Goal: Task Accomplishment & Management: Use online tool/utility

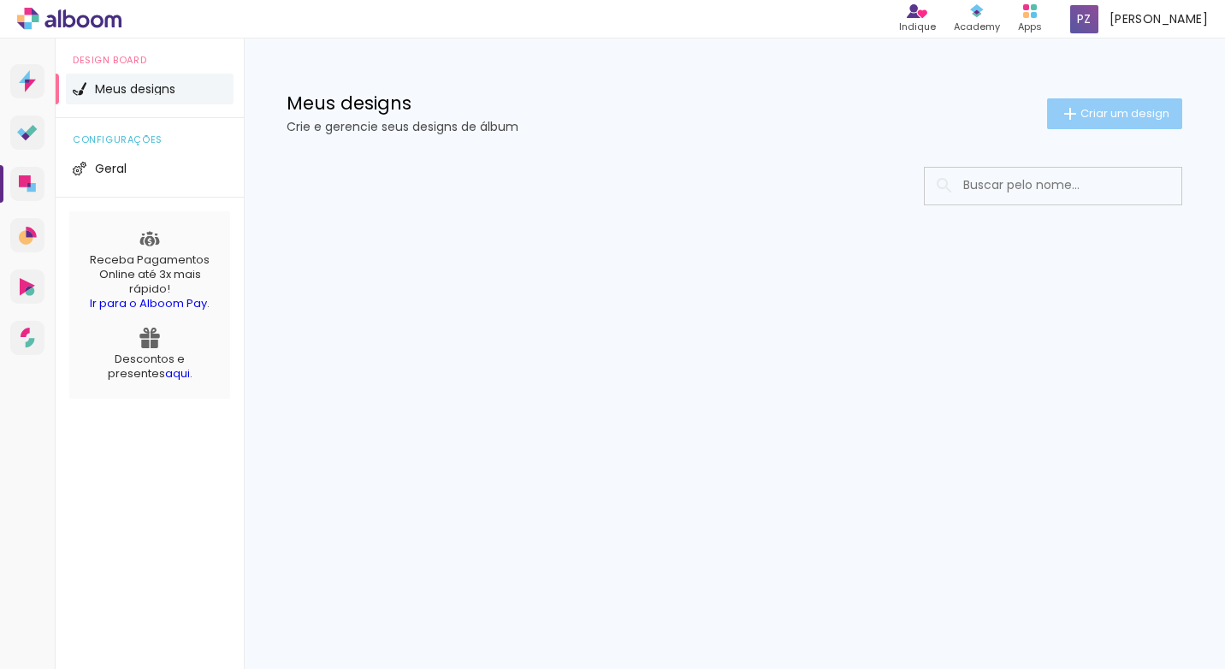
click at [1105, 113] on span "Criar um design" at bounding box center [1124, 113] width 89 height 11
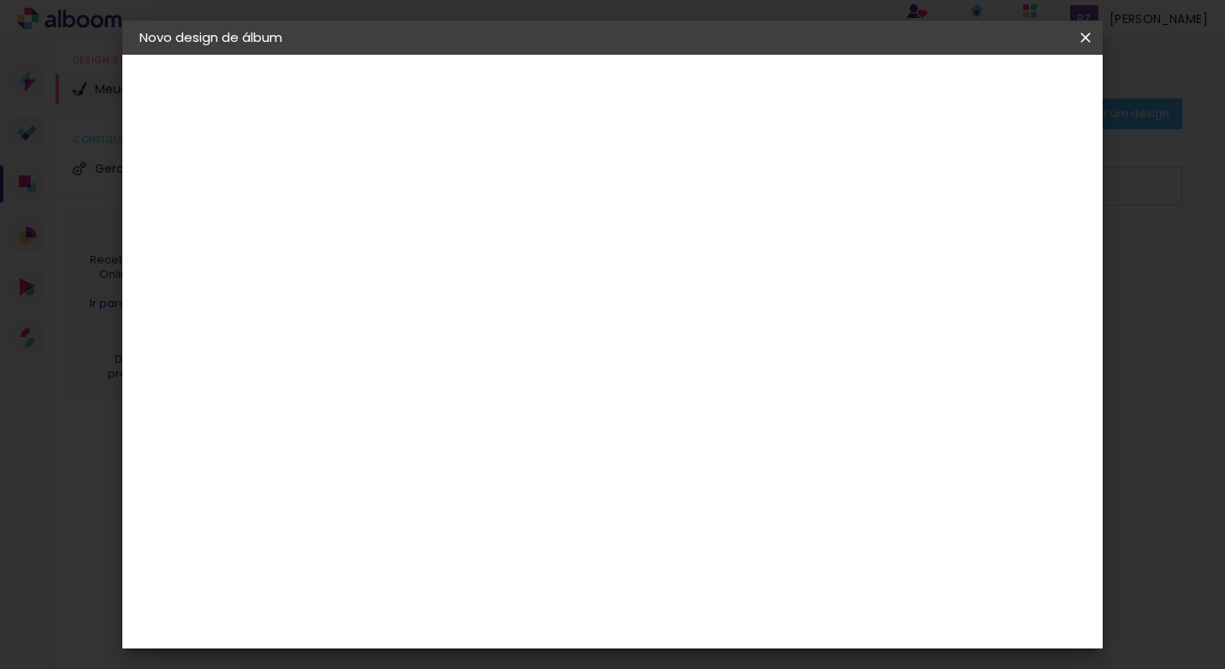
click at [419, 237] on input at bounding box center [419, 229] width 0 height 27
type input "Isadora e [PERSON_NAME]"
type paper-input "Isadora e [PERSON_NAME]"
click at [0, 0] on slot "Avançar" at bounding box center [0, 0] width 0 height 0
click at [549, 316] on input at bounding box center [462, 325] width 173 height 21
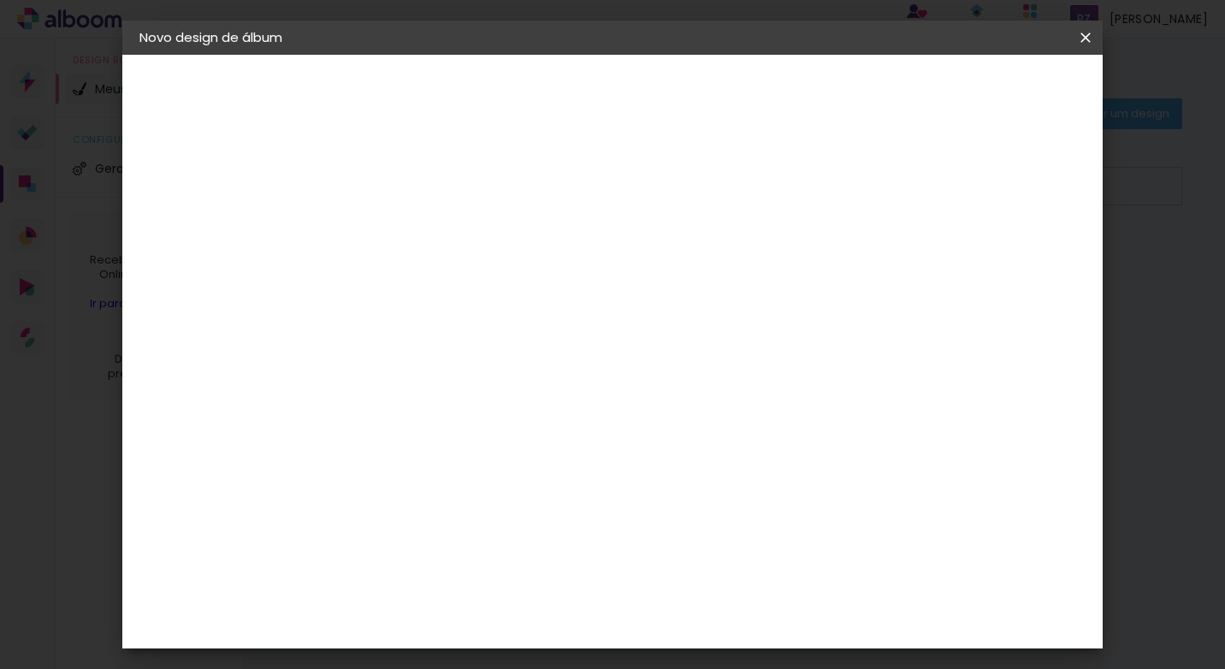
click at [0, 0] on slot "Tamanho Livre" at bounding box center [0, 0] width 0 height 0
click at [555, 340] on paper-input-container at bounding box center [462, 326] width 185 height 38
type input "d"
click at [0, 0] on slot "Tamanho Livre" at bounding box center [0, 0] width 0 height 0
click at [718, 354] on div "Sugerir uma encadernadora" at bounding box center [665, 356] width 106 height 27
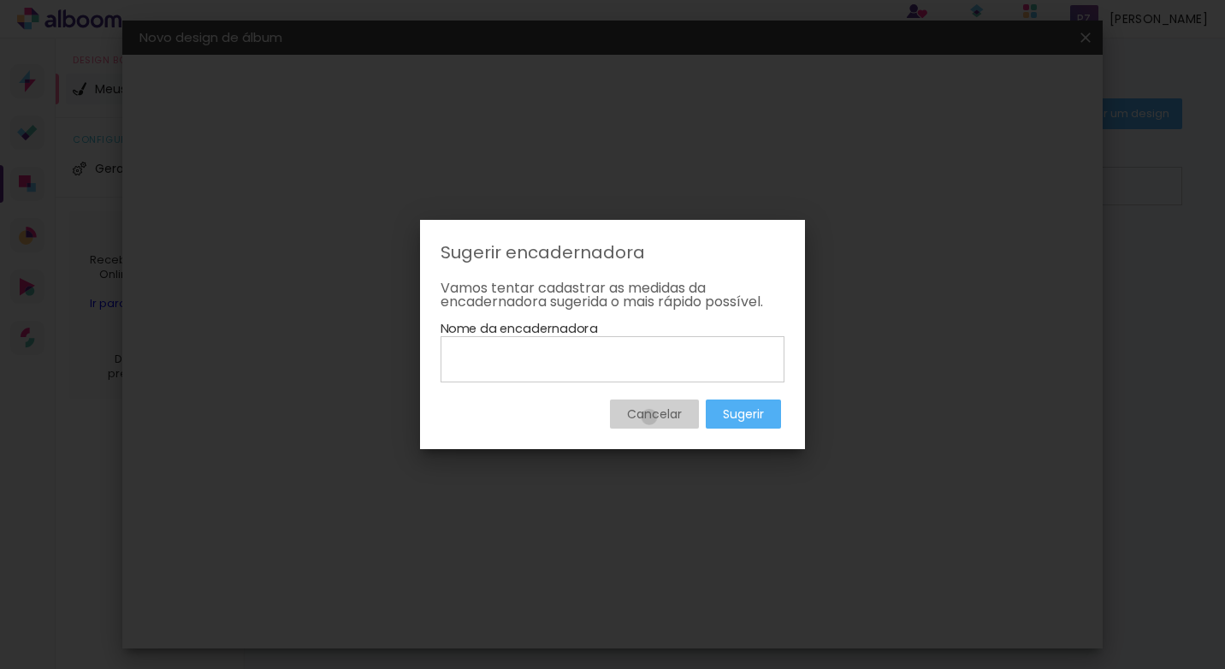
click at [0, 0] on slot "Cancelar" at bounding box center [0, 0] width 0 height 0
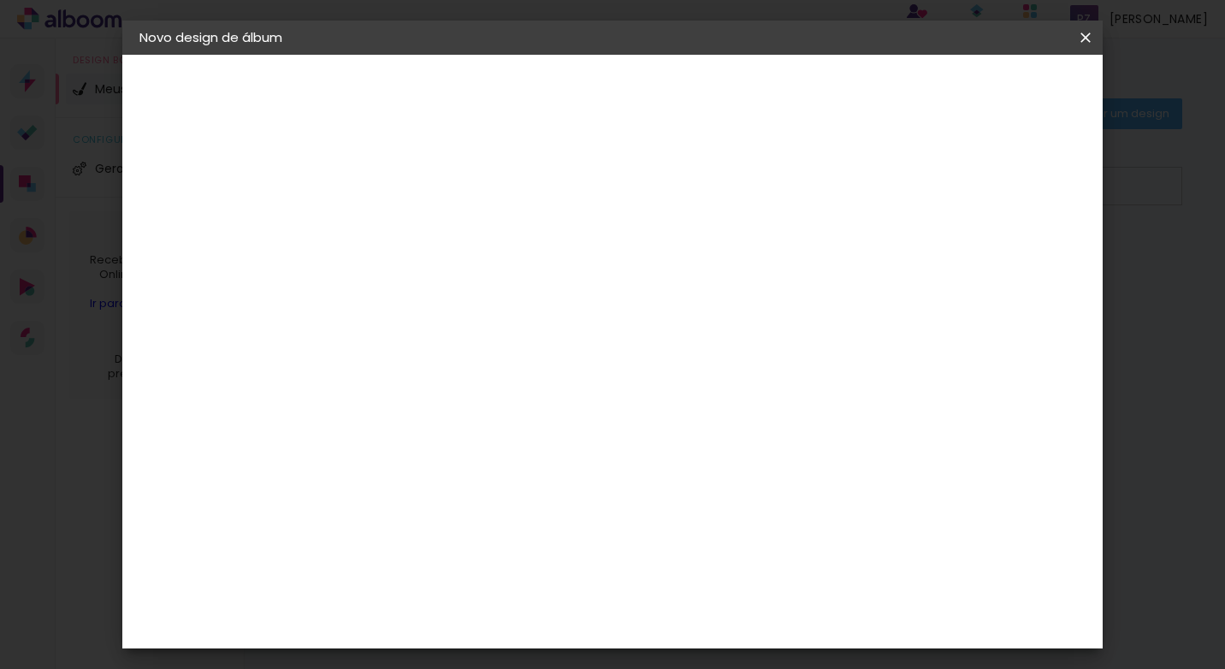
click at [0, 0] on slot "Tamanho Livre" at bounding box center [0, 0] width 0 height 0
click at [0, 0] on slot "Avançar" at bounding box center [0, 0] width 0 height 0
click at [210, 202] on paper-button "Tamanho livre" at bounding box center [232, 211] width 187 height 34
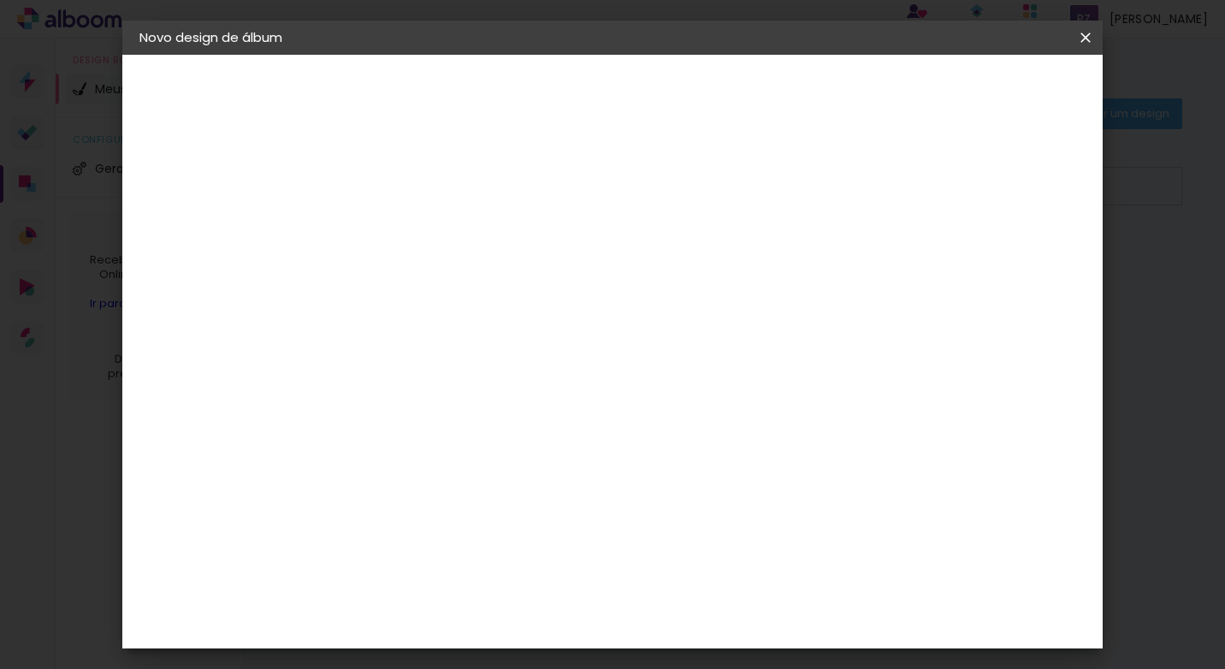
click at [191, 241] on iron-pages "Modelo Escolhendo modelo... Tamanho livre" at bounding box center [232, 250] width 187 height 34
click at [198, 247] on iron-pages "Modelo Escolhendo modelo... Tamanho livre" at bounding box center [232, 250] width 187 height 34
click at [263, 177] on div "2. Especificações" at bounding box center [232, 175] width 187 height 21
click at [739, 93] on div "Voltar Avançar" at bounding box center [654, 90] width 170 height 29
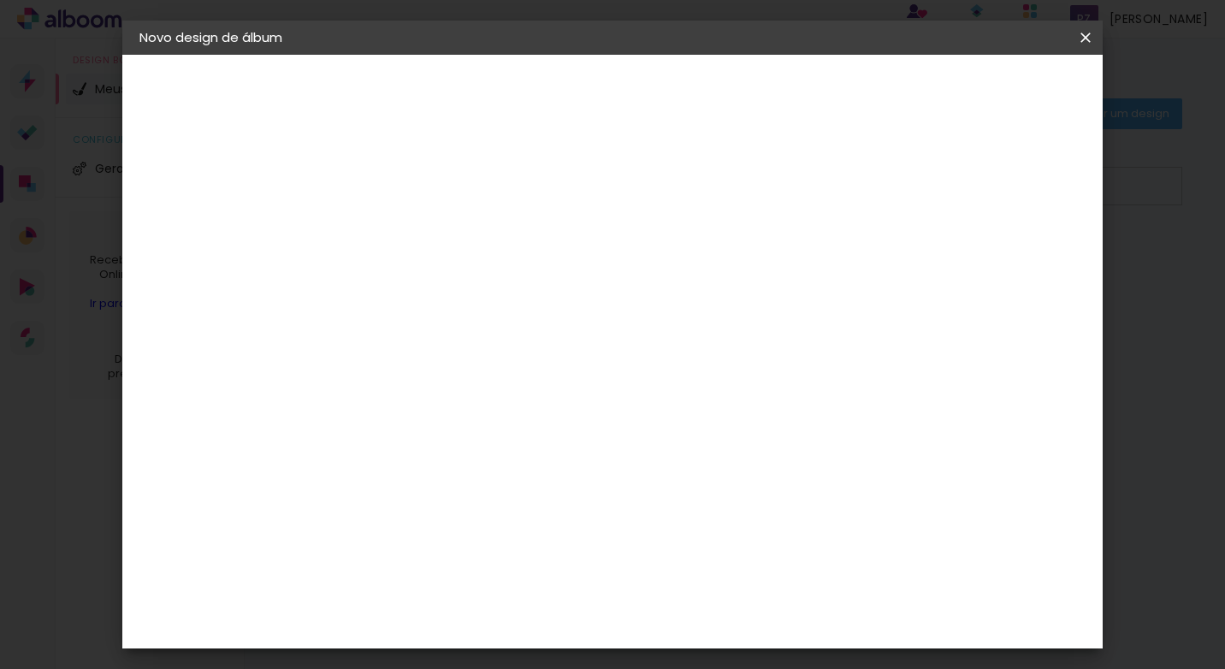
click at [740, 286] on div at bounding box center [658, 293] width 164 height 22
click at [0, 0] on slot "Tamanho Livre" at bounding box center [0, 0] width 0 height 0
click at [739, 101] on paper-button "Avançar" at bounding box center [697, 90] width 84 height 29
click at [978, 87] on span "Iniciar design" at bounding box center [939, 91] width 78 height 12
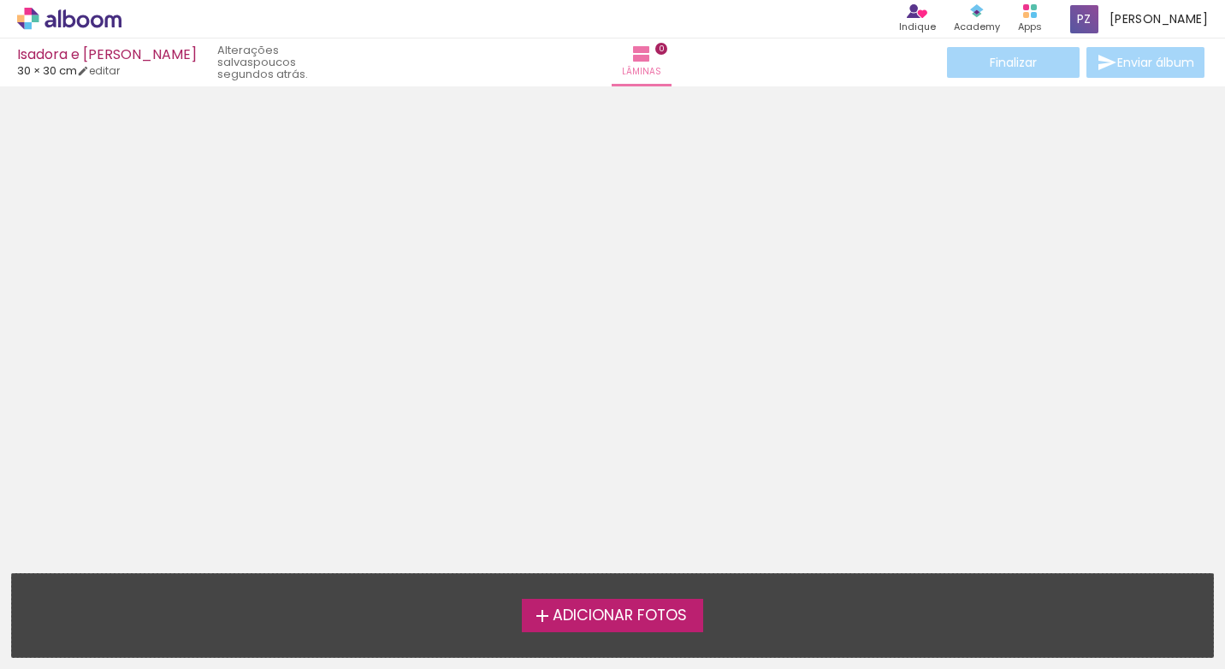
click at [618, 603] on label "Adicionar Fotos" at bounding box center [613, 615] width 182 height 33
click at [0, 0] on input "file" at bounding box center [0, 0] width 0 height 0
click at [656, 608] on span "Adicionar Fotos" at bounding box center [620, 615] width 134 height 15
click at [0, 0] on input "file" at bounding box center [0, 0] width 0 height 0
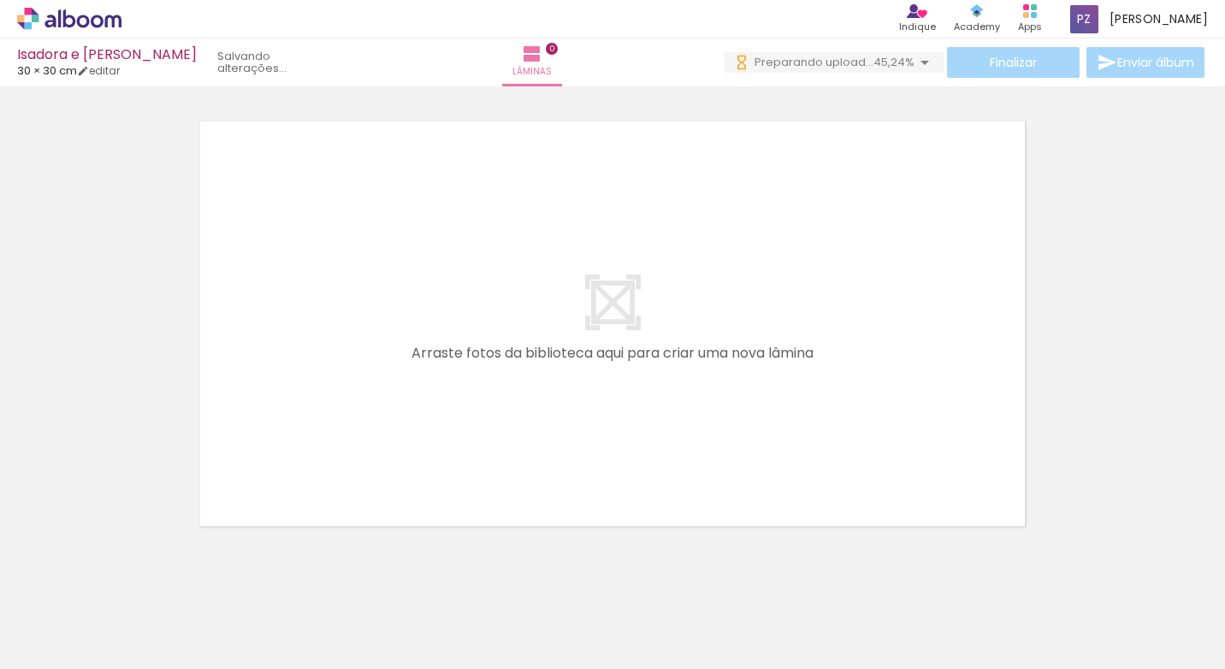
click at [185, 625] on div at bounding box center [171, 611] width 56 height 85
click at [184, 600] on div at bounding box center [171, 611] width 56 height 85
click at [265, 616] on div at bounding box center [267, 611] width 56 height 85
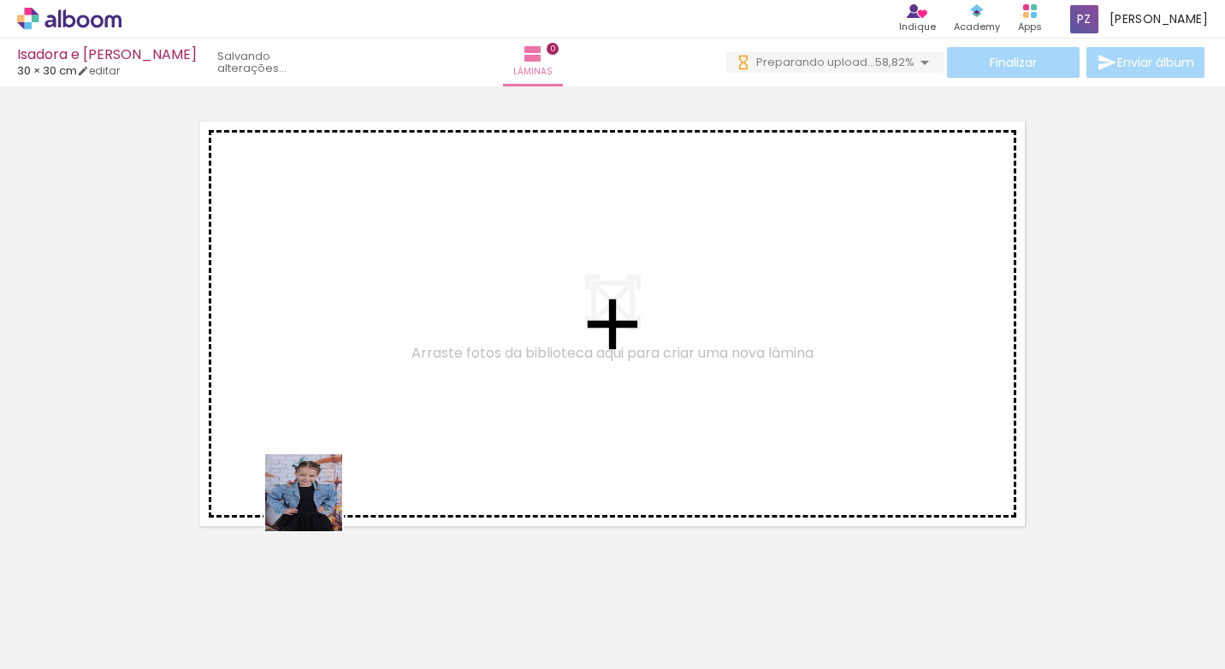
drag, startPoint x: 181, startPoint y: 614, endPoint x: 346, endPoint y: 426, distance: 250.3
click at [320, 497] on quentale-workspace at bounding box center [612, 334] width 1225 height 669
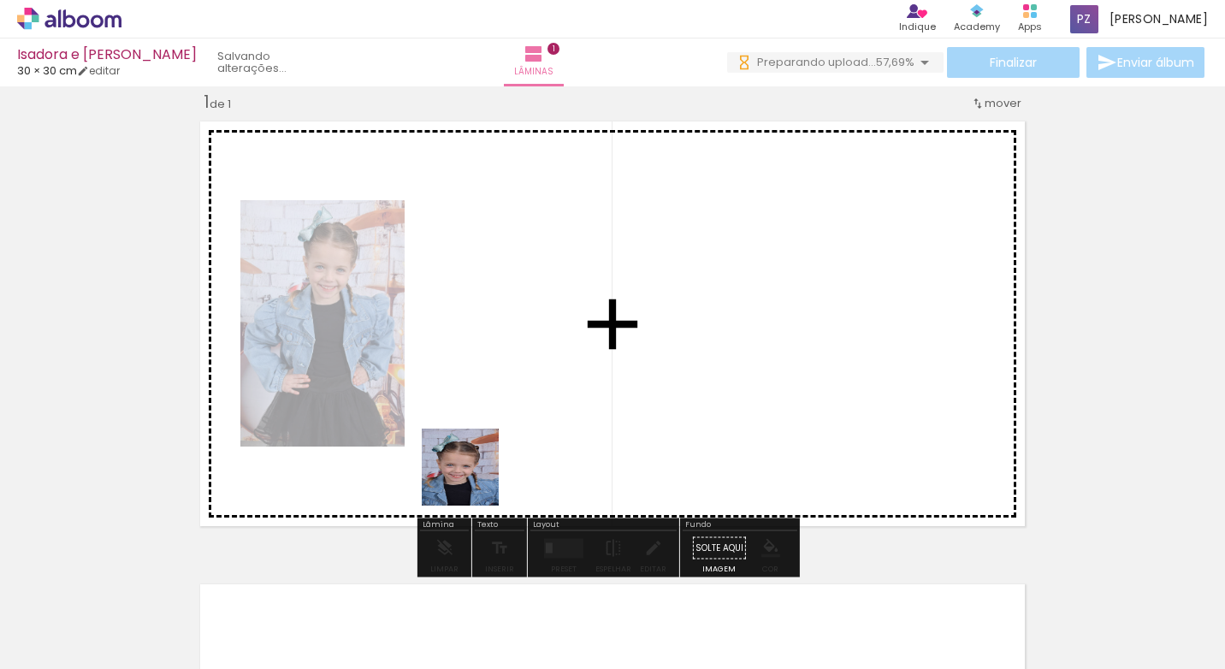
drag, startPoint x: 283, startPoint y: 618, endPoint x: 366, endPoint y: 621, distance: 83.0
click at [481, 475] on quentale-workspace at bounding box center [612, 334] width 1225 height 669
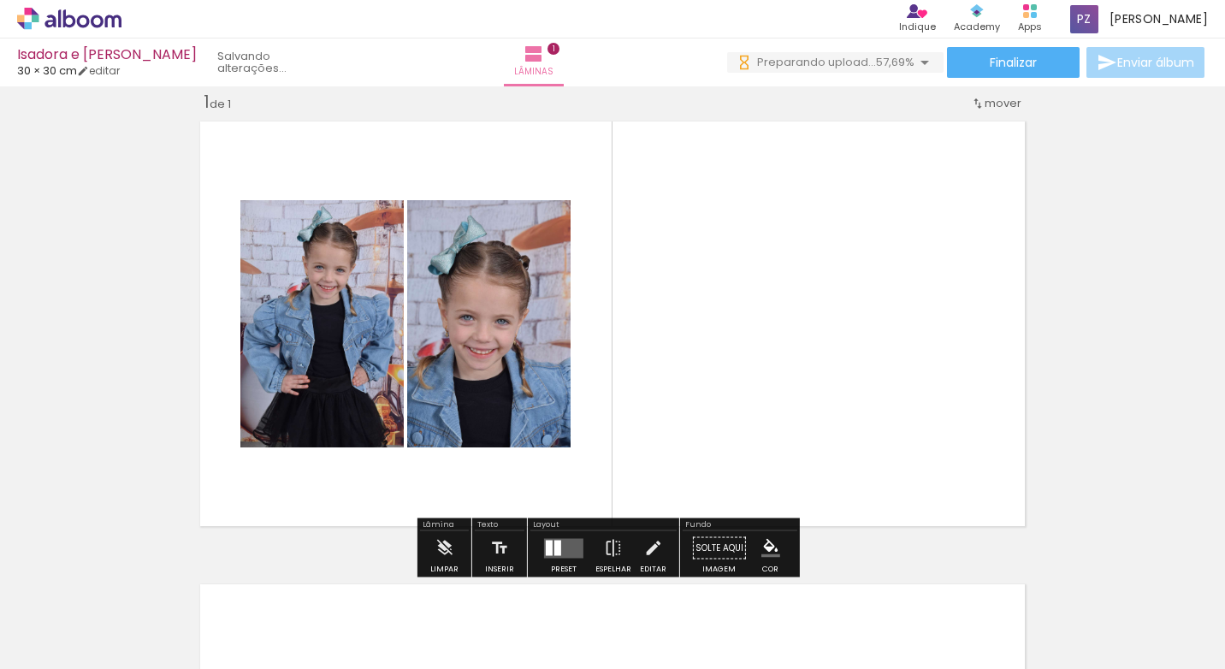
click at [366, 621] on div at bounding box center [362, 611] width 56 height 85
click at [372, 618] on div at bounding box center [362, 611] width 56 height 85
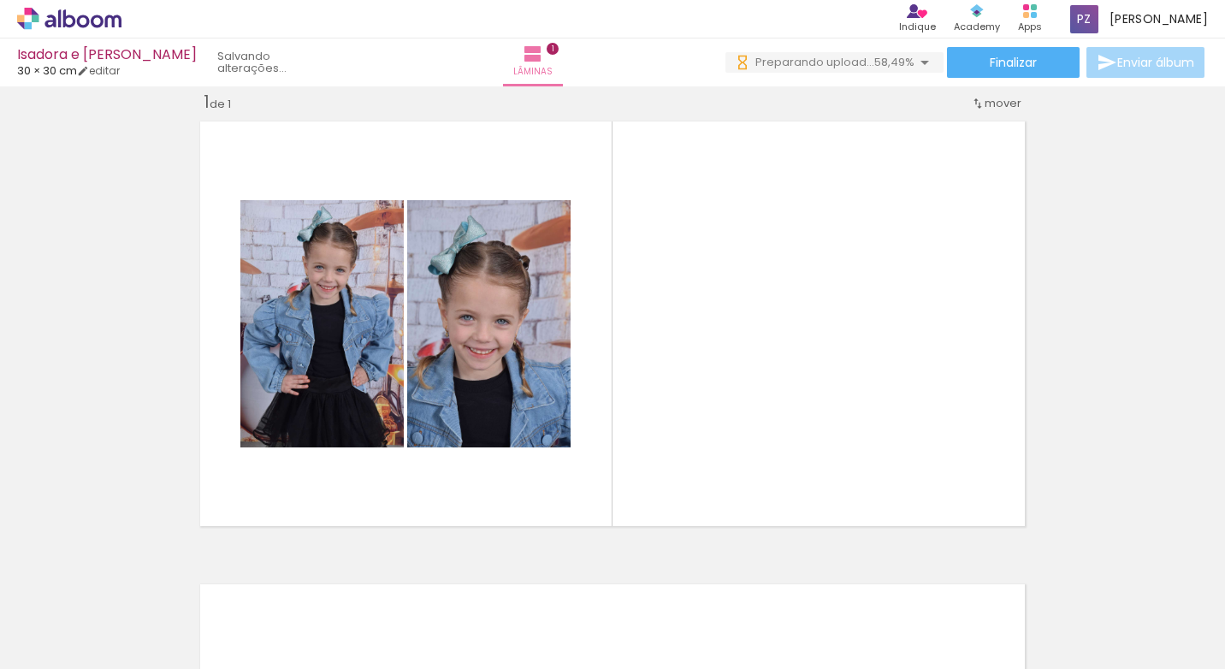
click at [372, 618] on div at bounding box center [362, 611] width 56 height 85
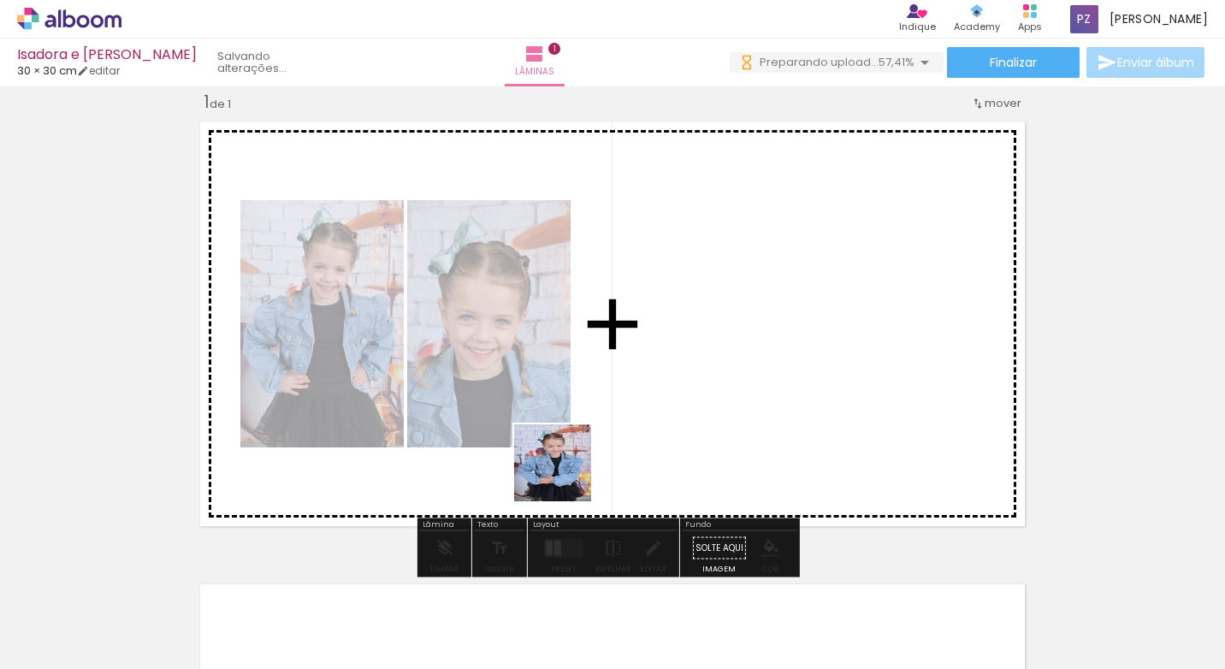
drag, startPoint x: 372, startPoint y: 618, endPoint x: 553, endPoint y: 507, distance: 212.3
click at [659, 416] on quentale-workspace at bounding box center [612, 334] width 1225 height 669
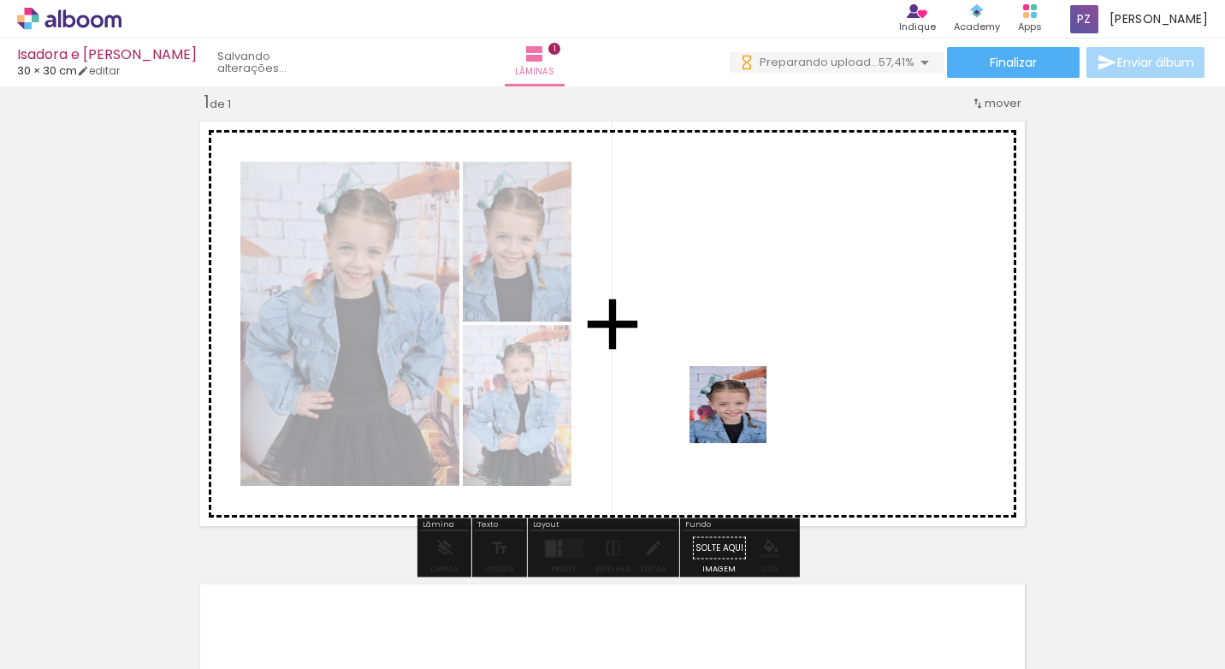
drag, startPoint x: 553, startPoint y: 507, endPoint x: 521, endPoint y: 618, distance: 115.8
click at [750, 413] on quentale-workspace at bounding box center [612, 334] width 1225 height 669
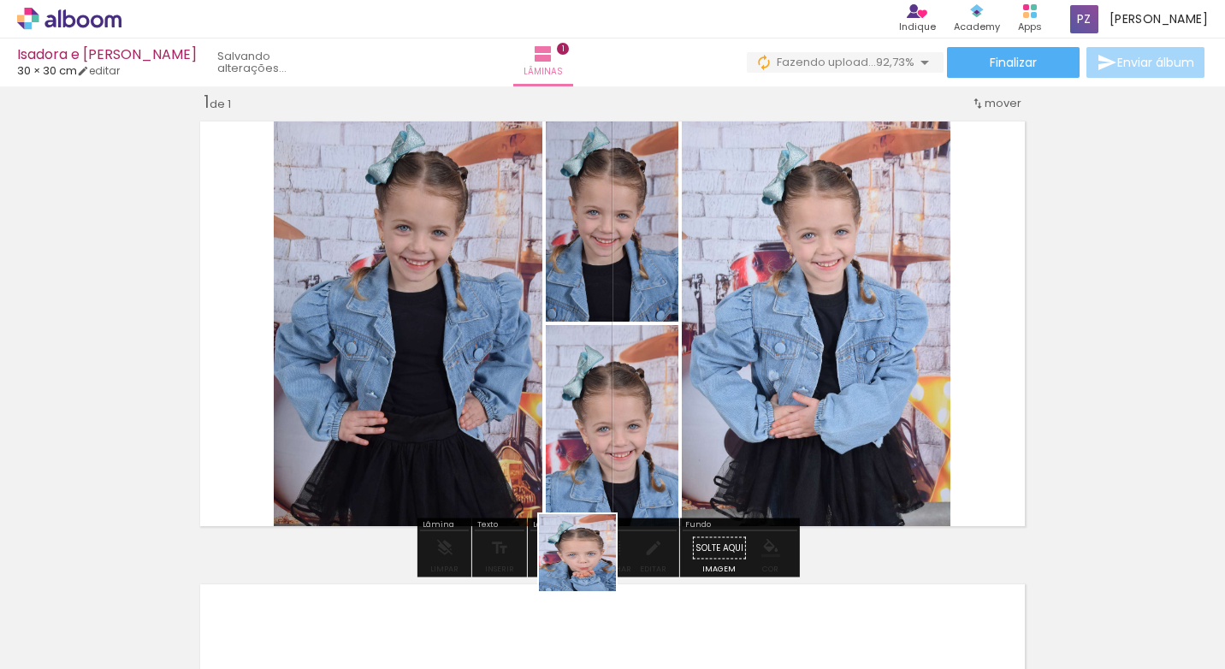
drag, startPoint x: 537, startPoint y: 619, endPoint x: 484, endPoint y: 516, distance: 116.3
click at [690, 452] on quentale-workspace at bounding box center [612, 334] width 1225 height 669
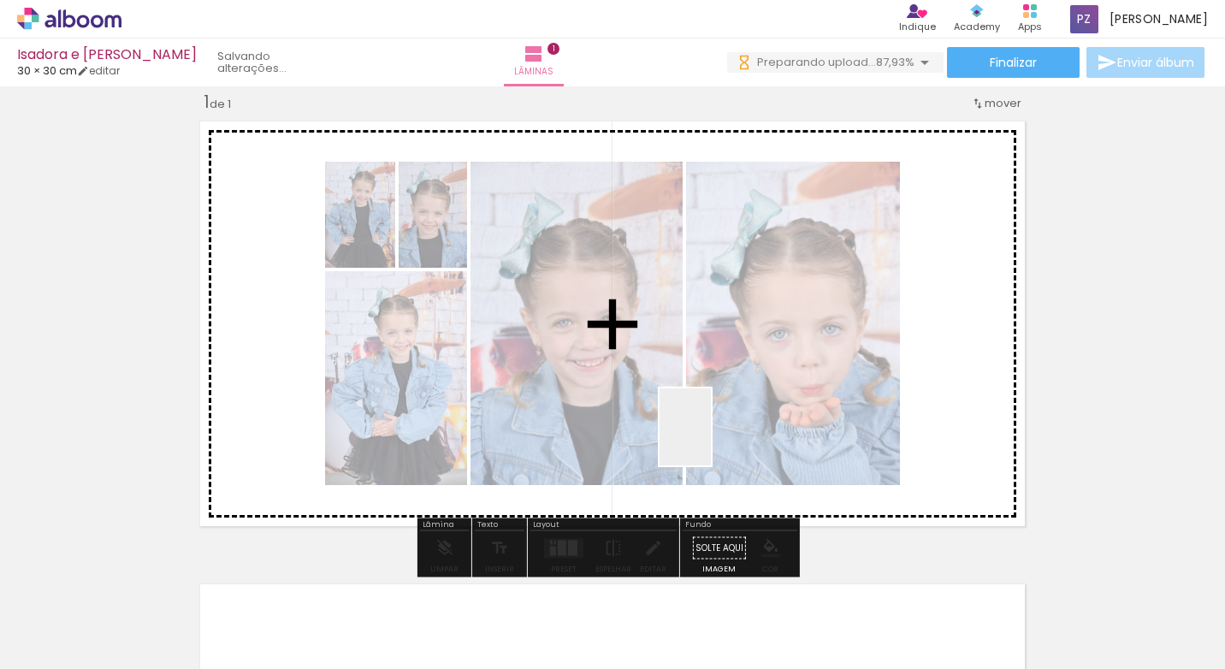
click at [711, 440] on quentale-workspace at bounding box center [612, 334] width 1225 height 669
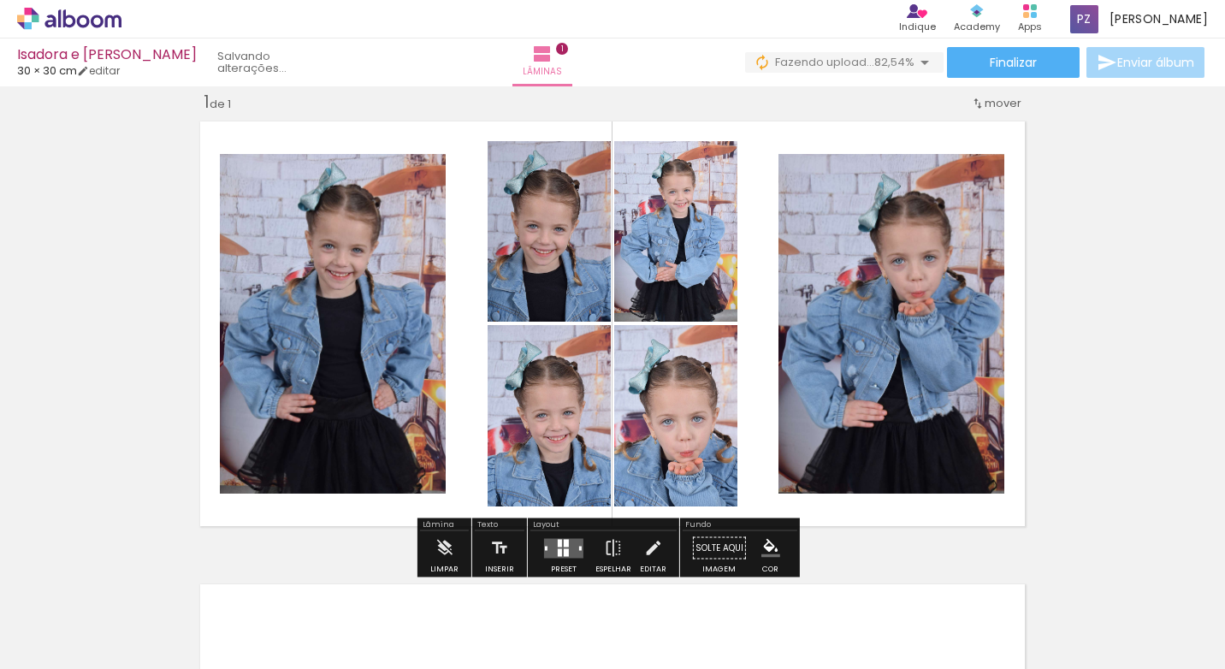
click at [243, 520] on quentale-layouter at bounding box center [612, 324] width 840 height 420
click at [1108, 316] on div "Inserir lâmina 1 de 1" at bounding box center [612, 533] width 1225 height 926
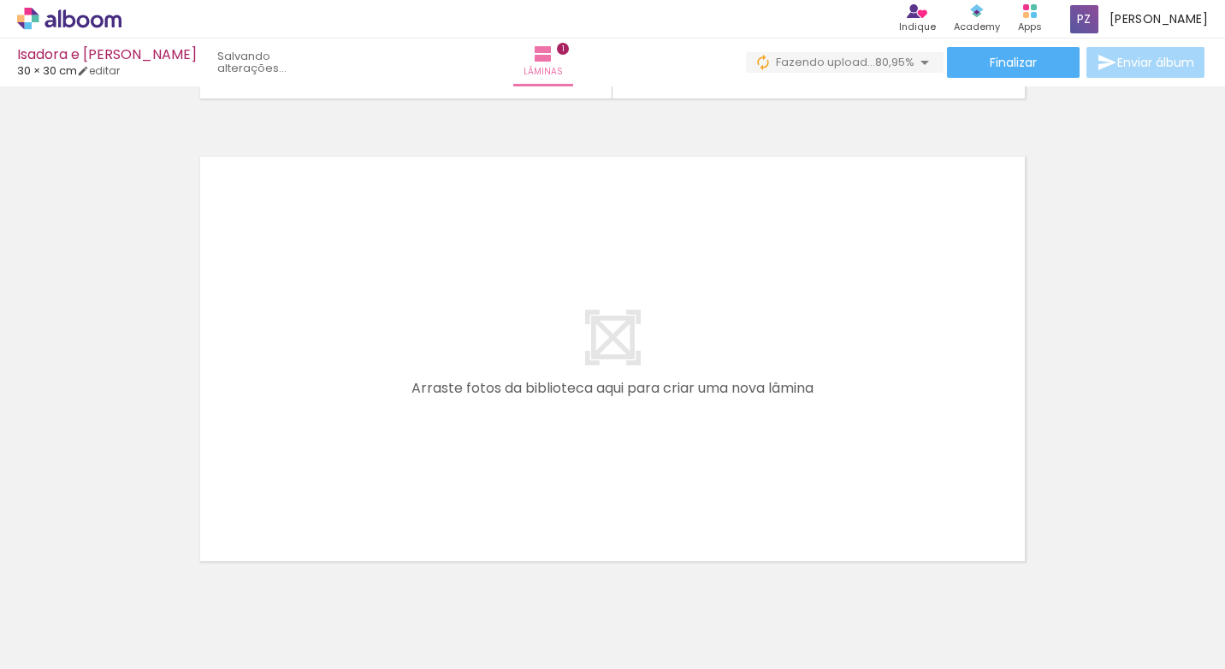
scroll to position [517, 0]
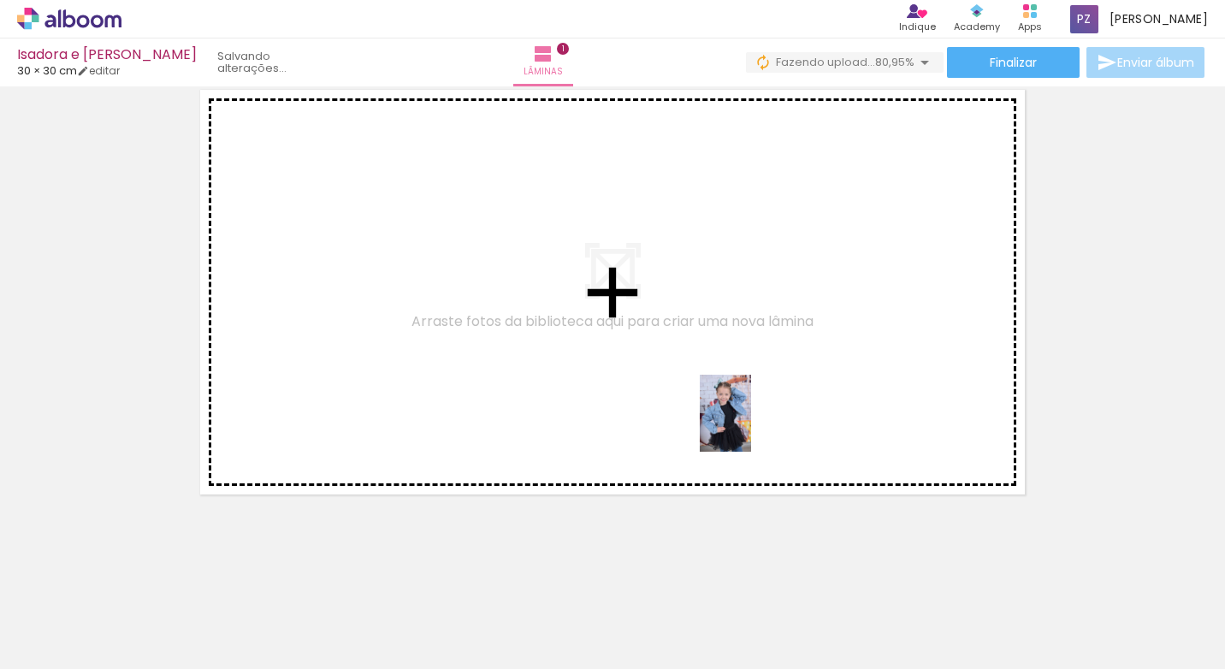
drag, startPoint x: 750, startPoint y: 599, endPoint x: 751, endPoint y: 426, distance: 172.8
click at [751, 426] on quentale-workspace at bounding box center [612, 334] width 1225 height 669
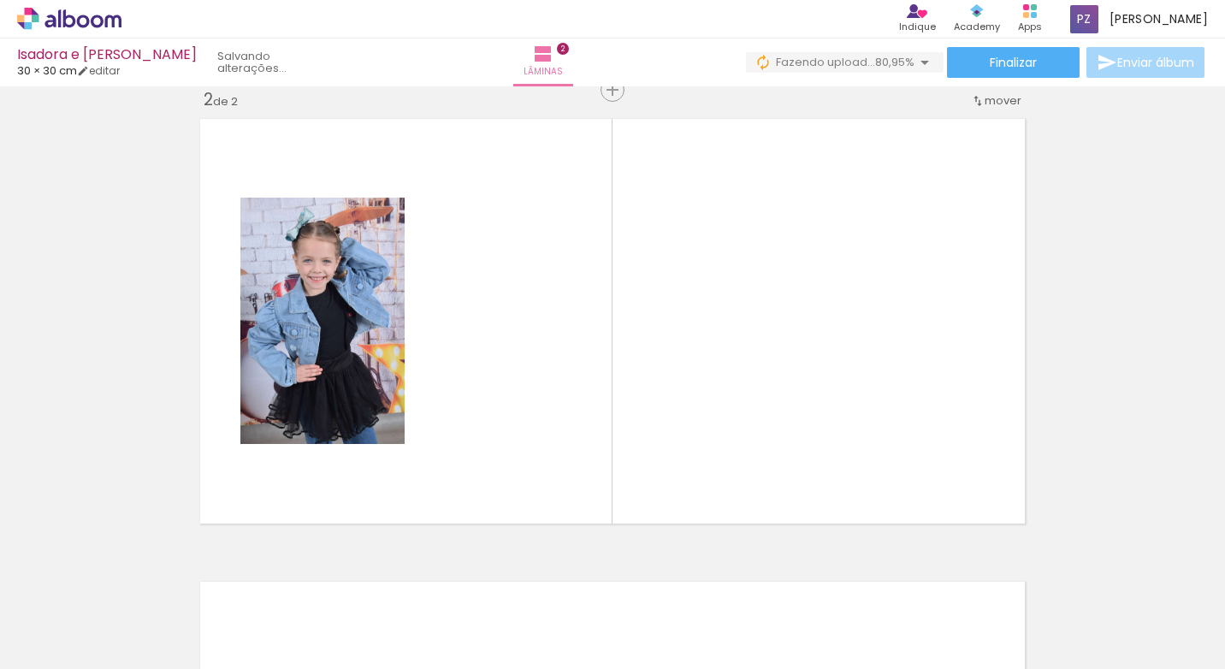
scroll to position [485, 0]
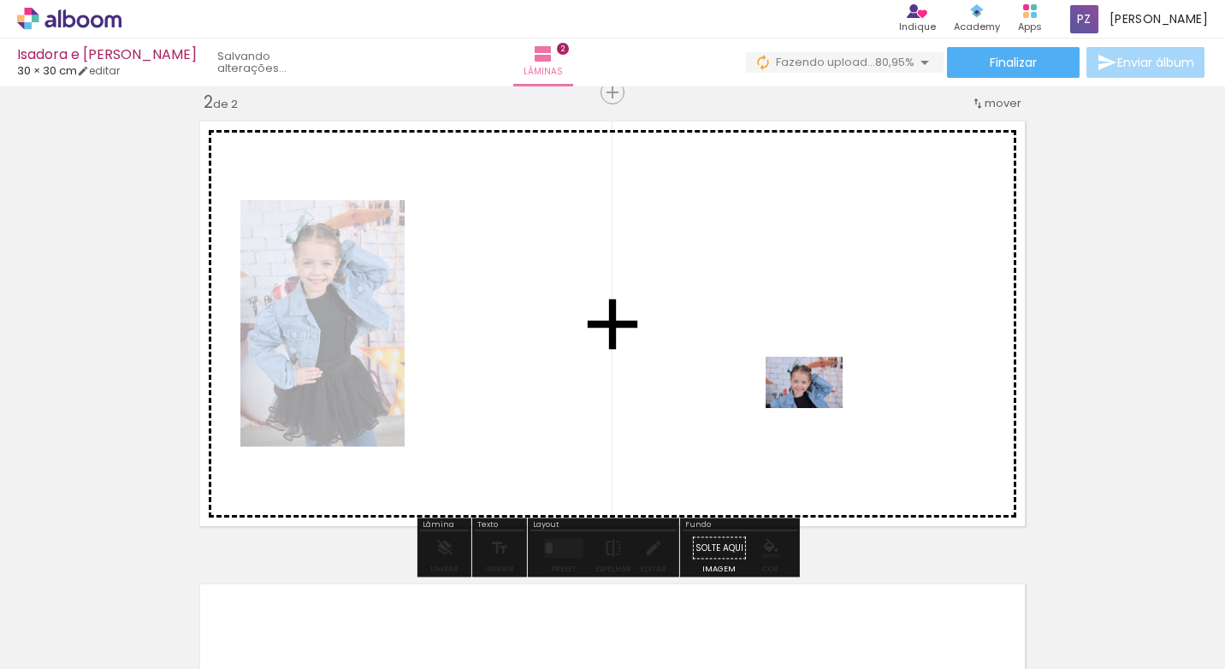
drag, startPoint x: 856, startPoint y: 606, endPoint x: 966, endPoint y: 606, distance: 109.5
click at [816, 407] on quentale-workspace at bounding box center [612, 334] width 1225 height 669
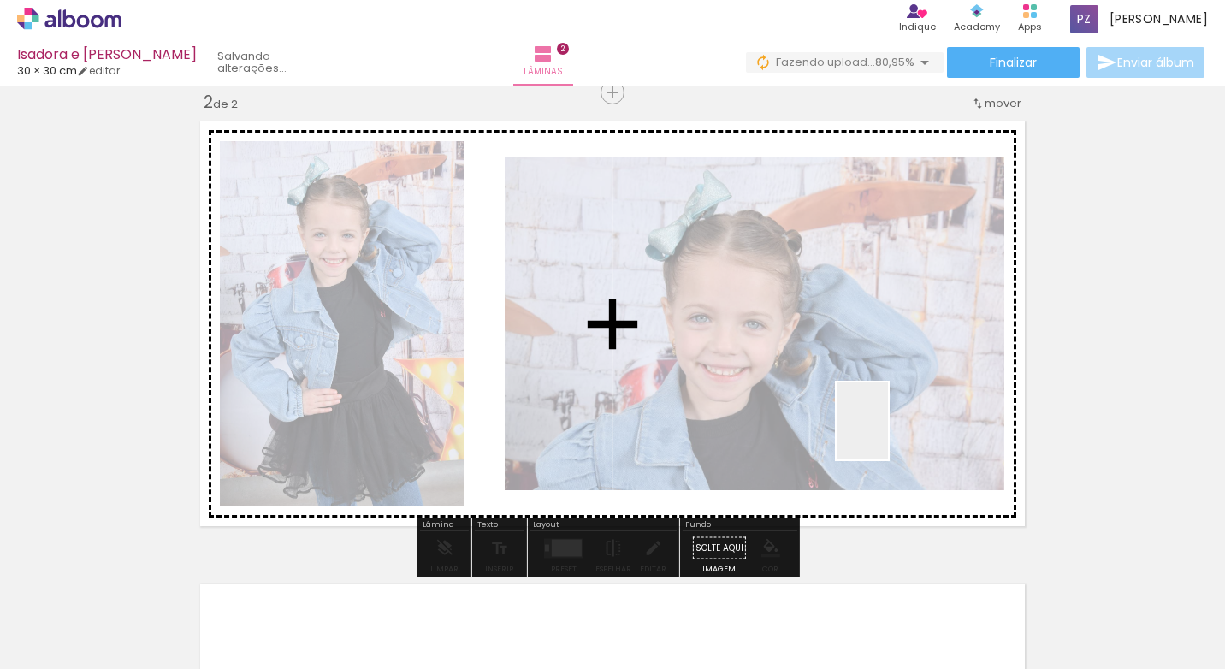
drag, startPoint x: 913, startPoint y: 477, endPoint x: 1056, endPoint y: 591, distance: 182.6
click at [871, 409] on quentale-workspace at bounding box center [612, 334] width 1225 height 669
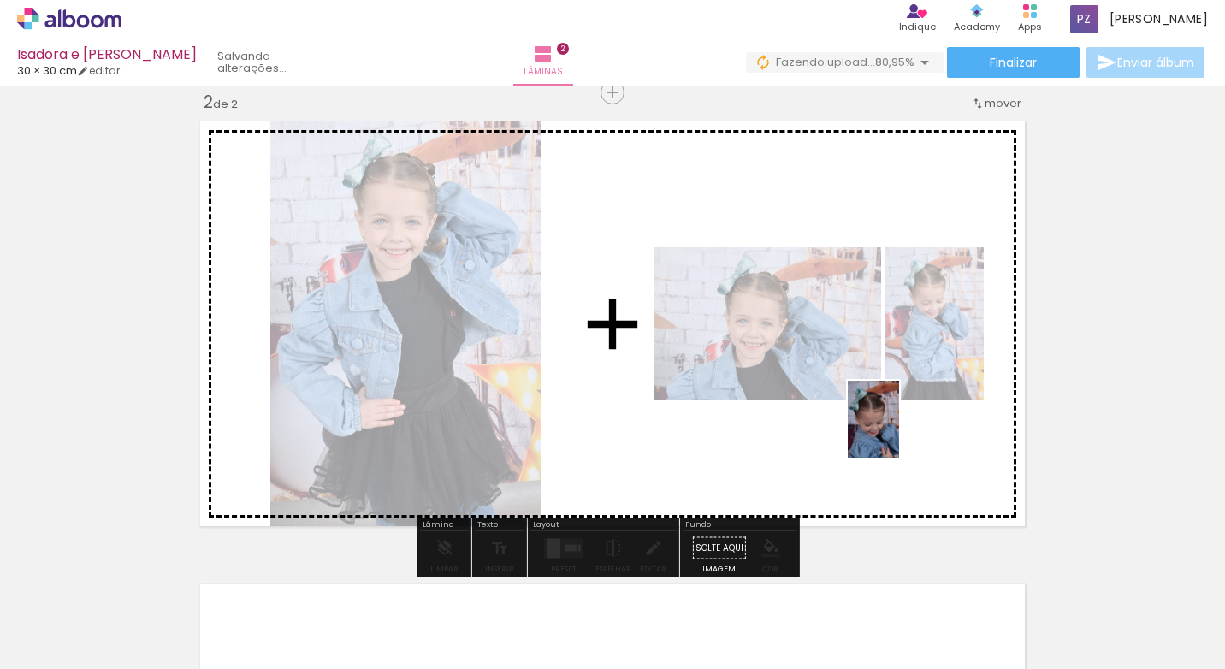
drag, startPoint x: 1043, startPoint y: 613, endPoint x: 899, endPoint y: 432, distance: 231.4
click at [899, 432] on quentale-workspace at bounding box center [612, 334] width 1225 height 669
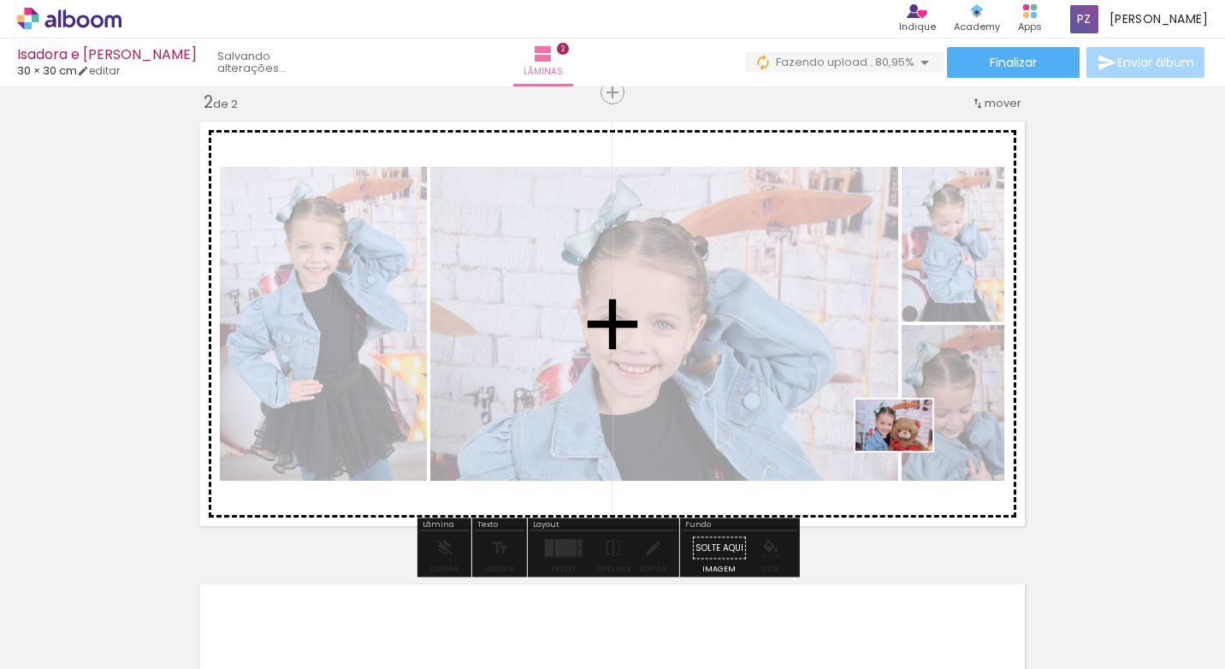
drag, startPoint x: 1121, startPoint y: 624, endPoint x: 902, endPoint y: 448, distance: 280.5
click at [903, 448] on quentale-workspace at bounding box center [612, 334] width 1225 height 669
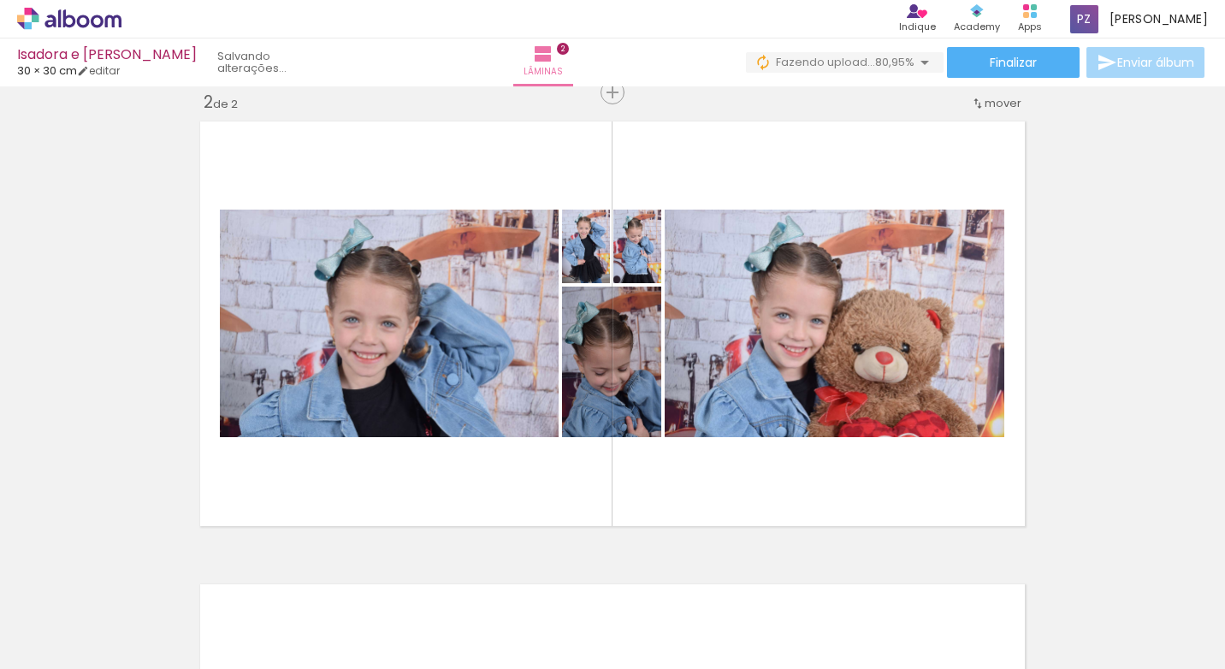
scroll to position [0, 513]
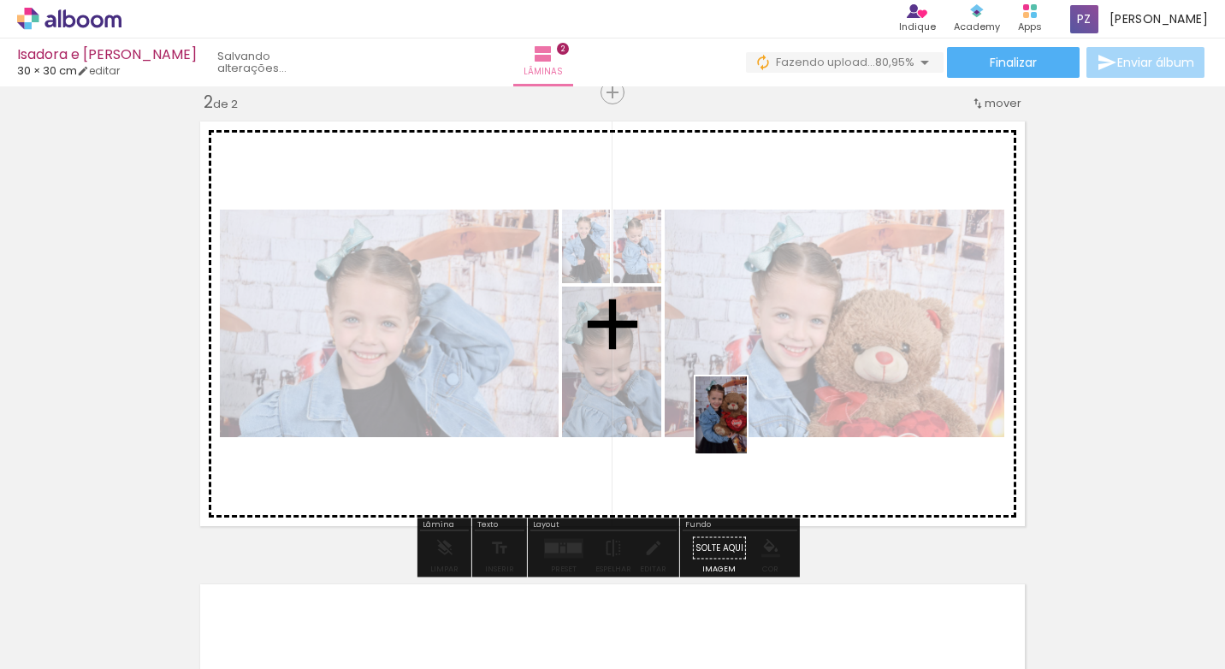
drag, startPoint x: 721, startPoint y: 620, endPoint x: 787, endPoint y: 538, distance: 105.3
click at [747, 427] on quentale-workspace at bounding box center [612, 334] width 1225 height 669
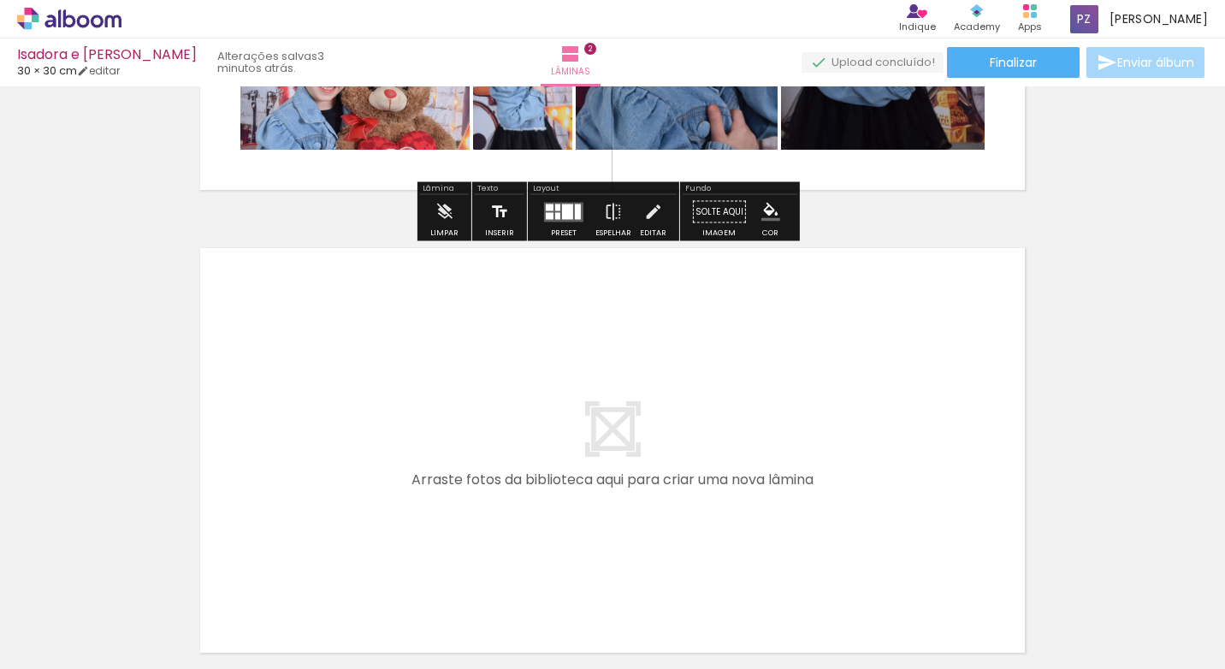
scroll to position [827, 0]
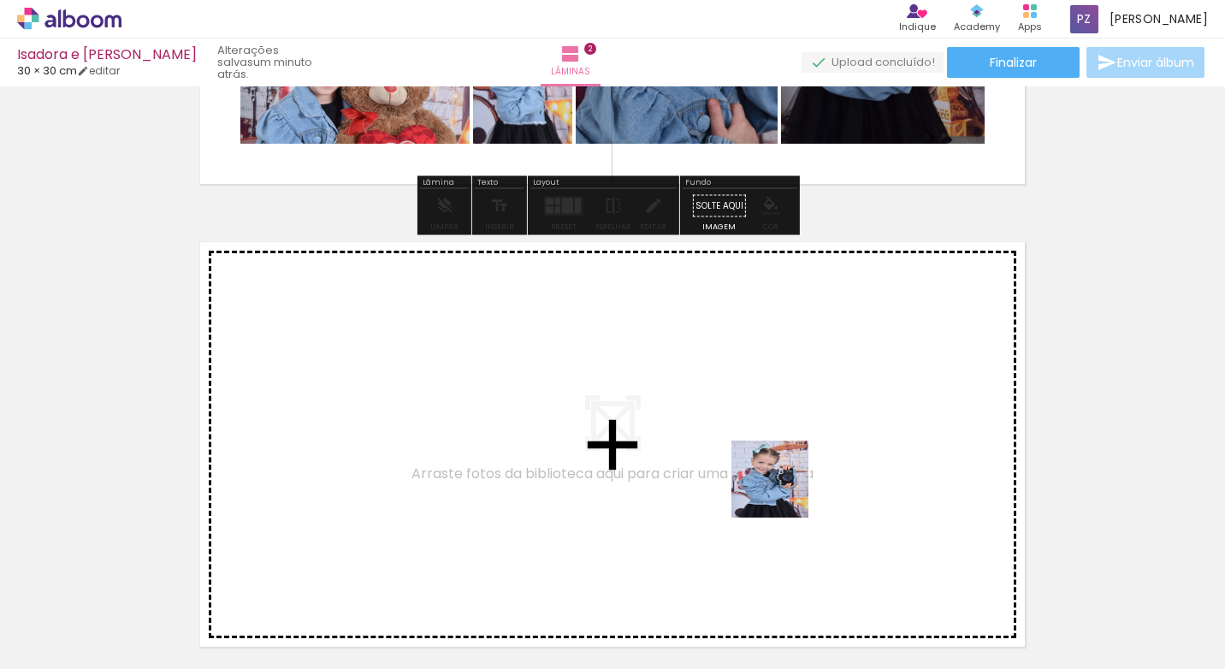
drag, startPoint x: 799, startPoint y: 601, endPoint x: 775, endPoint y: 439, distance: 164.3
click at [775, 439] on quentale-workspace at bounding box center [612, 334] width 1225 height 669
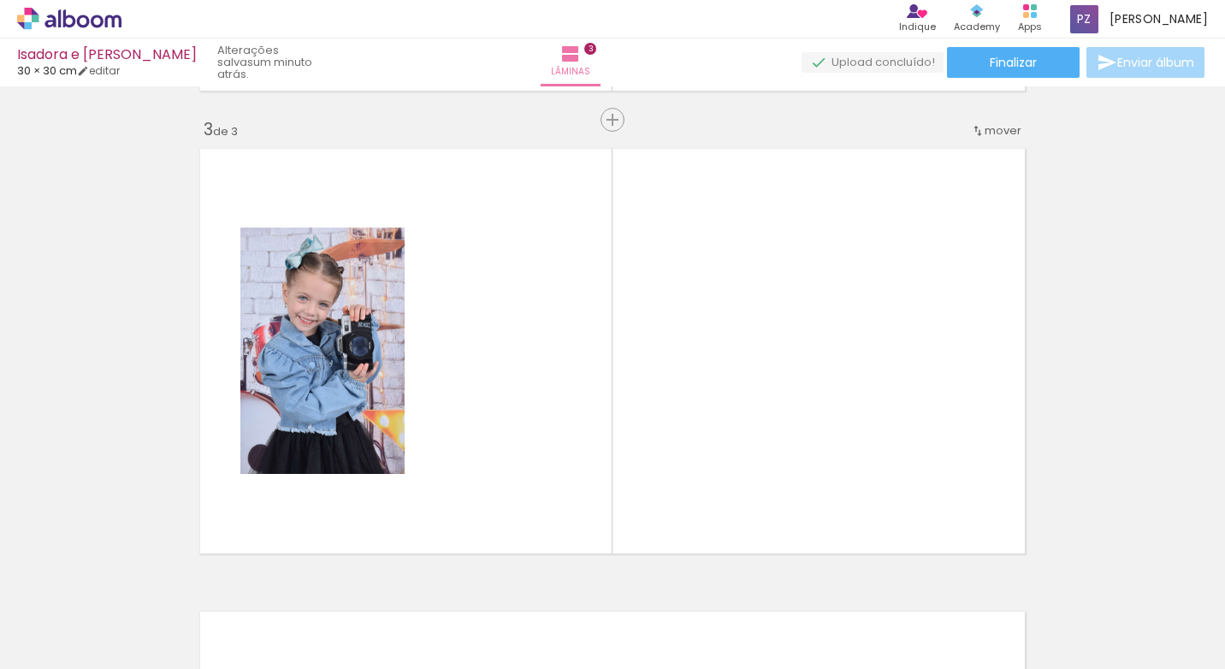
scroll to position [948, 0]
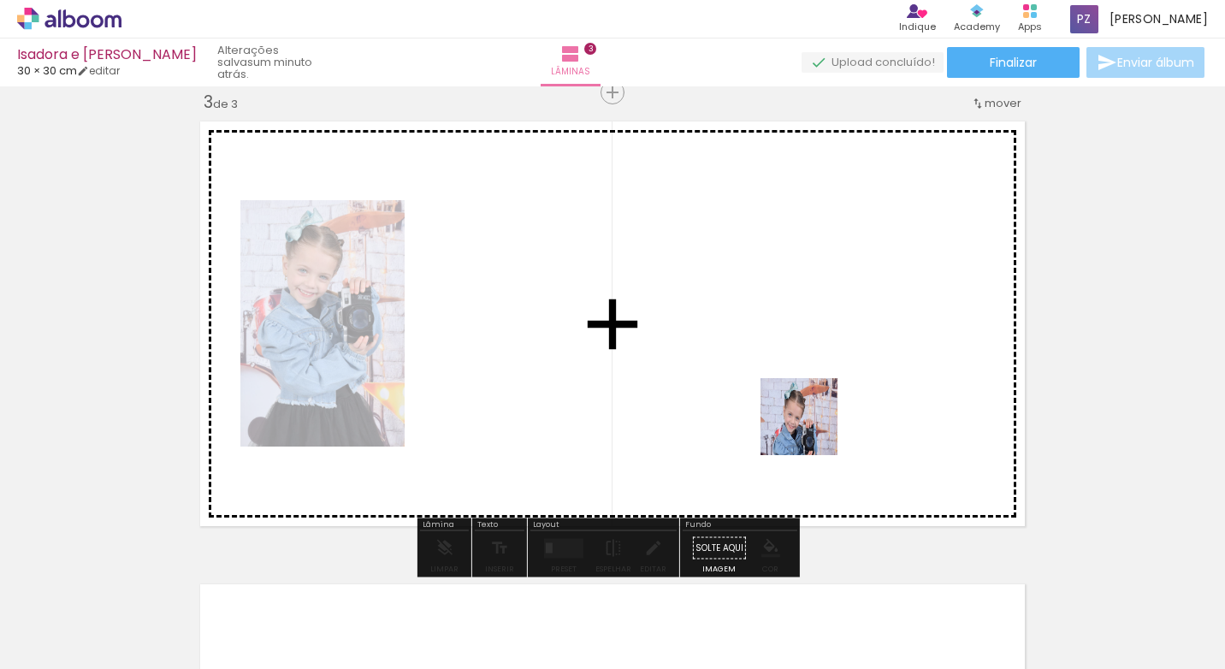
click at [812, 429] on quentale-workspace at bounding box center [612, 334] width 1225 height 669
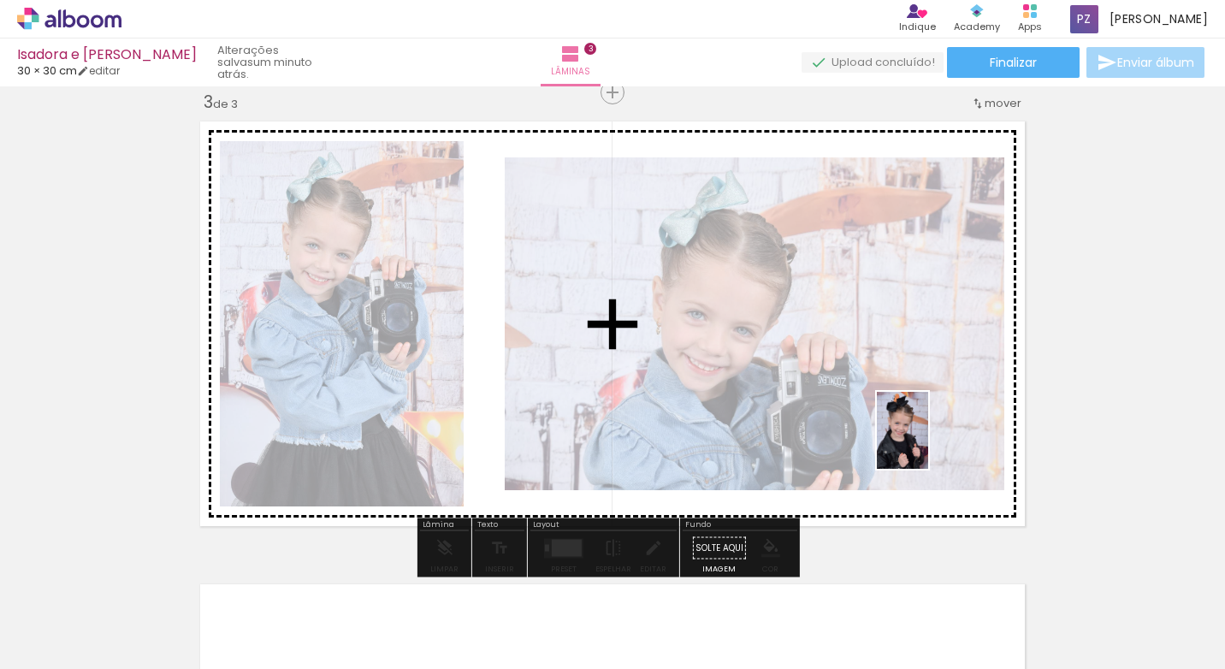
drag, startPoint x: 1016, startPoint y: 624, endPoint x: 928, endPoint y: 443, distance: 200.8
click at [928, 443] on quentale-workspace at bounding box center [612, 334] width 1225 height 669
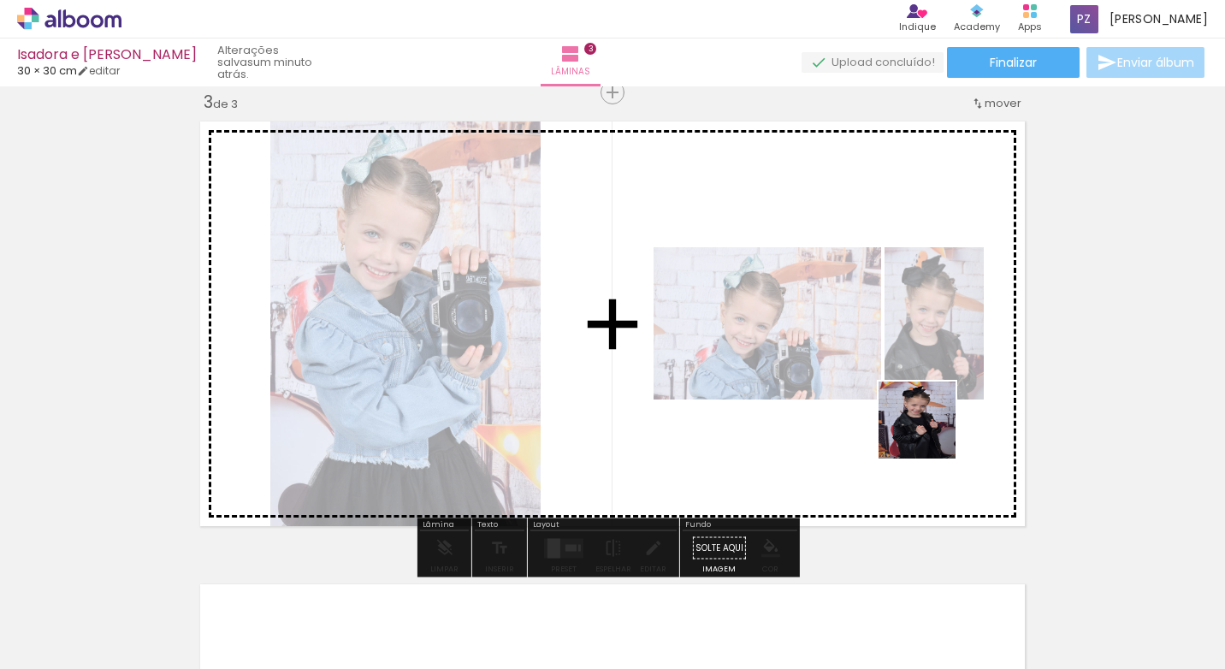
drag, startPoint x: 1114, startPoint y: 624, endPoint x: 930, endPoint y: 433, distance: 265.5
click at [930, 433] on quentale-workspace at bounding box center [612, 334] width 1225 height 669
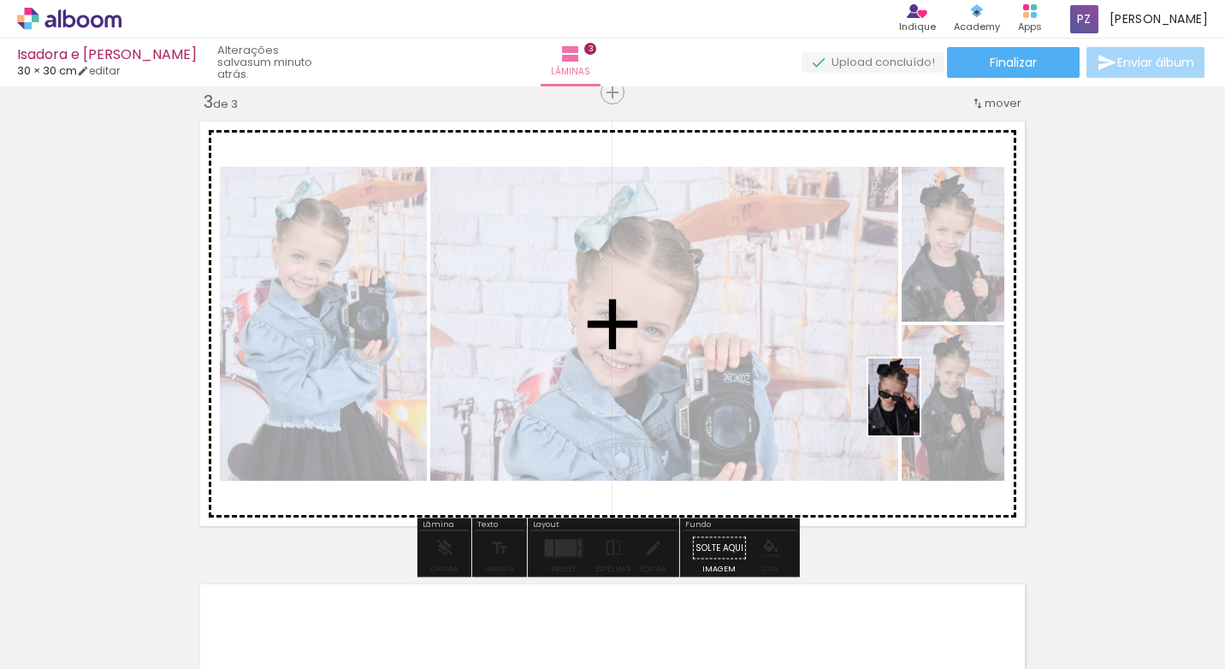
drag, startPoint x: 1186, startPoint y: 604, endPoint x: 918, endPoint y: 410, distance: 331.4
click at [918, 410] on quentale-workspace at bounding box center [612, 334] width 1225 height 669
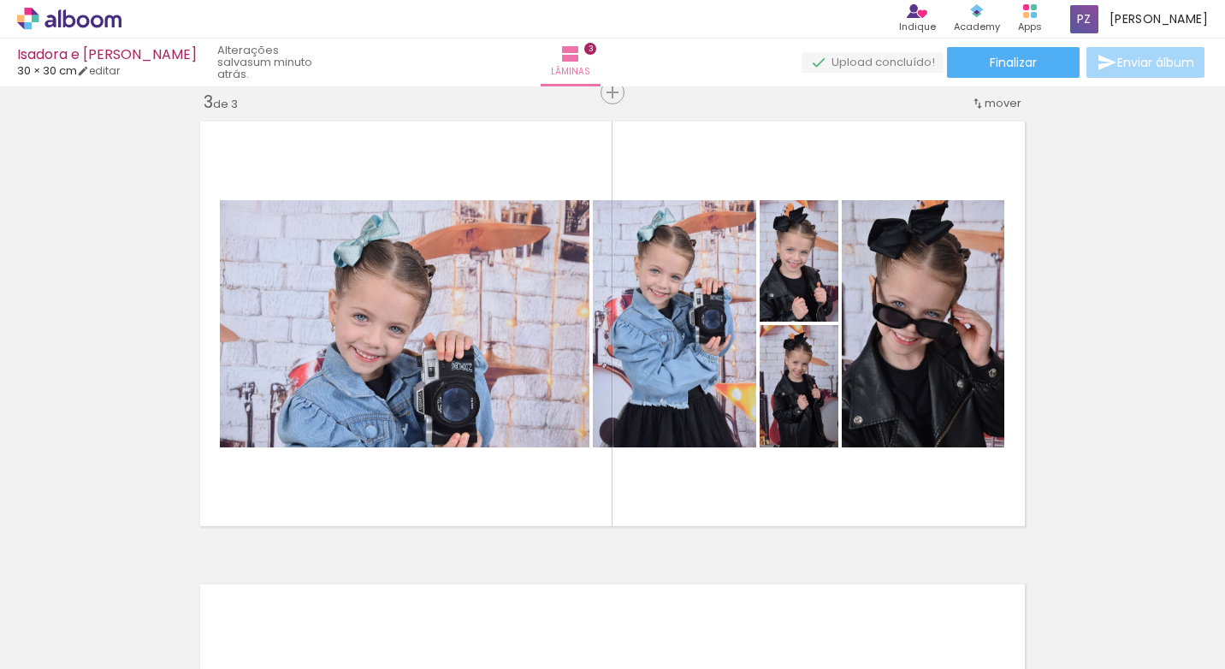
scroll to position [0, 992]
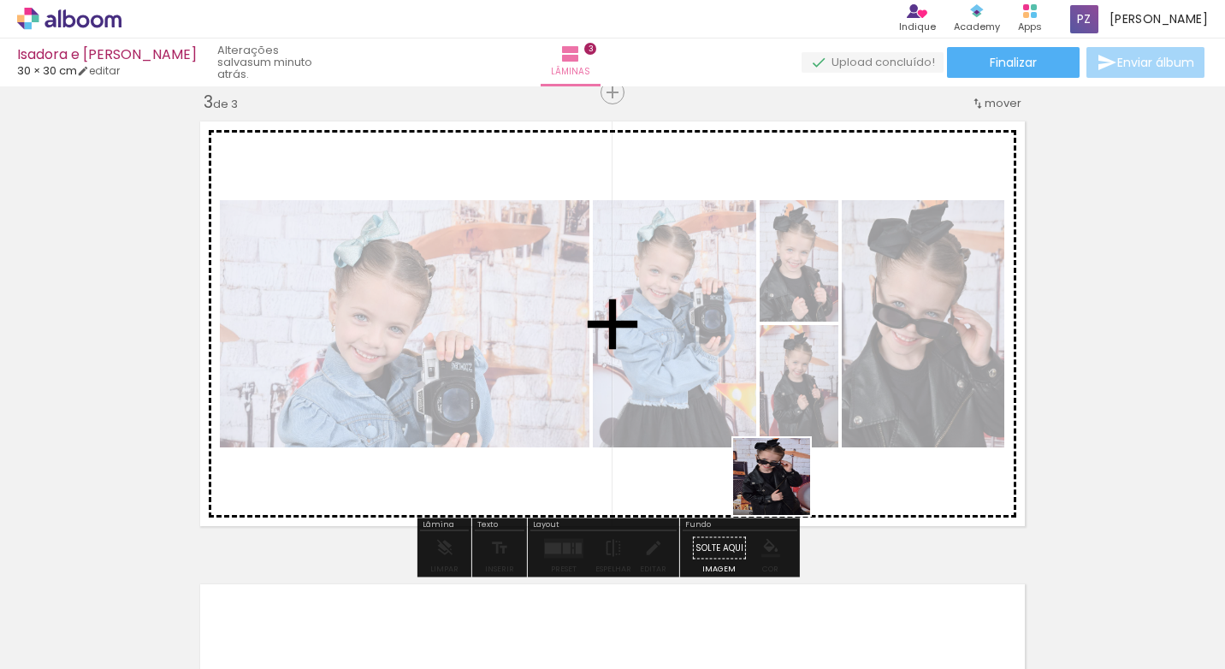
drag, startPoint x: 828, startPoint y: 630, endPoint x: 777, endPoint y: 464, distance: 174.5
click at [777, 464] on quentale-workspace at bounding box center [612, 334] width 1225 height 669
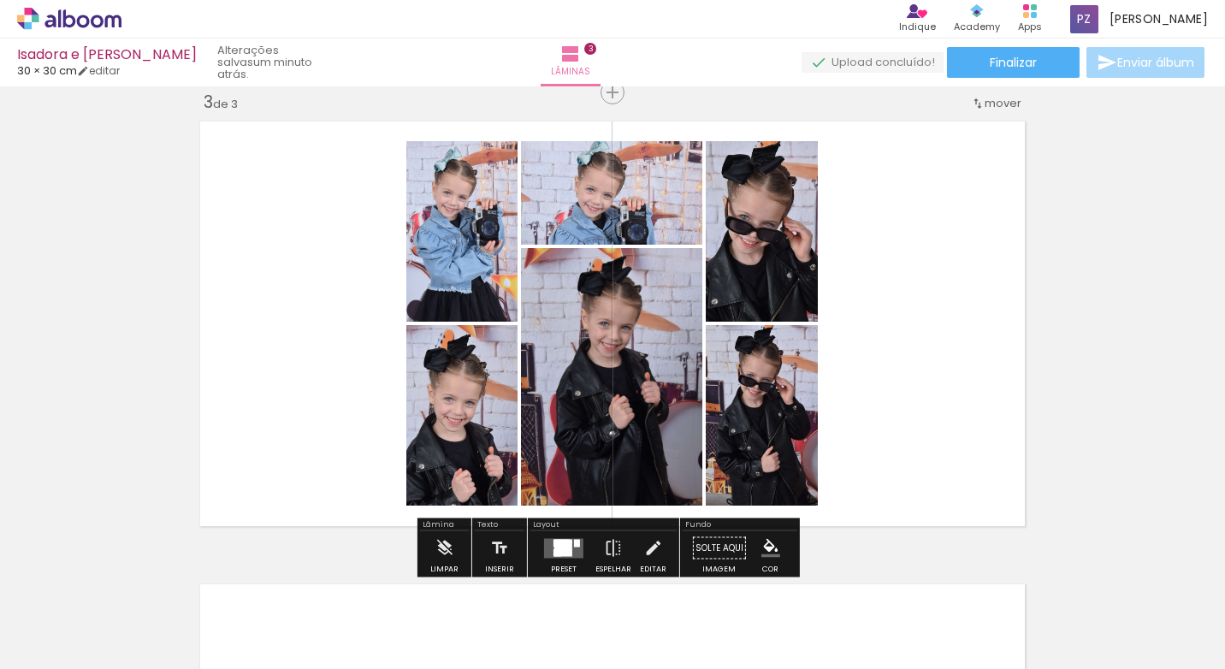
click at [866, 577] on iron-icon at bounding box center [866, 577] width 18 height 18
click at [963, 330] on quentale-layouter at bounding box center [612, 324] width 840 height 420
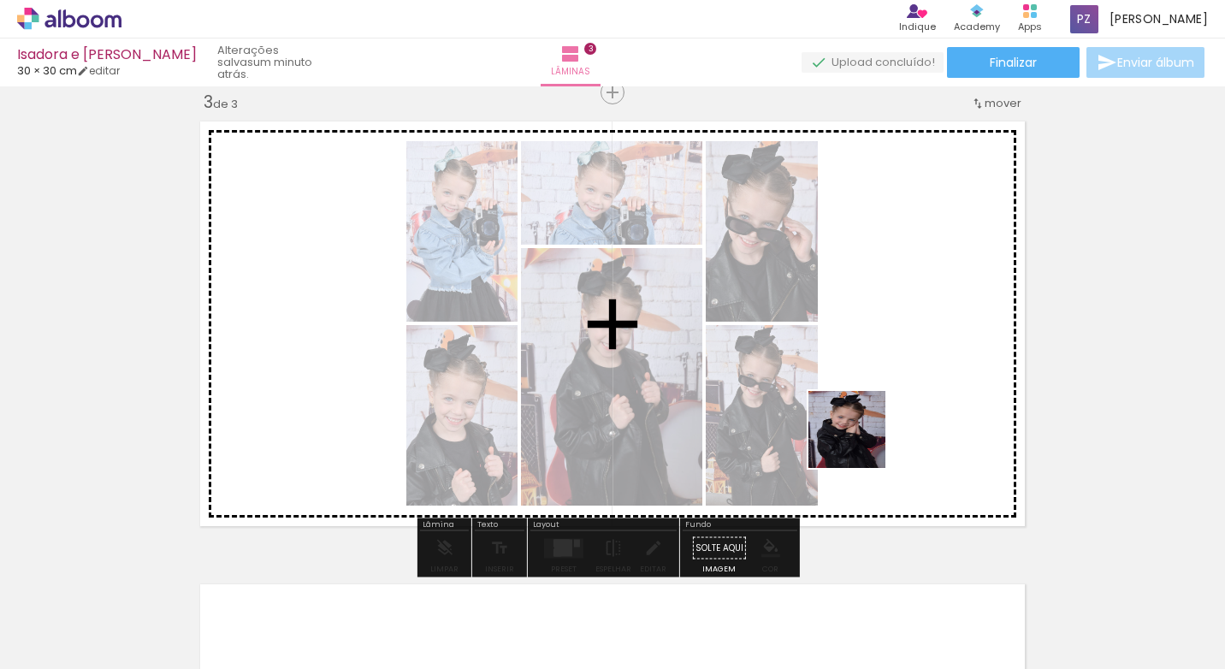
drag, startPoint x: 908, startPoint y: 605, endPoint x: 857, endPoint y: 429, distance: 183.3
click at [854, 423] on quentale-workspace at bounding box center [612, 334] width 1225 height 669
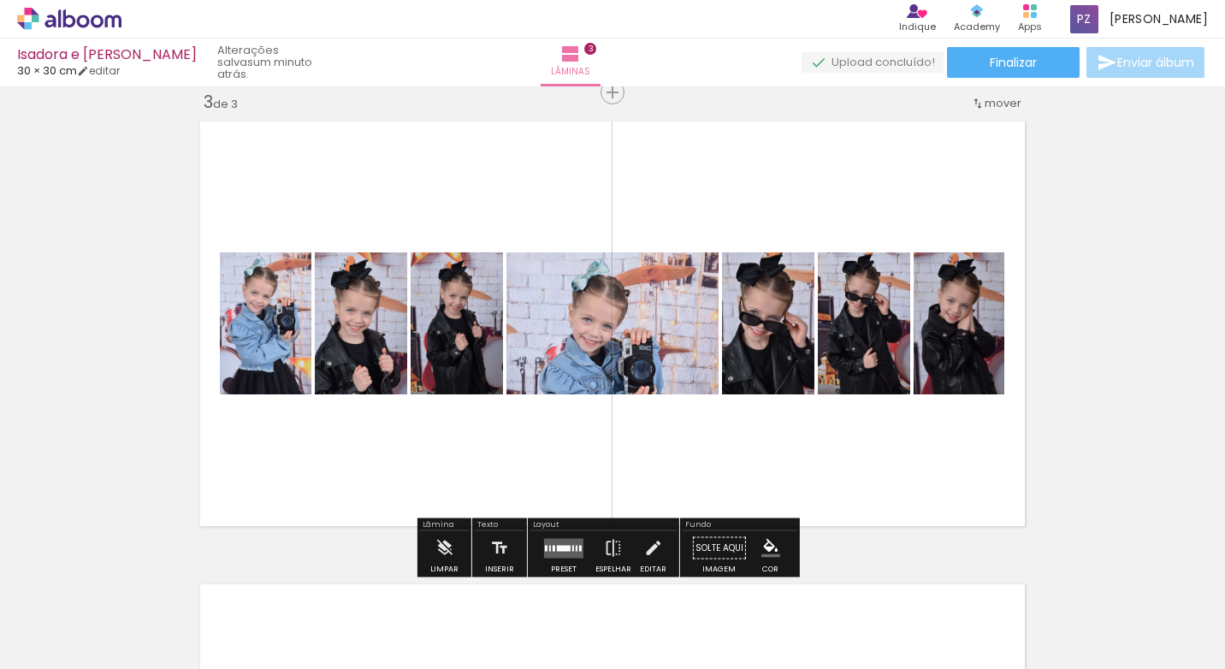
click at [557, 549] on div at bounding box center [564, 548] width 14 height 6
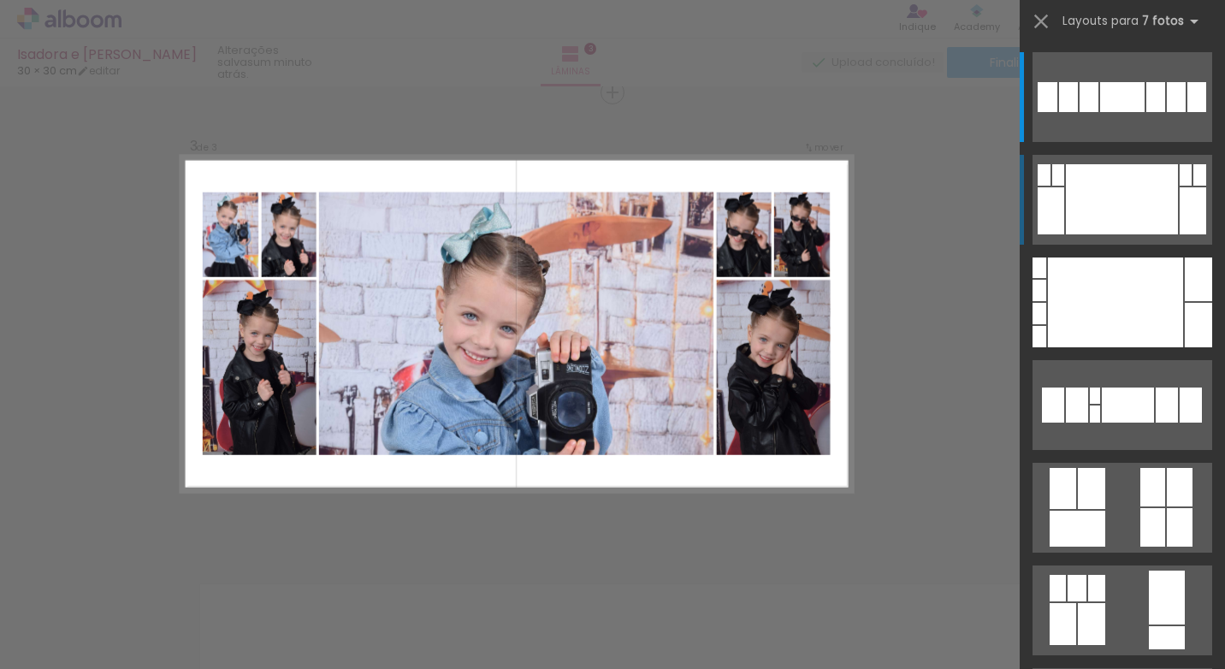
click at [1070, 197] on div at bounding box center [1122, 199] width 112 height 70
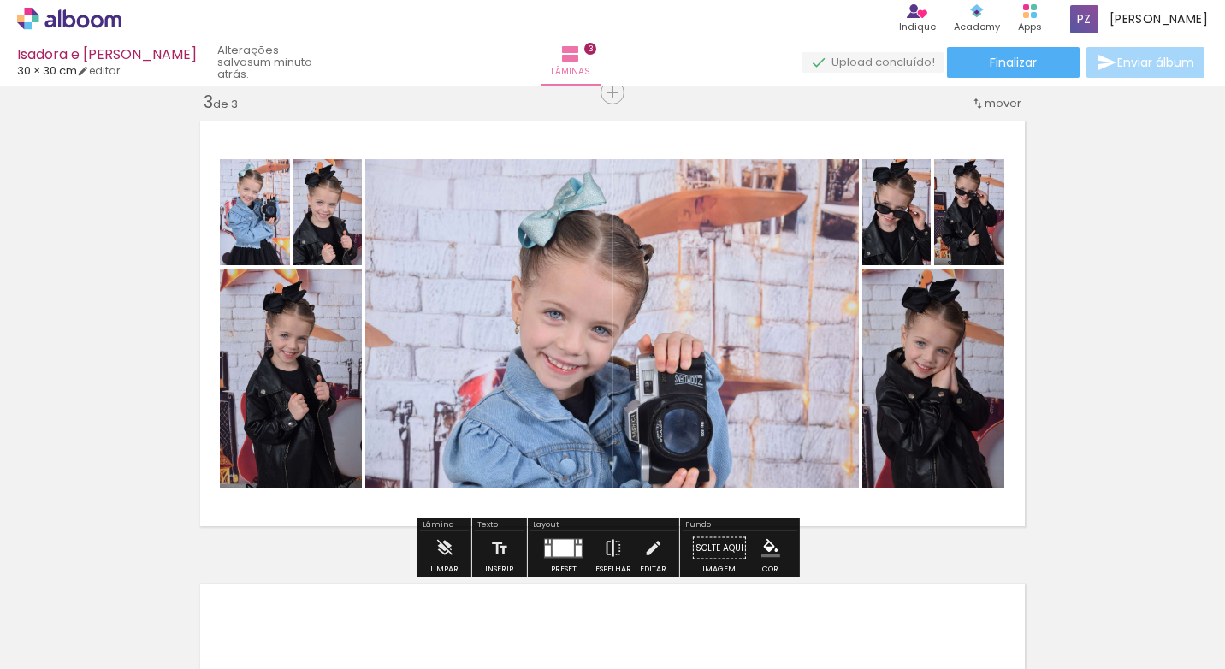
click at [554, 547] on div at bounding box center [563, 547] width 21 height 17
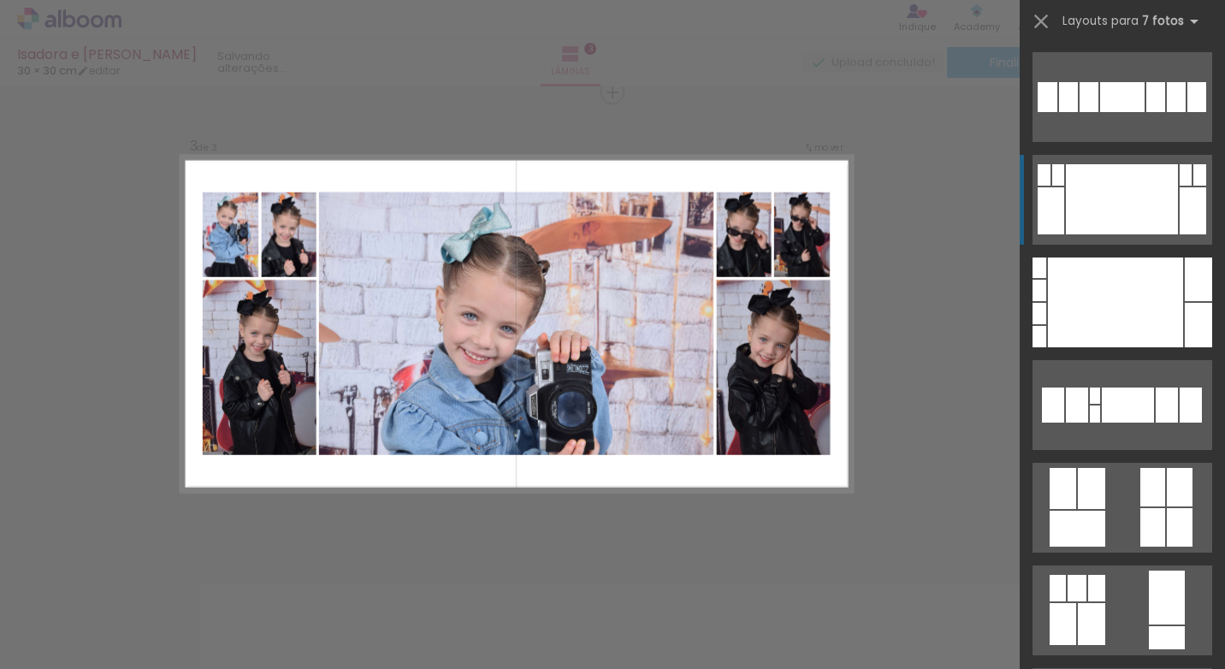
scroll to position [103, 0]
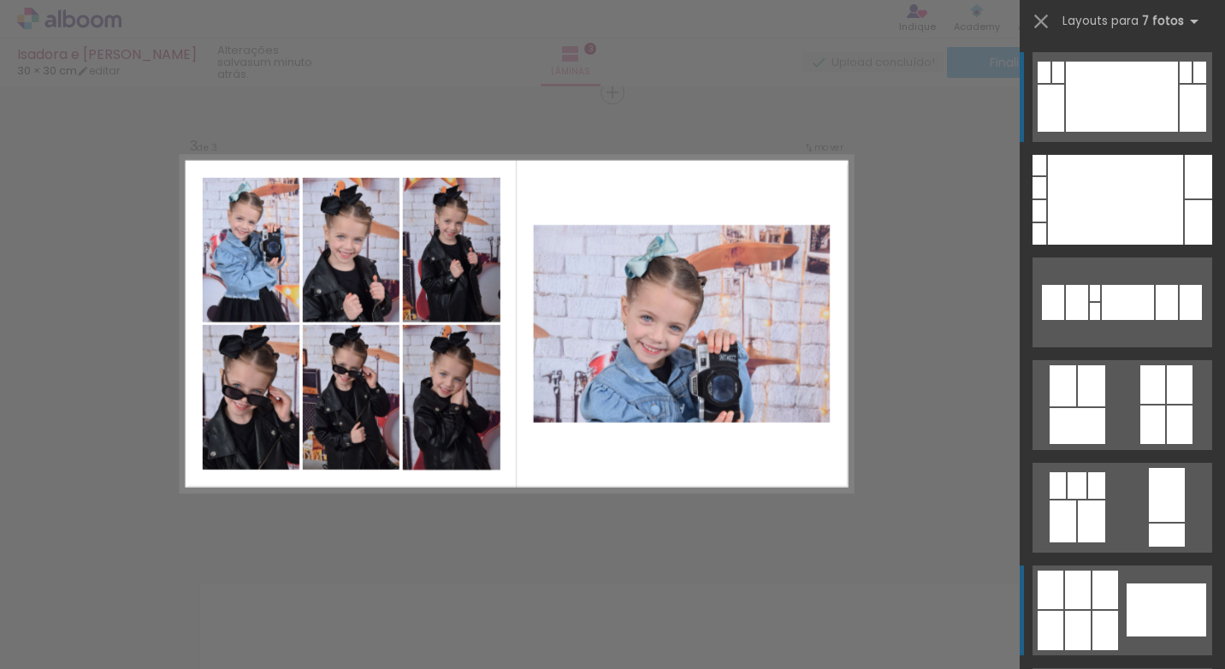
click at [1093, 585] on div at bounding box center [1105, 590] width 26 height 38
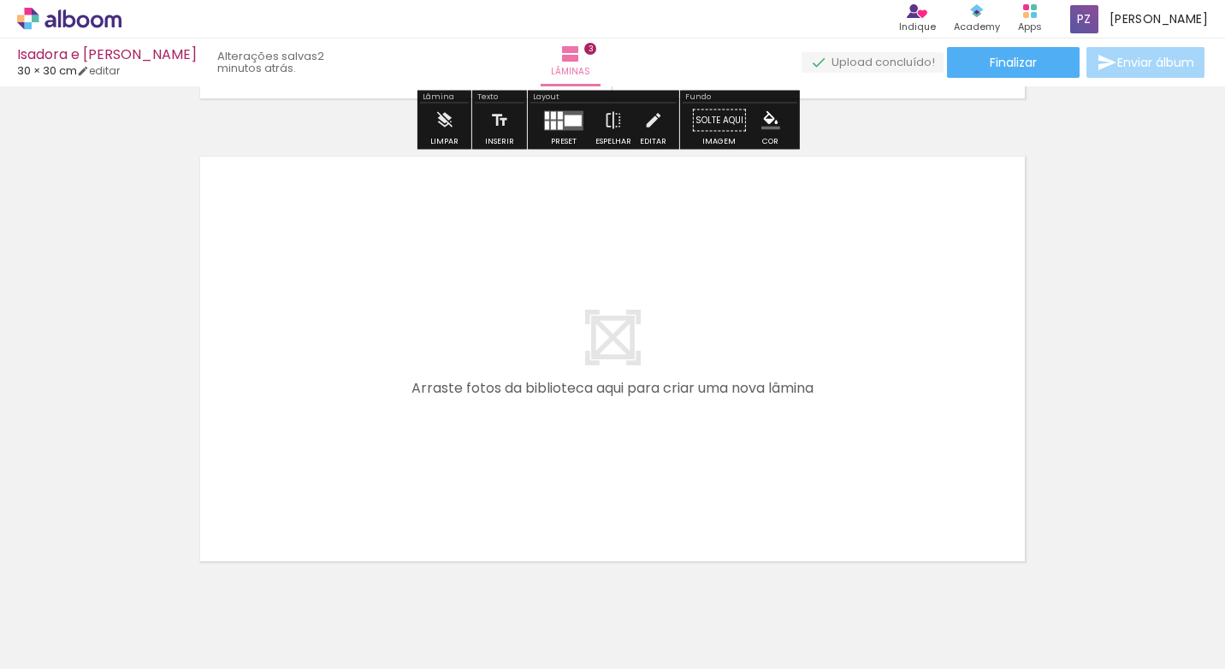
scroll to position [1442, 0]
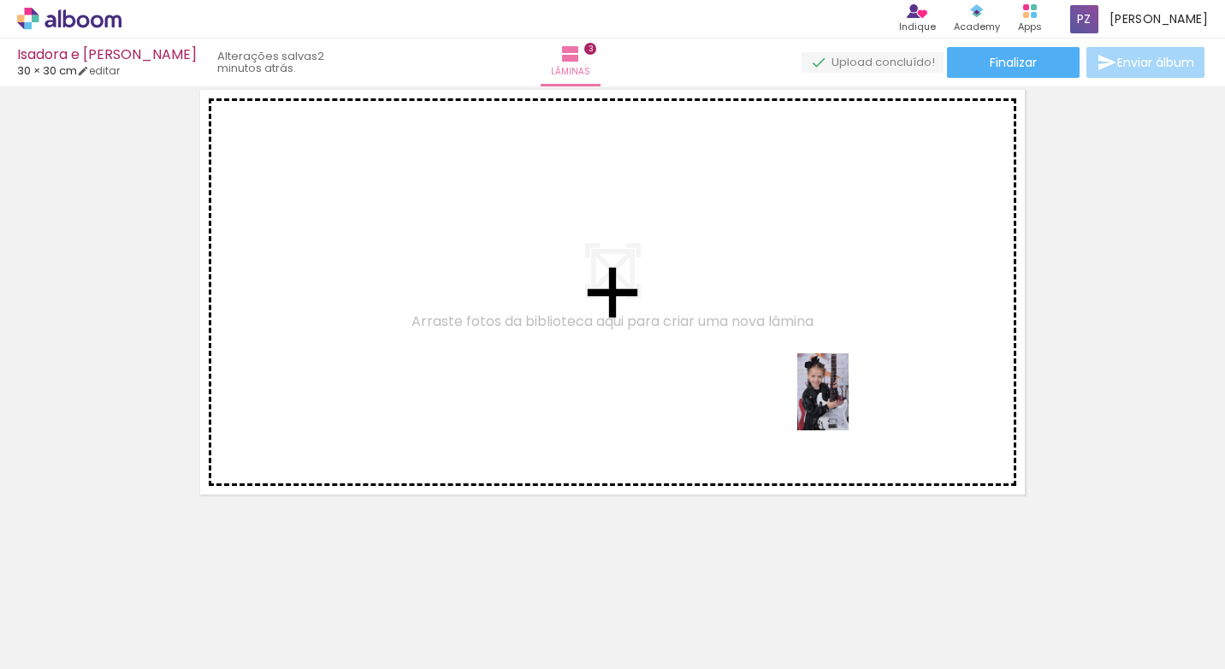
drag, startPoint x: 1015, startPoint y: 599, endPoint x: 848, endPoint y: 405, distance: 256.0
click at [848, 405] on quentale-workspace at bounding box center [612, 334] width 1225 height 669
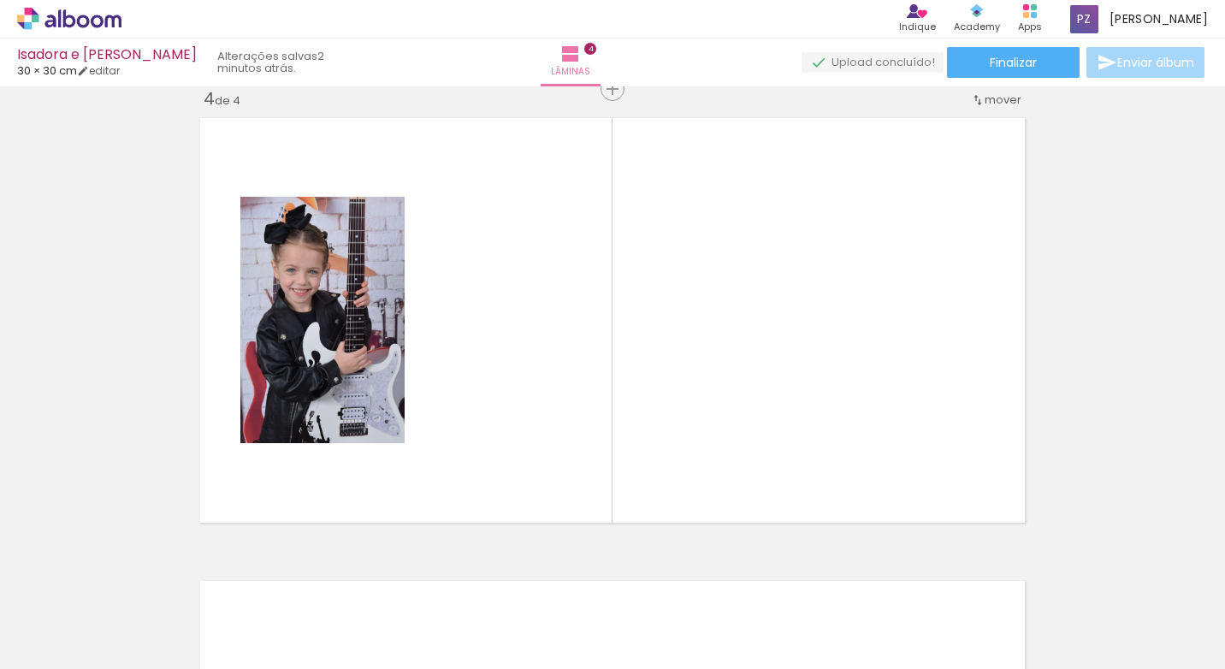
scroll to position [1410, 0]
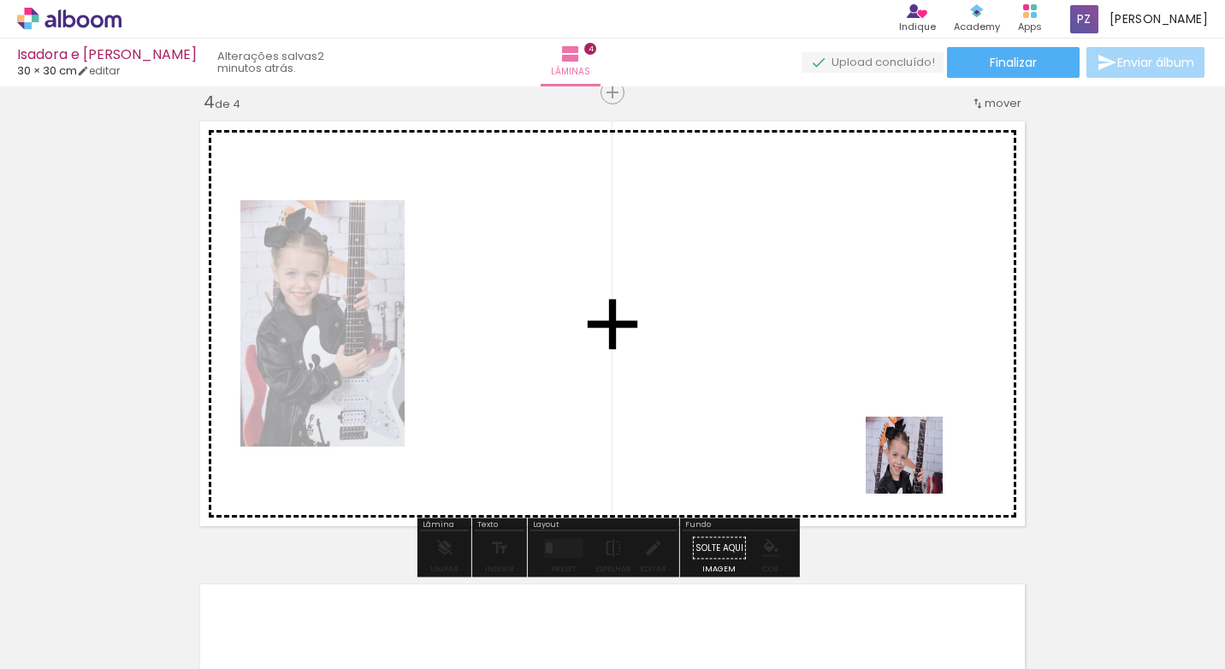
drag, startPoint x: 1009, startPoint y: 540, endPoint x: 882, endPoint y: 444, distance: 159.4
click at [882, 444] on quentale-workspace at bounding box center [612, 334] width 1225 height 669
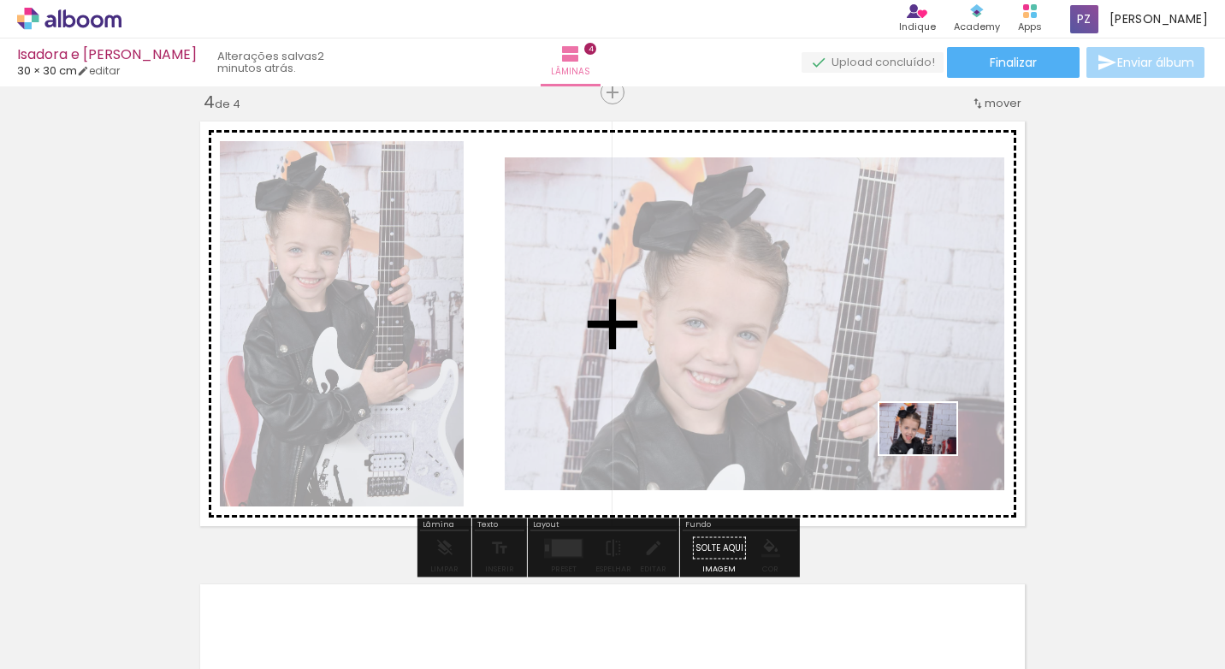
drag, startPoint x: 1207, startPoint y: 619, endPoint x: 931, endPoint y: 454, distance: 321.8
click at [931, 454] on quentale-workspace at bounding box center [612, 334] width 1225 height 669
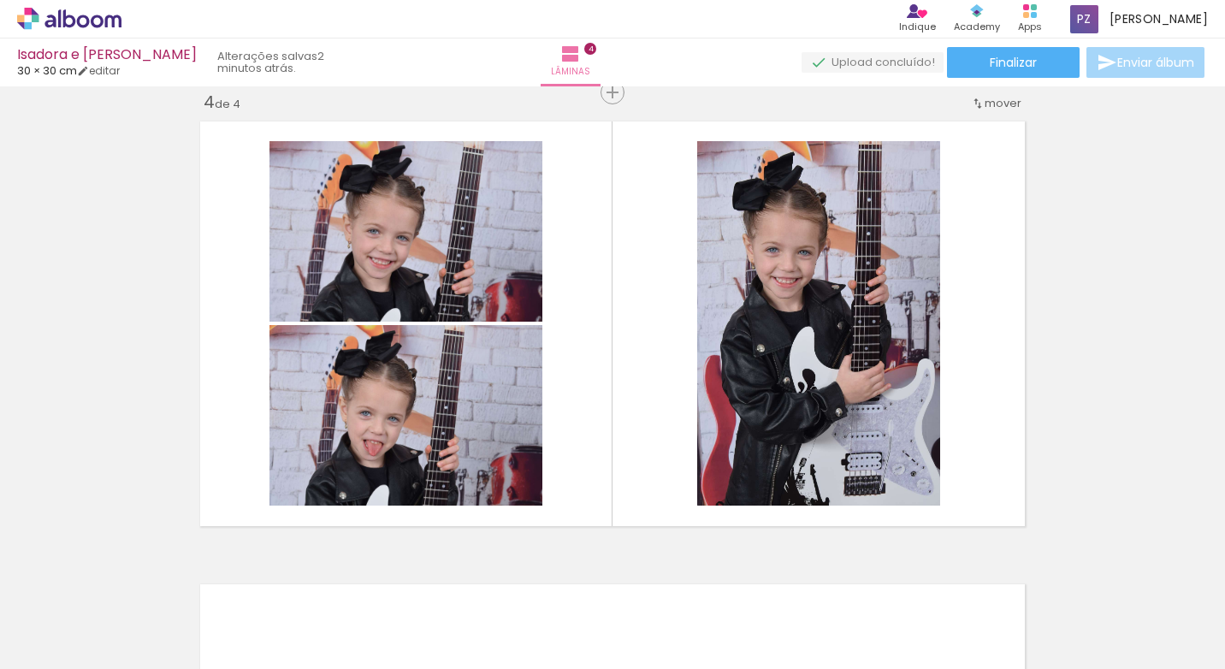
scroll to position [0, 1505]
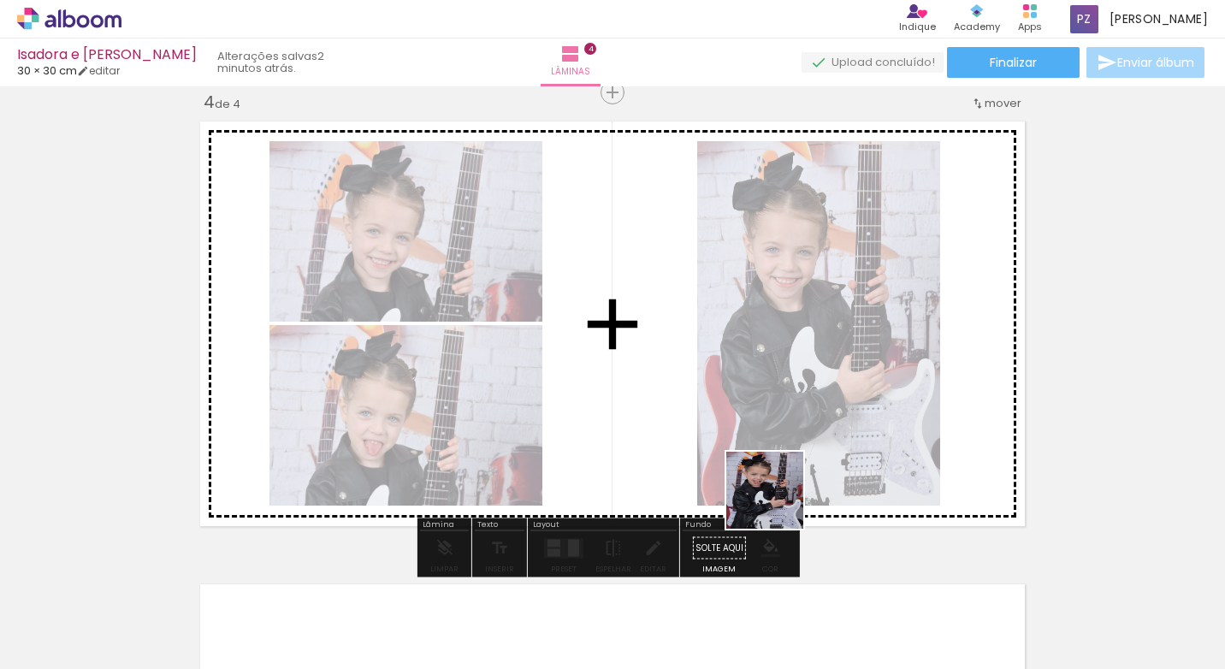
drag, startPoint x: 783, startPoint y: 623, endPoint x: 775, endPoint y: 487, distance: 136.3
click at [775, 487] on quentale-workspace at bounding box center [612, 334] width 1225 height 669
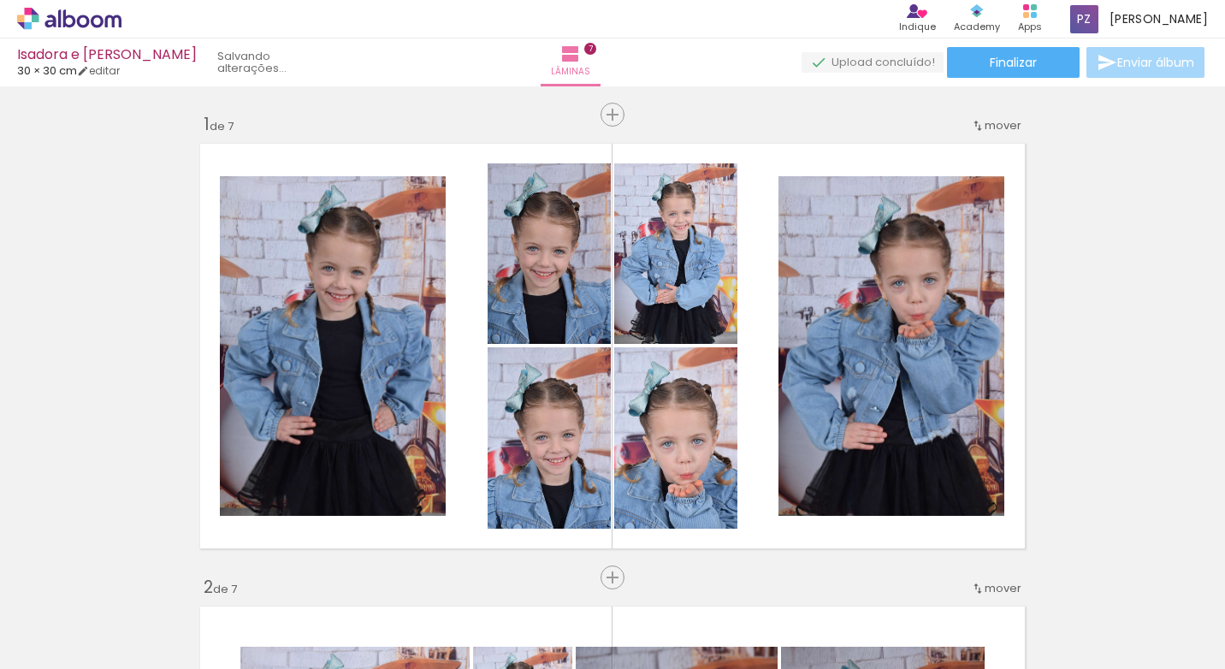
drag, startPoint x: 0, startPoint y: 0, endPoint x: 879, endPoint y: 599, distance: 1063.8
click at [689, 479] on quentale-workspace at bounding box center [612, 334] width 1225 height 669
click at [775, 492] on quentale-workspace at bounding box center [612, 334] width 1225 height 669
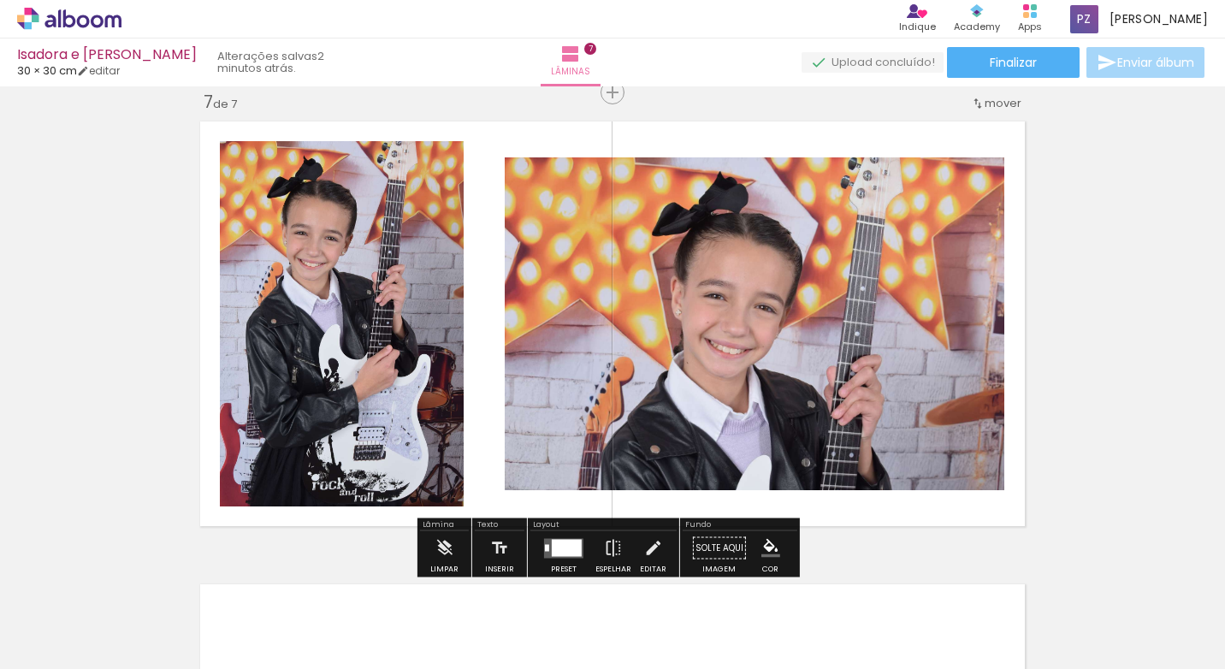
scroll to position [0, 2840]
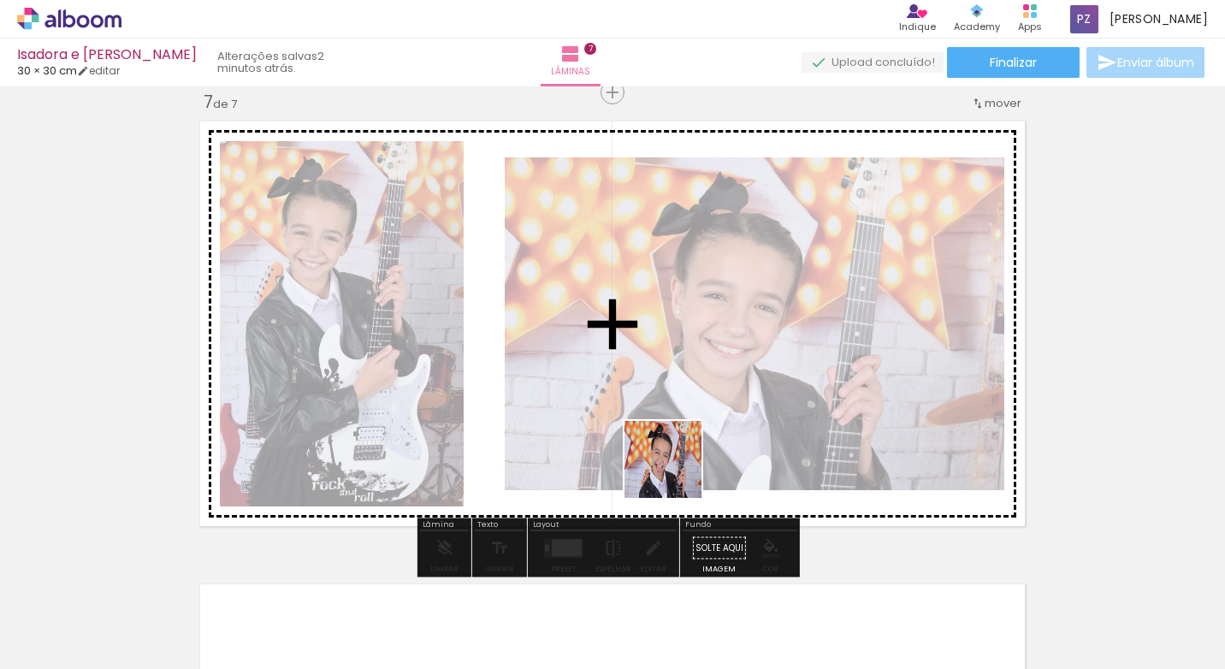
click at [676, 472] on quentale-workspace at bounding box center [612, 334] width 1225 height 669
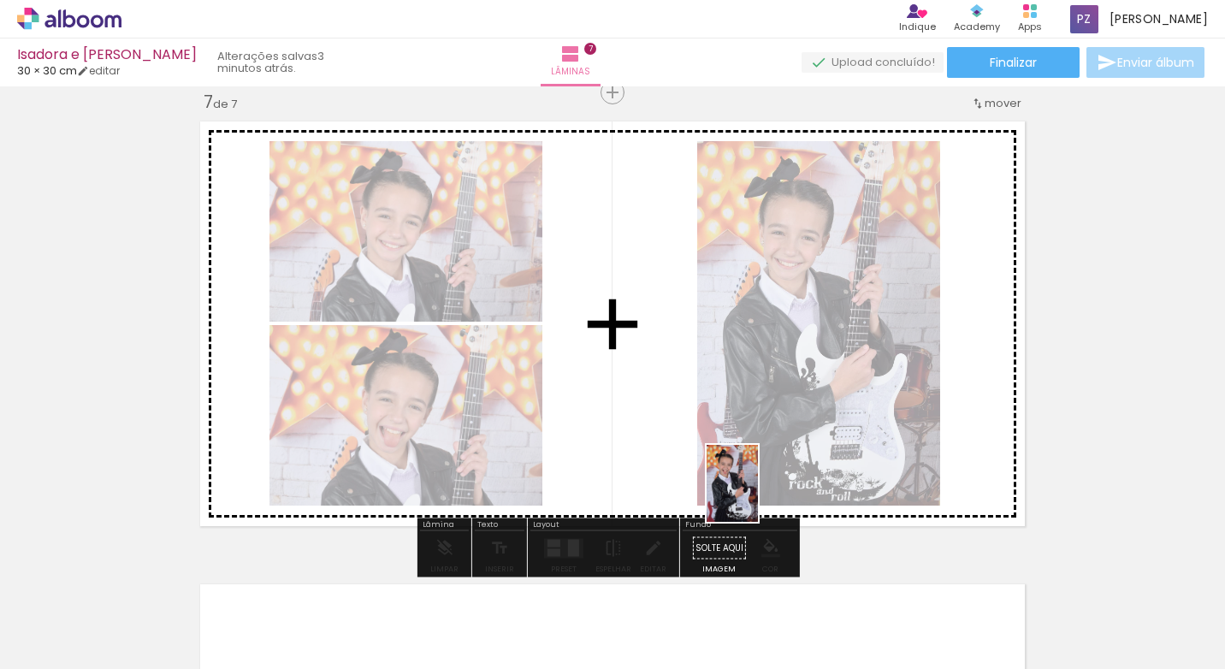
drag, startPoint x: 788, startPoint y: 628, endPoint x: 782, endPoint y: 565, distance: 62.7
click at [757, 495] on quentale-workspace at bounding box center [612, 334] width 1225 height 669
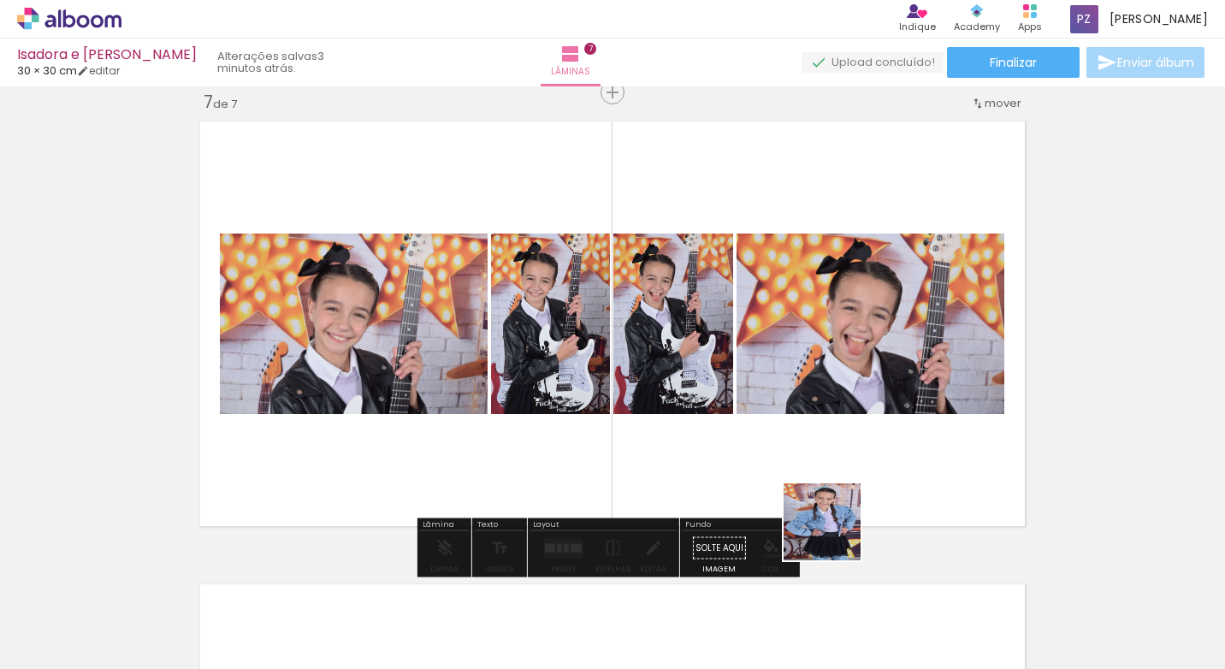
drag, startPoint x: 874, startPoint y: 622, endPoint x: 900, endPoint y: 572, distance: 55.9
click at [801, 472] on quentale-workspace at bounding box center [612, 334] width 1225 height 669
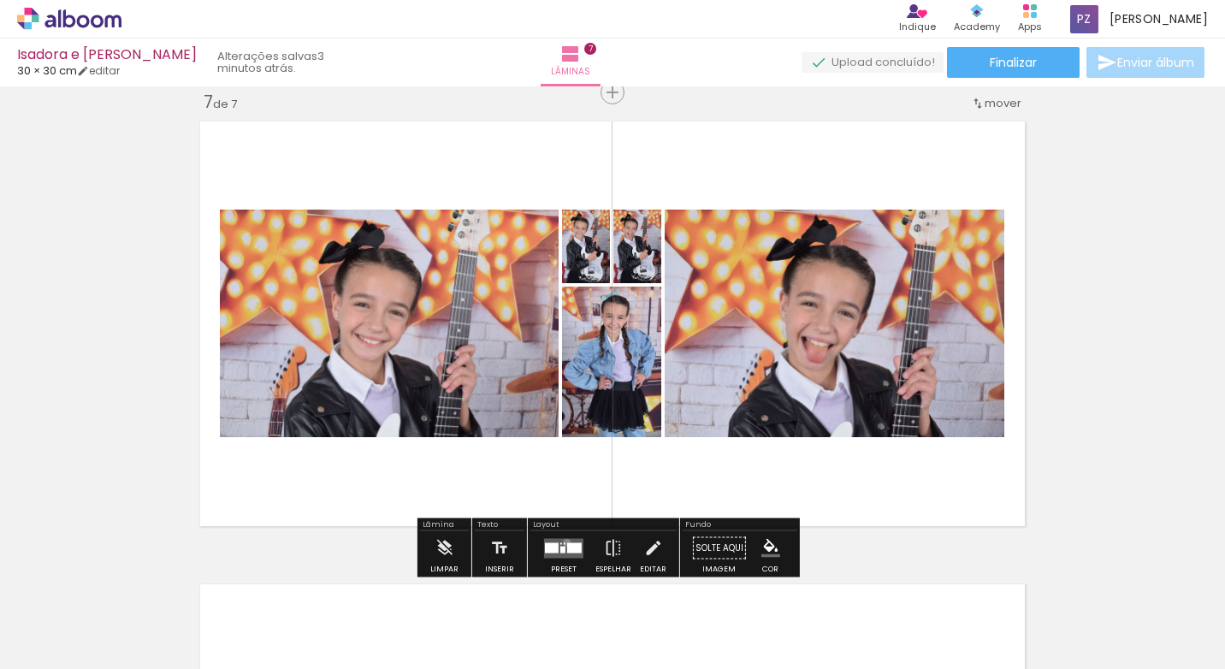
click at [567, 542] on div at bounding box center [574, 547] width 15 height 10
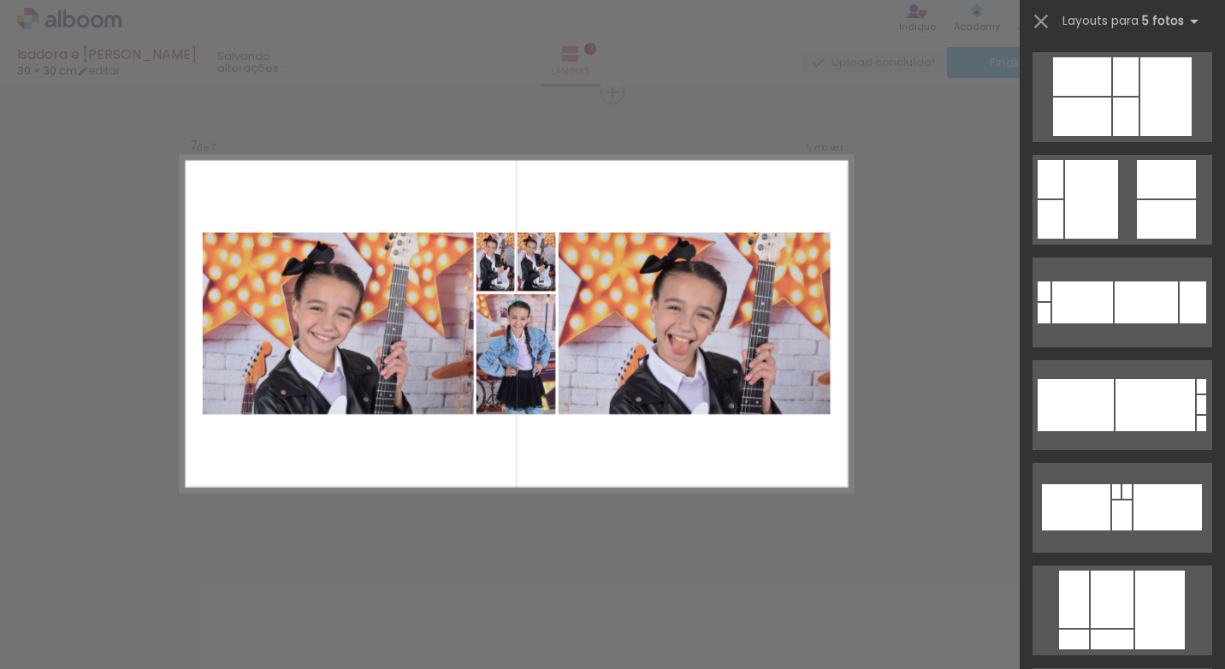
scroll to position [0, 0]
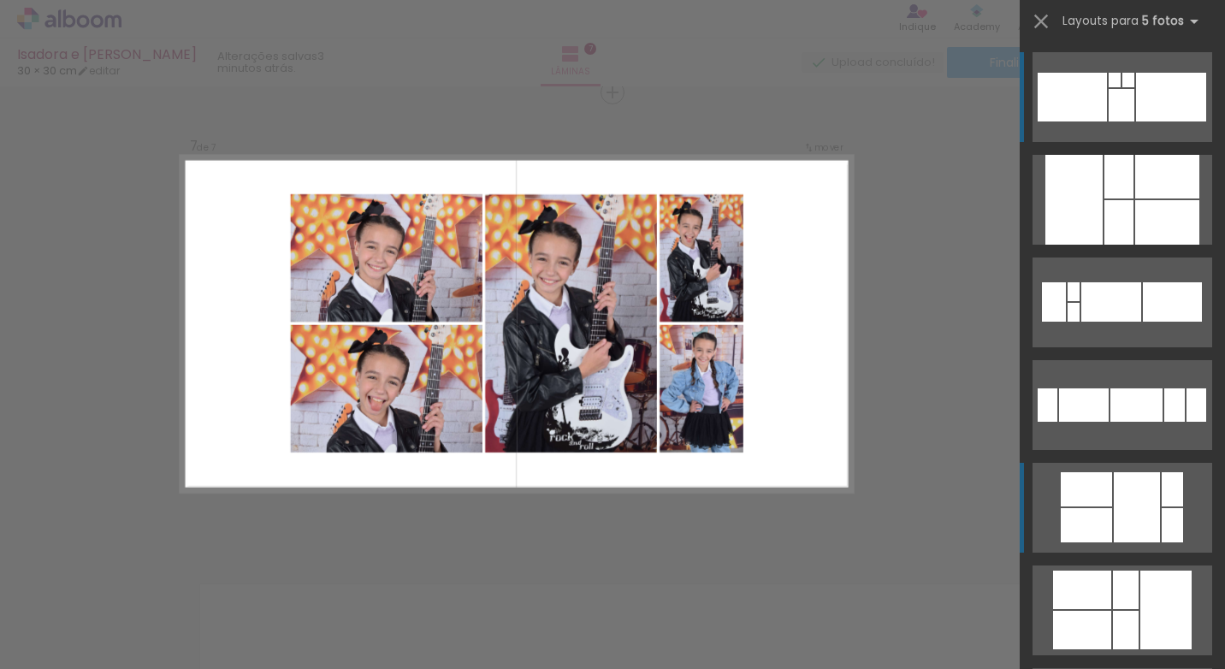
click at [1098, 495] on div at bounding box center [1086, 489] width 51 height 34
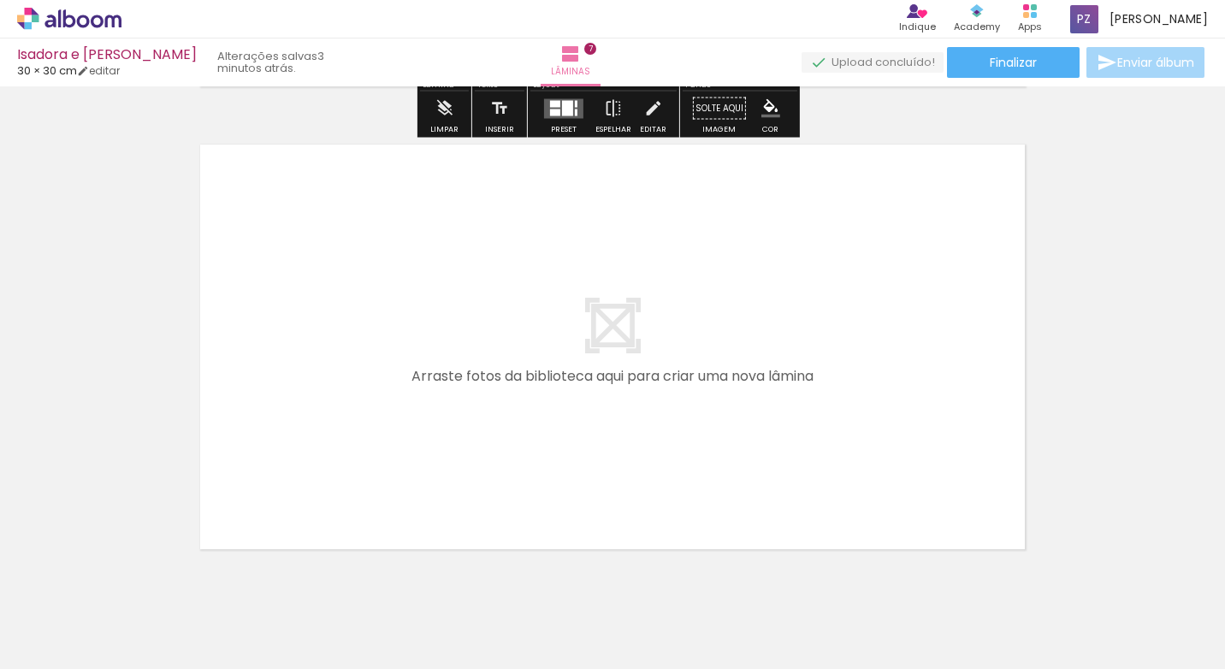
scroll to position [3293, 0]
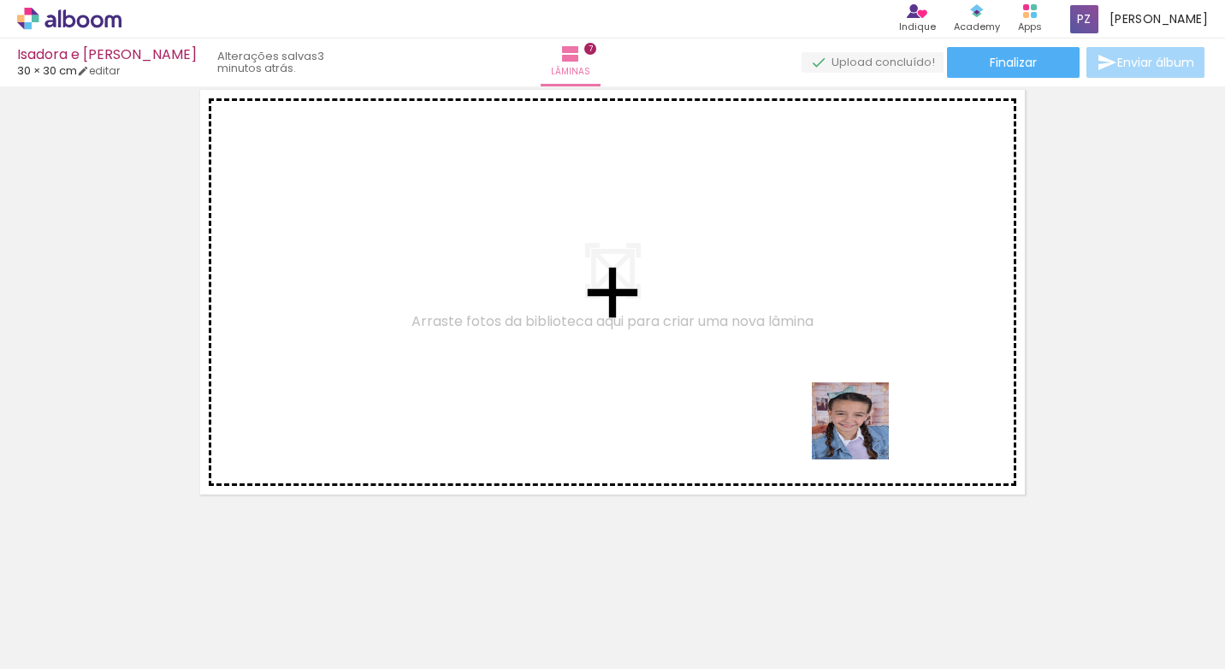
drag, startPoint x: 875, startPoint y: 447, endPoint x: 838, endPoint y: 407, distance: 54.5
click at [838, 407] on quentale-workspace at bounding box center [612, 334] width 1225 height 669
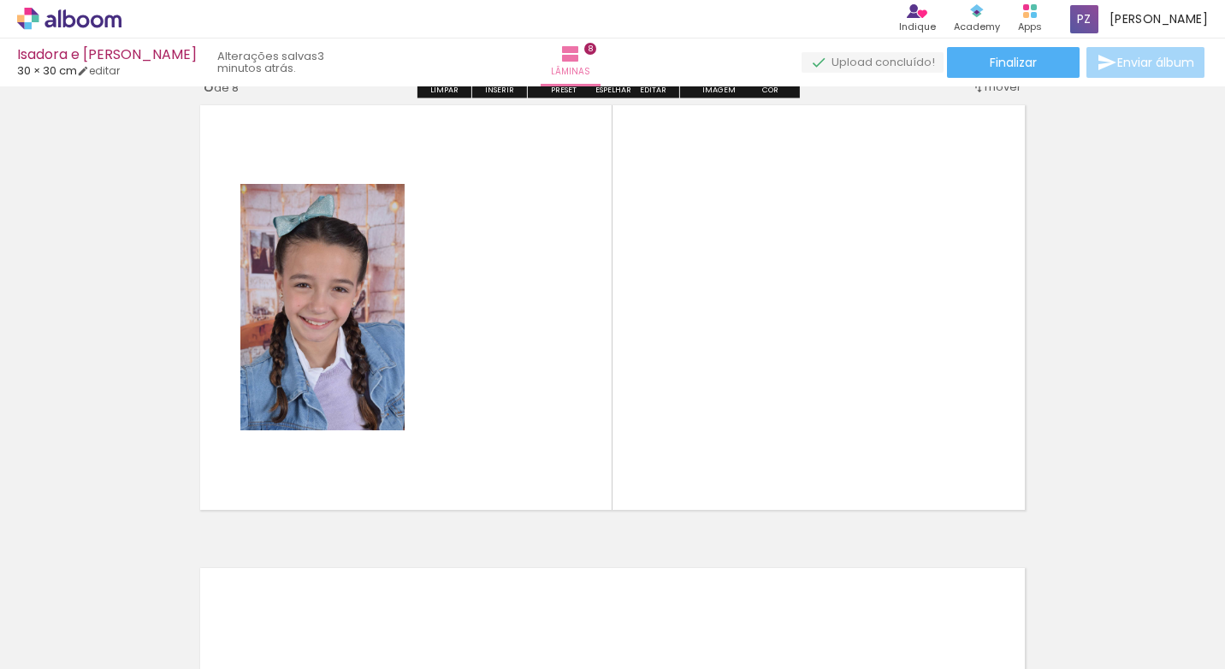
scroll to position [3261, 0]
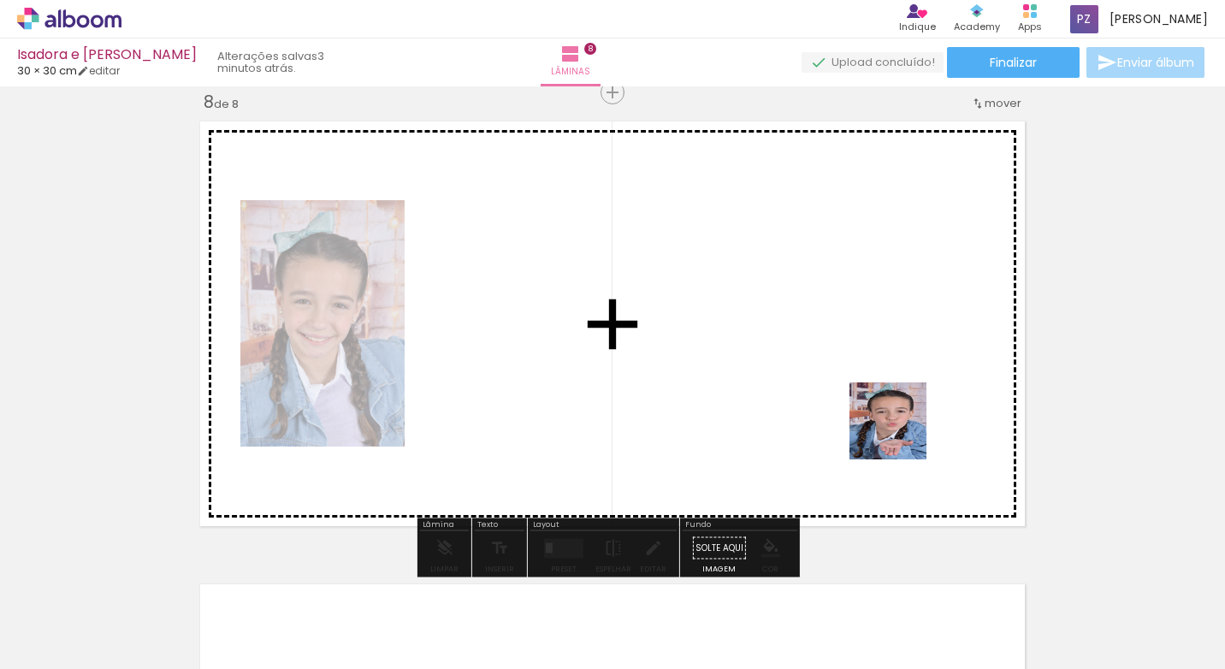
drag, startPoint x: 1080, startPoint y: 608, endPoint x: 1153, endPoint y: 622, distance: 74.0
click at [880, 420] on quentale-workspace at bounding box center [612, 334] width 1225 height 669
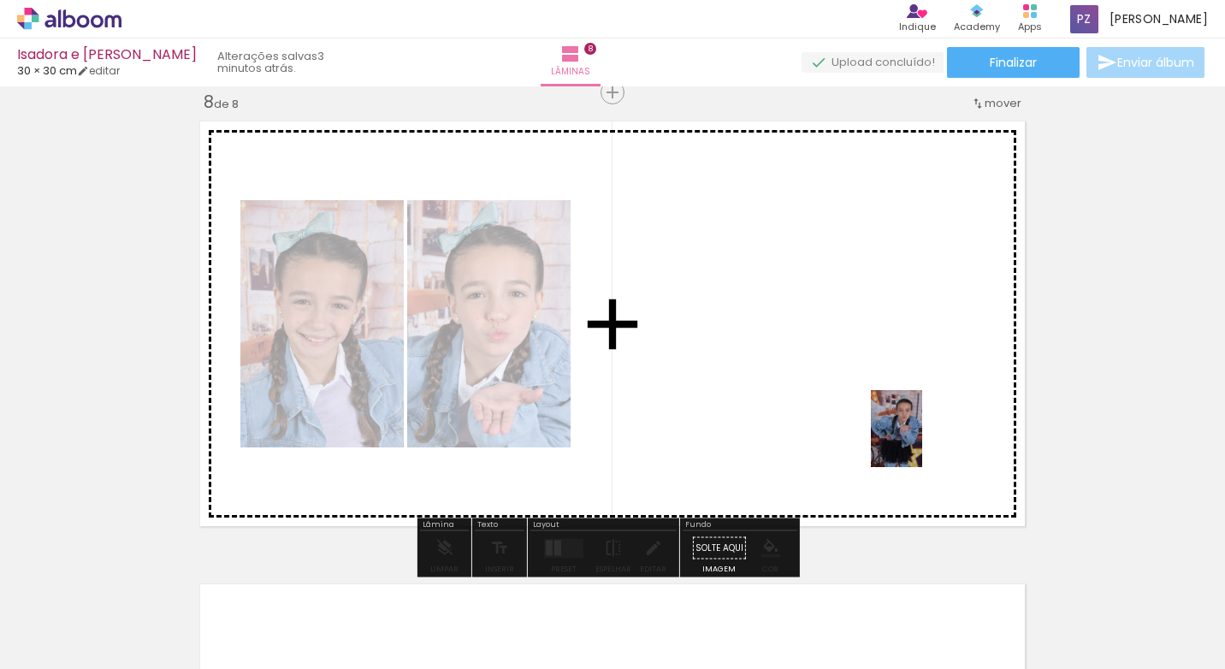
drag, startPoint x: 1154, startPoint y: 618, endPoint x: 922, endPoint y: 441, distance: 291.7
click at [922, 441] on quentale-workspace at bounding box center [612, 334] width 1225 height 669
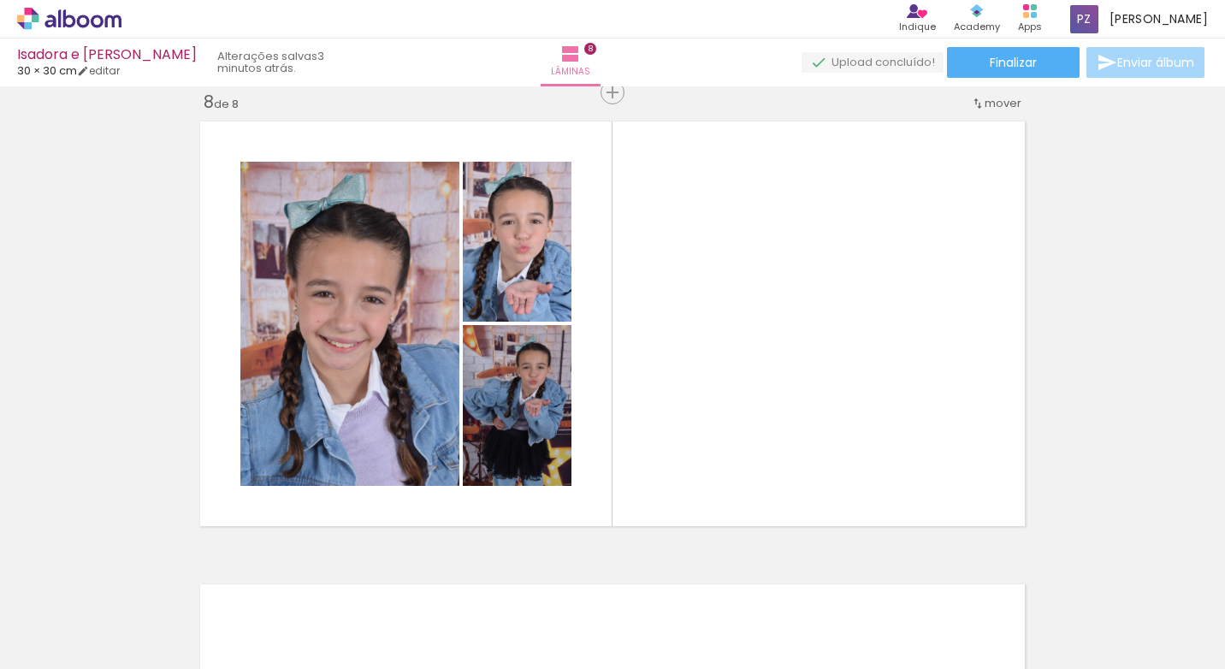
scroll to position [0, 3421]
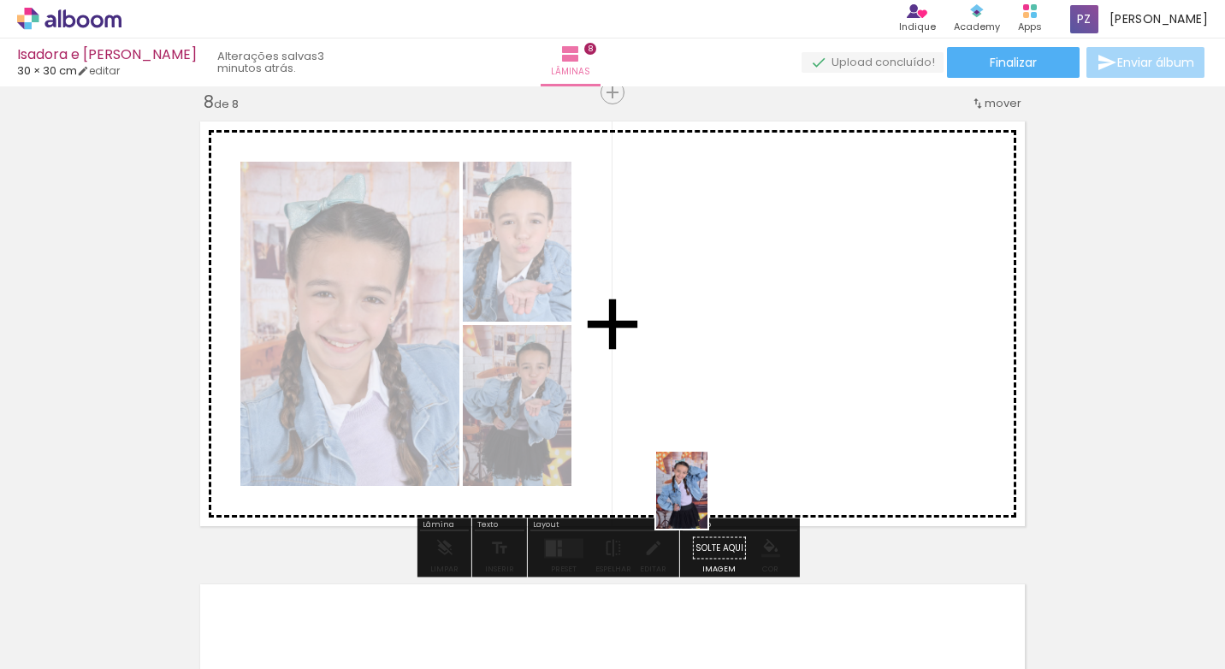
drag, startPoint x: 677, startPoint y: 633, endPoint x: 707, endPoint y: 503, distance: 133.6
click at [707, 503] on quentale-workspace at bounding box center [612, 334] width 1225 height 669
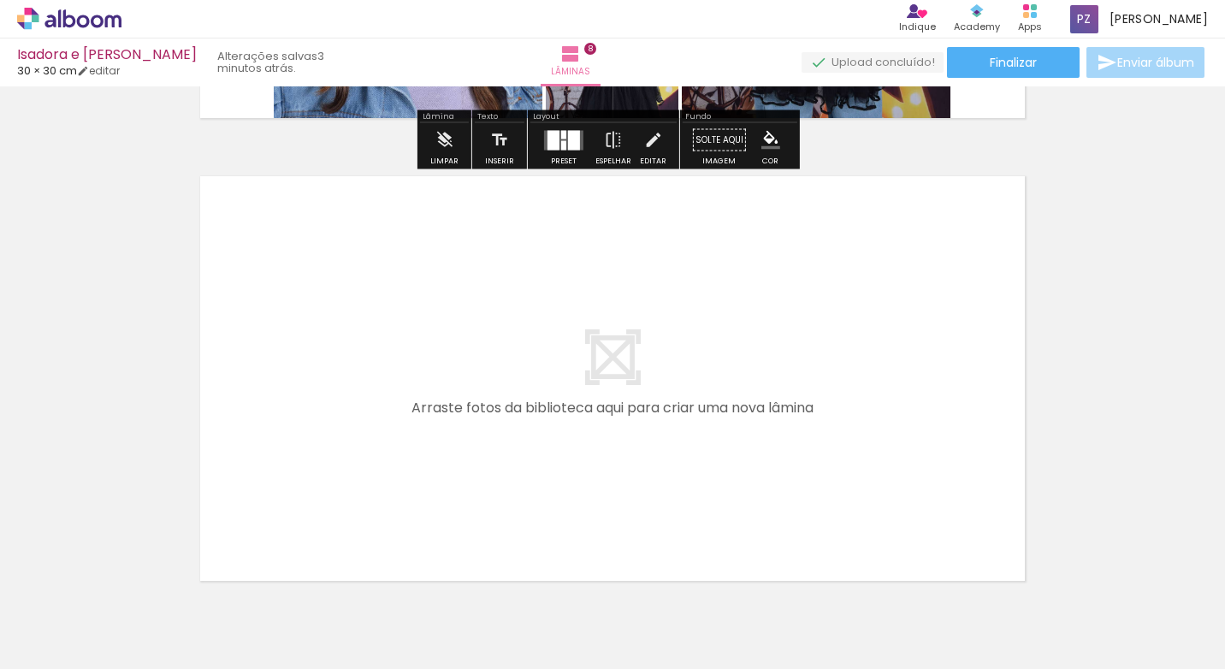
scroll to position [3689, 0]
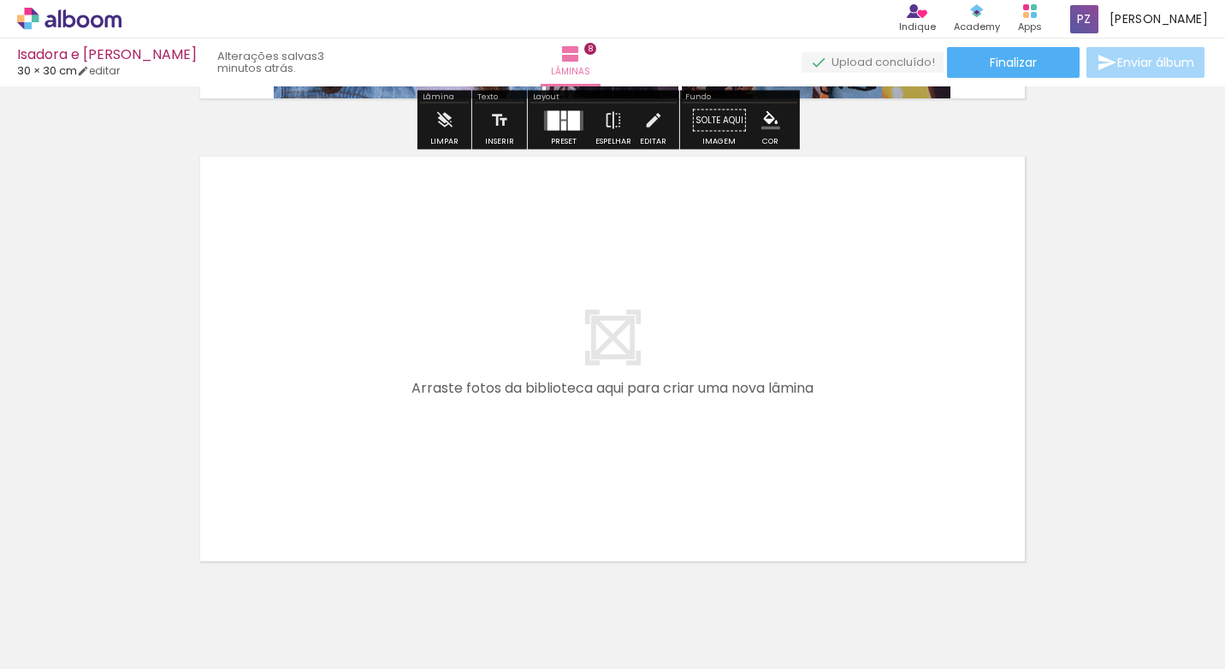
drag, startPoint x: 799, startPoint y: 606, endPoint x: 888, endPoint y: 597, distance: 89.4
click at [783, 463] on quentale-workspace at bounding box center [612, 334] width 1225 height 669
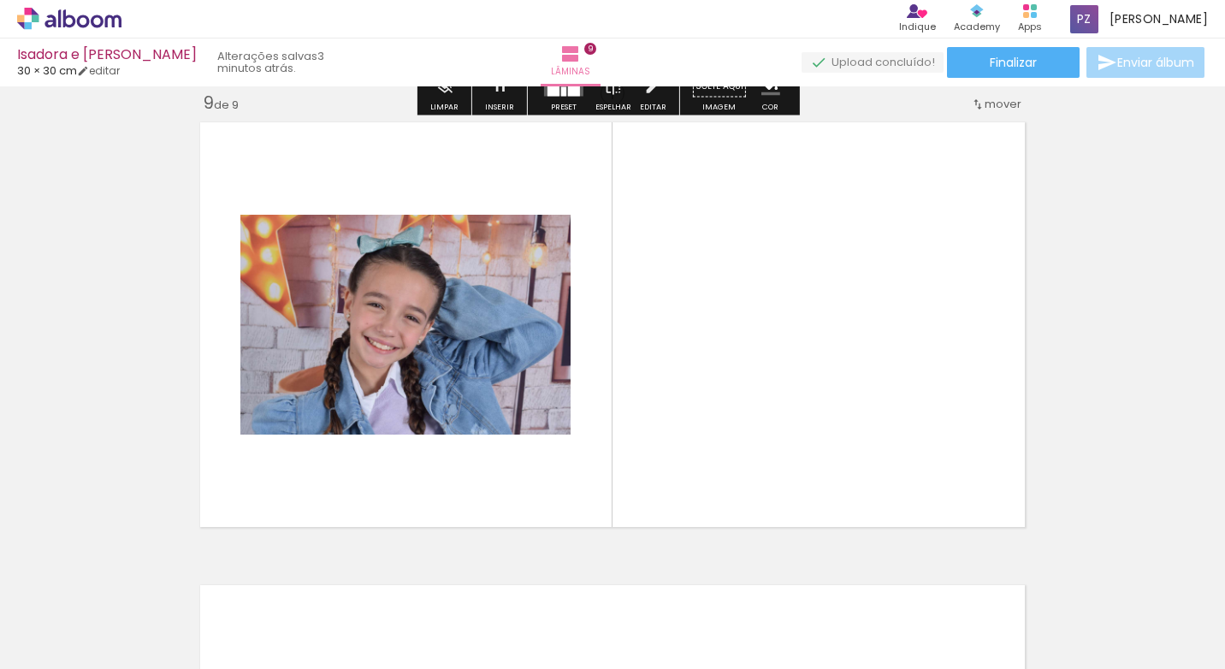
drag, startPoint x: 883, startPoint y: 611, endPoint x: 943, endPoint y: 582, distance: 66.2
click at [855, 488] on quentale-workspace at bounding box center [612, 334] width 1225 height 669
click at [850, 465] on quentale-layouter at bounding box center [612, 325] width 840 height 420
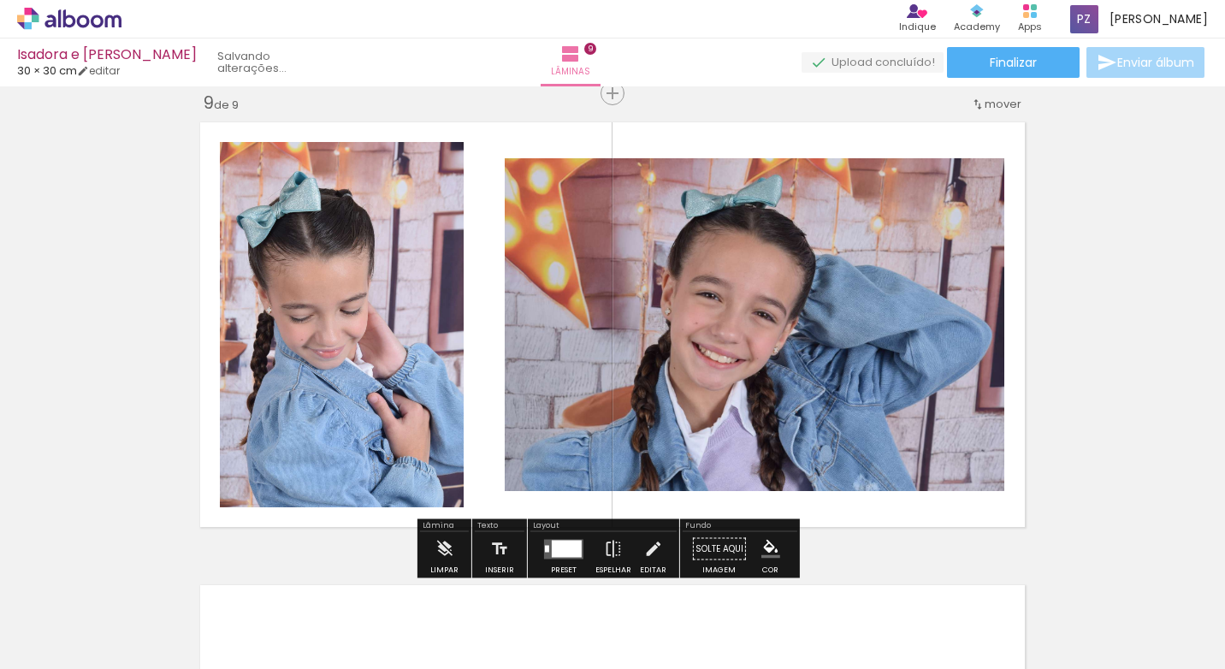
scroll to position [3724, 0]
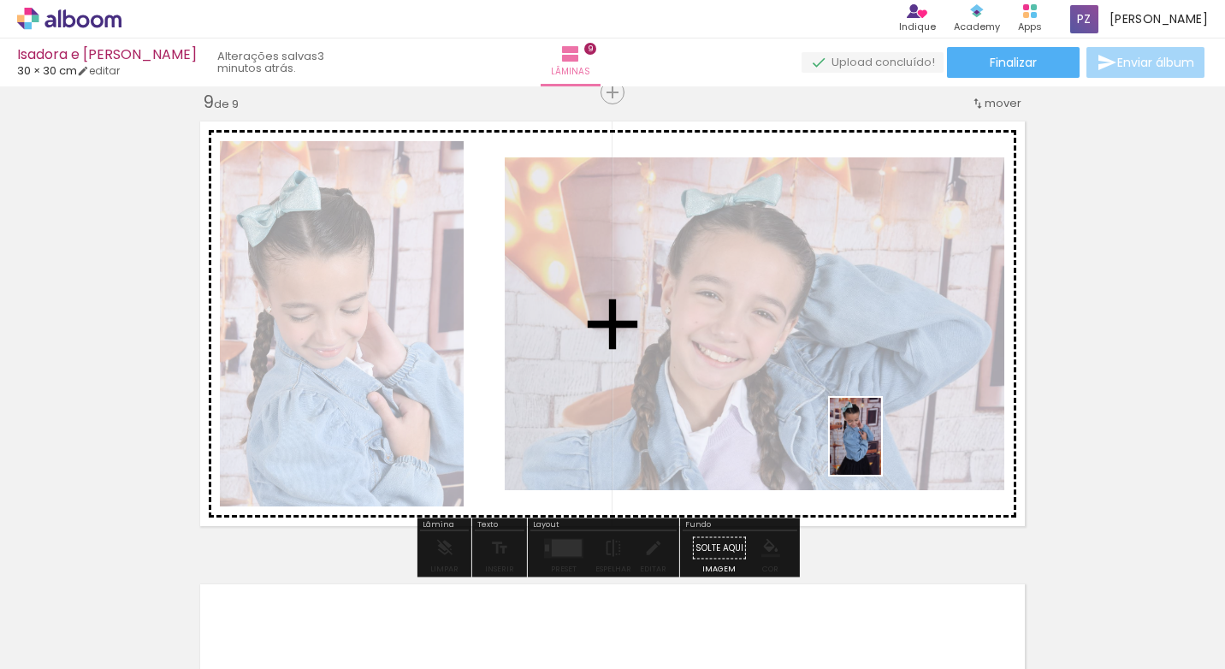
drag, startPoint x: 970, startPoint y: 594, endPoint x: 881, endPoint y: 449, distance: 170.5
click at [881, 449] on quentale-workspace at bounding box center [612, 334] width 1225 height 669
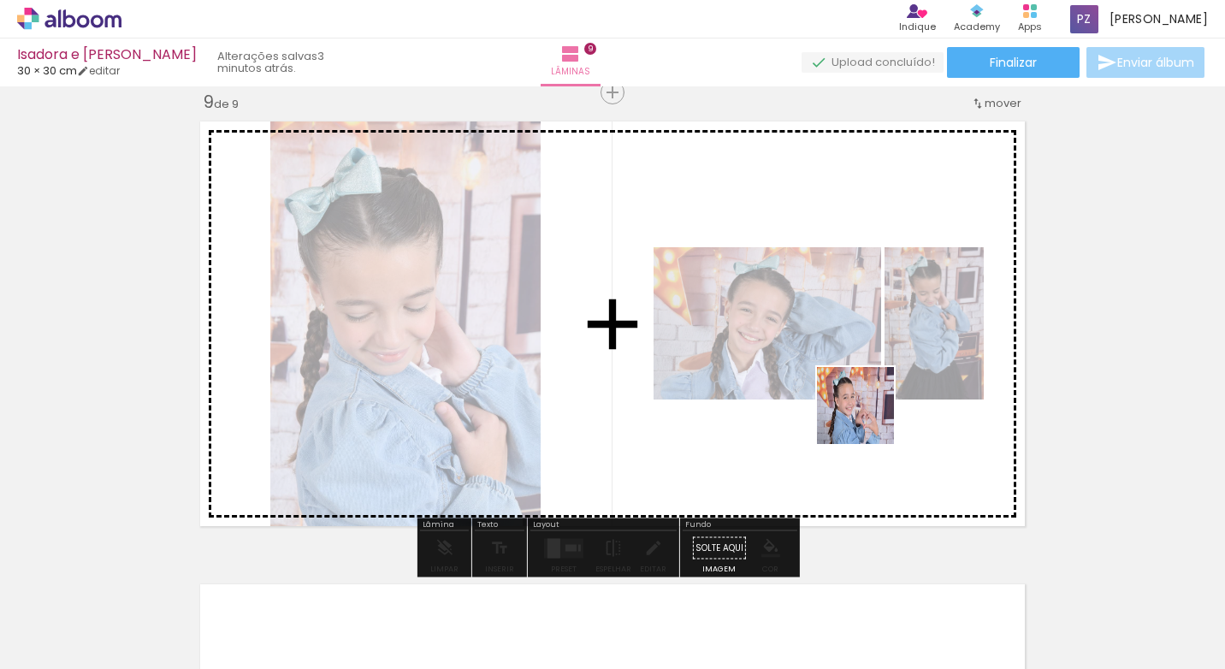
drag, startPoint x: 1062, startPoint y: 608, endPoint x: 868, endPoint y: 418, distance: 271.6
click at [868, 418] on quentale-workspace at bounding box center [612, 334] width 1225 height 669
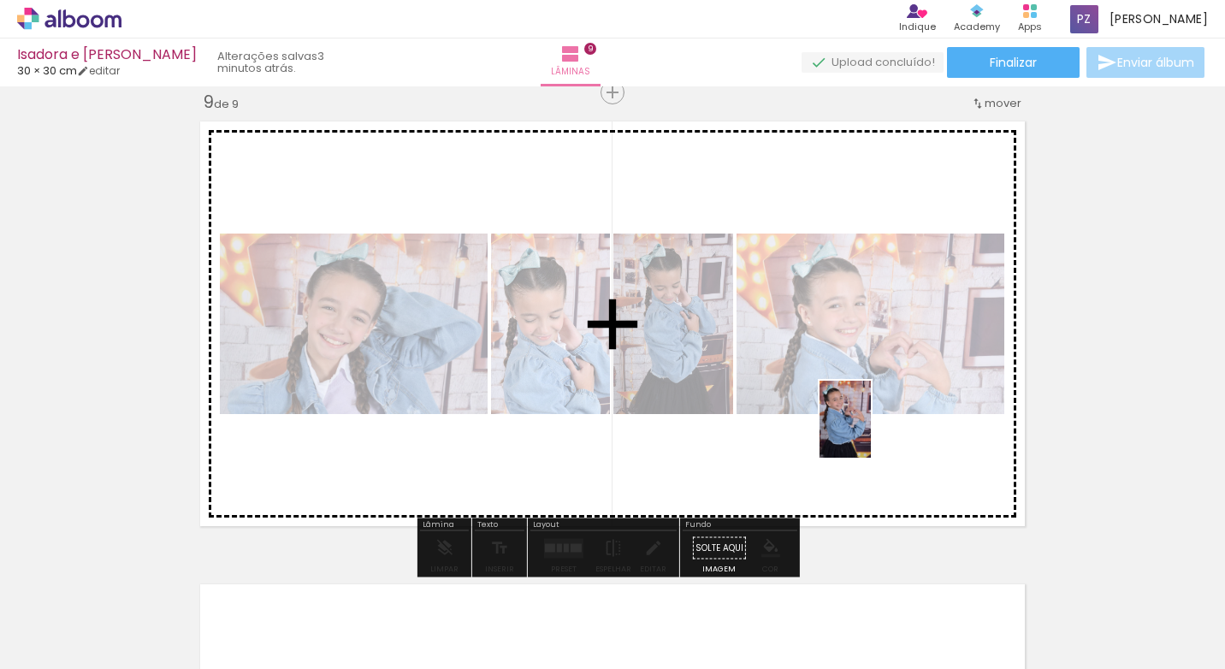
drag, startPoint x: 1150, startPoint y: 599, endPoint x: 959, endPoint y: 454, distance: 239.3
click at [870, 430] on quentale-workspace at bounding box center [612, 334] width 1225 height 669
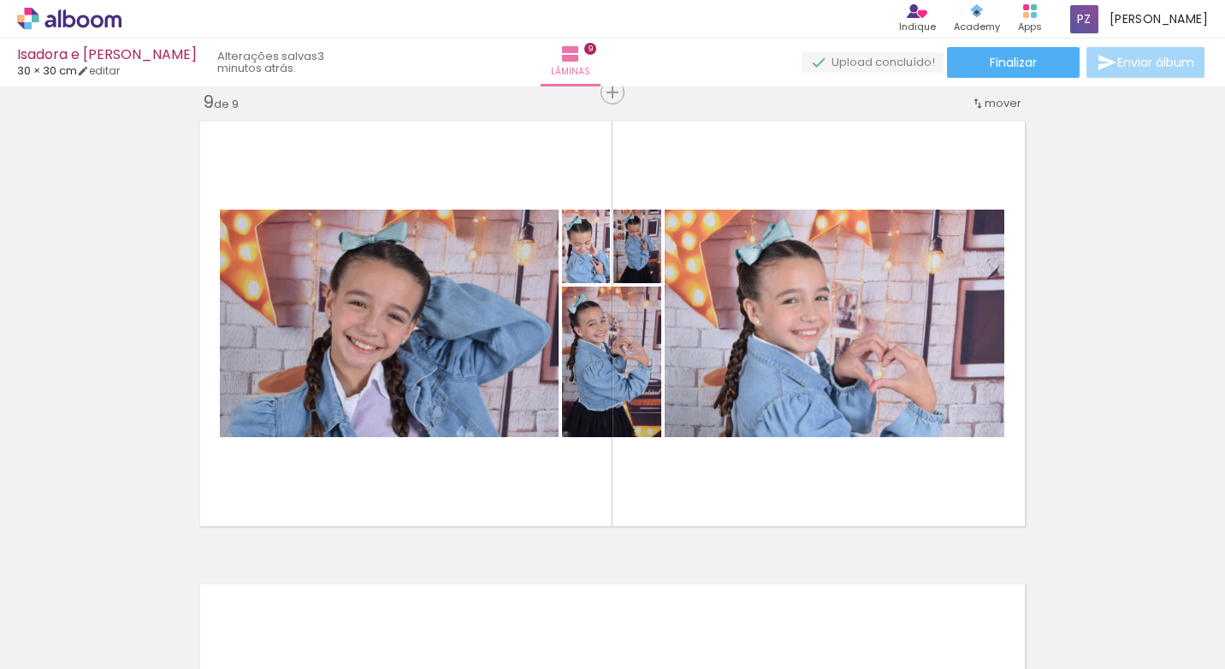
scroll to position [0, 4208]
drag, startPoint x: 477, startPoint y: 615, endPoint x: 536, endPoint y: 460, distance: 165.7
click at [502, 501] on quentale-workspace at bounding box center [612, 334] width 1225 height 669
click at [511, 465] on quentale-layouter at bounding box center [612, 324] width 840 height 420
click at [529, 419] on quentale-layouter at bounding box center [612, 324] width 840 height 420
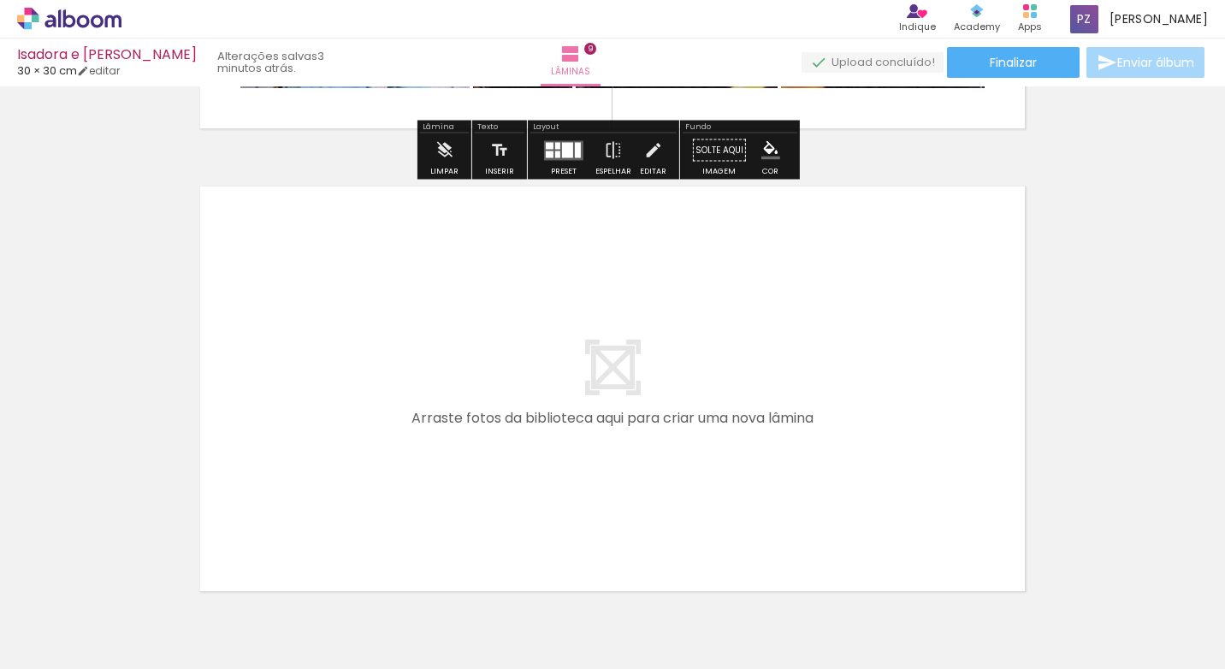
scroll to position [4152, 0]
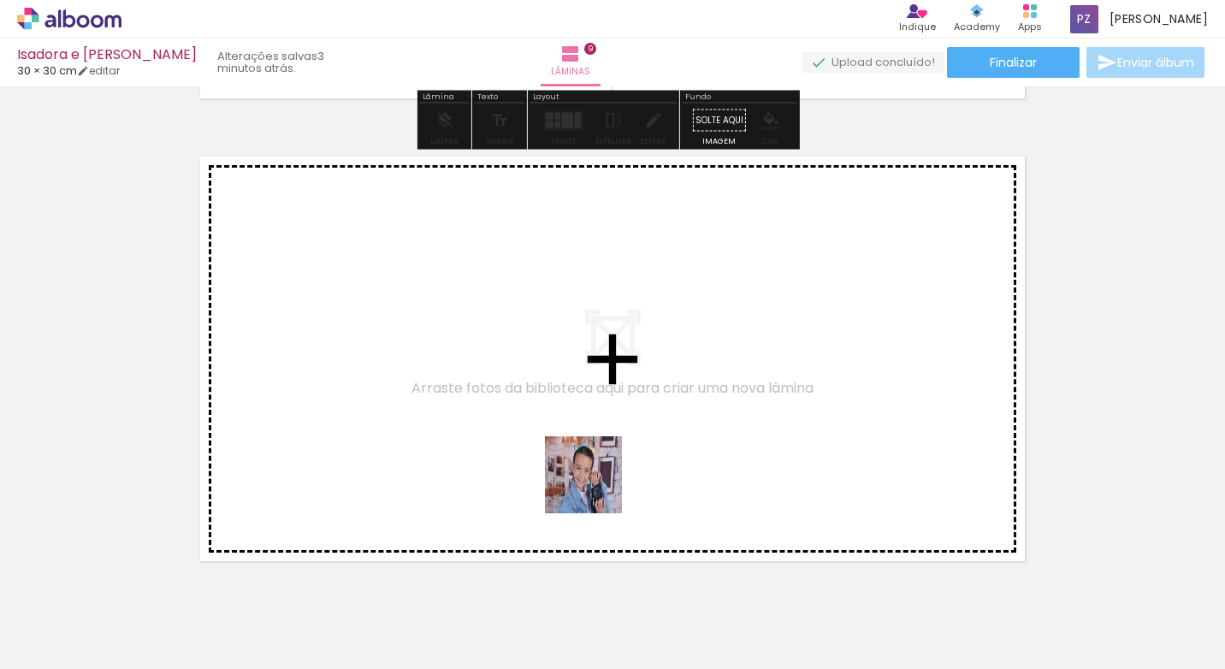
drag, startPoint x: 572, startPoint y: 613, endPoint x: 599, endPoint y: 480, distance: 136.0
click at [599, 480] on quentale-workspace at bounding box center [612, 334] width 1225 height 669
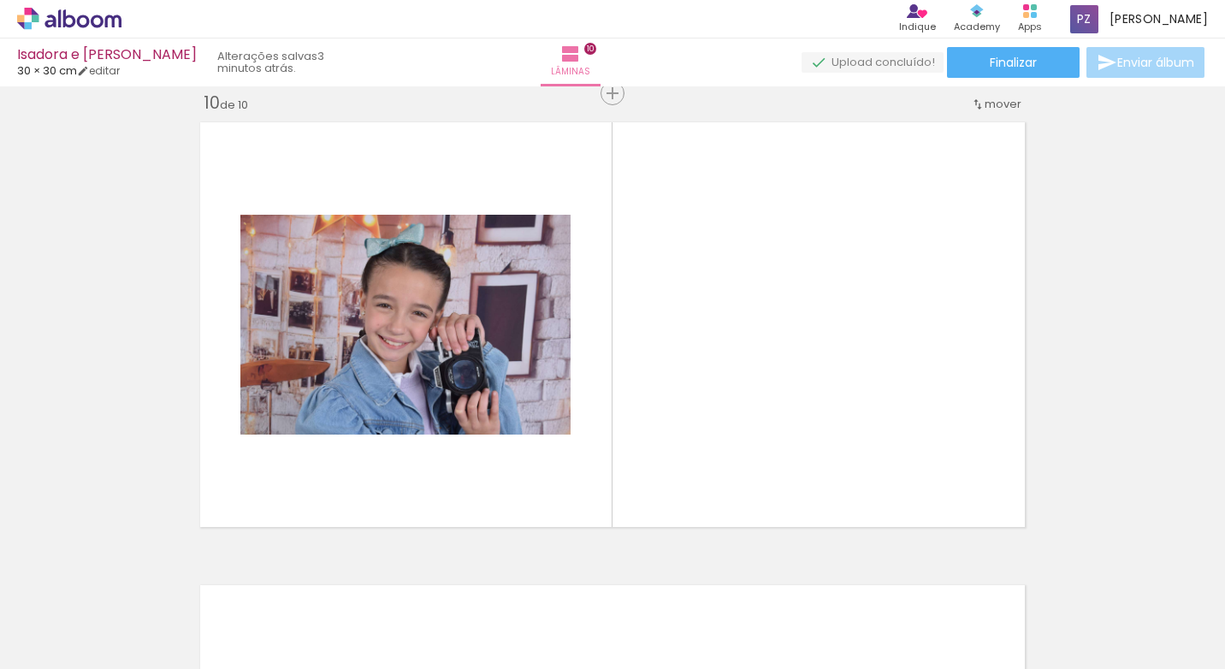
scroll to position [4187, 0]
drag, startPoint x: 659, startPoint y: 618, endPoint x: 762, endPoint y: 618, distance: 103.5
click at [683, 481] on quentale-workspace at bounding box center [612, 334] width 1225 height 669
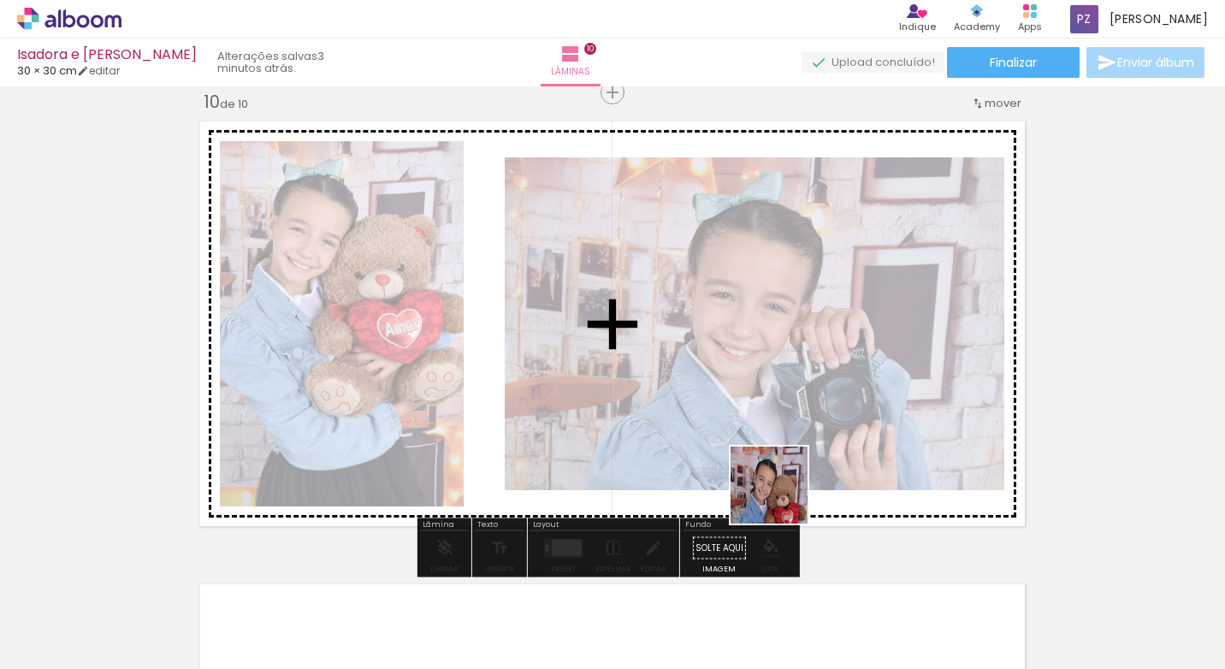
drag, startPoint x: 762, startPoint y: 618, endPoint x: 784, endPoint y: 469, distance: 151.3
click at [784, 469] on quentale-workspace at bounding box center [612, 334] width 1225 height 669
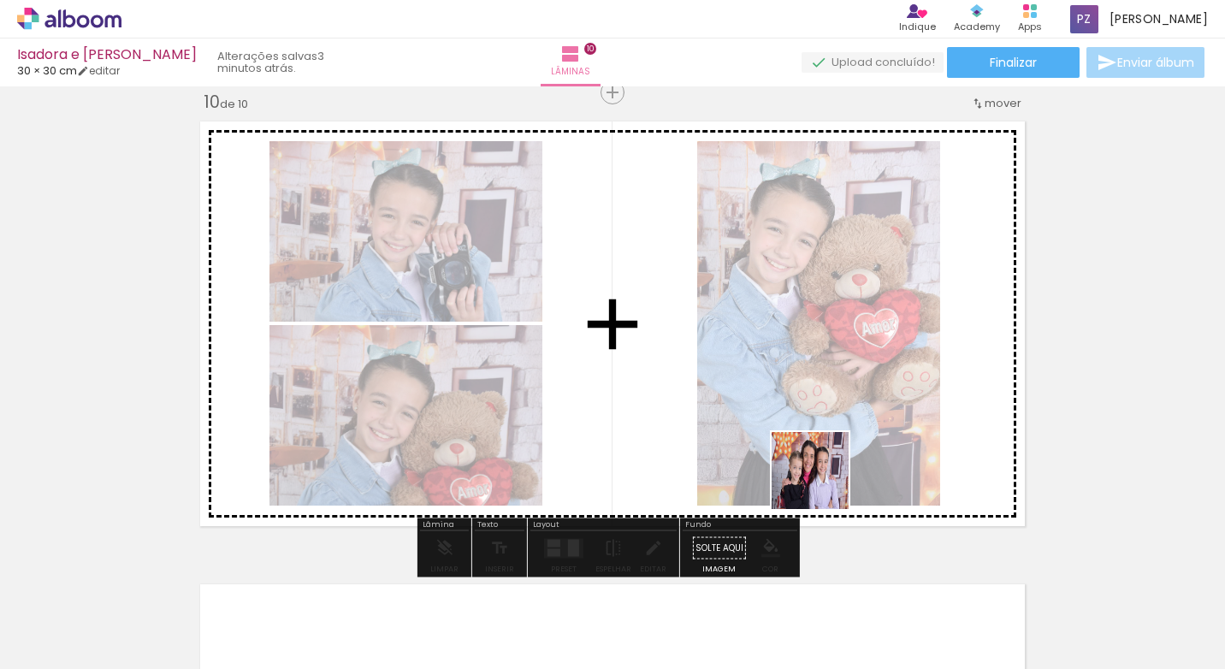
drag, startPoint x: 871, startPoint y: 618, endPoint x: 934, endPoint y: 617, distance: 63.3
click at [817, 472] on quentale-workspace at bounding box center [612, 334] width 1225 height 669
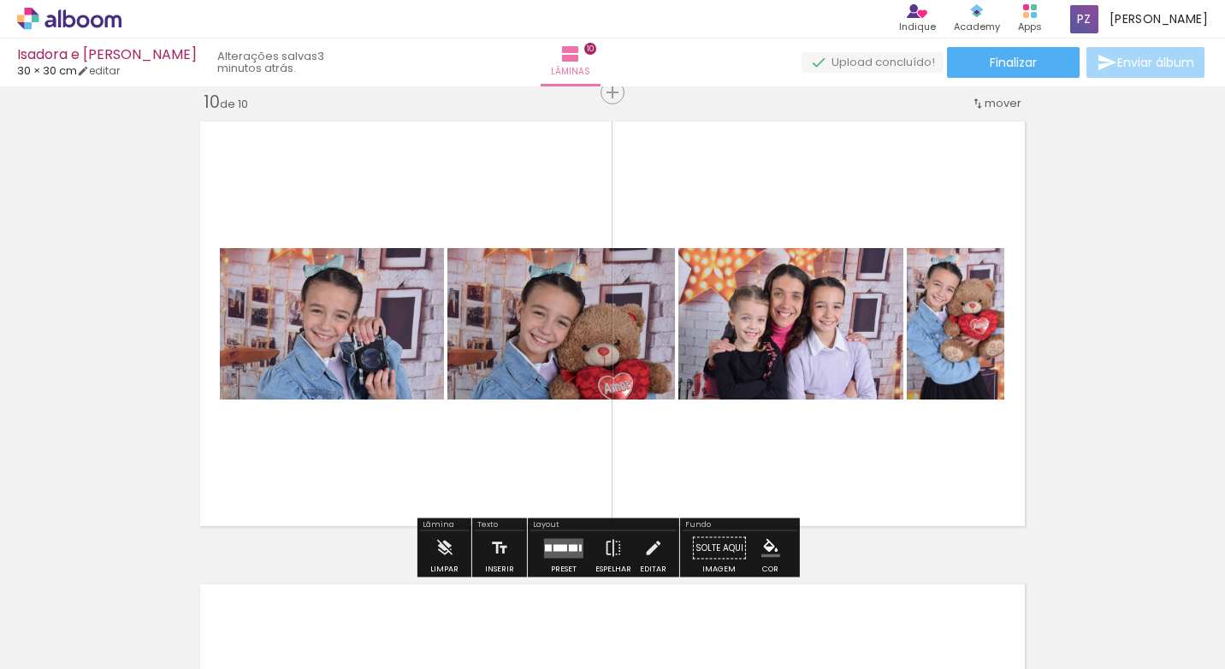
drag, startPoint x: 942, startPoint y: 626, endPoint x: 1037, endPoint y: 619, distance: 95.2
click at [823, 464] on quentale-workspace at bounding box center [612, 334] width 1225 height 669
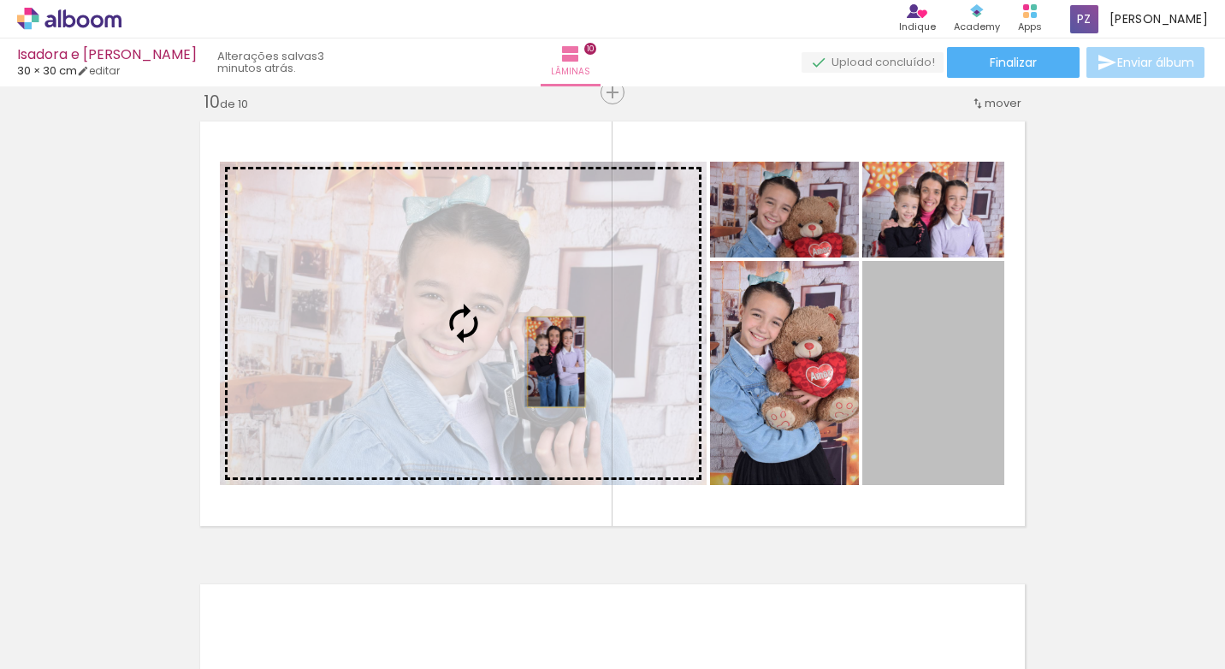
drag, startPoint x: 922, startPoint y: 423, endPoint x: 549, endPoint y: 362, distance: 378.0
click at [0, 0] on slot at bounding box center [0, 0] width 0 height 0
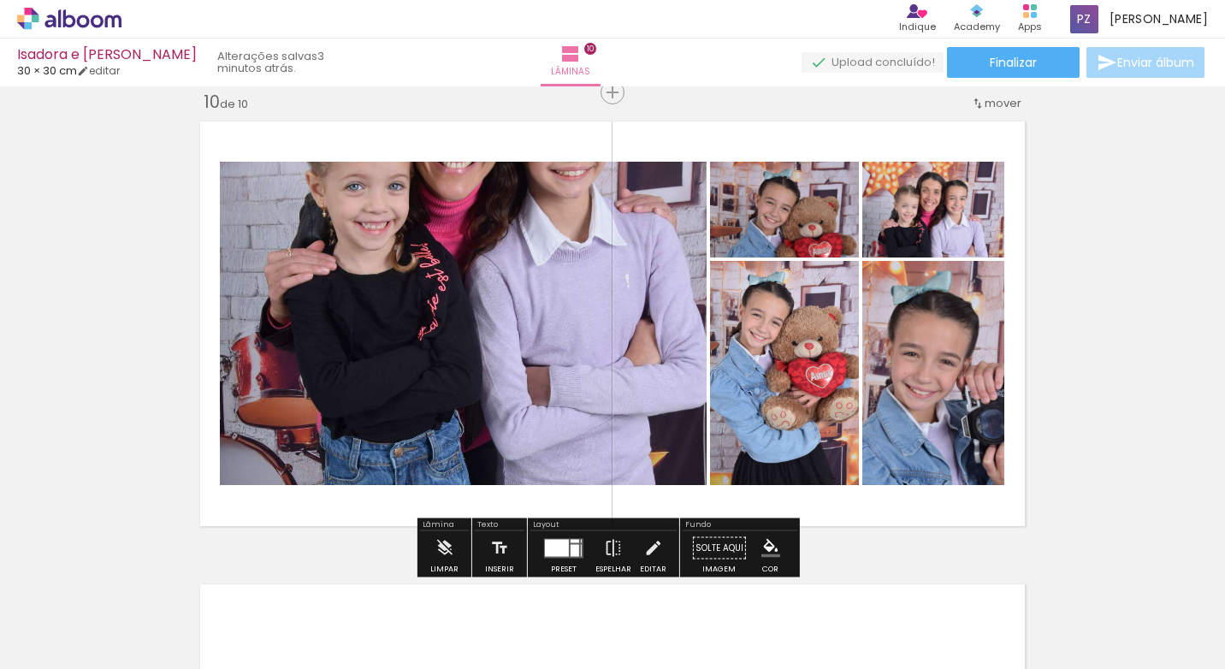
click at [532, 358] on quentale-photo at bounding box center [463, 323] width 487 height 323
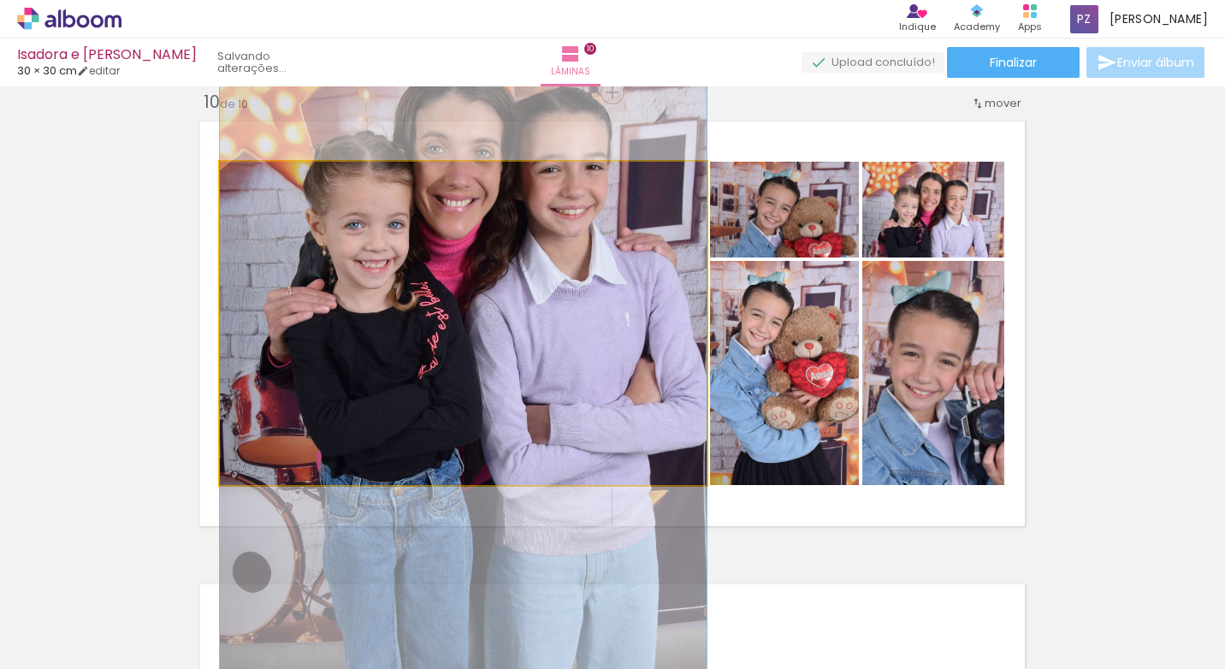
drag, startPoint x: 533, startPoint y: 333, endPoint x: 536, endPoint y: 371, distance: 38.6
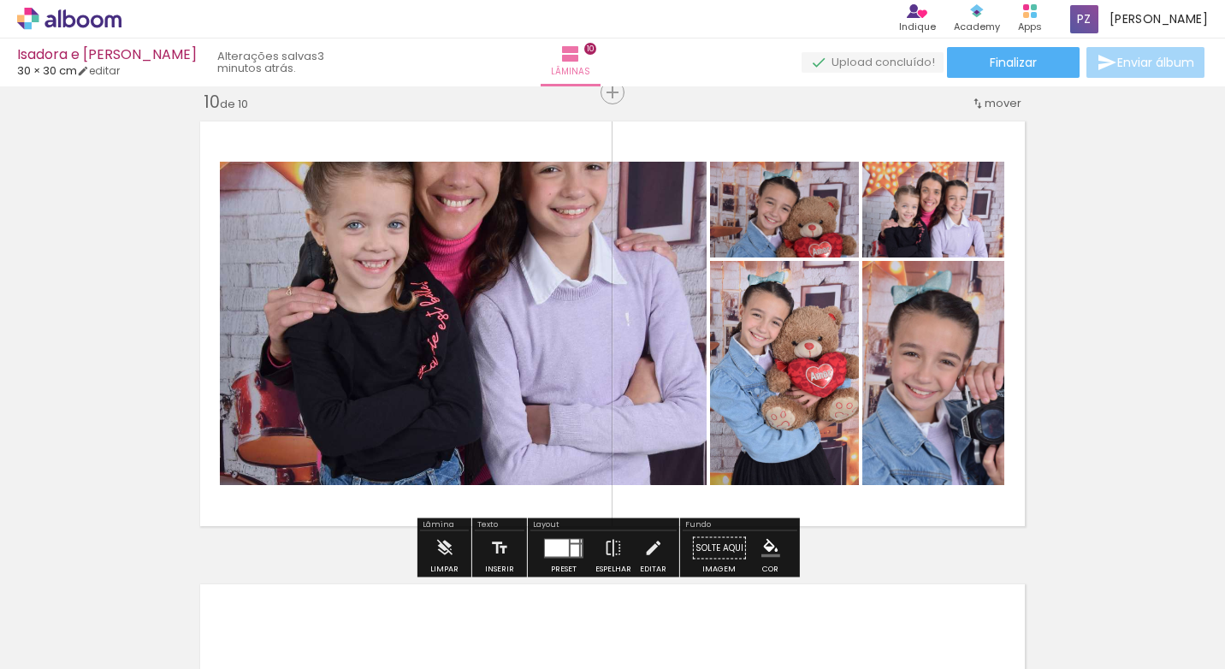
click at [563, 547] on div at bounding box center [557, 547] width 24 height 17
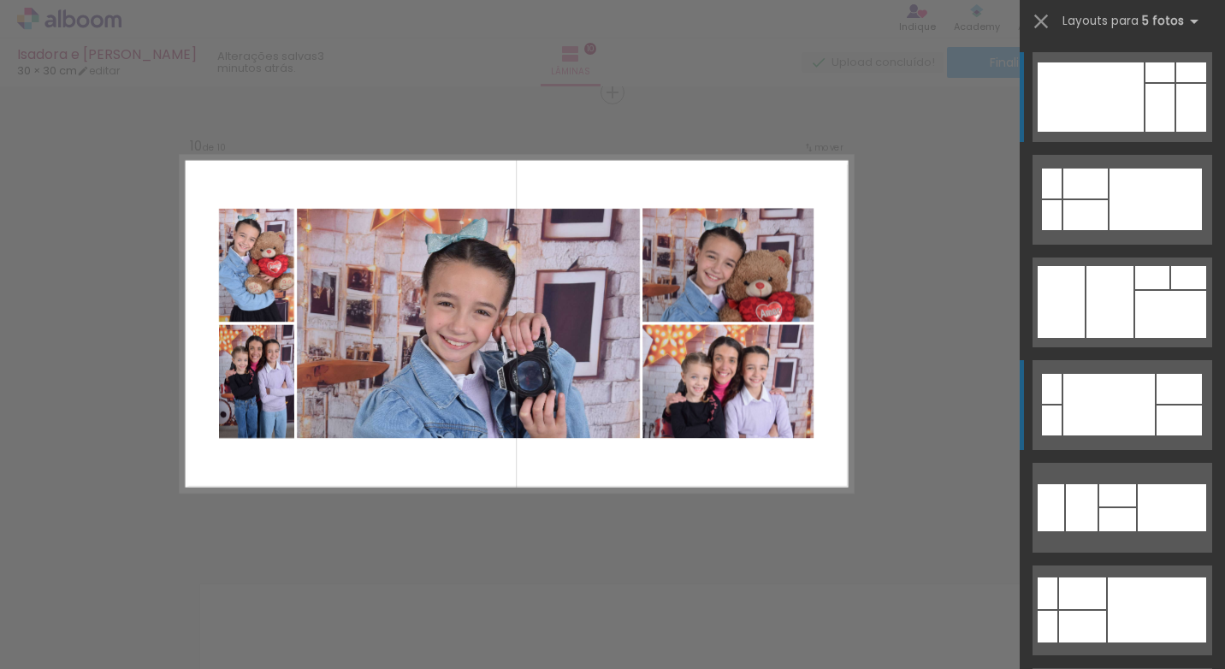
click at [1123, 419] on div at bounding box center [1109, 405] width 92 height 62
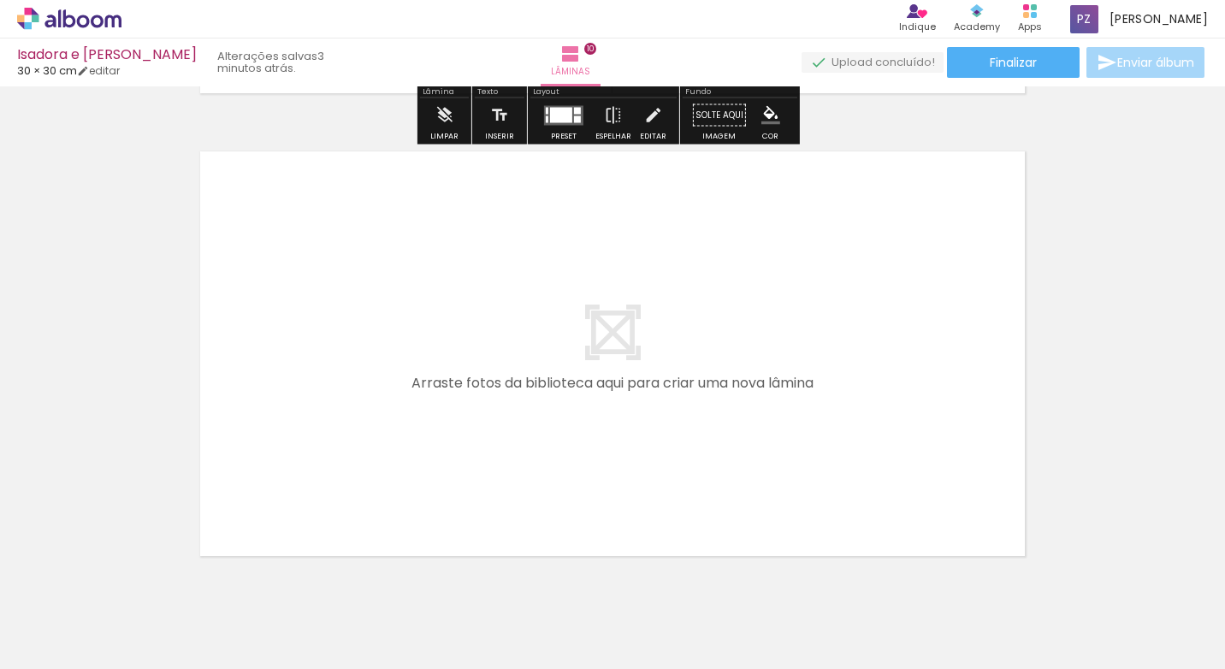
scroll to position [4681, 0]
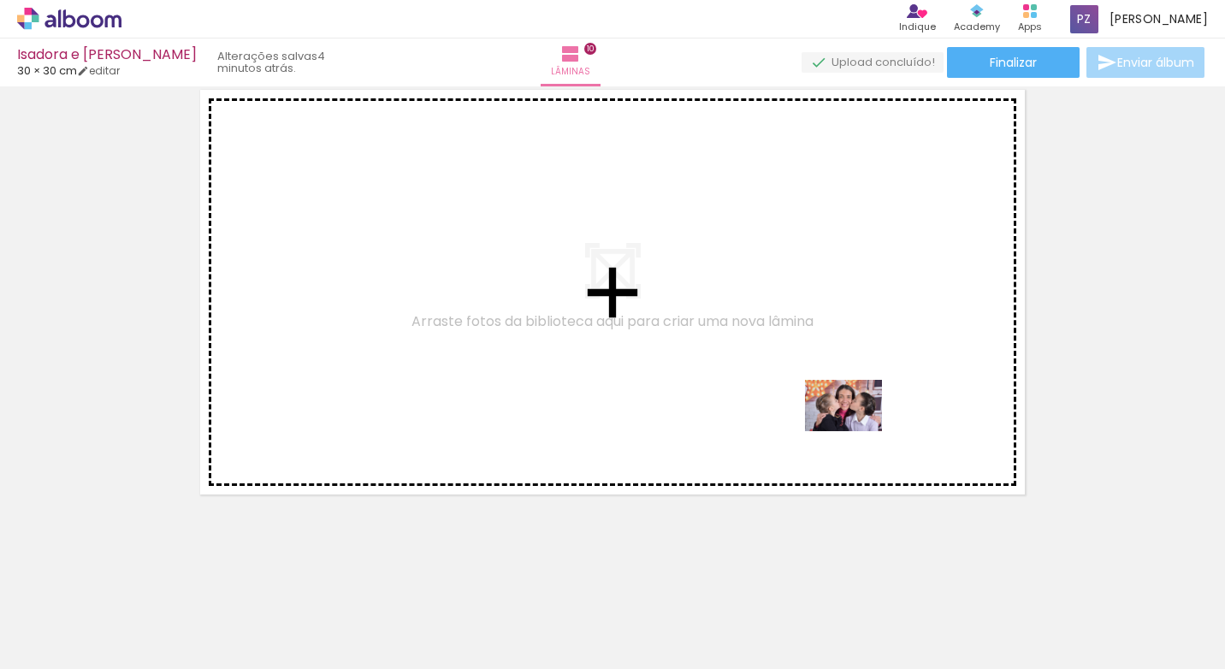
drag, startPoint x: 1049, startPoint y: 620, endPoint x: 856, endPoint y: 431, distance: 270.4
click at [856, 431] on quentale-workspace at bounding box center [612, 334] width 1225 height 669
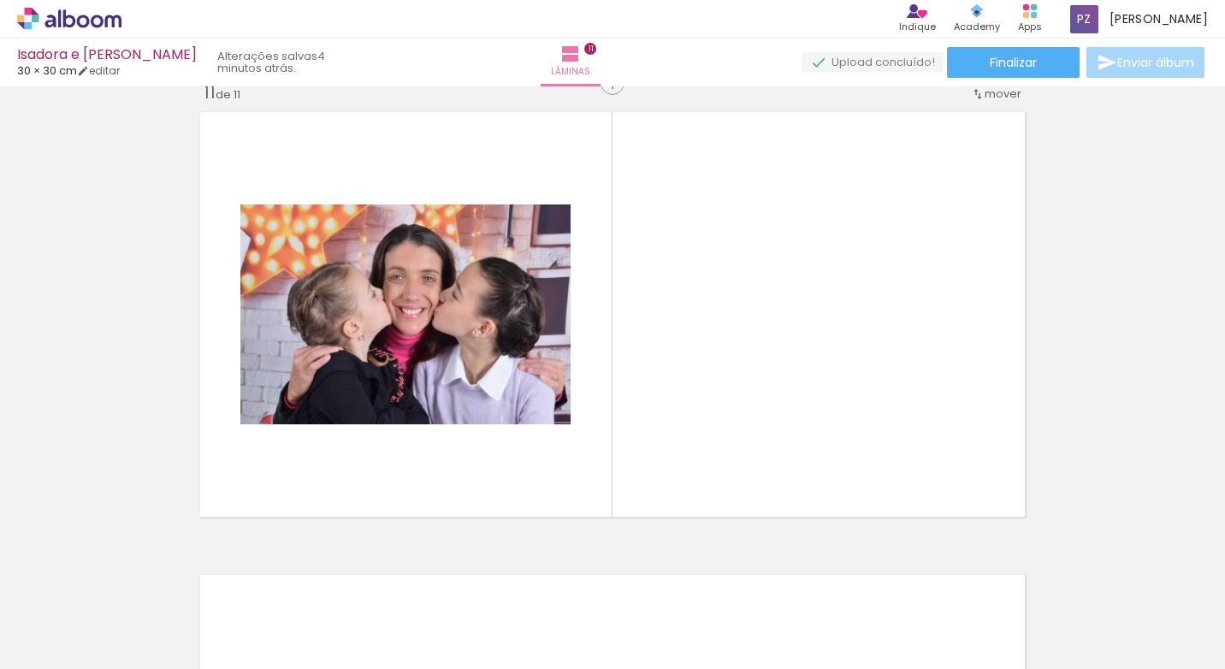
scroll to position [4650, 0]
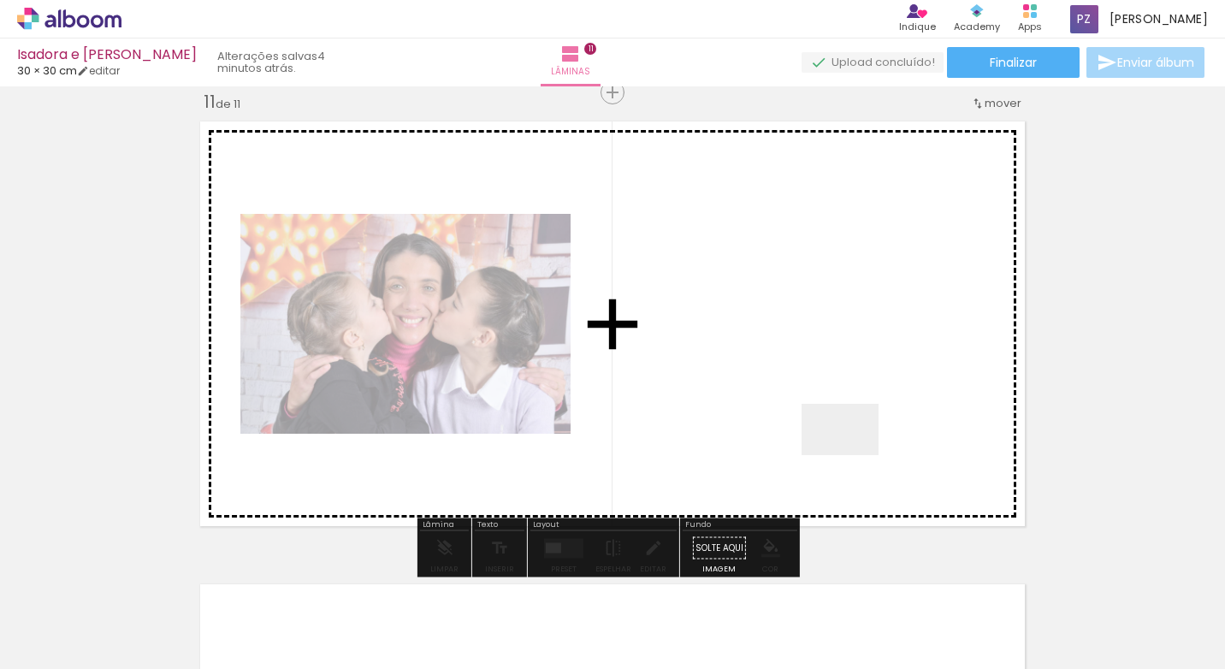
drag, startPoint x: 1137, startPoint y: 635, endPoint x: 852, endPoint y: 454, distance: 337.2
click at [852, 454] on quentale-workspace at bounding box center [612, 334] width 1225 height 669
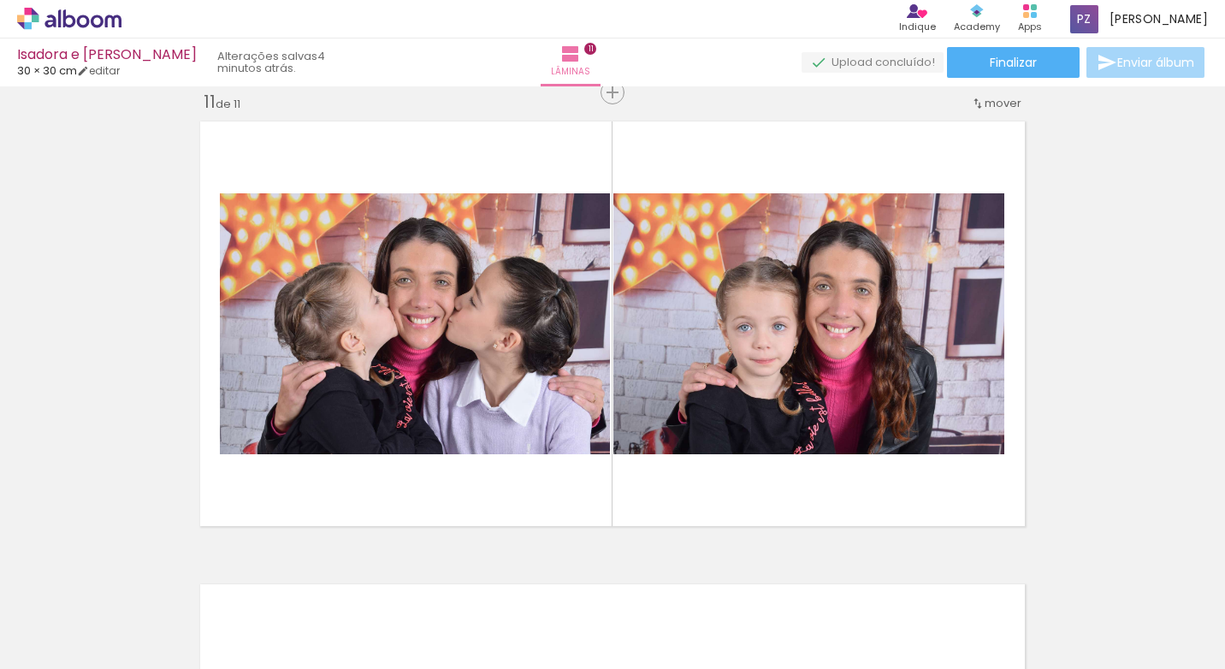
scroll to position [0, 4779]
drag, startPoint x: 660, startPoint y: 616, endPoint x: 699, endPoint y: 492, distance: 129.9
click at [695, 517] on quentale-workspace at bounding box center [612, 334] width 1225 height 669
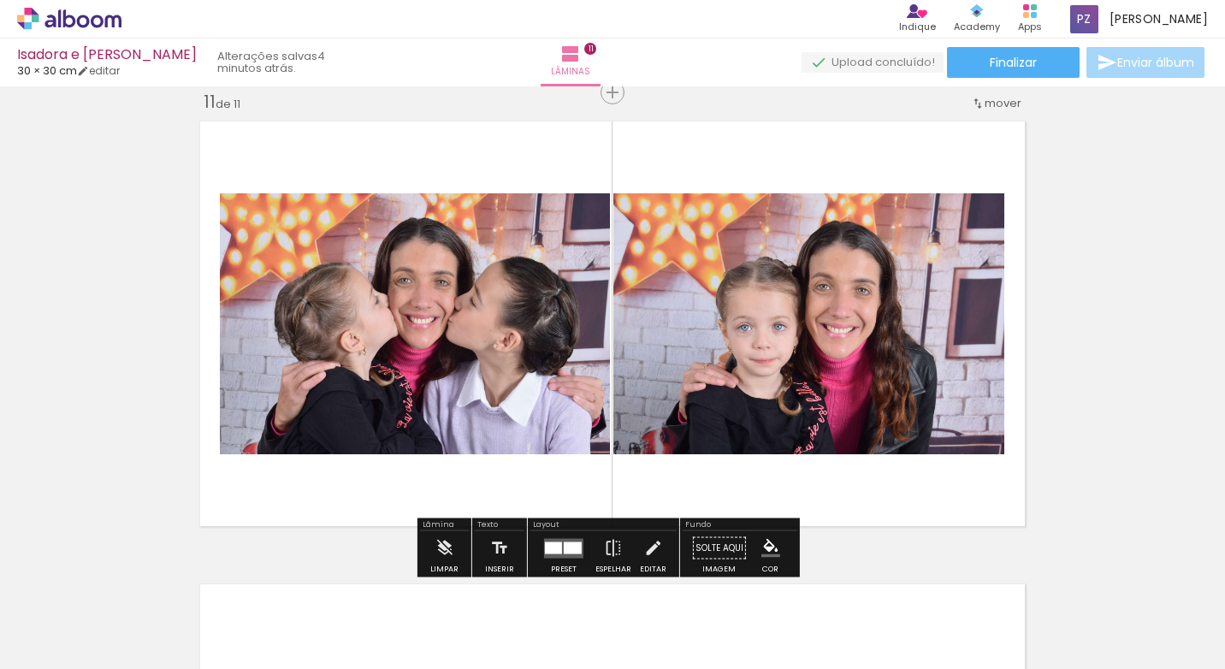
click at [699, 492] on quentale-layouter at bounding box center [612, 324] width 840 height 420
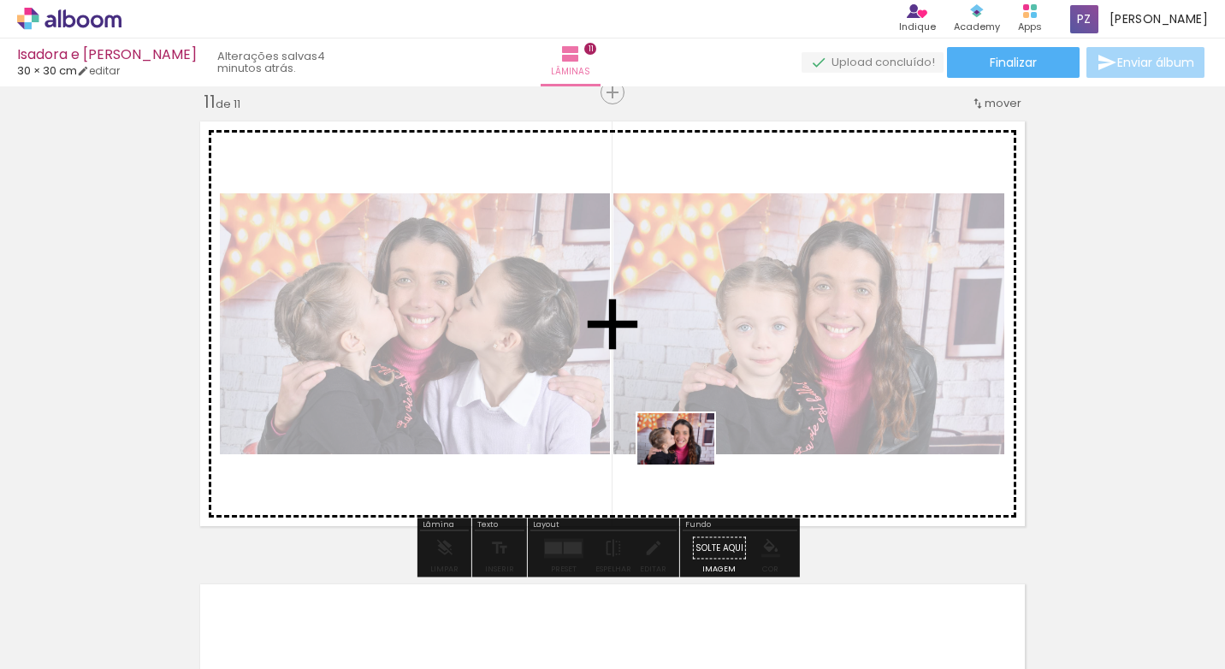
drag, startPoint x: 668, startPoint y: 616, endPoint x: 689, endPoint y: 464, distance: 152.8
click at [689, 464] on quentale-workspace at bounding box center [612, 334] width 1225 height 669
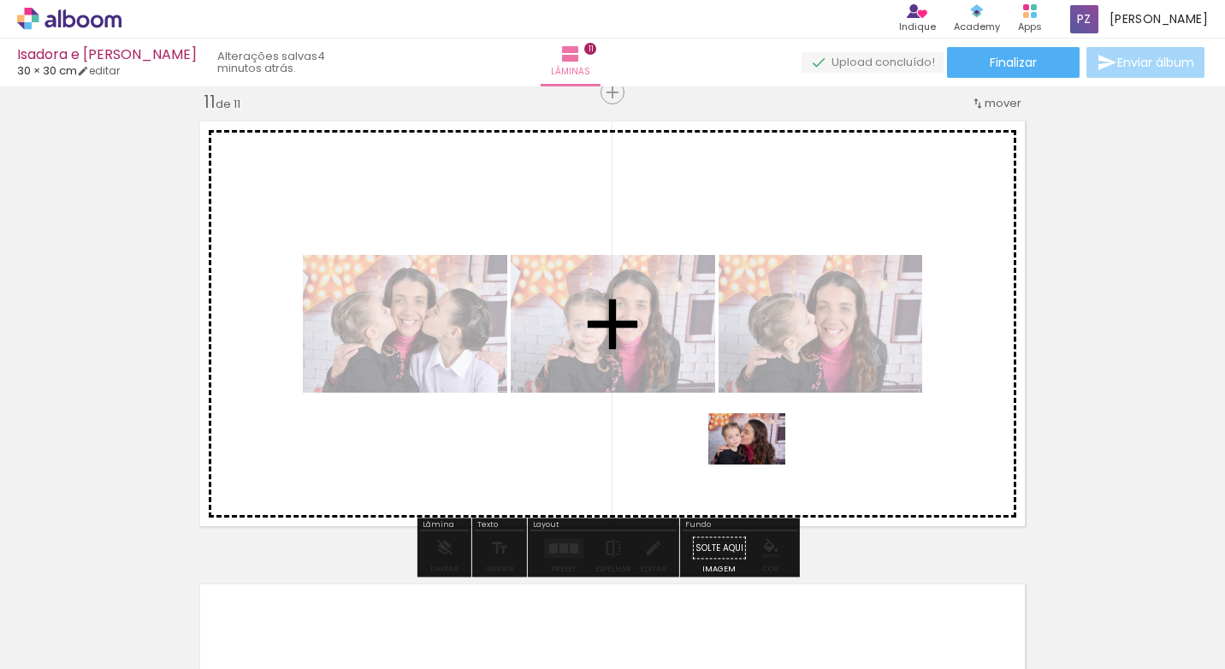
drag, startPoint x: 775, startPoint y: 568, endPoint x: 821, endPoint y: 560, distance: 46.8
click at [763, 449] on quentale-workspace at bounding box center [612, 334] width 1225 height 669
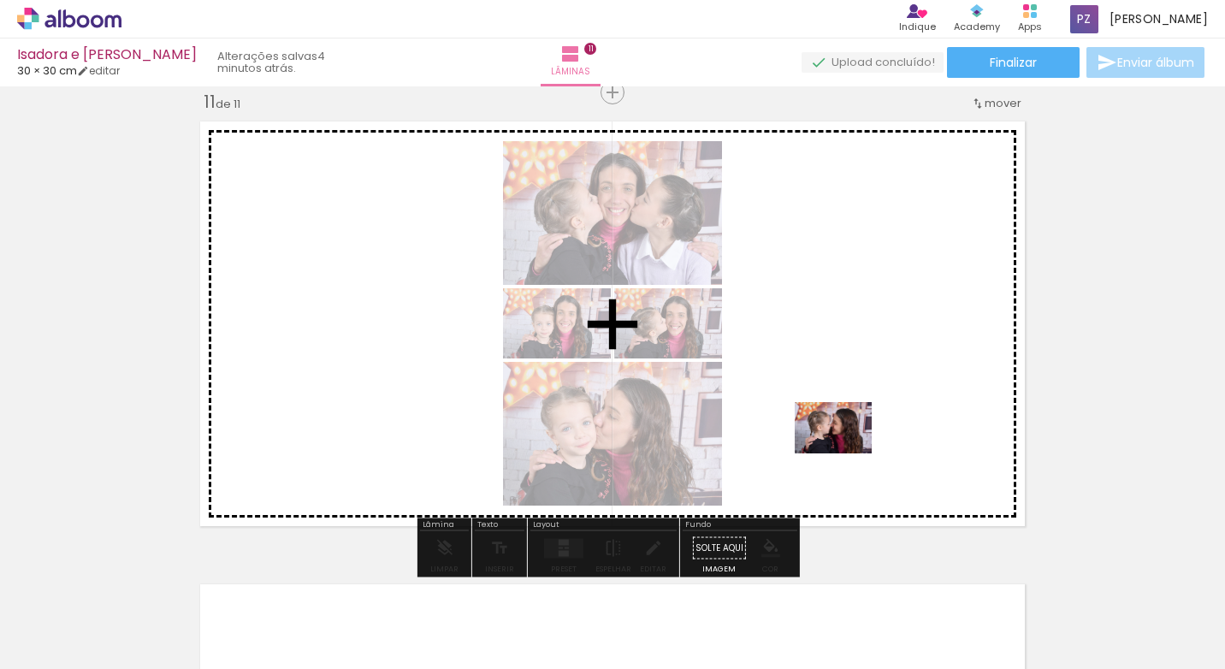
drag, startPoint x: 862, startPoint y: 616, endPoint x: 846, endPoint y: 453, distance: 163.3
click at [846, 453] on quentale-workspace at bounding box center [612, 334] width 1225 height 669
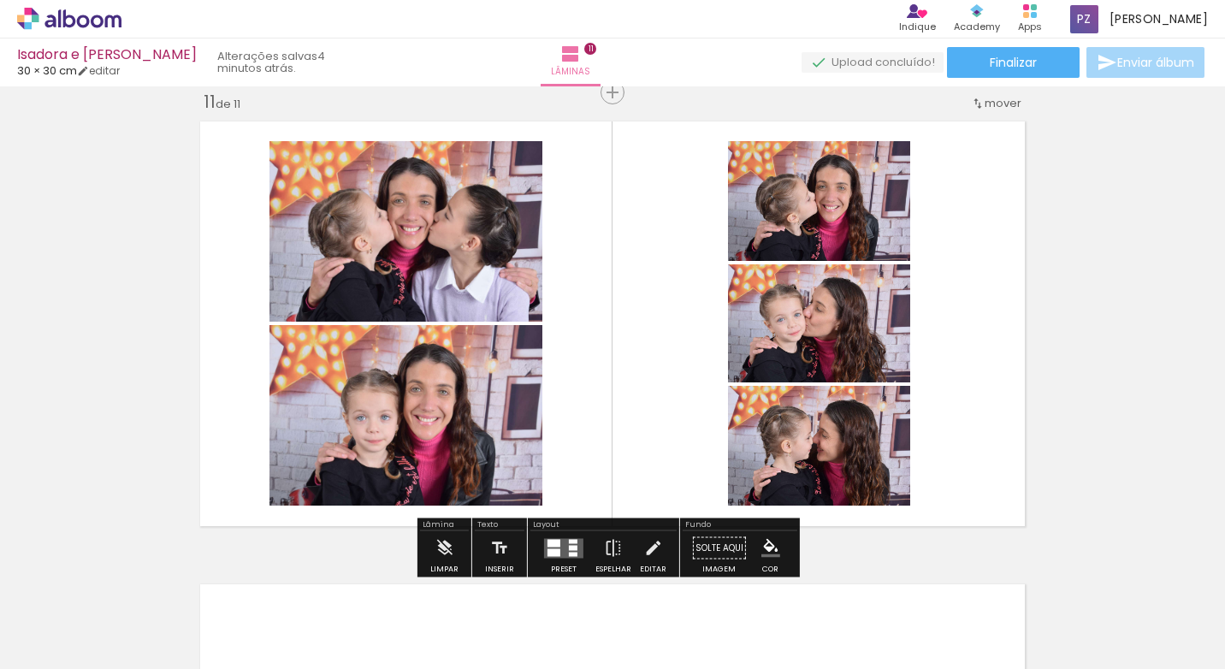
drag, startPoint x: 554, startPoint y: 547, endPoint x: 860, endPoint y: 425, distance: 329.4
click at [554, 546] on quentale-layouter at bounding box center [563, 548] width 39 height 20
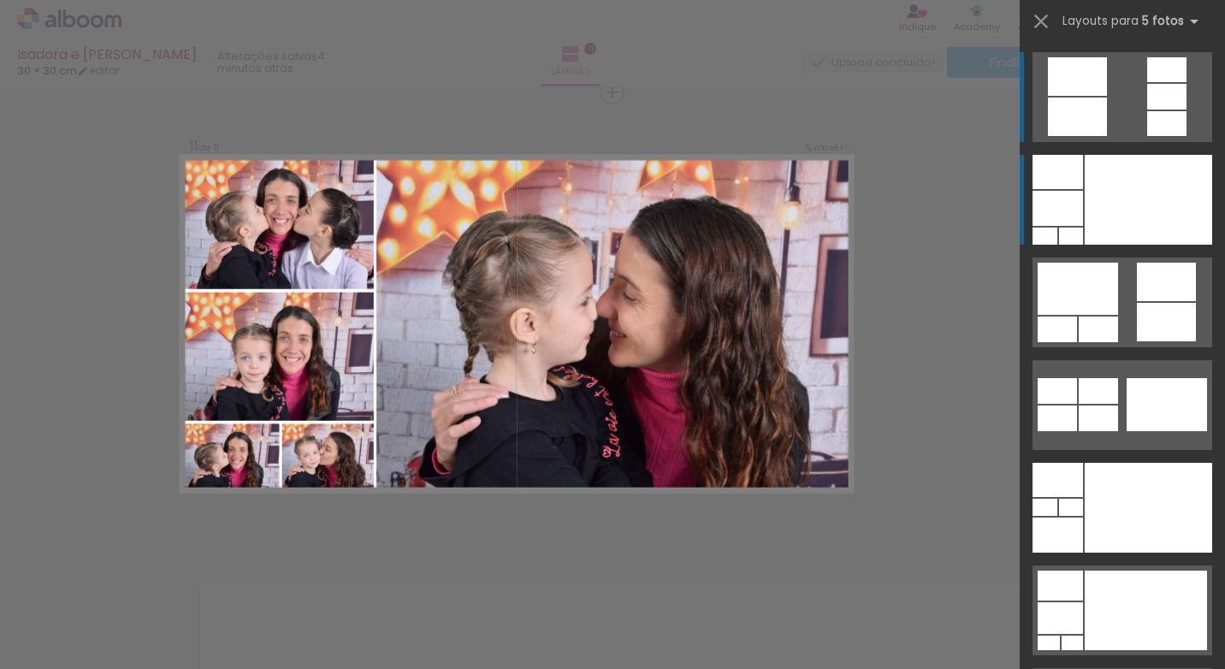
click at [1108, 222] on div at bounding box center [1148, 200] width 127 height 90
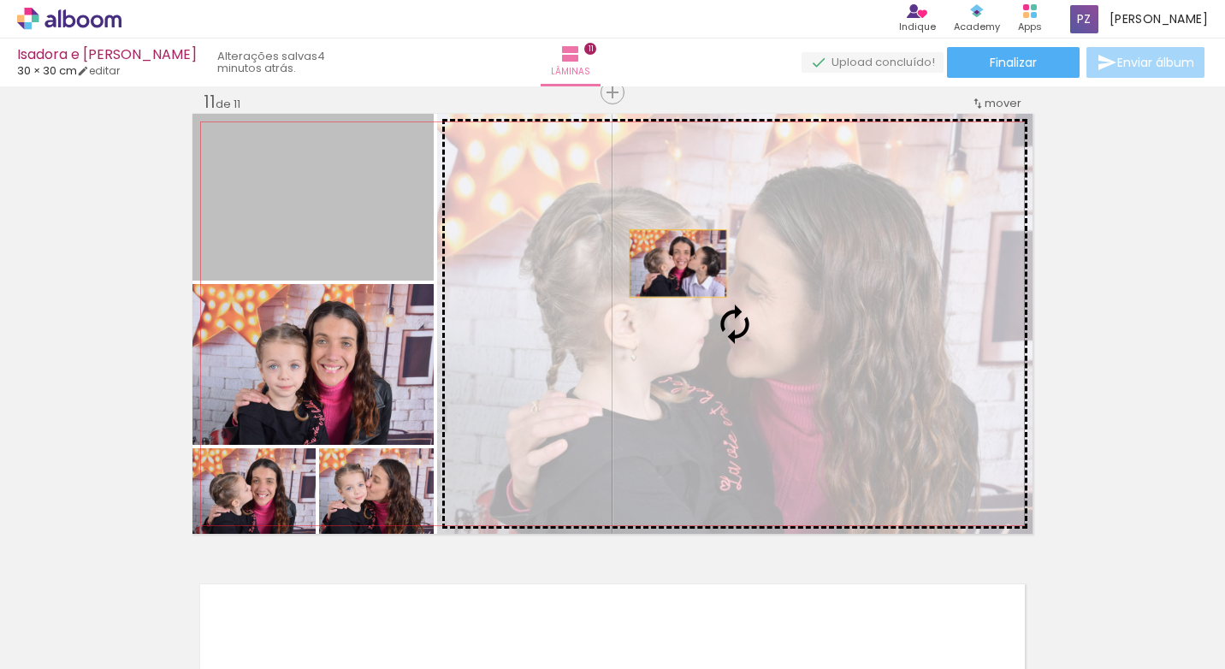
drag, startPoint x: 381, startPoint y: 222, endPoint x: 671, endPoint y: 263, distance: 292.8
click at [0, 0] on slot at bounding box center [0, 0] width 0 height 0
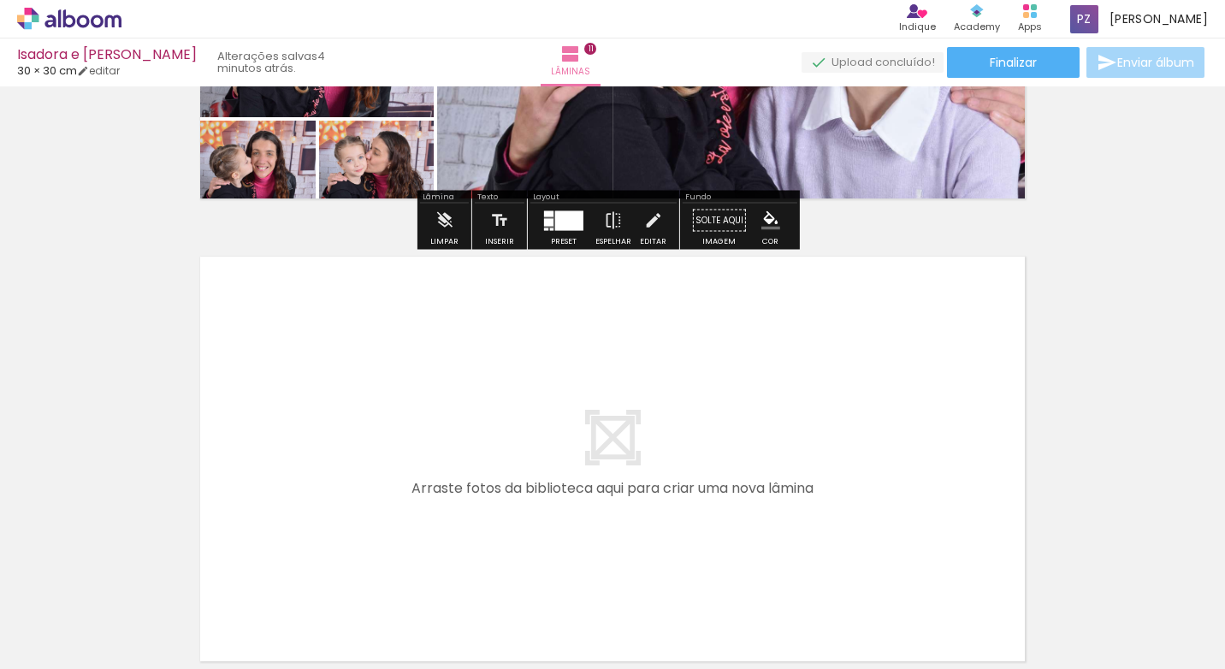
scroll to position [4992, 0]
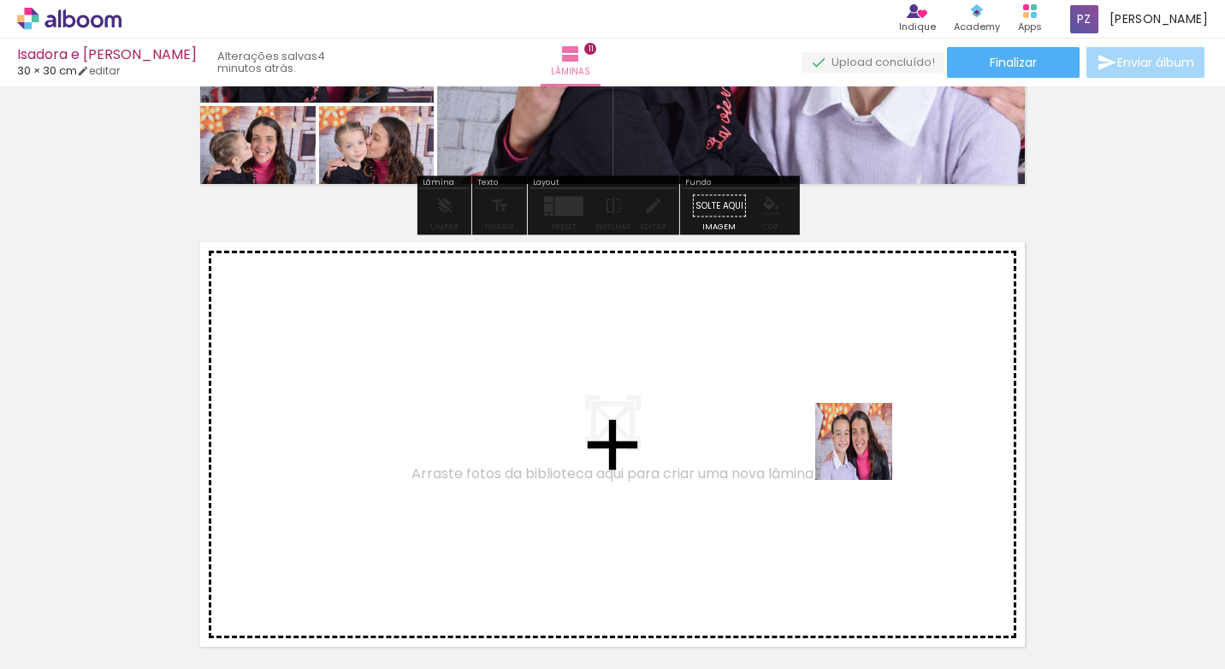
drag, startPoint x: 925, startPoint y: 571, endPoint x: 1028, endPoint y: 600, distance: 107.3
click at [866, 454] on quentale-workspace at bounding box center [612, 334] width 1225 height 669
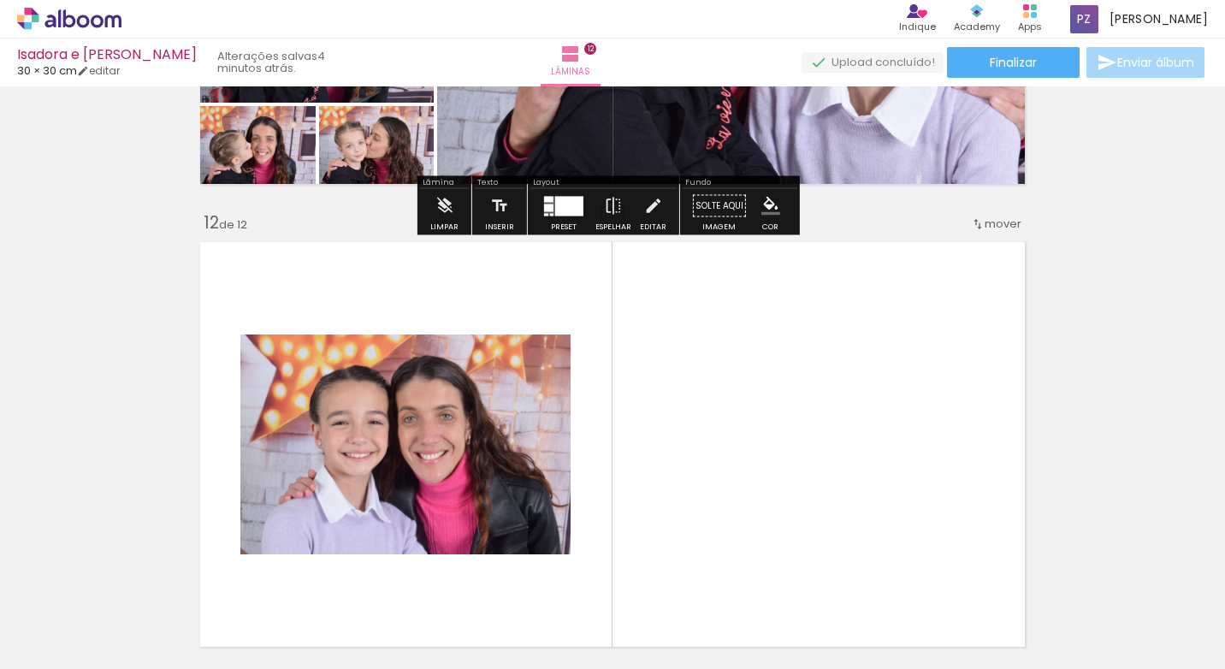
scroll to position [5112, 0]
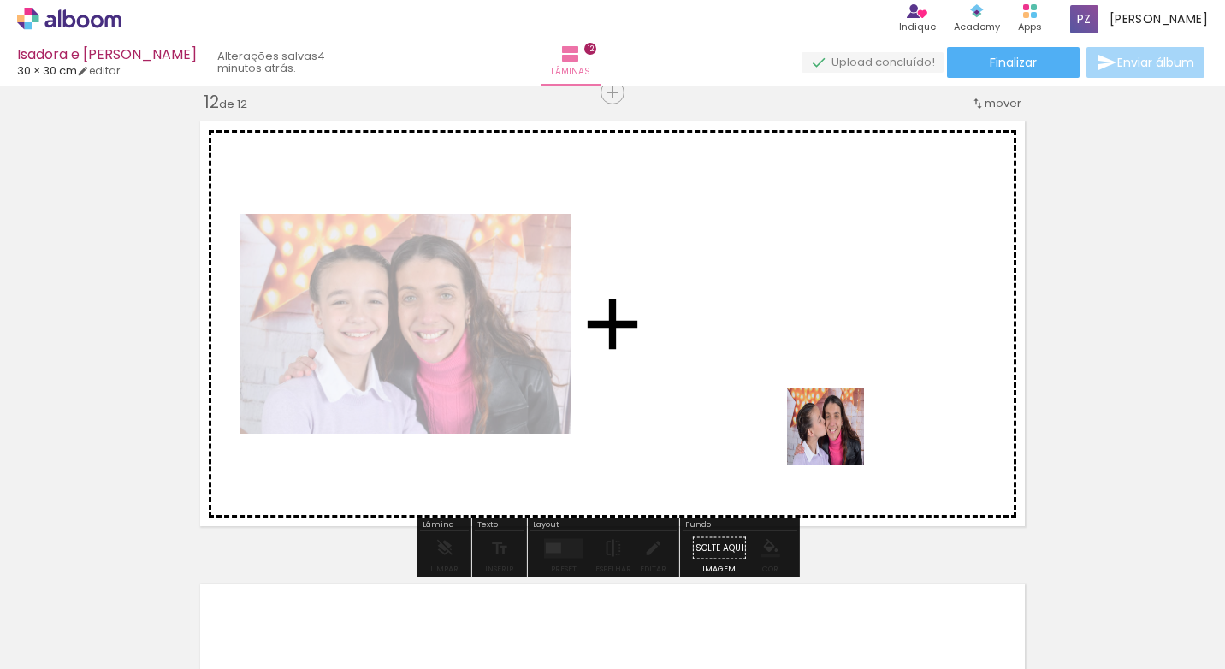
drag, startPoint x: 1046, startPoint y: 619, endPoint x: 831, endPoint y: 433, distance: 285.0
click at [831, 433] on quentale-workspace at bounding box center [612, 334] width 1225 height 669
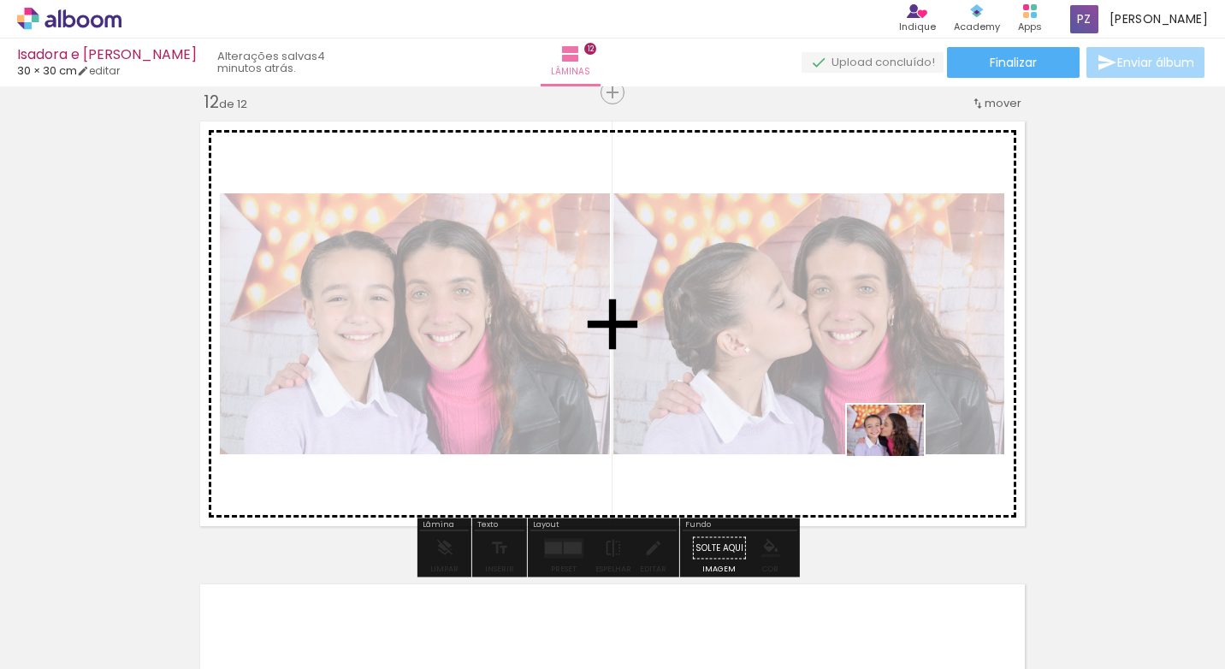
drag, startPoint x: 1134, startPoint y: 615, endPoint x: 898, endPoint y: 456, distance: 284.7
click at [898, 456] on quentale-workspace at bounding box center [612, 334] width 1225 height 669
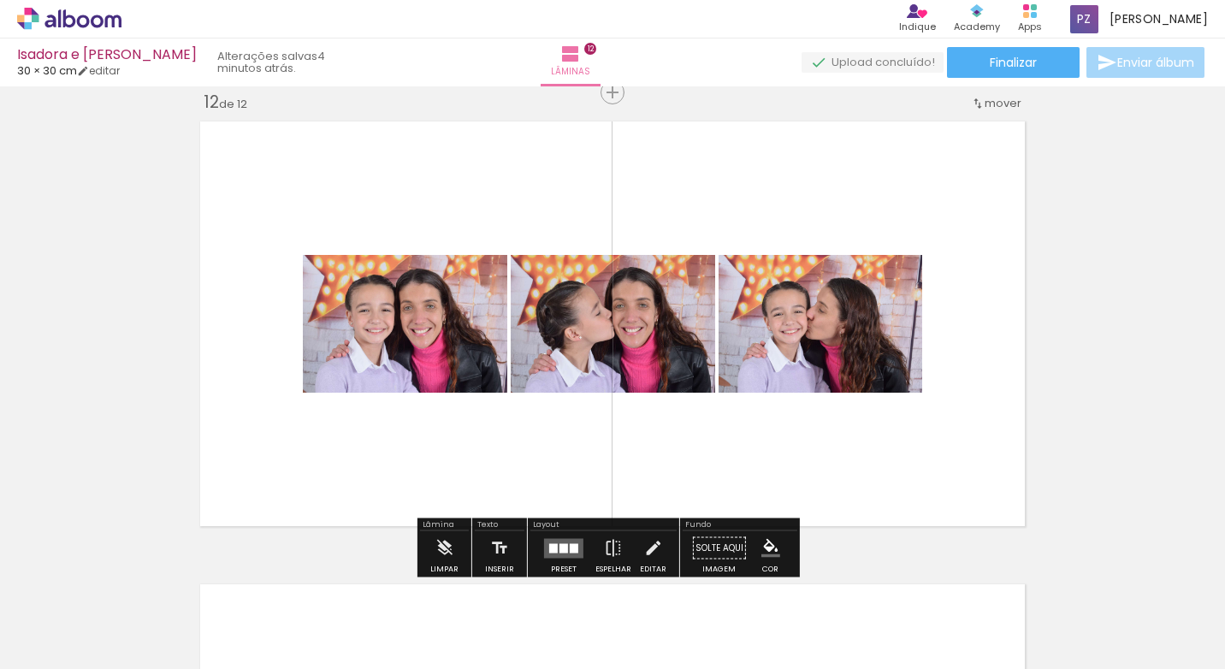
scroll to position [0, 4860]
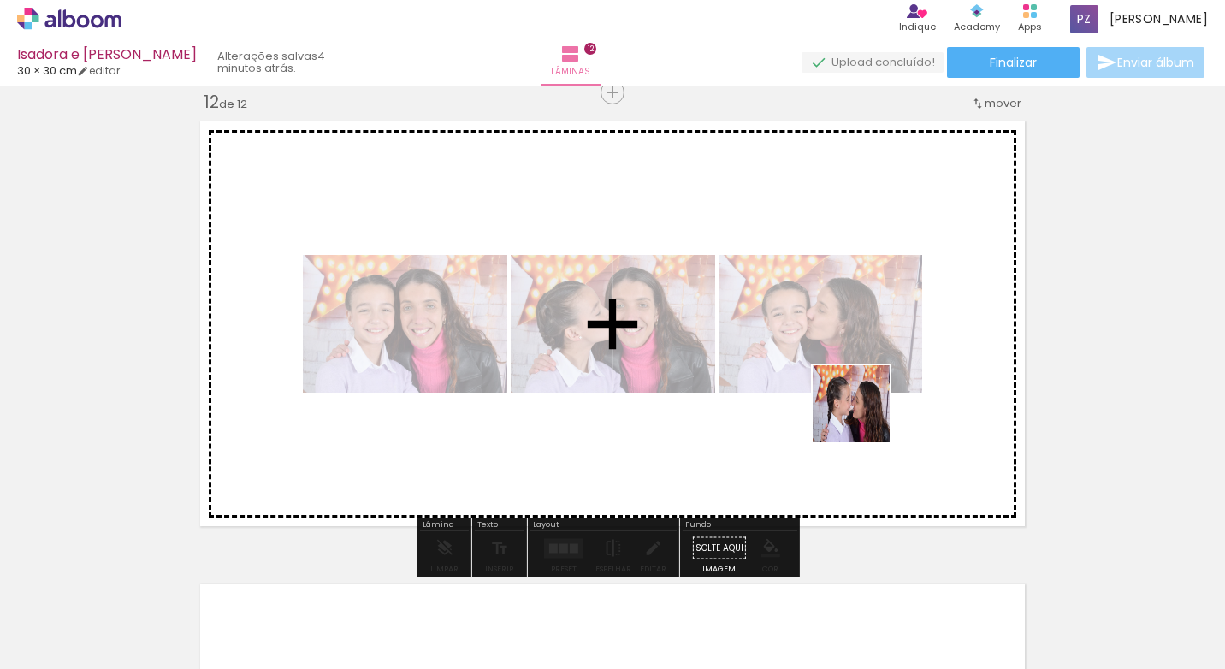
drag, startPoint x: 1150, startPoint y: 609, endPoint x: 864, endPoint y: 417, distance: 345.2
click at [864, 417] on quentale-workspace at bounding box center [612, 334] width 1225 height 669
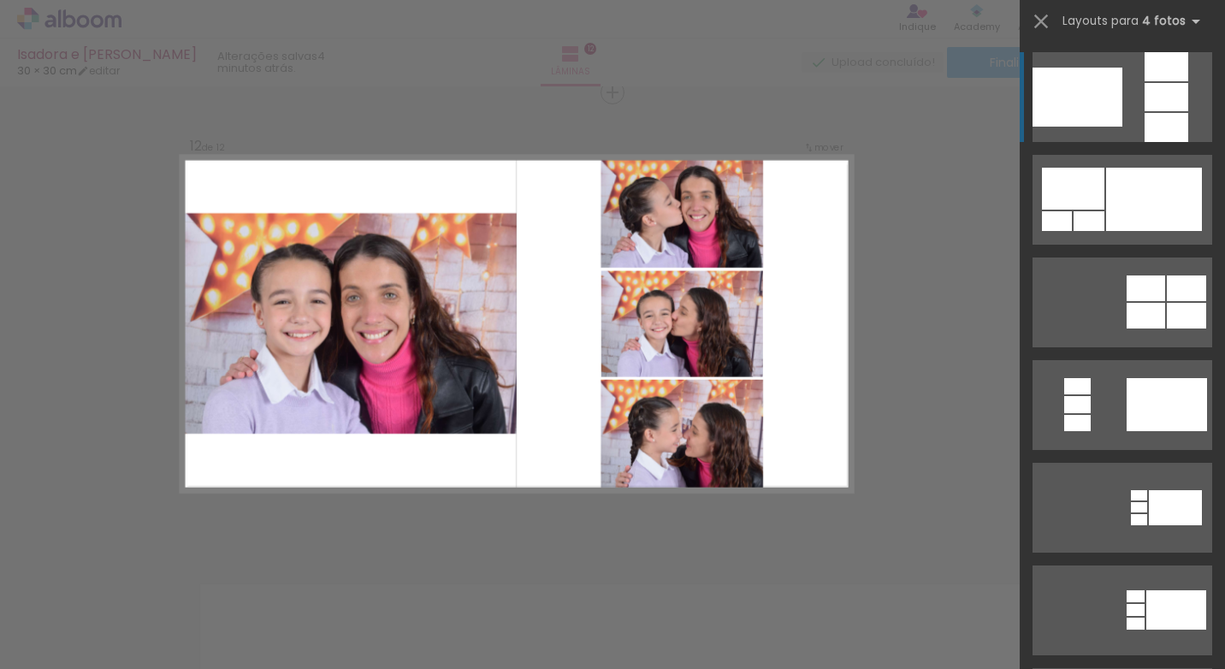
scroll to position [0, 4860]
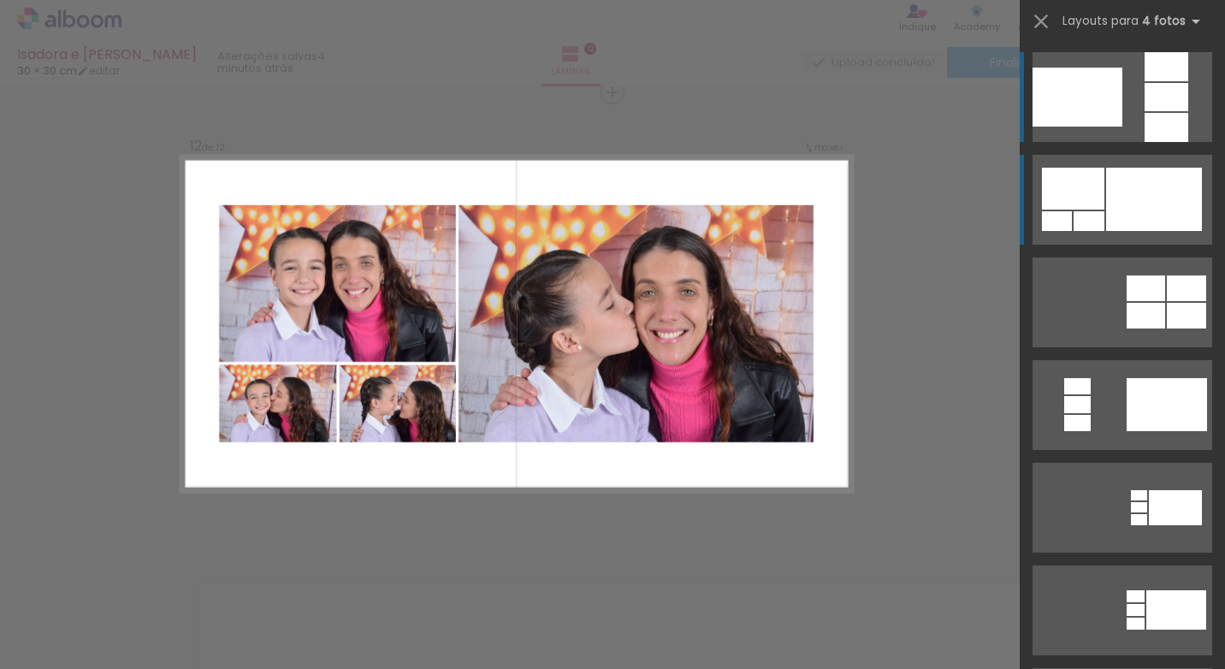
click at [1175, 217] on div at bounding box center [1154, 199] width 96 height 63
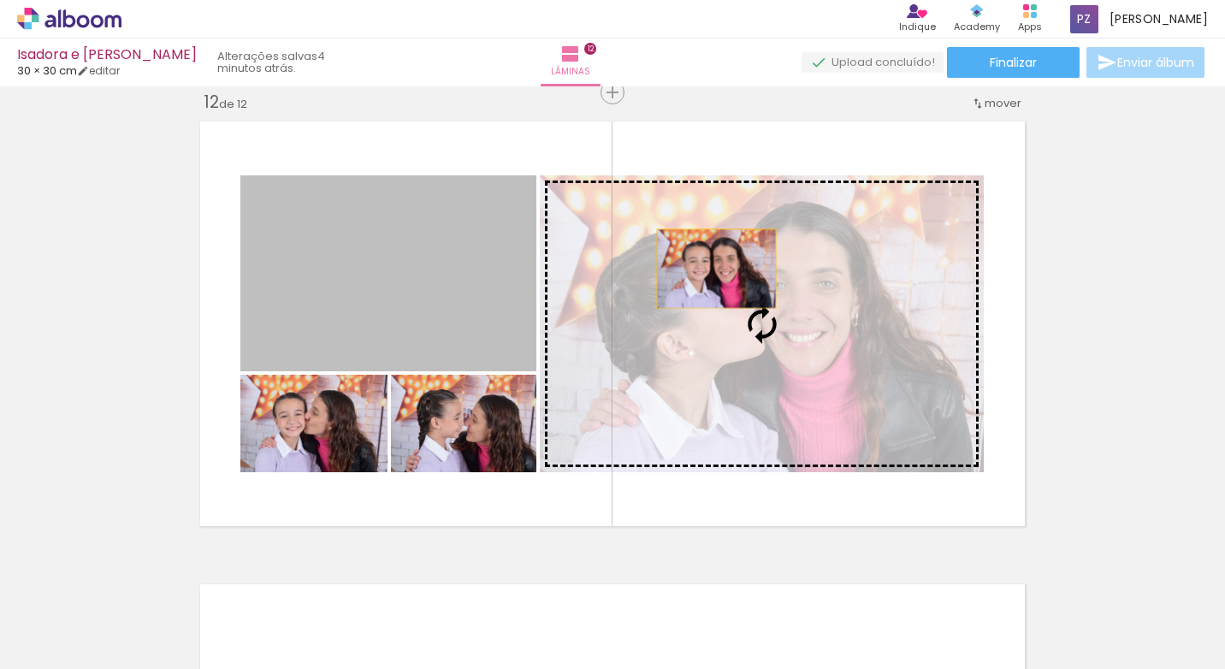
drag, startPoint x: 480, startPoint y: 247, endPoint x: 713, endPoint y: 269, distance: 234.5
click at [0, 0] on slot at bounding box center [0, 0] width 0 height 0
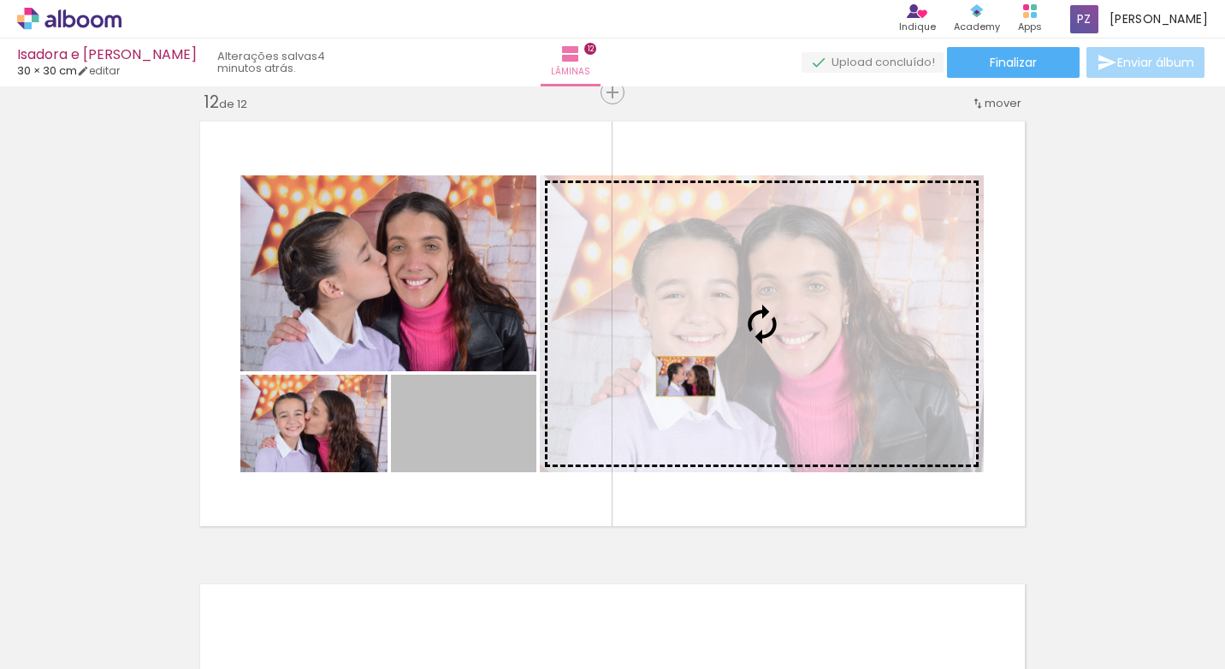
drag, startPoint x: 471, startPoint y: 432, endPoint x: 679, endPoint y: 376, distance: 215.2
click at [0, 0] on slot at bounding box center [0, 0] width 0 height 0
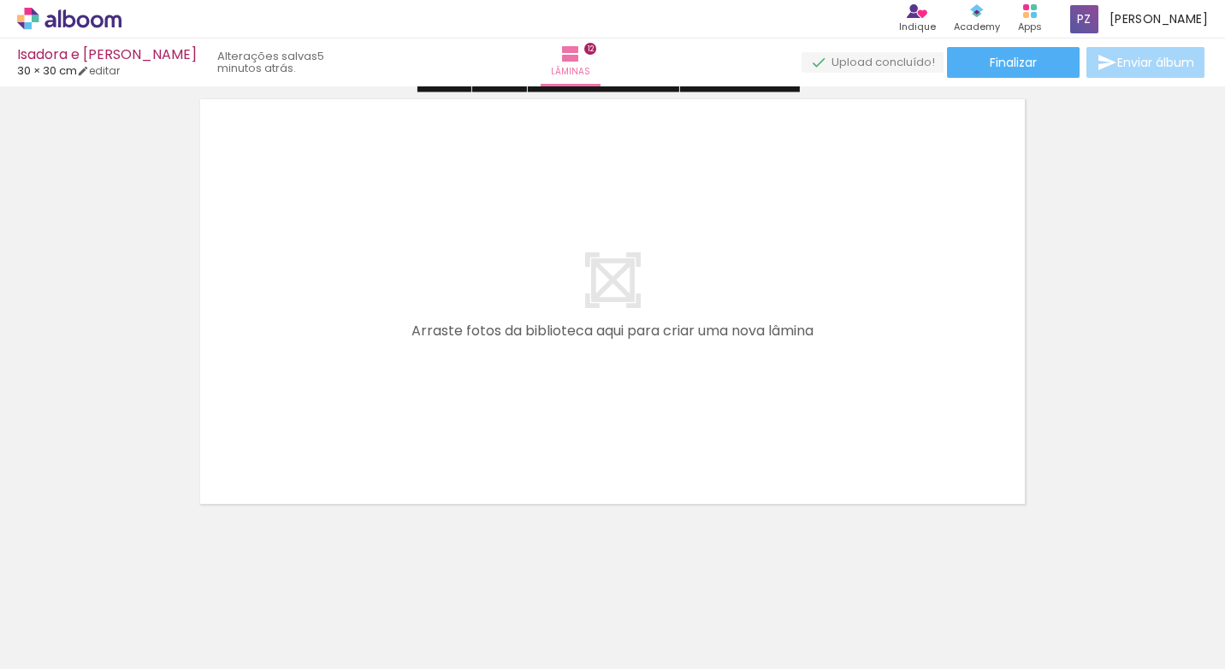
scroll to position [5607, 0]
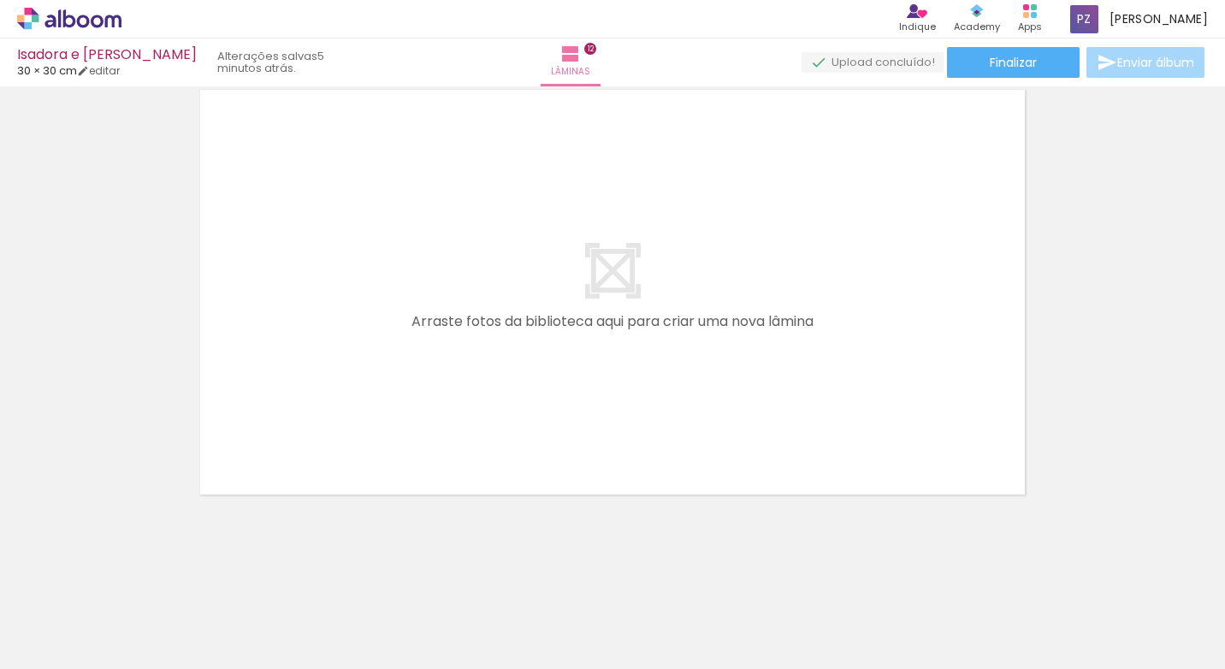
click at [864, 401] on quentale-layouter at bounding box center [612, 292] width 840 height 420
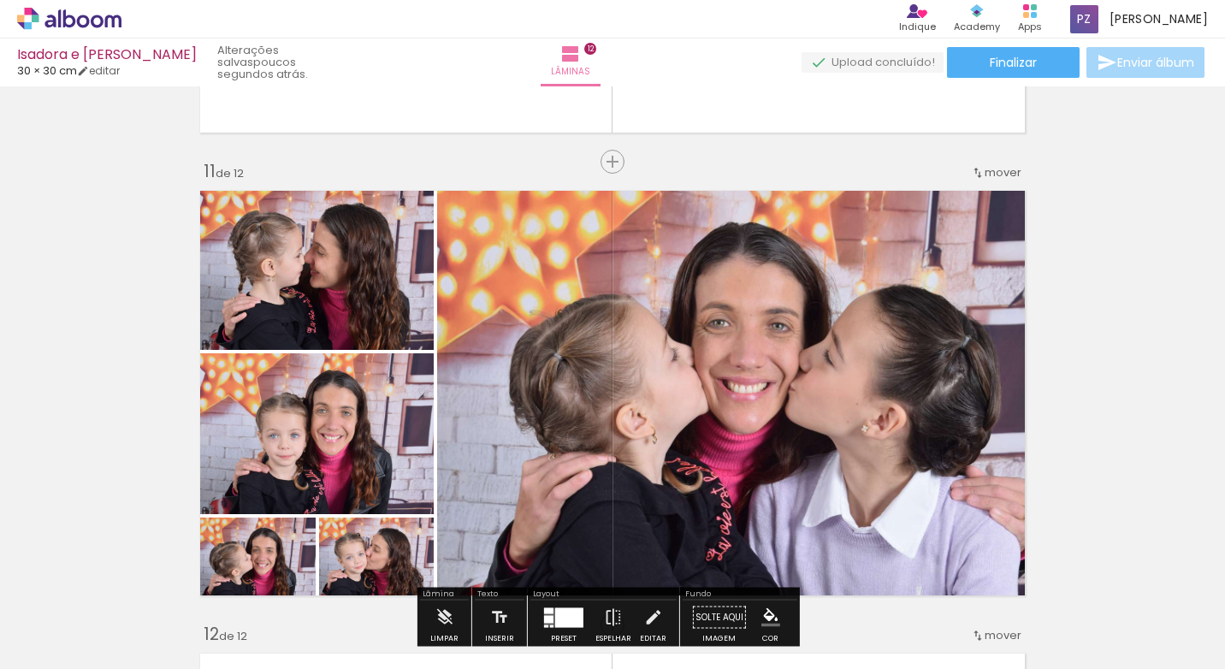
scroll to position [4666, 0]
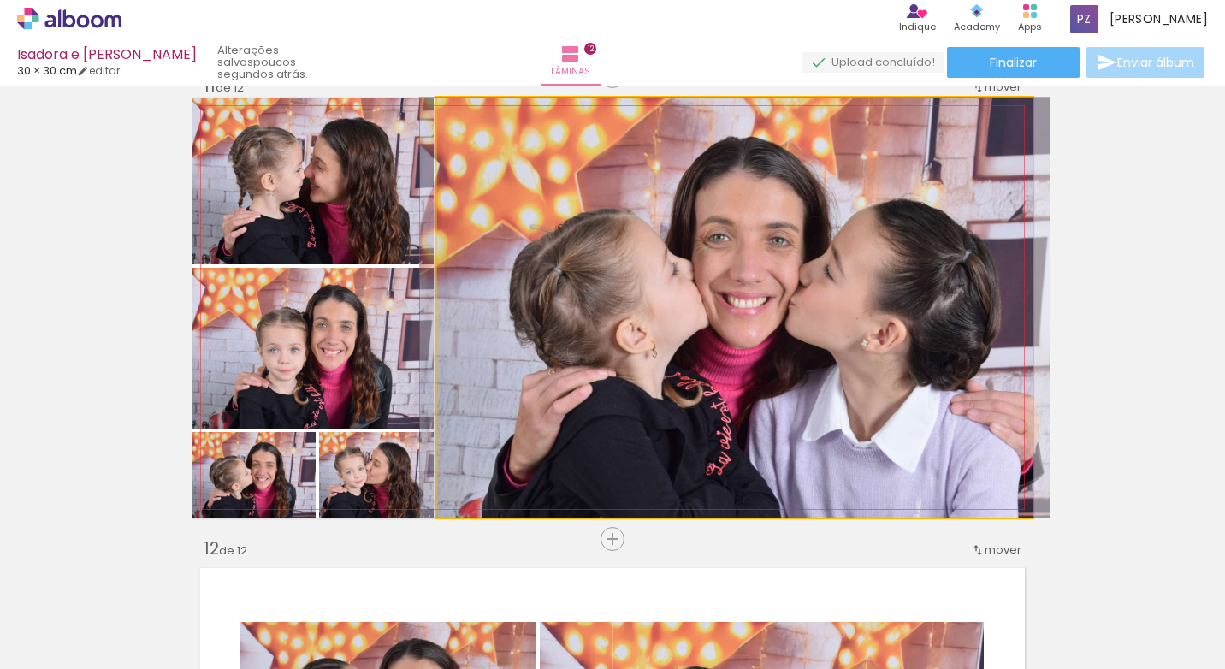
click at [850, 277] on quentale-photo at bounding box center [734, 308] width 595 height 420
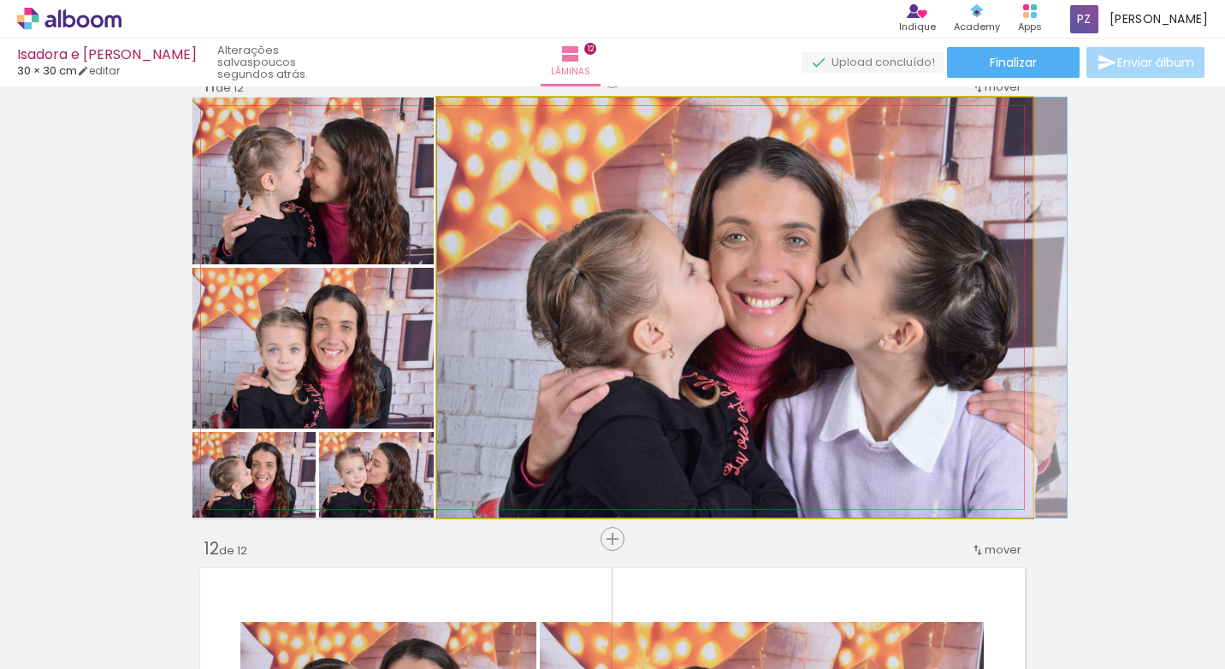
drag, startPoint x: 795, startPoint y: 362, endPoint x: 815, endPoint y: 452, distance: 92.8
click at [807, 392] on quentale-photo at bounding box center [734, 308] width 595 height 420
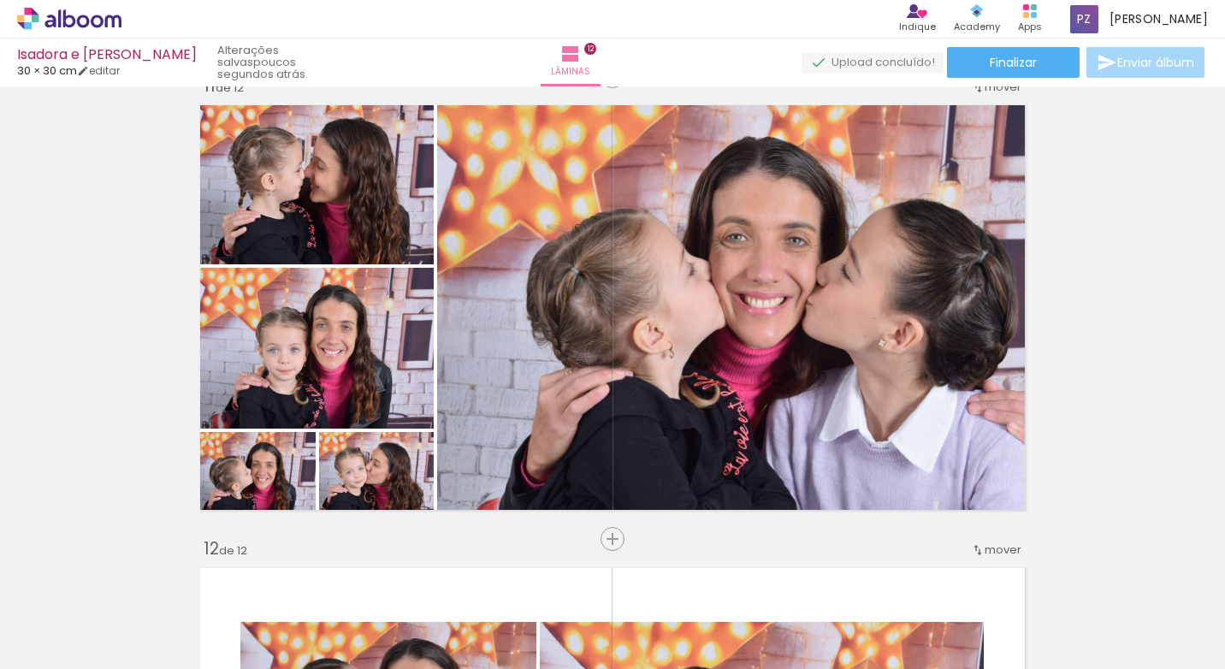
scroll to position [0, 4384]
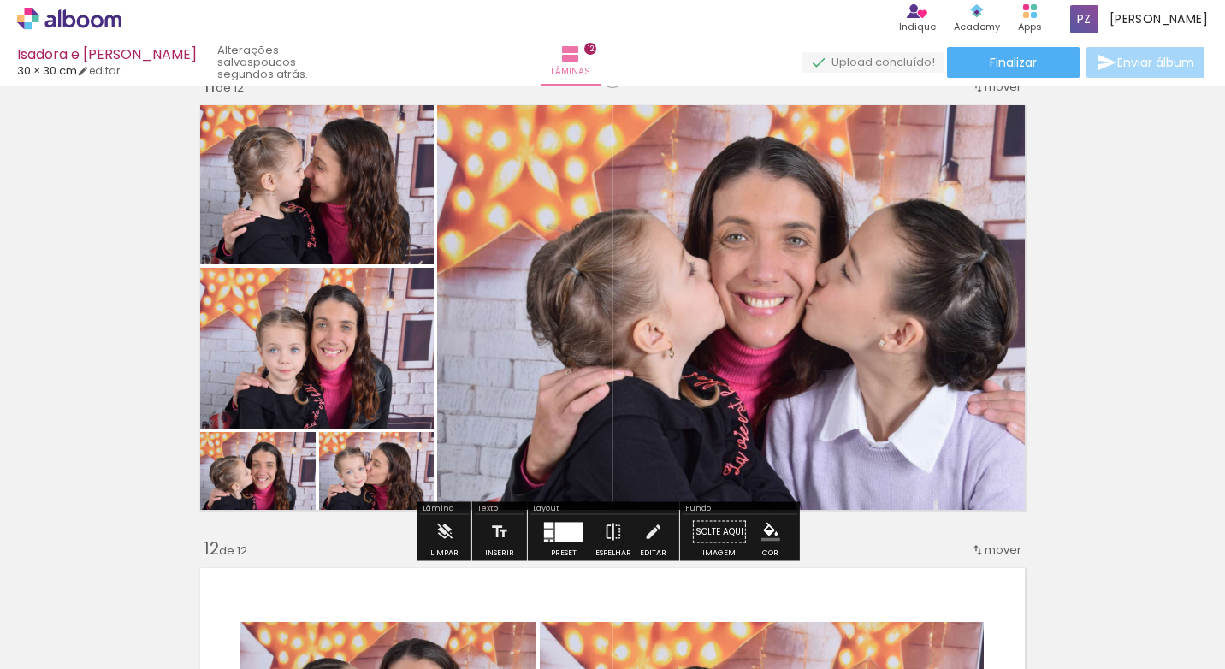
drag, startPoint x: 821, startPoint y: 310, endPoint x: 765, endPoint y: 222, distance: 104.6
click at [765, 222] on quentale-photo at bounding box center [734, 308] width 595 height 420
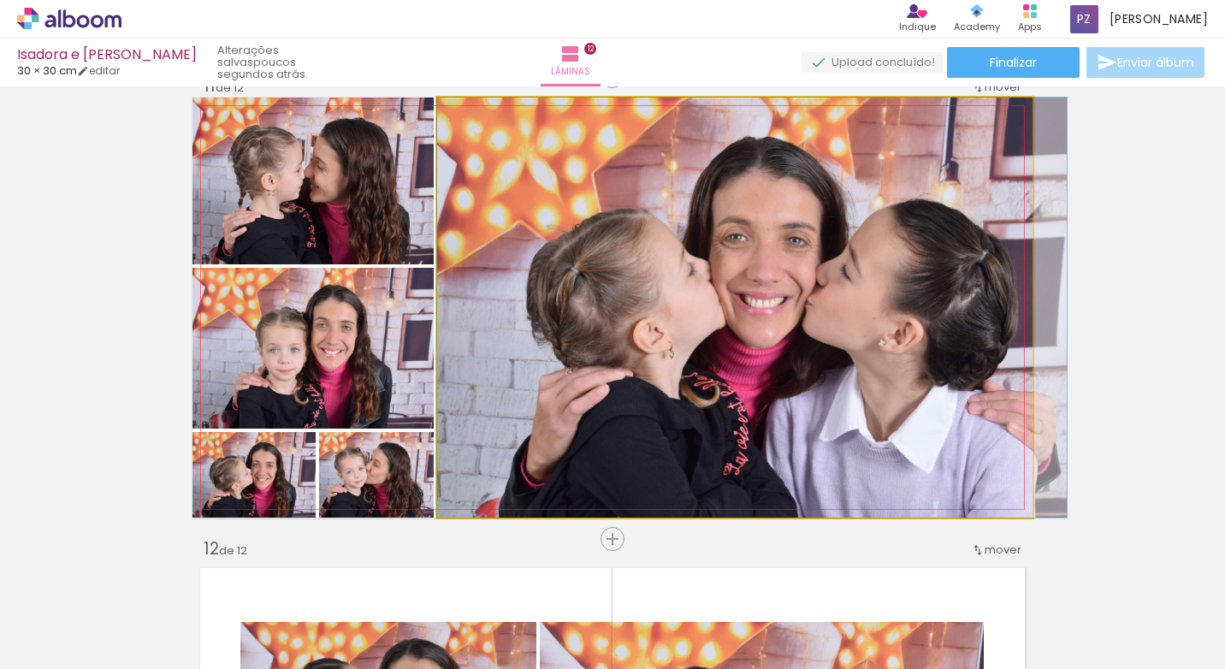
click at [765, 222] on quentale-photo at bounding box center [734, 308] width 595 height 420
drag, startPoint x: 765, startPoint y: 222, endPoint x: 894, endPoint y: 405, distance: 224.0
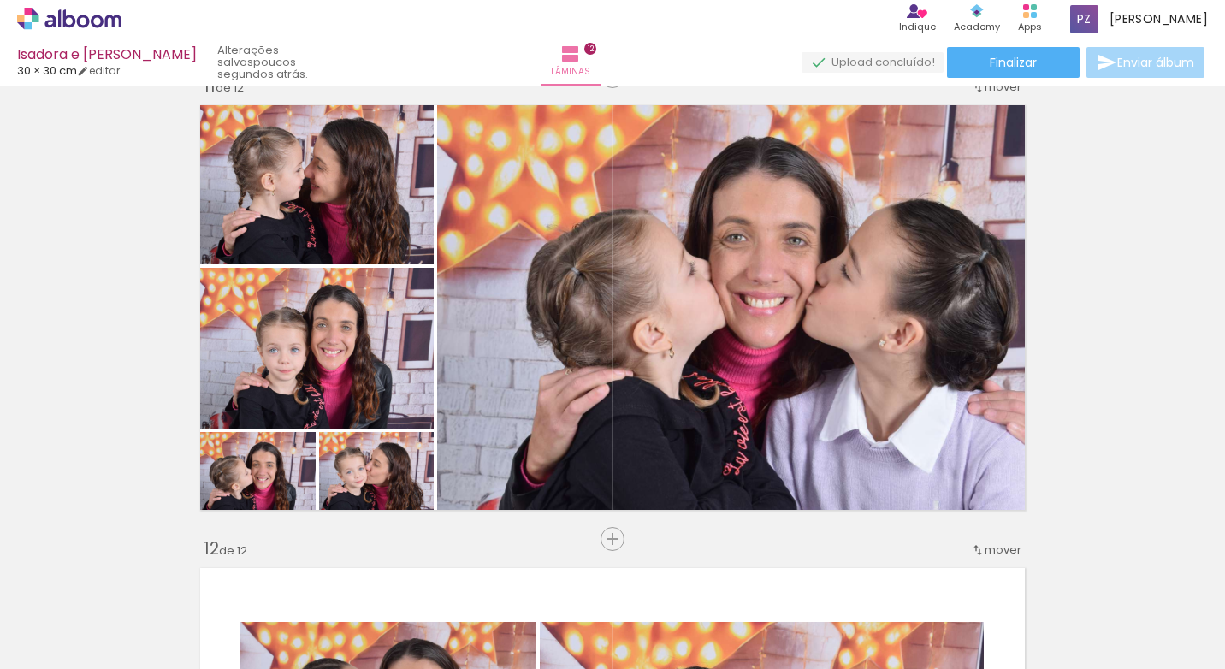
click at [984, 546] on span "mover" at bounding box center [1002, 549] width 37 height 16
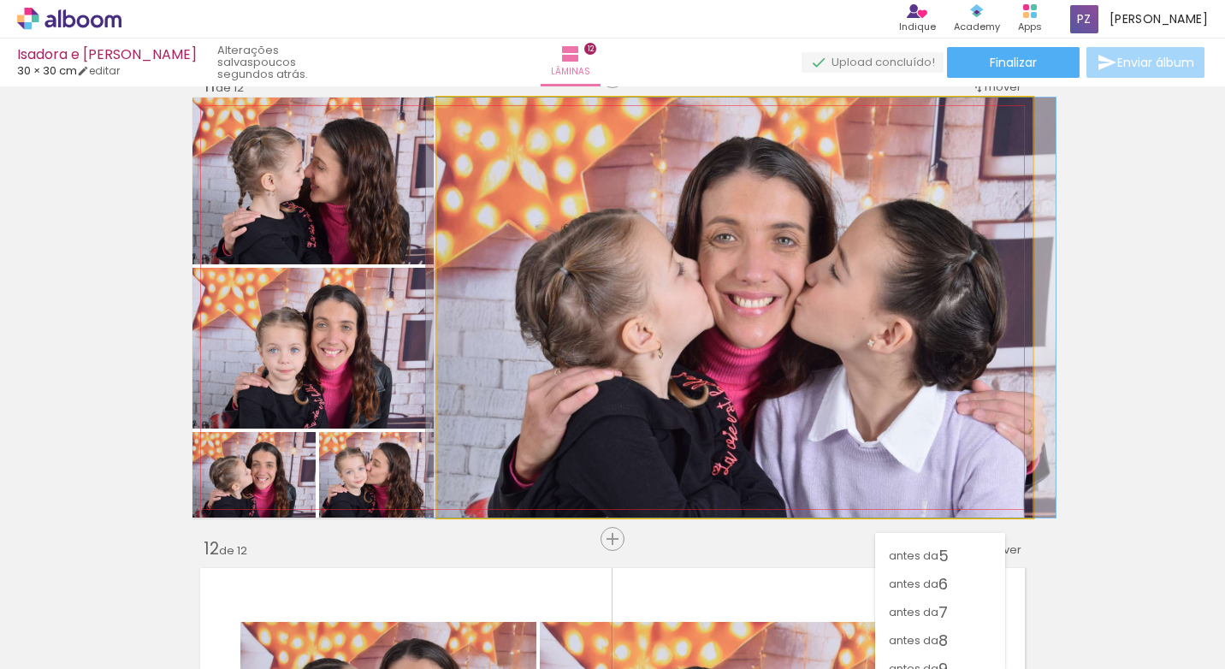
drag, startPoint x: 774, startPoint y: 344, endPoint x: 763, endPoint y: 498, distance: 154.4
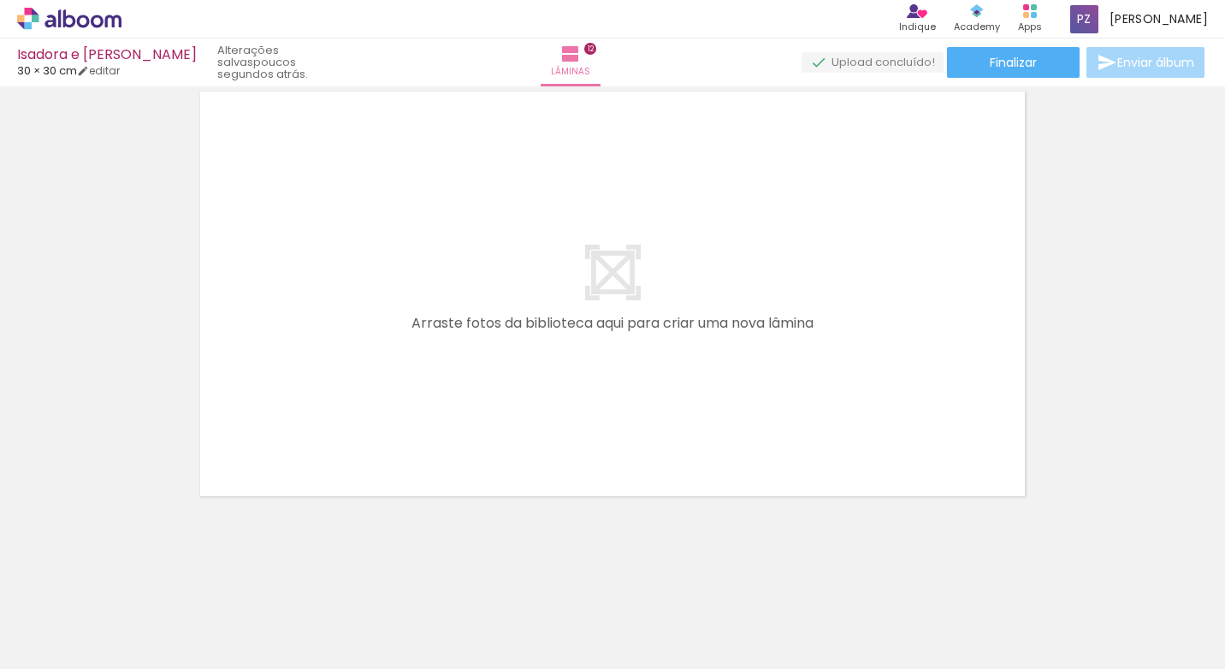
scroll to position [5607, 0]
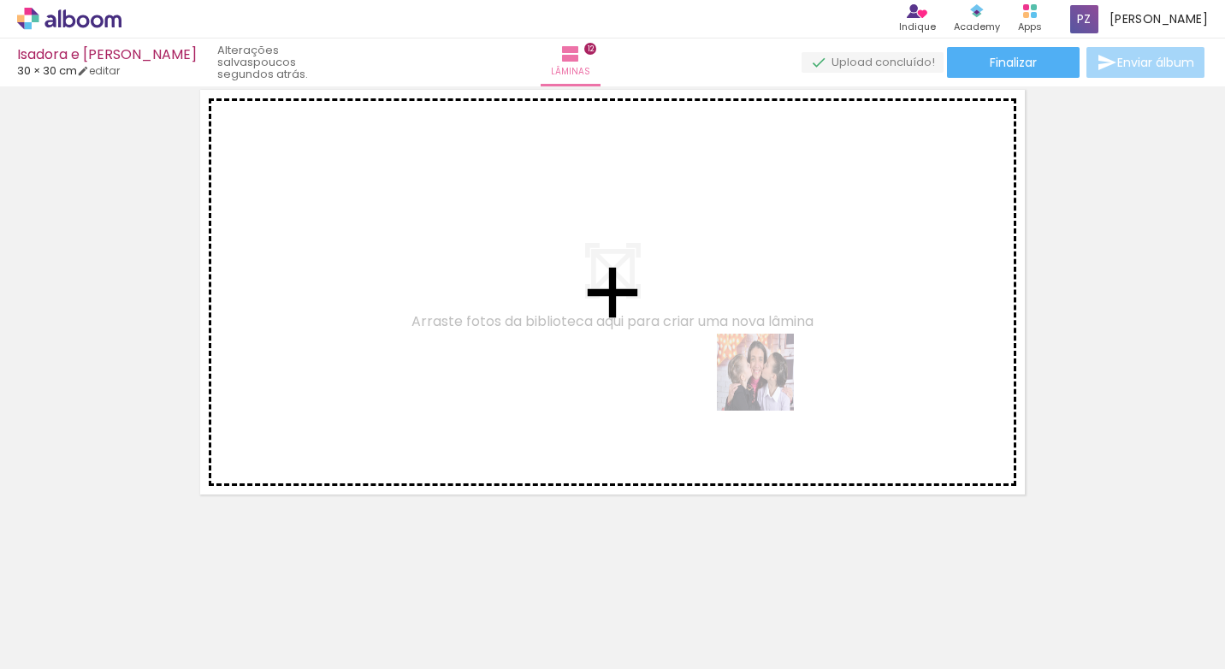
drag, startPoint x: 893, startPoint y: 615, endPoint x: 760, endPoint y: 376, distance: 273.4
click at [760, 376] on quentale-workspace at bounding box center [612, 334] width 1225 height 669
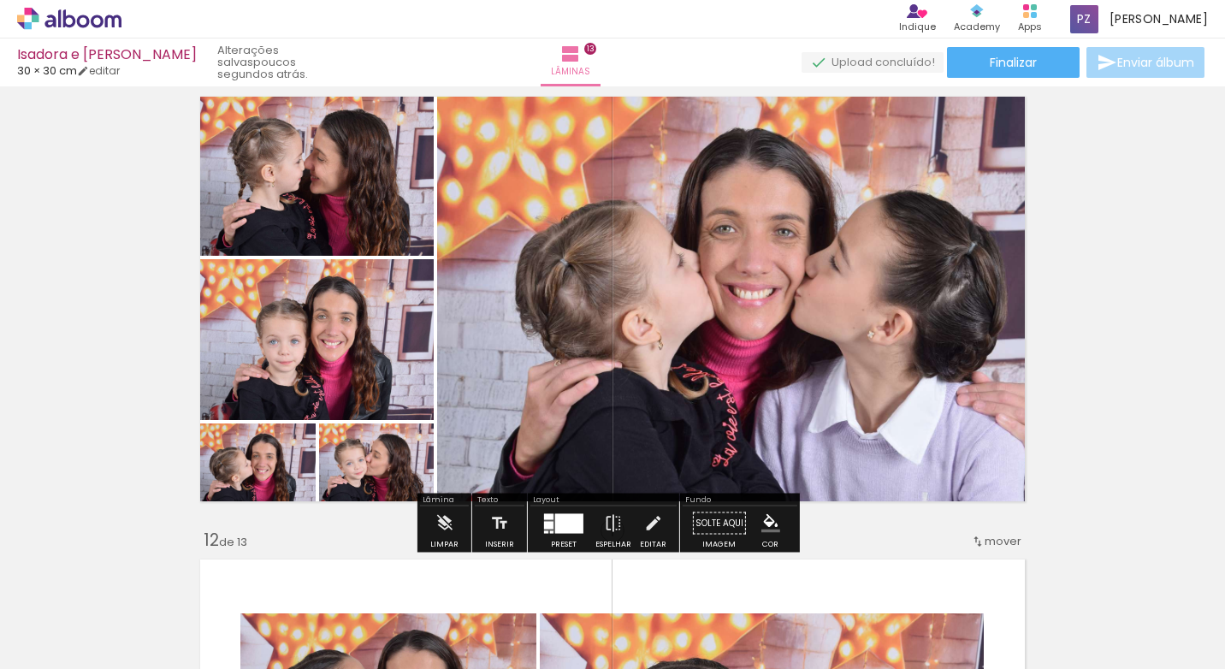
scroll to position [4634, 0]
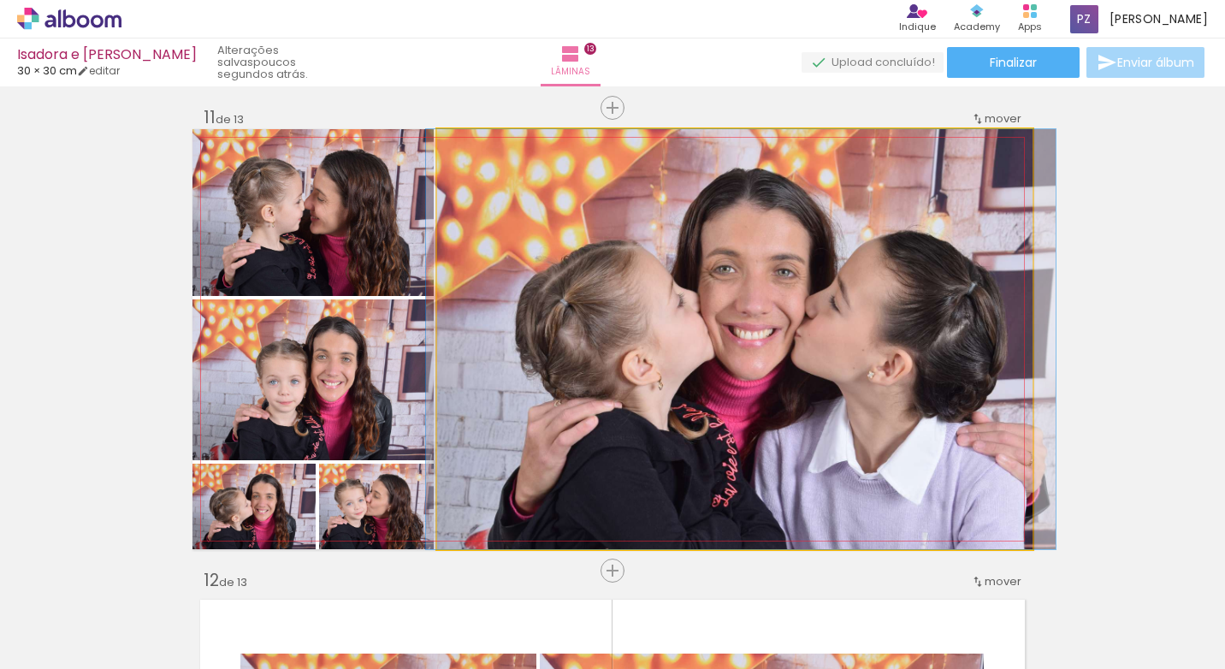
click at [811, 355] on quentale-photo at bounding box center [734, 339] width 595 height 420
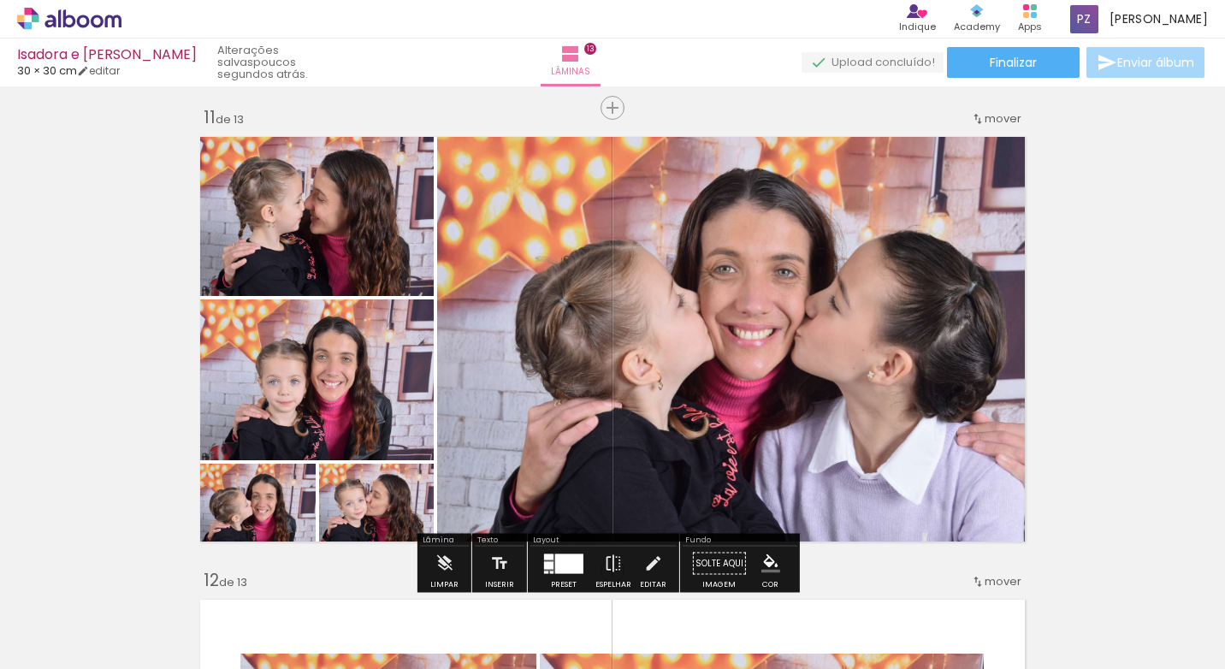
drag, startPoint x: 811, startPoint y: 355, endPoint x: 842, endPoint y: 184, distance: 174.0
click at [842, 184] on quentale-photo at bounding box center [734, 339] width 595 height 420
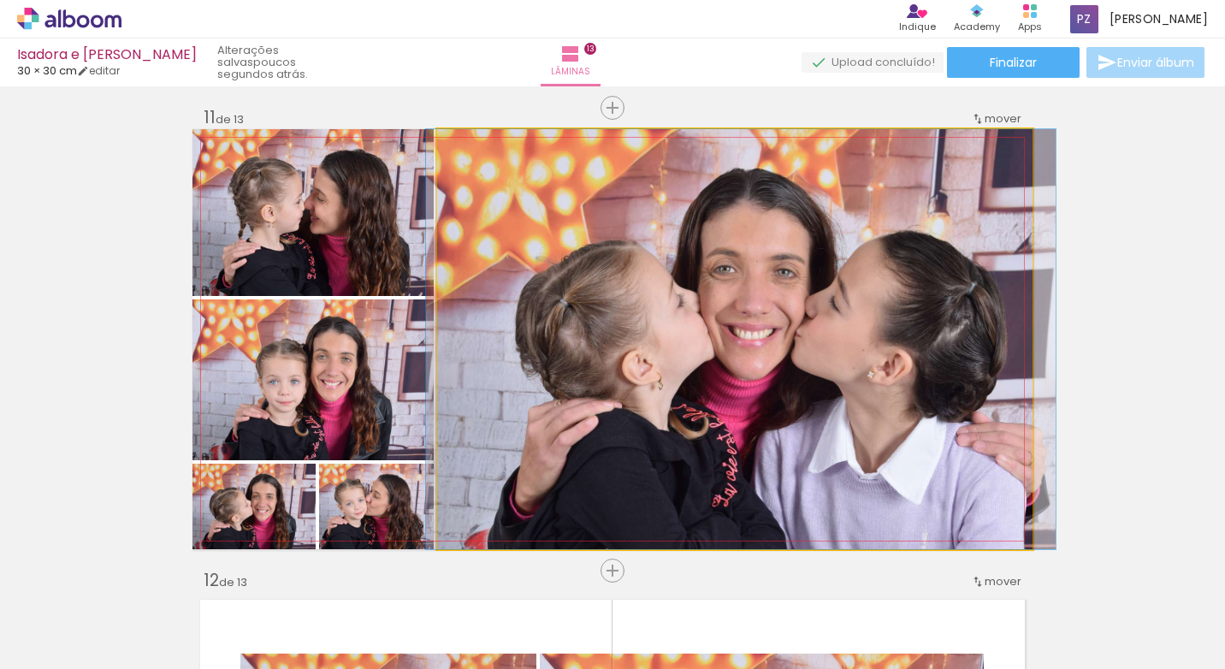
click at [807, 321] on quentale-photo at bounding box center [734, 339] width 595 height 420
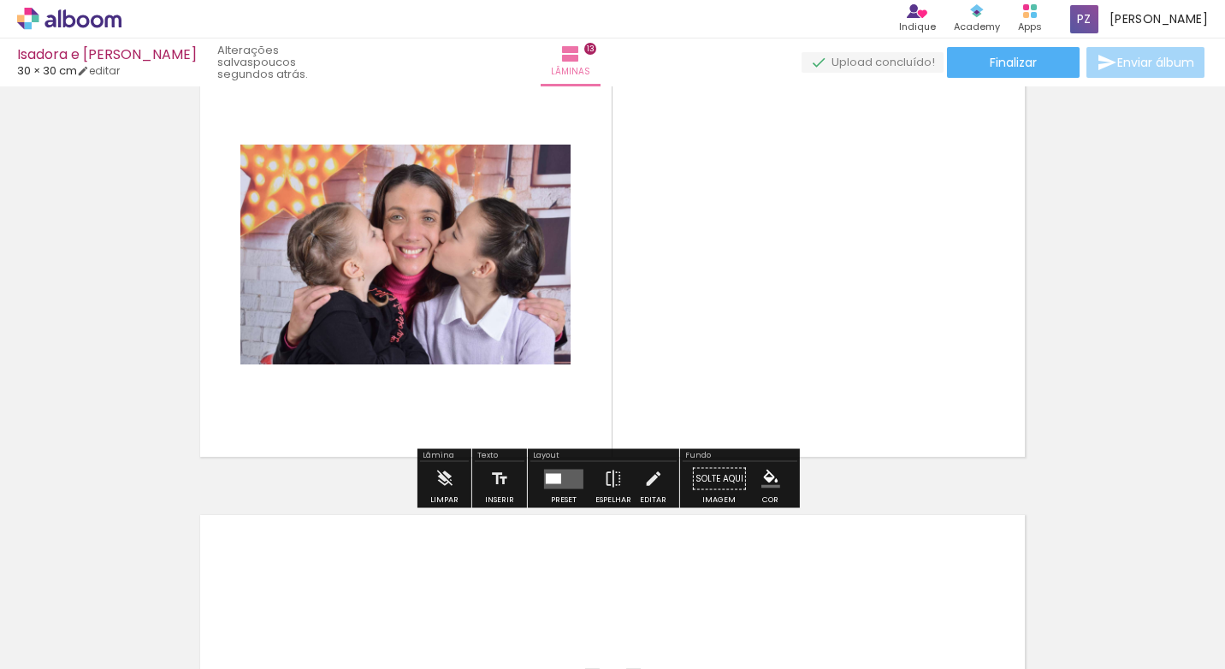
scroll to position [5642, 0]
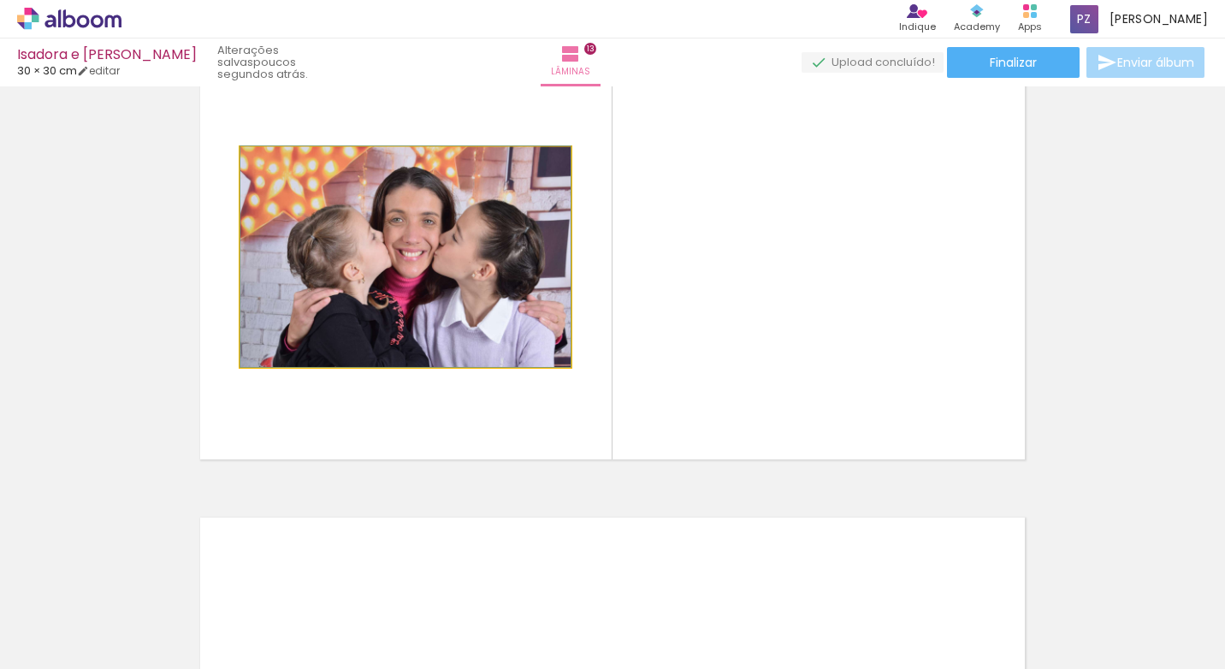
click at [506, 293] on quentale-photo at bounding box center [405, 257] width 330 height 220
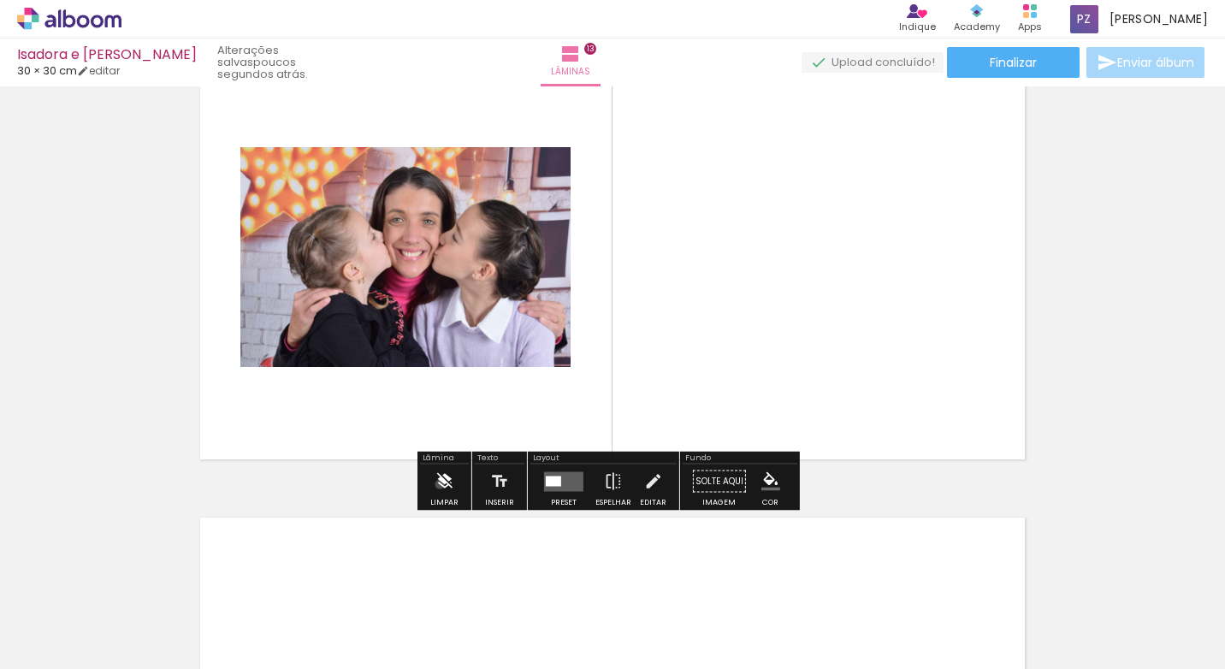
click at [440, 484] on iron-icon at bounding box center [444, 481] width 19 height 34
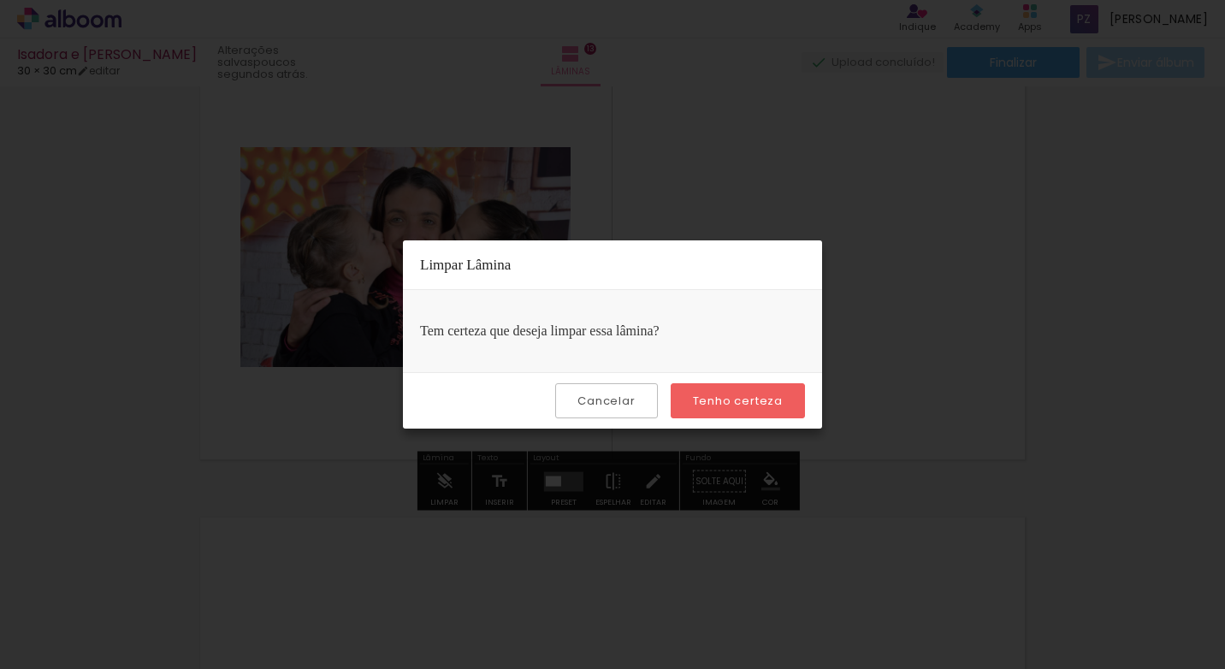
click at [0, 0] on slot "Tenho certeza" at bounding box center [0, 0] width 0 height 0
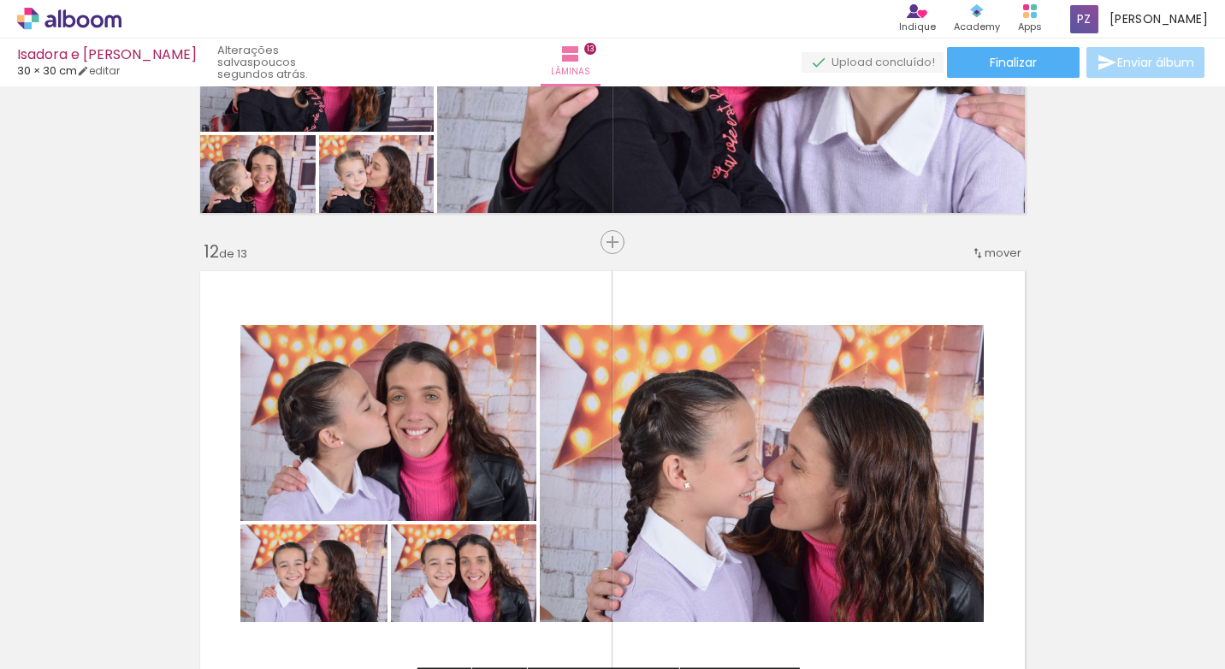
scroll to position [4957, 0]
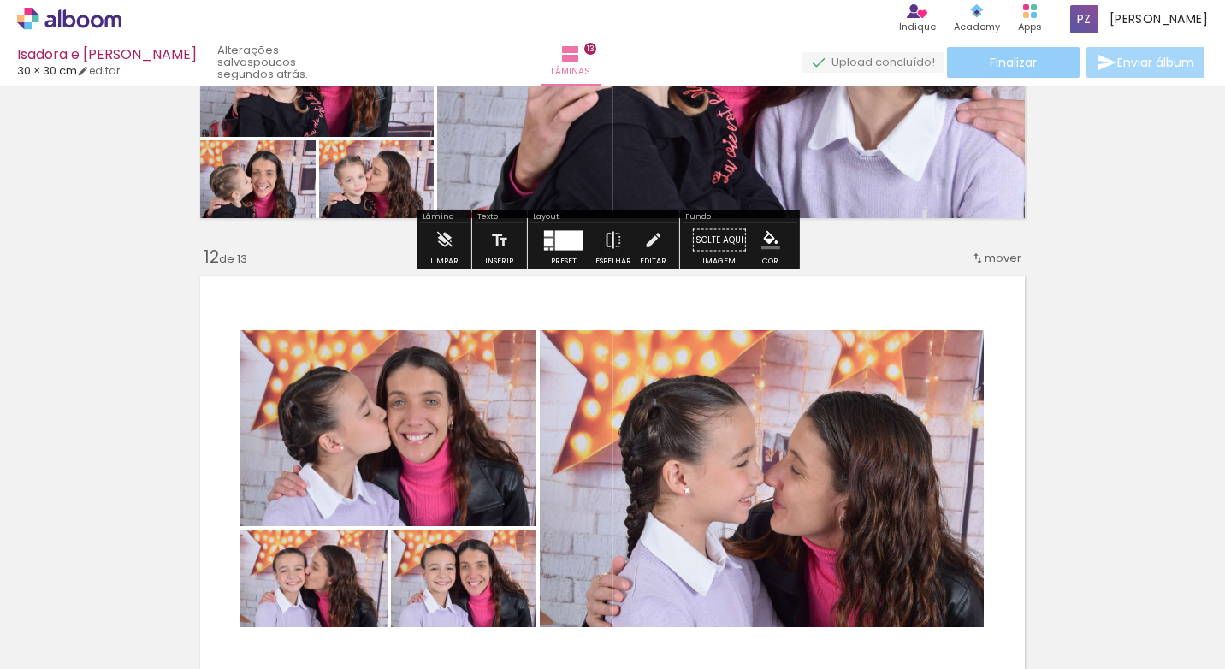
click at [1012, 60] on span "Finalizar" at bounding box center [1013, 62] width 47 height 12
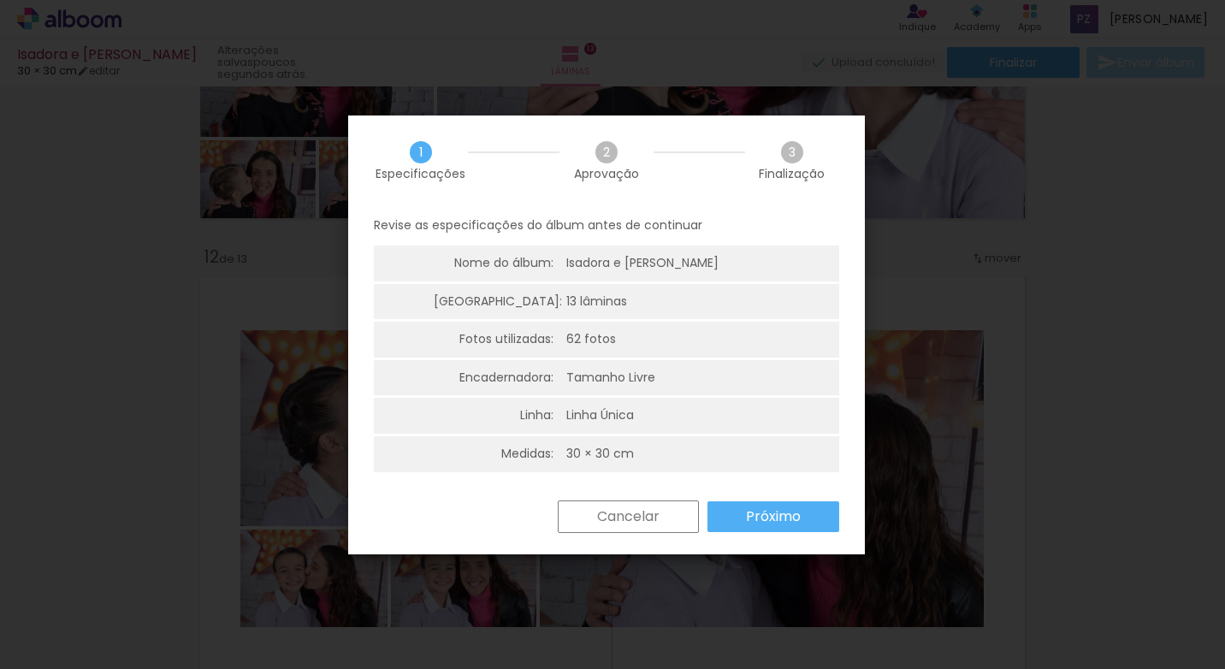
click at [0, 0] on slot "Próximo" at bounding box center [0, 0] width 0 height 0
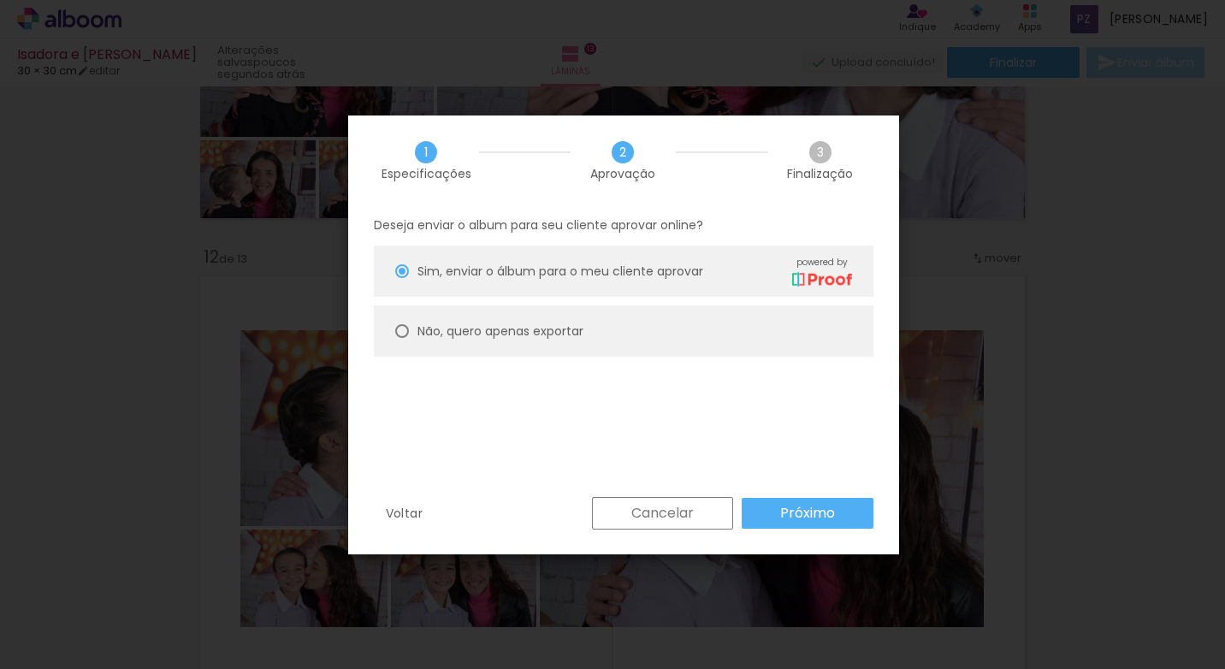
click at [0, 0] on slot "Não, quero apenas exportar" at bounding box center [0, 0] width 0 height 0
type paper-radio-button "on"
click at [0, 0] on slot "Próximo" at bounding box center [0, 0] width 0 height 0
type input "Alta, 300 DPI"
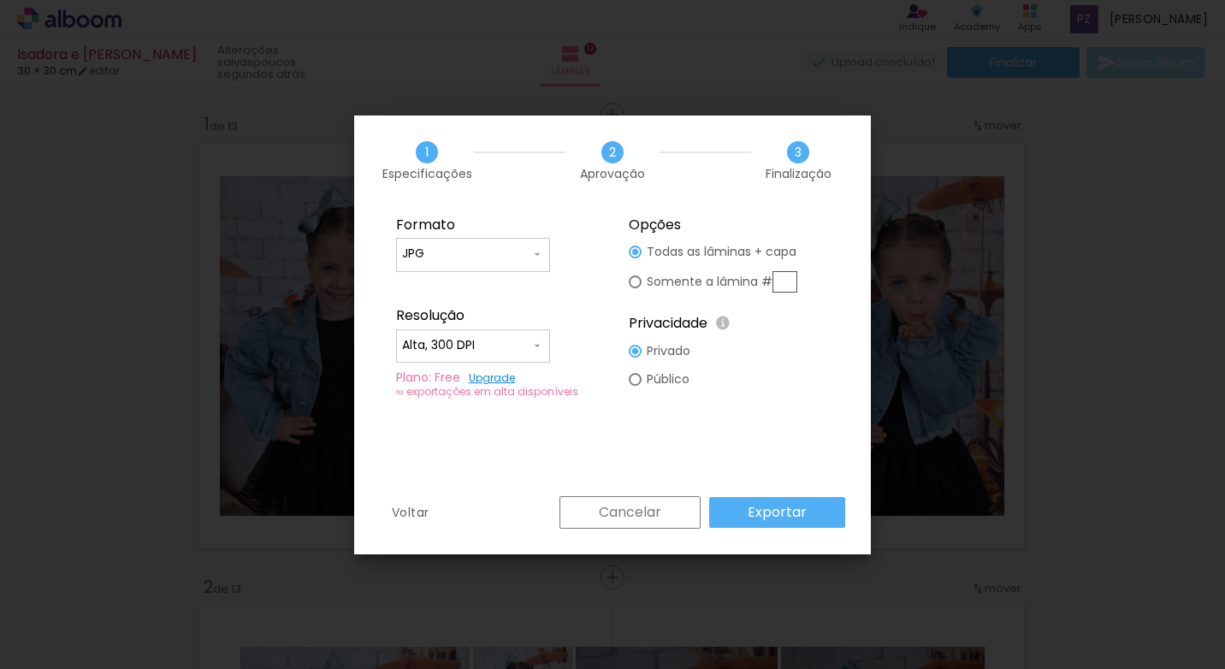
click at [0, 0] on slot "Exportar" at bounding box center [0, 0] width 0 height 0
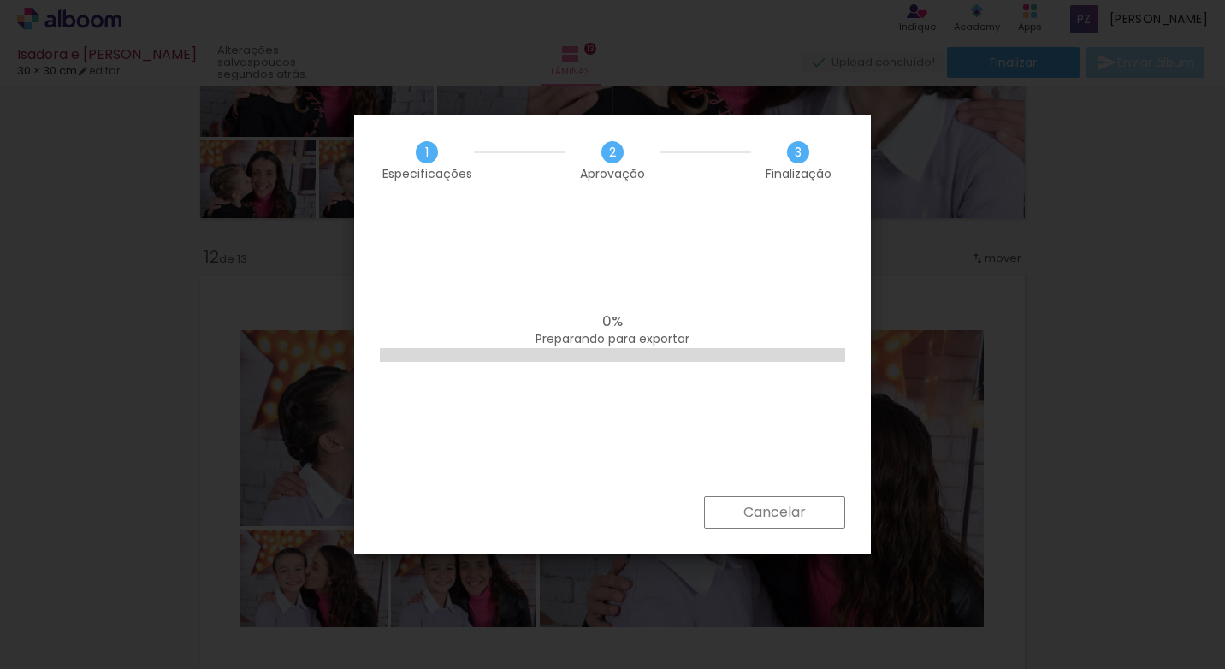
scroll to position [0, 4384]
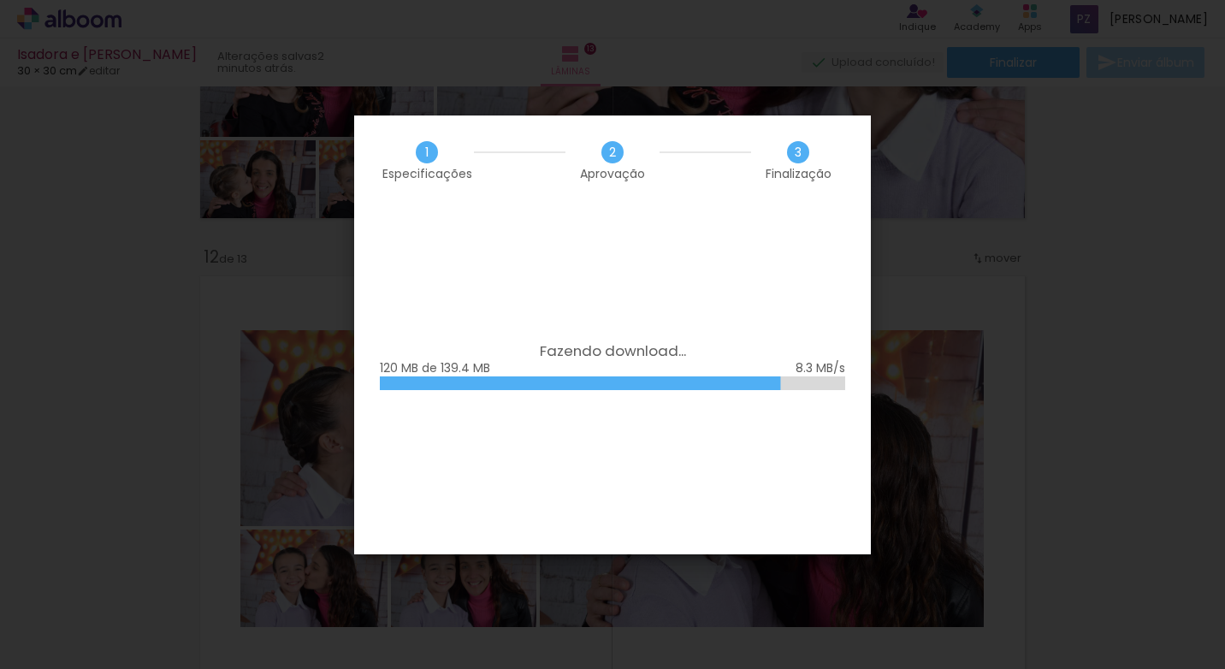
scroll to position [0, 4384]
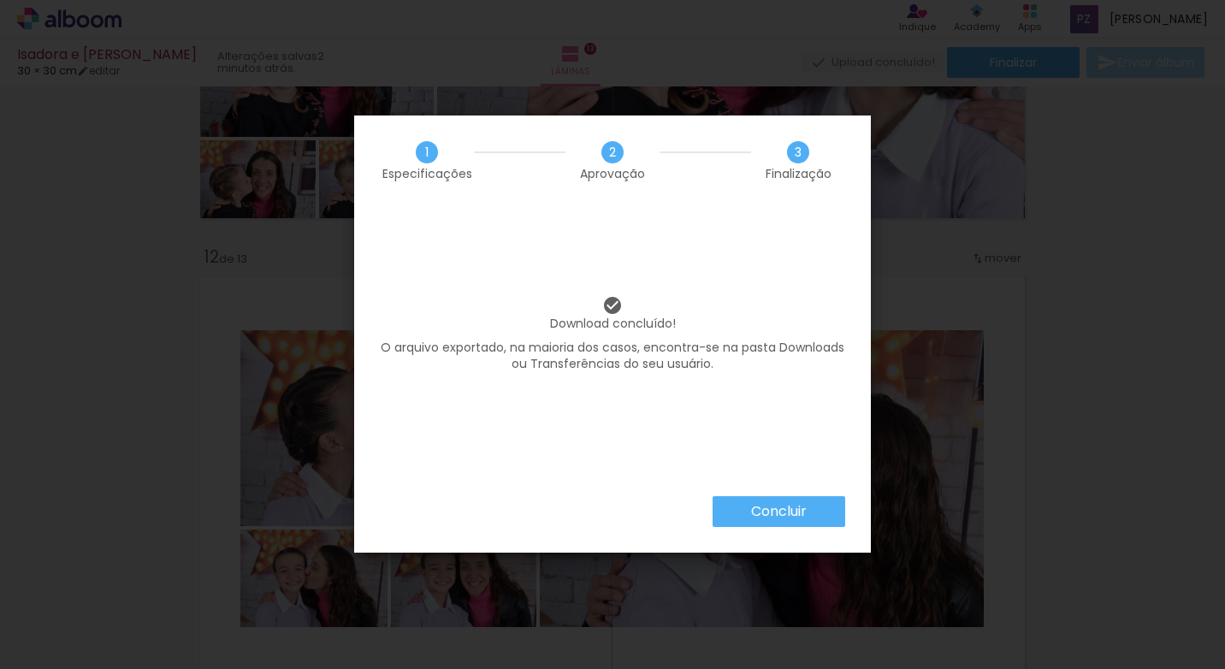
click at [0, 0] on slot "Concluir" at bounding box center [0, 0] width 0 height 0
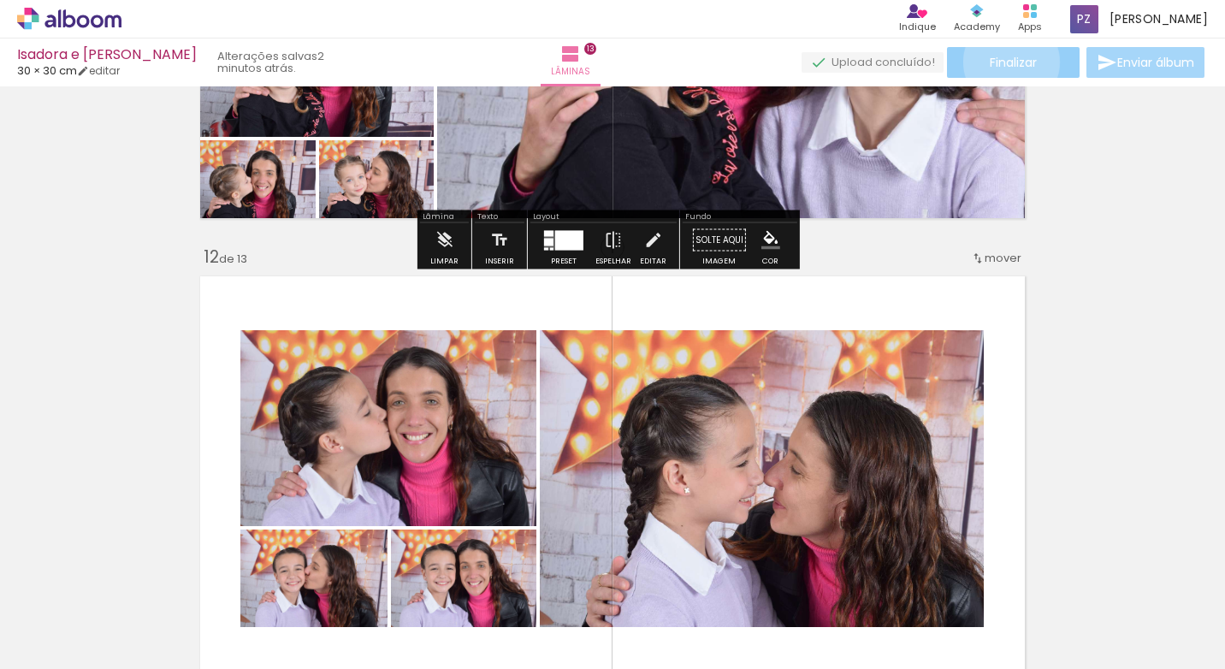
click at [1005, 62] on span "Finalizar" at bounding box center [1013, 62] width 47 height 12
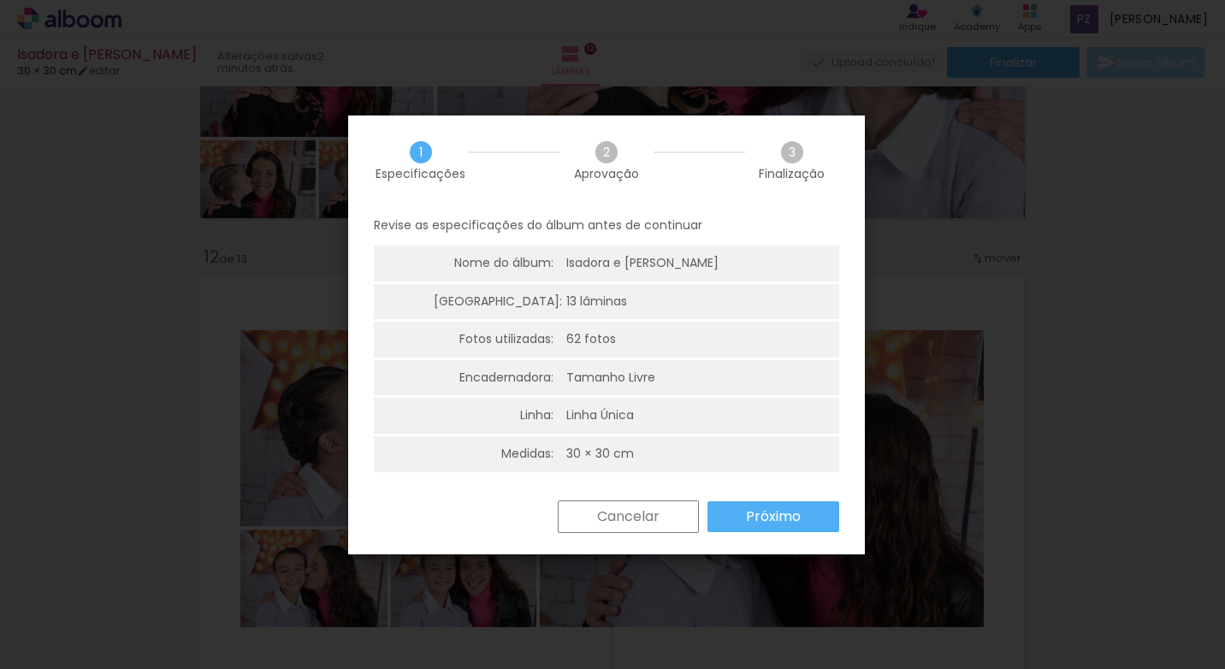
click at [1109, 365] on iron-overlay-backdrop at bounding box center [612, 334] width 1225 height 669
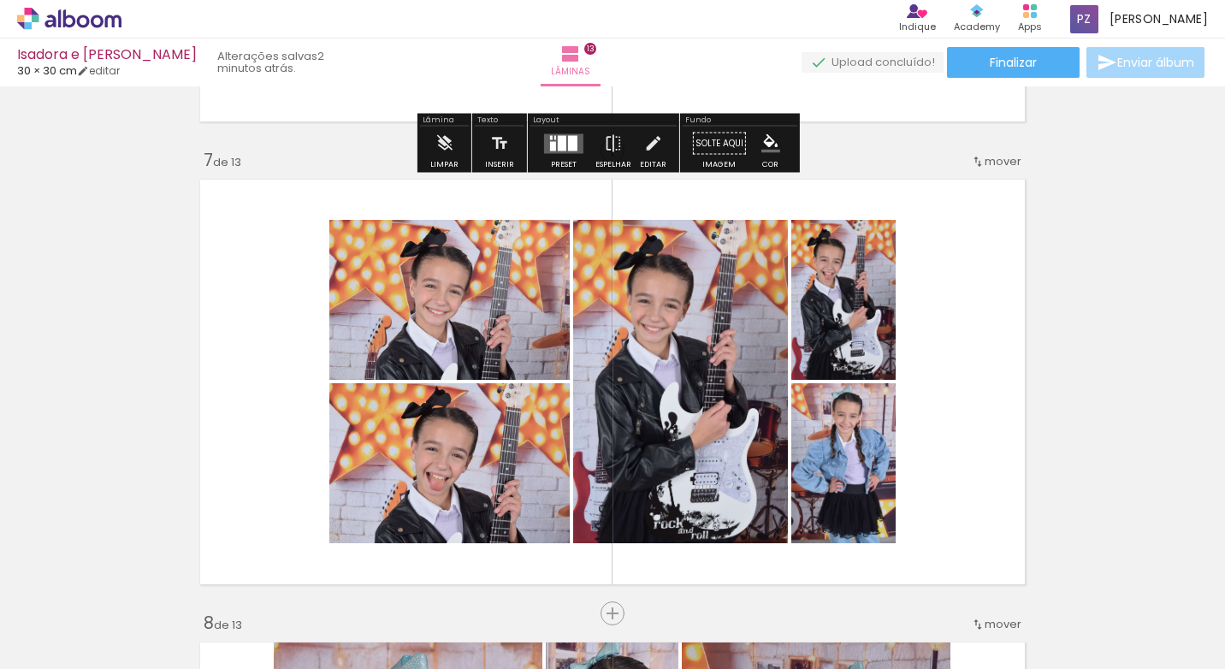
scroll to position [2563, 0]
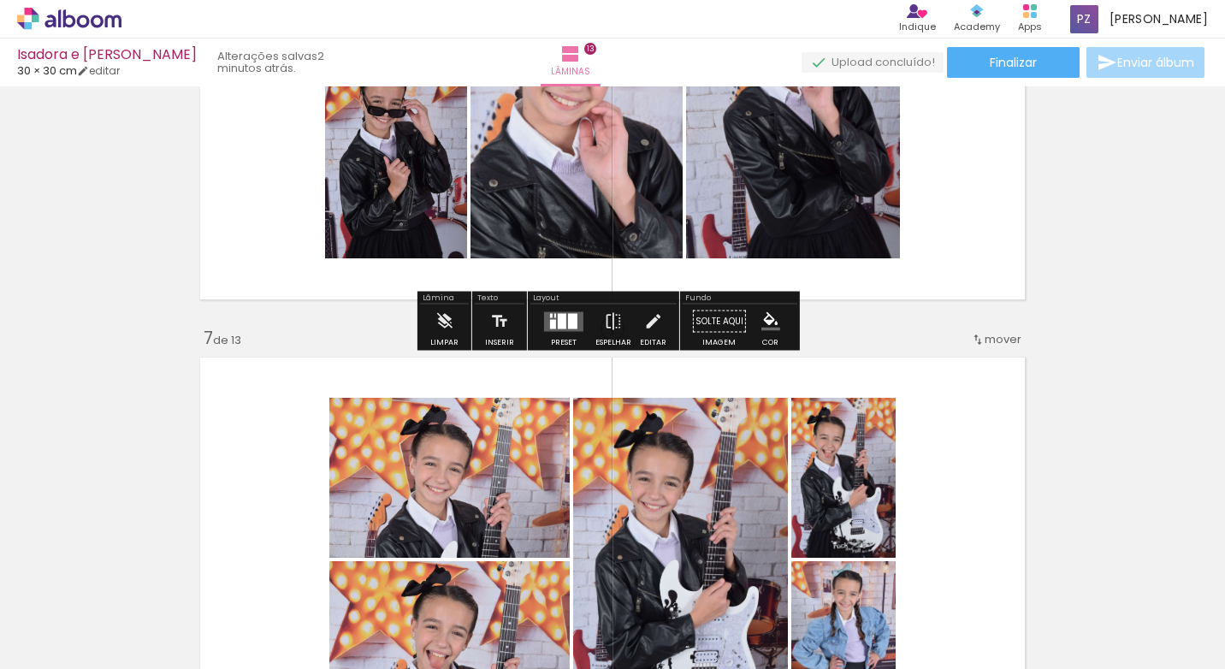
click at [81, 18] on icon at bounding box center [83, 21] width 13 height 13
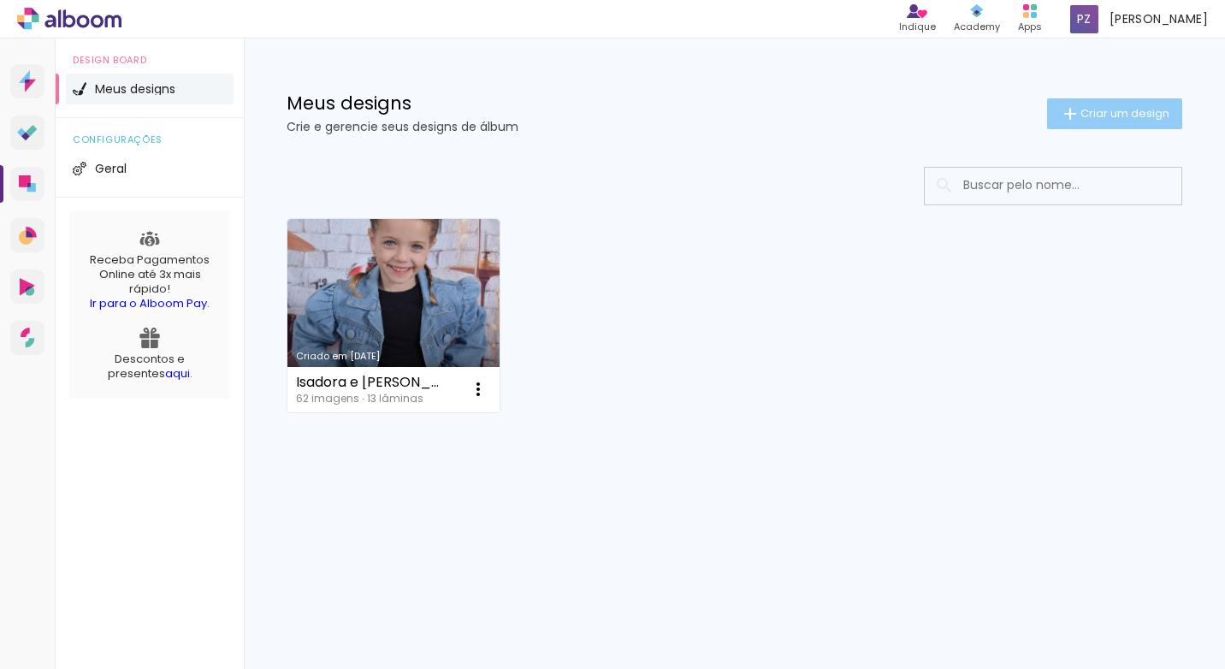
click at [1125, 118] on span "Criar um design" at bounding box center [1124, 113] width 89 height 11
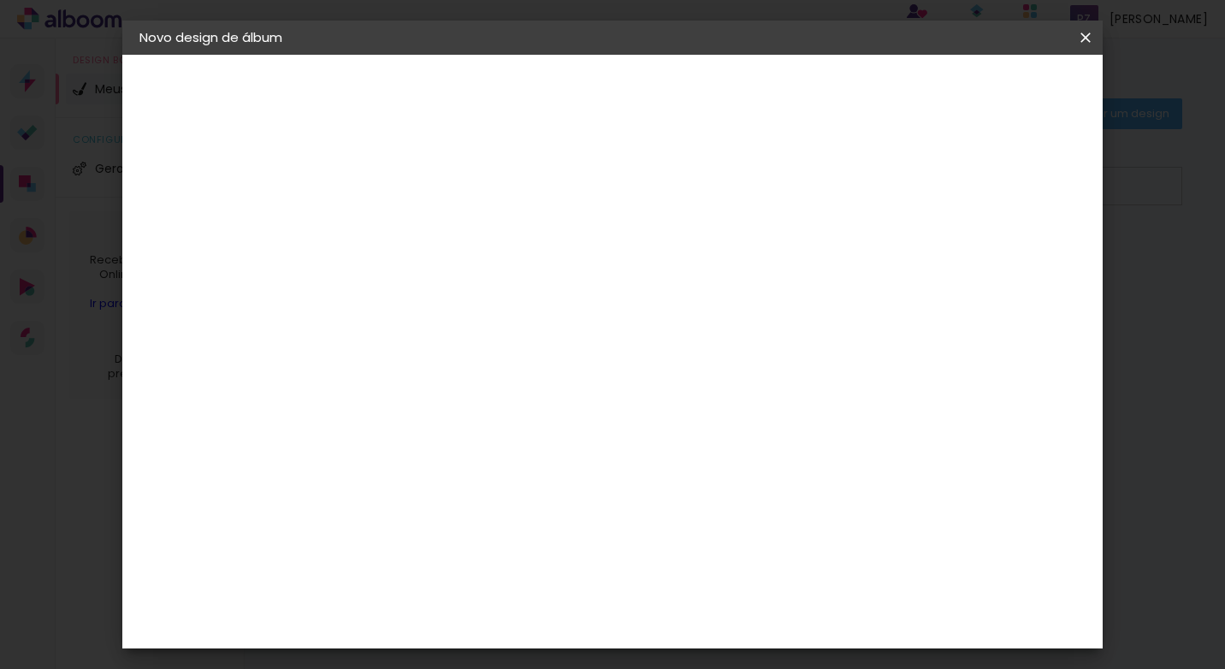
click at [419, 231] on input at bounding box center [419, 229] width 0 height 27
type input "l"
type input "i"
type input "Isadora e Livia 02"
type paper-input "Isadora e Livia 02"
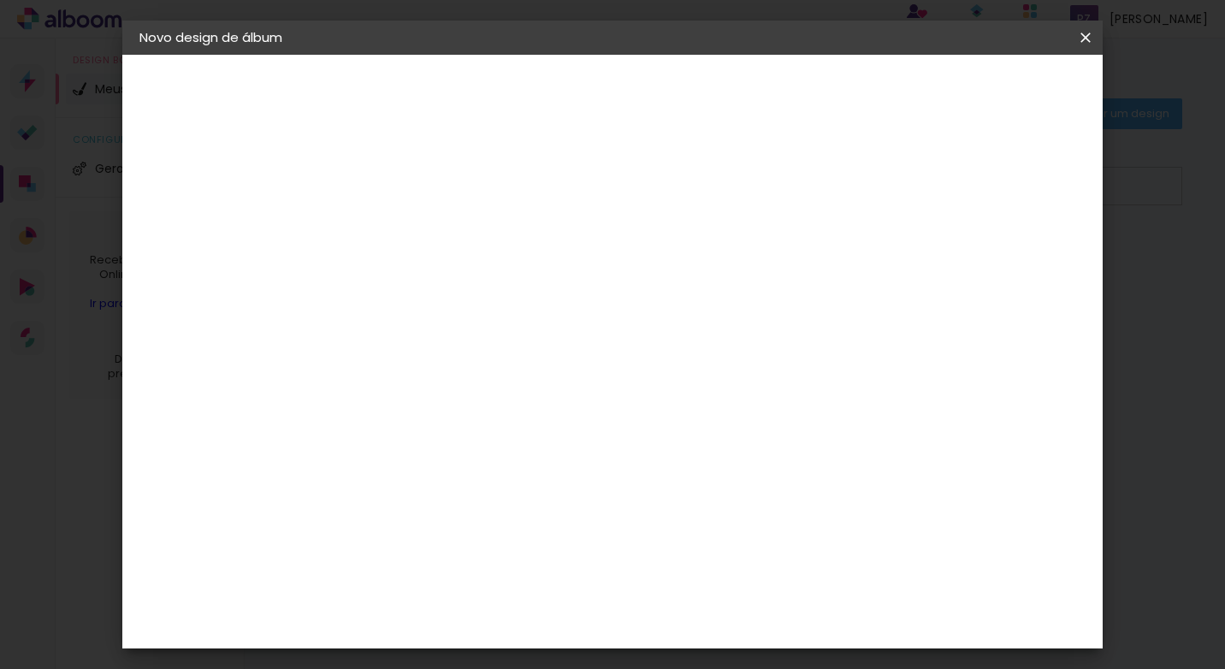
click at [594, 95] on paper-button "Avançar" at bounding box center [553, 90] width 84 height 29
click at [740, 258] on paper-item "Tamanho Livre" at bounding box center [658, 260] width 164 height 38
drag, startPoint x: 870, startPoint y: 262, endPoint x: 726, endPoint y: 280, distance: 144.8
drag, startPoint x: 726, startPoint y: 280, endPoint x: 950, endPoint y: 195, distance: 239.6
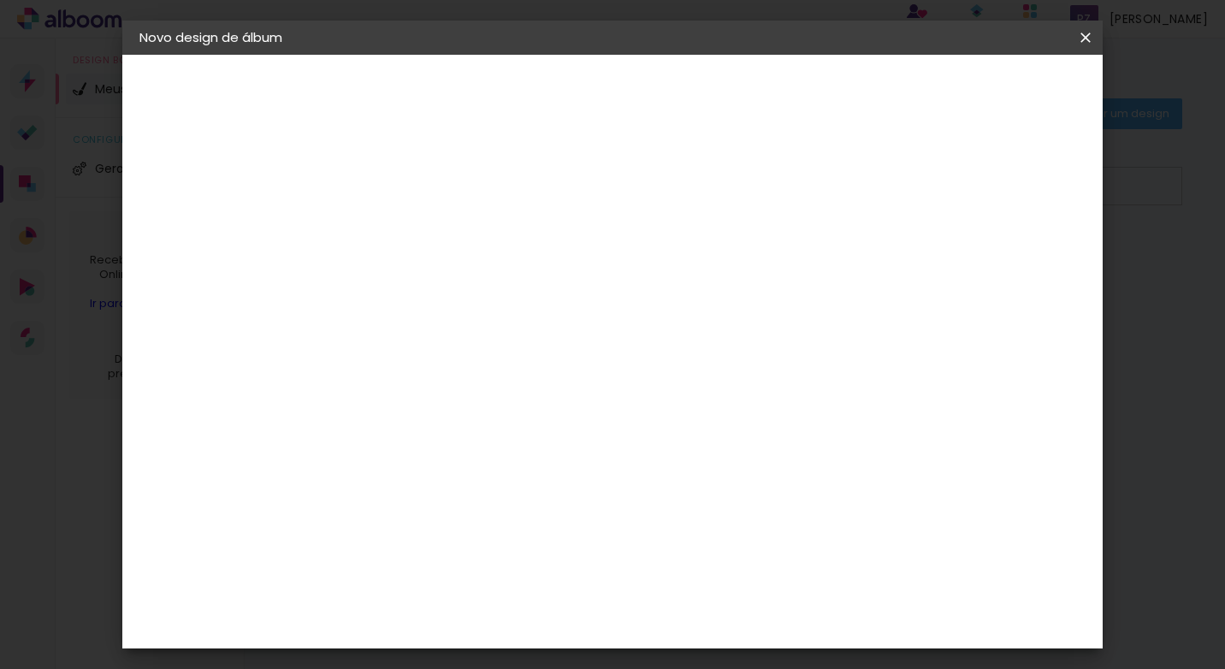
click at [740, 185] on div "Avançado Tamanho Livre Sugerir uma encadernadora" at bounding box center [658, 274] width 164 height 216
click at [0, 0] on slot "Avançar" at bounding box center [0, 0] width 0 height 0
click at [392, 200] on input "2" at bounding box center [407, 196] width 59 height 21
type input "1"
type paper-input "1"
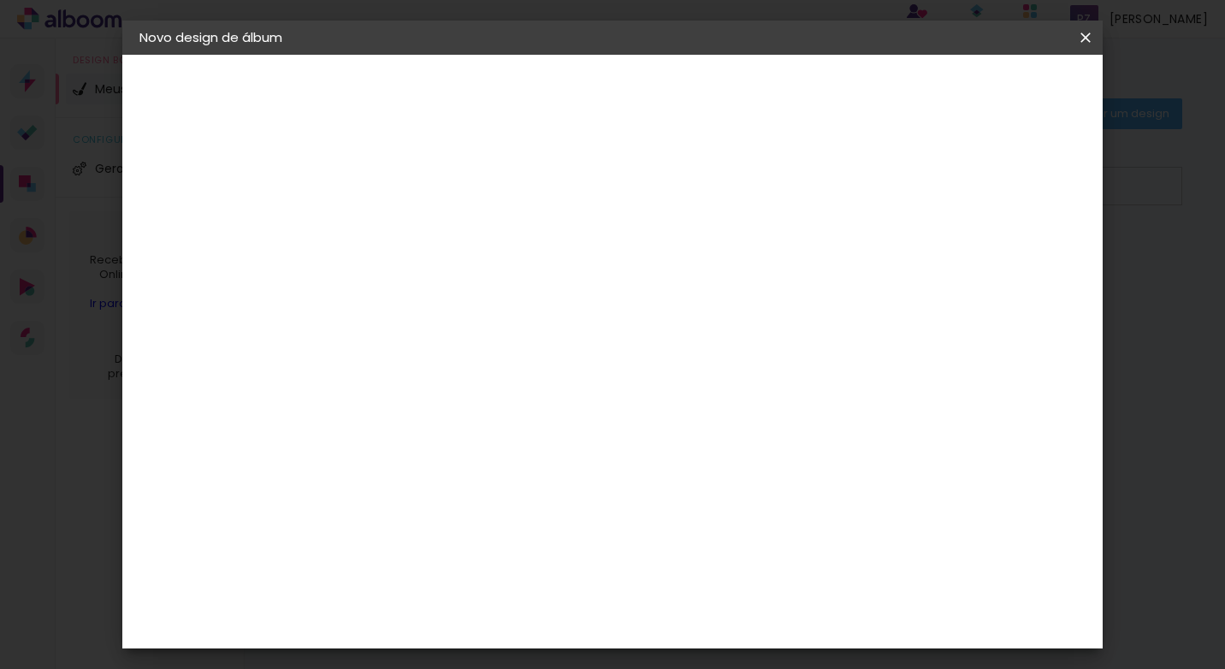
click at [430, 204] on input "1" at bounding box center [407, 196] width 59 height 21
click at [978, 89] on span "Iniciar design" at bounding box center [939, 91] width 78 height 12
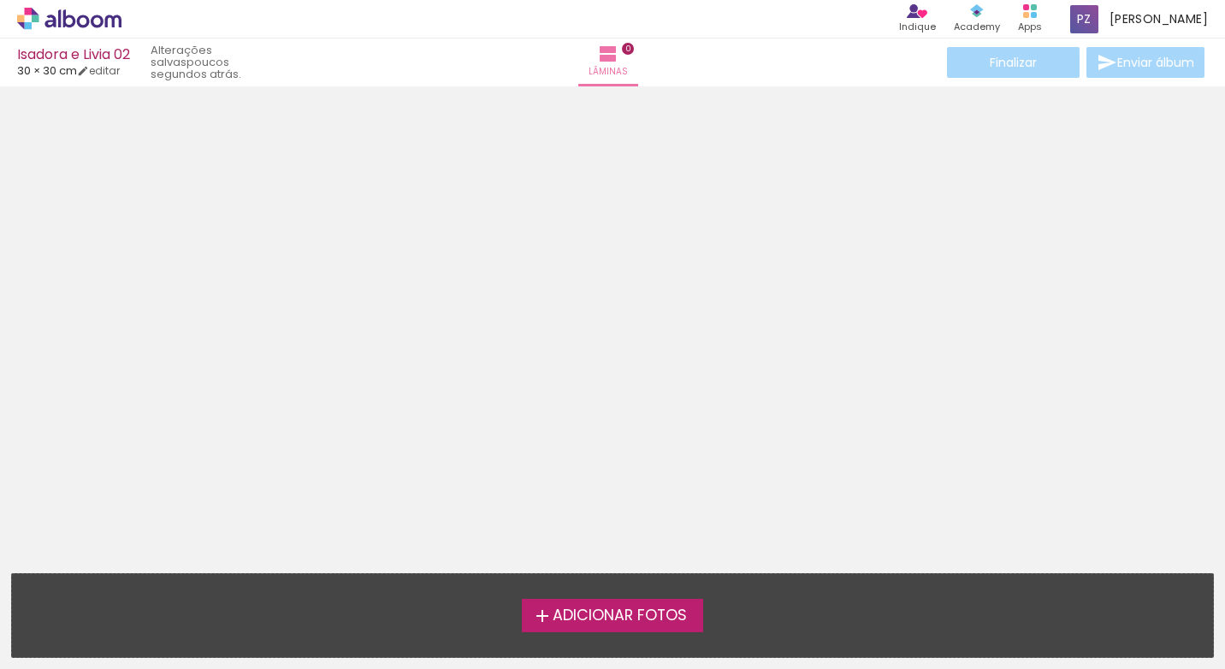
click at [630, 611] on span "Adicionar Fotos" at bounding box center [620, 615] width 134 height 15
click at [0, 0] on input "file" at bounding box center [0, 0] width 0 height 0
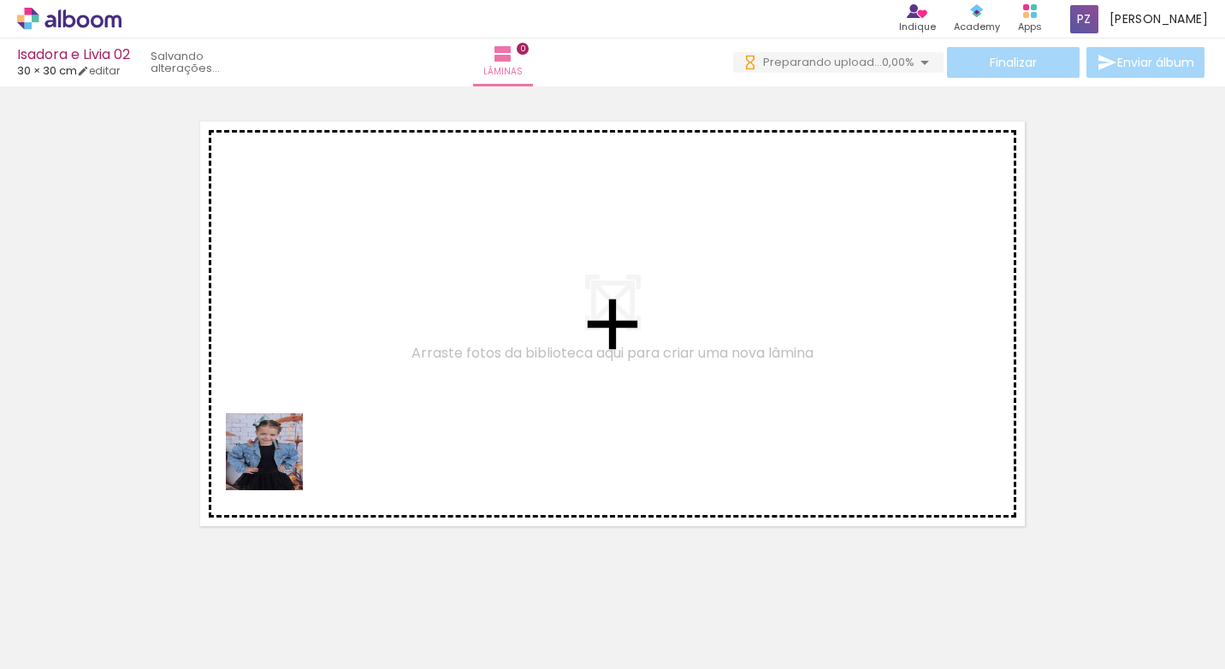
drag, startPoint x: 179, startPoint y: 606, endPoint x: 277, endPoint y: 464, distance: 172.0
click at [277, 464] on quentale-workspace at bounding box center [612, 334] width 1225 height 669
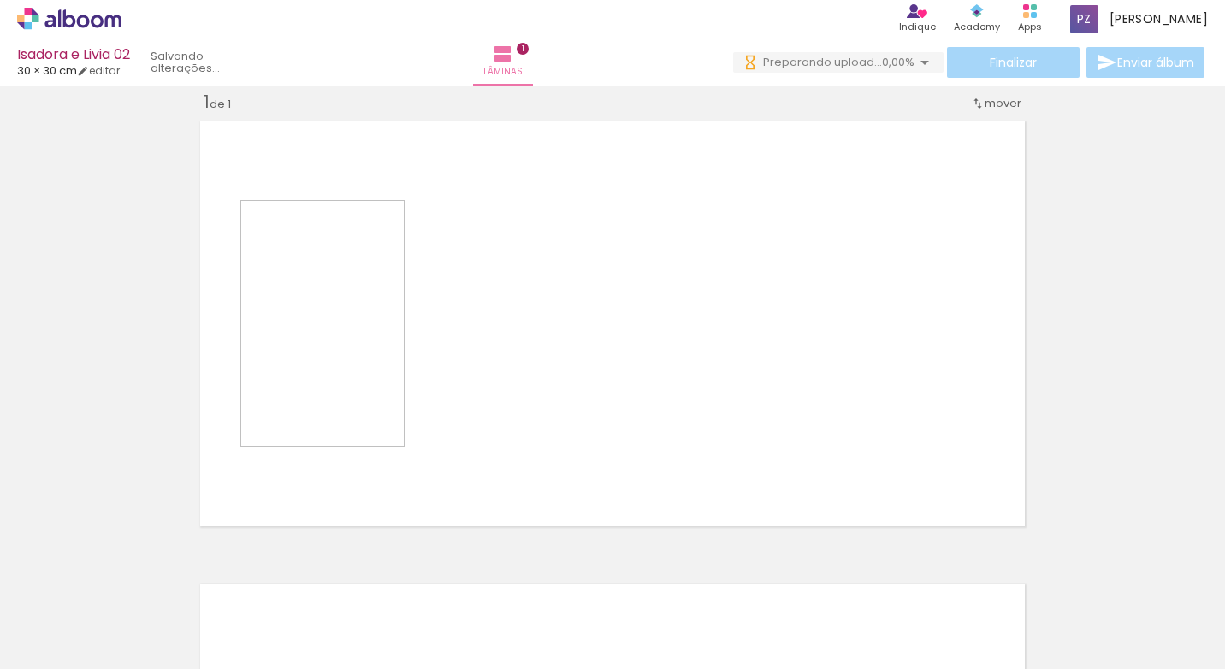
scroll to position [22, 0]
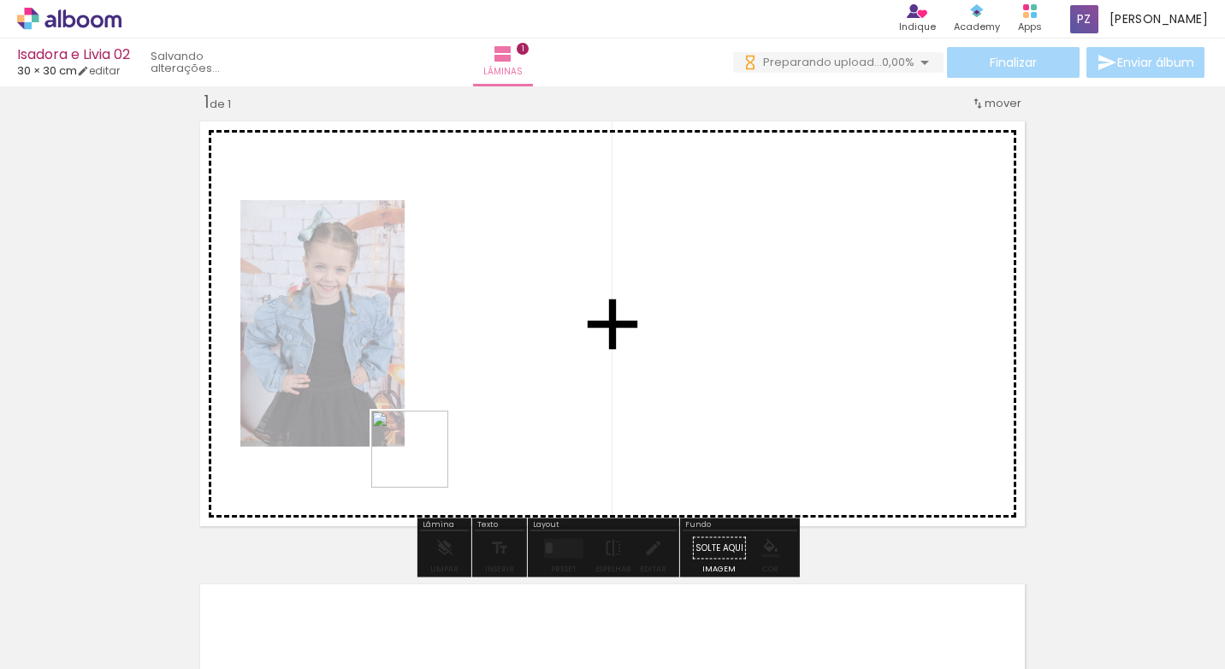
drag, startPoint x: 286, startPoint y: 611, endPoint x: 466, endPoint y: 479, distance: 223.4
click at [499, 439] on quentale-workspace at bounding box center [612, 334] width 1225 height 669
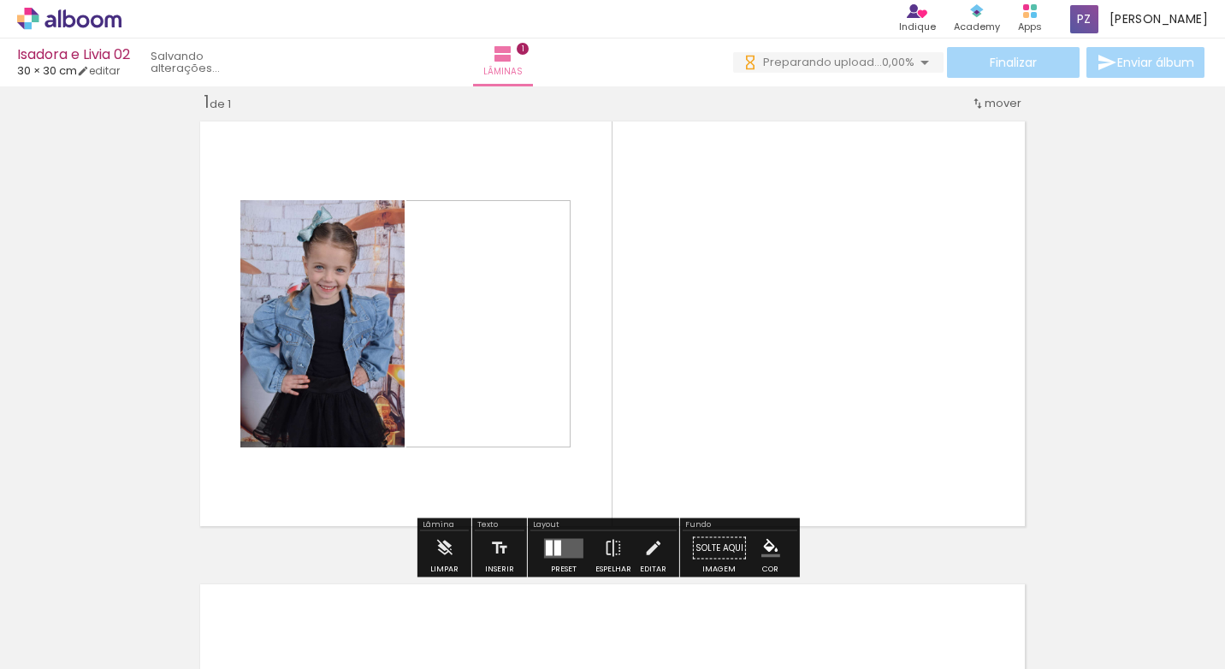
scroll to position [0, 0]
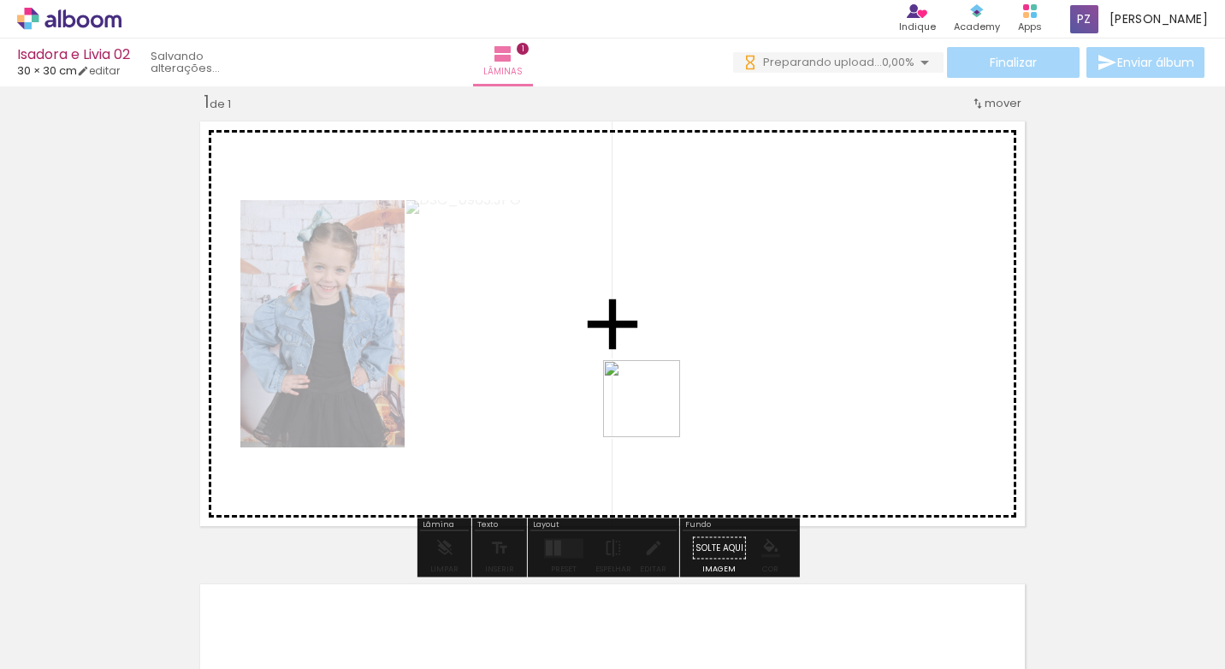
drag, startPoint x: 375, startPoint y: 594, endPoint x: 541, endPoint y: 576, distance: 166.1
click at [687, 397] on quentale-workspace at bounding box center [612, 334] width 1225 height 669
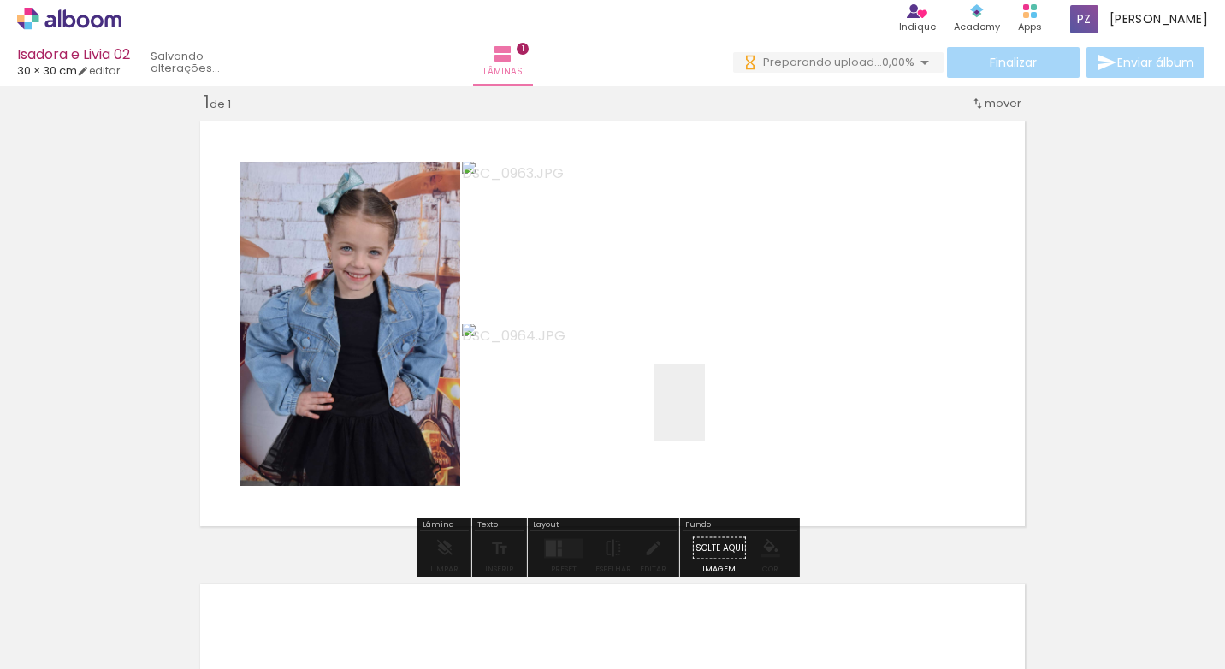
click at [705, 415] on quentale-workspace at bounding box center [612, 334] width 1225 height 669
click at [736, 355] on quentale-workspace at bounding box center [612, 334] width 1225 height 669
click at [712, 400] on quentale-workspace at bounding box center [612, 334] width 1225 height 669
click at [503, 391] on quentale-workspace at bounding box center [612, 334] width 1225 height 669
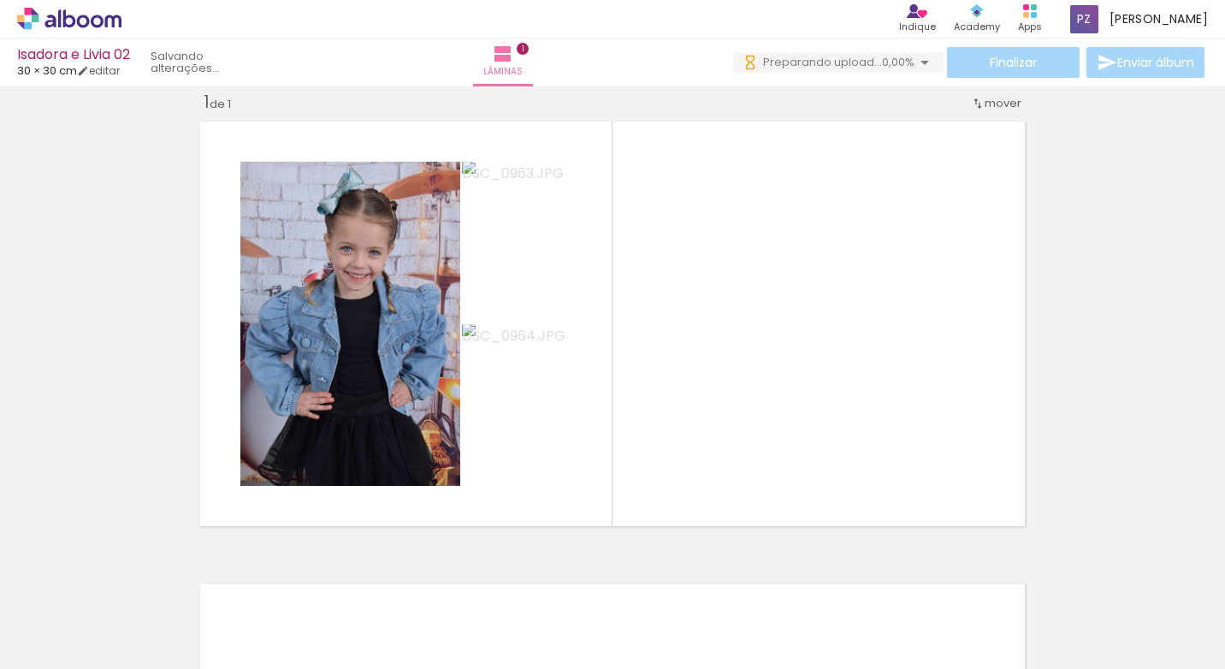
click at [322, 349] on quentale-photo at bounding box center [350, 324] width 220 height 324
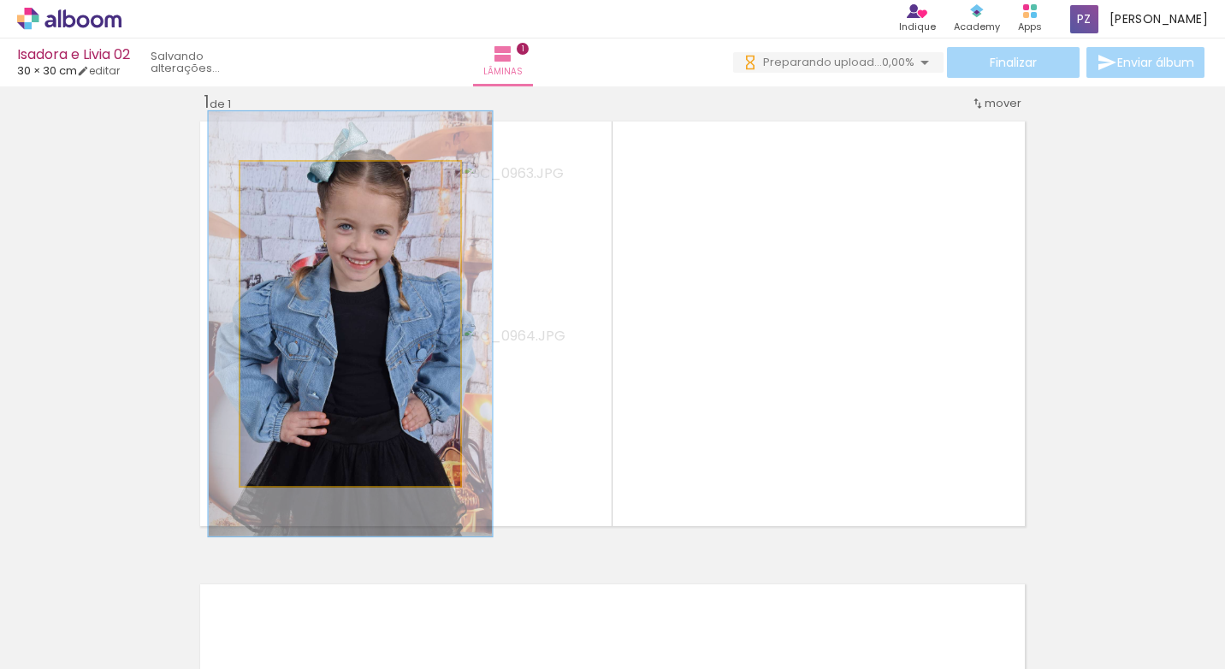
drag, startPoint x: 277, startPoint y: 179, endPoint x: 295, endPoint y: 180, distance: 18.0
click at [295, 180] on div at bounding box center [298, 179] width 15 height 15
click at [295, 186] on div at bounding box center [300, 179] width 27 height 27
click at [293, 186] on div at bounding box center [300, 179] width 27 height 27
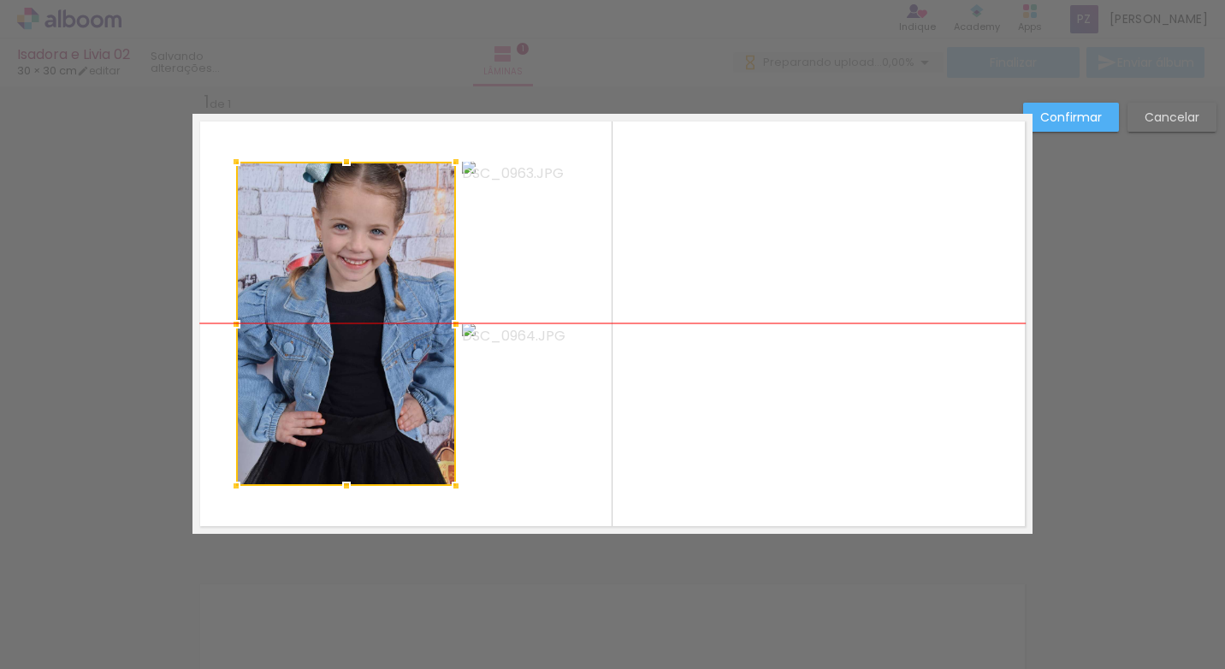
click at [286, 180] on div at bounding box center [346, 324] width 220 height 324
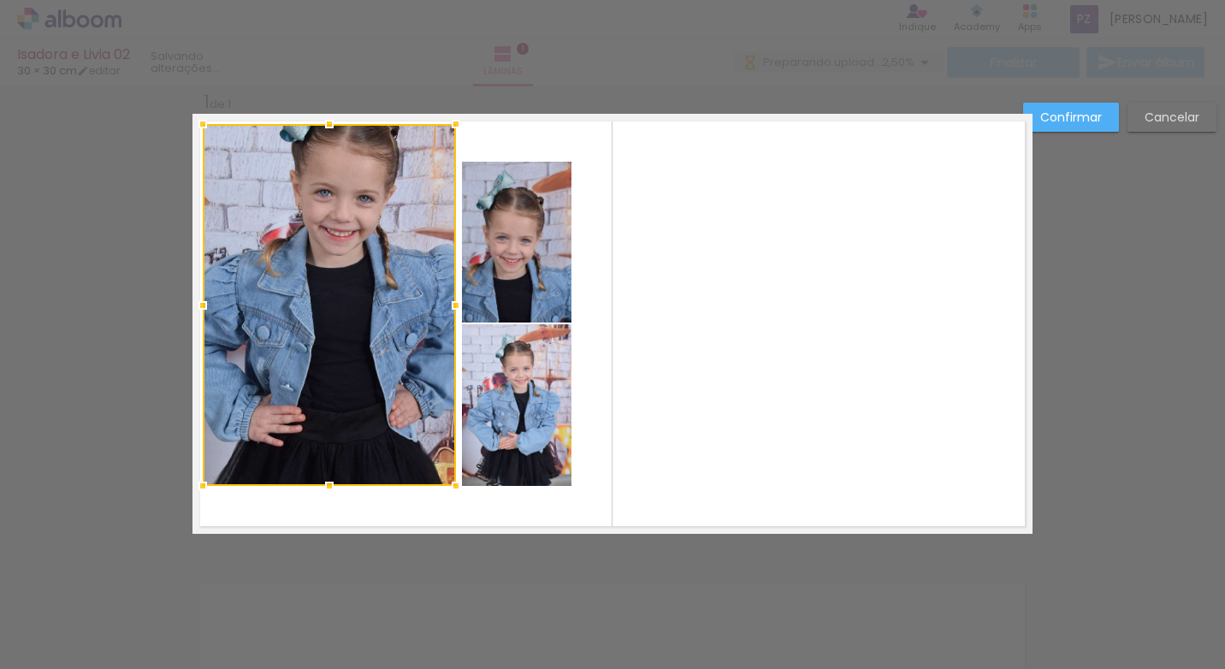
drag, startPoint x: 233, startPoint y: 163, endPoint x: 199, endPoint y: 127, distance: 49.7
click at [199, 127] on div at bounding box center [203, 124] width 34 height 34
click at [429, 264] on div at bounding box center [329, 305] width 253 height 362
click at [391, 173] on div at bounding box center [329, 305] width 253 height 362
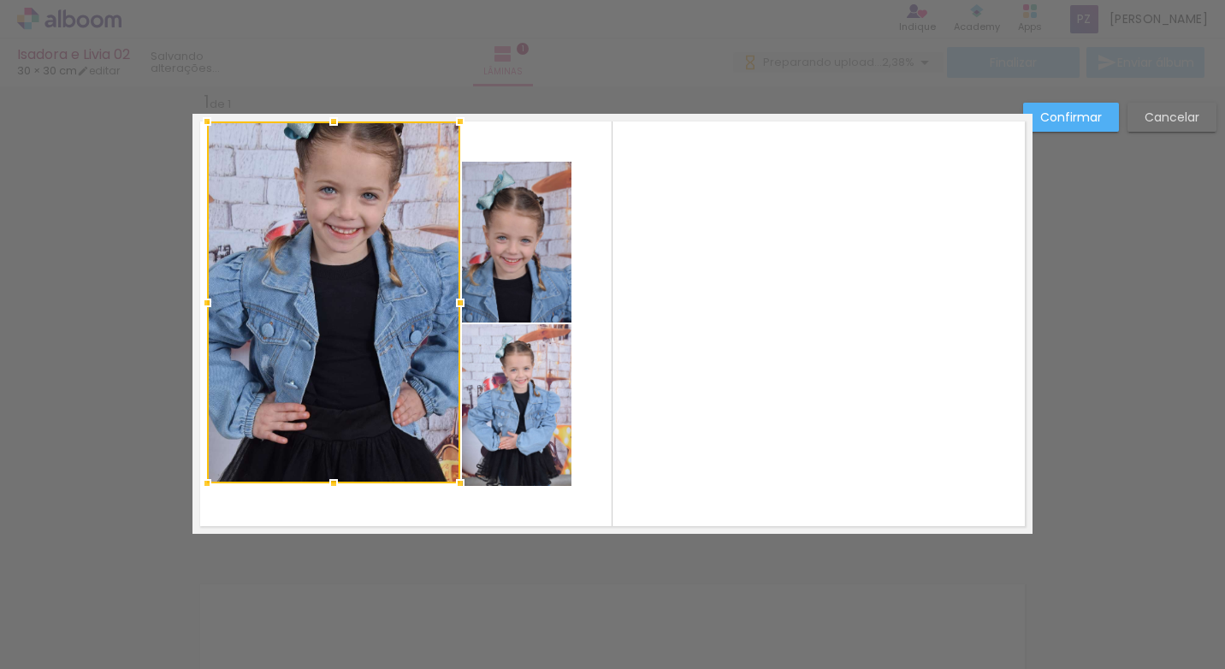
click at [367, 221] on div at bounding box center [333, 302] width 253 height 362
drag, startPoint x: 369, startPoint y: 213, endPoint x: 370, endPoint y: 236, distance: 23.1
click at [371, 239] on div at bounding box center [333, 302] width 253 height 362
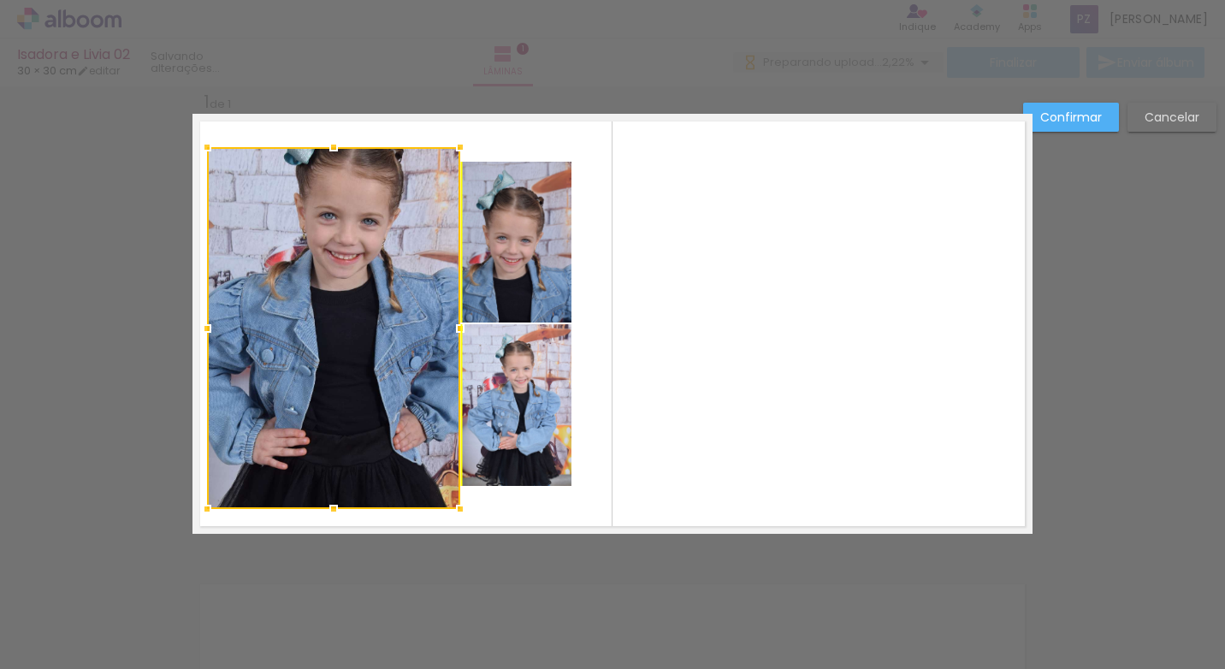
click at [370, 233] on div at bounding box center [333, 328] width 253 height 362
click at [691, 229] on quentale-layouter at bounding box center [612, 324] width 840 height 420
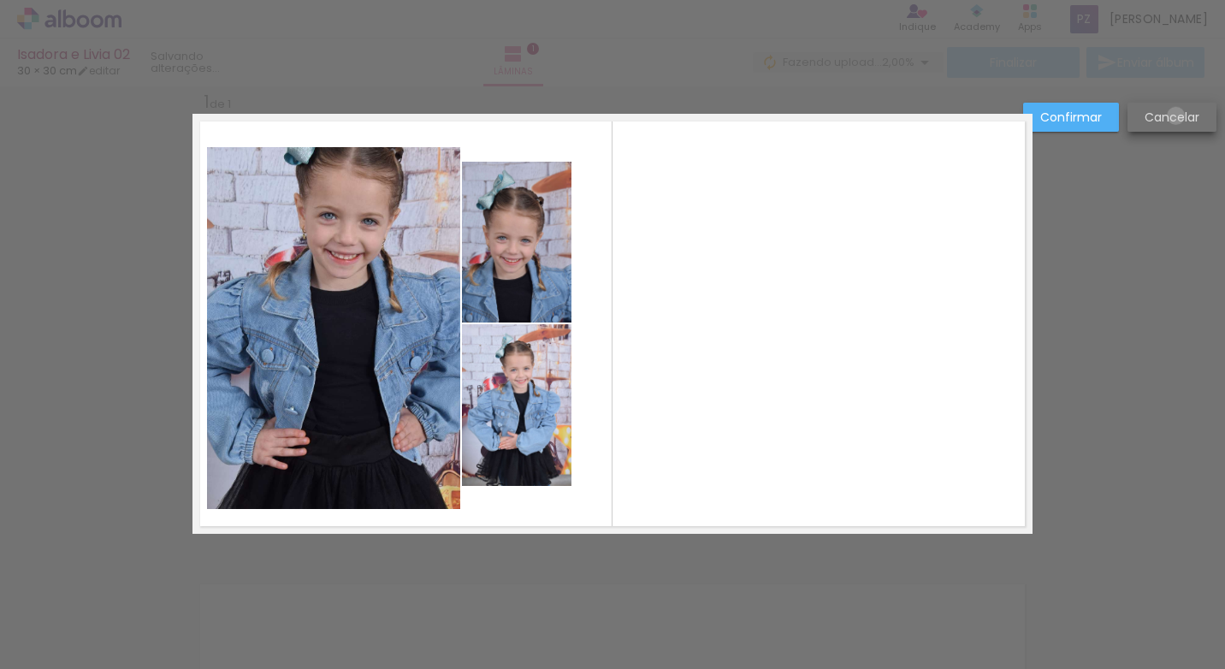
click at [0, 0] on slot "Cancelar" at bounding box center [0, 0] width 0 height 0
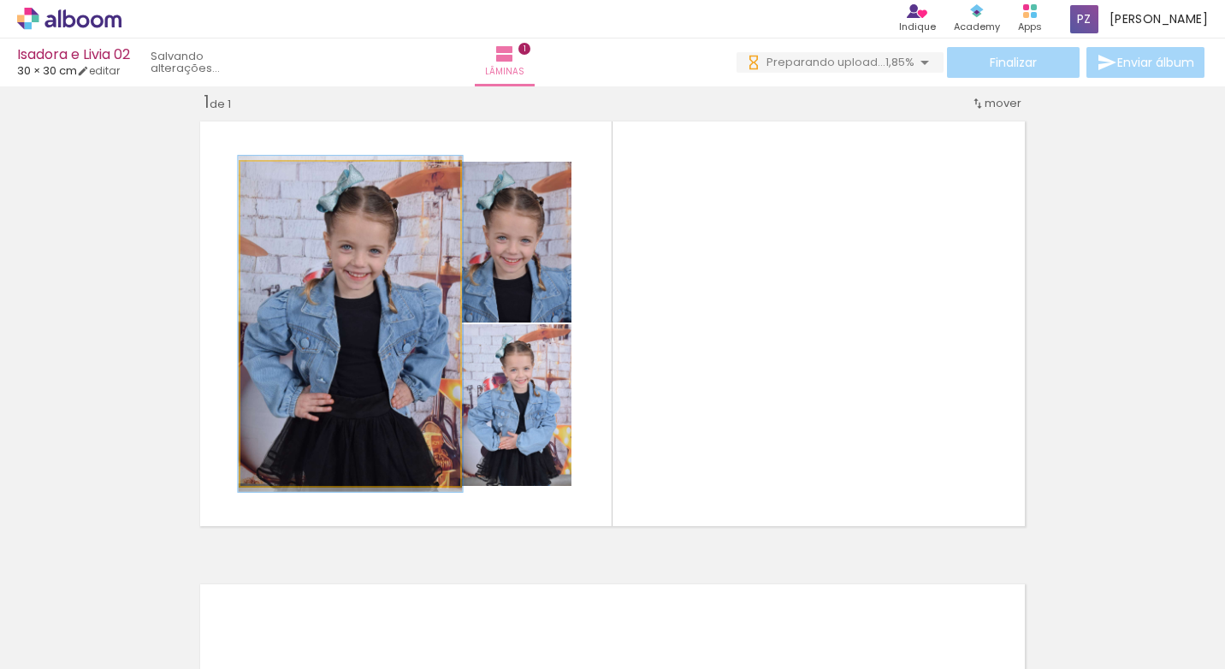
drag, startPoint x: 294, startPoint y: 186, endPoint x: 271, endPoint y: 185, distance: 23.1
type paper-slider "100"
click at [271, 185] on div at bounding box center [282, 179] width 27 height 27
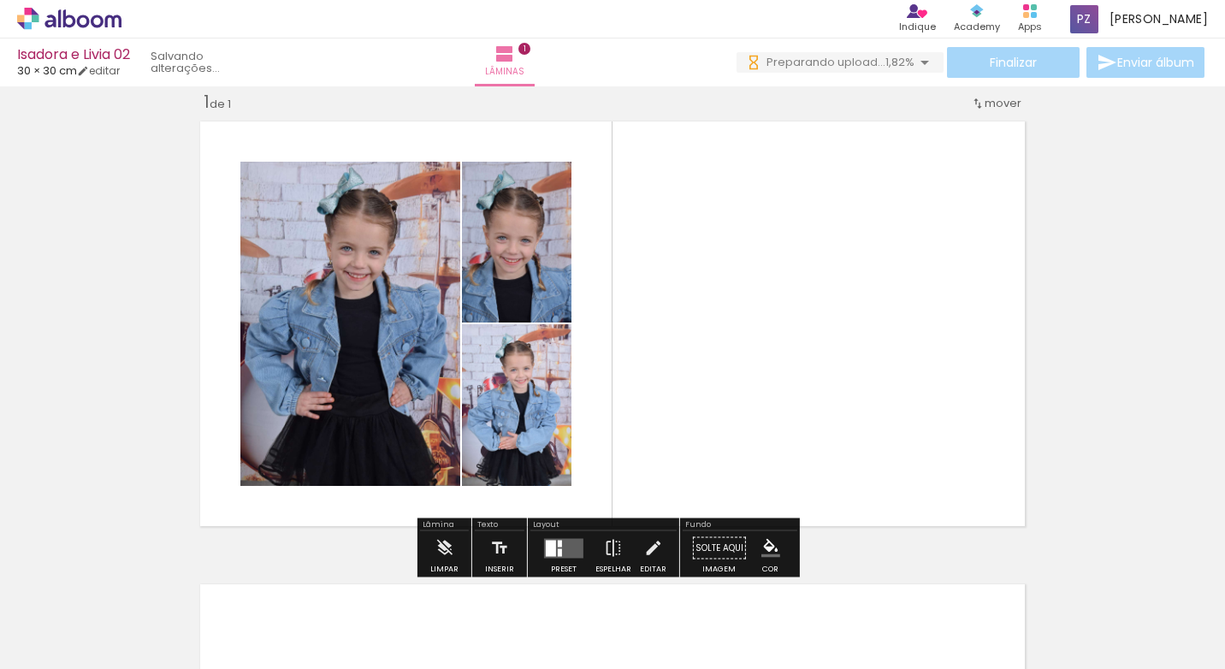
click at [332, 251] on quentale-photo at bounding box center [350, 324] width 220 height 324
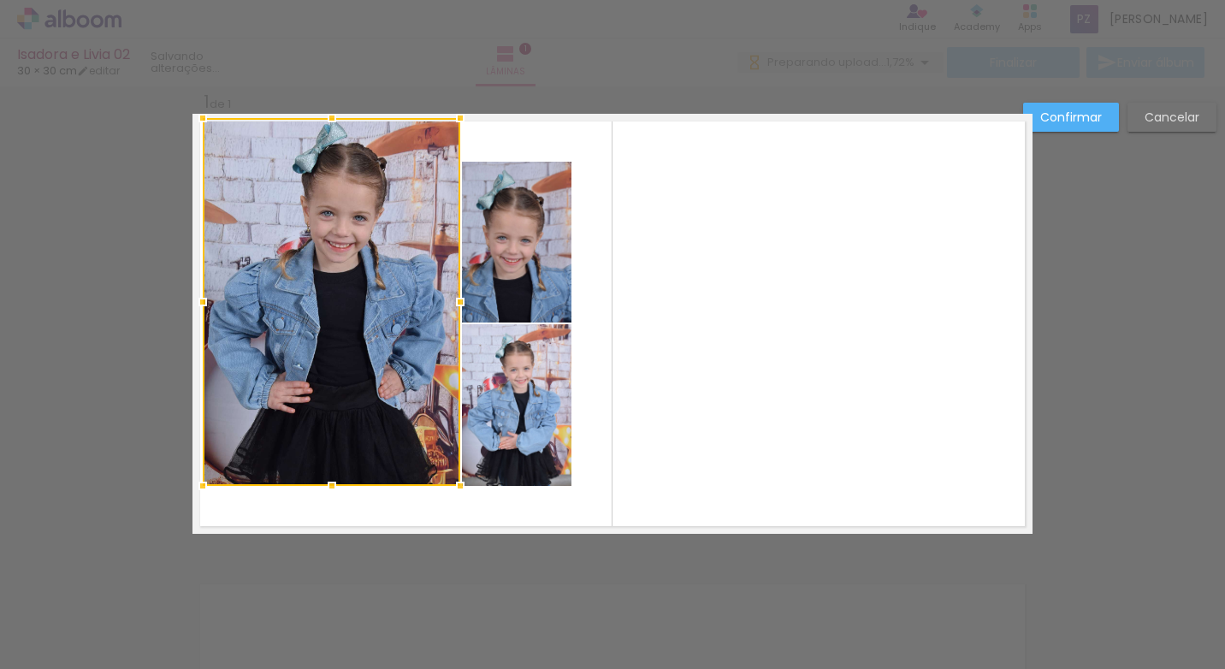
drag, startPoint x: 236, startPoint y: 166, endPoint x: 503, endPoint y: 285, distance: 292.1
click at [197, 122] on div at bounding box center [203, 118] width 34 height 34
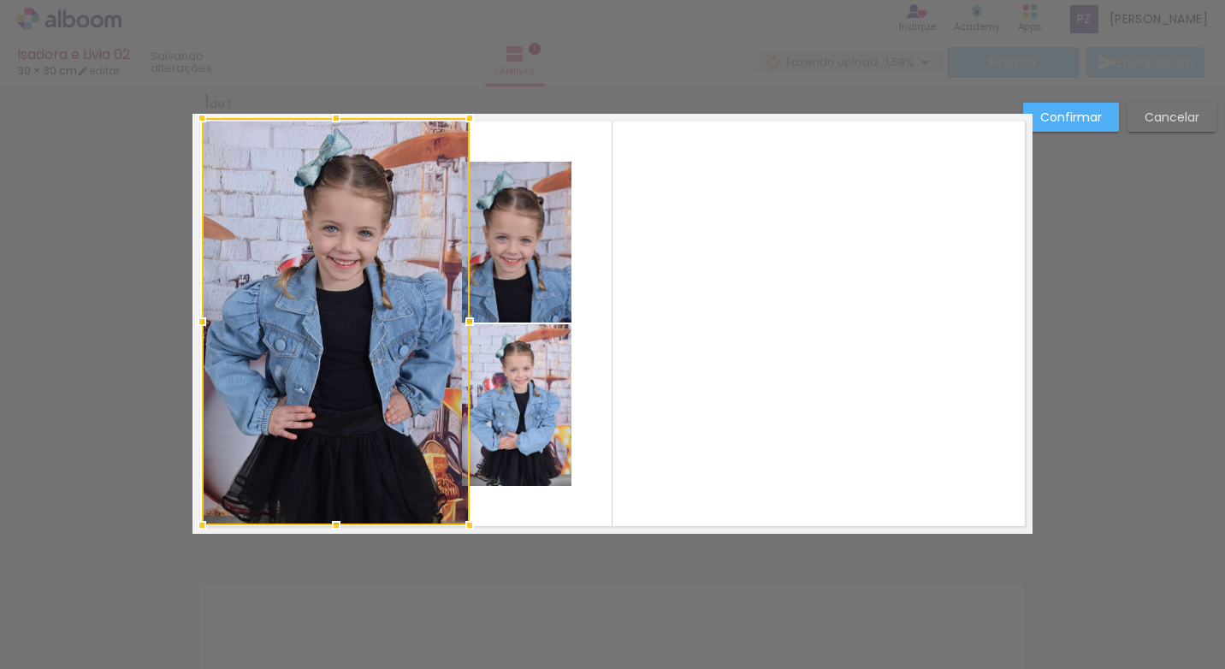
drag, startPoint x: 458, startPoint y: 488, endPoint x: 464, endPoint y: 525, distance: 38.3
click at [464, 525] on div at bounding box center [469, 525] width 34 height 34
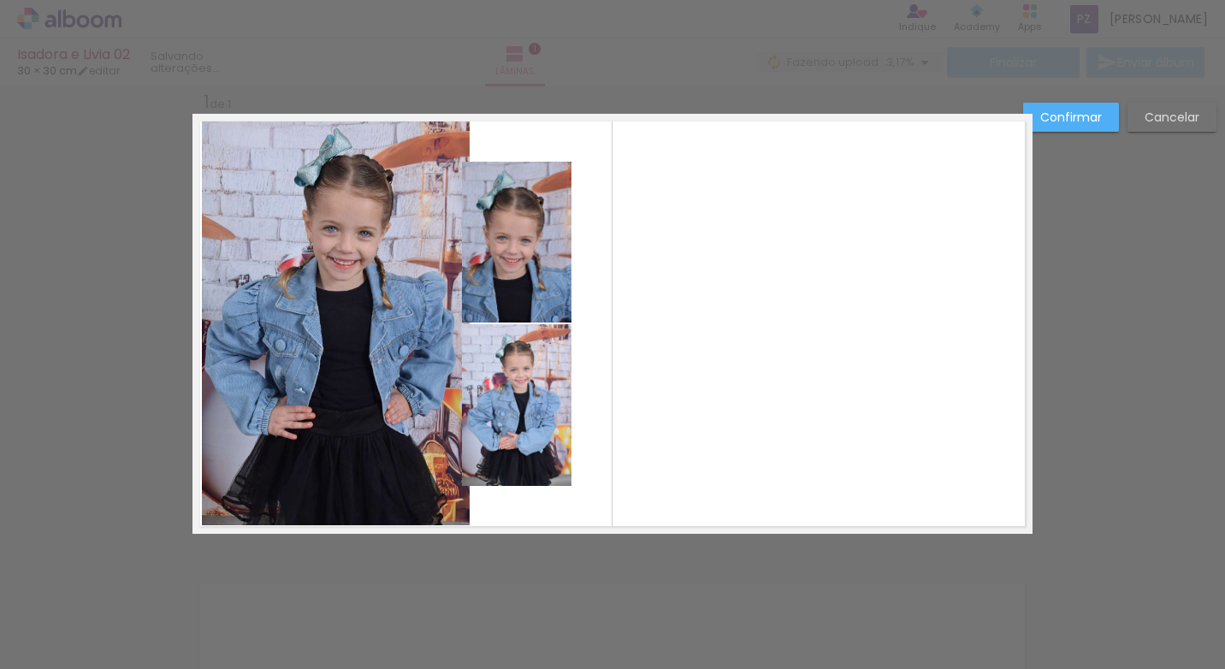
click at [688, 334] on quentale-layouter at bounding box center [612, 324] width 840 height 420
click at [503, 242] on quentale-photo at bounding box center [516, 242] width 109 height 161
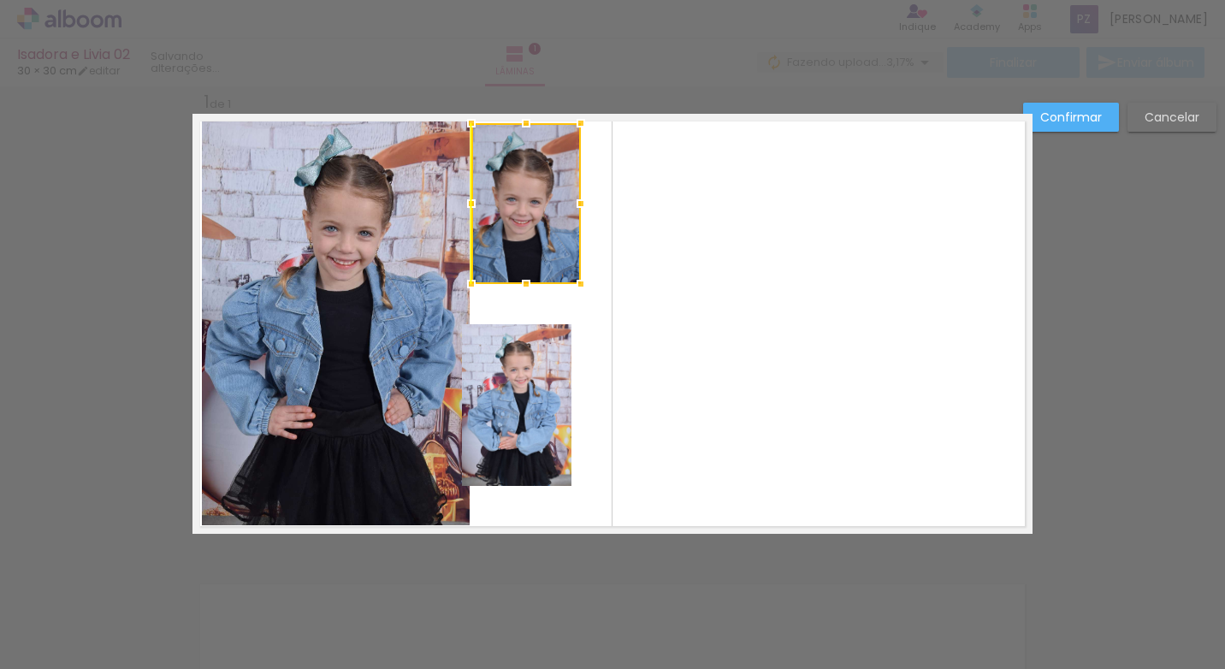
drag, startPoint x: 503, startPoint y: 240, endPoint x: 517, endPoint y: 202, distance: 41.1
click at [517, 202] on div at bounding box center [525, 203] width 109 height 161
drag, startPoint x: 528, startPoint y: 370, endPoint x: 532, endPoint y: 397, distance: 27.7
click at [566, 396] on quentale-layouter at bounding box center [612, 324] width 840 height 420
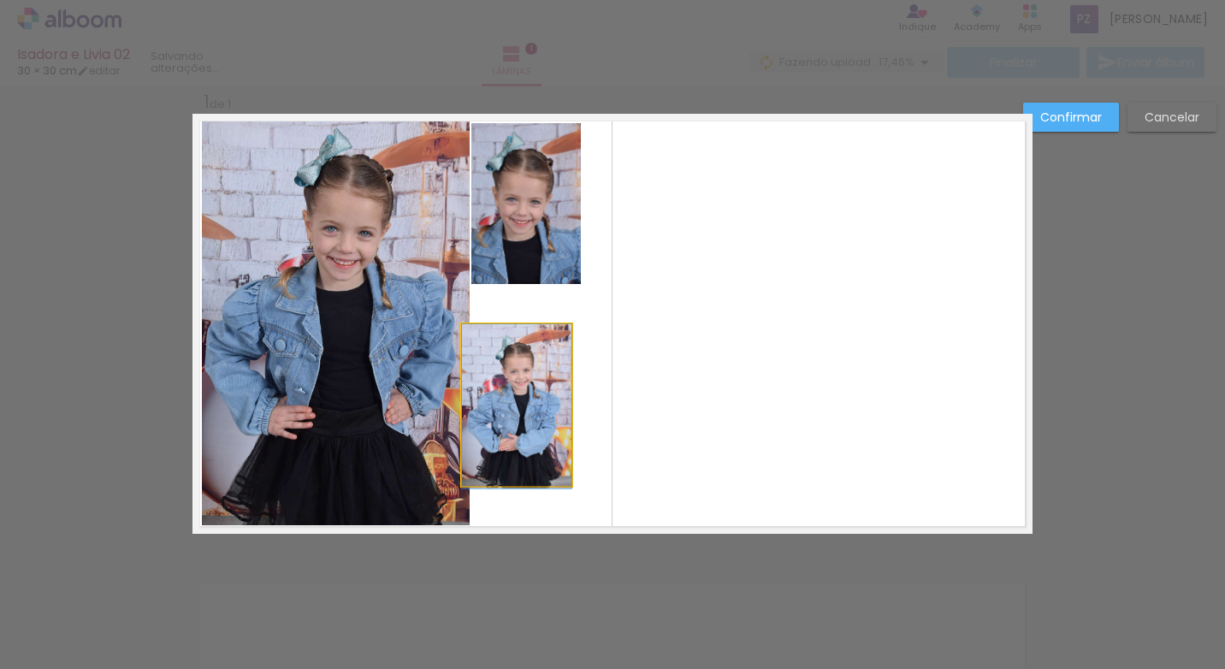
drag, startPoint x: 511, startPoint y: 399, endPoint x: 521, endPoint y: 399, distance: 9.4
click at [701, 380] on quentale-layouter at bounding box center [612, 324] width 840 height 420
click at [499, 395] on quentale-photo at bounding box center [516, 405] width 109 height 162
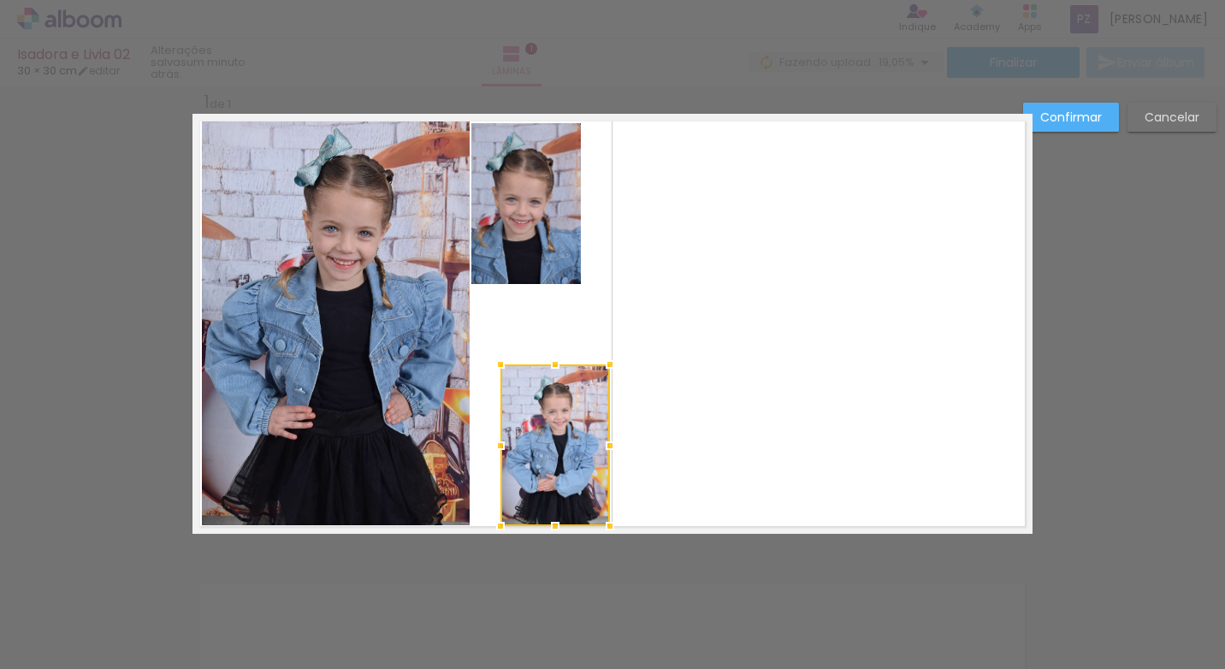
drag, startPoint x: 510, startPoint y: 397, endPoint x: 546, endPoint y: 437, distance: 53.9
click at [546, 437] on div at bounding box center [554, 445] width 109 height 162
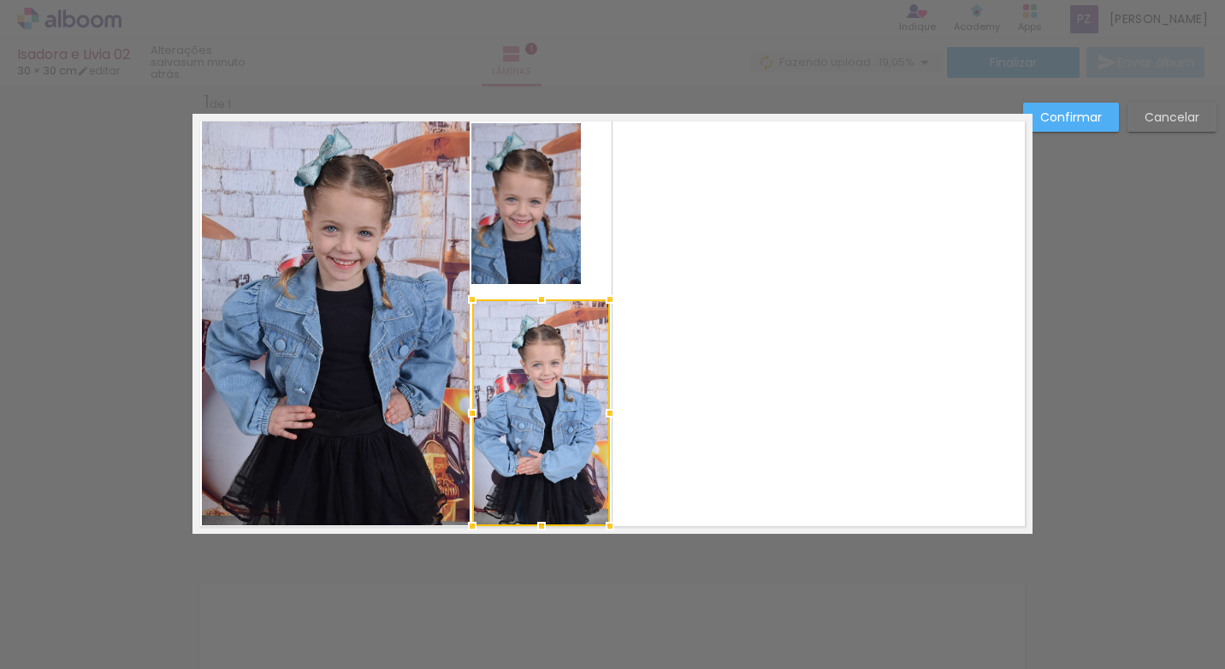
drag, startPoint x: 491, startPoint y: 364, endPoint x: 463, endPoint y: 299, distance: 70.9
click at [463, 299] on div at bounding box center [472, 299] width 34 height 34
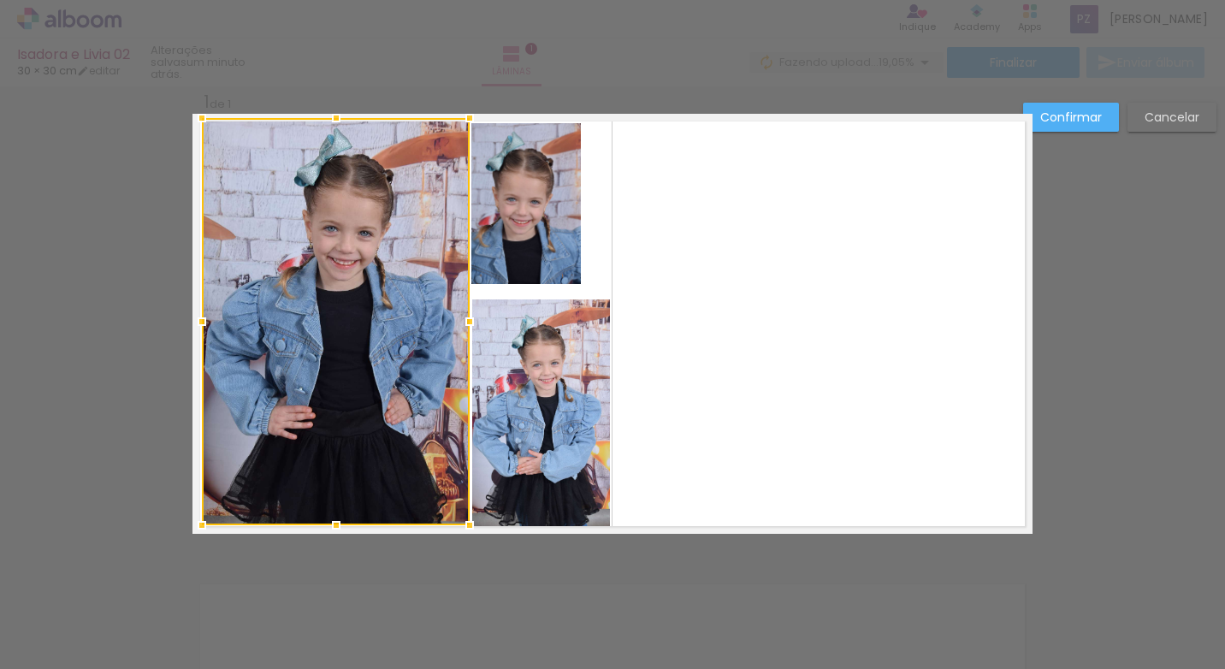
click at [506, 231] on quentale-photo at bounding box center [525, 203] width 109 height 161
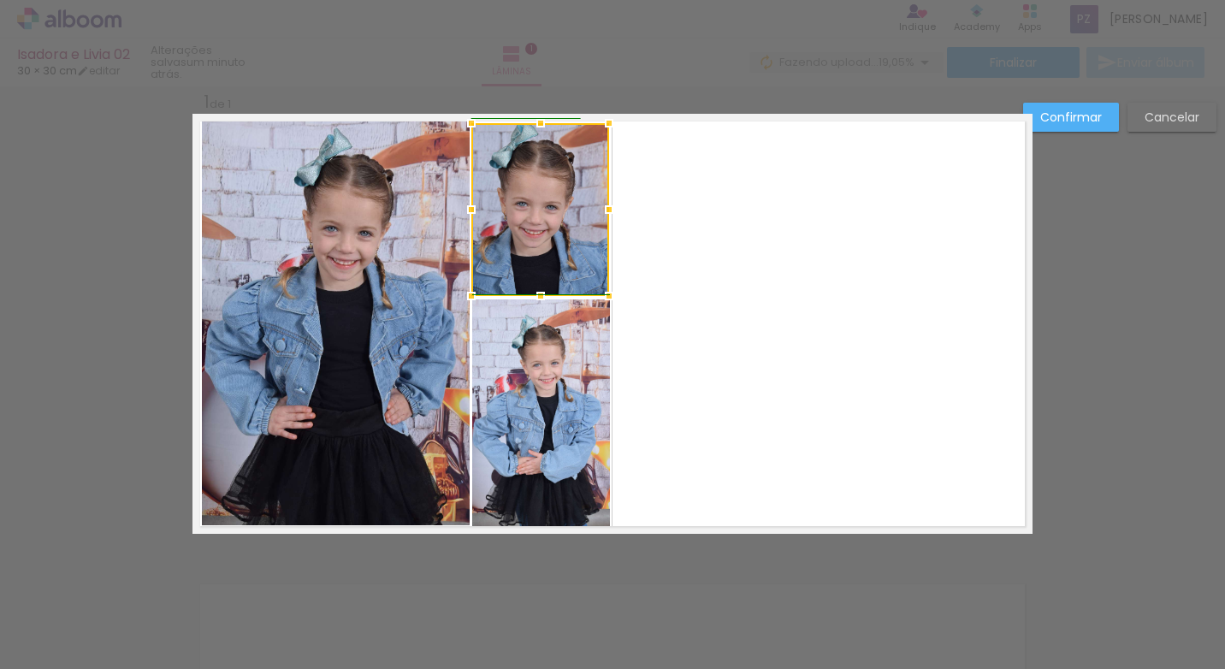
drag, startPoint x: 579, startPoint y: 285, endPoint x: 618, endPoint y: 303, distance: 43.3
click at [610, 298] on div at bounding box center [609, 296] width 34 height 34
click at [662, 316] on quentale-layouter at bounding box center [612, 324] width 840 height 420
click at [1098, 107] on paper-button "Confirmar" at bounding box center [1071, 117] width 96 height 29
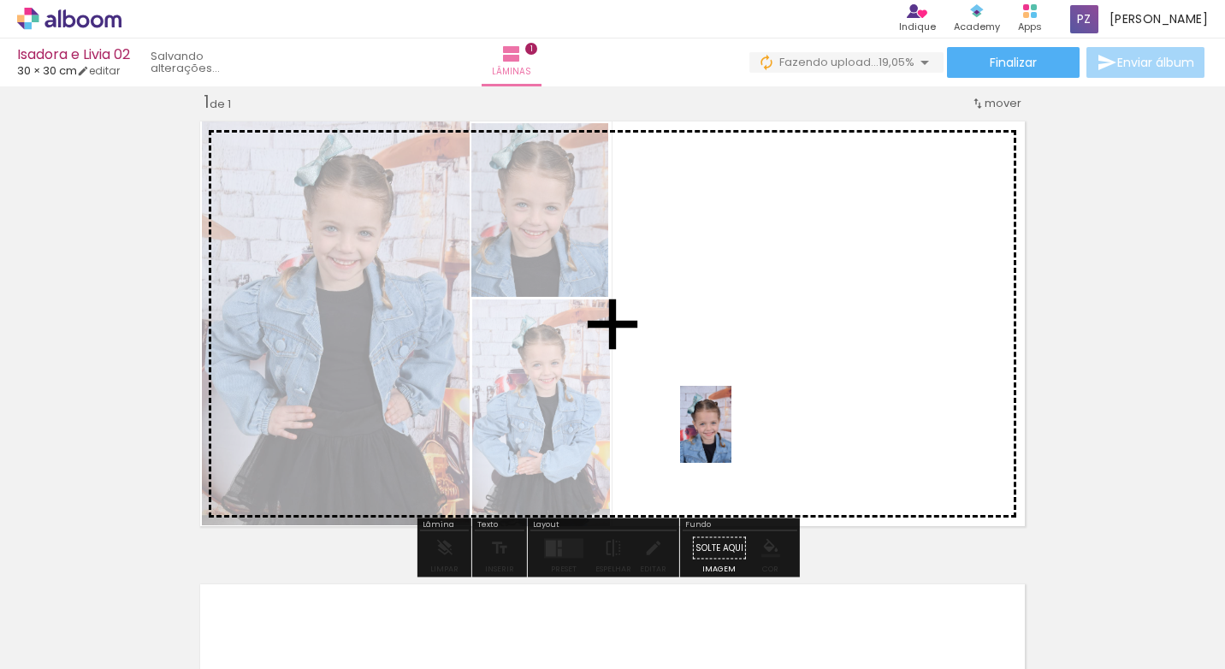
drag, startPoint x: 464, startPoint y: 624, endPoint x: 731, endPoint y: 437, distance: 325.6
click at [731, 437] on quentale-workspace at bounding box center [612, 334] width 1225 height 669
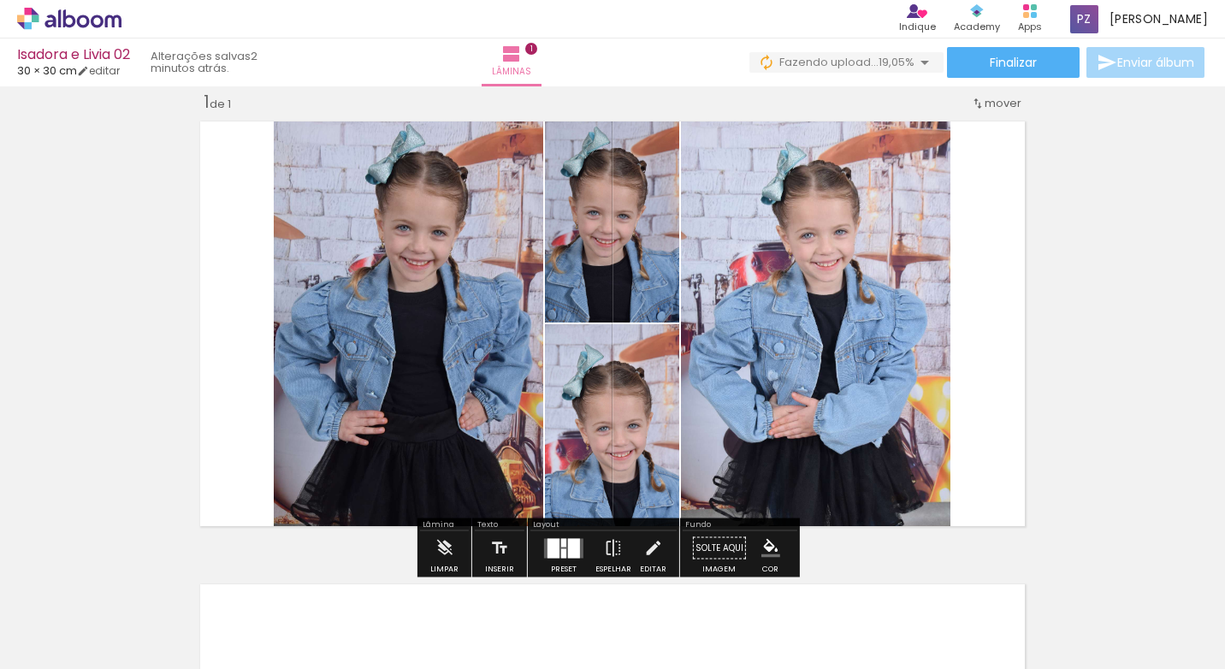
click at [425, 292] on quentale-photo at bounding box center [408, 324] width 269 height 420
click at [401, 287] on quentale-photo at bounding box center [408, 324] width 269 height 420
click at [399, 285] on quentale-photo at bounding box center [408, 324] width 269 height 420
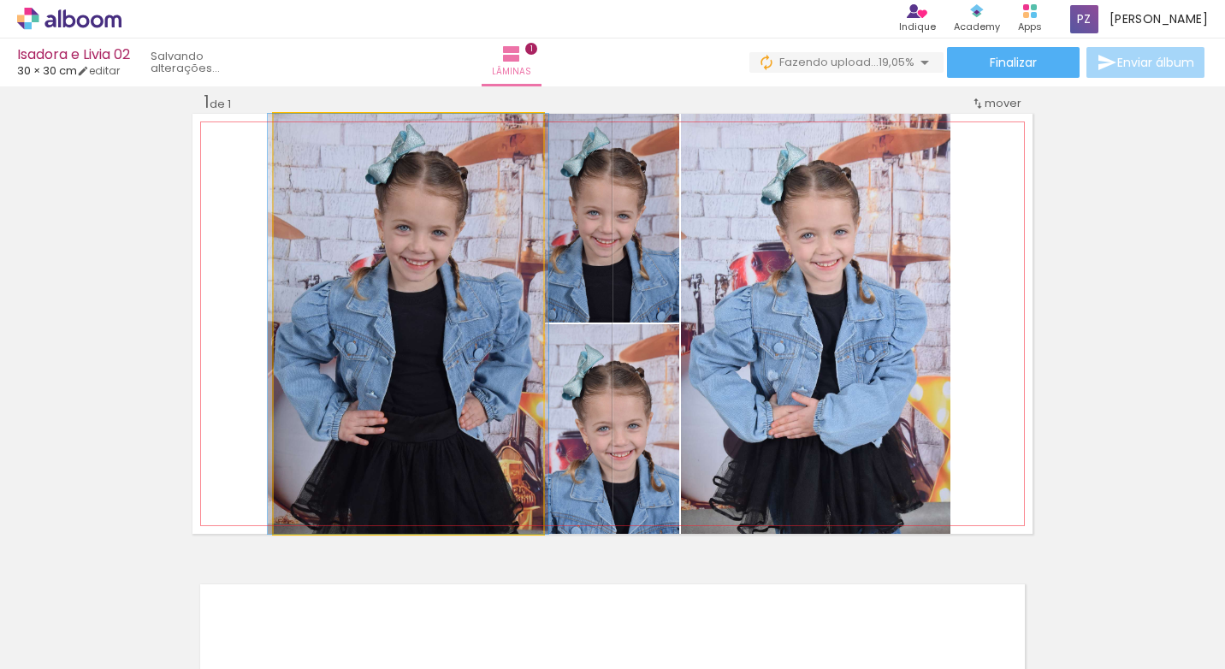
click at [399, 285] on quentale-photo at bounding box center [408, 324] width 269 height 420
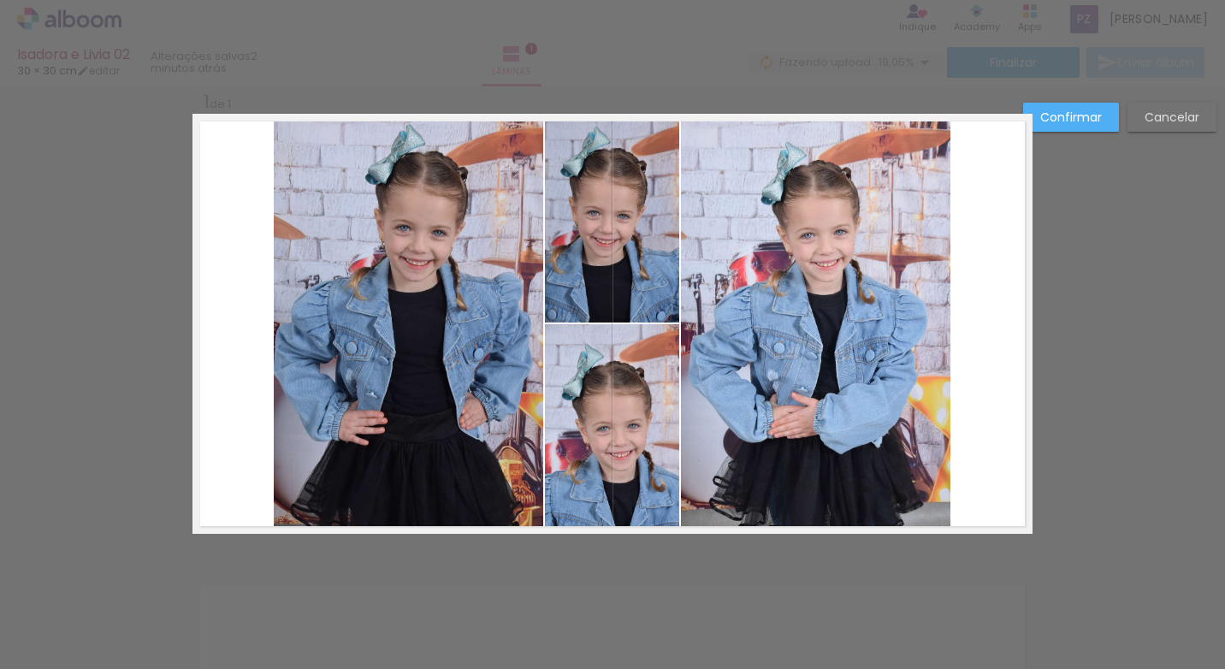
click at [399, 284] on quentale-photo at bounding box center [408, 324] width 269 height 420
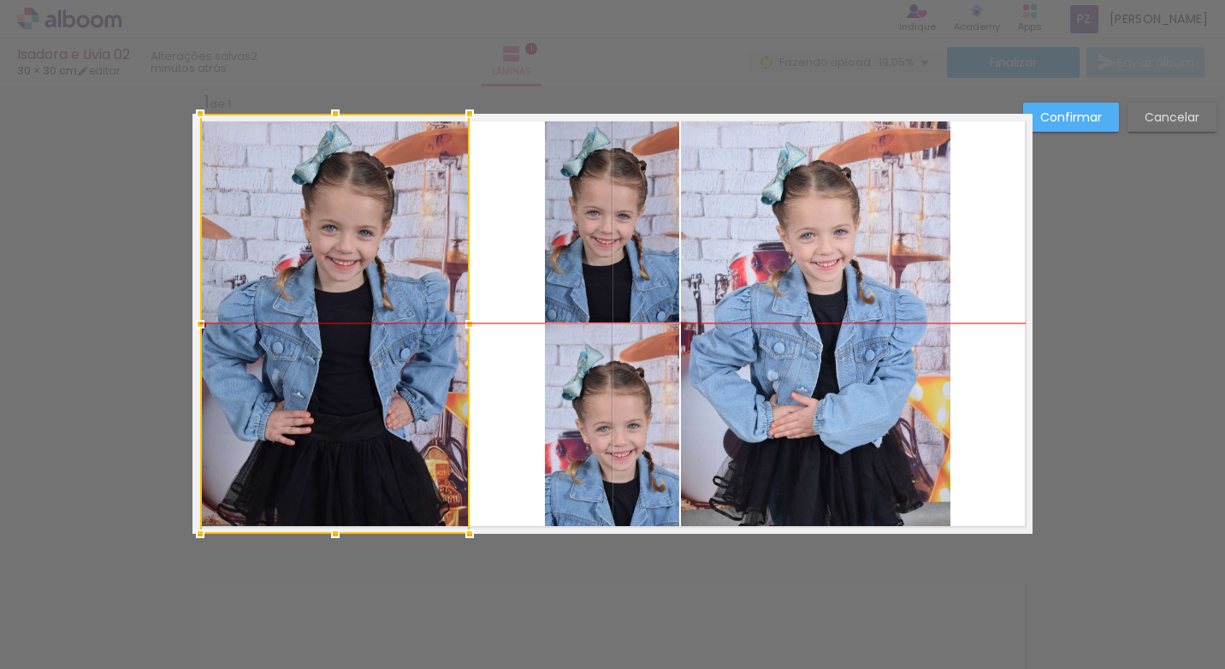
drag, startPoint x: 399, startPoint y: 282, endPoint x: 326, endPoint y: 288, distance: 73.8
click at [326, 288] on div at bounding box center [334, 324] width 269 height 420
click at [558, 238] on quentale-photo at bounding box center [612, 218] width 134 height 209
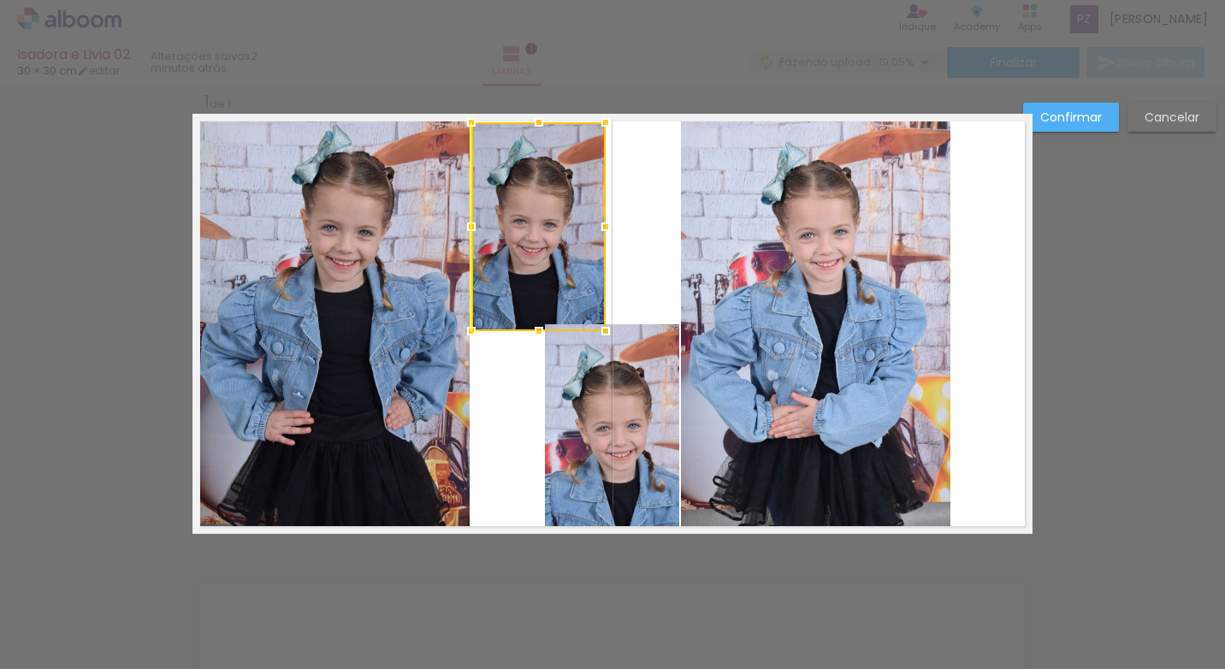
drag, startPoint x: 575, startPoint y: 239, endPoint x: 505, endPoint y: 248, distance: 70.7
click at [505, 248] on div at bounding box center [538, 226] width 134 height 209
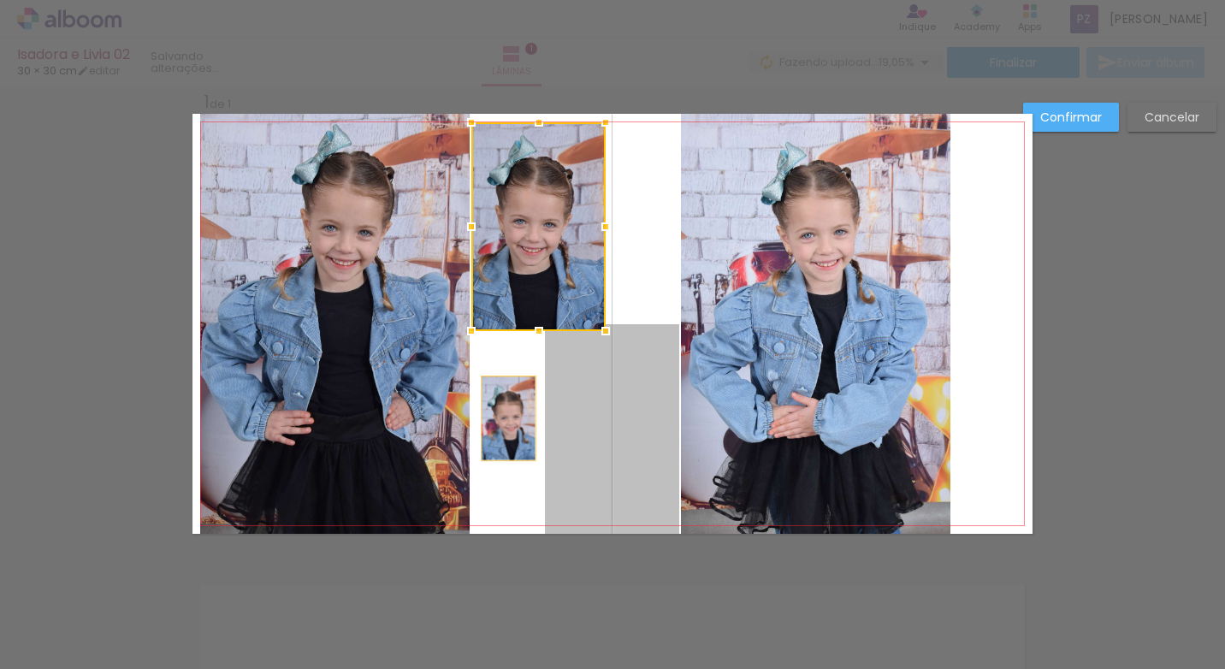
drag, startPoint x: 569, startPoint y: 404, endPoint x: 502, endPoint y: 418, distance: 68.3
click at [502, 418] on quentale-layouter at bounding box center [612, 324] width 840 height 420
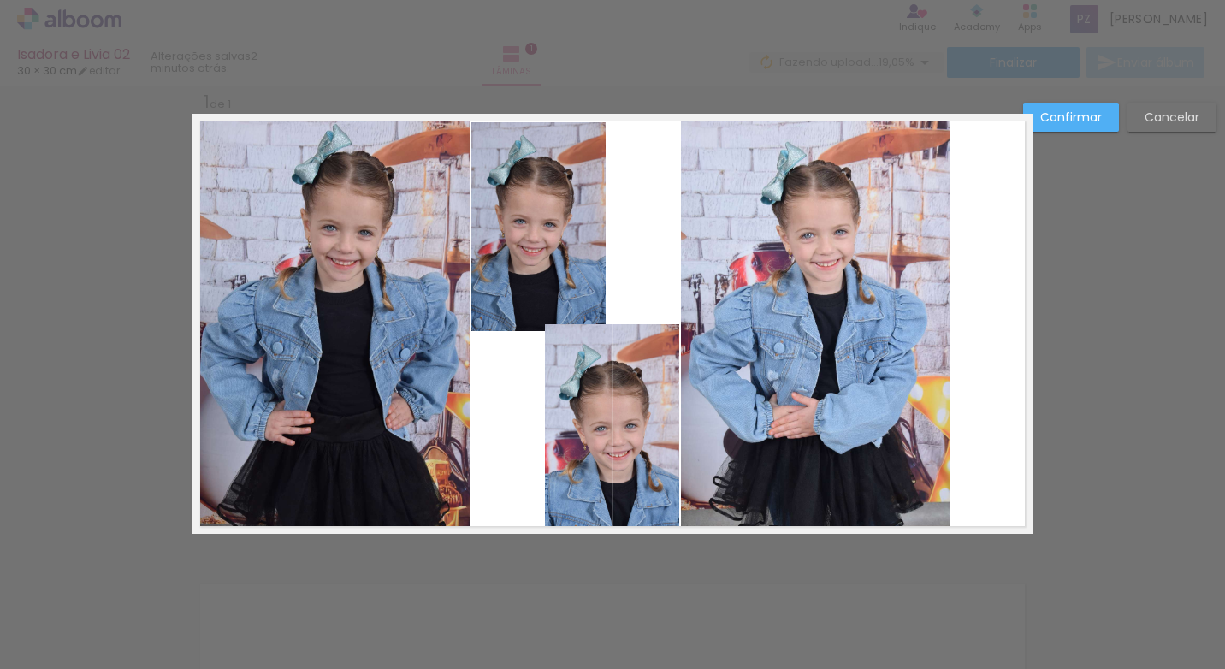
click at [571, 419] on quentale-photo at bounding box center [612, 429] width 134 height 210
drag, startPoint x: 571, startPoint y: 419, endPoint x: 578, endPoint y: 429, distance: 12.2
click at [545, 429] on div at bounding box center [612, 429] width 134 height 210
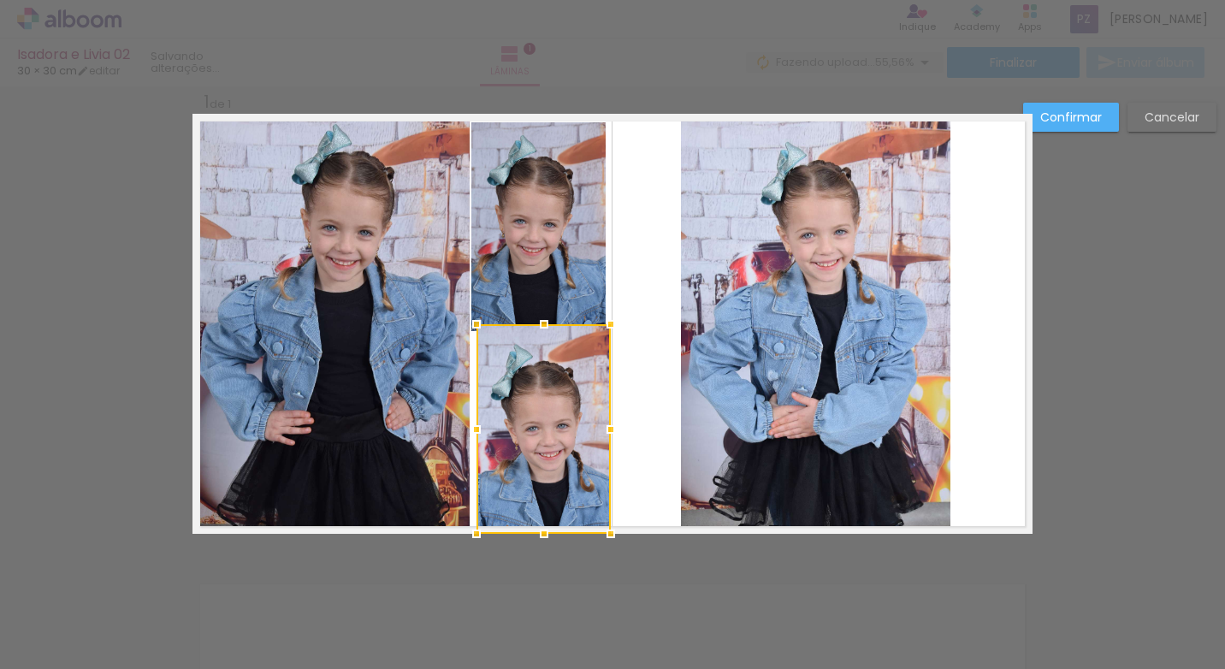
click at [584, 429] on div at bounding box center [543, 429] width 134 height 210
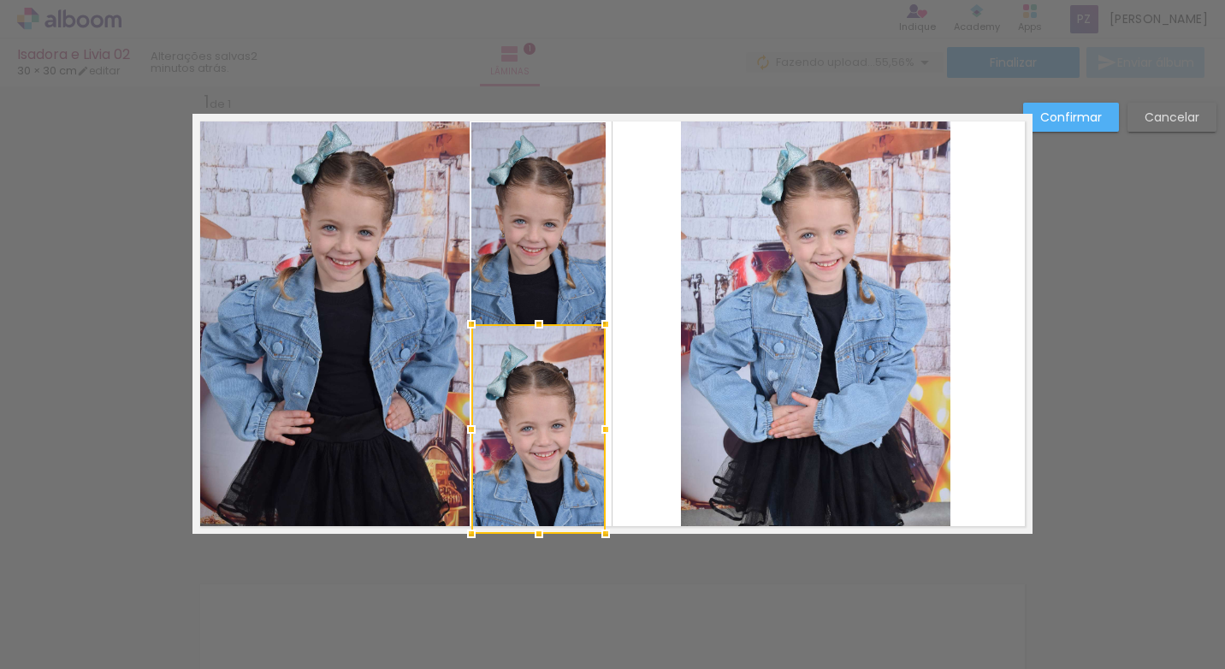
drag, startPoint x: 569, startPoint y: 429, endPoint x: 556, endPoint y: 430, distance: 12.9
click at [556, 430] on div at bounding box center [538, 429] width 134 height 210
click at [633, 362] on quentale-layouter at bounding box center [612, 324] width 840 height 420
click at [505, 336] on quentale-photo at bounding box center [538, 429] width 134 height 210
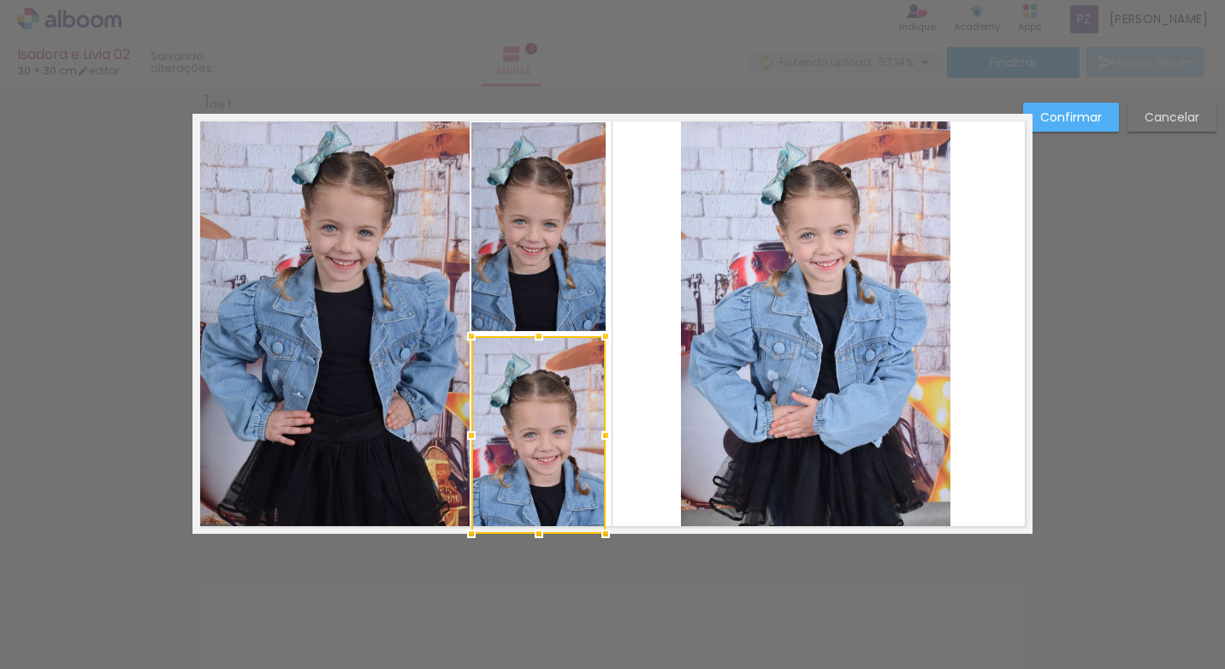
drag, startPoint x: 528, startPoint y: 328, endPoint x: 529, endPoint y: 339, distance: 10.3
click at [529, 339] on div at bounding box center [539, 336] width 34 height 34
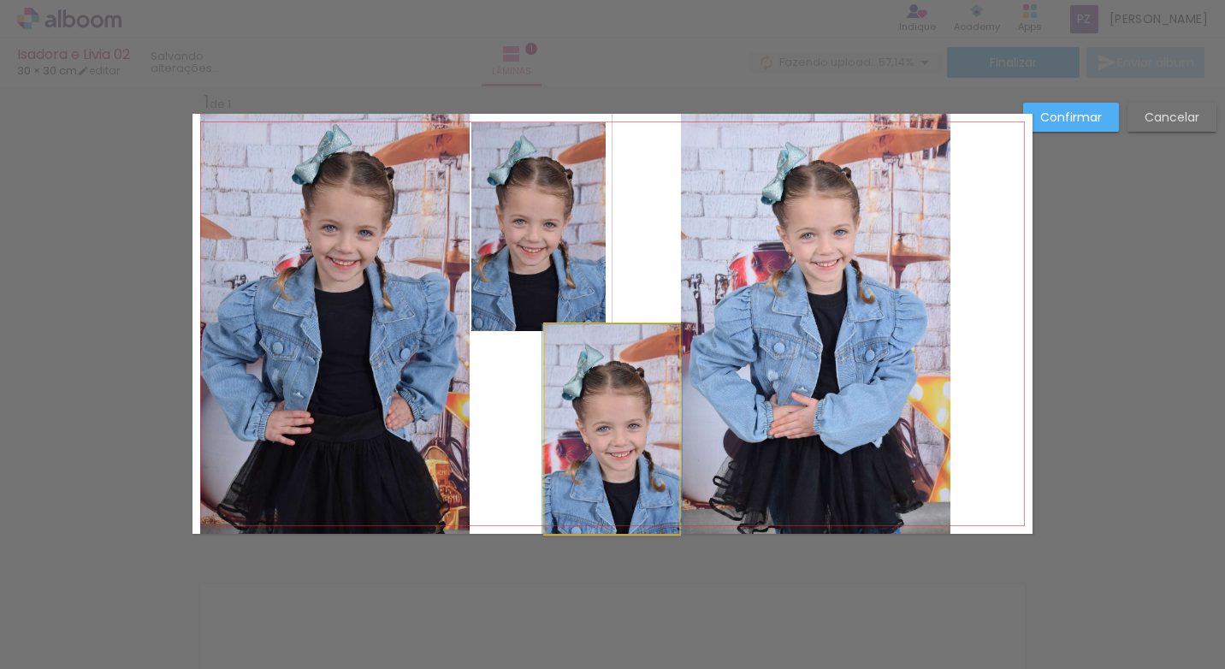
click at [581, 349] on quentale-photo at bounding box center [612, 429] width 134 height 210
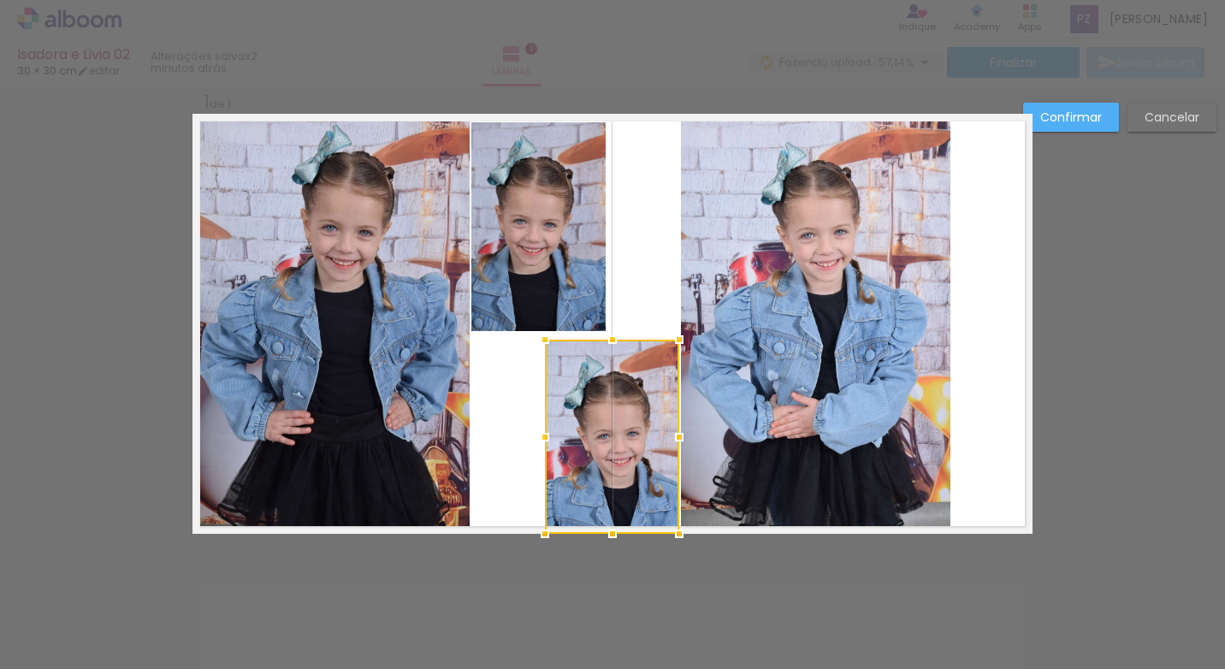
drag, startPoint x: 605, startPoint y: 330, endPoint x: 600, endPoint y: 346, distance: 16.0
click at [600, 346] on div at bounding box center [612, 339] width 34 height 34
click at [618, 417] on div at bounding box center [612, 437] width 134 height 194
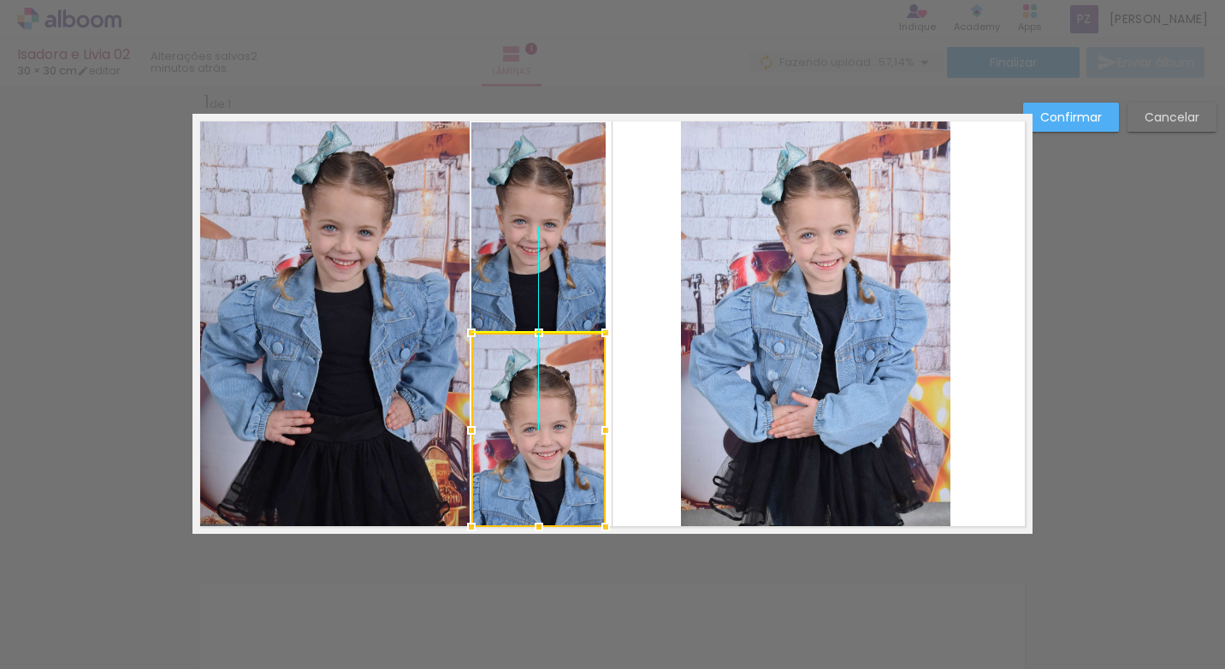
drag, startPoint x: 623, startPoint y: 418, endPoint x: 554, endPoint y: 419, distance: 68.4
click at [554, 419] on div at bounding box center [538, 430] width 134 height 194
click at [641, 407] on quentale-layouter at bounding box center [612, 324] width 840 height 420
click at [742, 326] on quentale-photo at bounding box center [815, 324] width 269 height 420
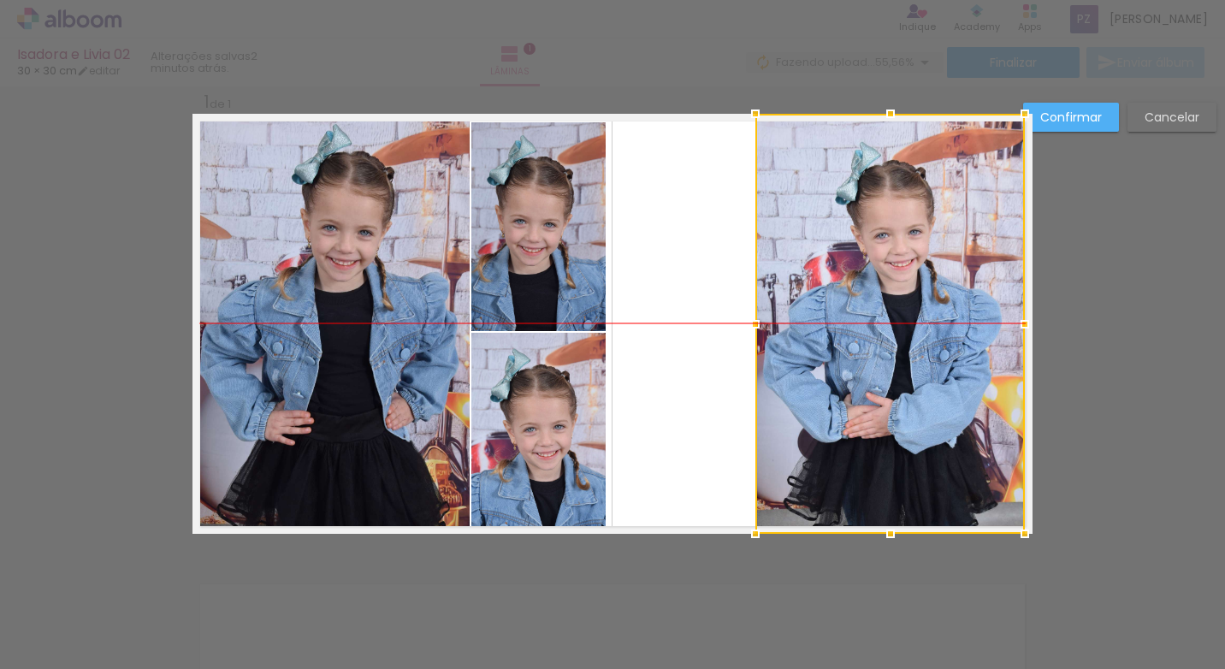
drag, startPoint x: 772, startPoint y: 328, endPoint x: 827, endPoint y: 334, distance: 56.0
click at [827, 334] on div at bounding box center [889, 324] width 269 height 420
click at [684, 396] on quentale-layouter at bounding box center [612, 324] width 840 height 420
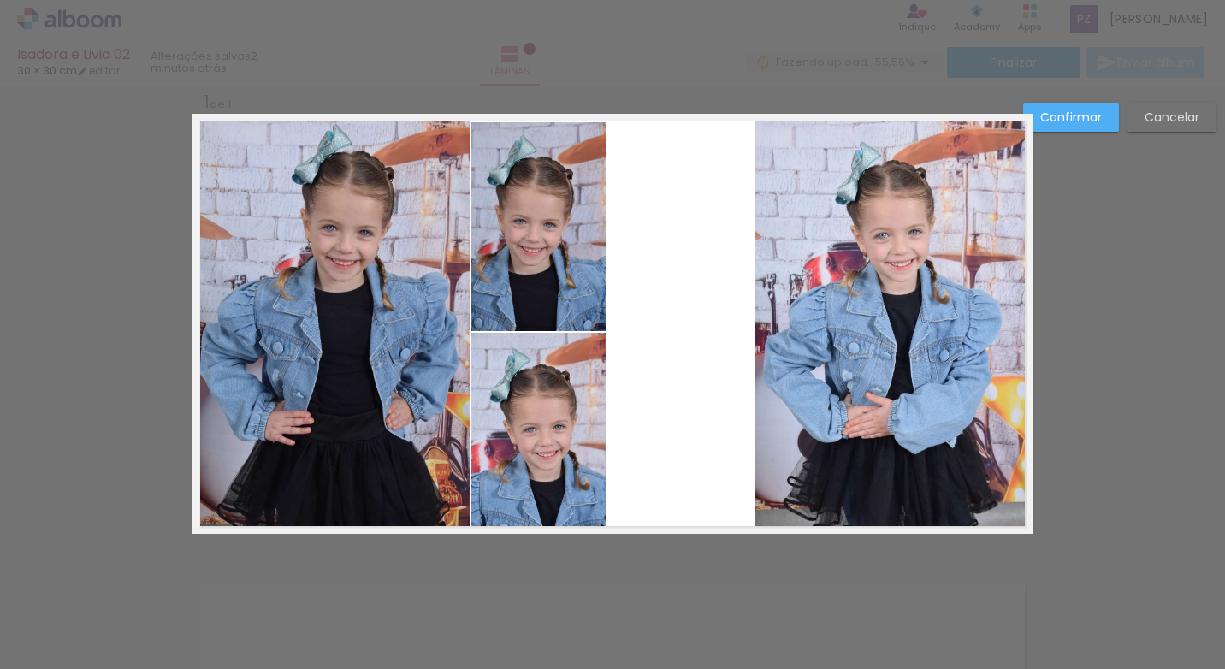
click at [0, 0] on slot "Confirmar" at bounding box center [0, 0] width 0 height 0
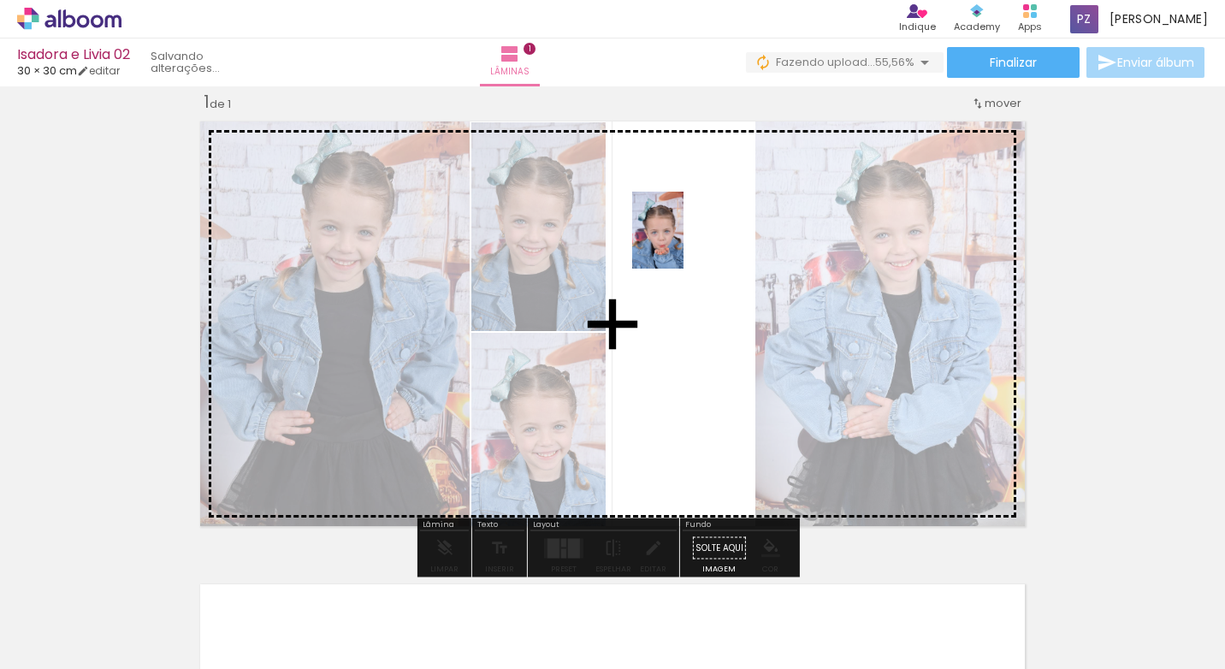
drag, startPoint x: 568, startPoint y: 604, endPoint x: 683, endPoint y: 243, distance: 378.7
click at [683, 243] on quentale-workspace at bounding box center [612, 334] width 1225 height 669
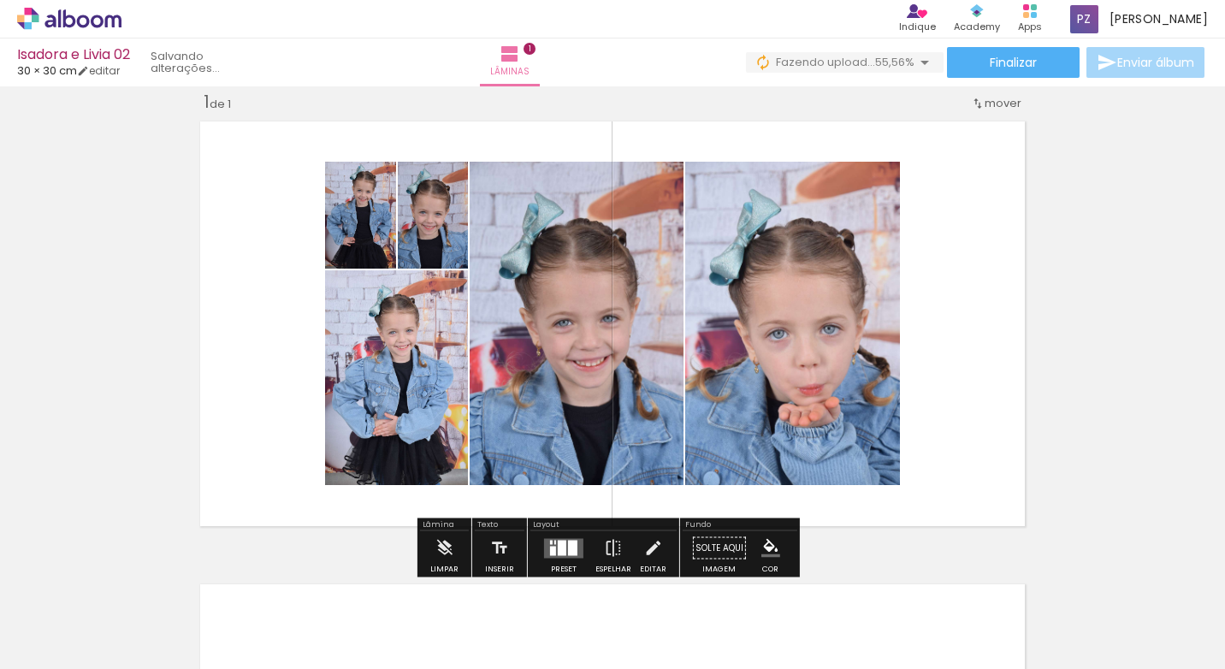
click at [746, 428] on quentale-photo at bounding box center [792, 323] width 215 height 323
drag, startPoint x: 746, startPoint y: 428, endPoint x: 444, endPoint y: 550, distance: 325.8
click at [444, 550] on iron-icon at bounding box center [444, 548] width 19 height 34
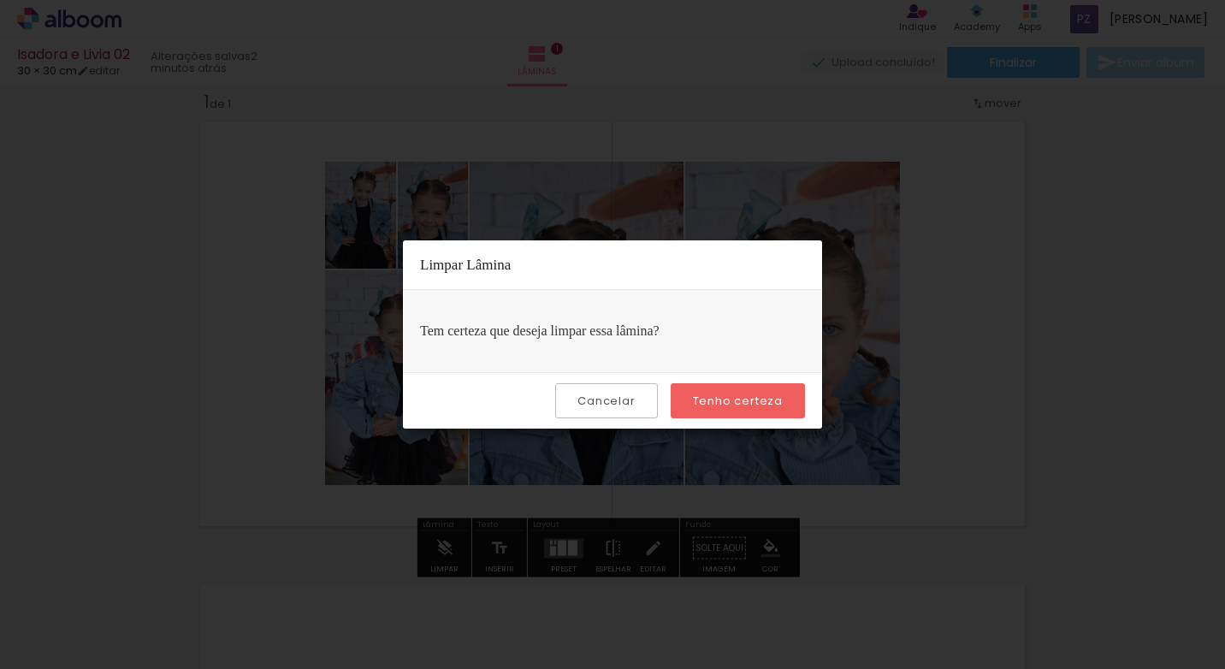
click at [730, 411] on paper-button "Tenho certeza" at bounding box center [738, 400] width 134 height 35
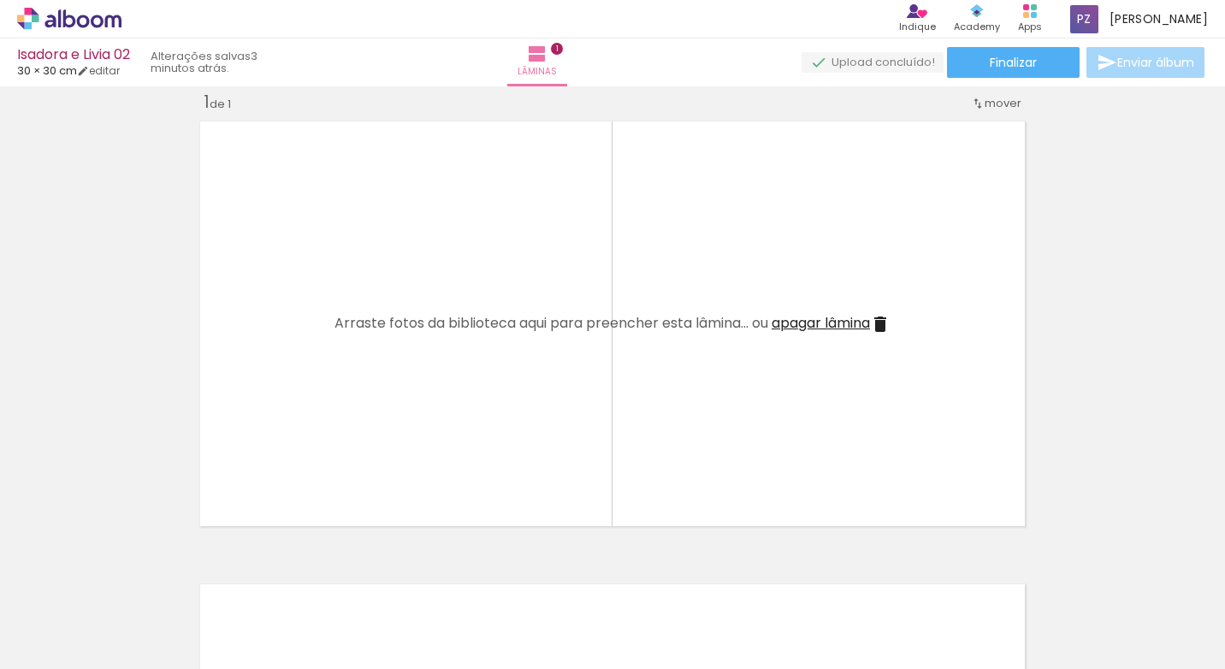
drag, startPoint x: 187, startPoint y: 587, endPoint x: 234, endPoint y: 520, distance: 81.1
click at [213, 547] on quentale-workspace at bounding box center [612, 334] width 1225 height 669
drag, startPoint x: 234, startPoint y: 520, endPoint x: 257, endPoint y: 486, distance: 41.8
click at [251, 494] on quentale-layouter at bounding box center [612, 324] width 840 height 420
click at [285, 448] on quentale-layouter at bounding box center [612, 324] width 840 height 420
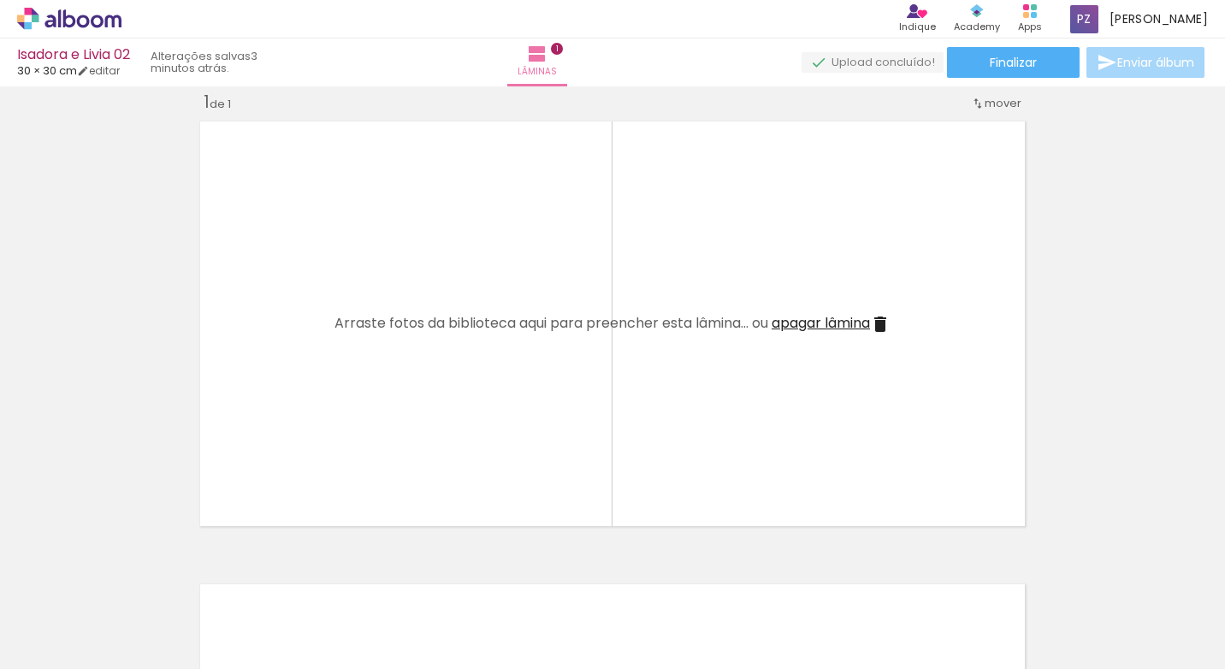
click at [190, 593] on div at bounding box center [171, 611] width 56 height 85
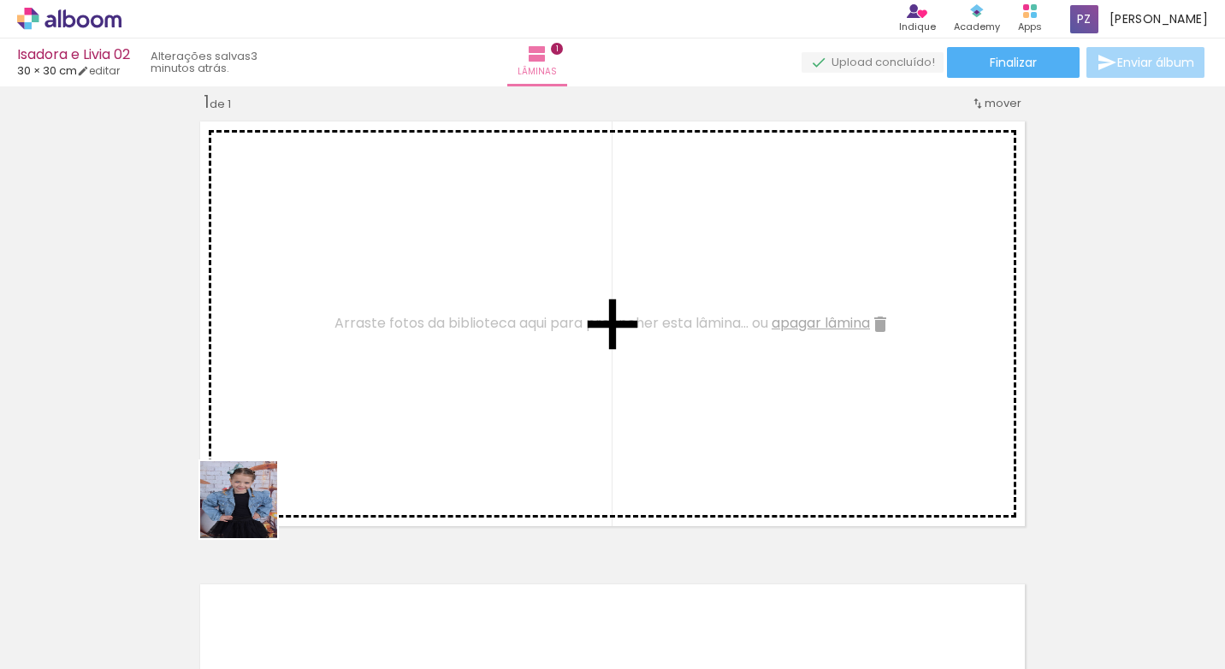
drag, startPoint x: 189, startPoint y: 588, endPoint x: 302, endPoint y: 610, distance: 114.9
click at [283, 474] on quentale-workspace at bounding box center [612, 334] width 1225 height 669
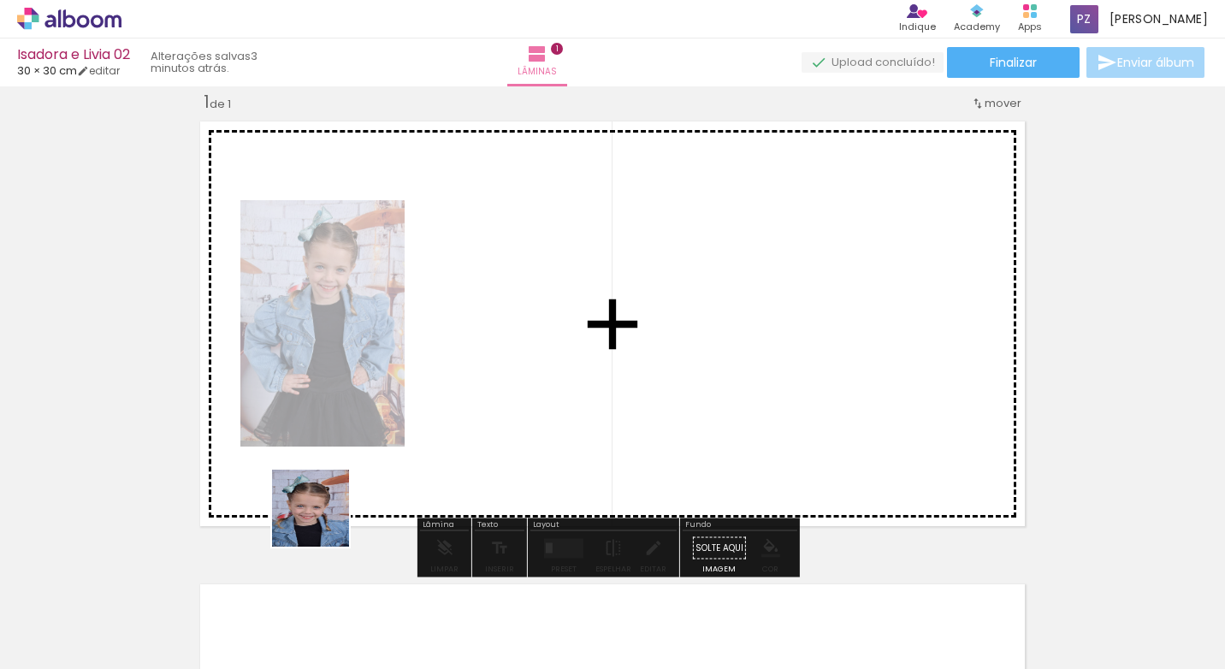
drag, startPoint x: 280, startPoint y: 608, endPoint x: 334, endPoint y: 504, distance: 117.4
click at [334, 504] on quentale-workspace at bounding box center [612, 334] width 1225 height 669
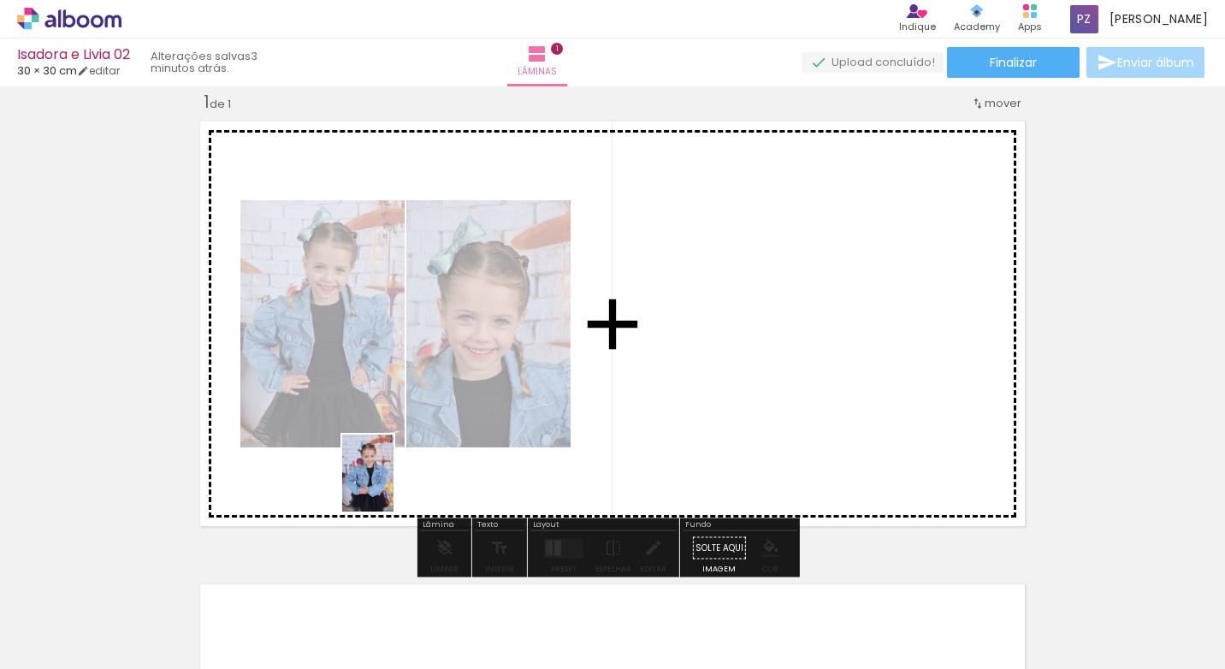
drag, startPoint x: 375, startPoint y: 620, endPoint x: 393, endPoint y: 486, distance: 135.5
click at [393, 486] on quentale-workspace at bounding box center [612, 334] width 1225 height 669
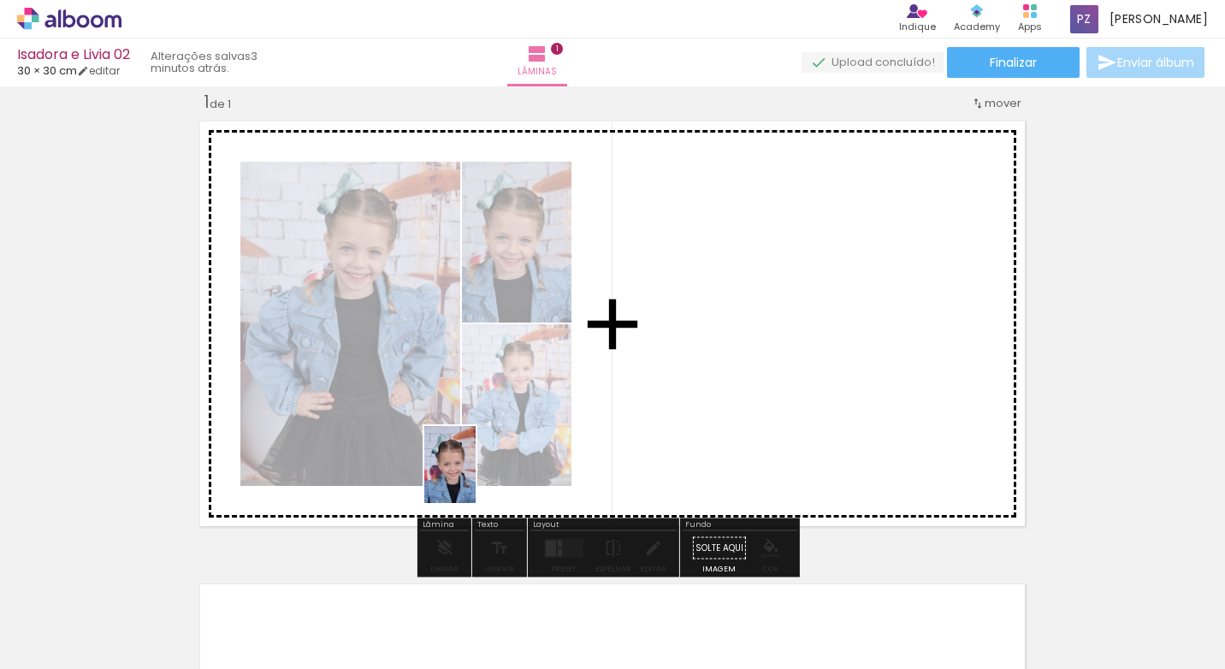
drag, startPoint x: 488, startPoint y: 570, endPoint x: 512, endPoint y: 615, distance: 51.3
click at [475, 477] on quentale-workspace at bounding box center [612, 334] width 1225 height 669
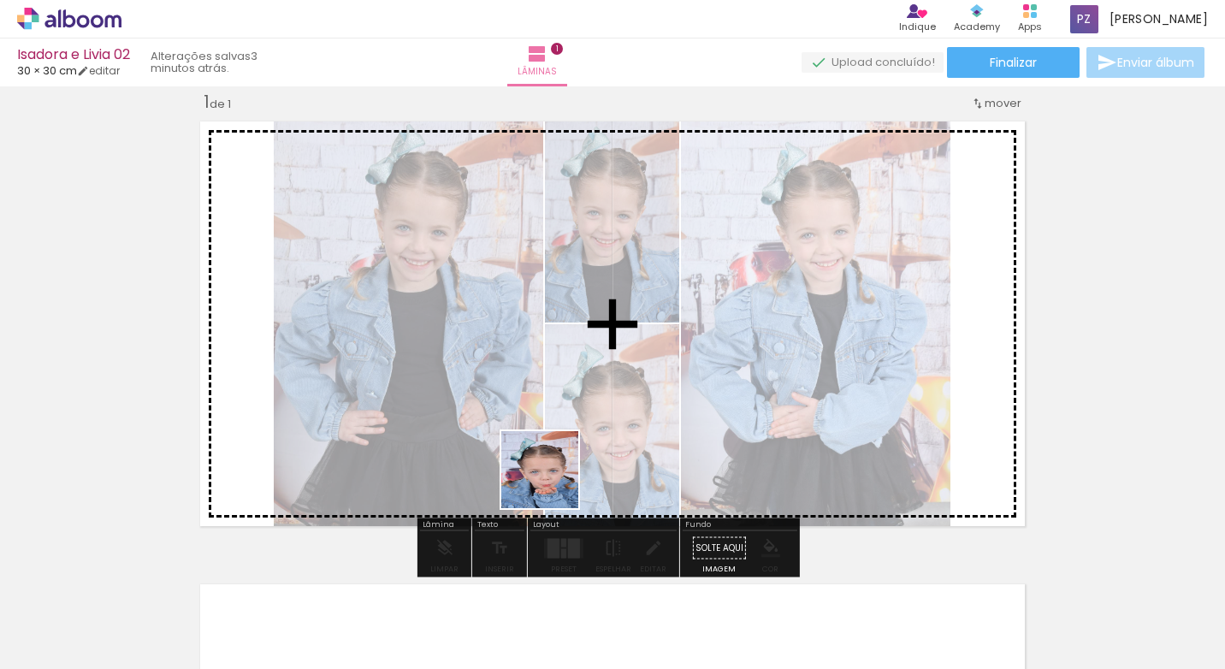
drag, startPoint x: 566, startPoint y: 630, endPoint x: 541, endPoint y: 488, distance: 144.1
click at [551, 476] on quentale-workspace at bounding box center [612, 334] width 1225 height 669
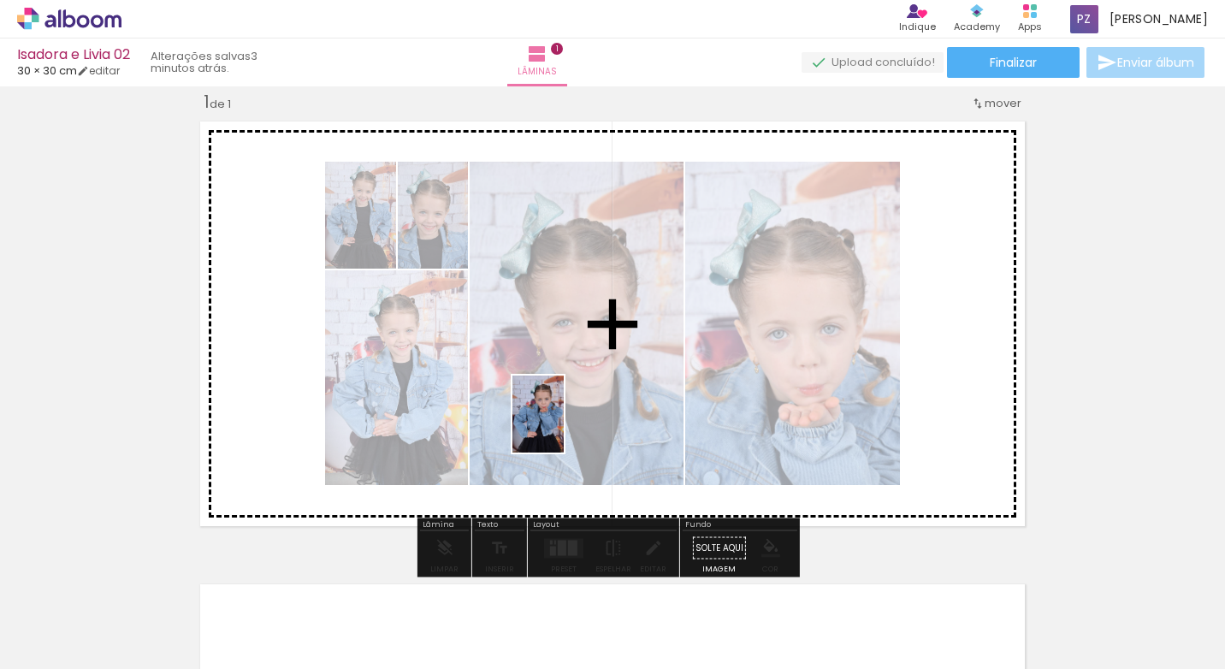
drag, startPoint x: 659, startPoint y: 614, endPoint x: 563, endPoint y: 425, distance: 212.3
click at [563, 425] on quentale-workspace at bounding box center [612, 334] width 1225 height 669
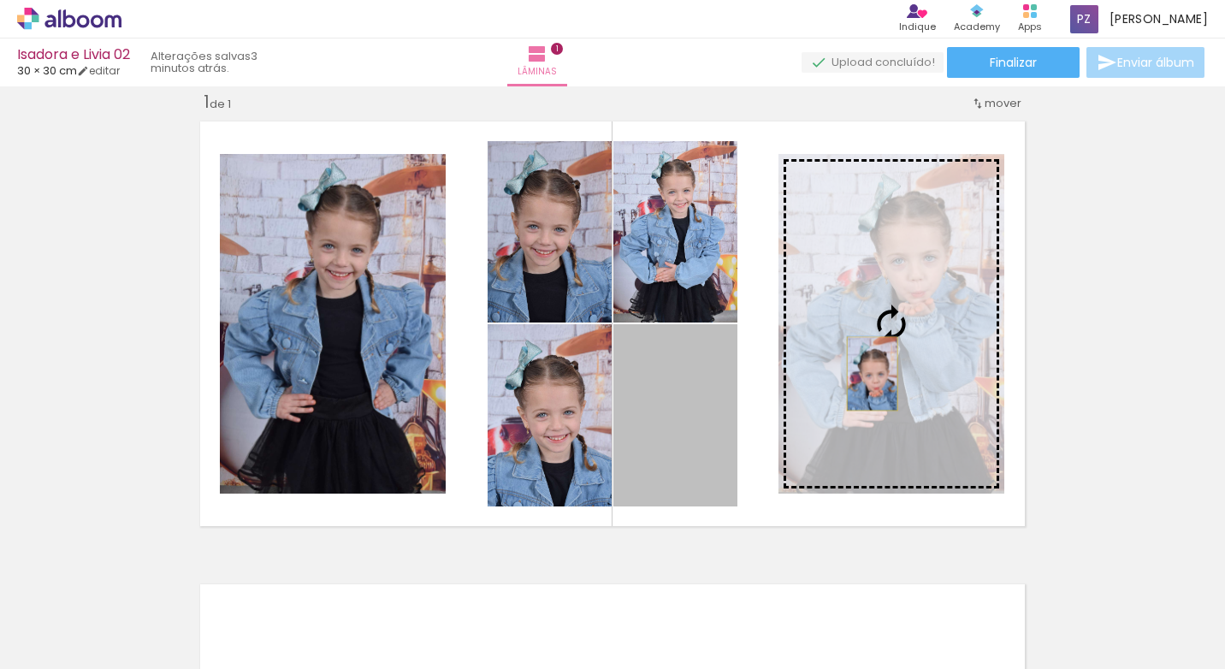
drag, startPoint x: 686, startPoint y: 422, endPoint x: 866, endPoint y: 374, distance: 185.9
click at [0, 0] on slot at bounding box center [0, 0] width 0 height 0
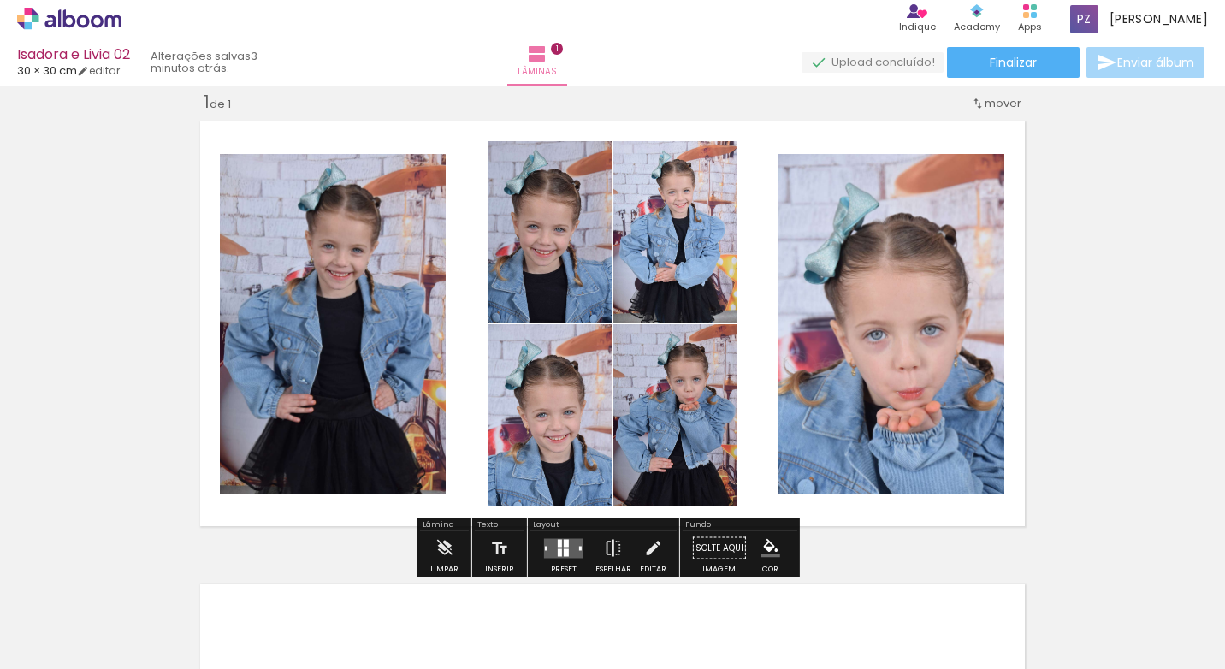
click at [869, 365] on quentale-photo at bounding box center [891, 324] width 226 height 340
click at [865, 353] on quentale-photo at bounding box center [891, 324] width 226 height 340
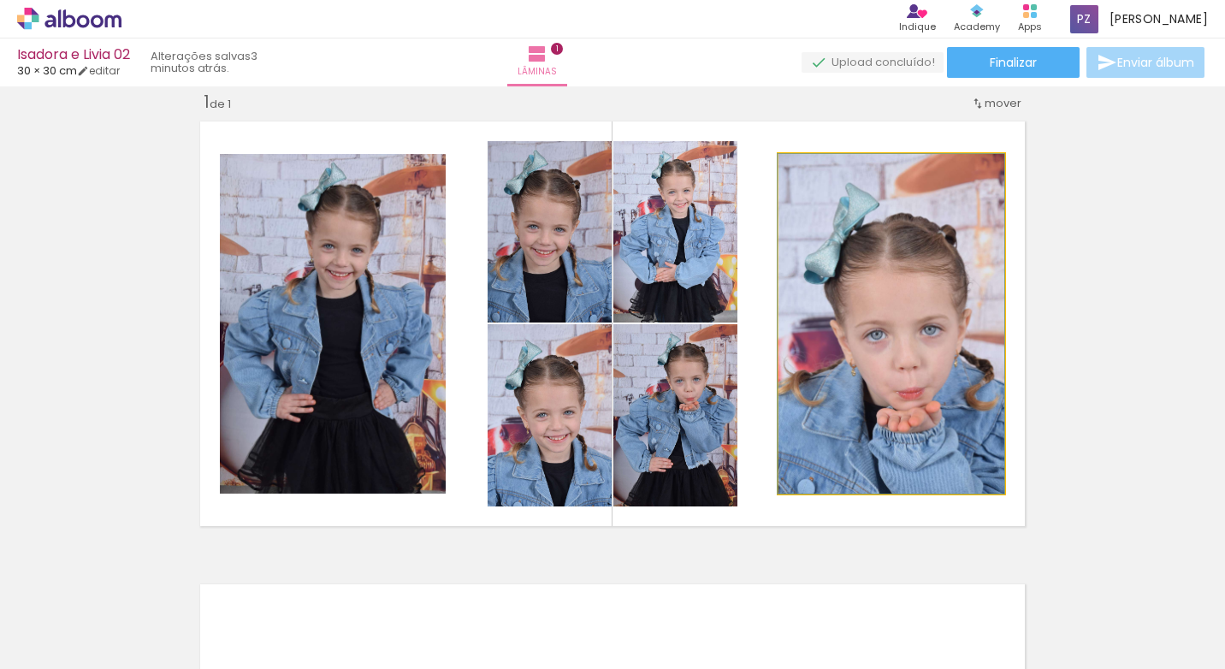
click at [865, 353] on quentale-photo at bounding box center [891, 324] width 226 height 340
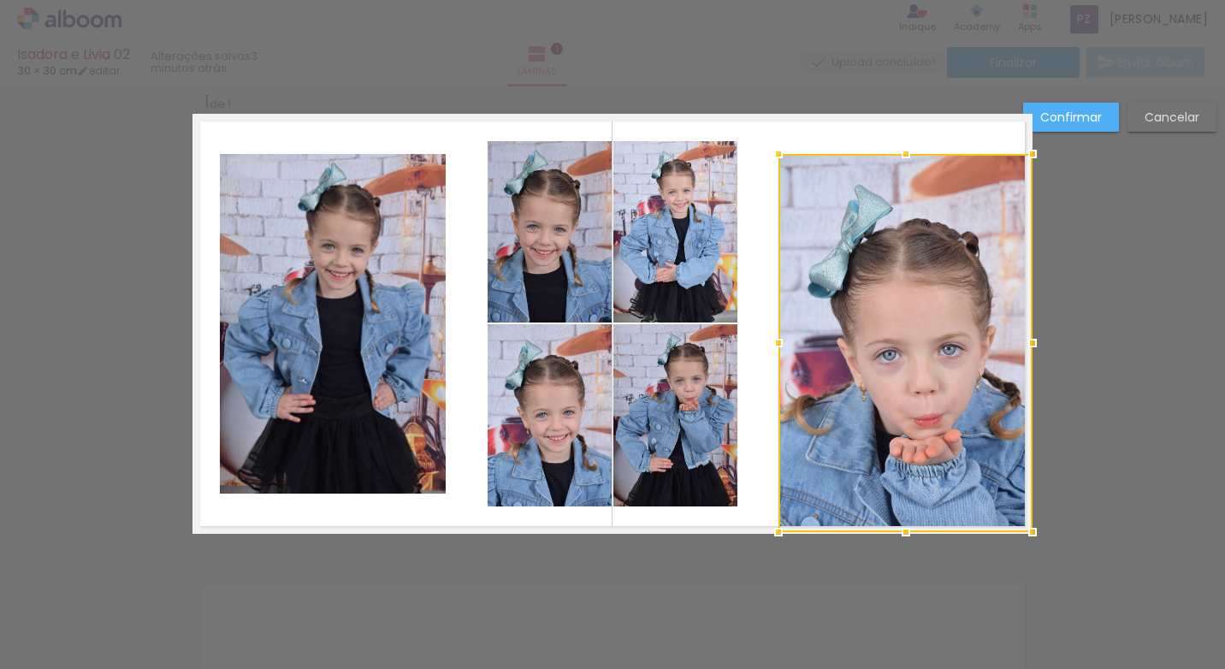
drag, startPoint x: 998, startPoint y: 494, endPoint x: 1030, endPoint y: 513, distance: 36.8
click at [1029, 524] on div at bounding box center [1032, 532] width 34 height 34
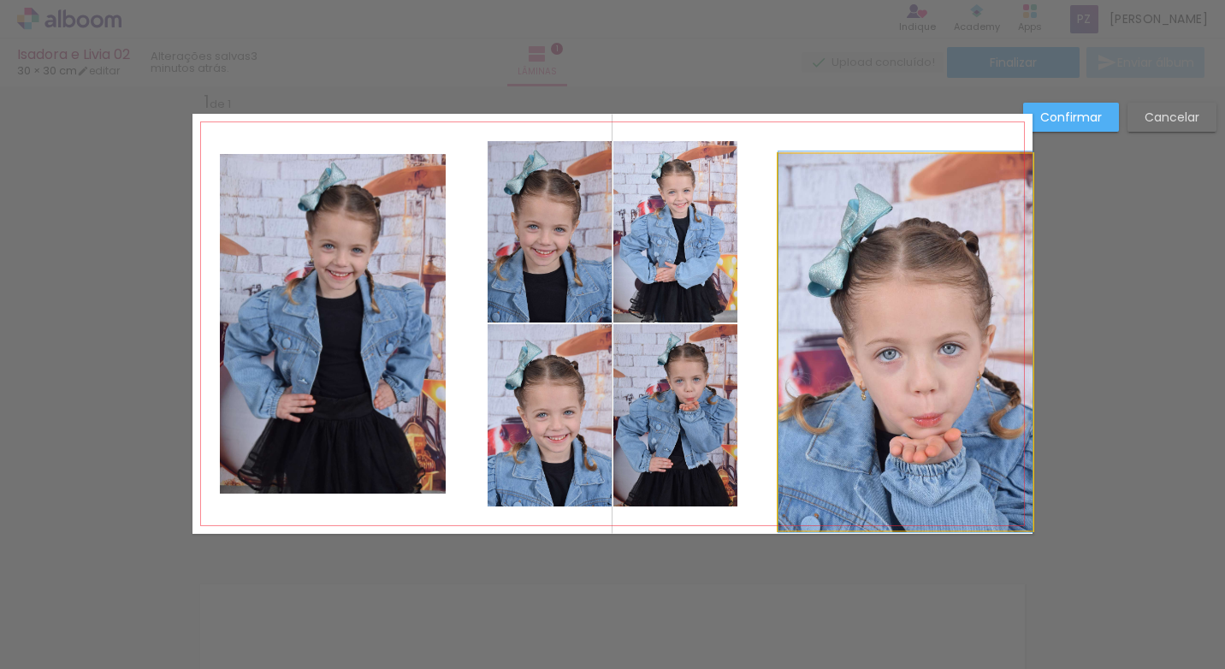
drag, startPoint x: 784, startPoint y: 174, endPoint x: 786, endPoint y: 163, distance: 11.3
click at [785, 174] on quentale-photo at bounding box center [905, 342] width 254 height 376
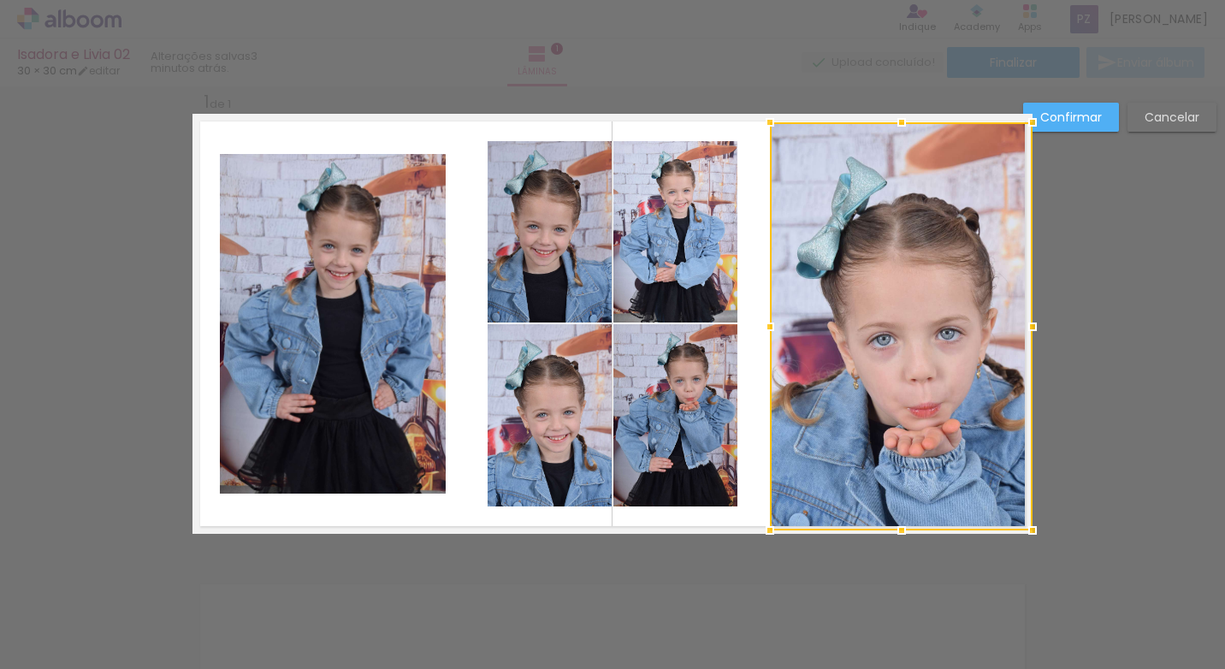
drag, startPoint x: 777, startPoint y: 158, endPoint x: 765, endPoint y: 127, distance: 33.8
click at [765, 127] on div at bounding box center [770, 122] width 34 height 34
click at [1056, 373] on div "Confirmar Cancelar" at bounding box center [612, 547] width 1225 height 967
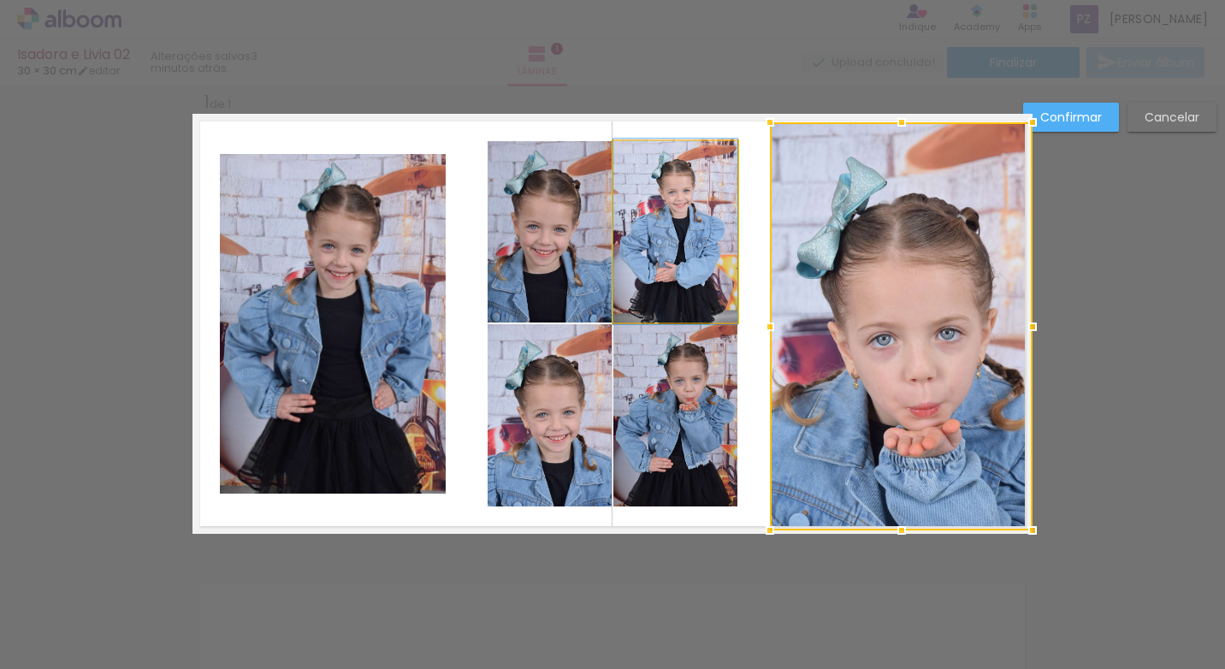
click at [697, 230] on quentale-photo at bounding box center [675, 231] width 124 height 181
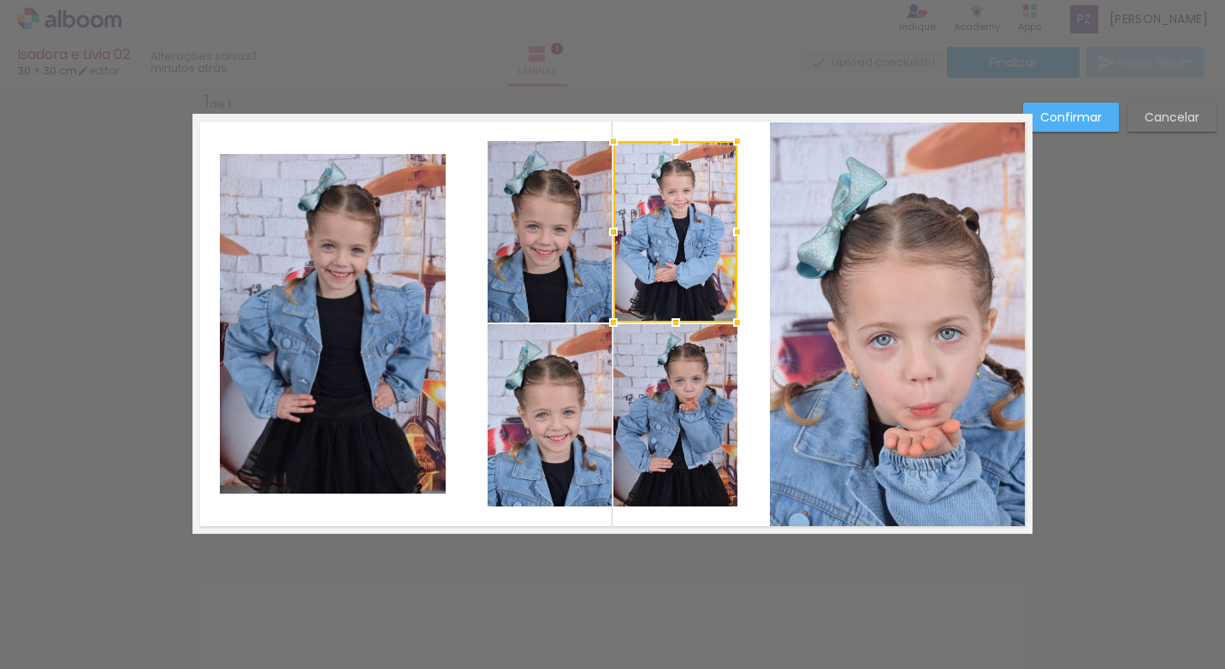
click at [689, 352] on quentale-photo at bounding box center [675, 415] width 124 height 182
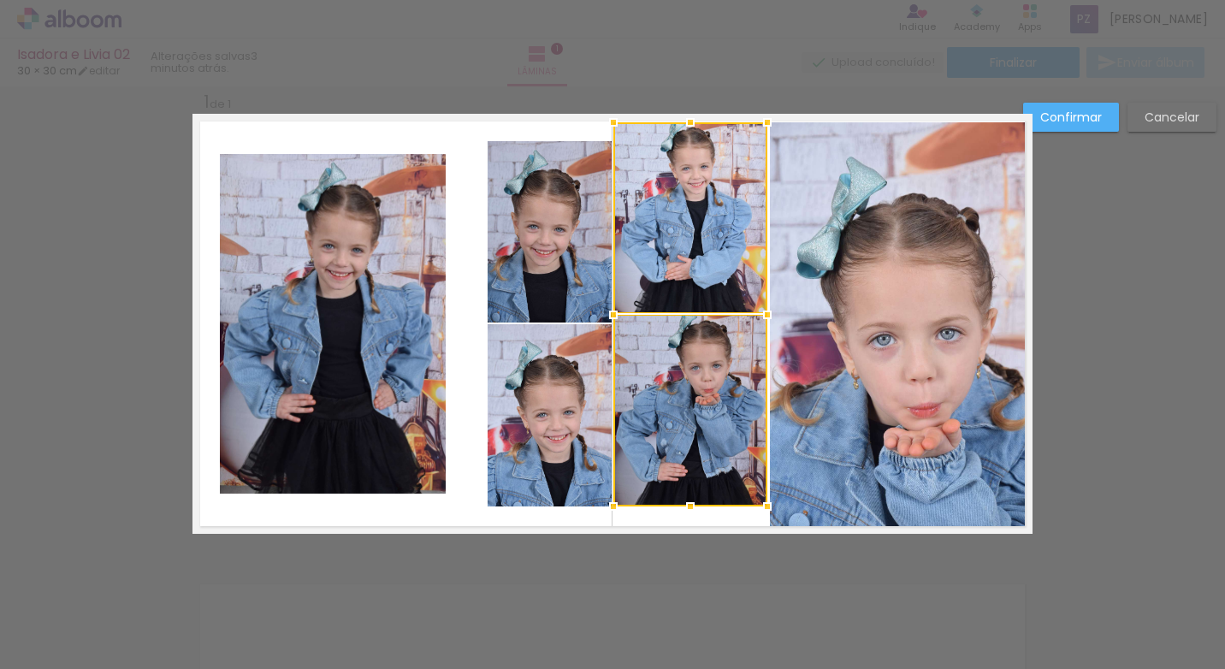
drag, startPoint x: 729, startPoint y: 142, endPoint x: 759, endPoint y: 123, distance: 35.4
click at [759, 123] on div at bounding box center [767, 122] width 34 height 34
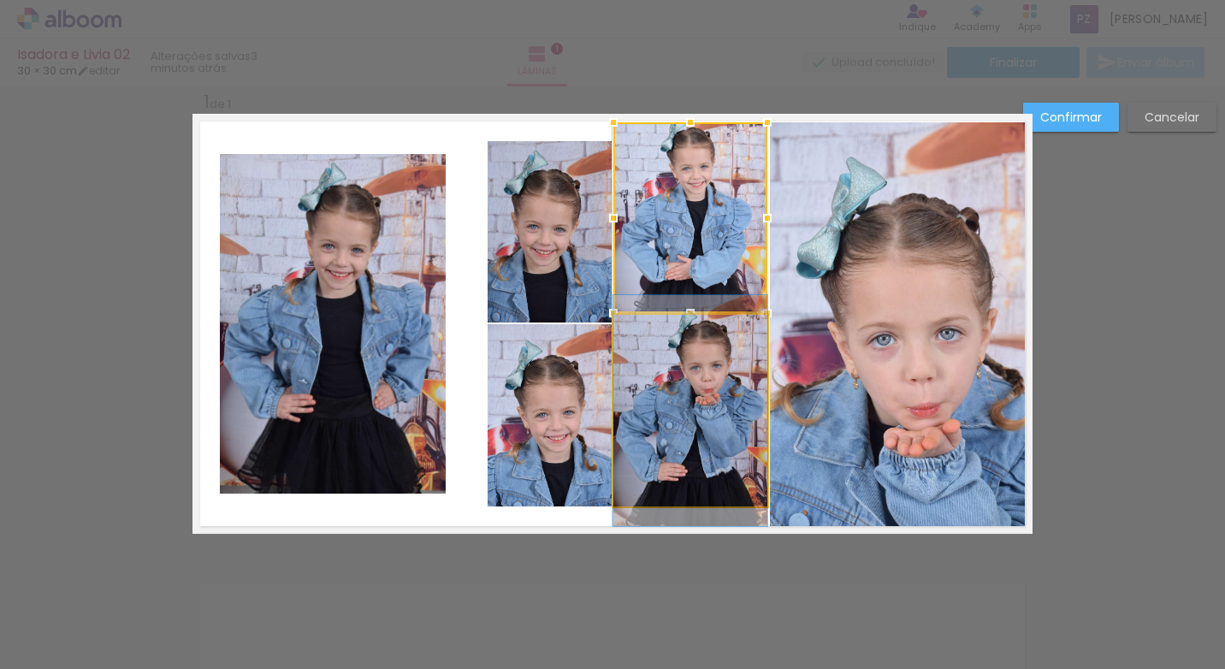
click at [740, 488] on quentale-photo at bounding box center [690, 411] width 154 height 192
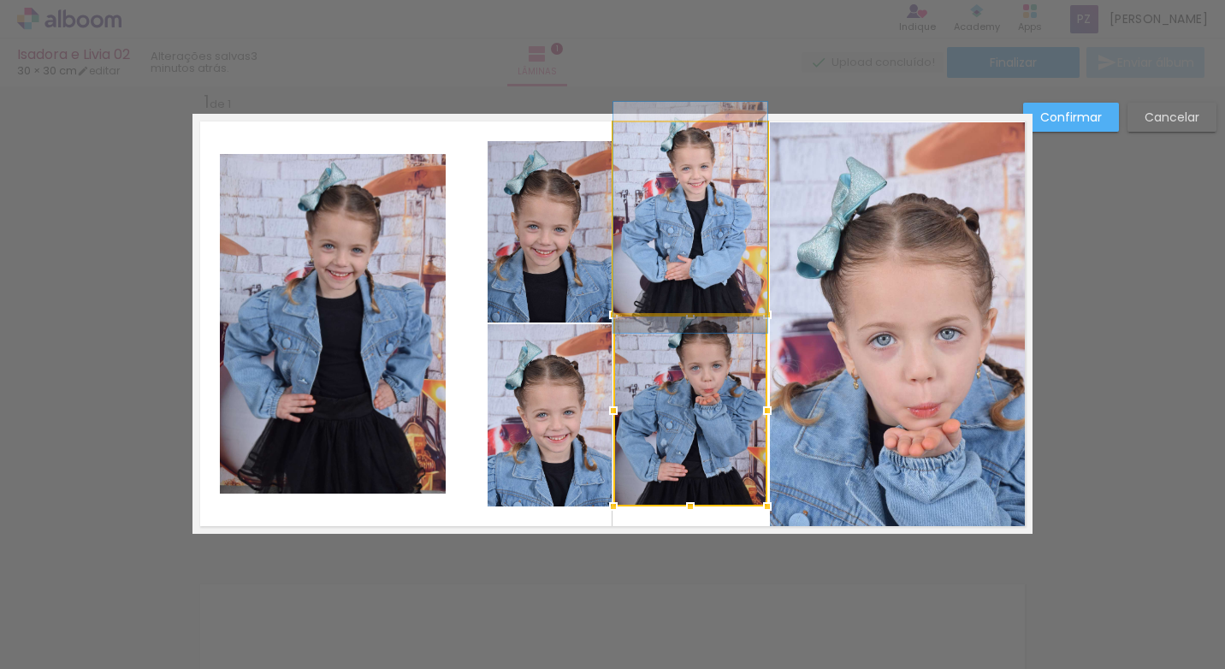
click at [700, 265] on quentale-photo at bounding box center [690, 217] width 154 height 191
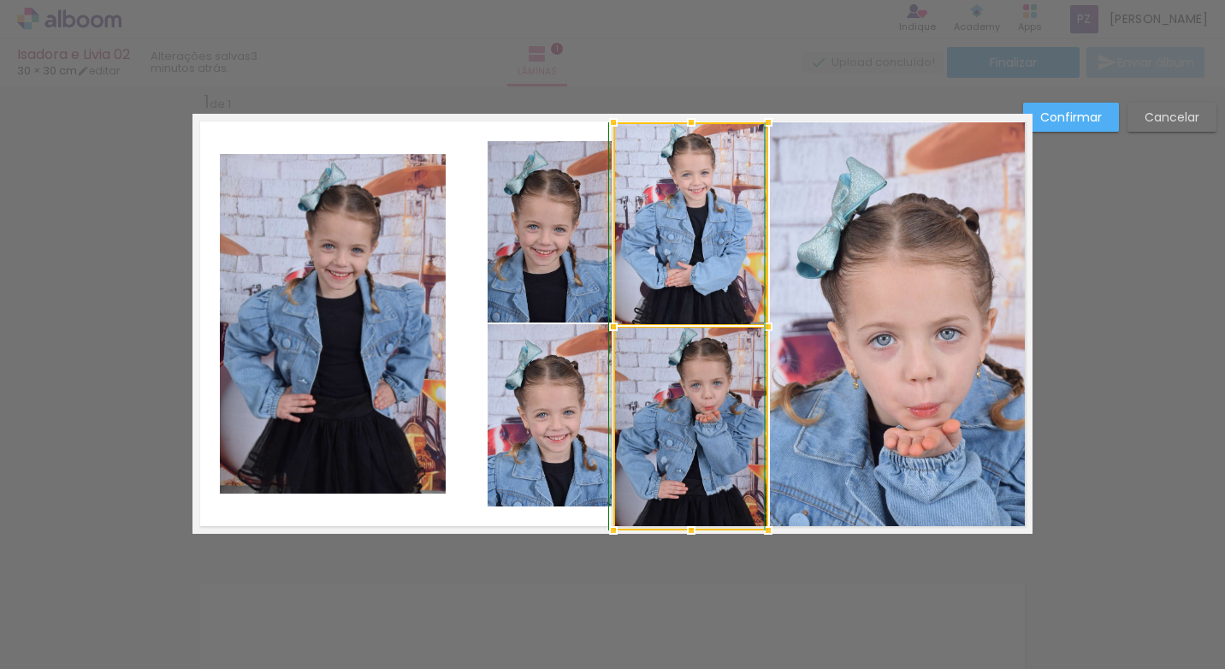
drag, startPoint x: 760, startPoint y: 505, endPoint x: 760, endPoint y: 522, distance: 17.1
click at [760, 522] on div at bounding box center [768, 530] width 34 height 34
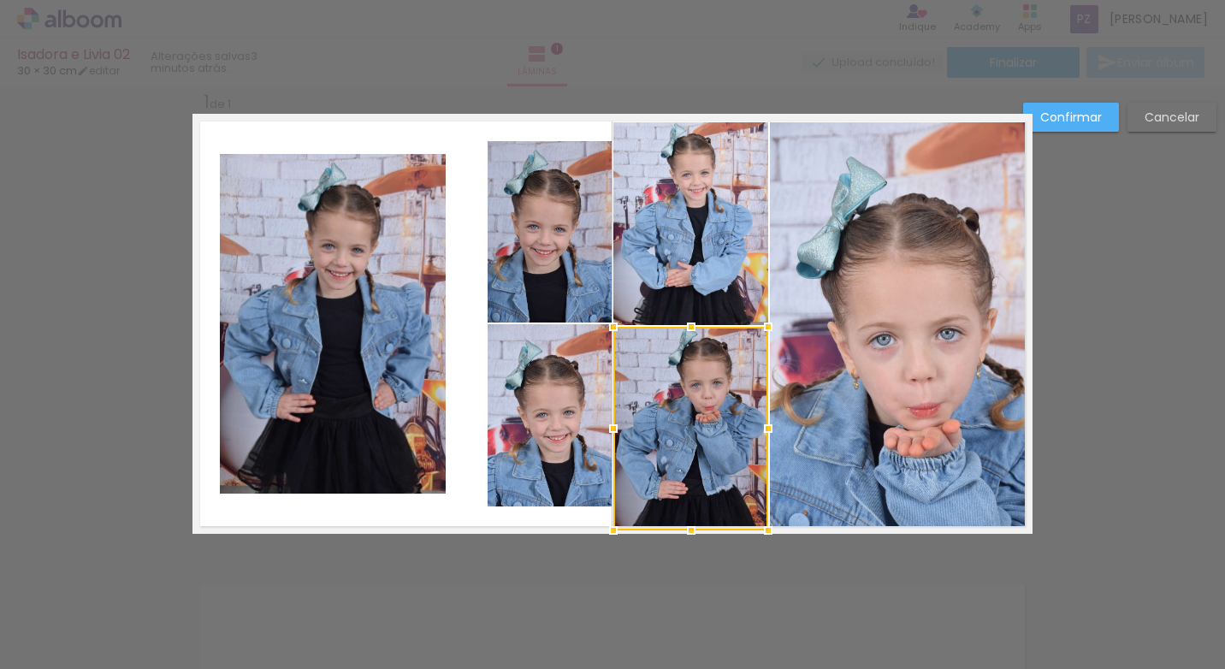
drag, startPoint x: 674, startPoint y: 628, endPoint x: 656, endPoint y: 529, distance: 100.0
click at [678, 622] on div "Confirmar Cancelar" at bounding box center [612, 547] width 1225 height 967
click at [547, 586] on div "Confirmar Cancelar" at bounding box center [612, 547] width 1225 height 967
click at [511, 238] on quentale-photo at bounding box center [550, 231] width 124 height 181
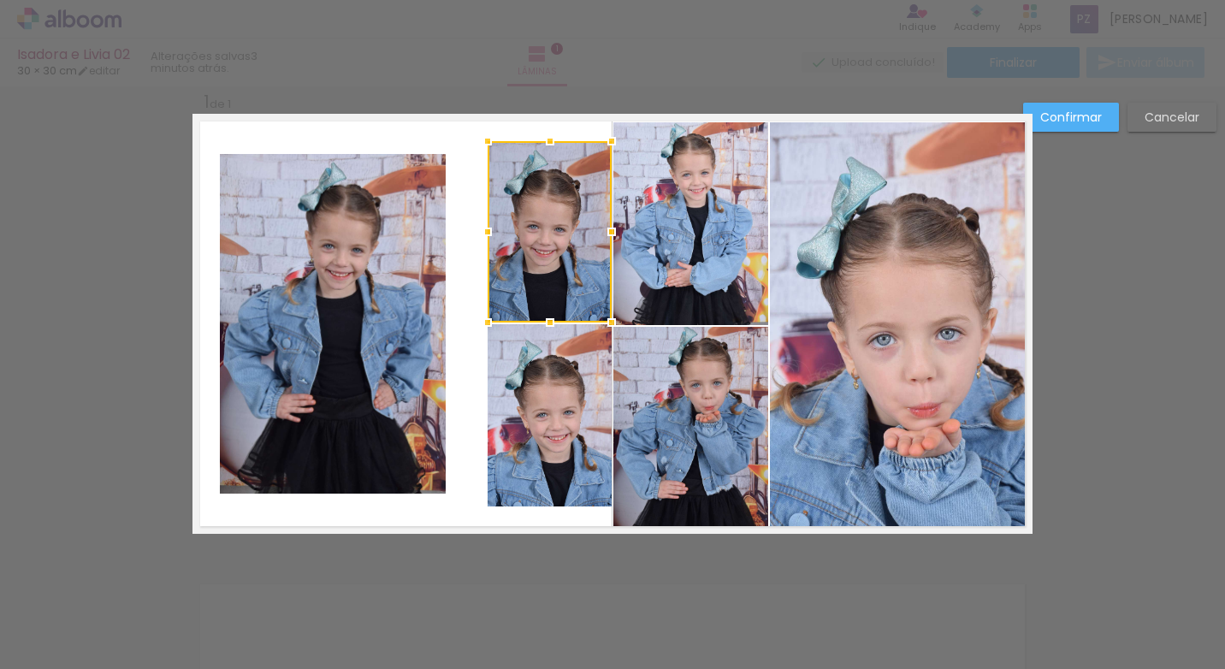
click at [524, 358] on quentale-photo at bounding box center [550, 415] width 124 height 182
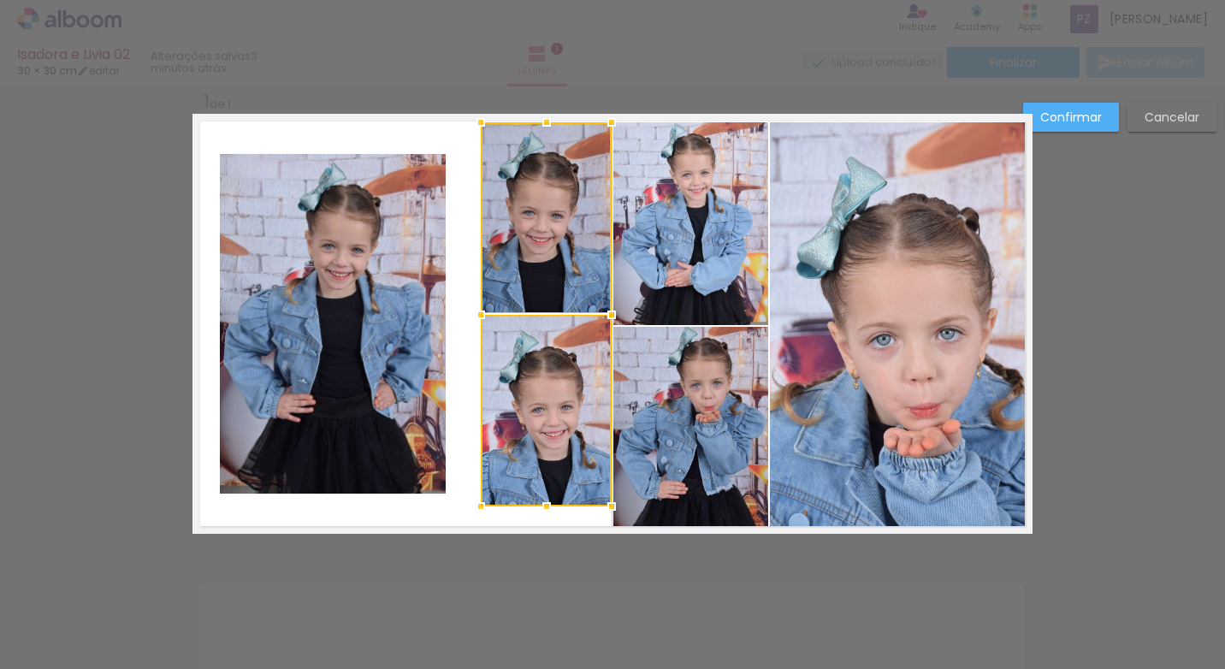
drag, startPoint x: 487, startPoint y: 143, endPoint x: 480, endPoint y: 131, distance: 13.8
click at [480, 131] on div at bounding box center [481, 122] width 34 height 34
click at [510, 440] on quentale-photo at bounding box center [546, 411] width 131 height 192
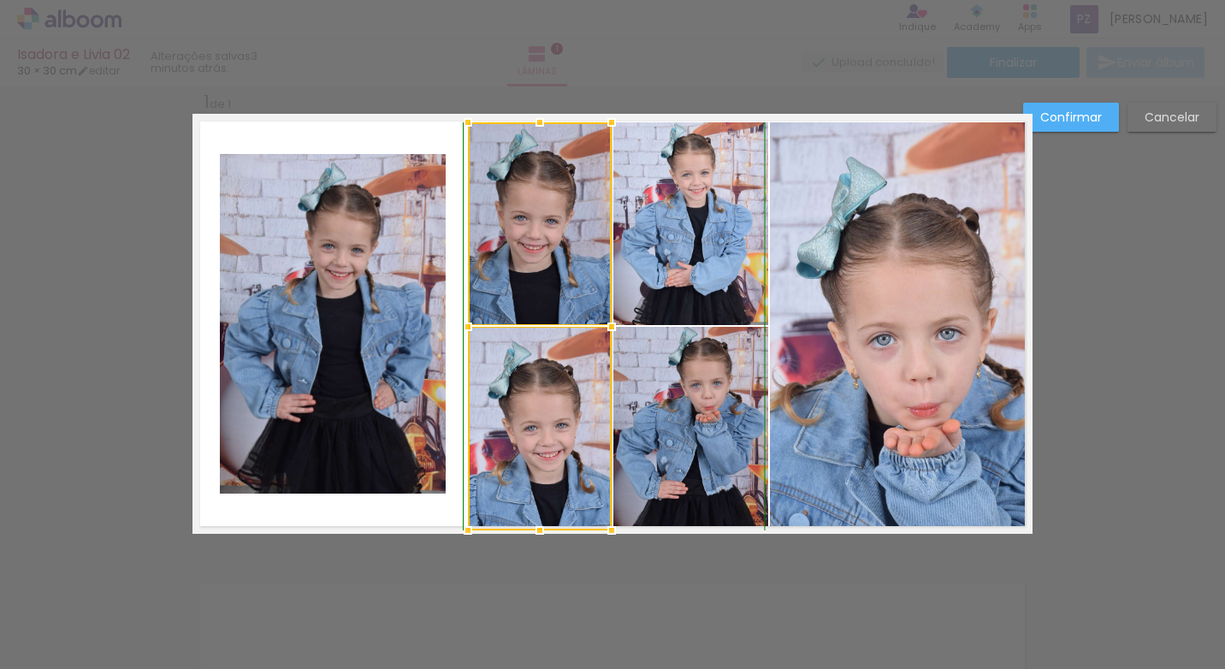
drag, startPoint x: 477, startPoint y: 507, endPoint x: 464, endPoint y: 525, distance: 22.1
click at [464, 525] on div at bounding box center [468, 530] width 34 height 34
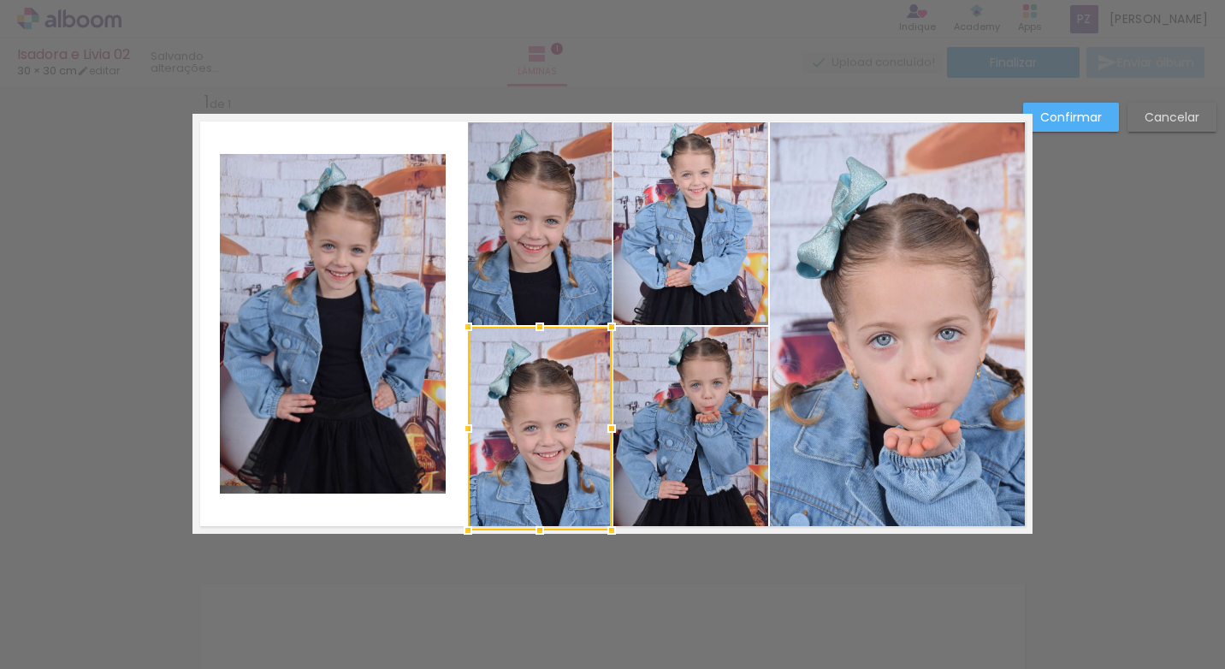
click at [472, 595] on div "Confirmar Cancelar" at bounding box center [612, 547] width 1225 height 967
click at [364, 412] on quentale-photo at bounding box center [333, 324] width 226 height 340
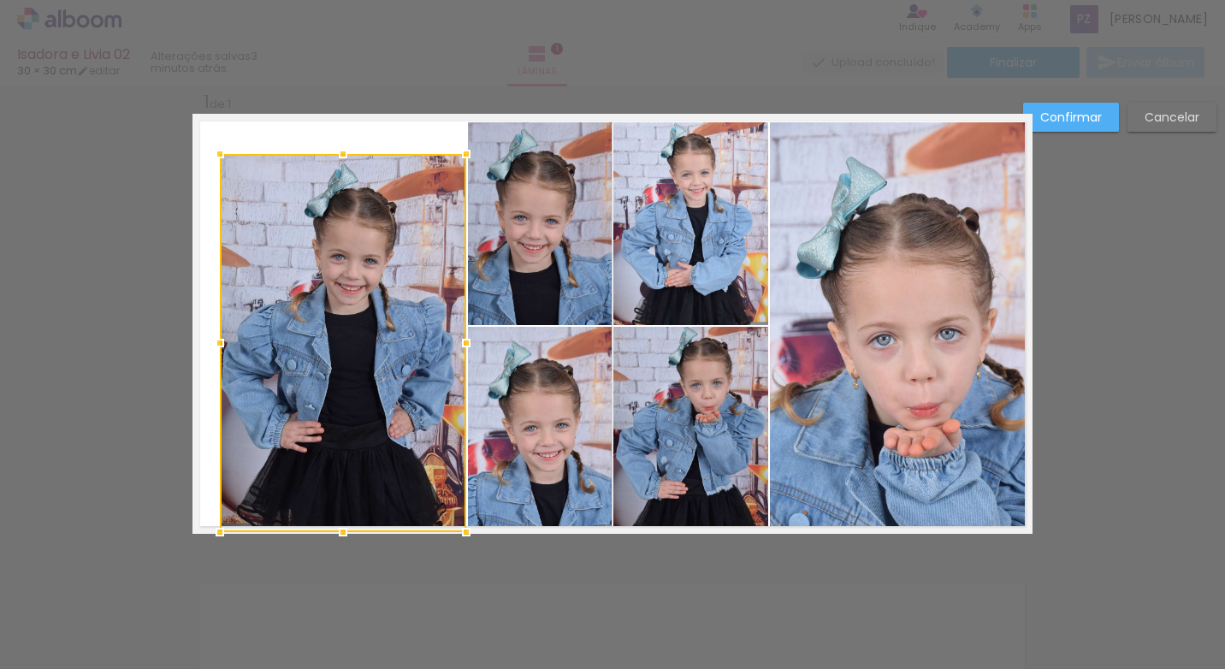
drag, startPoint x: 438, startPoint y: 492, endPoint x: 453, endPoint y: 528, distance: 39.1
click at [453, 528] on div at bounding box center [466, 532] width 34 height 34
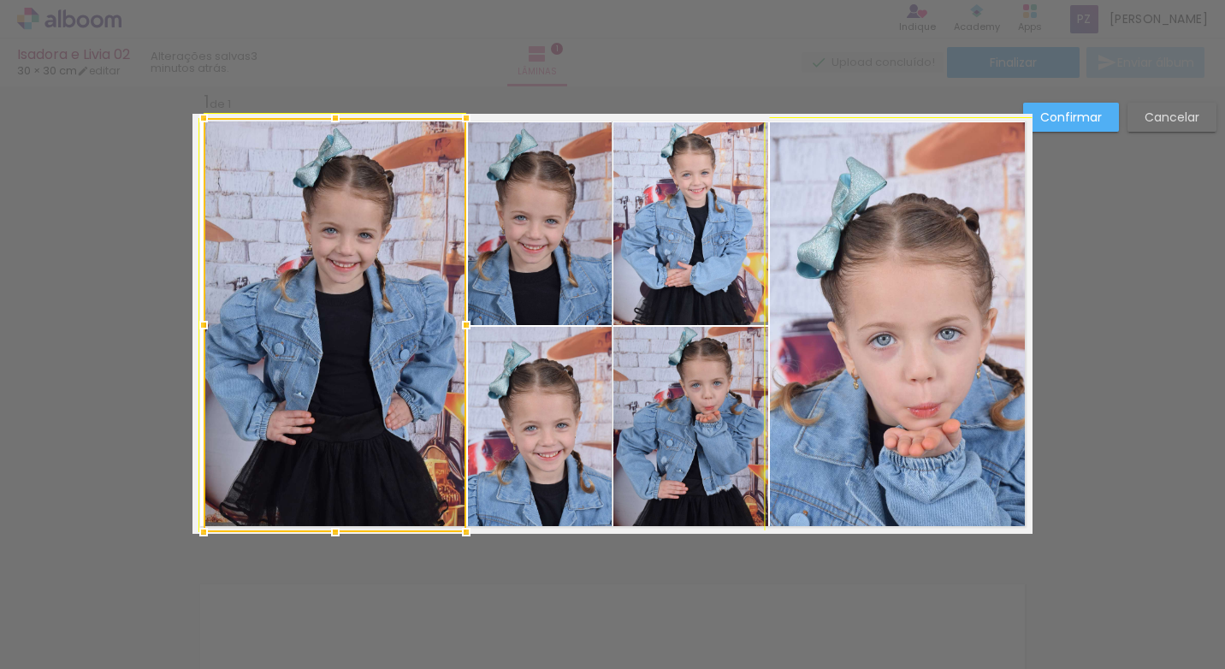
drag, startPoint x: 217, startPoint y: 157, endPoint x: 199, endPoint y: 130, distance: 32.7
click at [199, 130] on div at bounding box center [203, 118] width 34 height 34
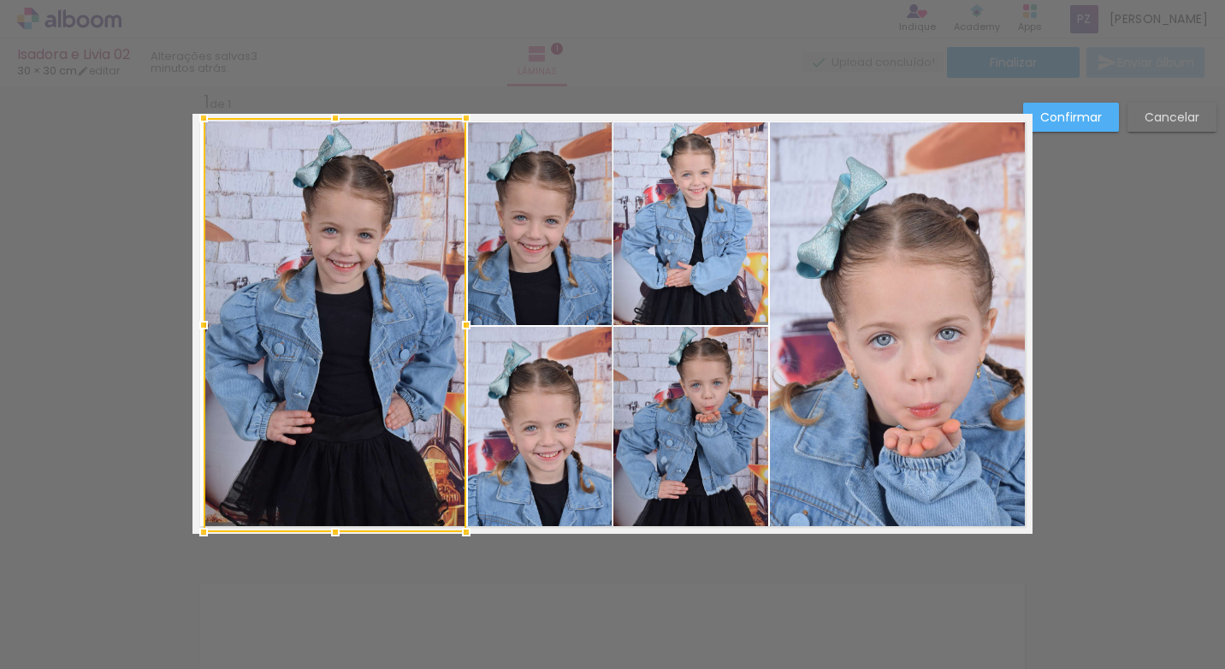
click at [120, 269] on div "Confirmar Cancelar" at bounding box center [612, 547] width 1225 height 967
click at [123, 264] on div "Confirmar Cancelar" at bounding box center [612, 547] width 1225 height 967
click at [579, 636] on div "Confirmar Cancelar" at bounding box center [612, 547] width 1225 height 967
click at [1094, 228] on div "Confirmar Cancelar" at bounding box center [612, 547] width 1225 height 967
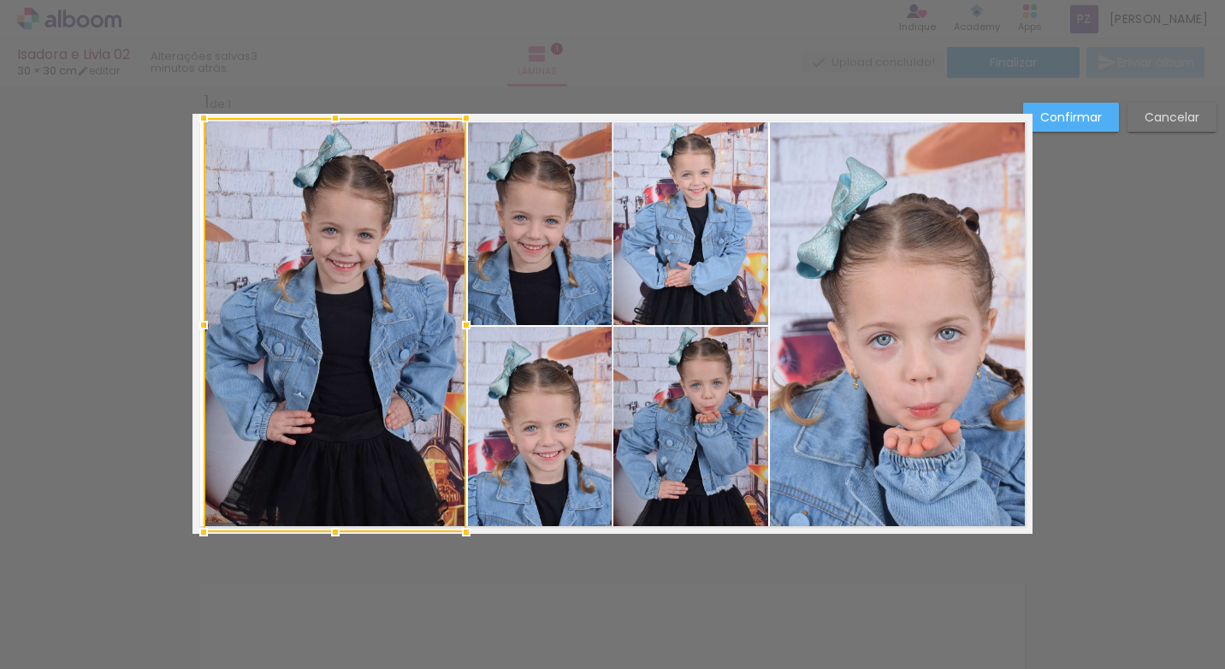
click at [522, 202] on quentale-photo at bounding box center [540, 223] width 144 height 203
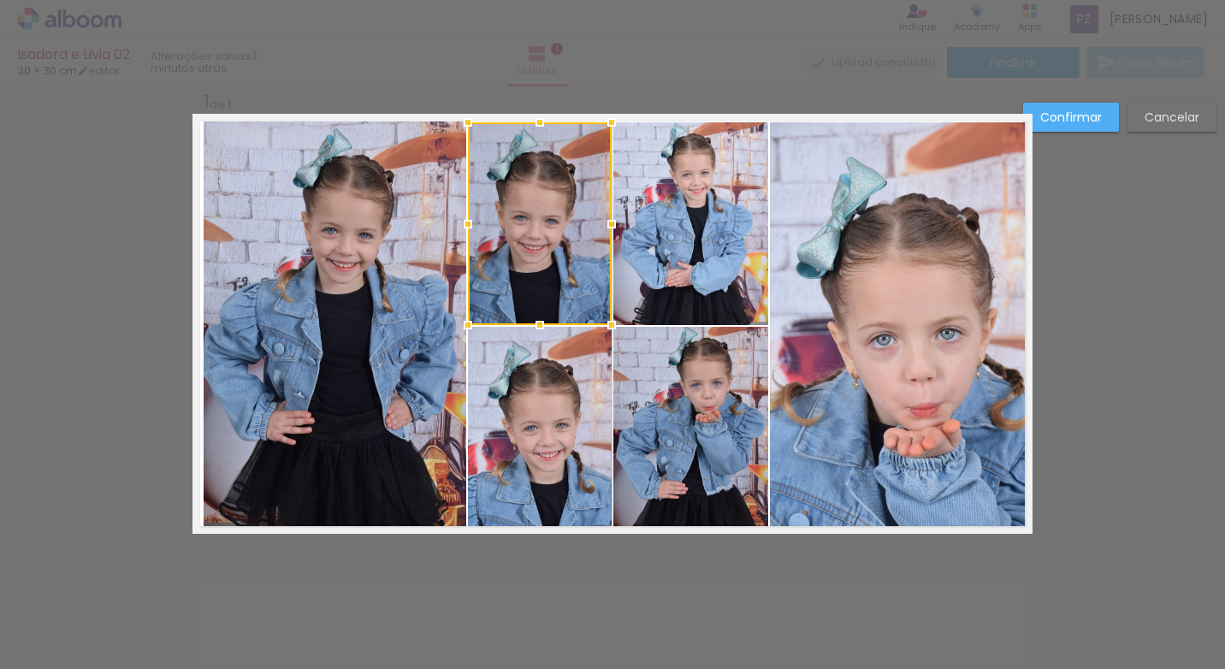
click at [228, 241] on quentale-photo at bounding box center [335, 325] width 263 height 414
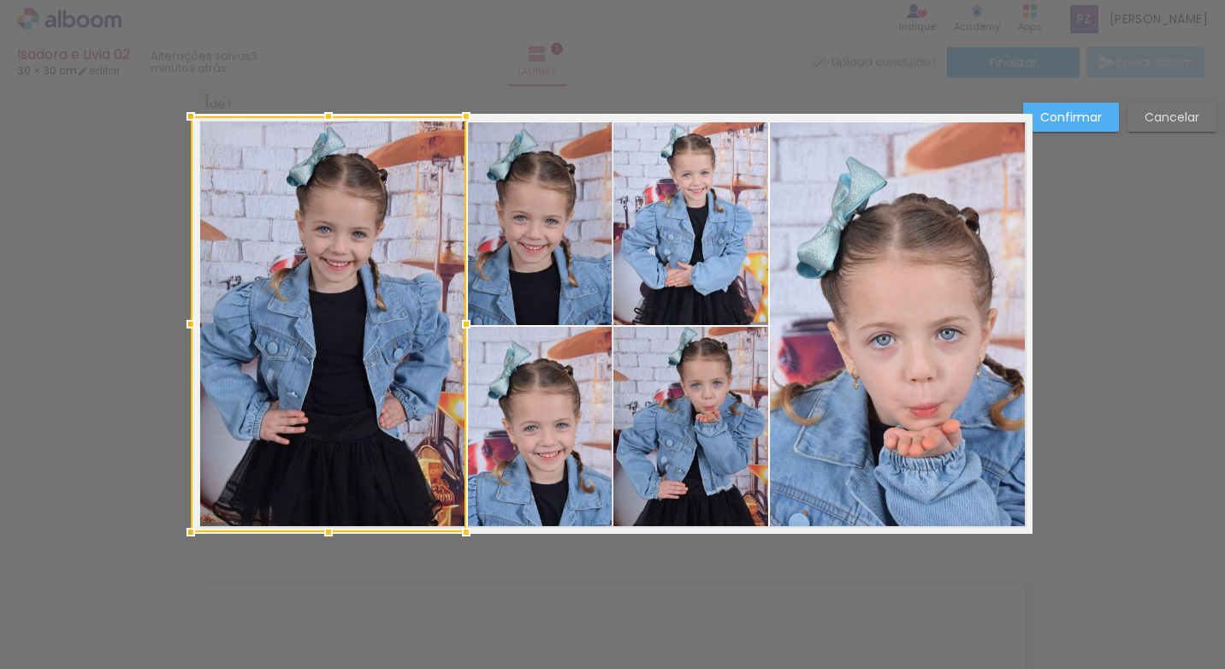
drag, startPoint x: 201, startPoint y: 123, endPoint x: 192, endPoint y: 121, distance: 9.8
click at [192, 121] on div at bounding box center [191, 116] width 34 height 34
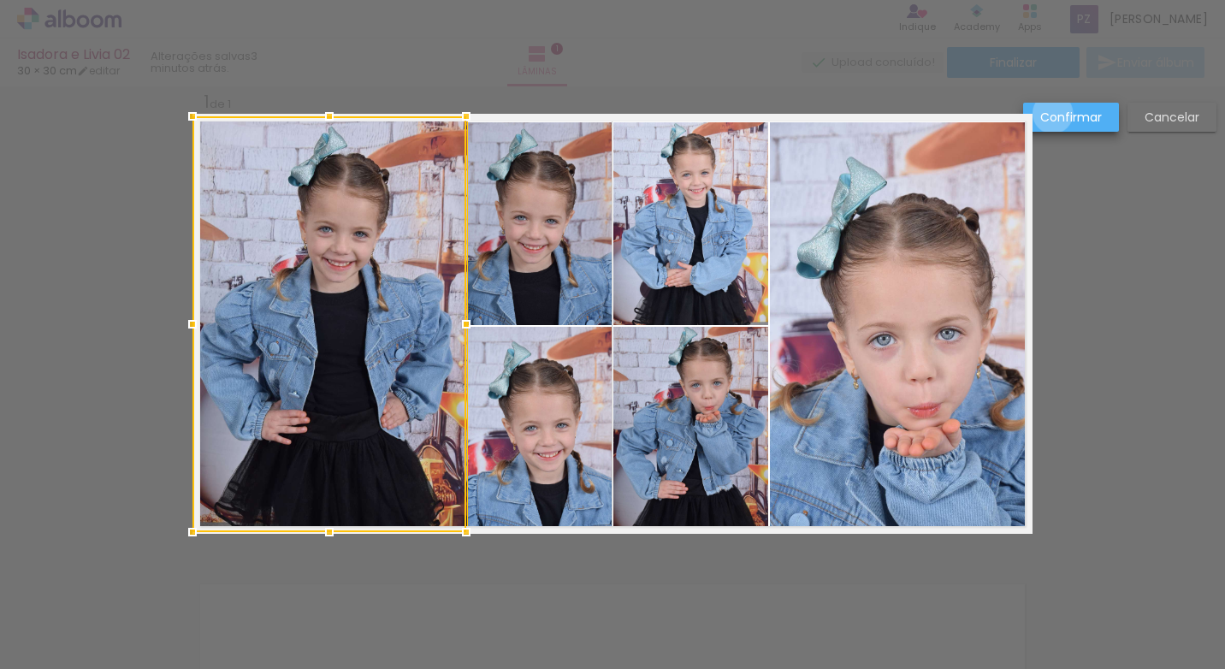
click at [0, 0] on slot "Confirmar" at bounding box center [0, 0] width 0 height 0
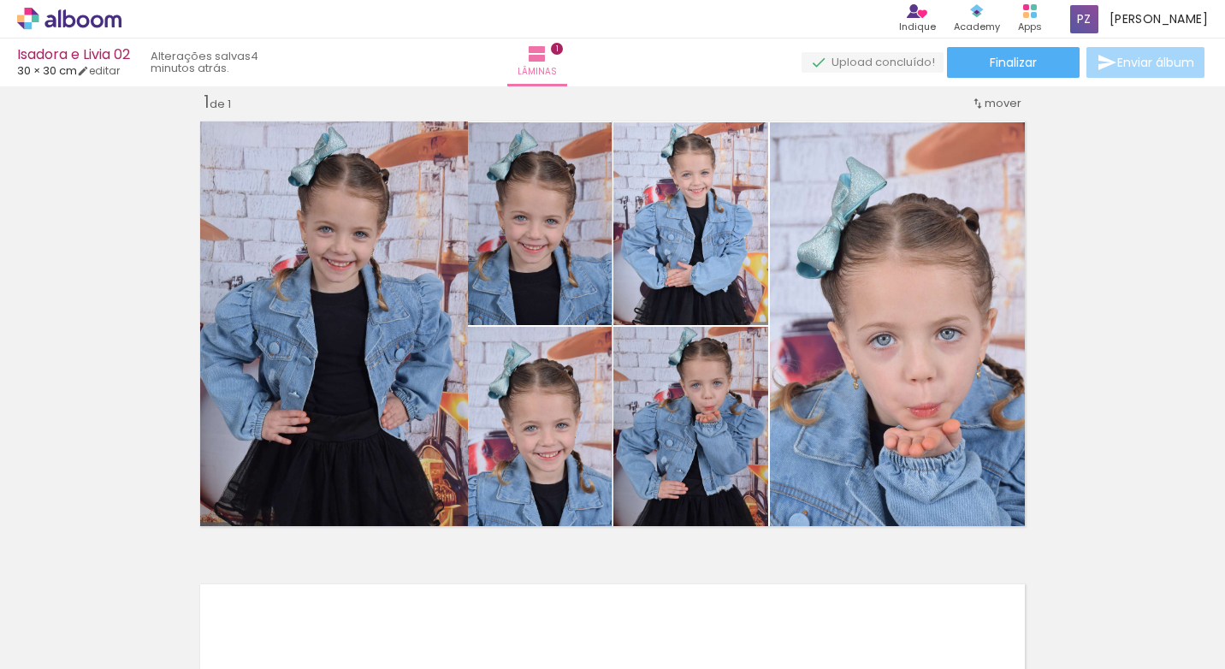
click at [1096, 278] on div "Inserir lâmina 1 de 1" at bounding box center [612, 533] width 1225 height 926
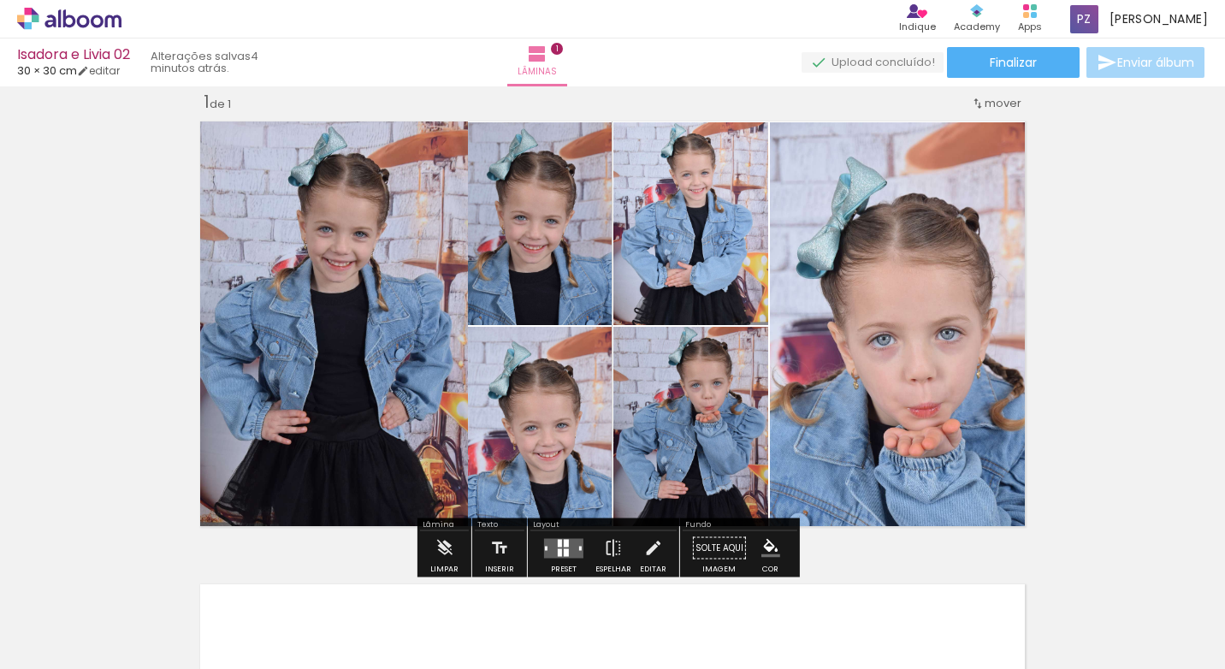
click at [538, 223] on quentale-photo at bounding box center [540, 223] width 144 height 203
click at [541, 238] on quentale-photo at bounding box center [540, 223] width 144 height 203
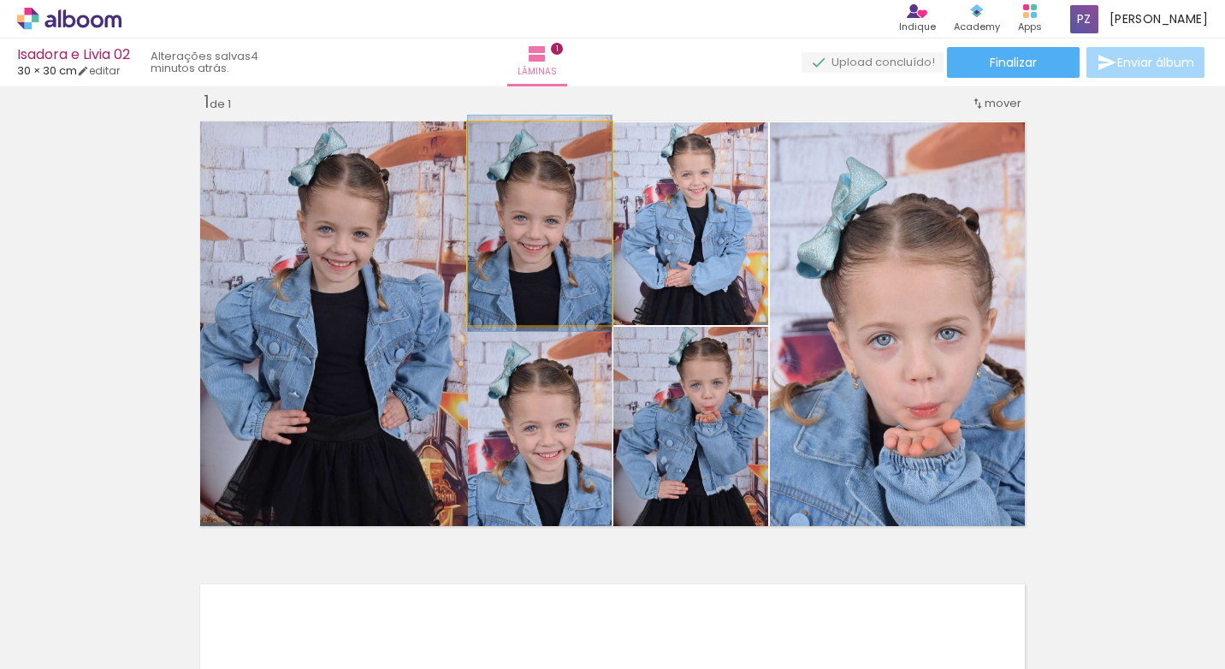
click at [541, 238] on quentale-photo at bounding box center [540, 223] width 144 height 203
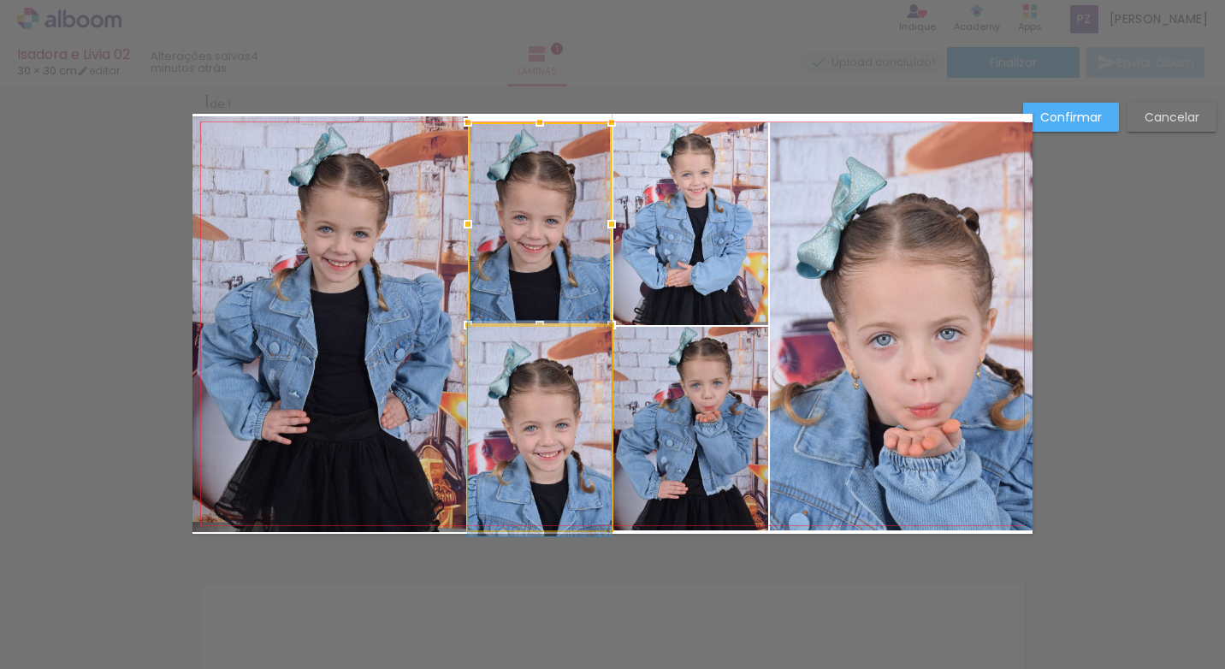
click at [528, 367] on quentale-photo at bounding box center [540, 429] width 144 height 204
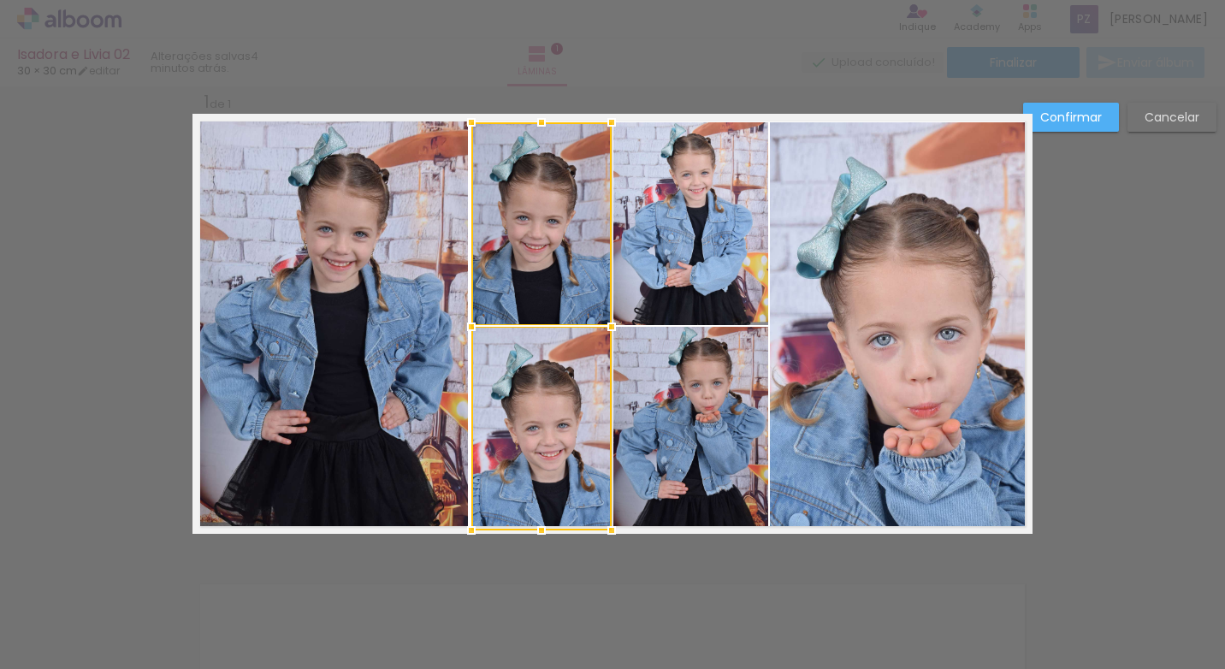
click at [464, 328] on div at bounding box center [471, 327] width 34 height 34
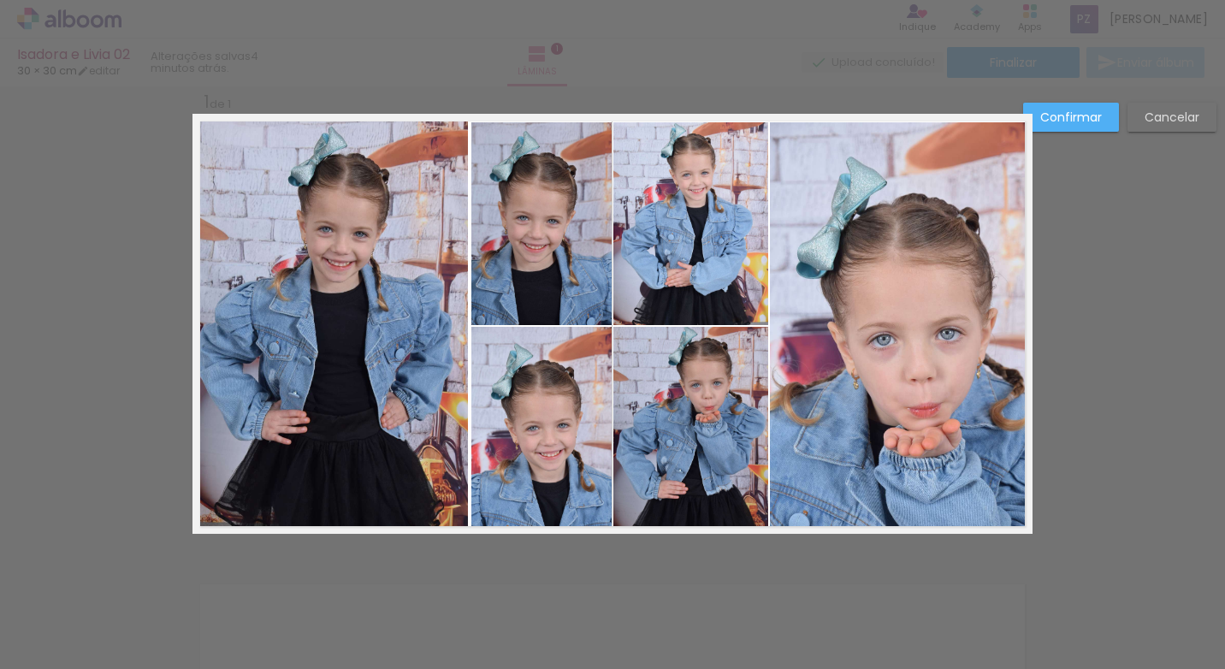
click at [94, 331] on div "Confirmar Cancelar" at bounding box center [612, 547] width 1225 height 967
click at [632, 251] on quentale-photo at bounding box center [690, 223] width 155 height 203
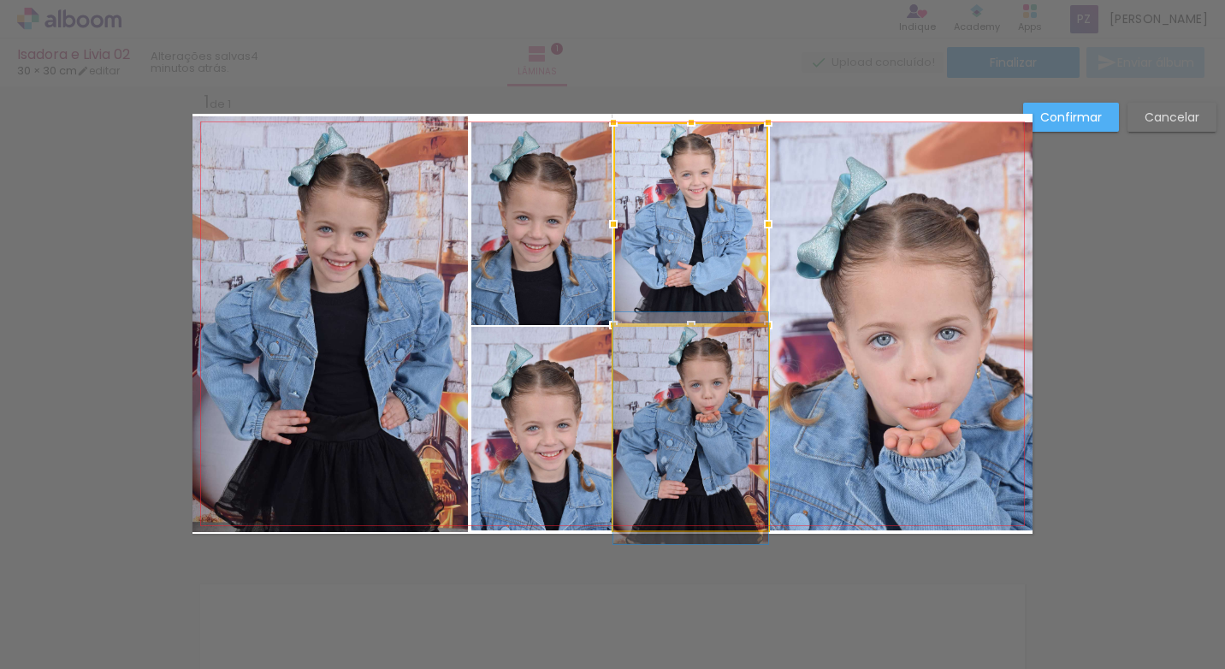
click at [653, 352] on quentale-photo at bounding box center [690, 429] width 155 height 204
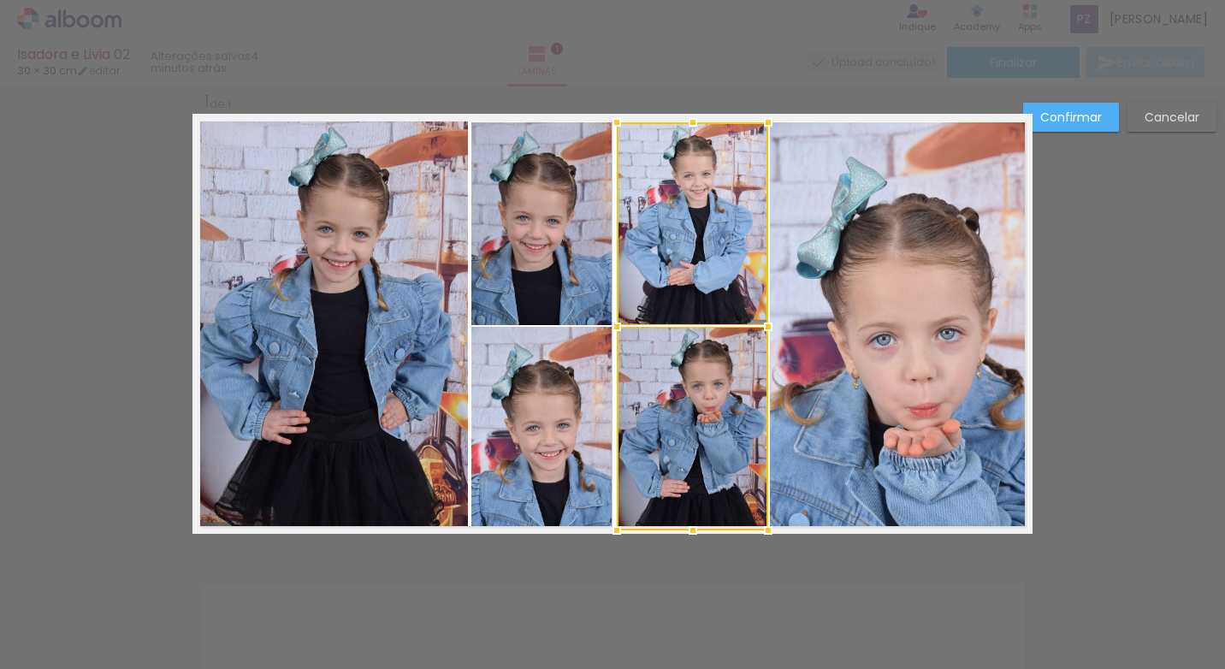
click at [614, 324] on div at bounding box center [617, 327] width 34 height 34
click at [1057, 310] on div "Confirmar Cancelar" at bounding box center [612, 547] width 1225 height 967
click at [1072, 100] on div "Confirmar Cancelar" at bounding box center [612, 547] width 1225 height 967
click at [0, 0] on slot "Confirmar" at bounding box center [0, 0] width 0 height 0
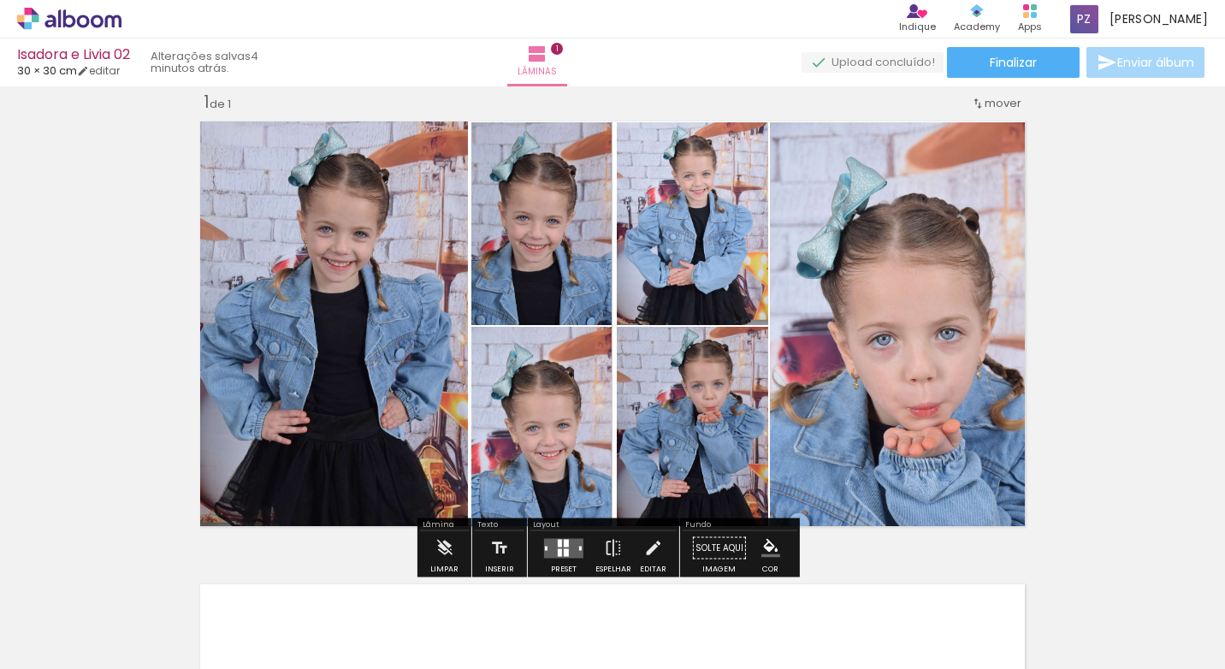
click at [1051, 261] on div "Inserir lâmina 1 de 1" at bounding box center [612, 533] width 1225 height 926
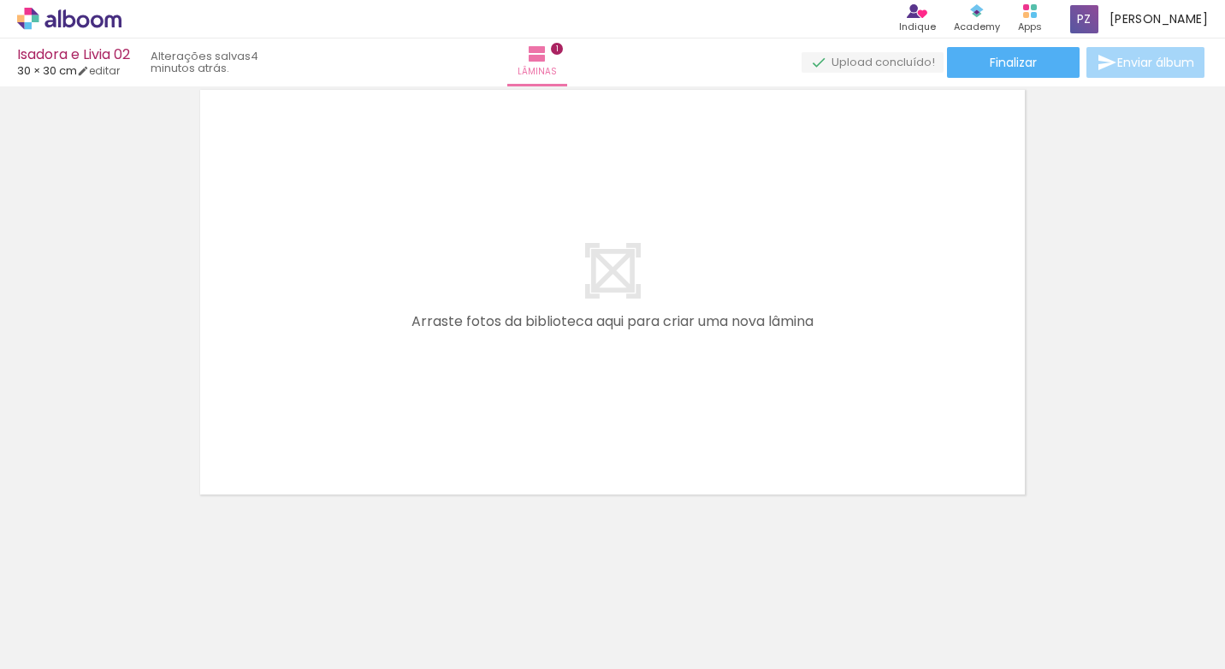
scroll to position [0, 3319]
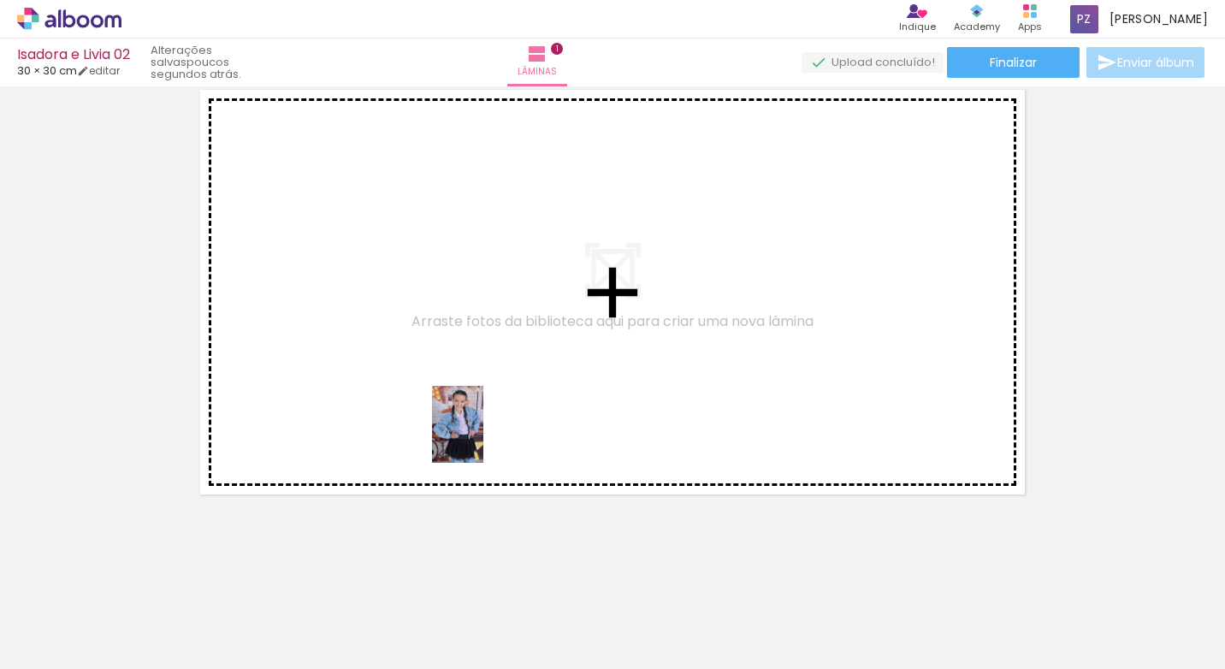
drag, startPoint x: 509, startPoint y: 619, endPoint x: 612, endPoint y: 597, distance: 105.0
click at [478, 434] on quentale-workspace at bounding box center [612, 334] width 1225 height 669
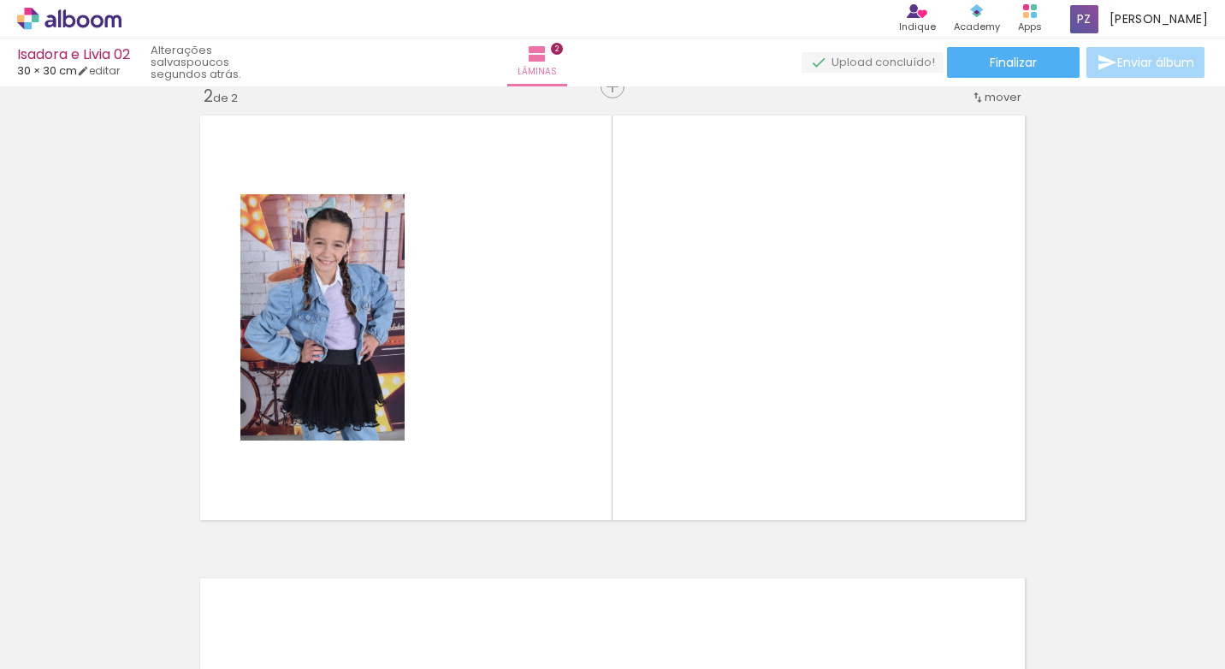
scroll to position [485, 0]
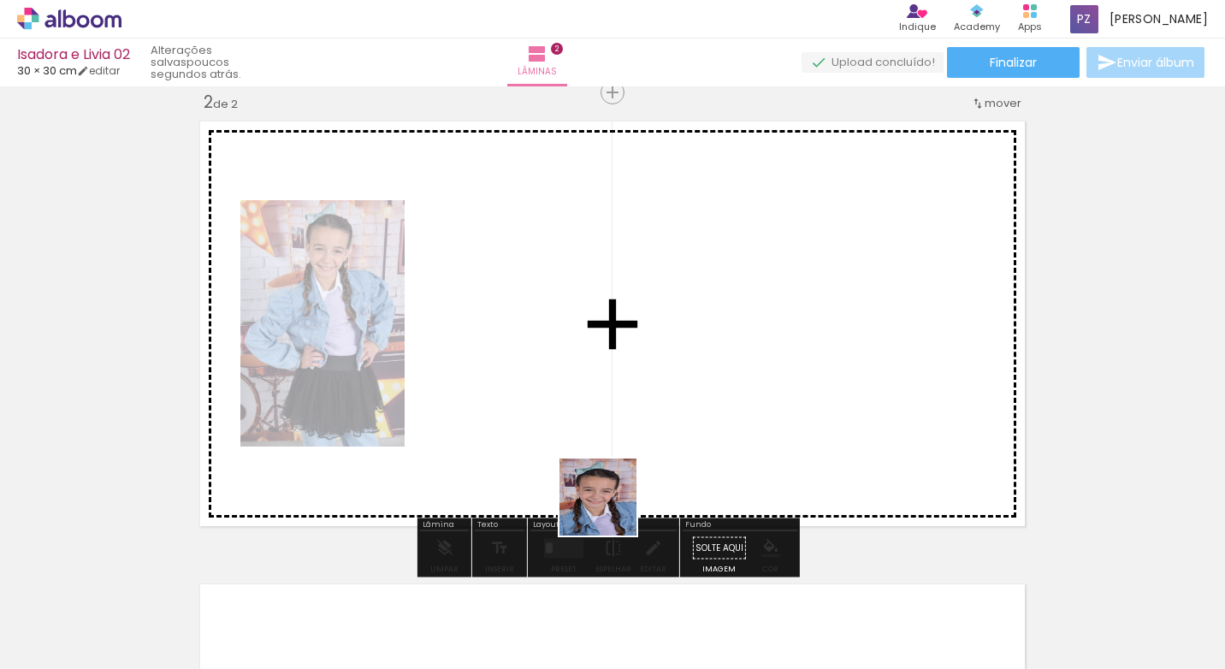
drag, startPoint x: 611, startPoint y: 548, endPoint x: 694, endPoint y: 601, distance: 98.5
click at [615, 472] on quentale-workspace at bounding box center [612, 334] width 1225 height 669
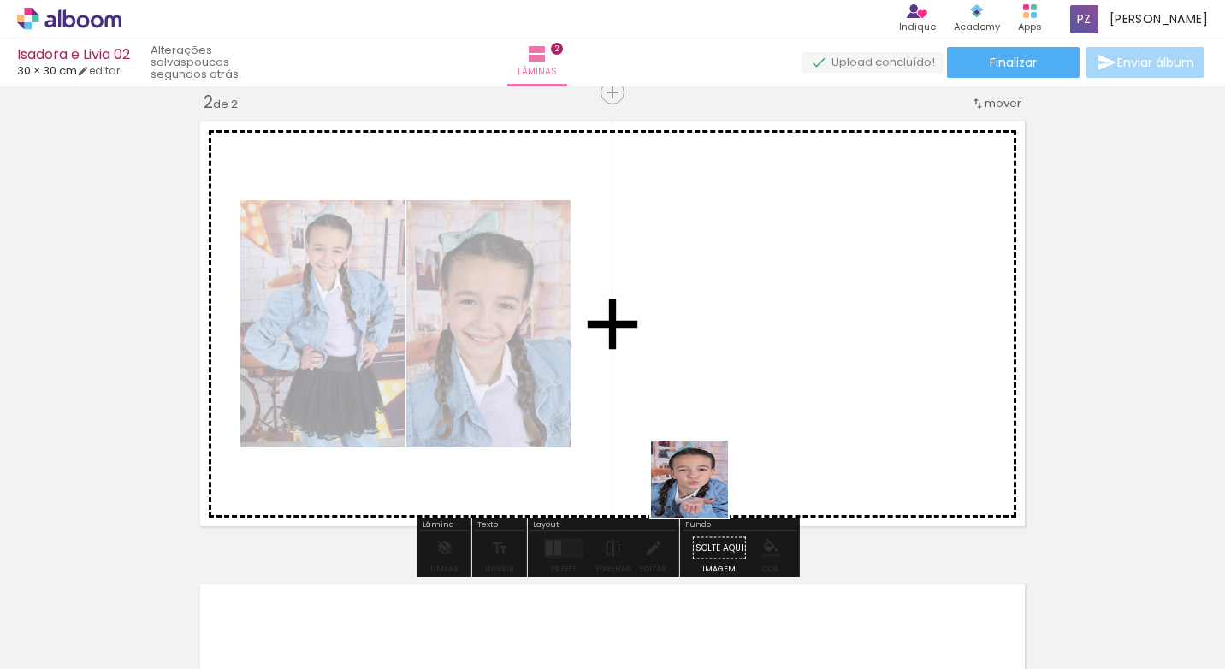
drag, startPoint x: 702, startPoint y: 543, endPoint x: 804, endPoint y: 587, distance: 110.7
click at [694, 475] on quentale-workspace at bounding box center [612, 334] width 1225 height 669
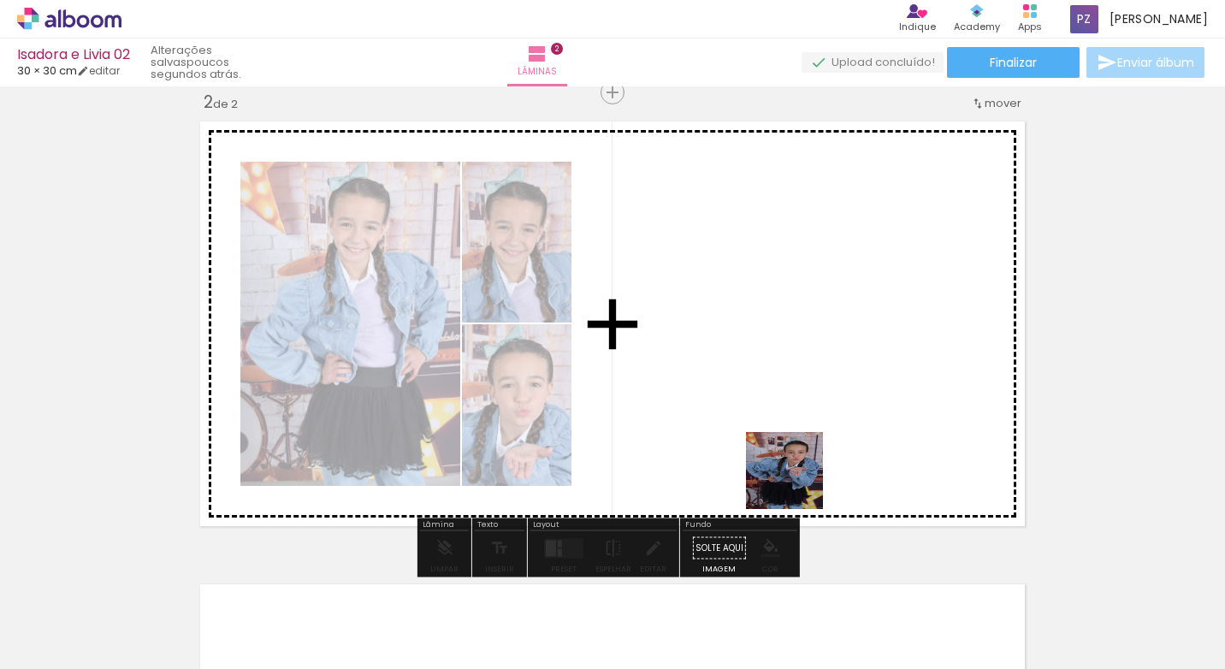
drag, startPoint x: 795, startPoint y: 606, endPoint x: 866, endPoint y: 596, distance: 70.8
click at [793, 450] on quentale-workspace at bounding box center [612, 334] width 1225 height 669
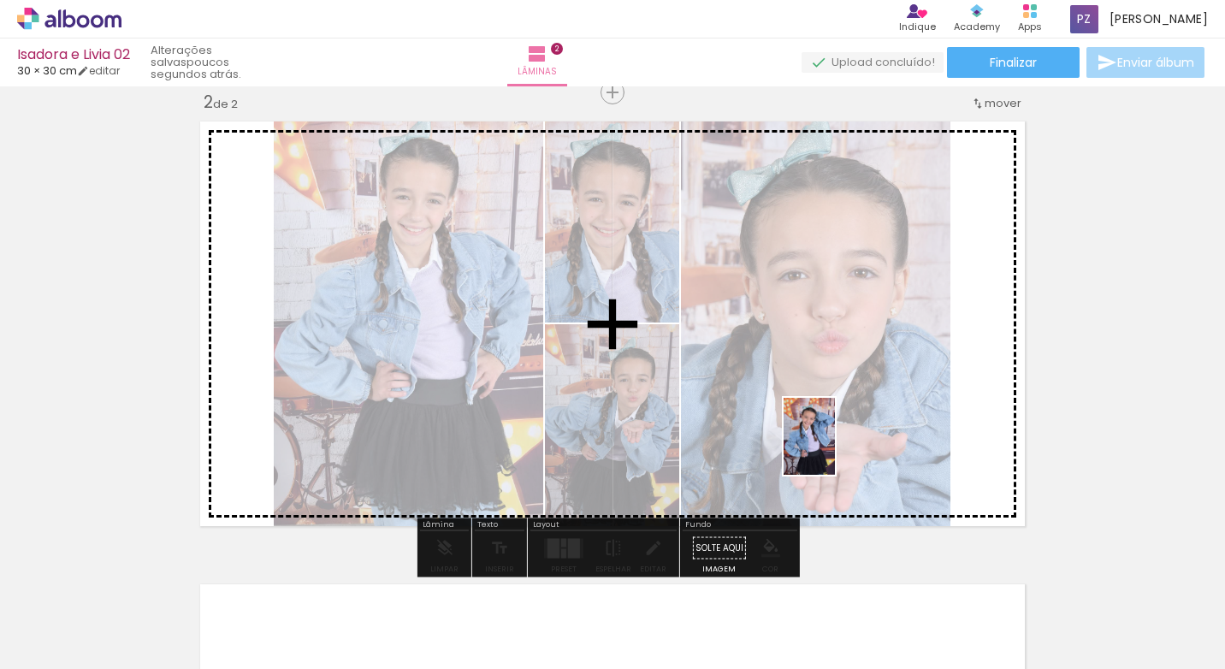
drag, startPoint x: 872, startPoint y: 542, endPoint x: 925, endPoint y: 546, distance: 52.3
click at [830, 444] on quentale-workspace at bounding box center [612, 334] width 1225 height 669
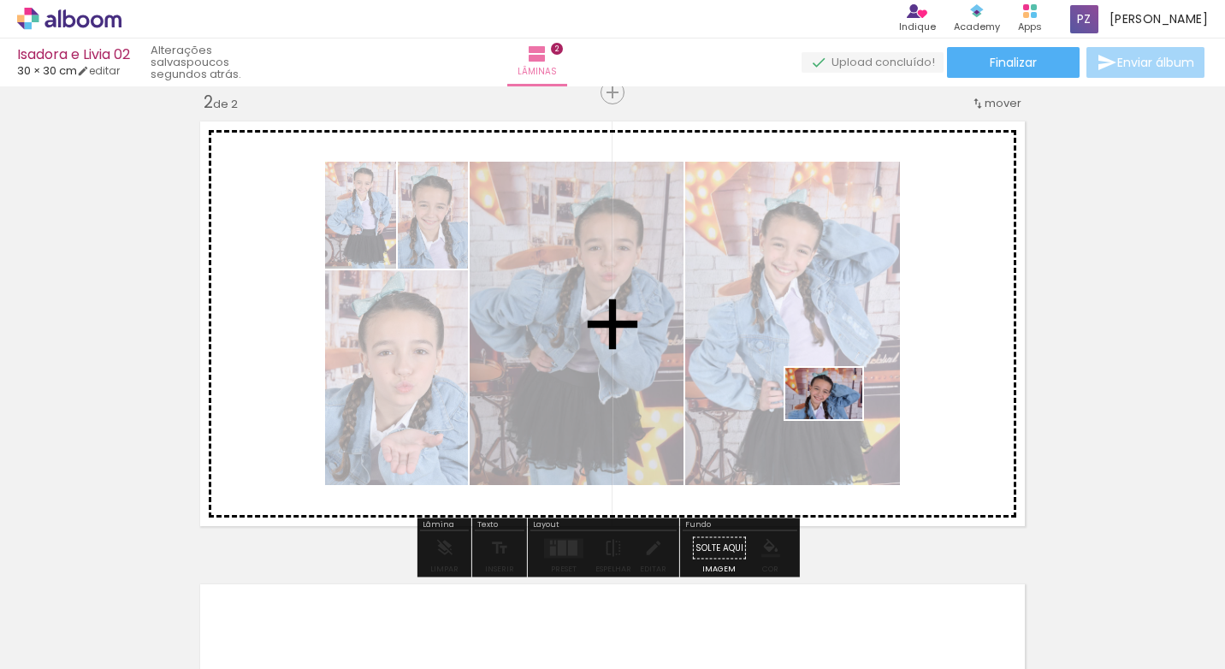
drag, startPoint x: 992, startPoint y: 603, endPoint x: 835, endPoint y: 417, distance: 244.0
click at [835, 417] on quentale-workspace at bounding box center [612, 334] width 1225 height 669
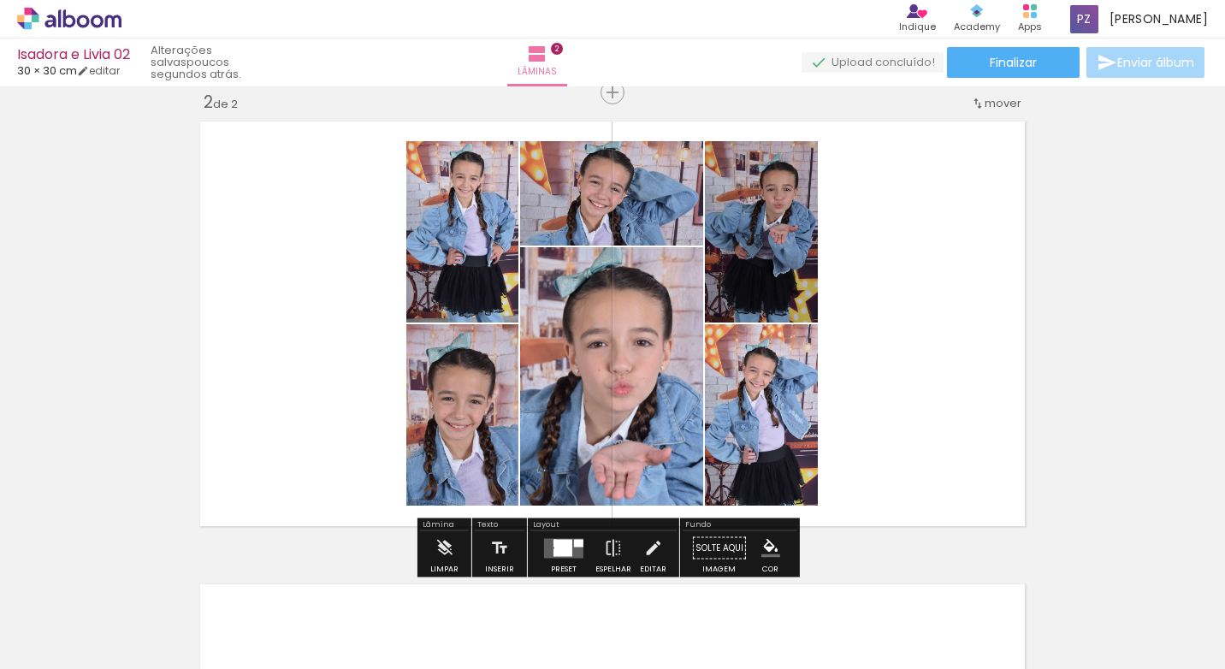
click at [569, 547] on quentale-layouter at bounding box center [563, 548] width 39 height 20
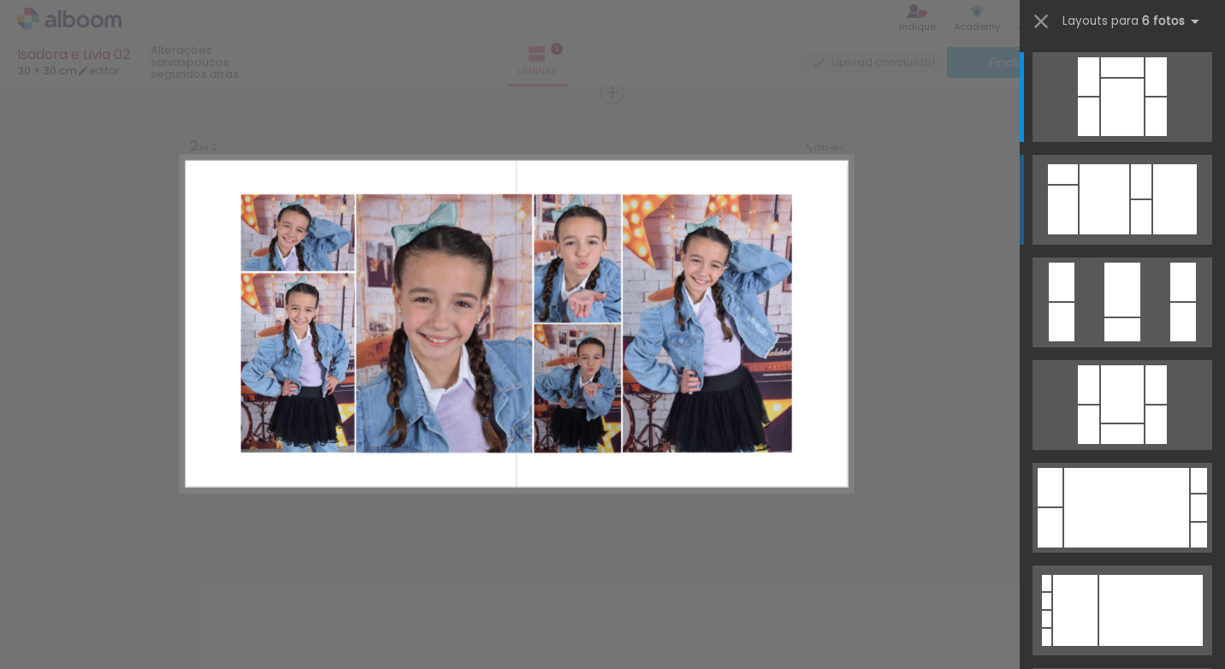
click at [1109, 194] on div at bounding box center [1104, 199] width 50 height 70
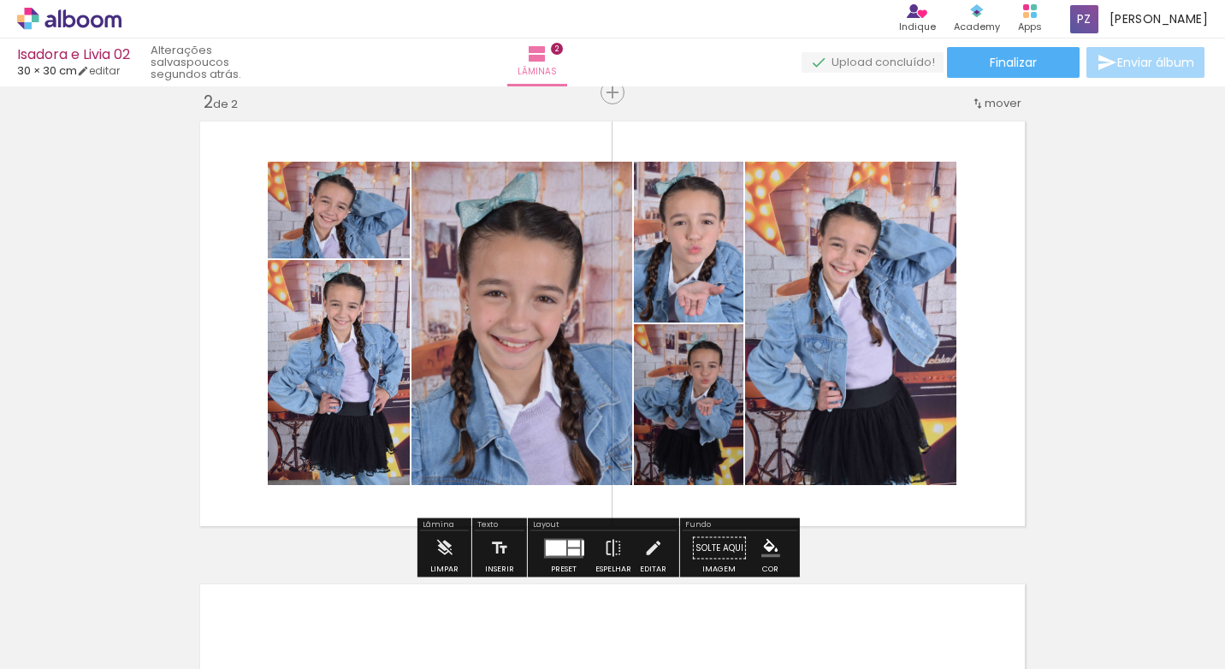
click at [905, 376] on quentale-photo at bounding box center [850, 323] width 211 height 323
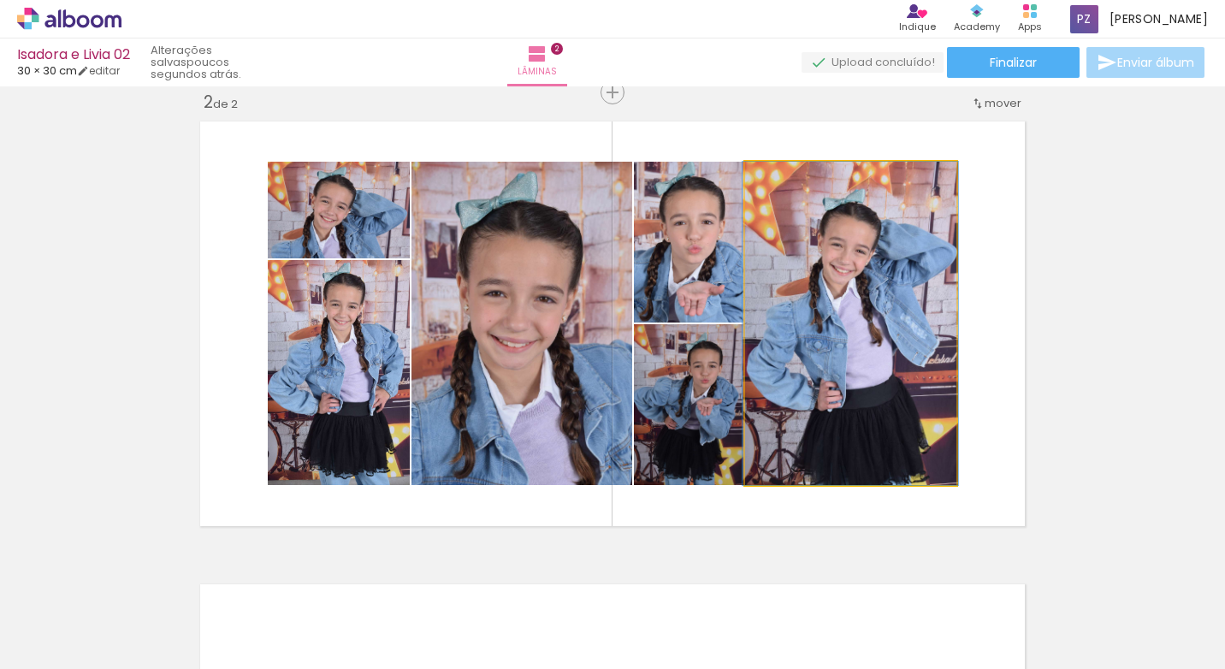
click at [905, 376] on quentale-photo at bounding box center [850, 323] width 211 height 323
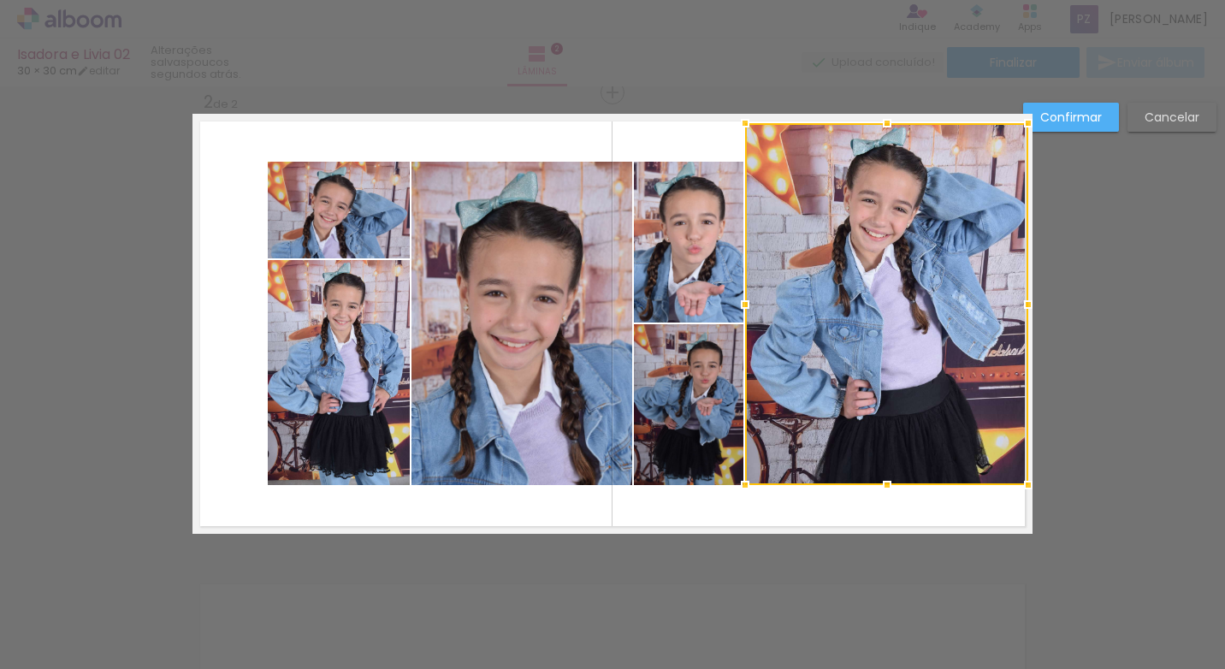
drag, startPoint x: 955, startPoint y: 159, endPoint x: 1020, endPoint y: 121, distance: 76.3
click at [1020, 121] on div at bounding box center [1028, 123] width 34 height 34
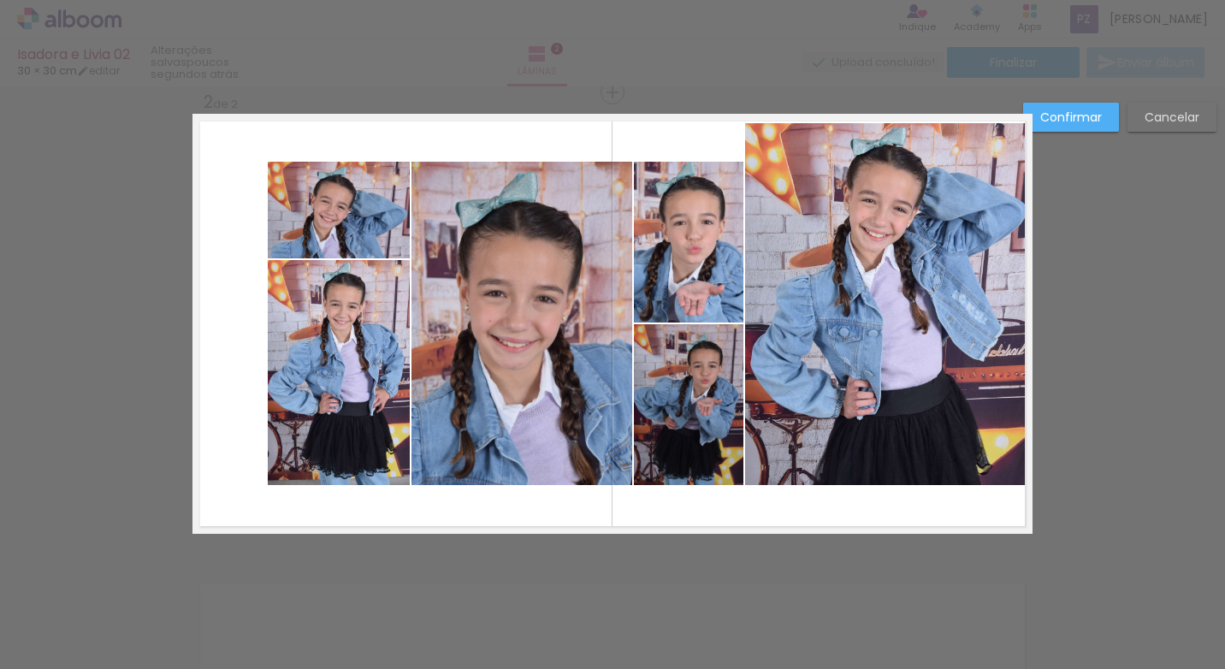
click at [986, 465] on quentale-photo at bounding box center [886, 304] width 283 height 362
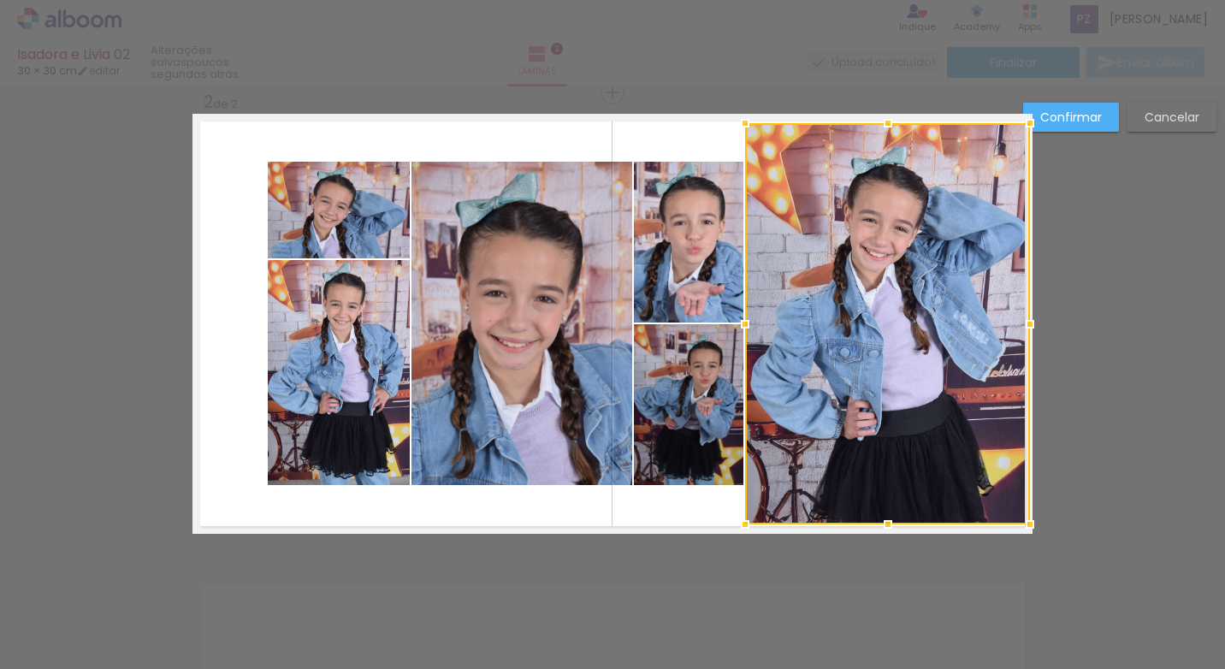
drag, startPoint x: 1019, startPoint y: 488, endPoint x: 1022, endPoint y: 528, distance: 39.5
click at [1022, 528] on div at bounding box center [1030, 524] width 34 height 34
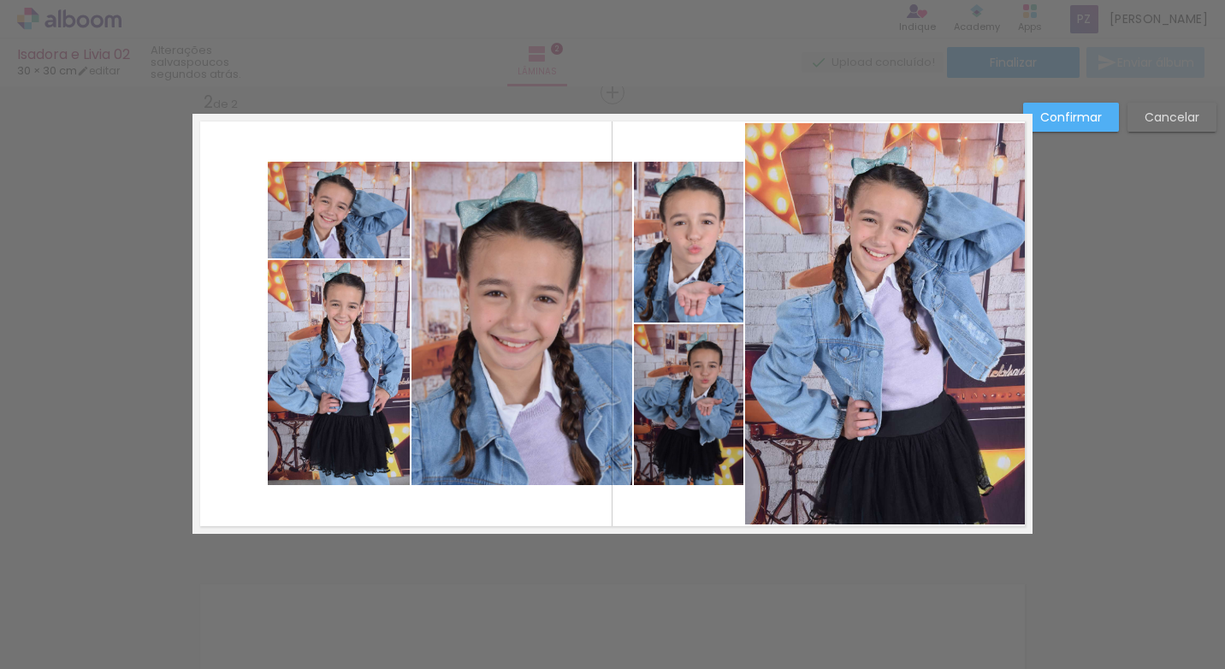
click at [697, 396] on quentale-photo at bounding box center [688, 404] width 109 height 161
click at [317, 205] on quentale-photo at bounding box center [339, 210] width 142 height 97
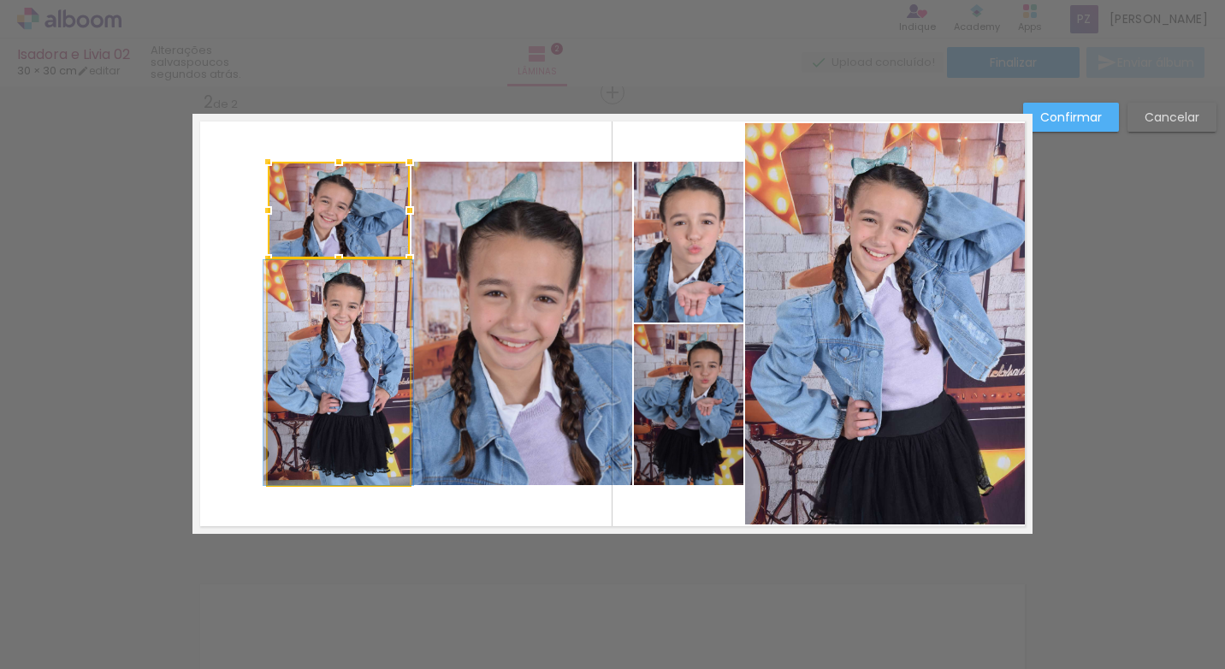
click at [317, 313] on quentale-photo at bounding box center [339, 372] width 142 height 225
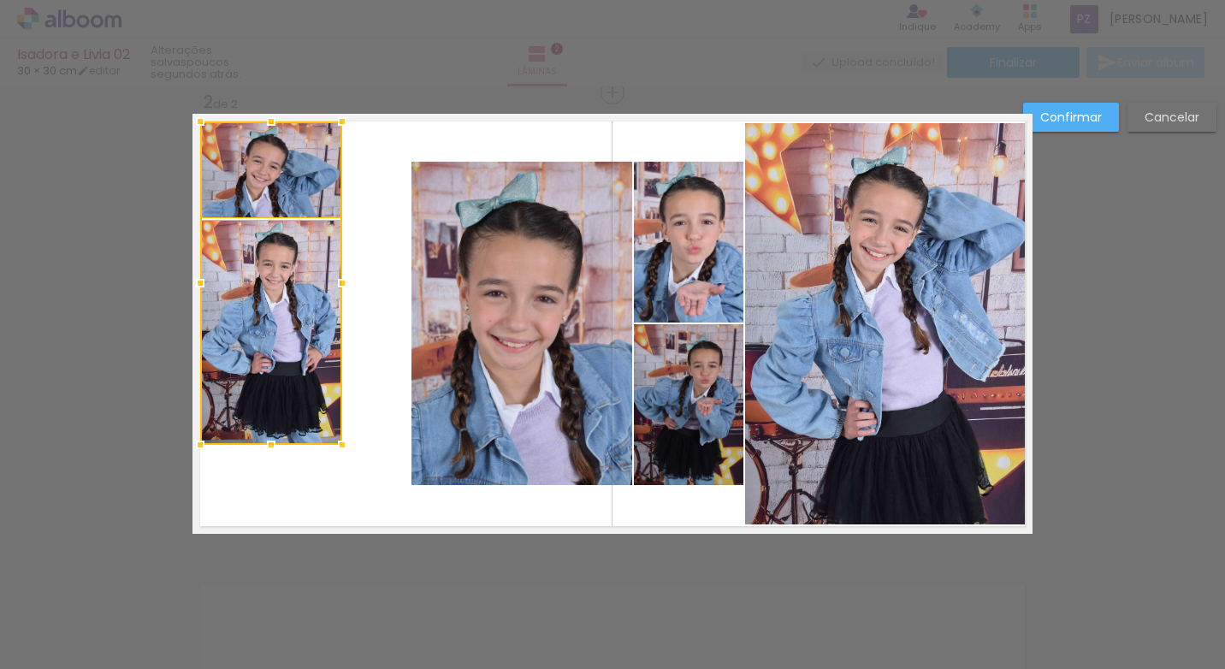
drag, startPoint x: 281, startPoint y: 216, endPoint x: 213, endPoint y: 175, distance: 78.6
click at [213, 175] on div at bounding box center [271, 282] width 142 height 323
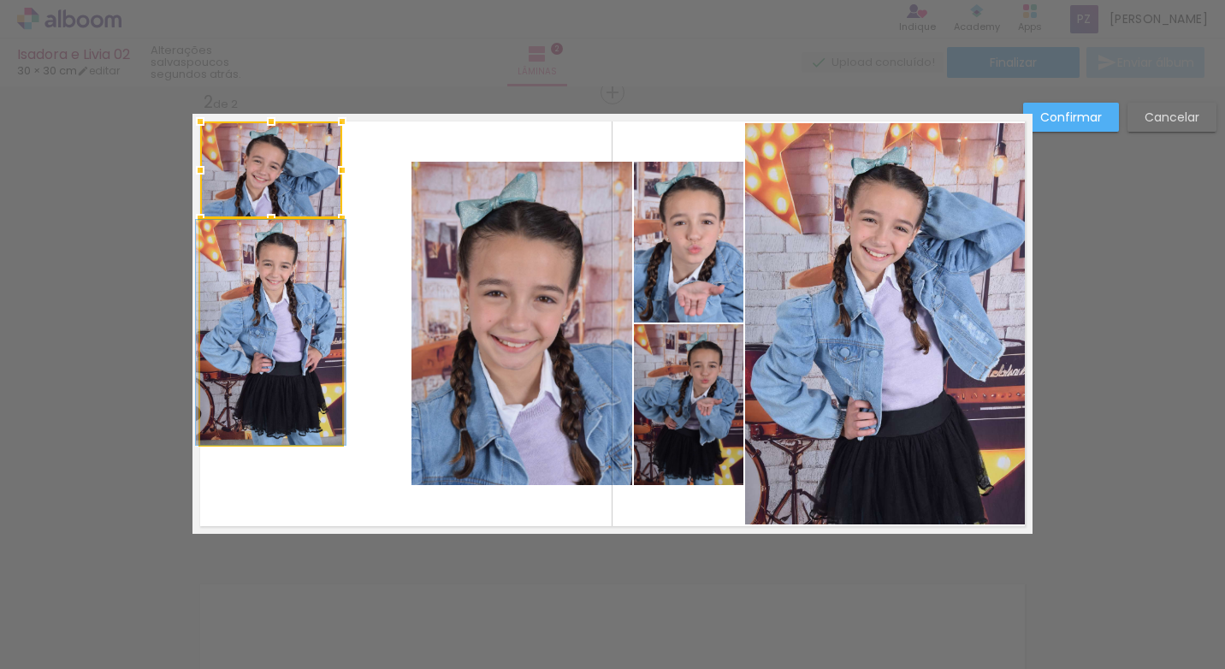
click at [319, 416] on quentale-photo at bounding box center [271, 332] width 142 height 225
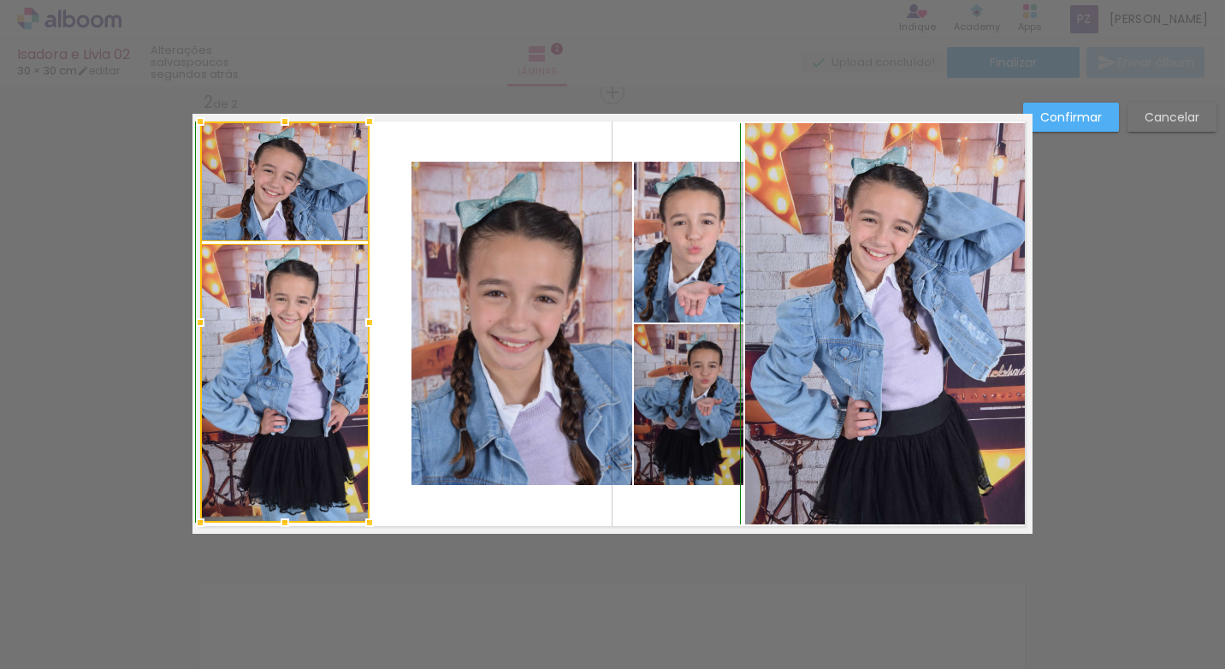
drag, startPoint x: 338, startPoint y: 445, endPoint x: 365, endPoint y: 519, distance: 79.3
click at [365, 519] on div at bounding box center [369, 522] width 34 height 34
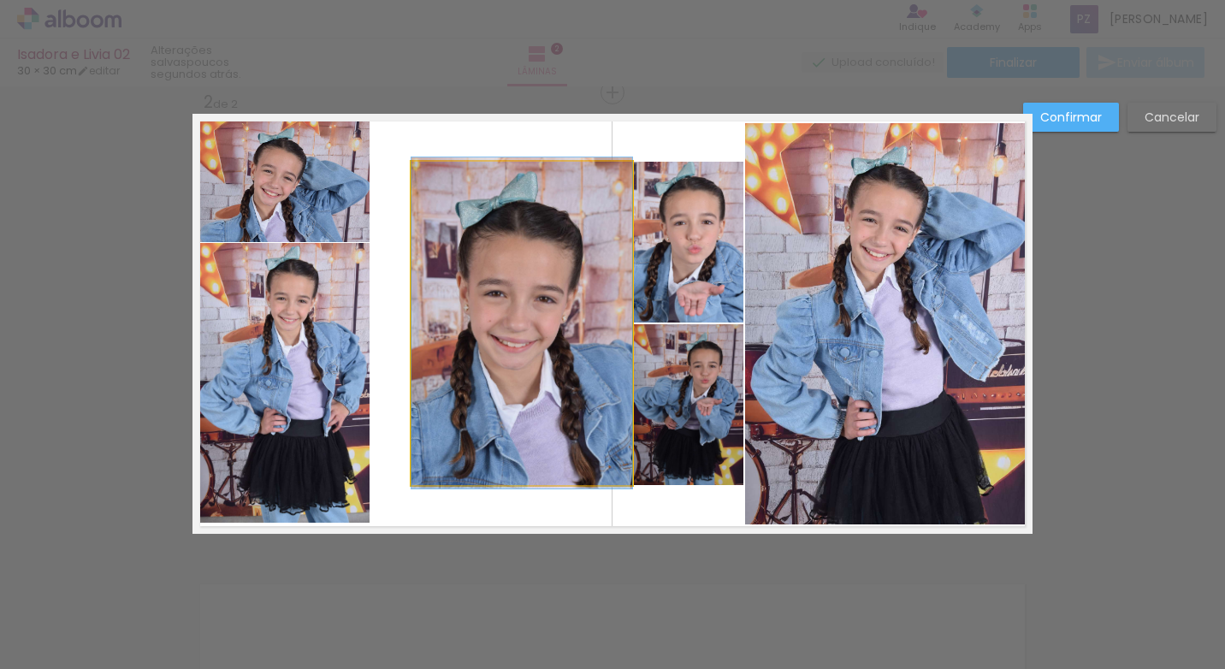
click at [473, 393] on quentale-photo at bounding box center [521, 323] width 221 height 323
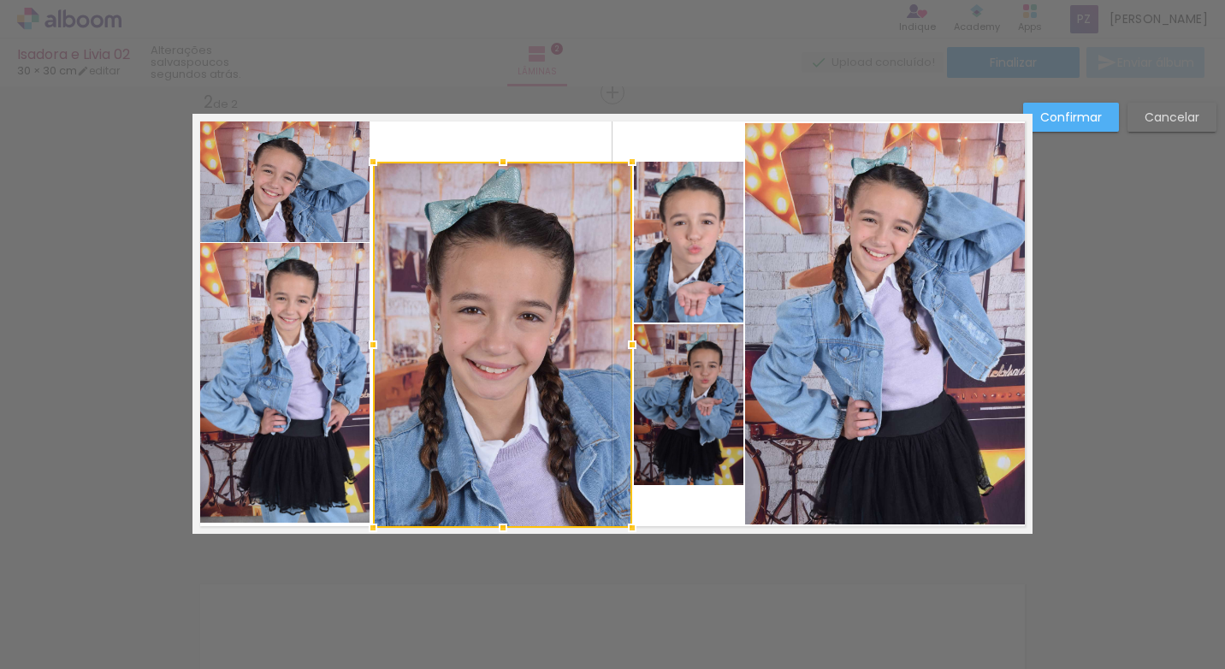
drag, startPoint x: 405, startPoint y: 488, endPoint x: 366, endPoint y: 527, distance: 55.0
click at [366, 527] on div at bounding box center [373, 528] width 34 height 34
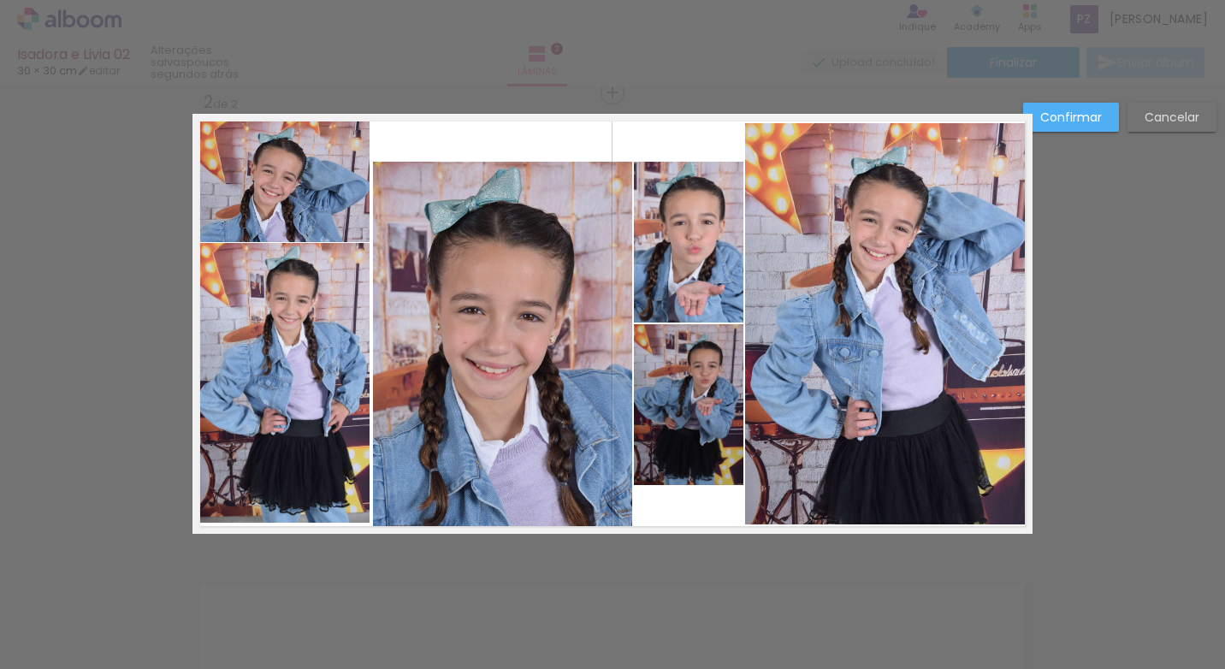
click at [377, 162] on quentale-photo at bounding box center [502, 345] width 259 height 366
click at [399, 190] on quentale-photo at bounding box center [502, 345] width 259 height 366
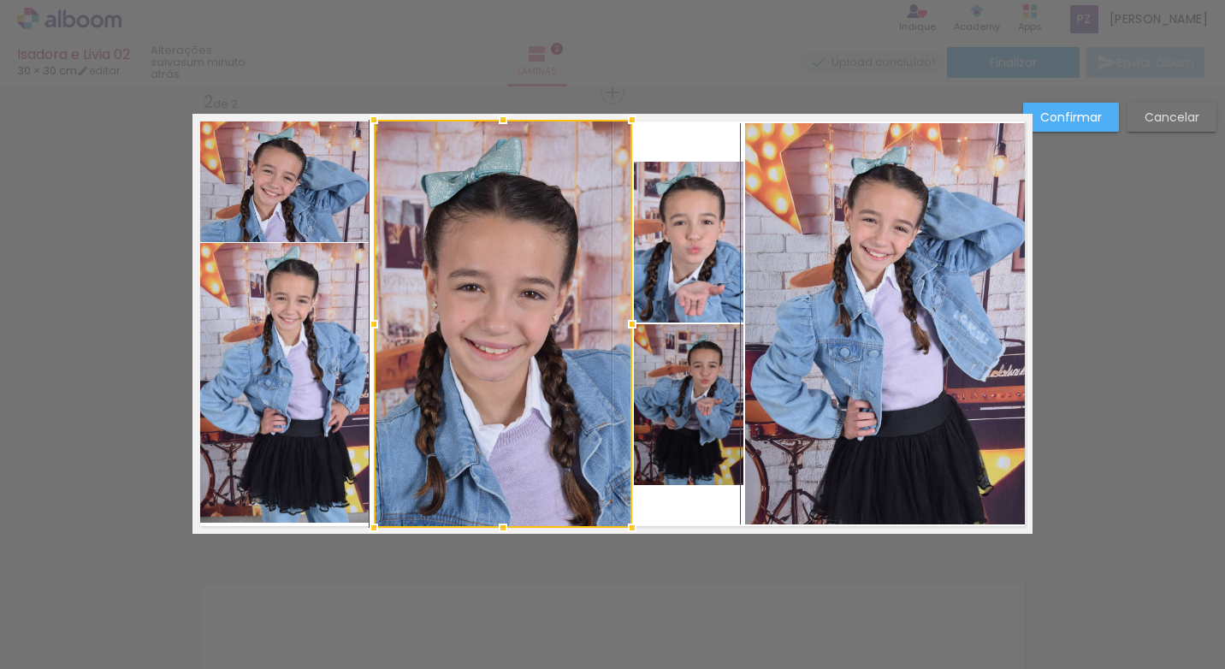
drag, startPoint x: 372, startPoint y: 165, endPoint x: 373, endPoint y: 128, distance: 36.8
click at [373, 128] on div at bounding box center [374, 120] width 34 height 34
click at [1110, 314] on div "Confirmar Cancelar" at bounding box center [612, 315] width 1225 height 1429
click at [695, 219] on quentale-photo at bounding box center [688, 242] width 109 height 161
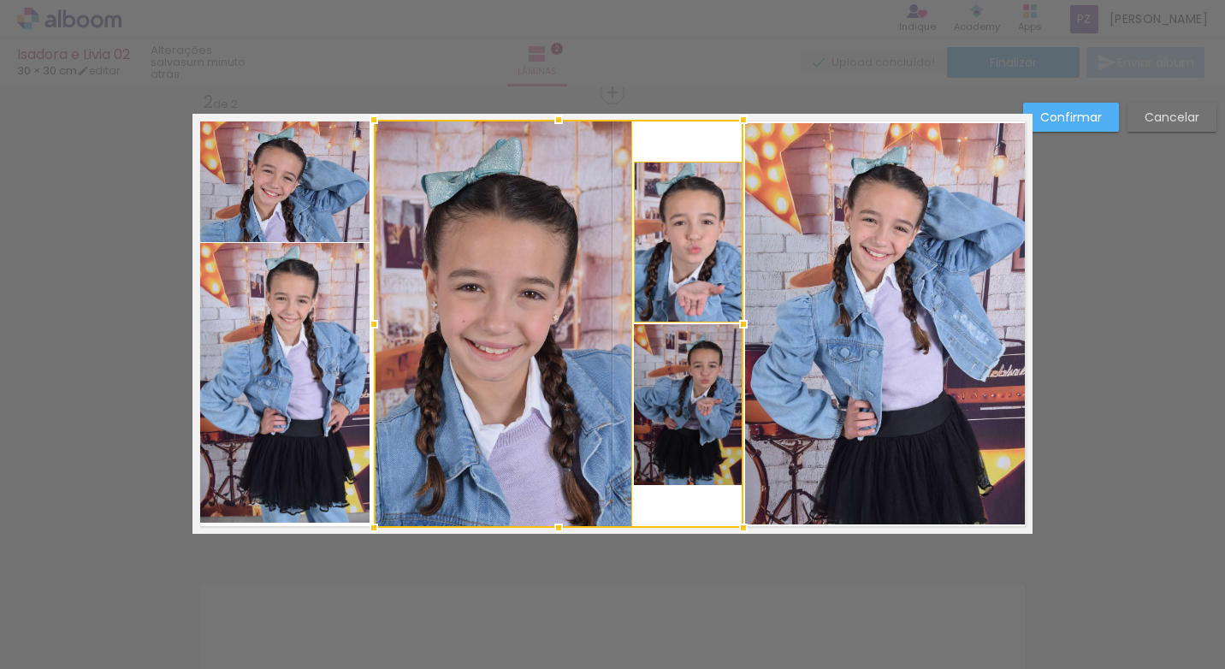
click at [668, 387] on div at bounding box center [559, 324] width 370 height 408
click at [675, 206] on div at bounding box center [559, 324] width 370 height 408
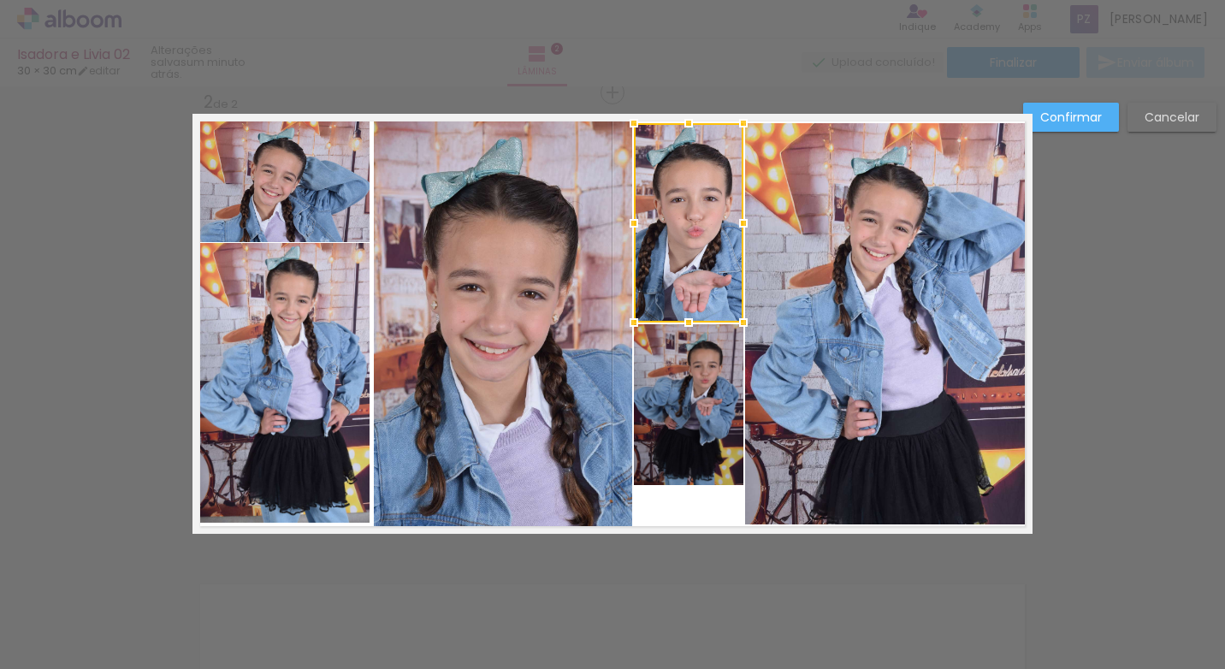
drag, startPoint x: 684, startPoint y: 160, endPoint x: 682, endPoint y: 123, distance: 36.9
click at [682, 123] on div at bounding box center [688, 123] width 34 height 34
click at [666, 362] on quentale-photo at bounding box center [688, 404] width 109 height 161
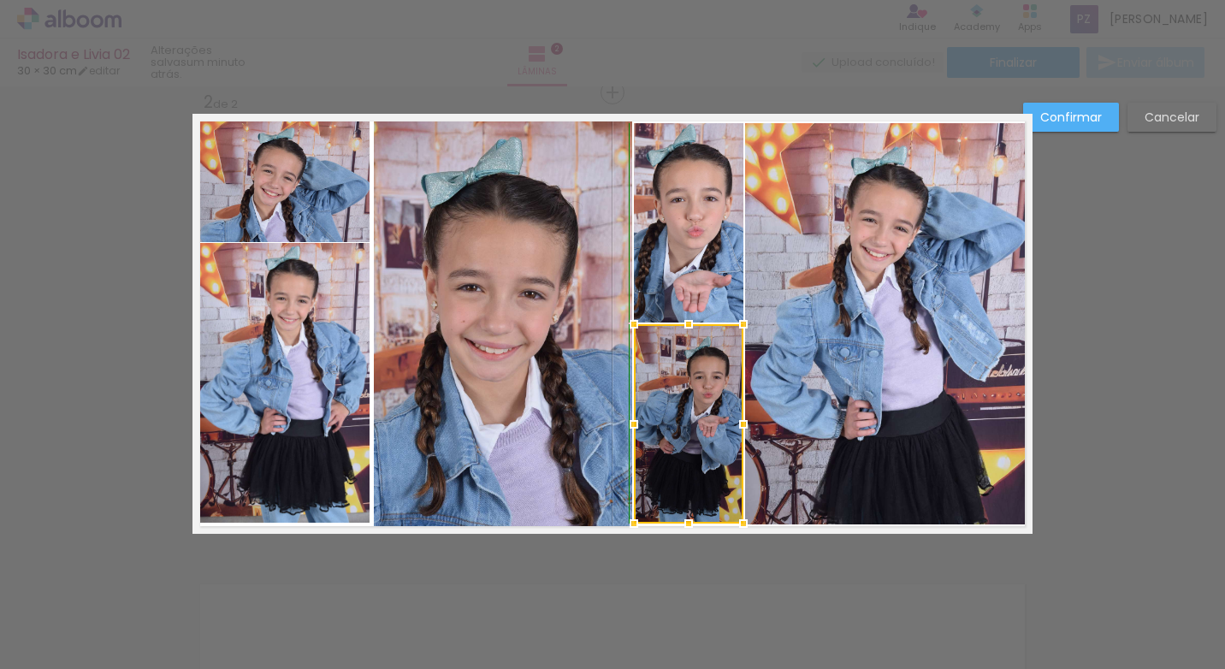
drag, startPoint x: 685, startPoint y: 488, endPoint x: 688, endPoint y: 524, distance: 36.0
click at [688, 524] on div at bounding box center [688, 523] width 34 height 34
click at [684, 559] on div "Confirmar Cancelar" at bounding box center [612, 315] width 1225 height 1429
click at [698, 460] on quentale-photo at bounding box center [688, 423] width 109 height 199
click at [701, 438] on div at bounding box center [688, 423] width 109 height 199
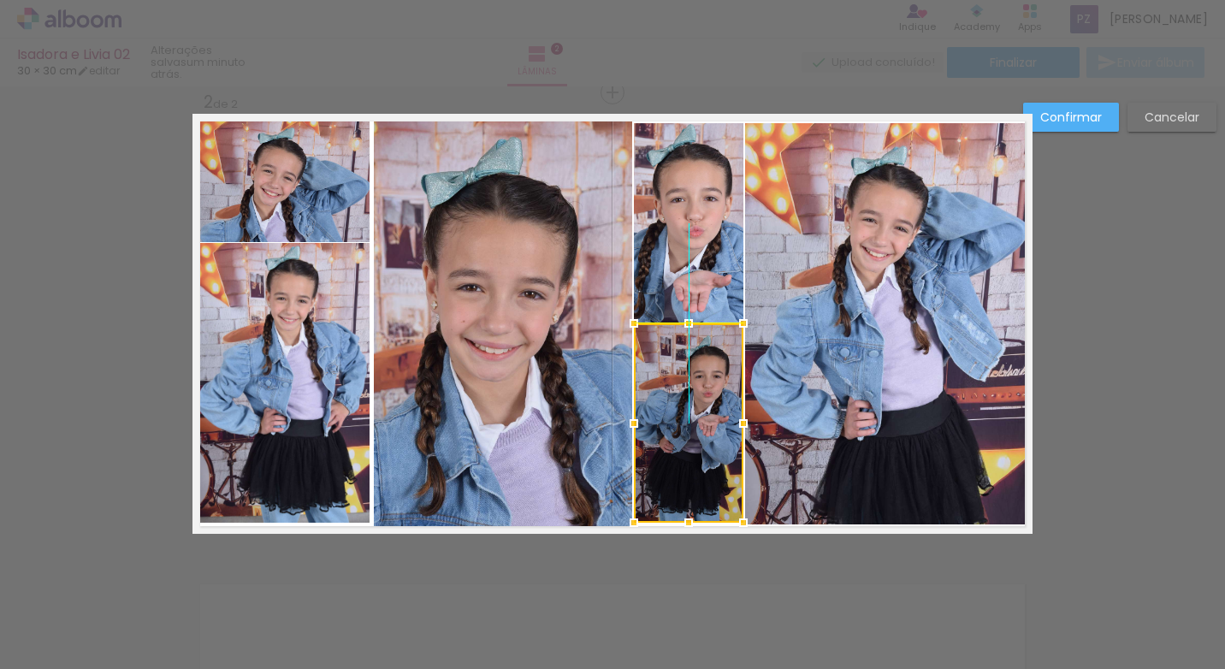
click at [718, 440] on div at bounding box center [688, 422] width 109 height 199
click at [695, 553] on div "Confirmar Cancelar" at bounding box center [612, 315] width 1225 height 1429
click at [771, 315] on quentale-photo at bounding box center [887, 323] width 285 height 401
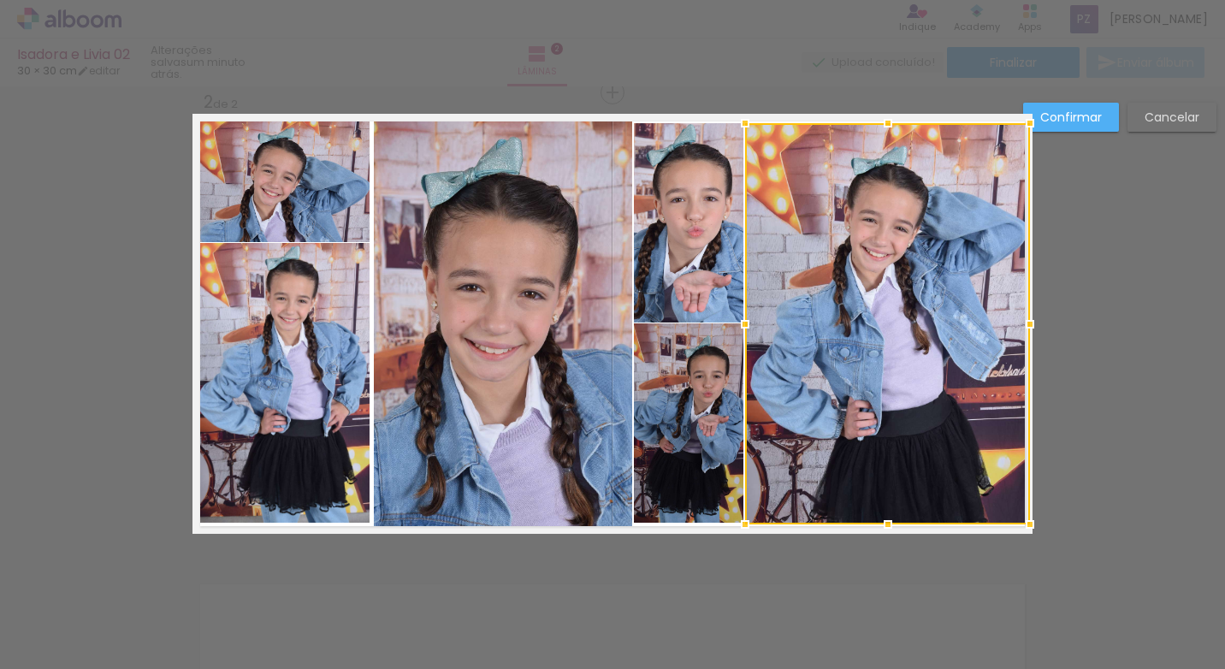
click at [692, 382] on quentale-photo at bounding box center [688, 422] width 109 height 199
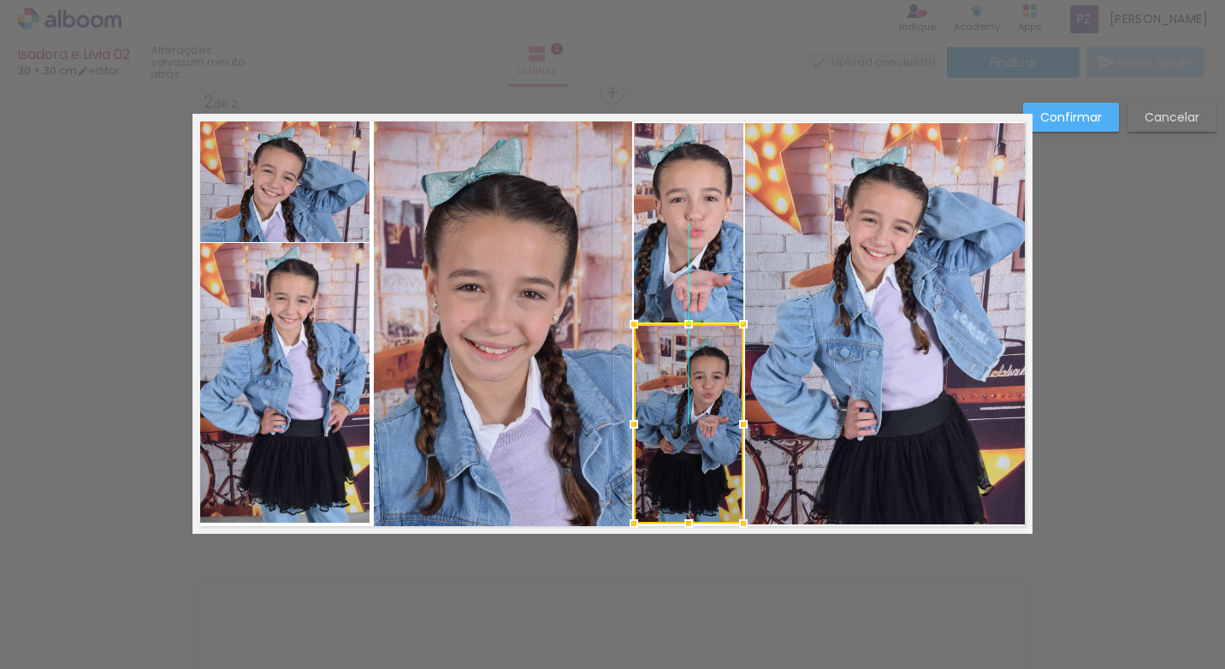
drag, startPoint x: 692, startPoint y: 382, endPoint x: 687, endPoint y: 390, distance: 9.3
click at [687, 390] on div at bounding box center [688, 423] width 109 height 199
click at [1092, 236] on div "Confirmar Cancelar" at bounding box center [612, 315] width 1225 height 1429
click at [0, 0] on slot "Confirmar" at bounding box center [0, 0] width 0 height 0
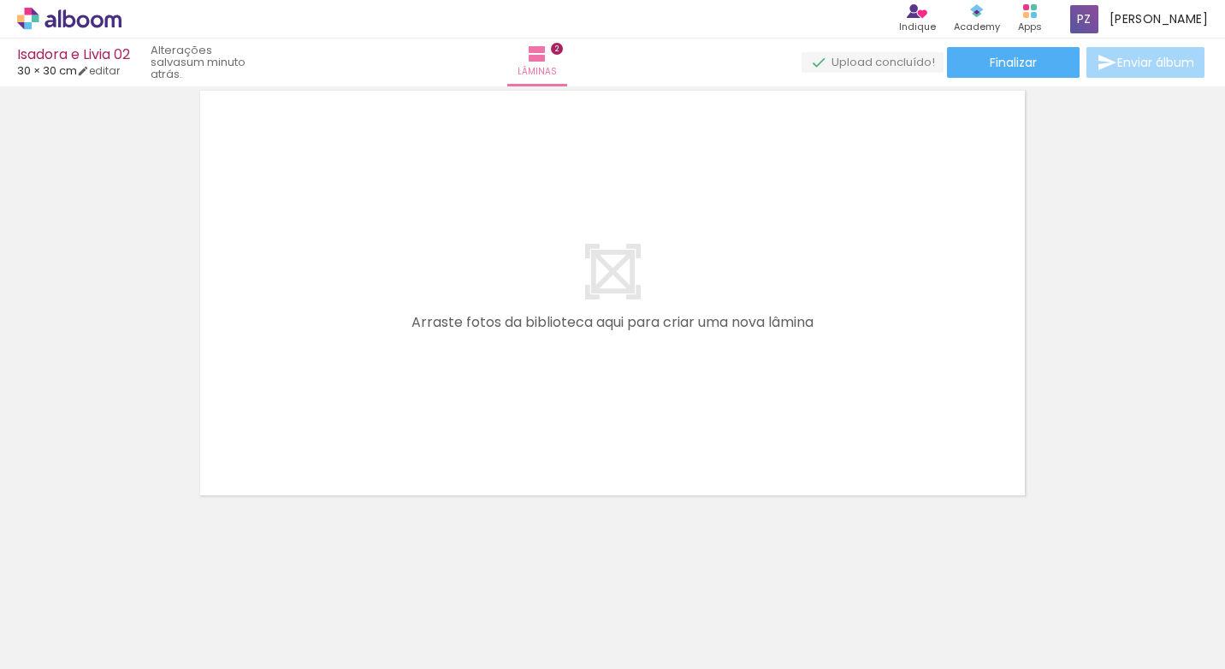
scroll to position [979, 0]
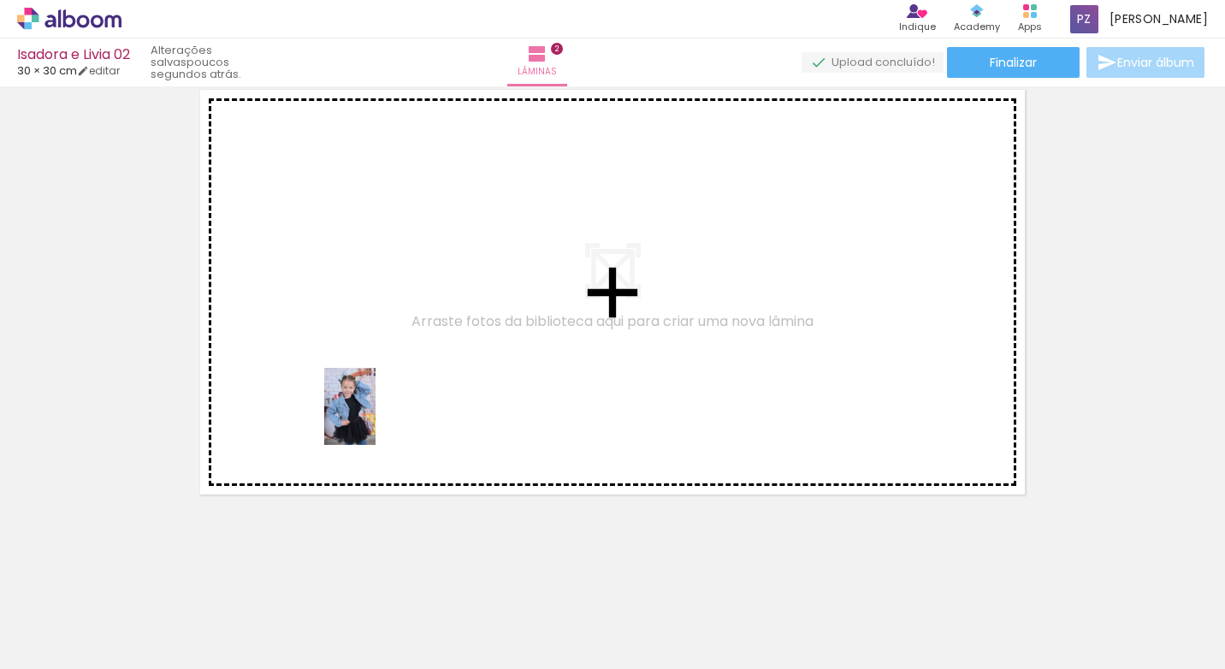
drag, startPoint x: 299, startPoint y: 607, endPoint x: 405, endPoint y: 588, distance: 107.7
click at [375, 418] on quentale-workspace at bounding box center [612, 334] width 1225 height 669
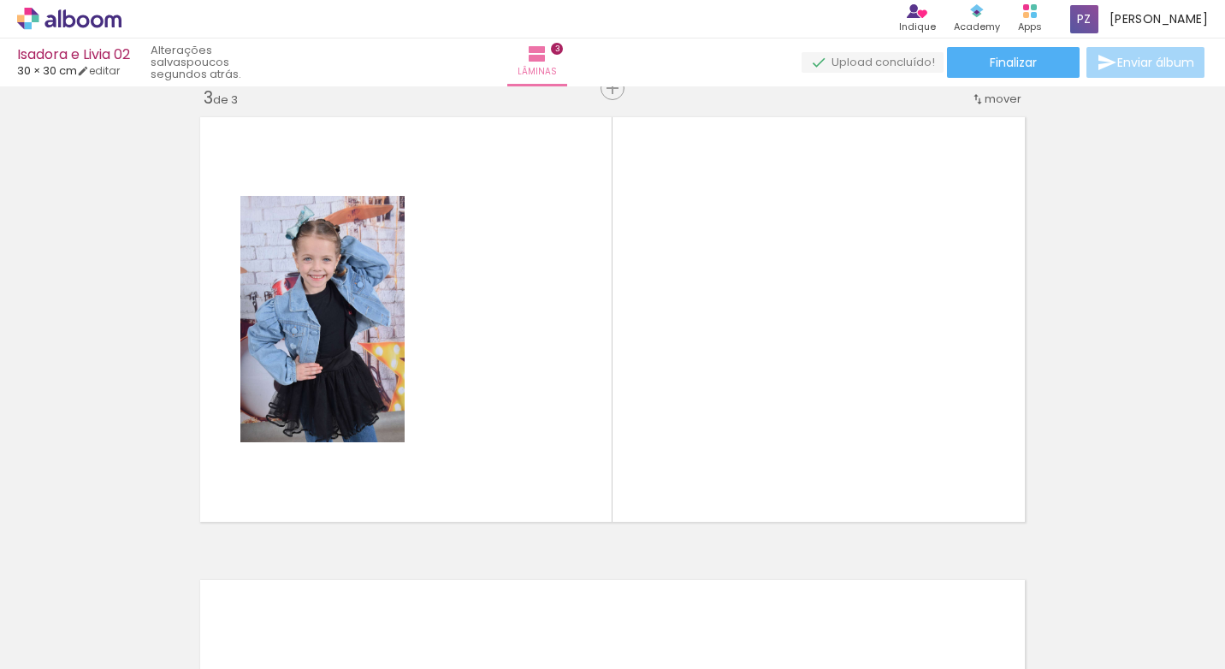
scroll to position [948, 0]
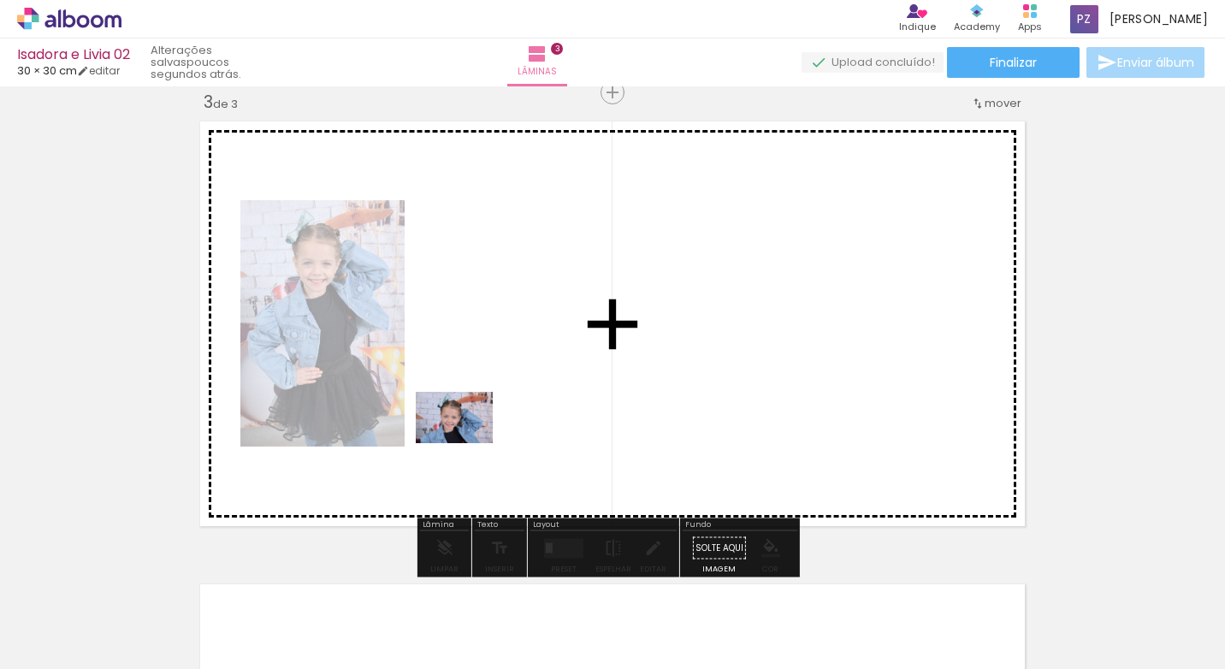
drag, startPoint x: 406, startPoint y: 610, endPoint x: 467, endPoint y: 443, distance: 177.5
click at [467, 443] on quentale-workspace at bounding box center [612, 334] width 1225 height 669
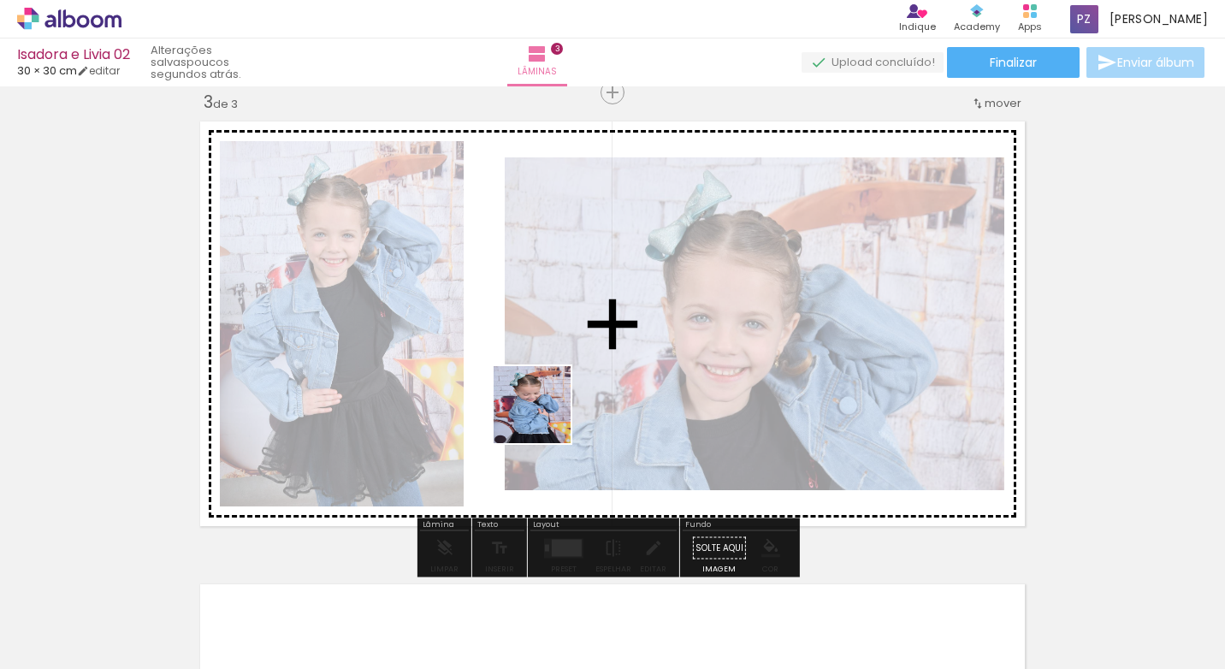
drag, startPoint x: 508, startPoint y: 494, endPoint x: 545, endPoint y: 417, distance: 84.5
click at [545, 417] on quentale-workspace at bounding box center [612, 334] width 1225 height 669
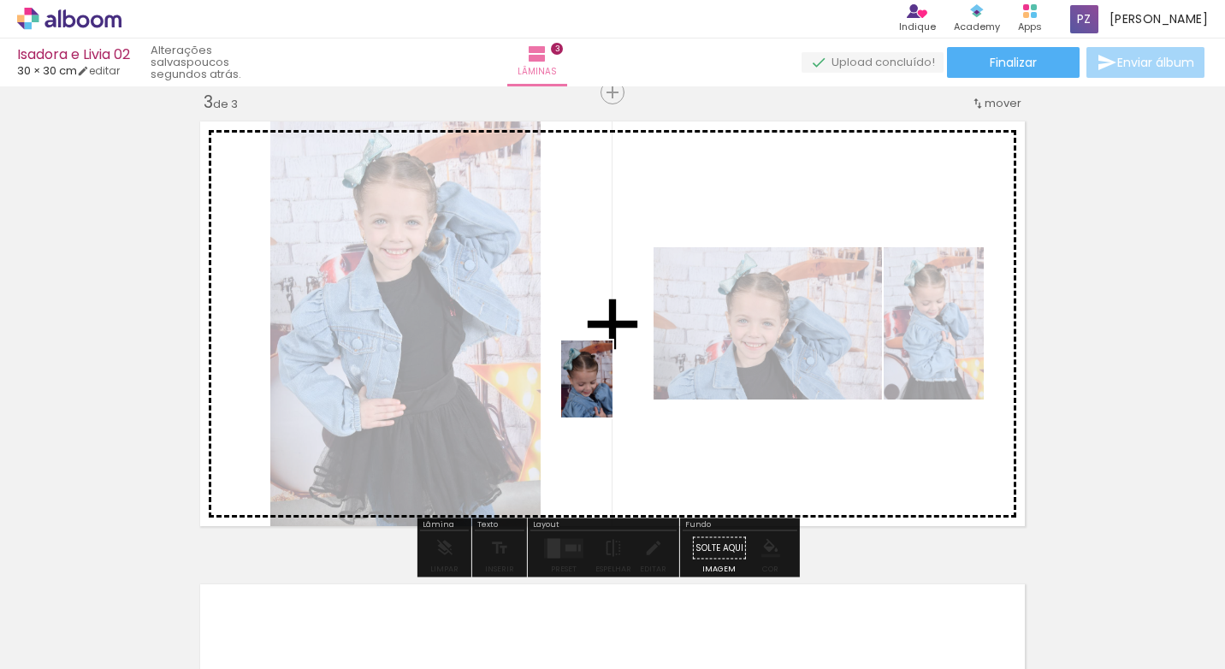
drag, startPoint x: 574, startPoint y: 509, endPoint x: 606, endPoint y: 385, distance: 128.0
click at [612, 387] on quentale-workspace at bounding box center [612, 334] width 1225 height 669
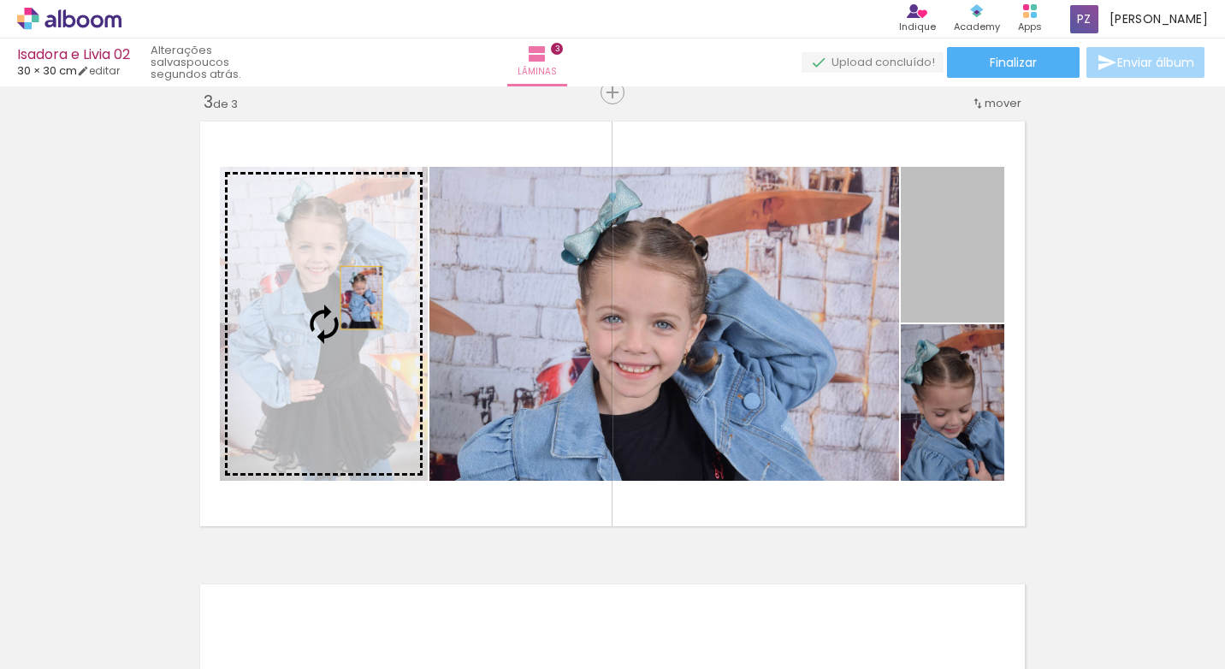
drag, startPoint x: 949, startPoint y: 268, endPoint x: 353, endPoint y: 298, distance: 596.1
click at [0, 0] on slot at bounding box center [0, 0] width 0 height 0
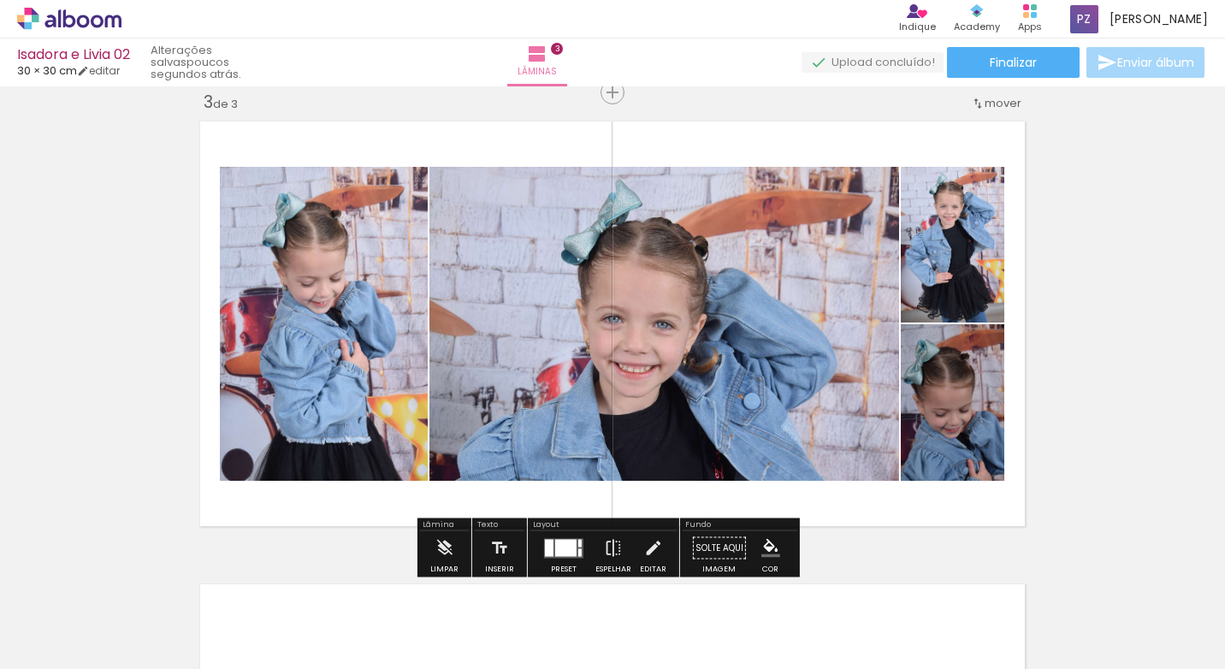
click at [470, 146] on quentale-layouter at bounding box center [612, 324] width 840 height 420
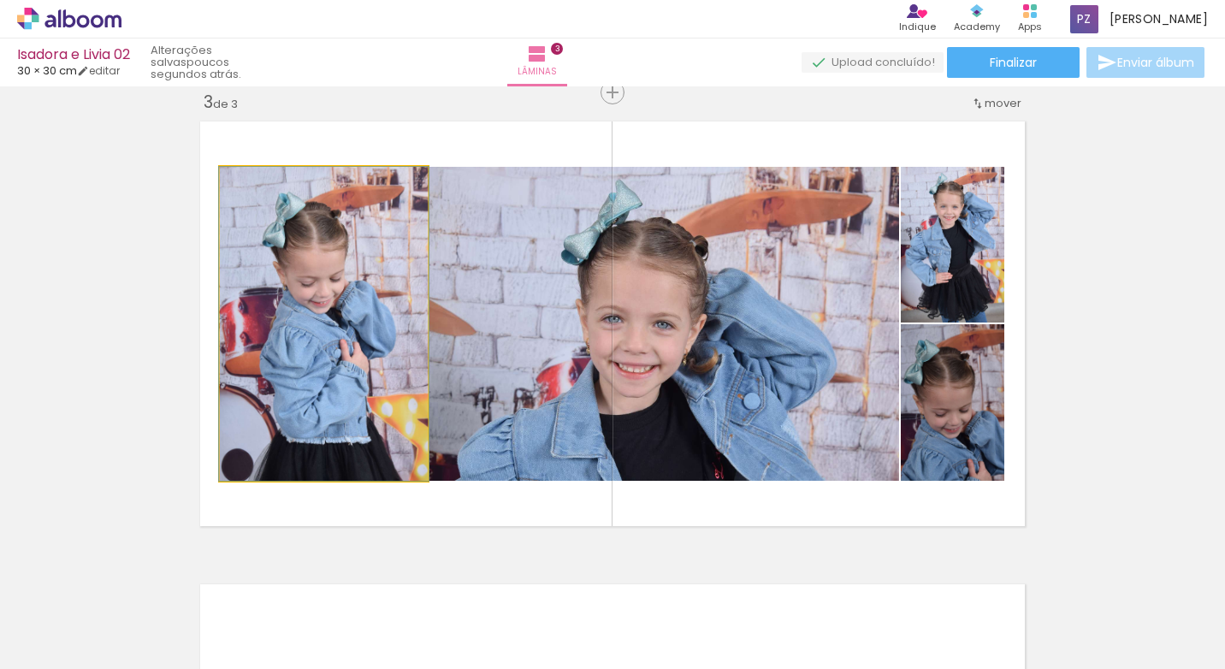
click at [354, 269] on quentale-photo at bounding box center [324, 324] width 208 height 314
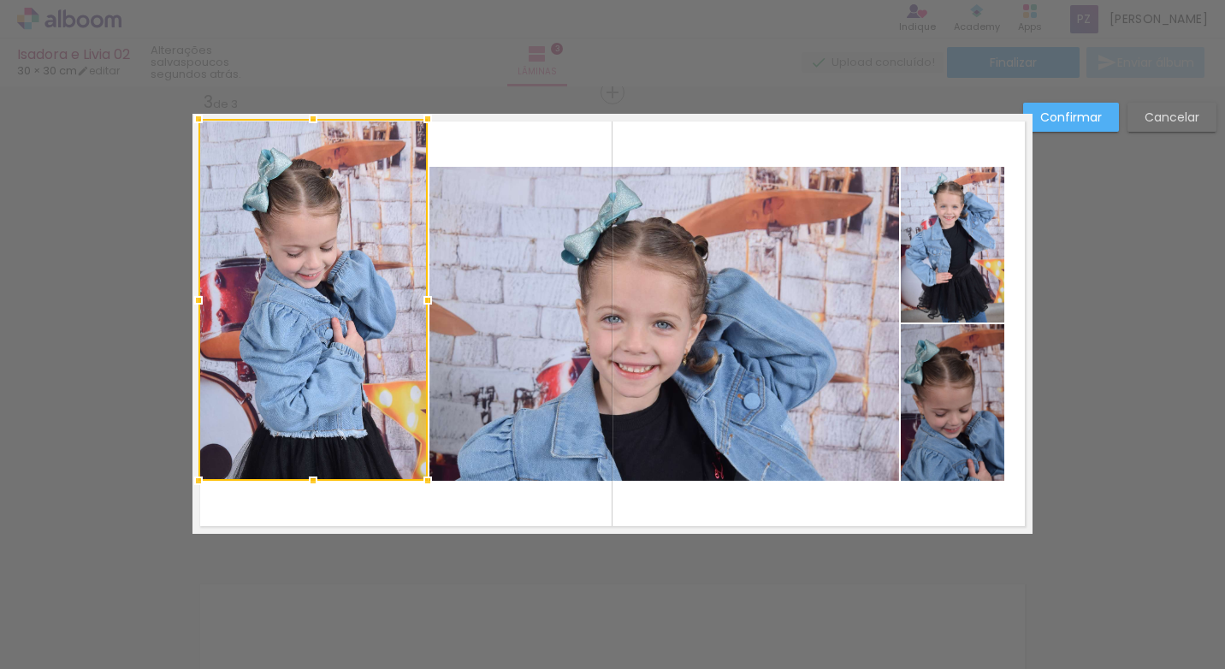
drag, startPoint x: 213, startPoint y: 168, endPoint x: 197, endPoint y: 117, distance: 53.8
click at [197, 117] on div at bounding box center [198, 119] width 34 height 34
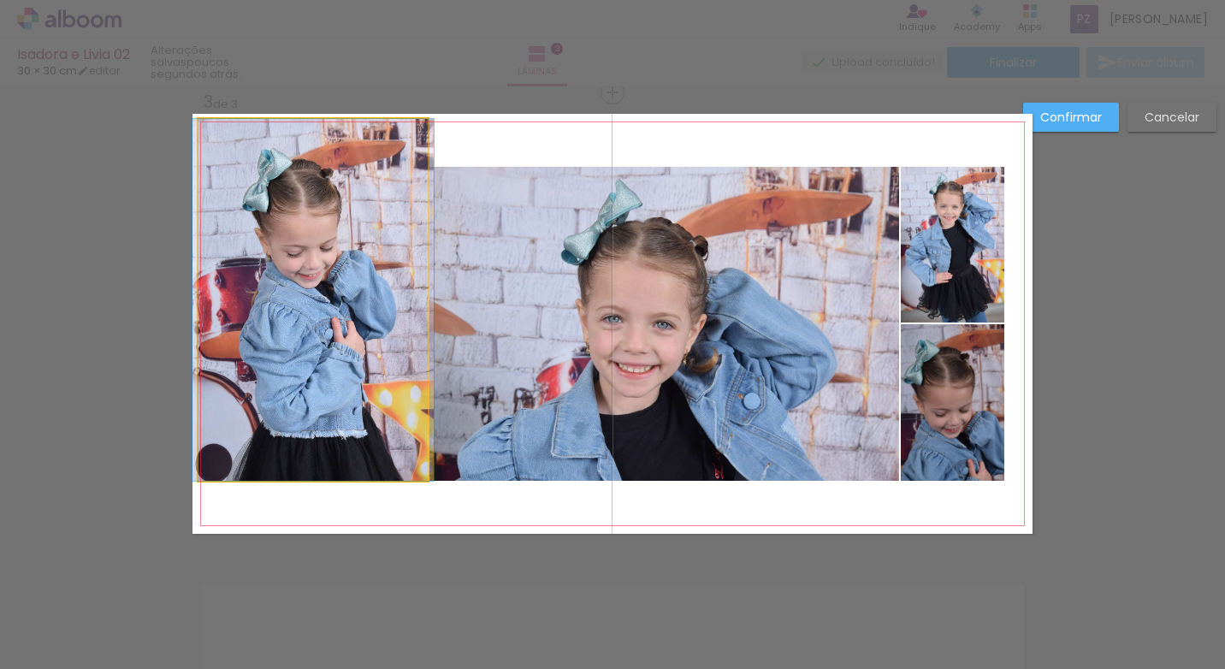
click at [408, 479] on quentale-photo at bounding box center [312, 300] width 229 height 362
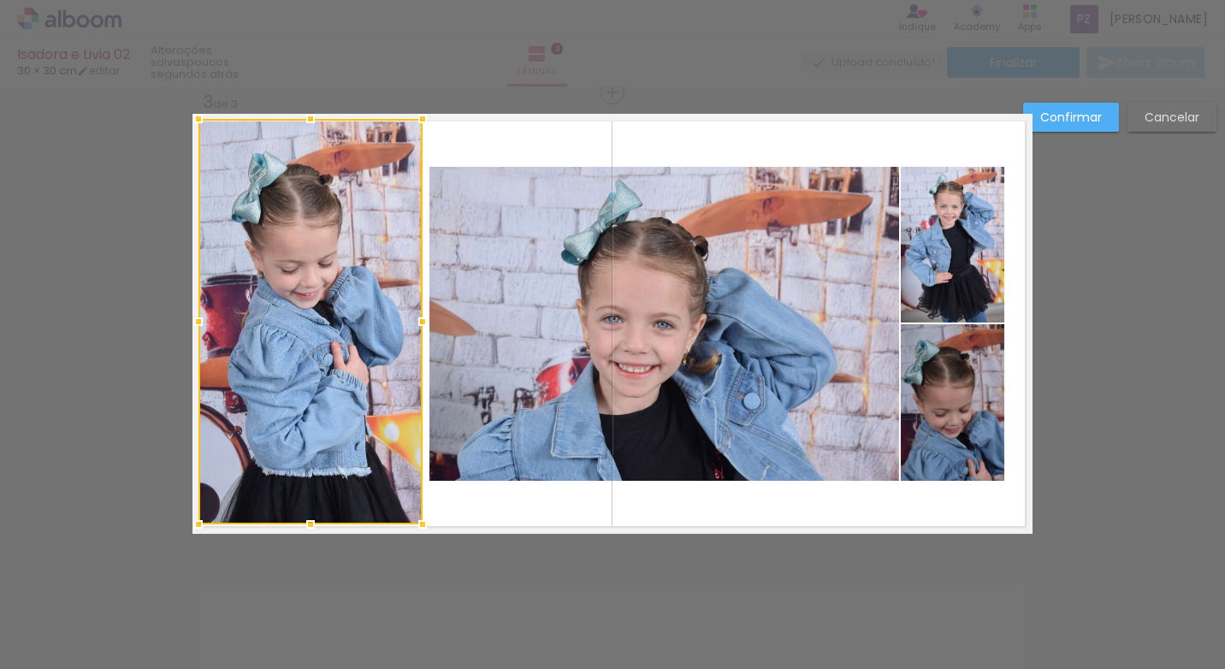
drag, startPoint x: 428, startPoint y: 482, endPoint x: 451, endPoint y: 452, distance: 37.8
click at [423, 523] on div at bounding box center [422, 524] width 34 height 34
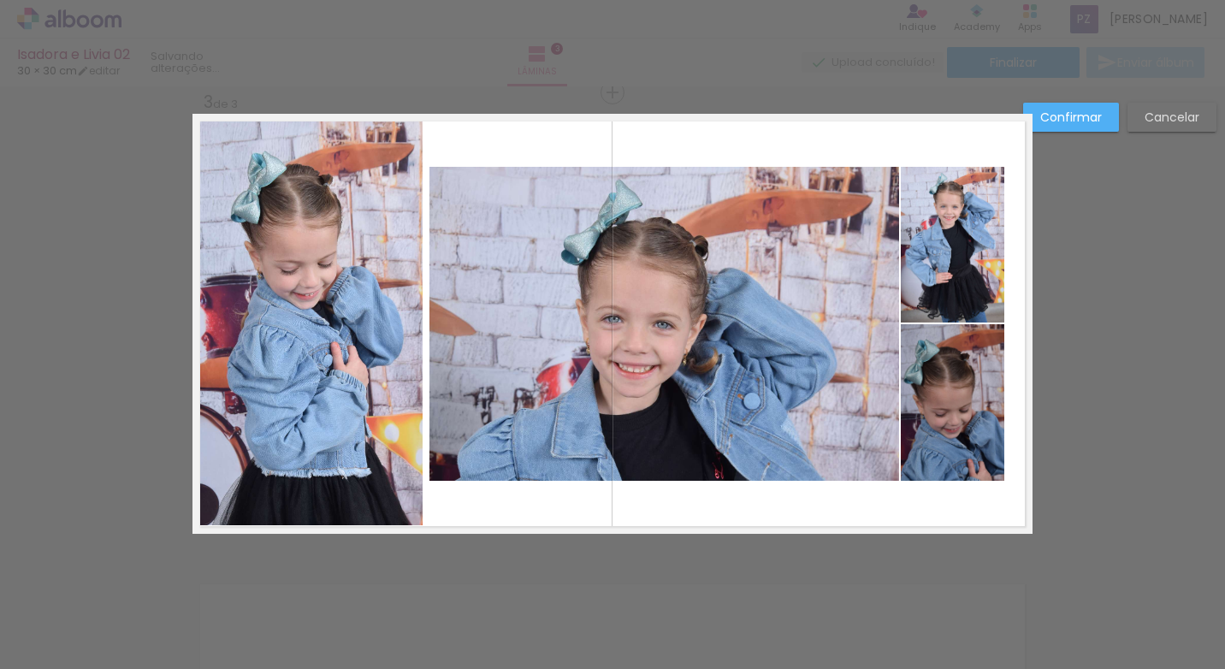
click at [557, 402] on quentale-photo at bounding box center [664, 324] width 470 height 314
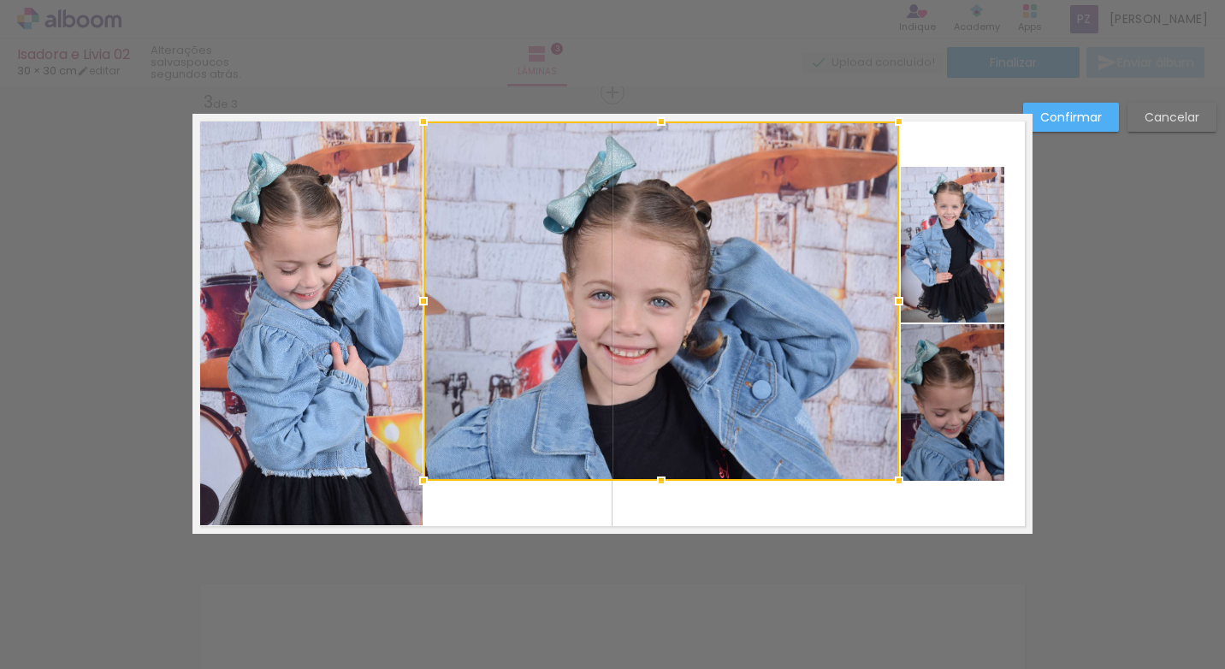
drag, startPoint x: 423, startPoint y: 169, endPoint x: 417, endPoint y: 124, distance: 45.7
click at [417, 124] on div at bounding box center [423, 121] width 34 height 34
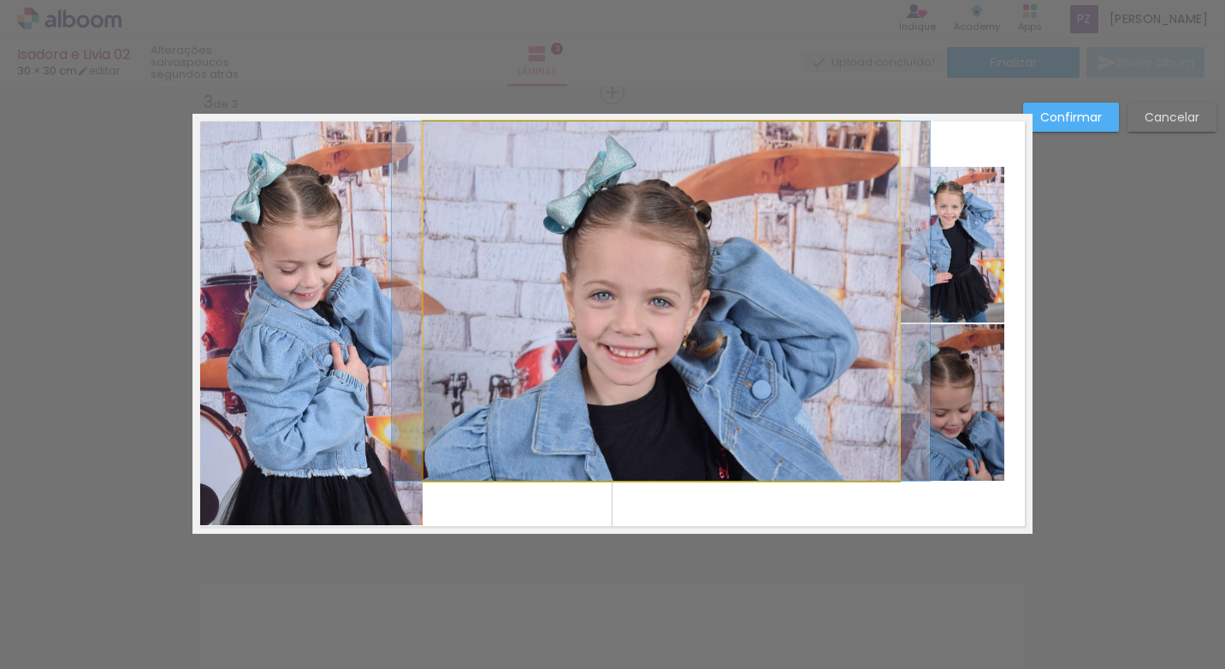
click at [830, 461] on quentale-photo at bounding box center [661, 300] width 476 height 359
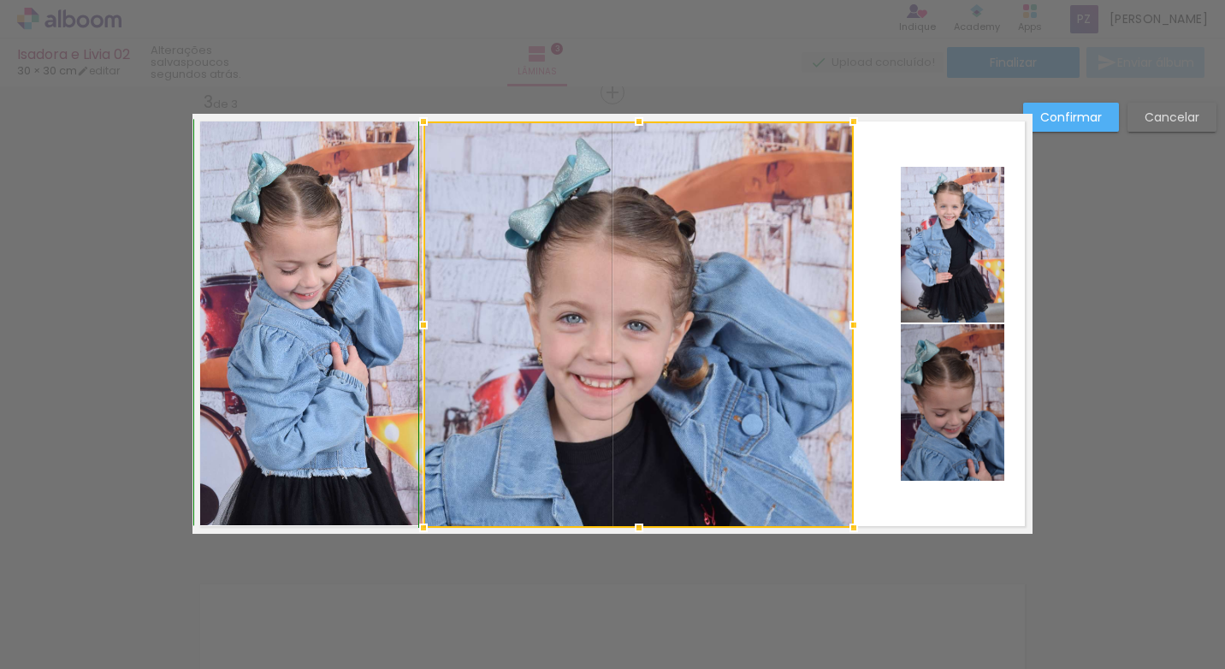
drag, startPoint x: 889, startPoint y: 481, endPoint x: 843, endPoint y: 522, distance: 61.2
click at [843, 522] on div at bounding box center [854, 528] width 34 height 34
click at [925, 298] on quentale-photo at bounding box center [952, 245] width 103 height 156
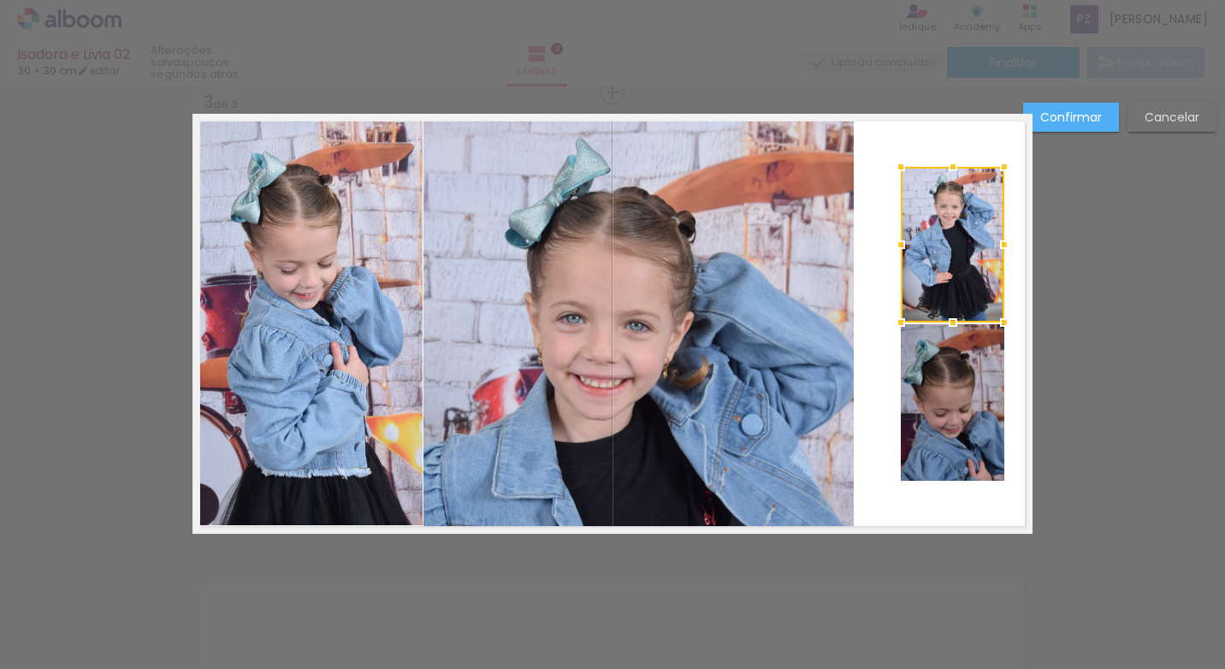
click at [920, 356] on quentale-photo at bounding box center [952, 402] width 103 height 157
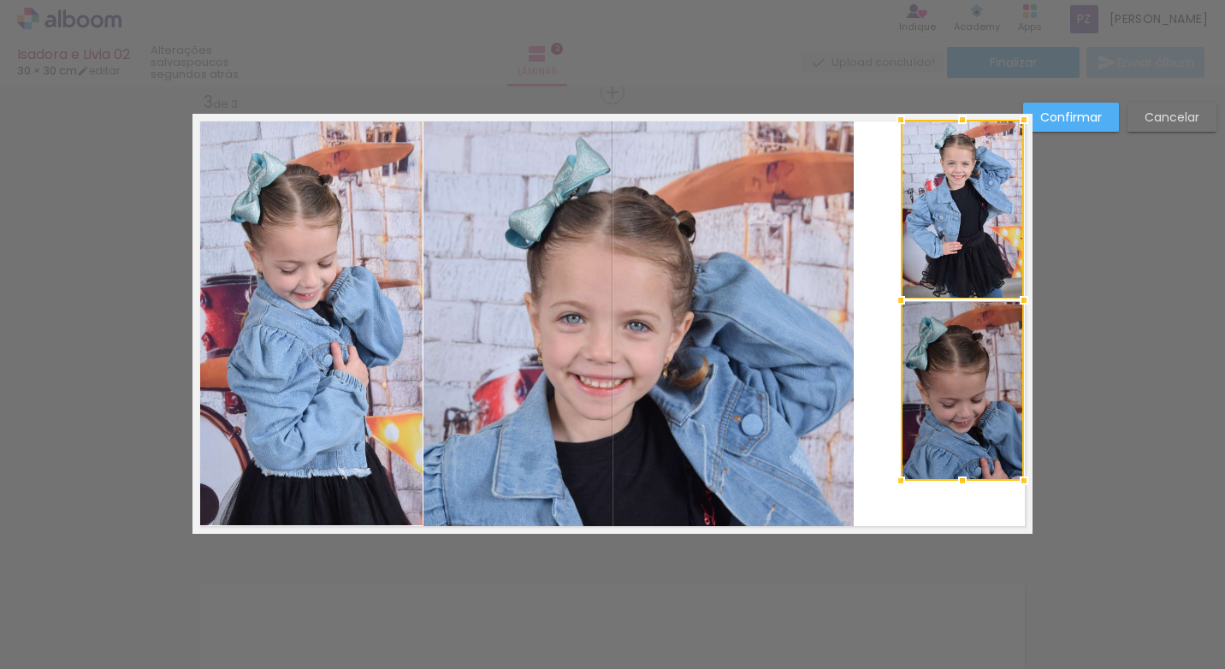
drag, startPoint x: 996, startPoint y: 163, endPoint x: 1014, endPoint y: 122, distance: 45.2
click at [1014, 122] on div at bounding box center [1024, 120] width 34 height 34
click at [902, 467] on quentale-photo at bounding box center [962, 390] width 123 height 180
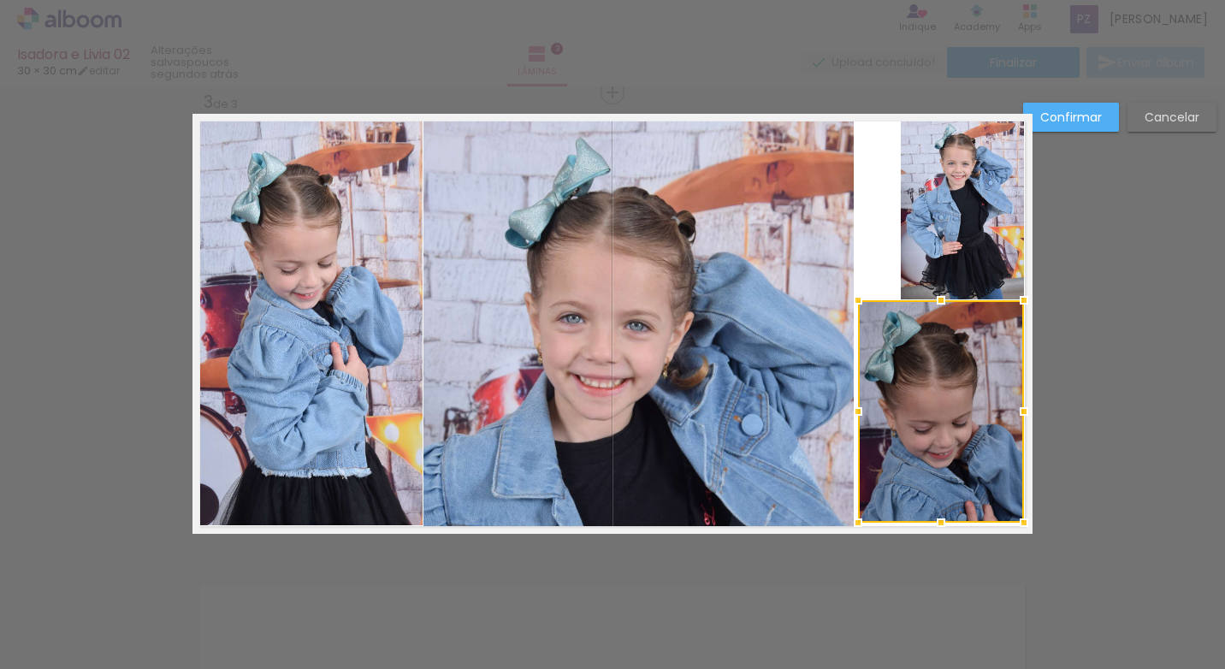
drag, startPoint x: 896, startPoint y: 482, endPoint x: 854, endPoint y: 523, distance: 59.9
click at [854, 523] on div at bounding box center [858, 522] width 34 height 34
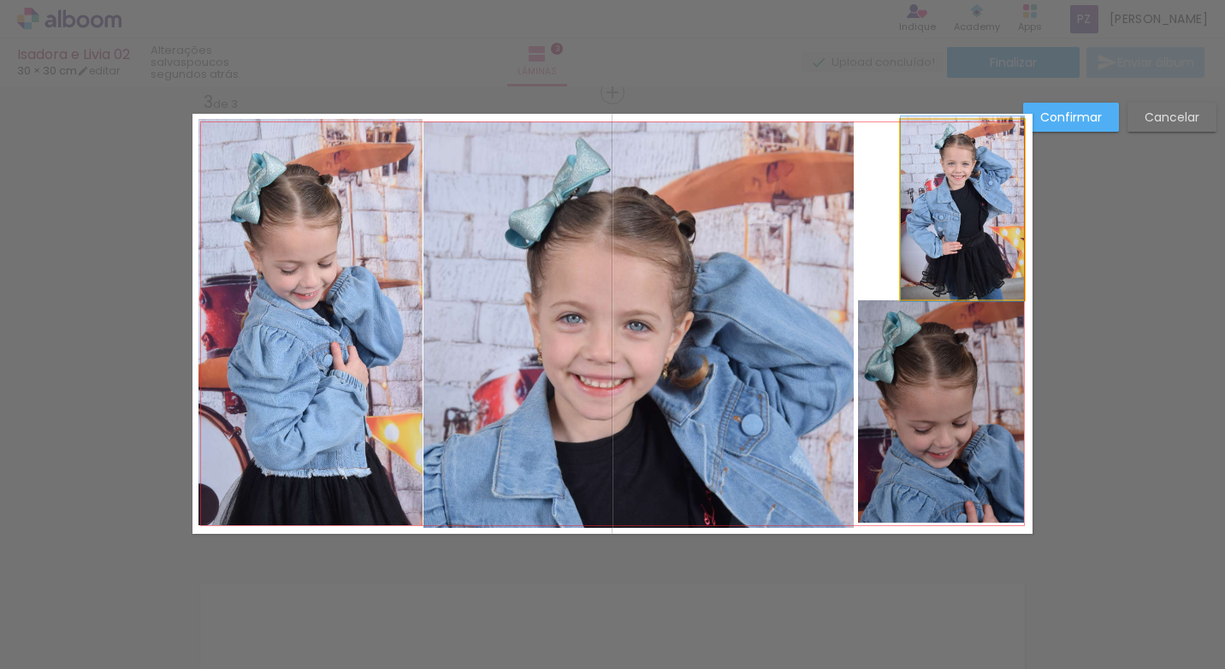
click at [918, 275] on quentale-photo at bounding box center [962, 209] width 123 height 179
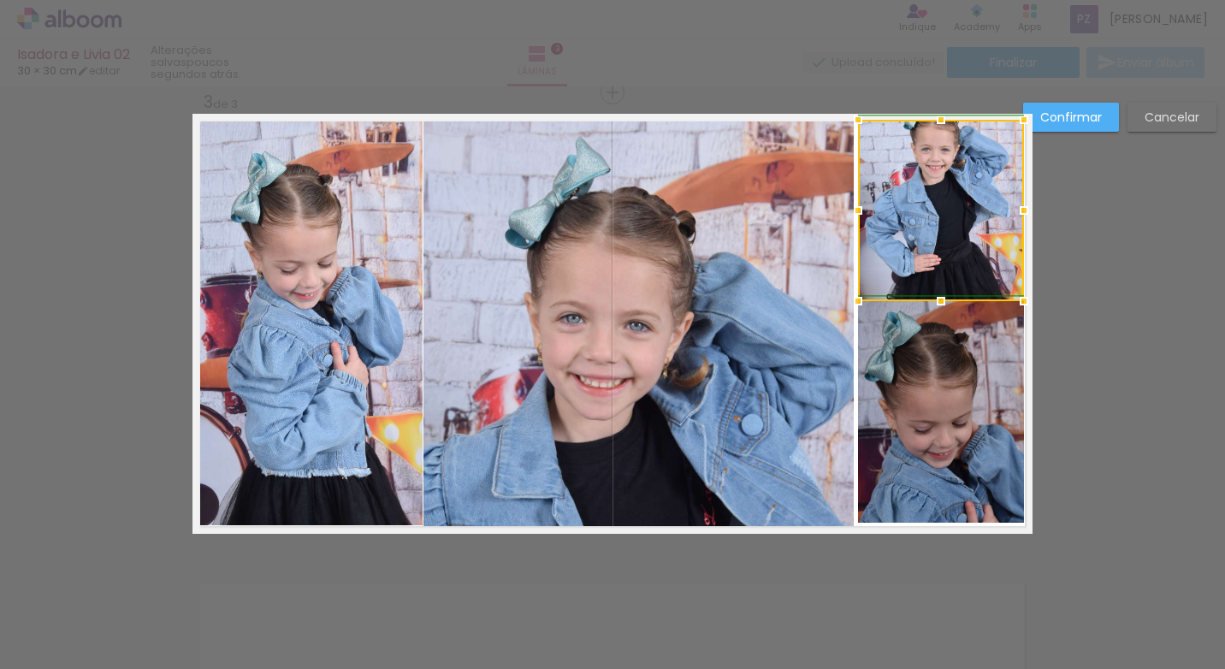
drag, startPoint x: 896, startPoint y: 293, endPoint x: 858, endPoint y: 296, distance: 37.7
click at [858, 296] on div at bounding box center [858, 301] width 34 height 34
click at [931, 357] on quentale-photo at bounding box center [941, 411] width 166 height 222
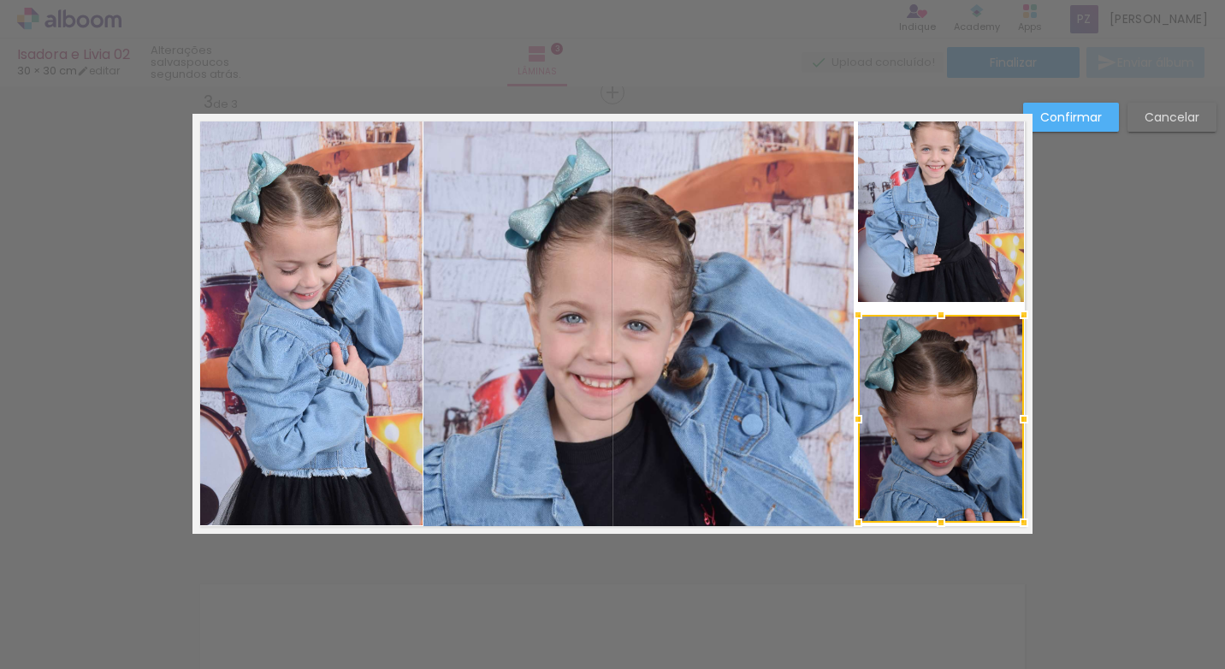
drag, startPoint x: 939, startPoint y: 306, endPoint x: 943, endPoint y: 321, distance: 14.9
click at [943, 321] on div at bounding box center [941, 315] width 34 height 34
click at [937, 291] on quentale-photo at bounding box center [941, 210] width 166 height 181
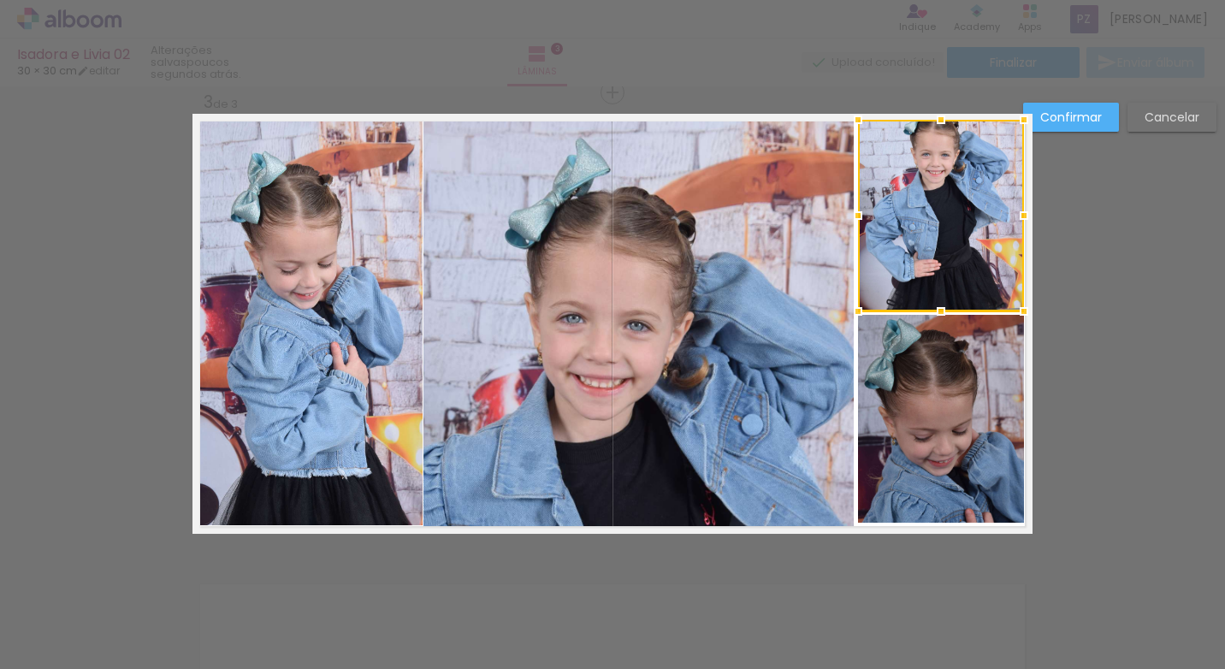
drag, startPoint x: 937, startPoint y: 302, endPoint x: 941, endPoint y: 312, distance: 11.1
click at [941, 312] on div at bounding box center [941, 311] width 34 height 34
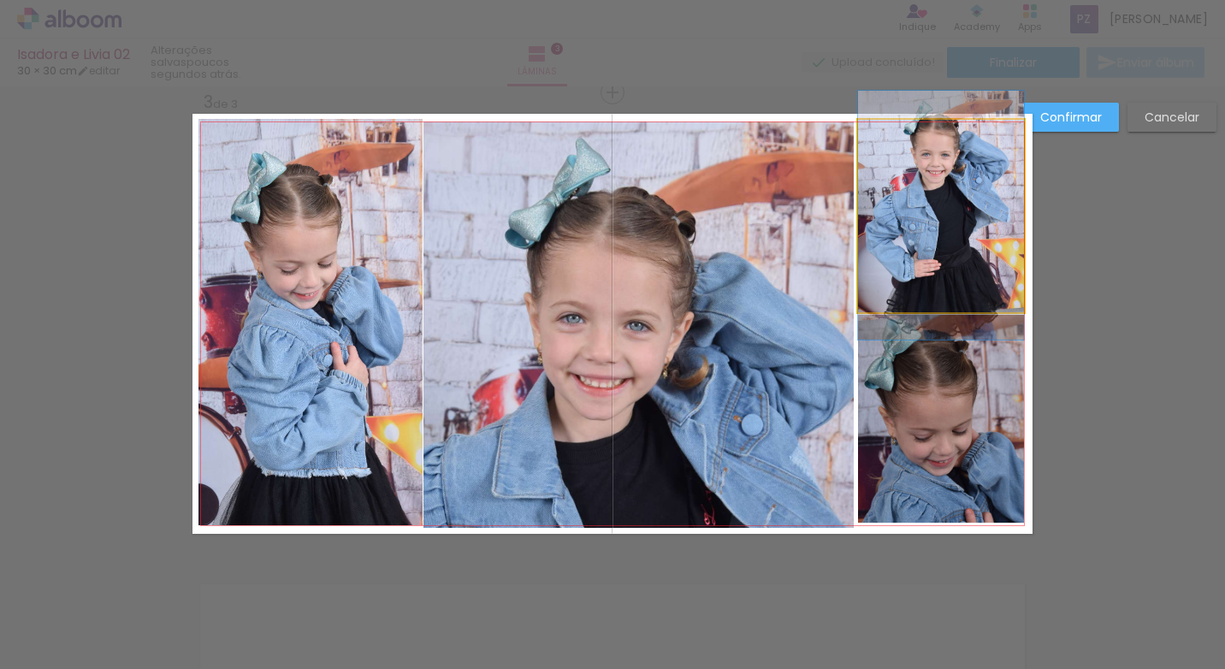
click at [949, 269] on quentale-photo at bounding box center [941, 216] width 166 height 192
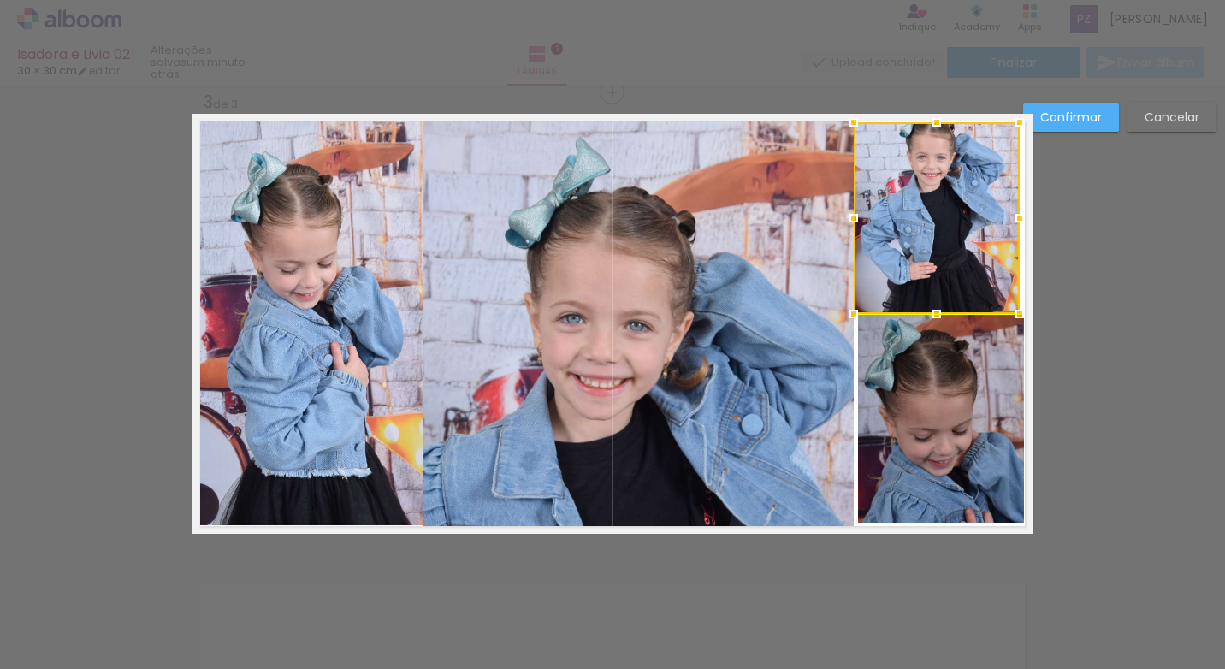
click at [952, 251] on div at bounding box center [937, 218] width 166 height 192
click at [1068, 285] on div "Confirmar Cancelar" at bounding box center [612, 85] width 1225 height 1892
click at [0, 0] on slot "Confirmar" at bounding box center [0, 0] width 0 height 0
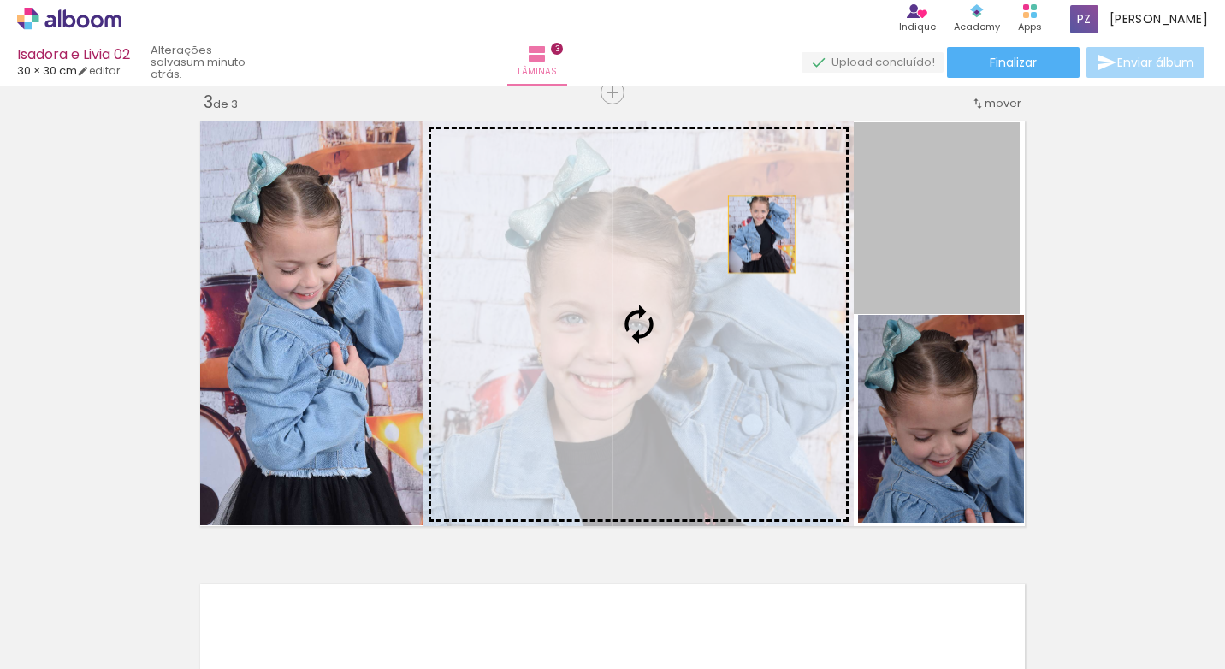
drag, startPoint x: 923, startPoint y: 226, endPoint x: 739, endPoint y: 235, distance: 184.1
click at [0, 0] on slot at bounding box center [0, 0] width 0 height 0
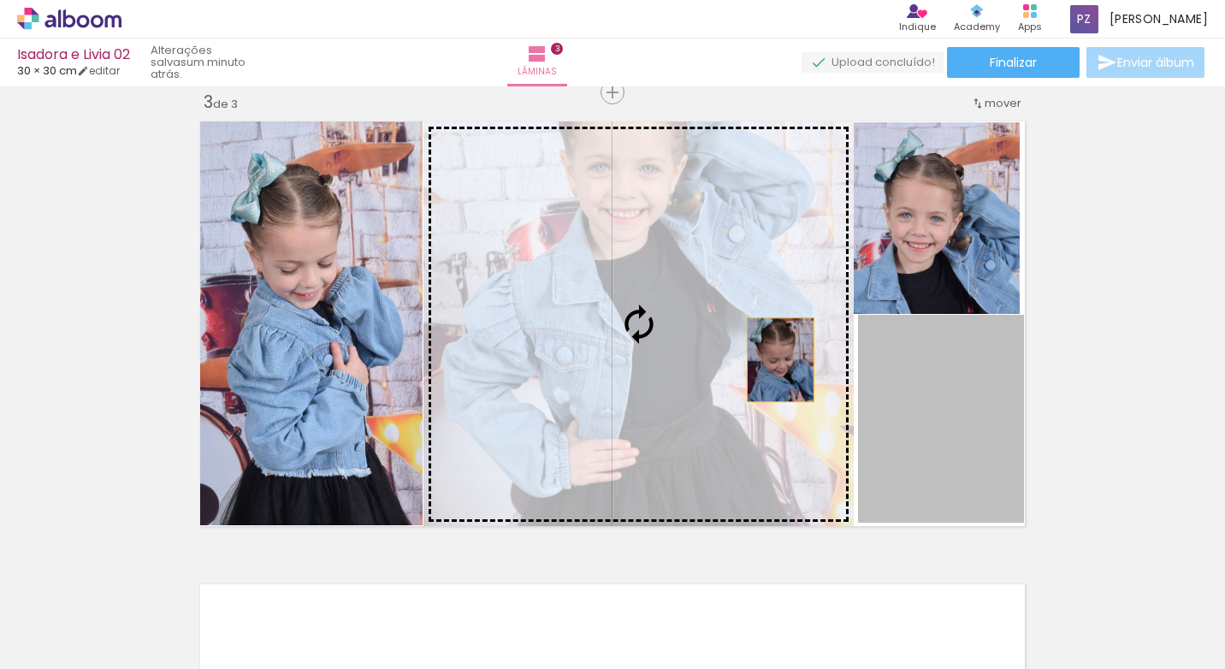
drag, startPoint x: 931, startPoint y: 391, endPoint x: 748, endPoint y: 353, distance: 186.9
click at [0, 0] on slot at bounding box center [0, 0] width 0 height 0
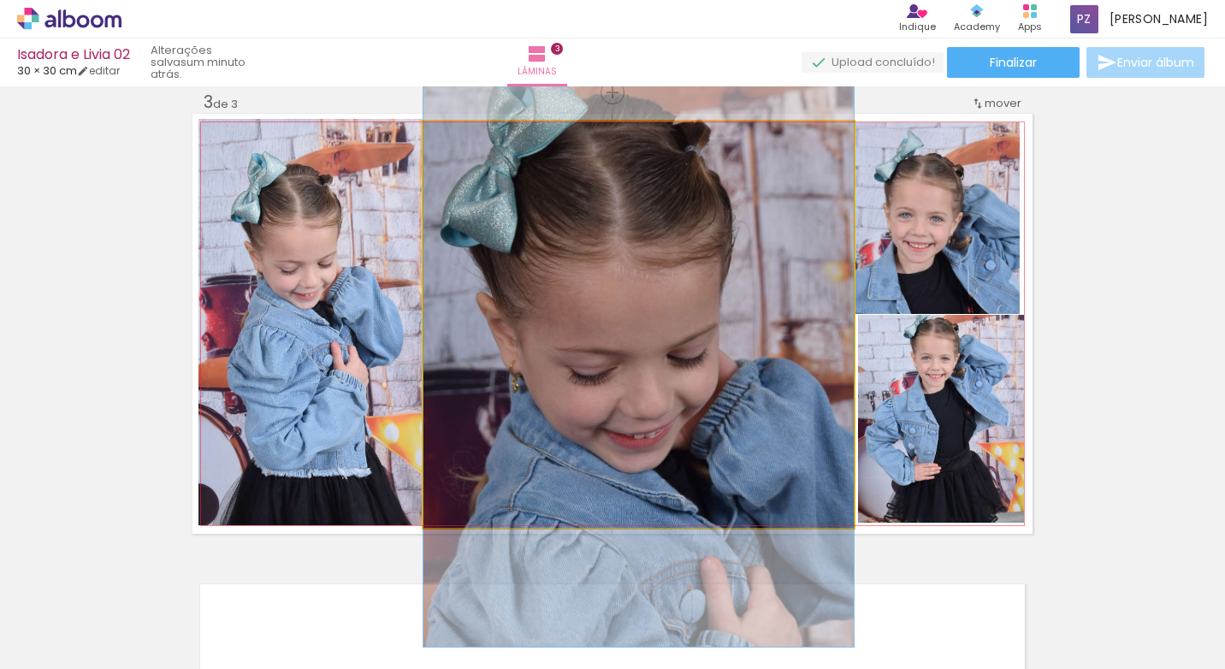
click at [782, 300] on quentale-photo at bounding box center [638, 324] width 430 height 406
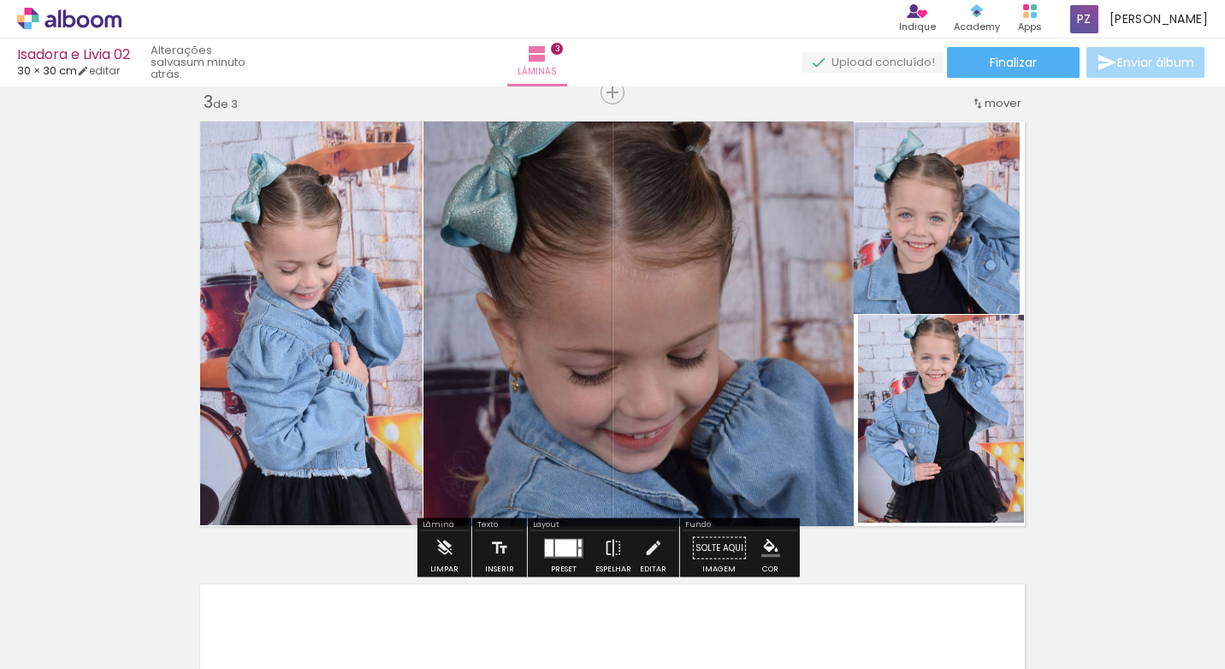
drag, startPoint x: 566, startPoint y: 545, endPoint x: 1098, endPoint y: 269, distance: 599.1
click at [565, 546] on div at bounding box center [565, 547] width 21 height 17
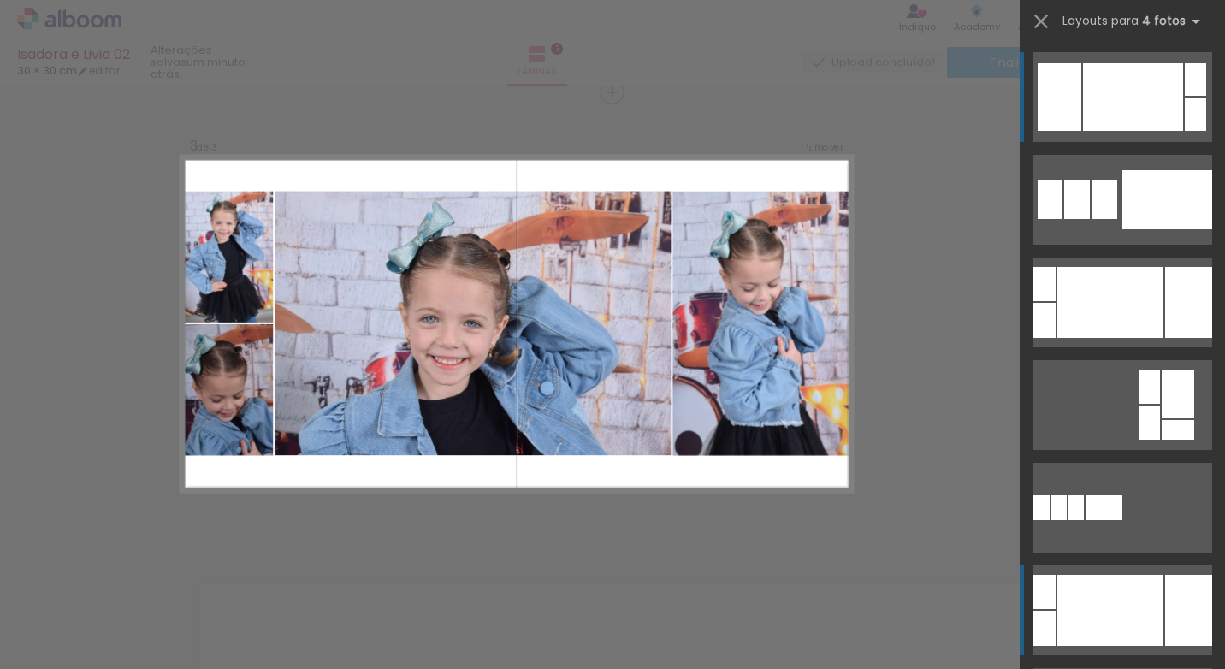
click at [1070, 595] on div at bounding box center [1110, 610] width 106 height 71
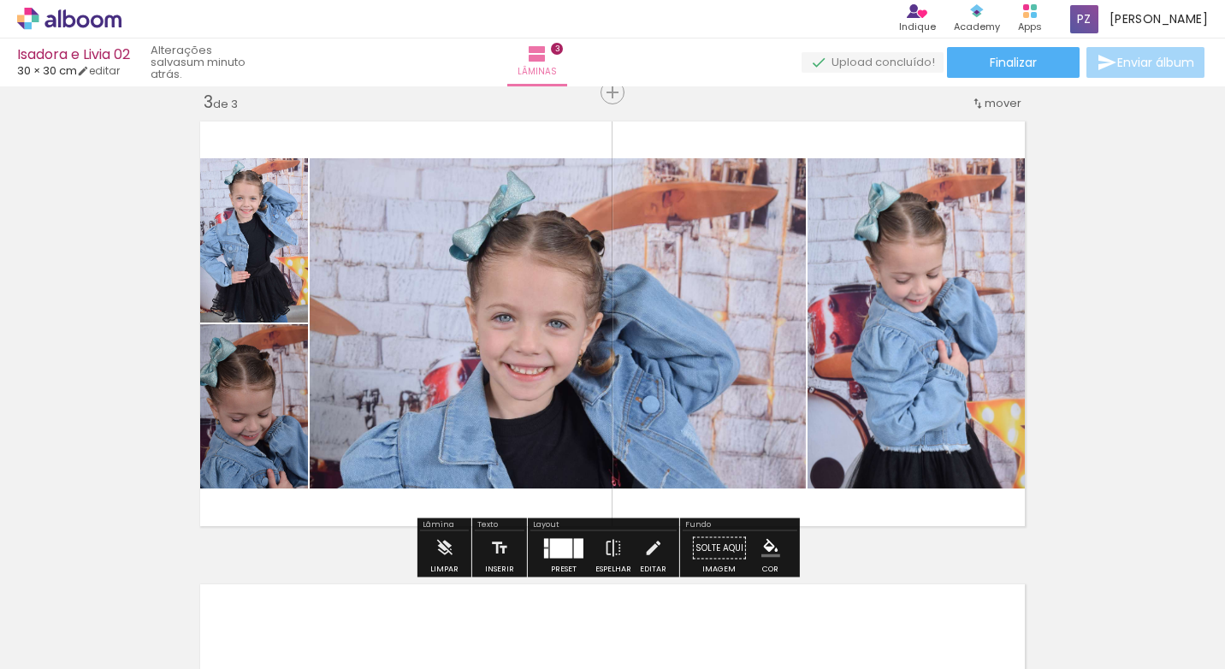
click at [521, 265] on quentale-photo at bounding box center [558, 323] width 496 height 330
click at [548, 201] on quentale-photo at bounding box center [558, 323] width 496 height 330
drag, startPoint x: 548, startPoint y: 201, endPoint x: 556, endPoint y: 194, distance: 10.3
click at [549, 201] on quentale-photo at bounding box center [558, 323] width 496 height 330
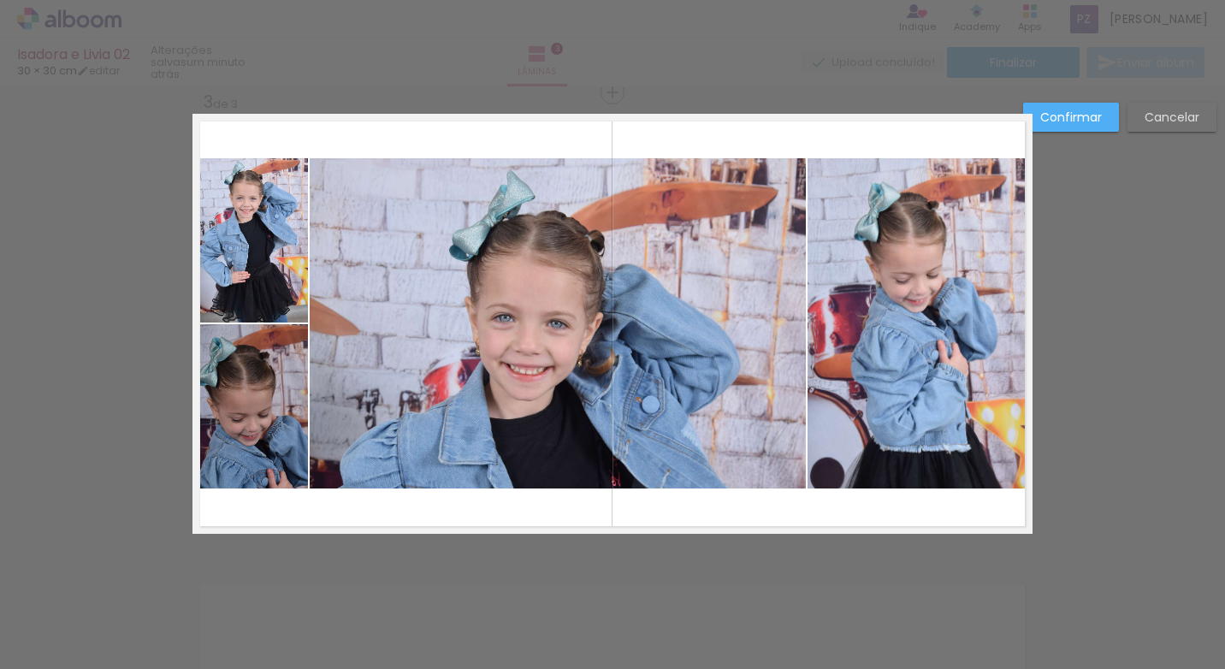
click at [559, 167] on quentale-photo at bounding box center [558, 323] width 496 height 330
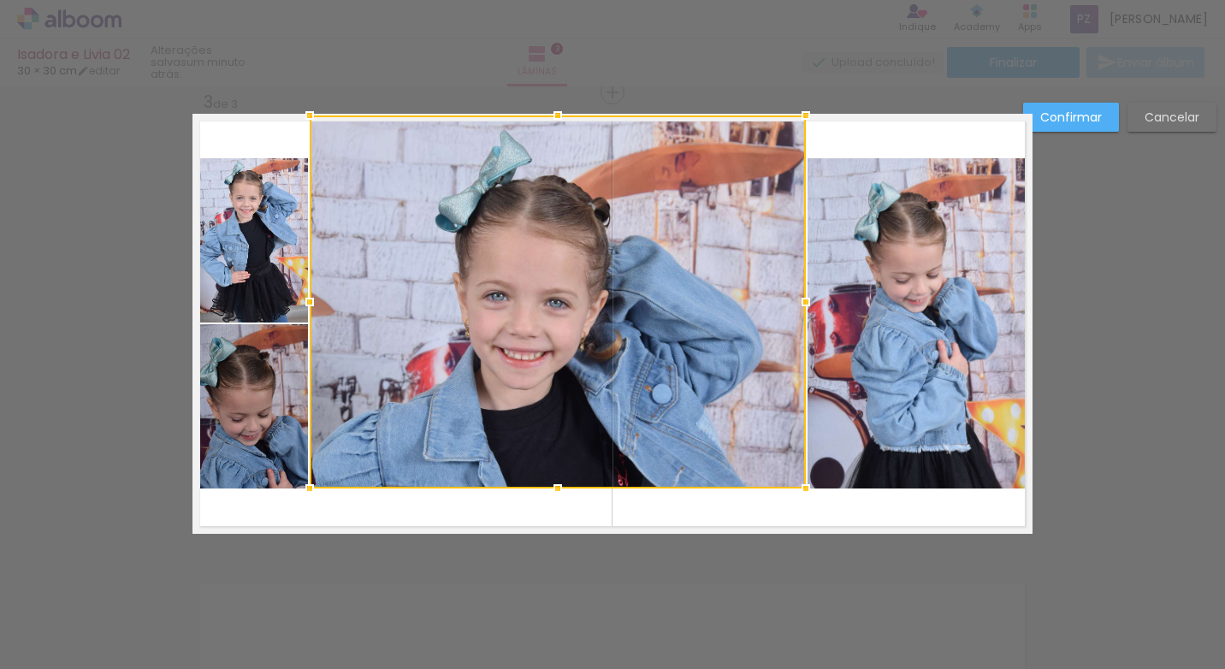
drag, startPoint x: 560, startPoint y: 157, endPoint x: 568, endPoint y: 120, distance: 38.4
click at [568, 120] on div at bounding box center [558, 115] width 34 height 34
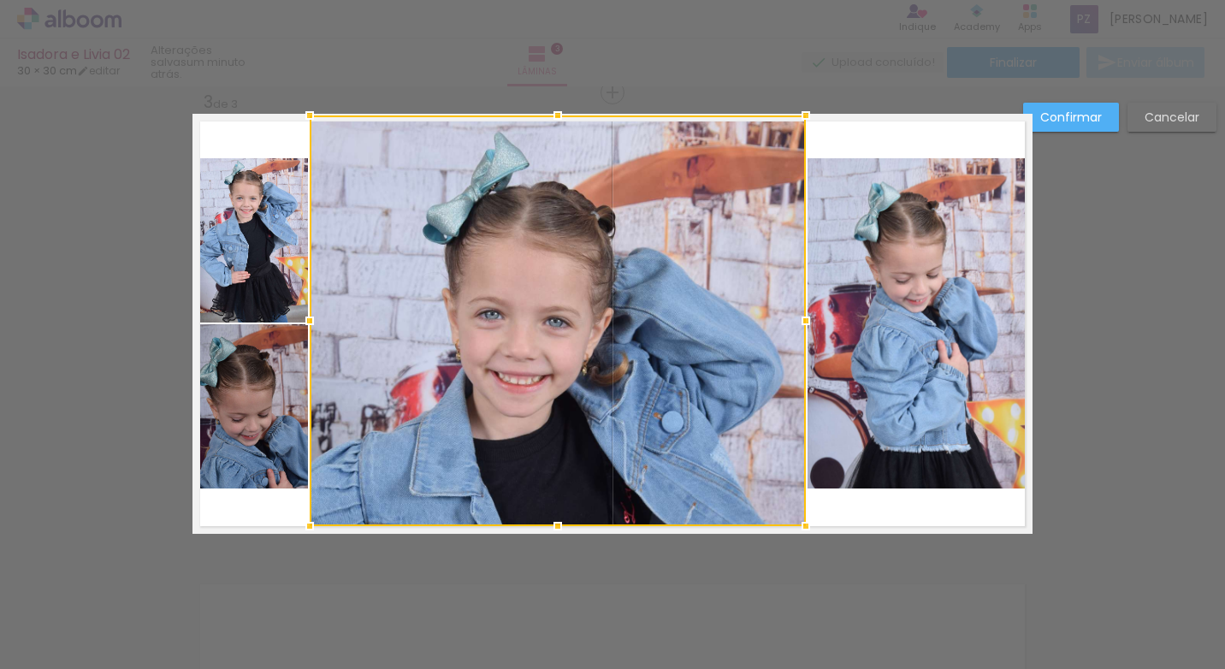
drag, startPoint x: 556, startPoint y: 489, endPoint x: 559, endPoint y: 521, distance: 31.8
click at [559, 521] on div at bounding box center [558, 526] width 34 height 34
click at [517, 597] on div "Confirmar Cancelar" at bounding box center [612, 85] width 1225 height 1892
drag, startPoint x: 776, startPoint y: 370, endPoint x: 809, endPoint y: 380, distance: 34.9
click at [778, 370] on div at bounding box center [558, 320] width 496 height 411
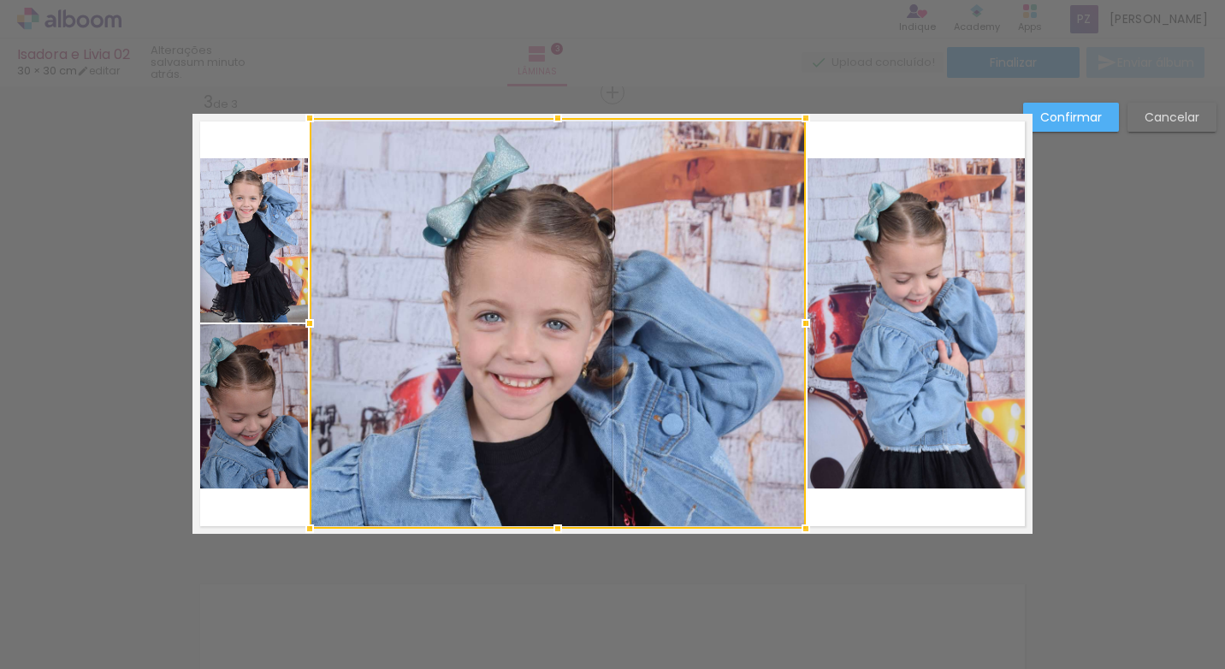
click at [885, 366] on quentale-photo at bounding box center [919, 323] width 225 height 330
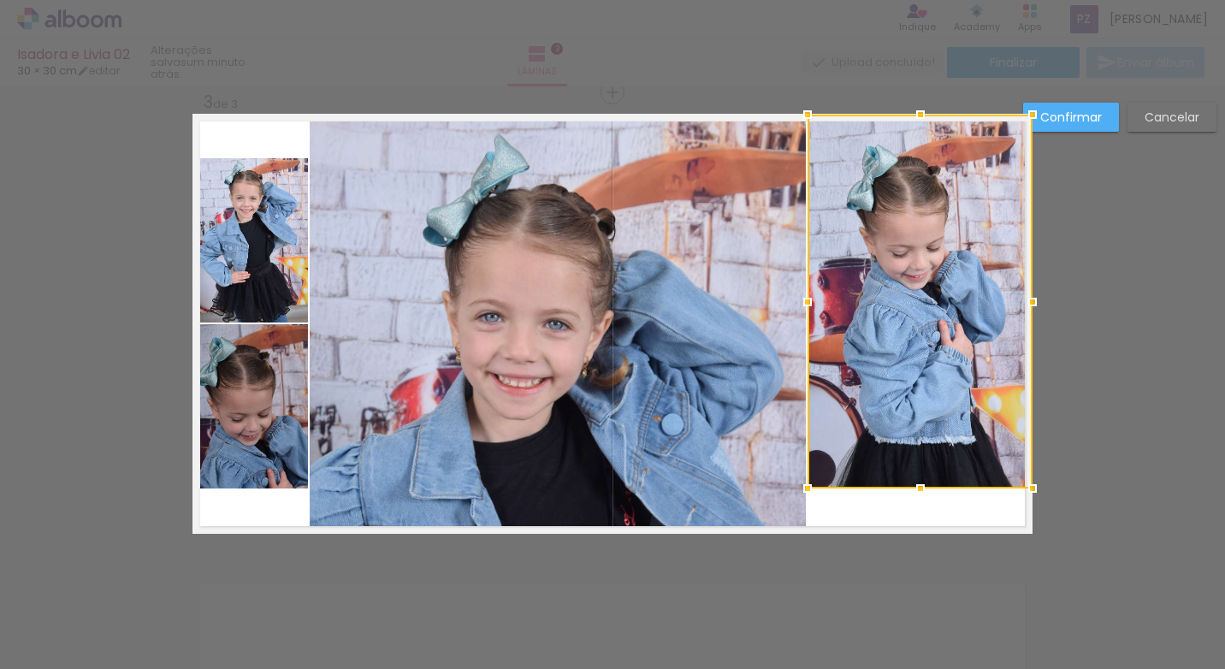
drag, startPoint x: 916, startPoint y: 155, endPoint x: 908, endPoint y: 120, distance: 35.9
click at [908, 120] on div at bounding box center [920, 115] width 34 height 34
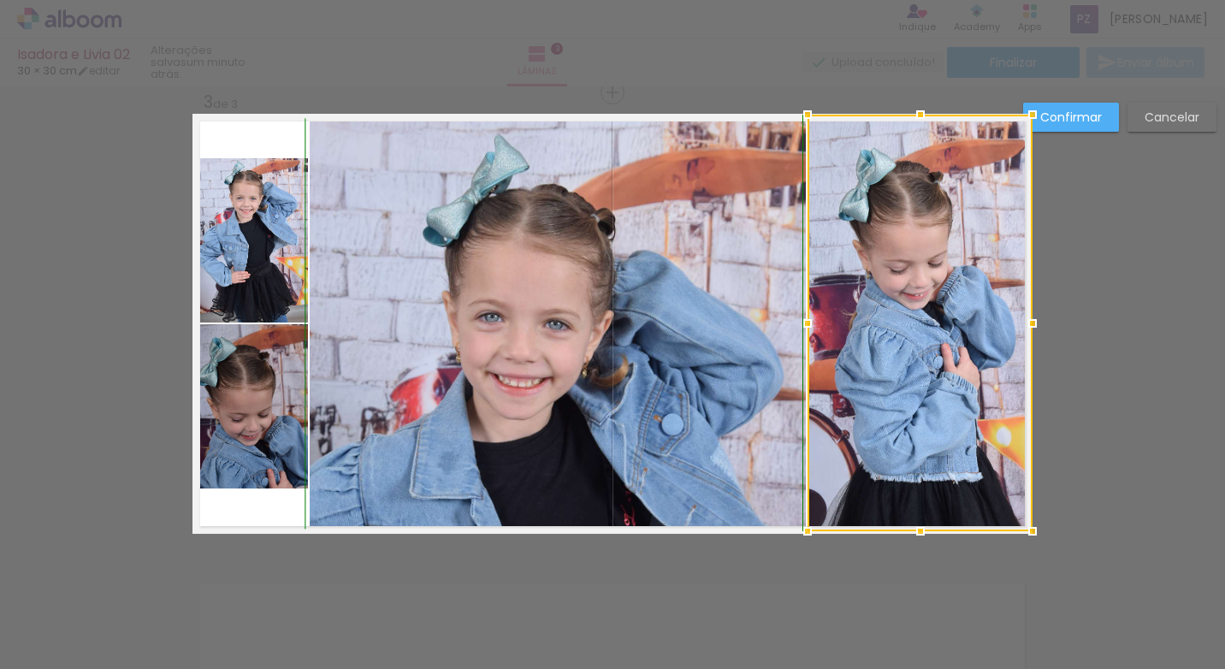
drag, startPoint x: 920, startPoint y: 489, endPoint x: 925, endPoint y: 521, distance: 31.9
click at [925, 521] on div at bounding box center [920, 531] width 34 height 34
click at [218, 370] on quentale-photo at bounding box center [249, 406] width 115 height 164
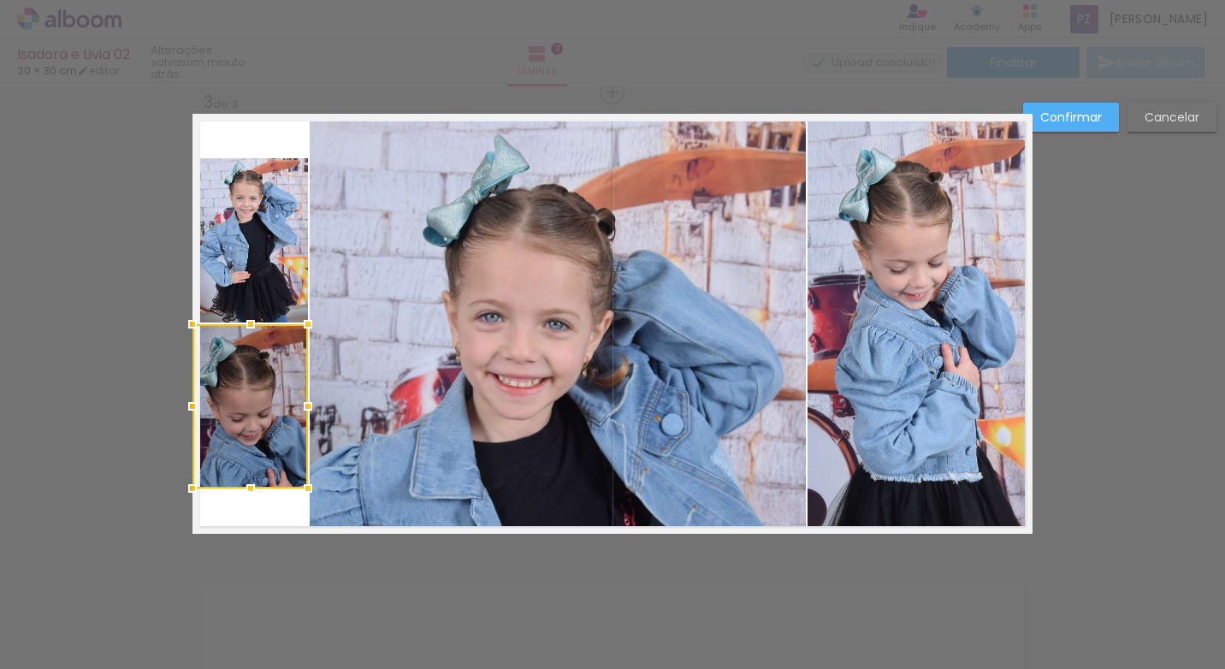
click at [284, 275] on quentale-photo at bounding box center [249, 240] width 115 height 164
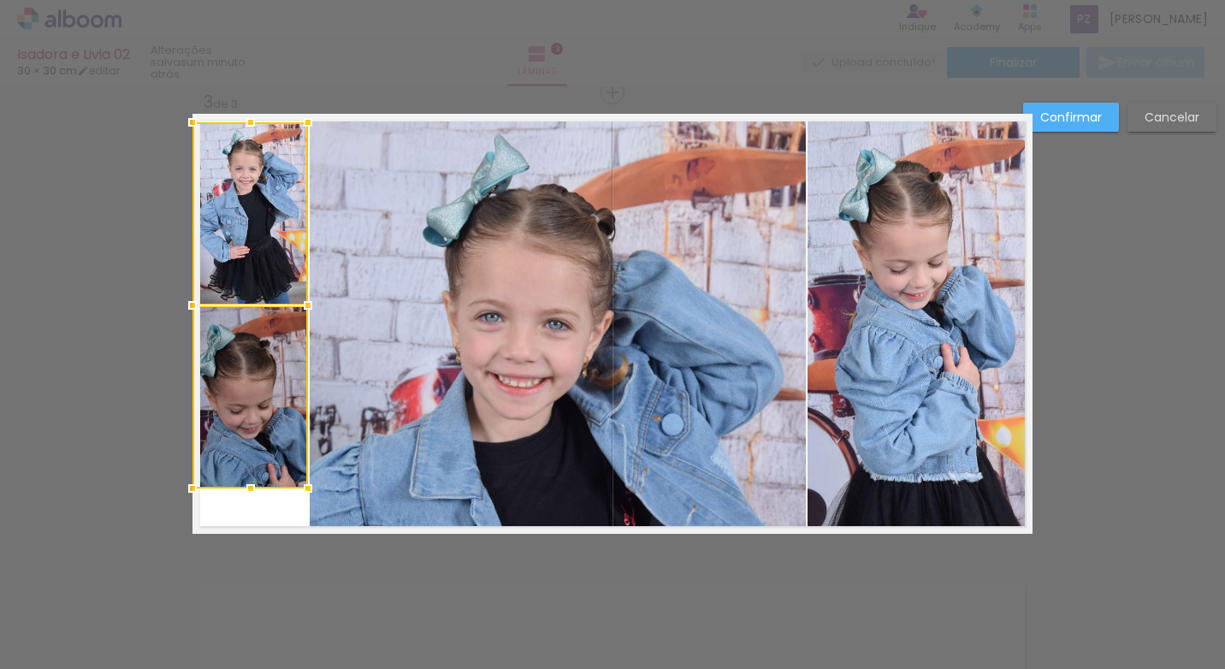
drag, startPoint x: 240, startPoint y: 156, endPoint x: 250, endPoint y: 125, distance: 32.2
click at [250, 125] on div at bounding box center [251, 122] width 34 height 34
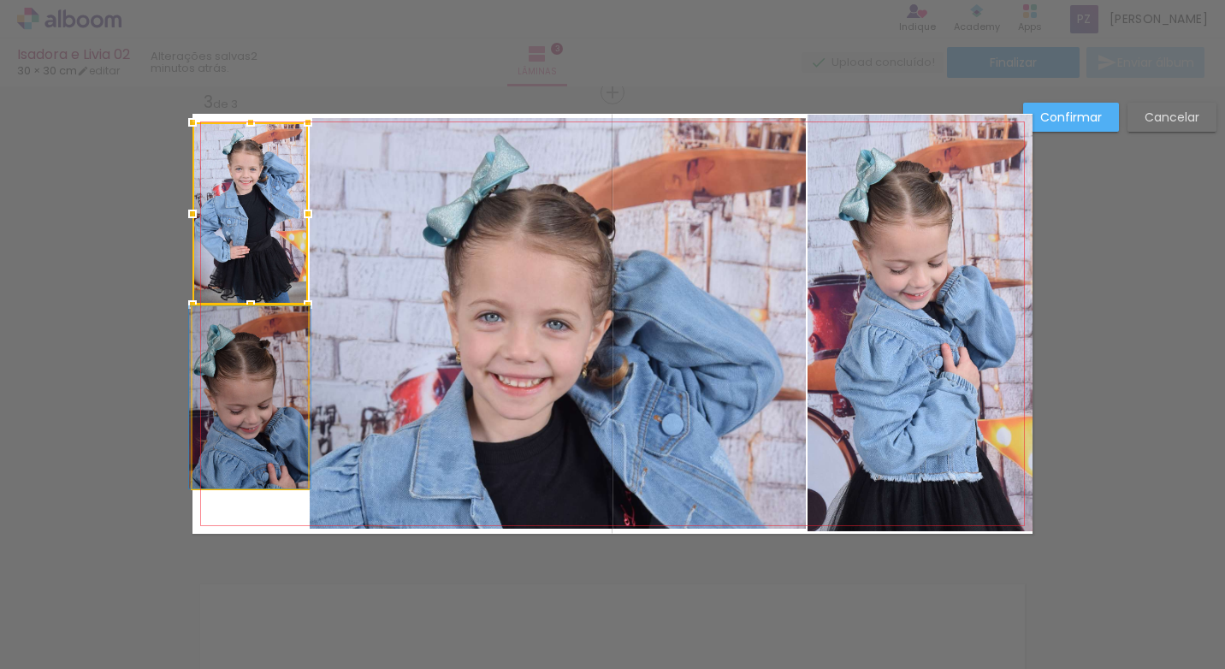
click at [246, 457] on quentale-photo at bounding box center [249, 397] width 115 height 182
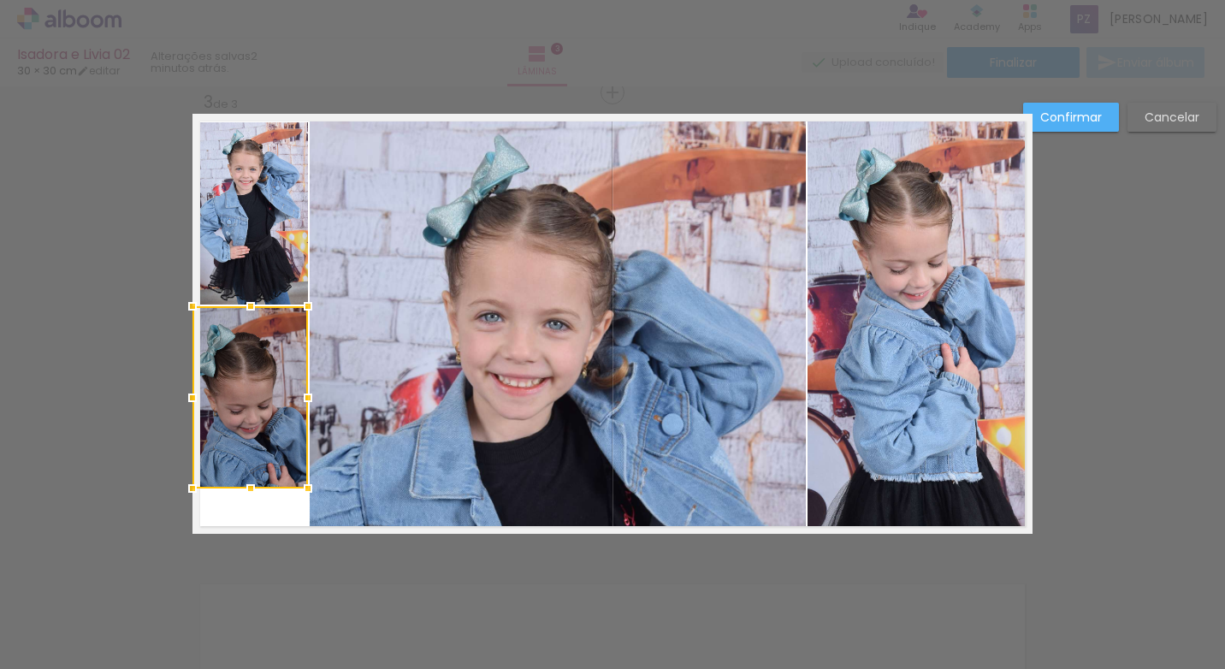
click at [257, 290] on div at bounding box center [251, 306] width 34 height 34
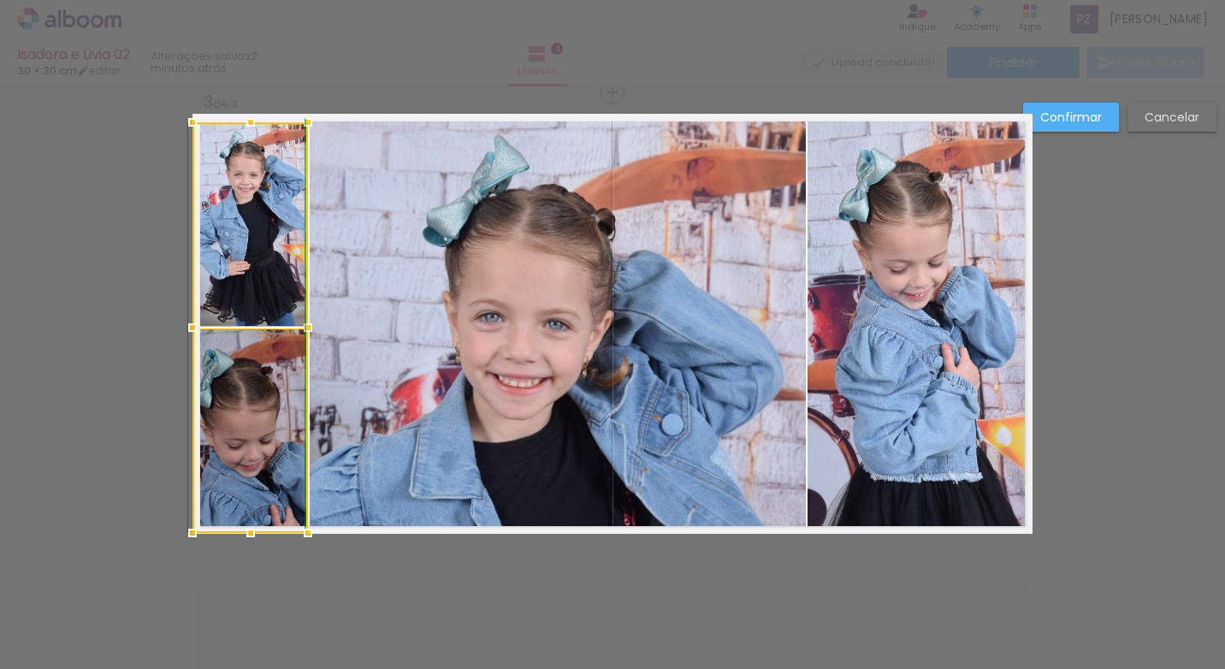
drag, startPoint x: 250, startPoint y: 488, endPoint x: 254, endPoint y: 526, distance: 38.7
click at [254, 526] on div at bounding box center [251, 533] width 34 height 34
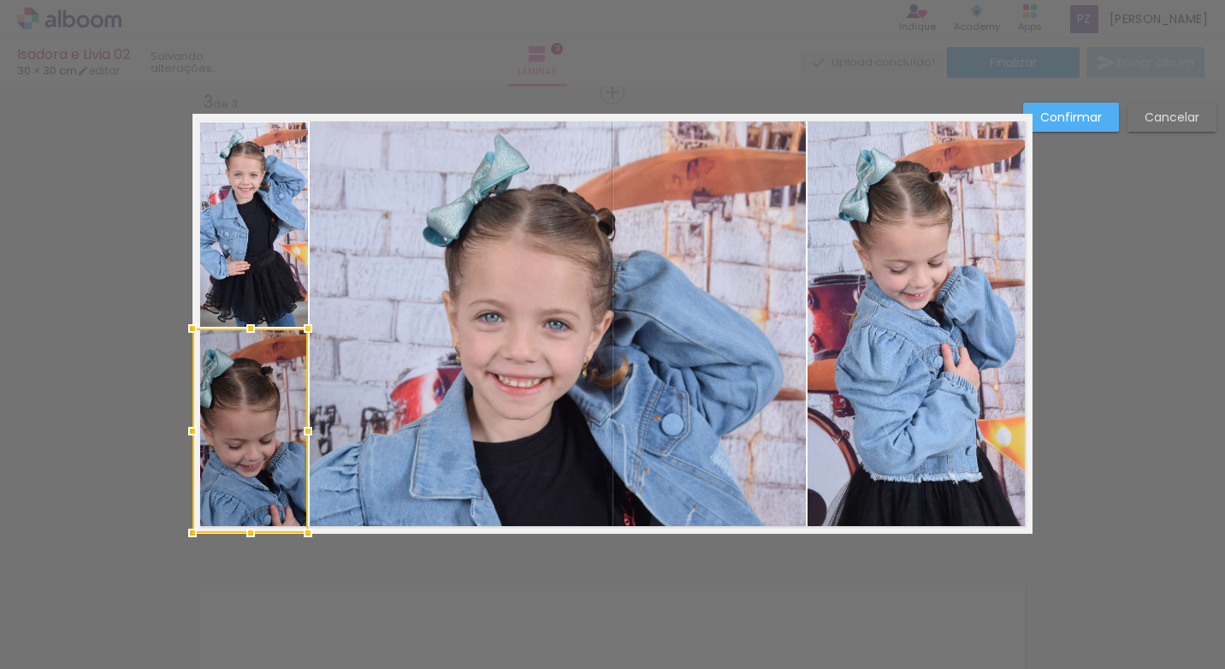
click at [436, 438] on quentale-photo at bounding box center [558, 323] width 496 height 411
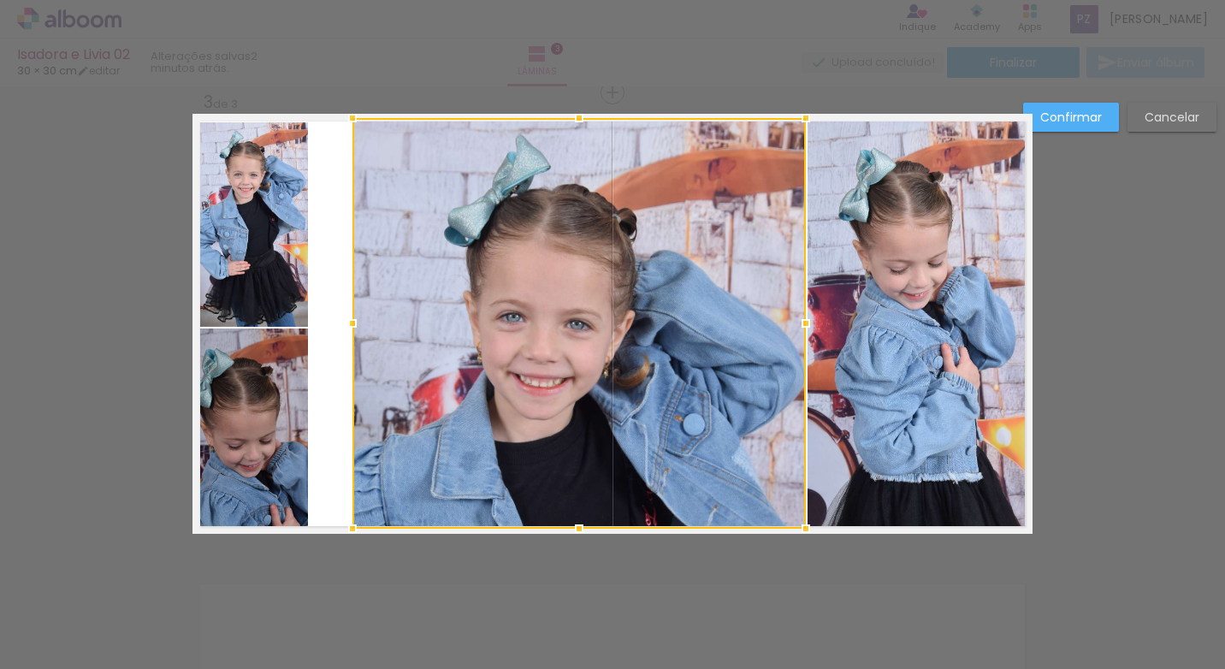
drag, startPoint x: 310, startPoint y: 322, endPoint x: 352, endPoint y: 325, distance: 42.8
click at [352, 325] on div at bounding box center [352, 323] width 34 height 34
click at [280, 301] on quentale-photo at bounding box center [249, 224] width 115 height 204
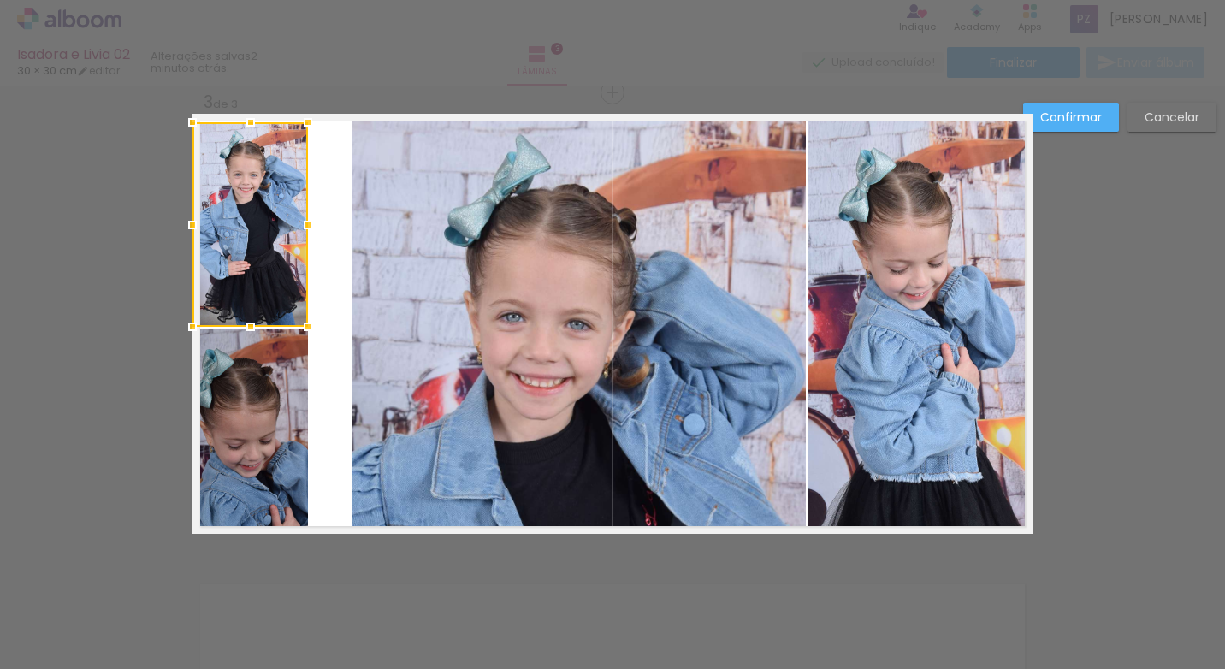
click at [269, 348] on quentale-photo at bounding box center [249, 430] width 115 height 204
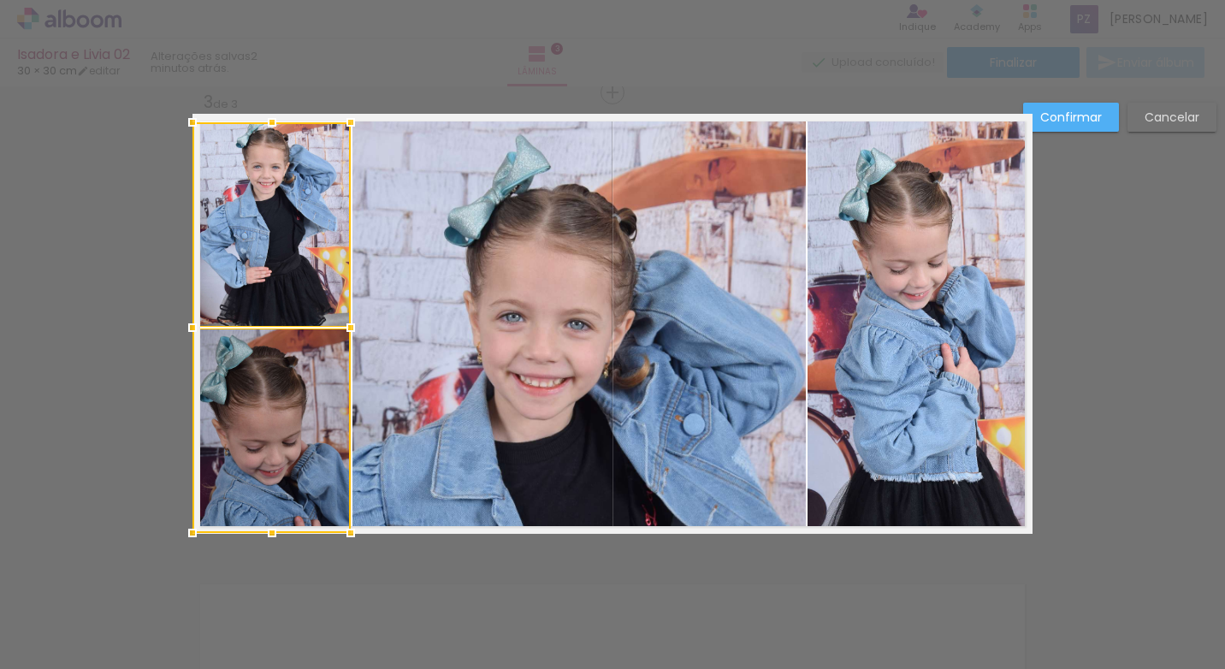
drag, startPoint x: 300, startPoint y: 328, endPoint x: 343, endPoint y: 328, distance: 42.8
click at [343, 328] on div at bounding box center [351, 327] width 34 height 34
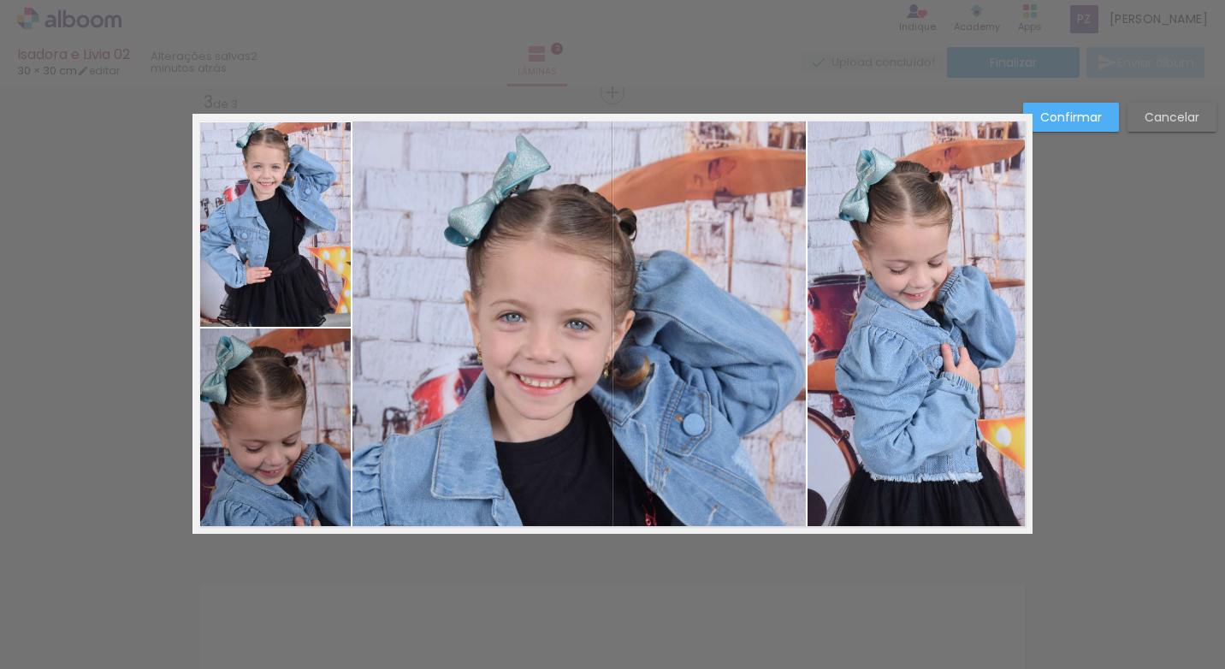
click at [325, 548] on div "Confirmar Cancelar" at bounding box center [612, 85] width 1225 height 1892
click at [0, 0] on slot "Confirmar" at bounding box center [0, 0] width 0 height 0
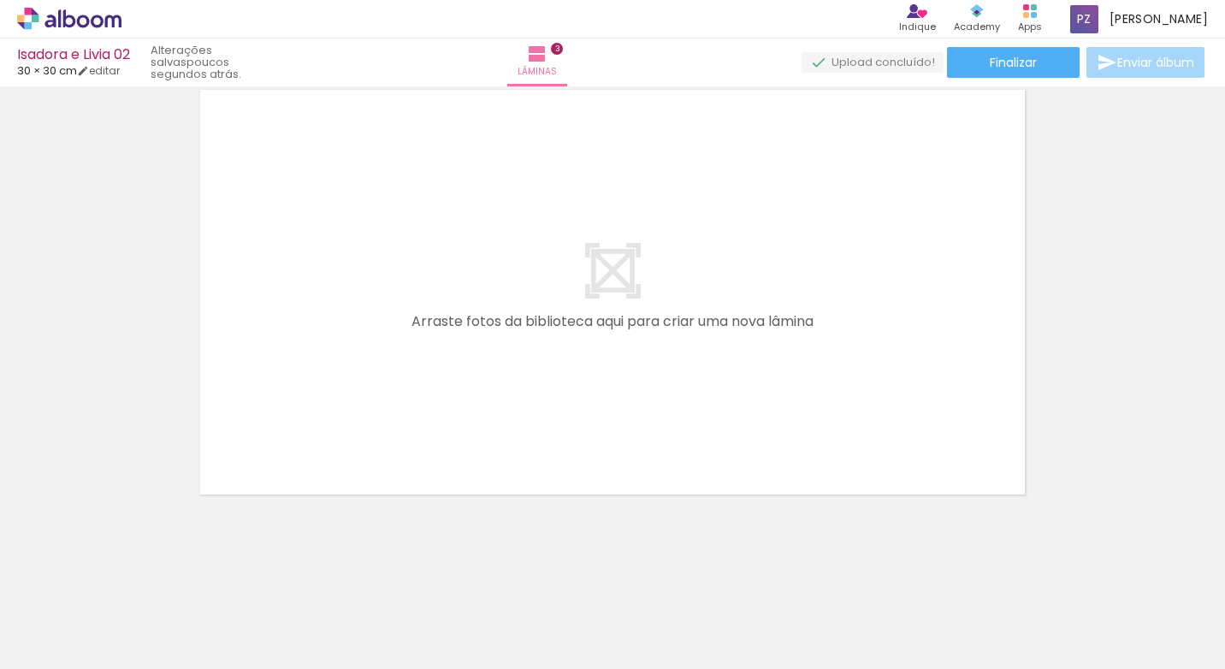
scroll to position [0, 4053]
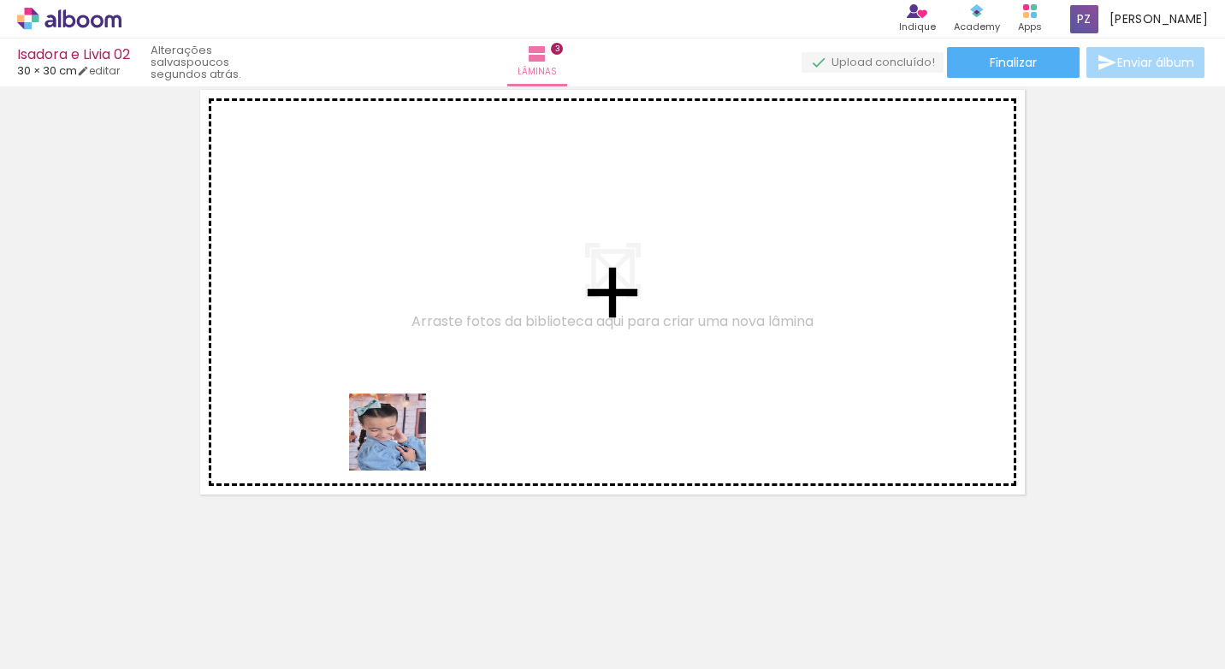
drag, startPoint x: 360, startPoint y: 612, endPoint x: 435, endPoint y: 561, distance: 91.1
click at [418, 388] on quentale-workspace at bounding box center [612, 334] width 1225 height 669
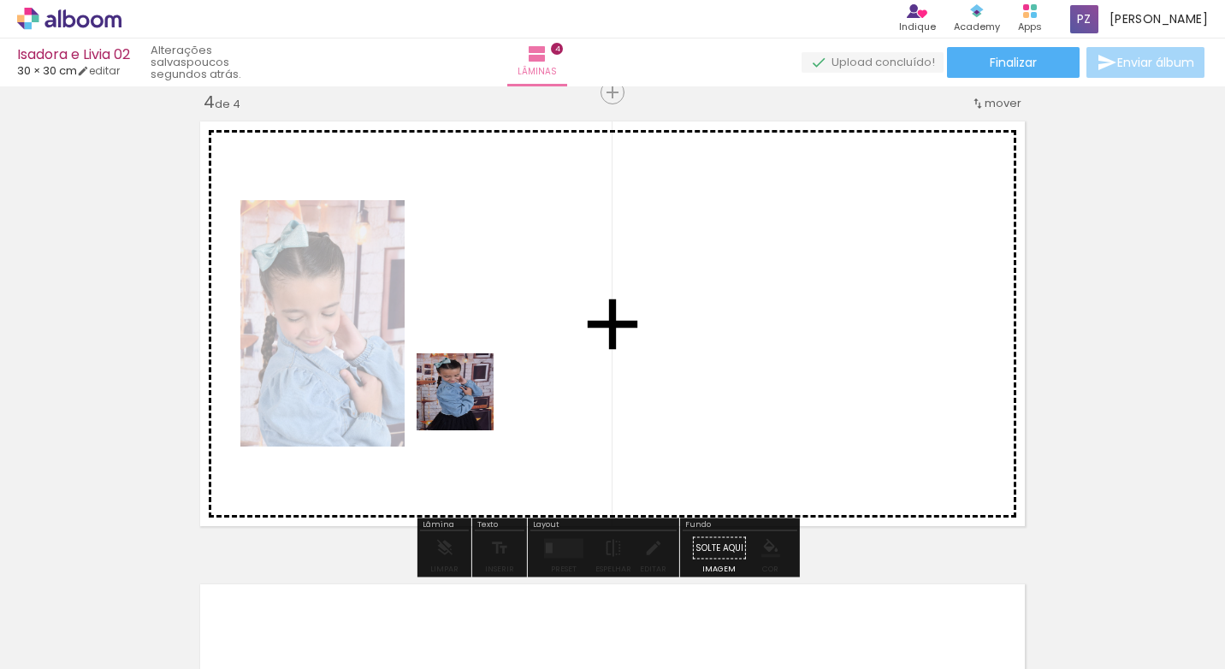
scroll to position [1410, 0]
drag, startPoint x: 440, startPoint y: 596, endPoint x: 468, endPoint y: 405, distance: 193.5
click at [468, 405] on quentale-workspace at bounding box center [612, 334] width 1225 height 669
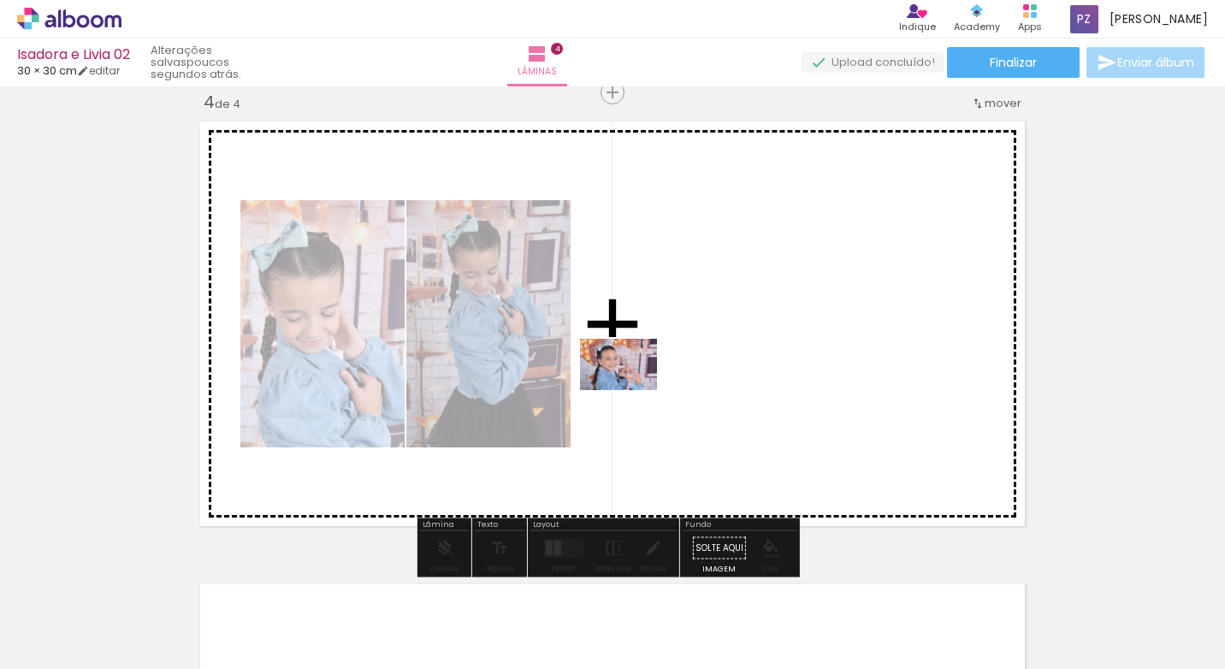
drag, startPoint x: 515, startPoint y: 611, endPoint x: 653, endPoint y: 537, distance: 156.1
click at [663, 364] on quentale-workspace at bounding box center [612, 334] width 1225 height 669
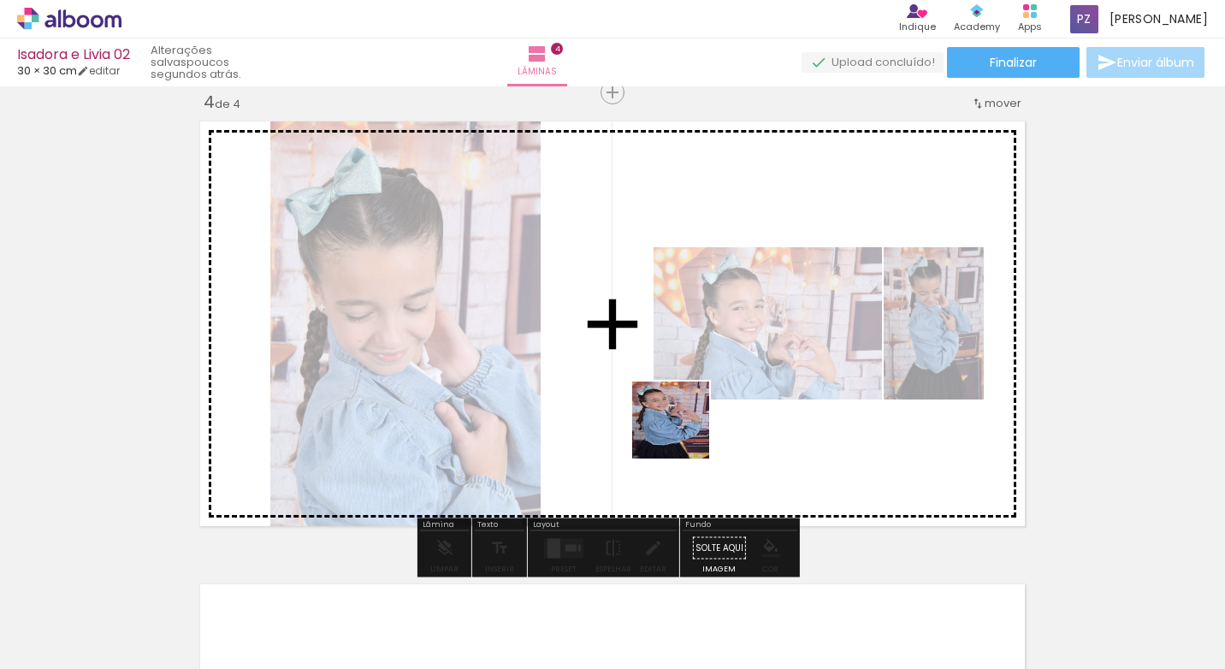
drag, startPoint x: 625, startPoint y: 602, endPoint x: 713, endPoint y: 559, distance: 97.9
click at [695, 377] on quentale-workspace at bounding box center [612, 334] width 1225 height 669
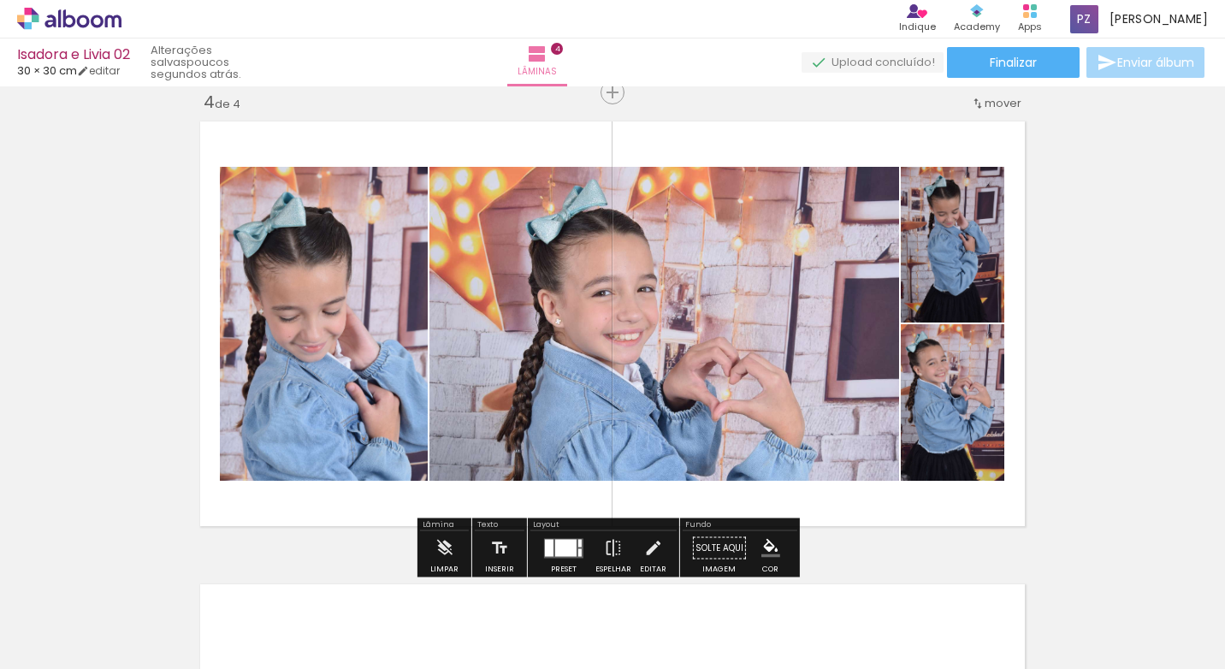
scroll to position [0, 4053]
click at [545, 547] on div at bounding box center [549, 547] width 9 height 17
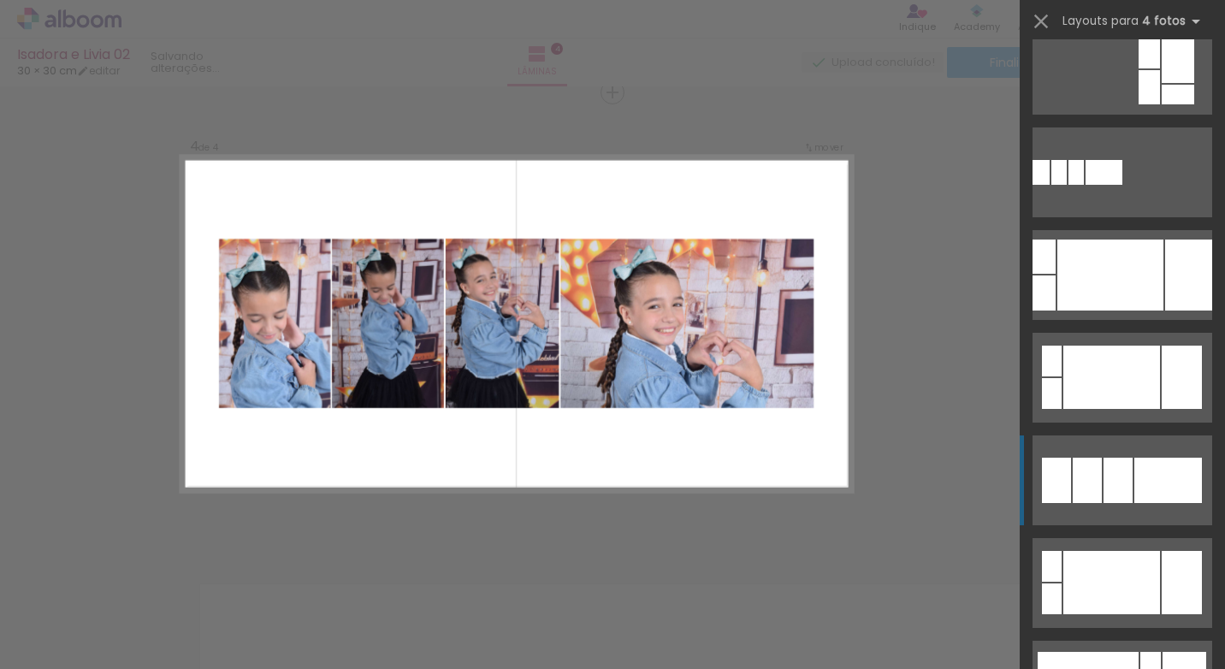
scroll to position [342, 0]
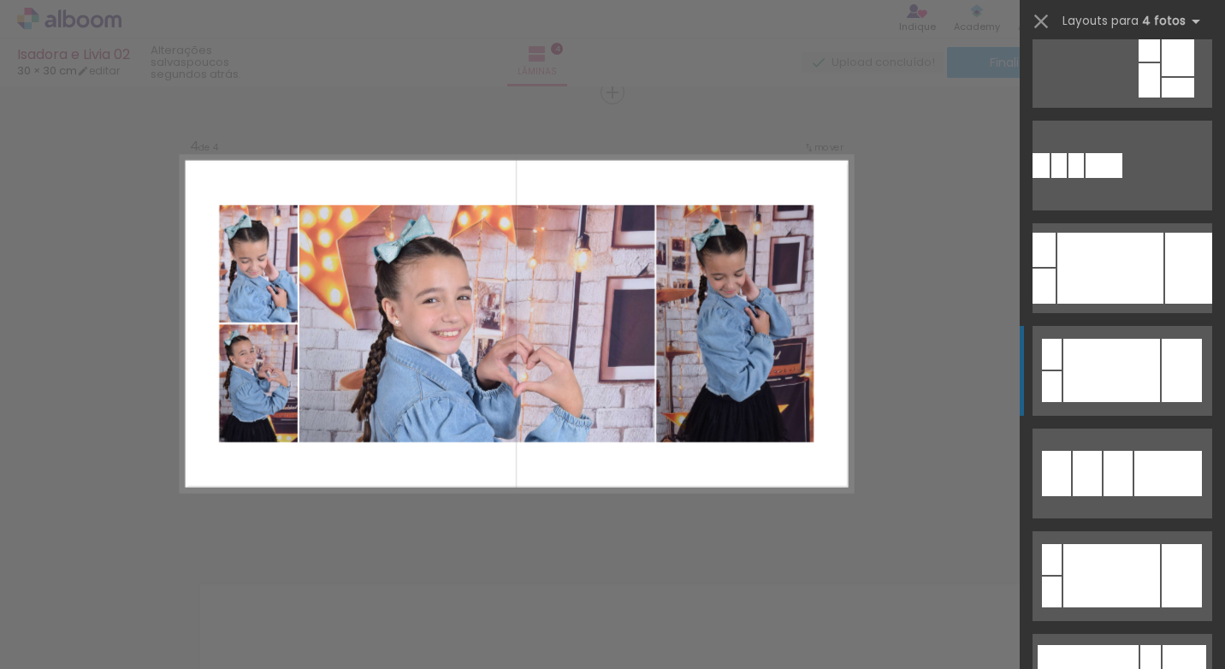
click at [1083, 361] on div at bounding box center [1111, 370] width 97 height 63
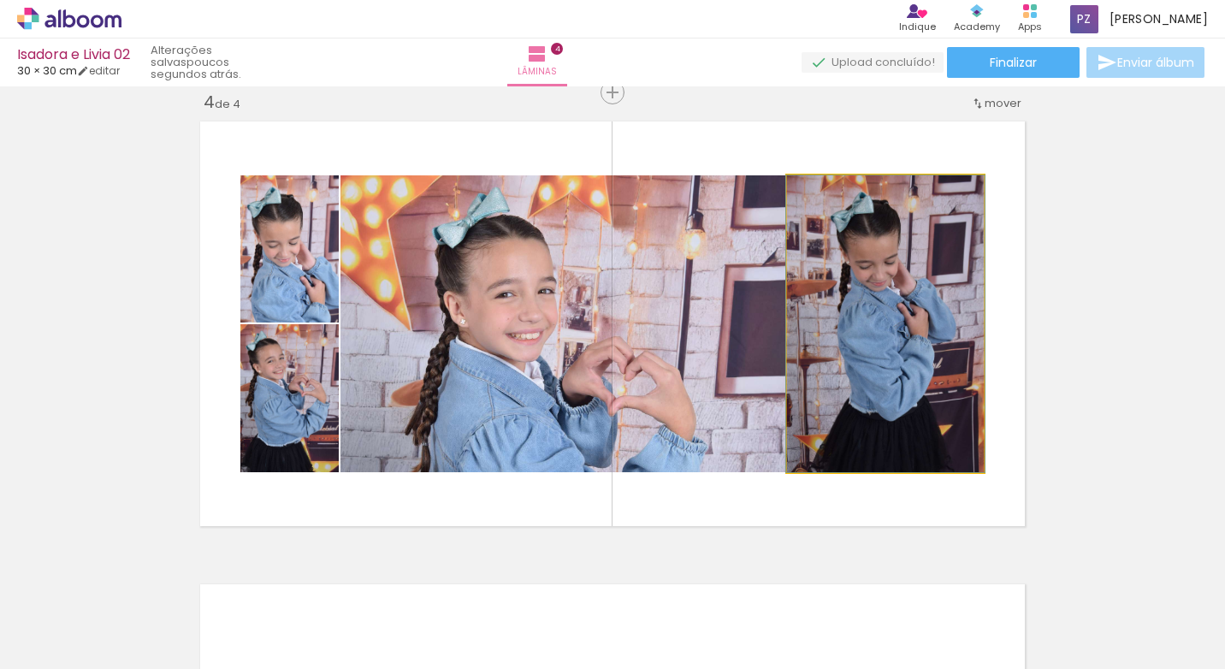
click at [862, 266] on quentale-photo at bounding box center [885, 323] width 197 height 297
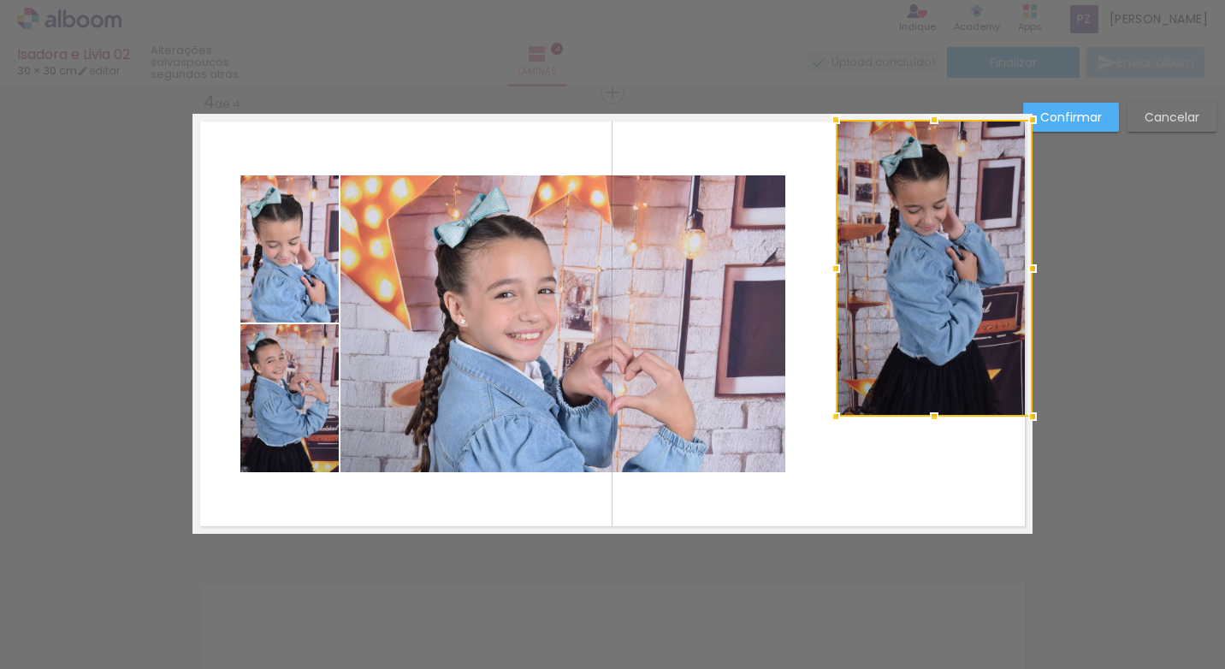
drag, startPoint x: 866, startPoint y: 221, endPoint x: 928, endPoint y: 165, distance: 83.6
click at [928, 165] on div at bounding box center [934, 268] width 197 height 297
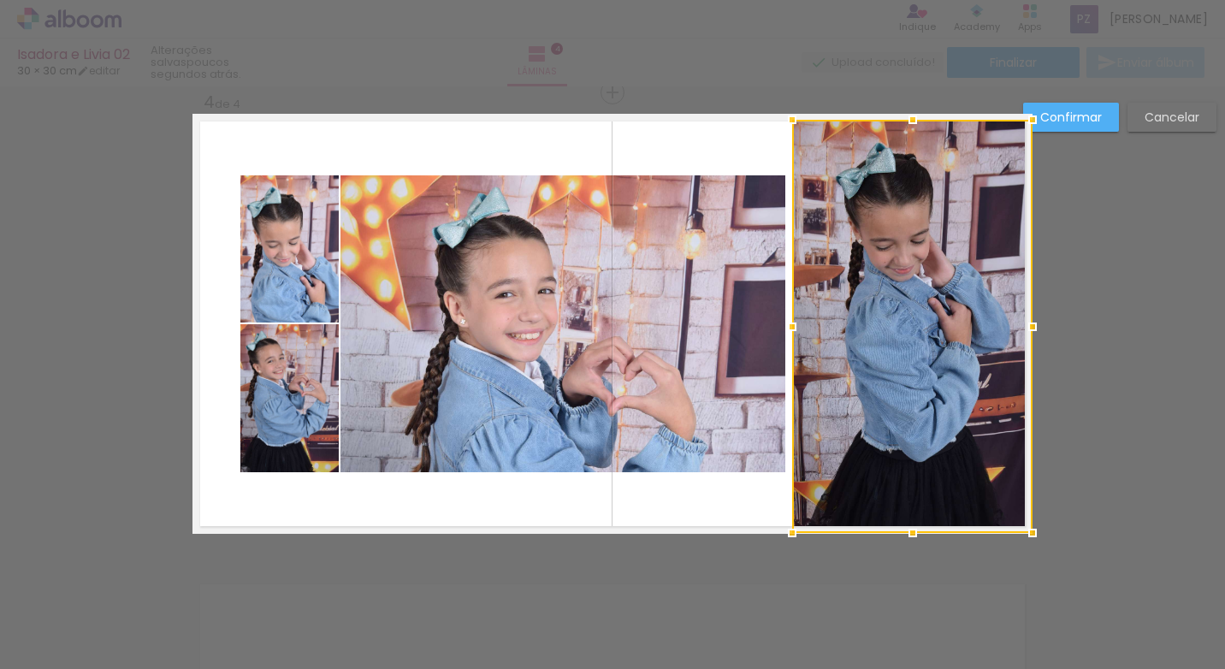
drag, startPoint x: 833, startPoint y: 417, endPoint x: 776, endPoint y: 527, distance: 123.6
click at [776, 527] on div at bounding box center [792, 533] width 34 height 34
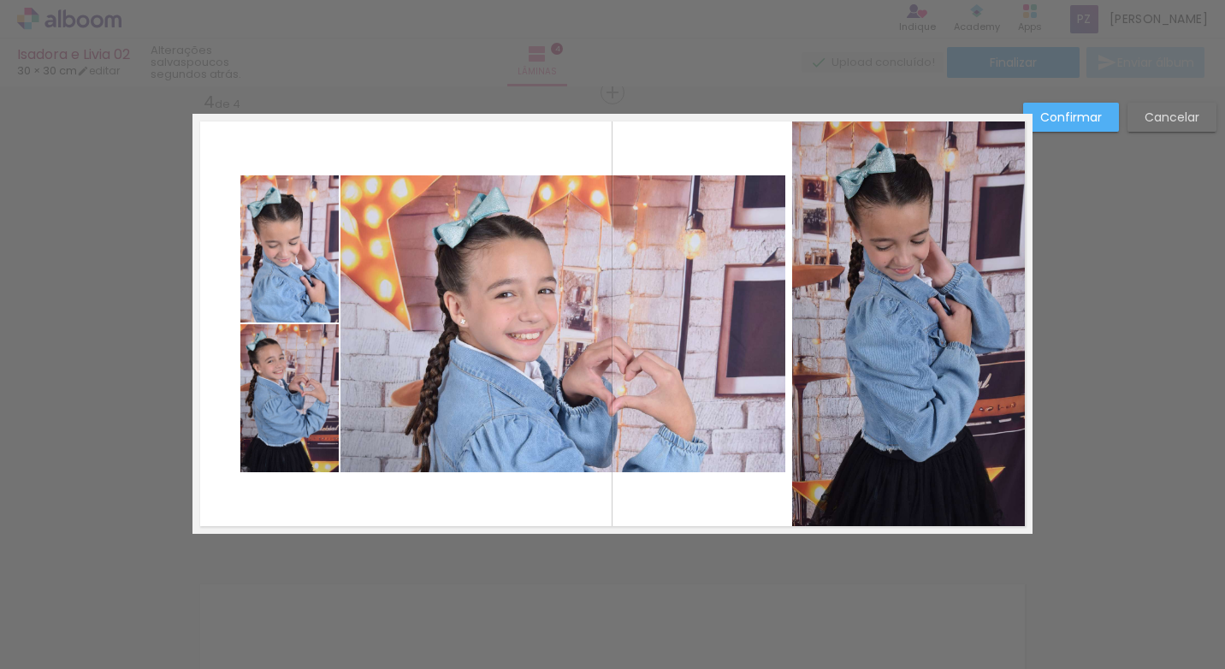
click at [487, 288] on quentale-photo at bounding box center [562, 323] width 445 height 297
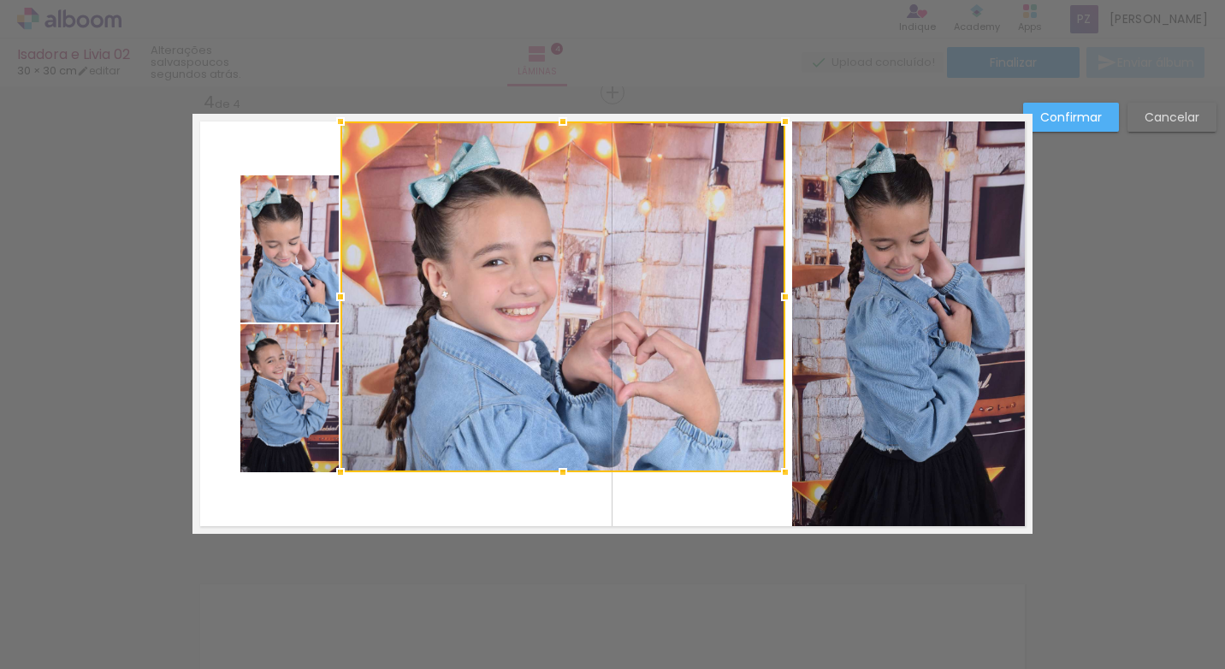
drag, startPoint x: 559, startPoint y: 172, endPoint x: 574, endPoint y: 125, distance: 49.5
click at [574, 125] on div at bounding box center [562, 296] width 445 height 351
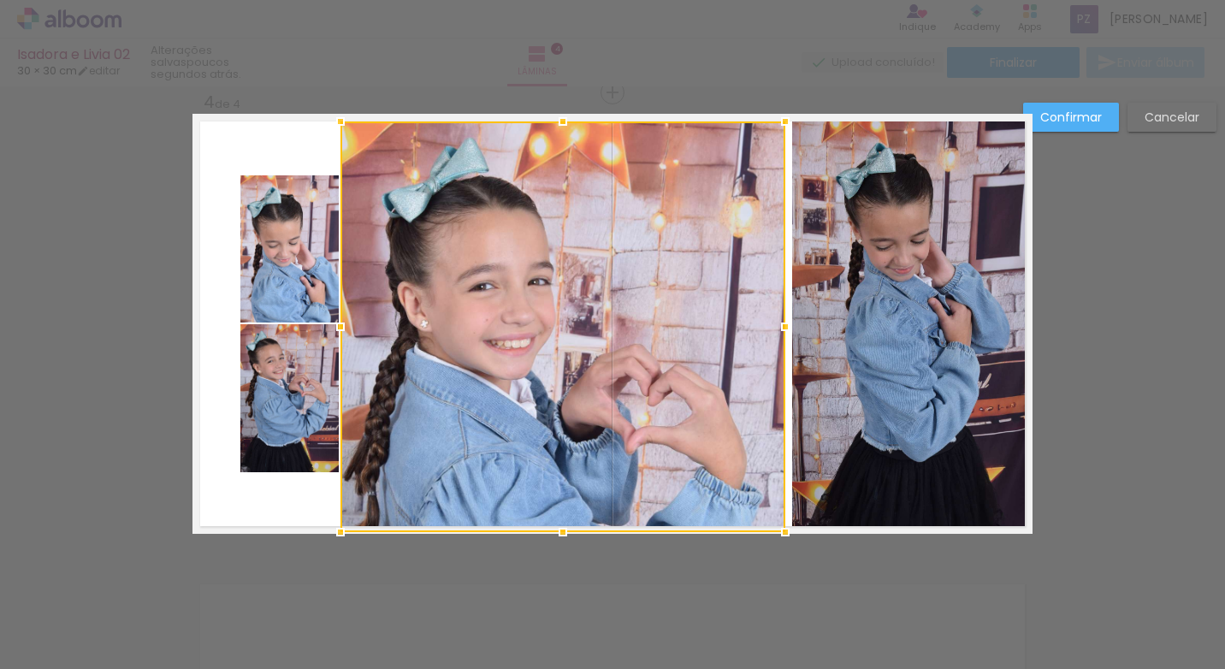
drag, startPoint x: 559, startPoint y: 474, endPoint x: 570, endPoint y: 526, distance: 53.2
click at [570, 526] on div at bounding box center [563, 532] width 34 height 34
click at [296, 266] on quentale-photo at bounding box center [289, 248] width 98 height 147
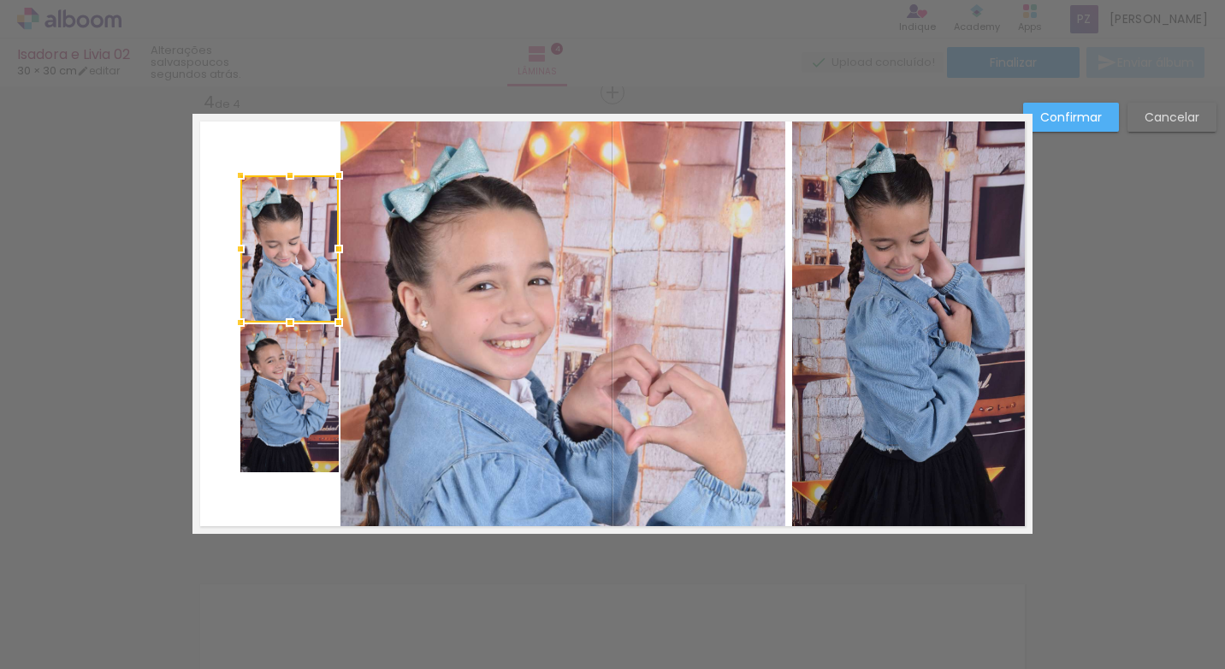
click at [281, 392] on quentale-photo at bounding box center [289, 398] width 98 height 148
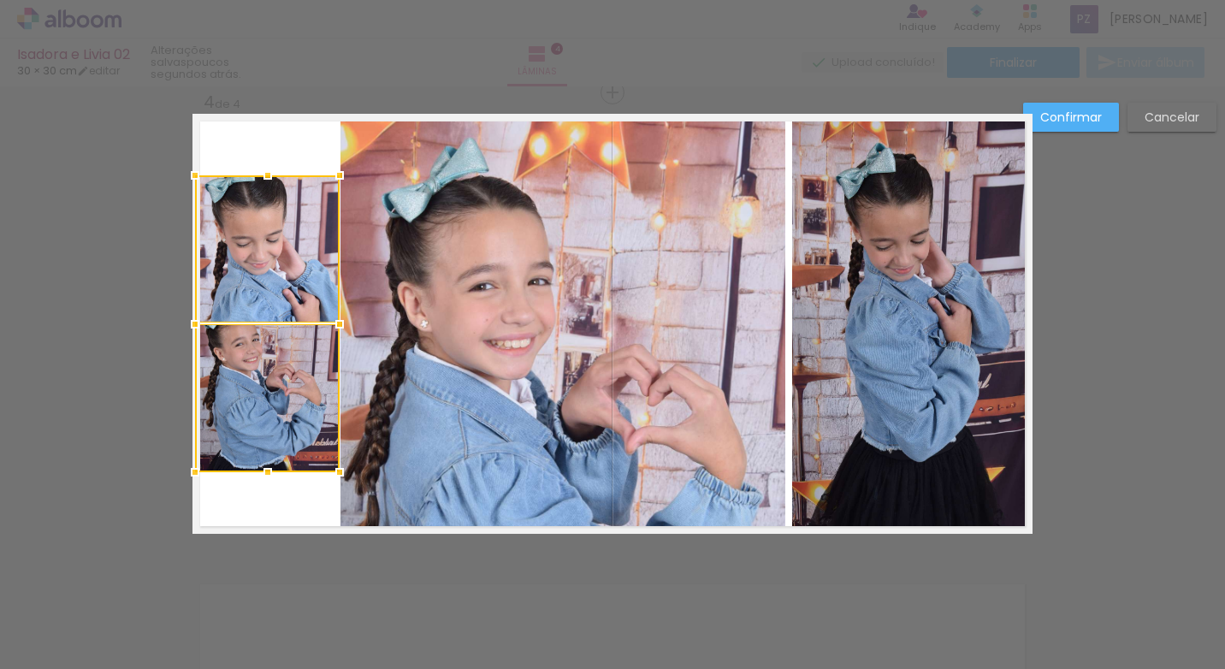
drag, startPoint x: 232, startPoint y: 324, endPoint x: 191, endPoint y: 324, distance: 41.1
click at [191, 324] on div at bounding box center [195, 324] width 34 height 34
click at [261, 198] on quentale-photo at bounding box center [267, 248] width 145 height 147
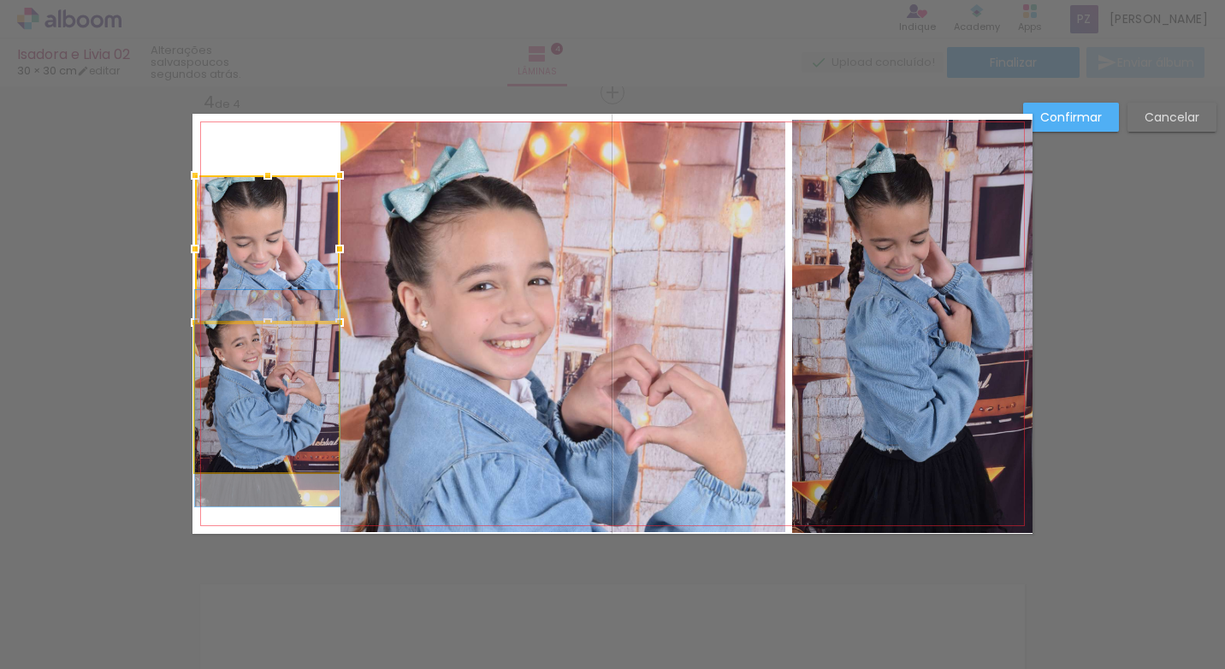
click at [269, 362] on quentale-photo at bounding box center [267, 398] width 145 height 148
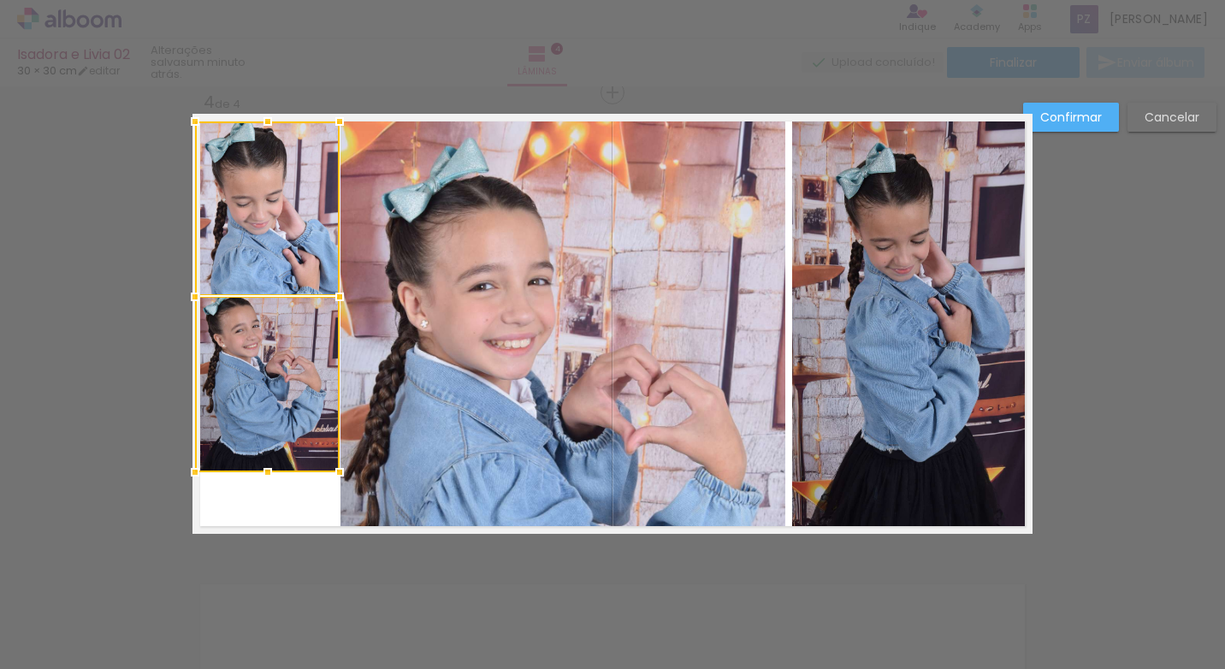
drag, startPoint x: 263, startPoint y: 180, endPoint x: 278, endPoint y: 126, distance: 55.8
click at [278, 126] on div at bounding box center [267, 296] width 145 height 351
click at [240, 390] on quentale-photo at bounding box center [267, 384] width 145 height 175
click at [294, 246] on quentale-photo at bounding box center [267, 208] width 145 height 174
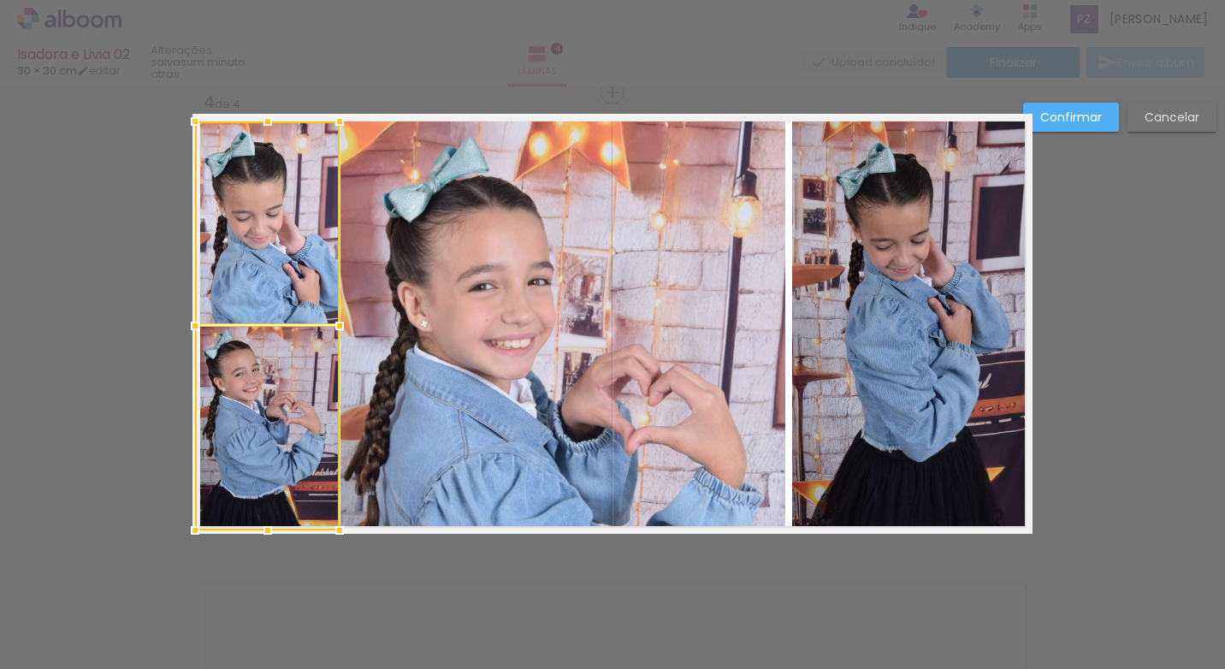
drag, startPoint x: 261, startPoint y: 476, endPoint x: 256, endPoint y: 529, distance: 54.1
click at [256, 529] on div at bounding box center [268, 530] width 34 height 34
drag, startPoint x: 439, startPoint y: 414, endPoint x: 412, endPoint y: 352, distance: 67.0
click at [440, 413] on quentale-photo at bounding box center [562, 326] width 445 height 411
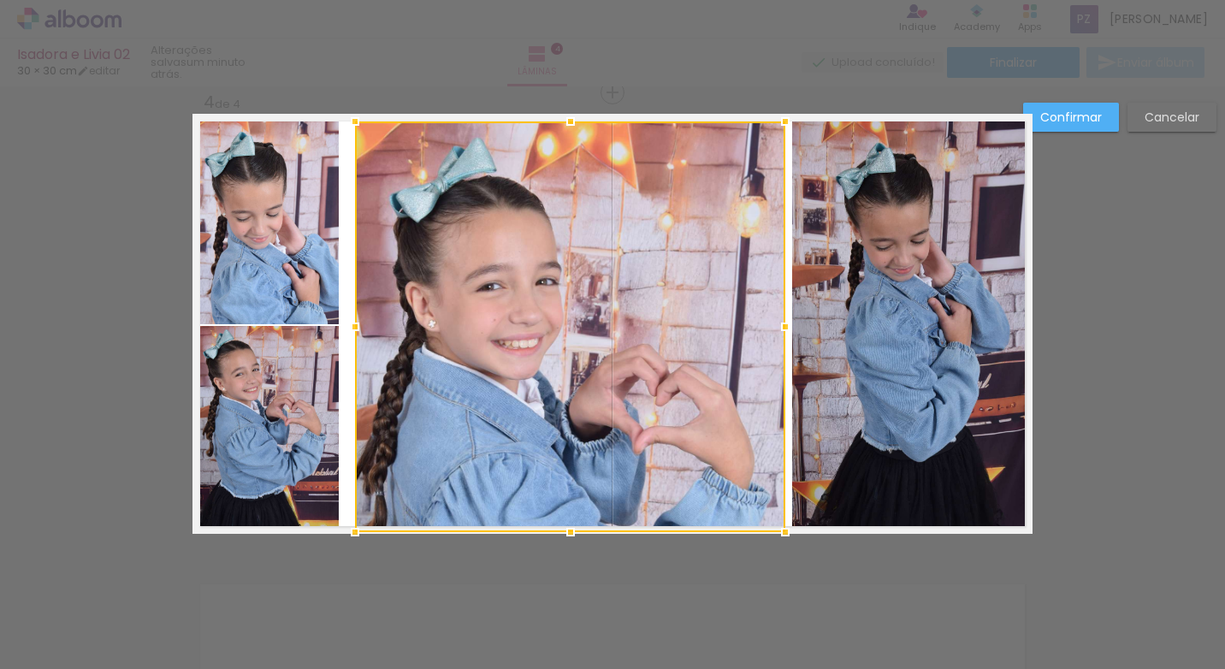
drag, startPoint x: 332, startPoint y: 328, endPoint x: 346, endPoint y: 330, distance: 14.8
click at [346, 330] on div at bounding box center [355, 327] width 34 height 34
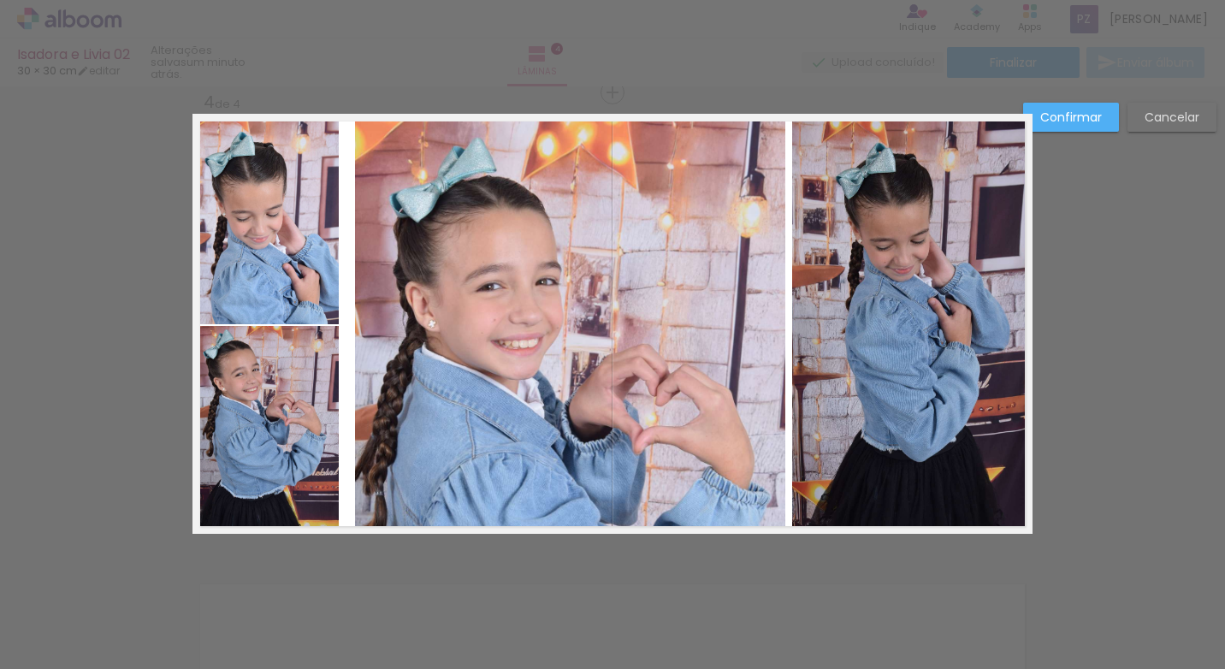
click at [310, 290] on quentale-photo at bounding box center [267, 222] width 145 height 203
click at [300, 362] on quentale-photo at bounding box center [267, 428] width 145 height 204
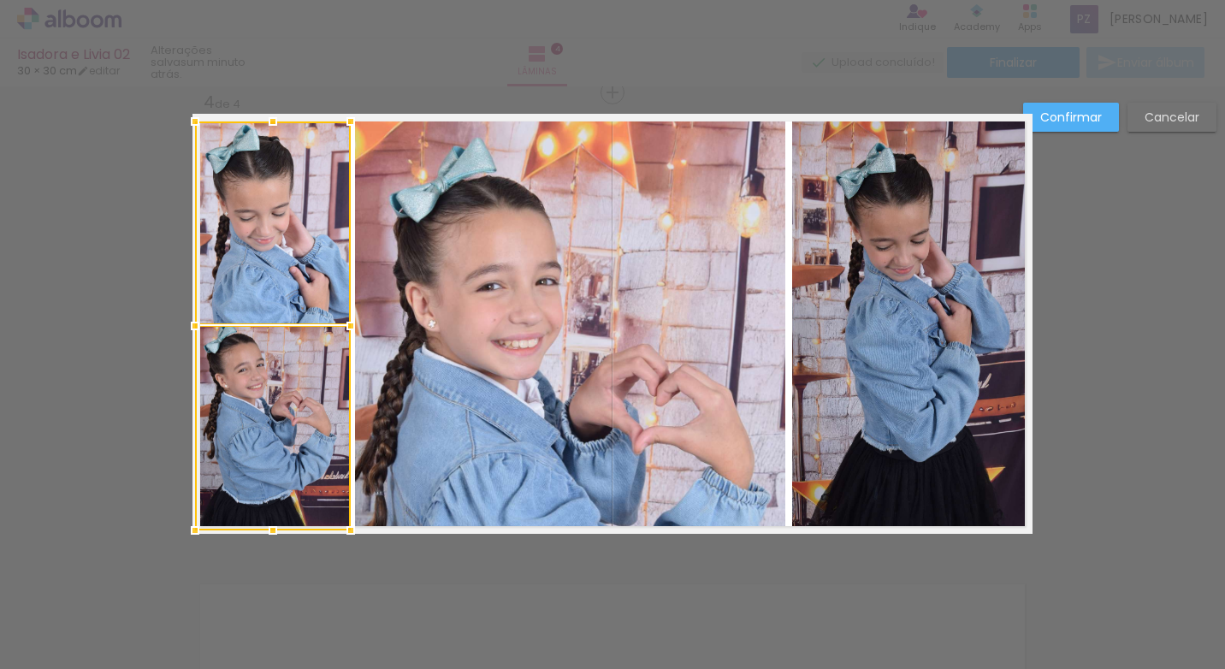
drag, startPoint x: 339, startPoint y: 327, endPoint x: 350, endPoint y: 328, distance: 11.3
click at [350, 328] on div at bounding box center [351, 326] width 34 height 34
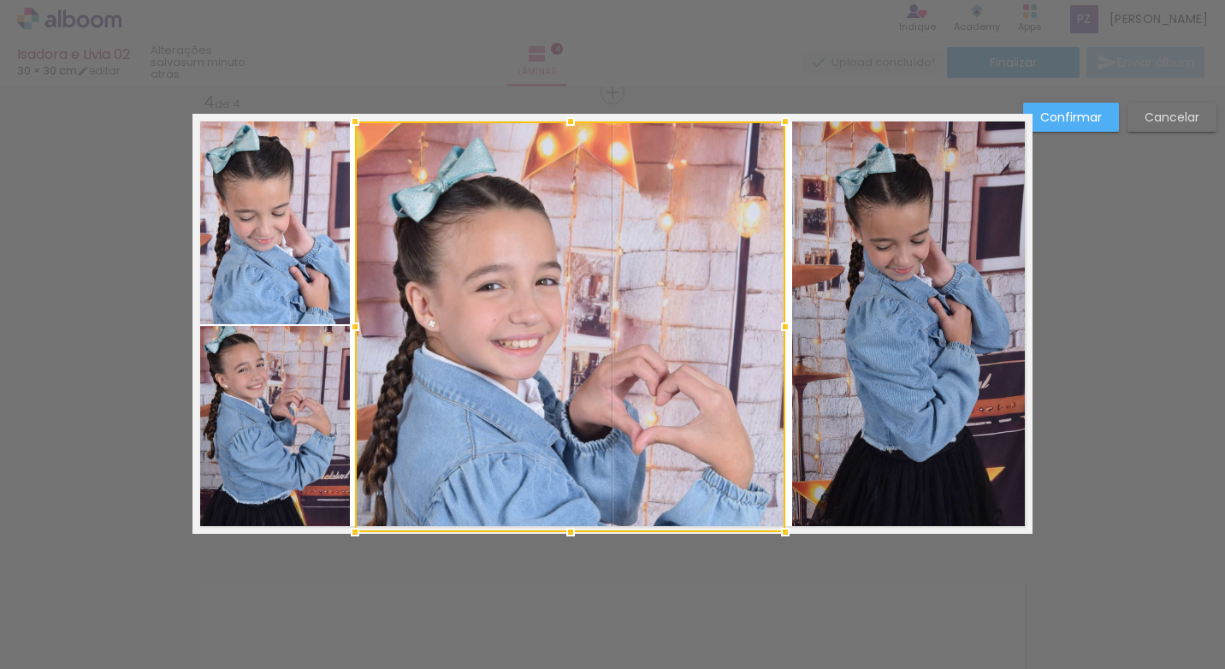
click at [0, 0] on slot "Confirmar" at bounding box center [0, 0] width 0 height 0
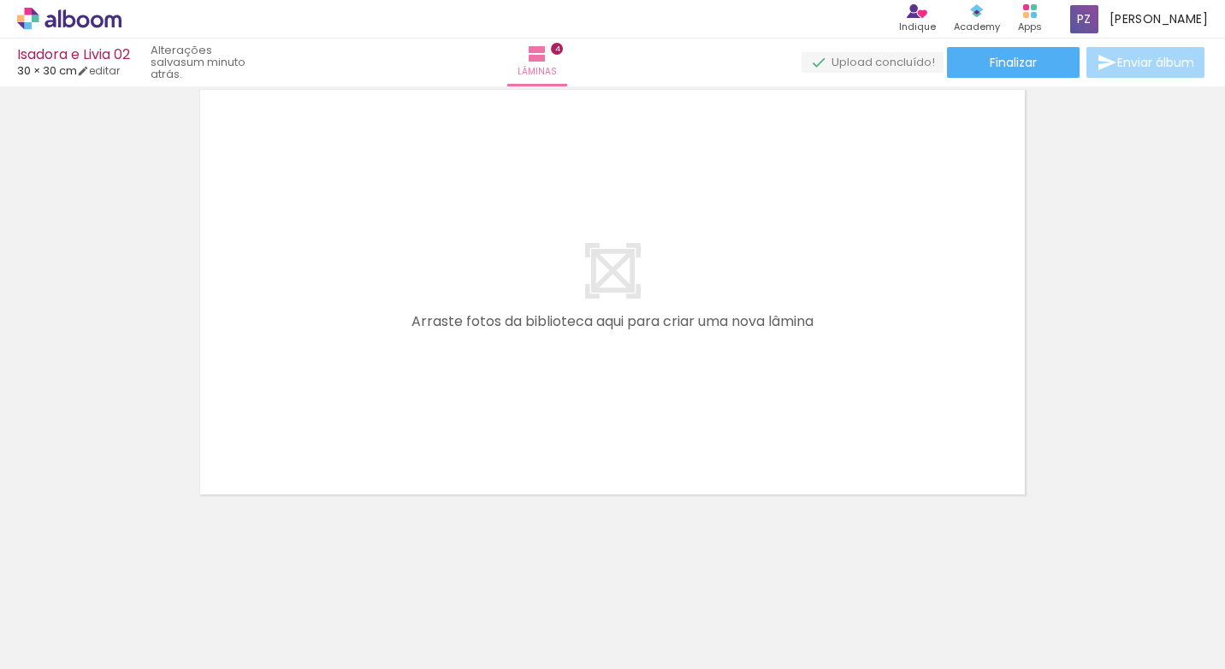
scroll to position [0, 715]
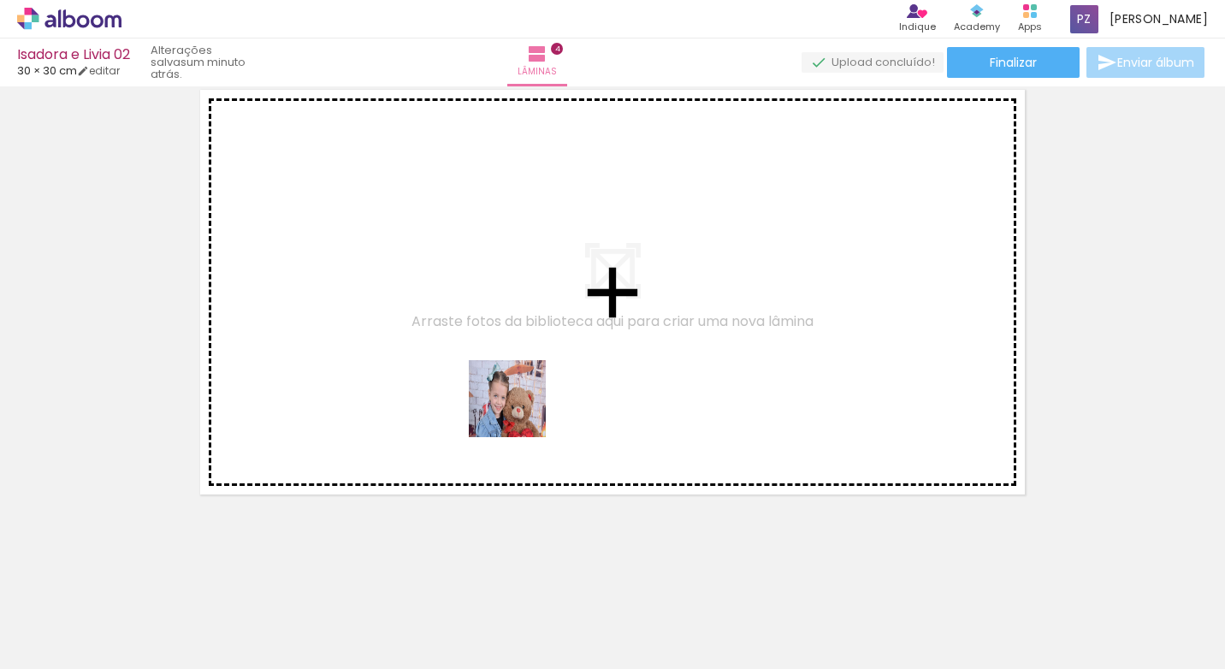
drag, startPoint x: 441, startPoint y: 624, endPoint x: 532, endPoint y: 374, distance: 266.5
click at [532, 374] on quentale-workspace at bounding box center [612, 334] width 1225 height 669
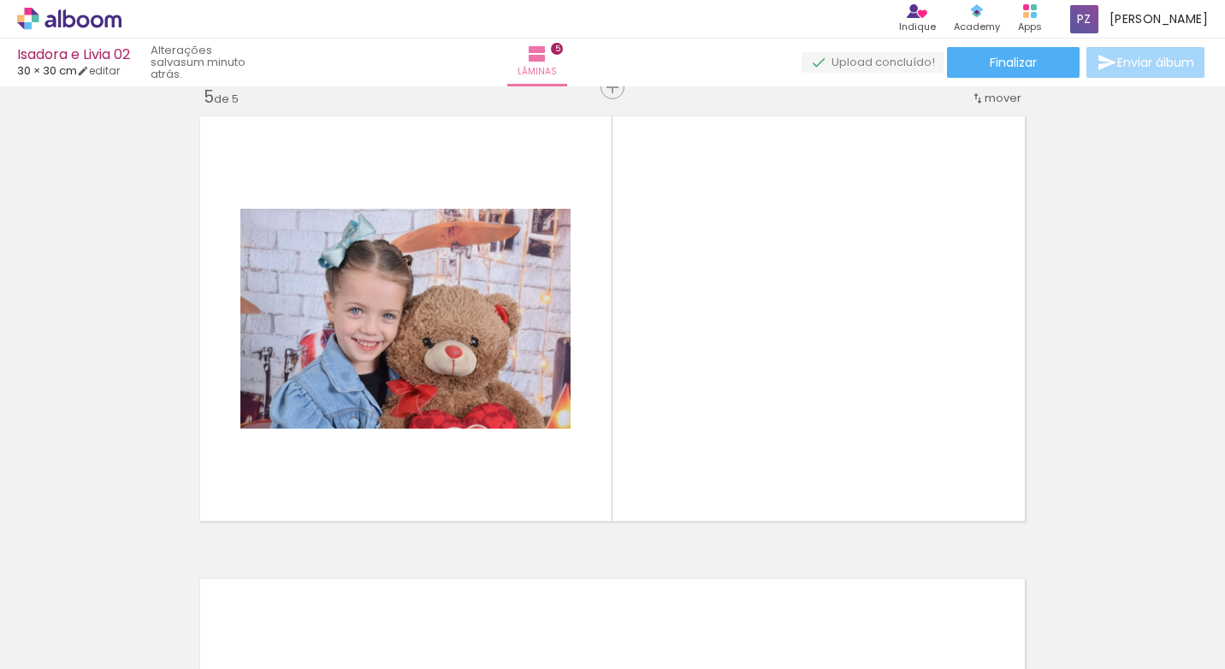
scroll to position [1873, 0]
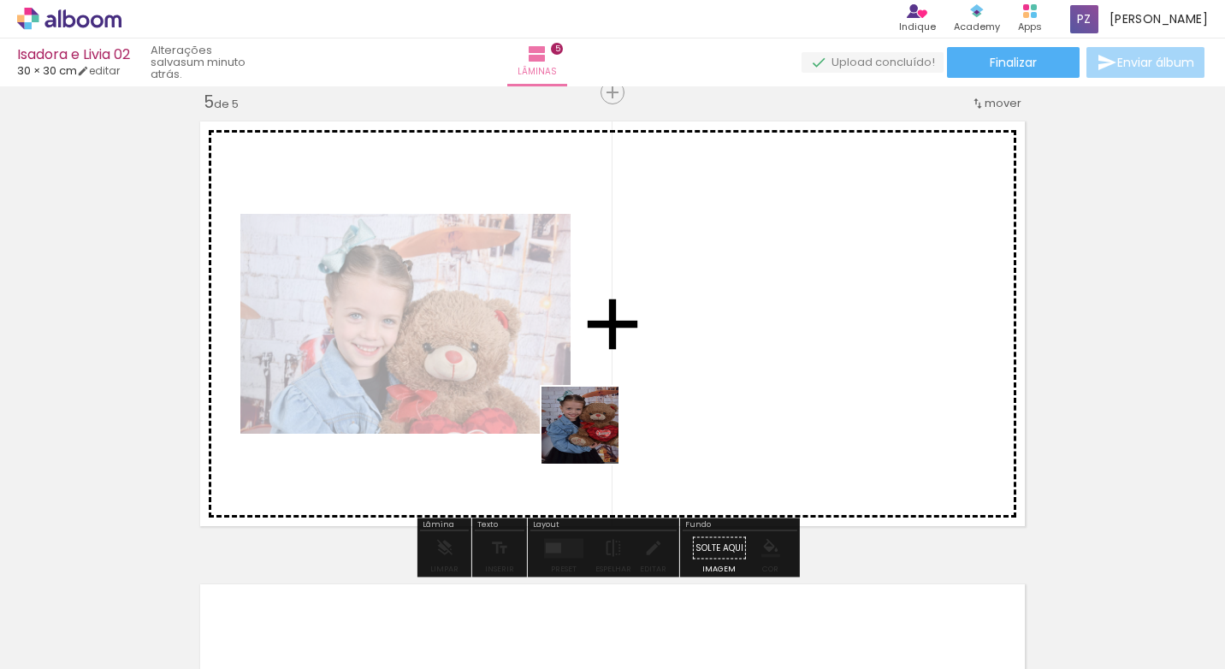
drag, startPoint x: 513, startPoint y: 607, endPoint x: 613, endPoint y: 609, distance: 100.1
click at [624, 410] on quentale-workspace at bounding box center [612, 334] width 1225 height 669
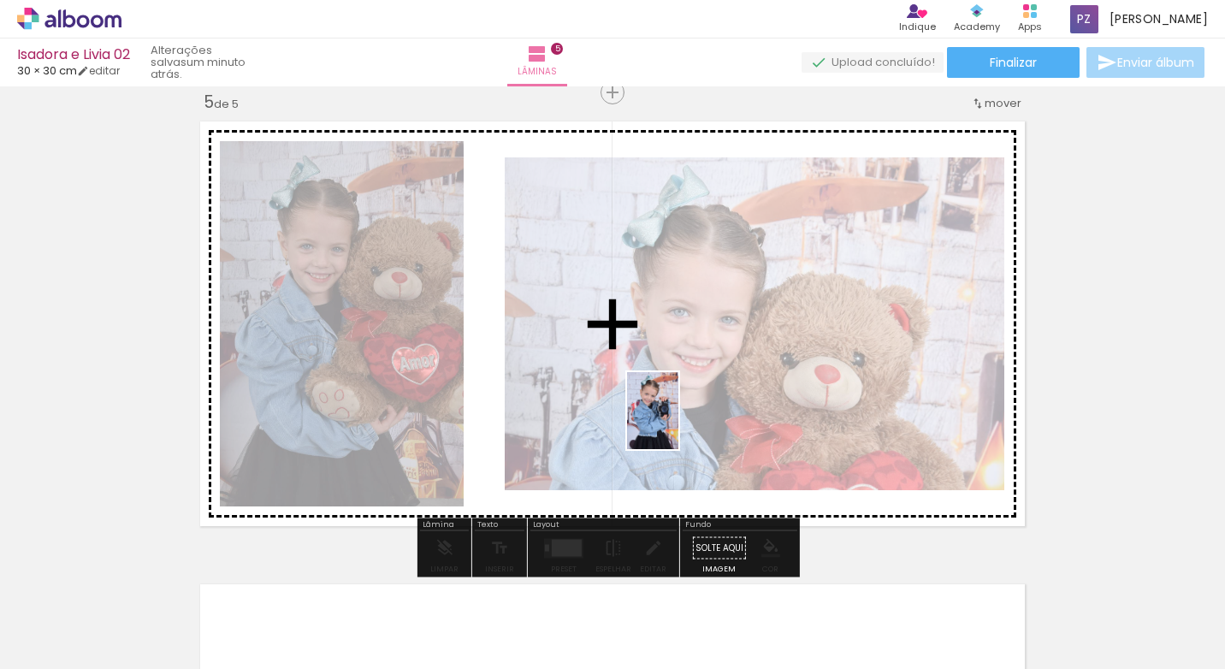
drag, startPoint x: 614, startPoint y: 616, endPoint x: 701, endPoint y: 590, distance: 90.9
click at [683, 416] on quentale-workspace at bounding box center [612, 334] width 1225 height 669
